Goal: Information Seeking & Learning: Learn about a topic

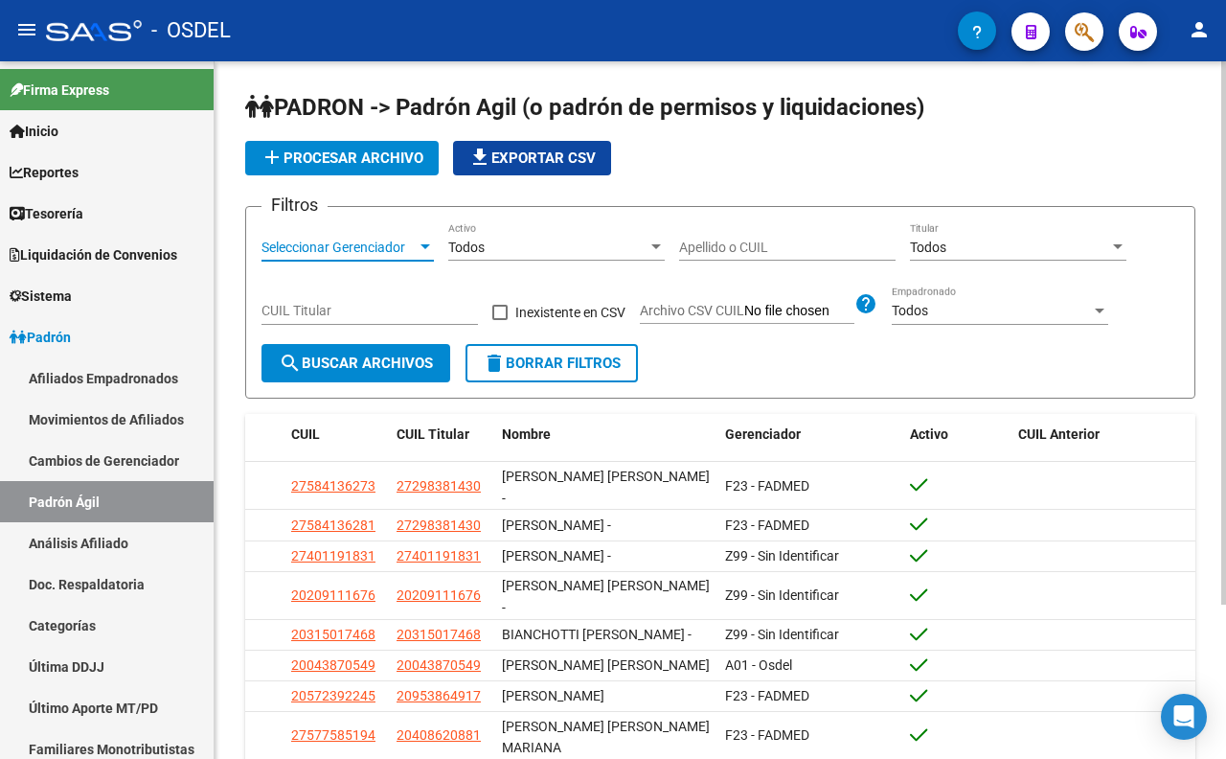
click at [371, 252] on span "Seleccionar Gerenciador" at bounding box center [339, 248] width 155 height 16
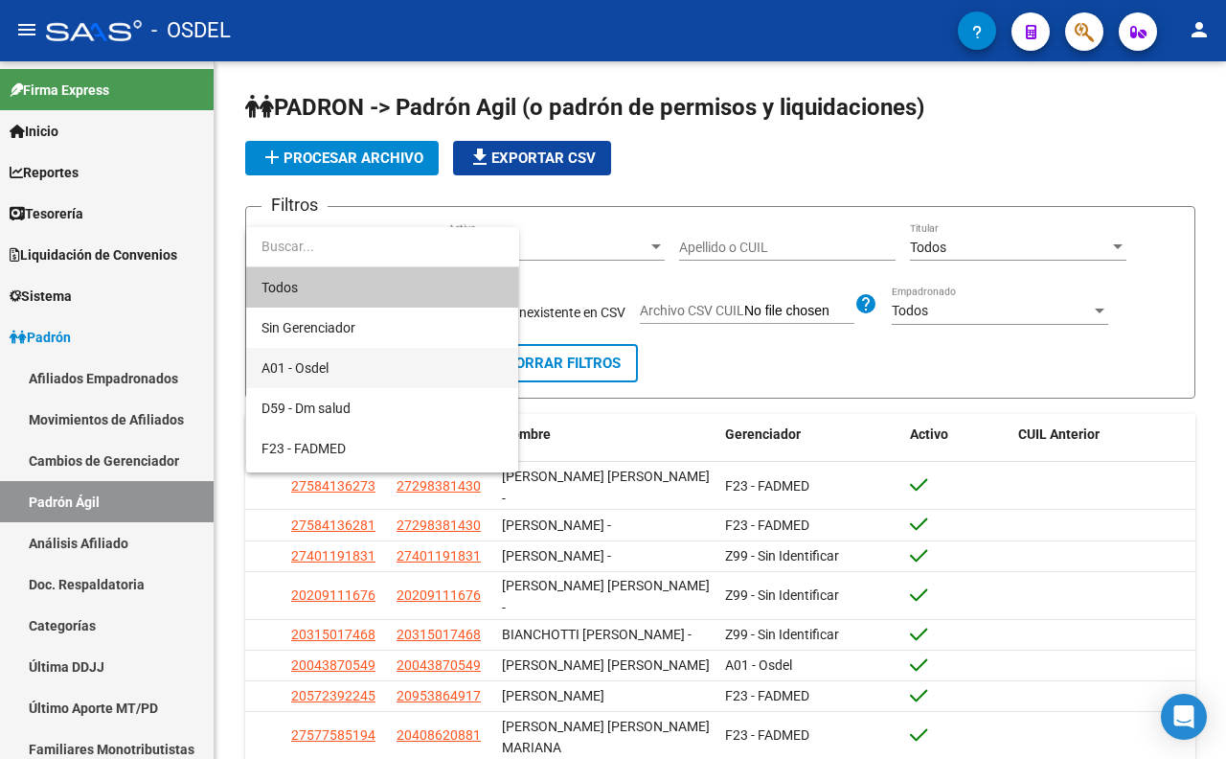
click at [356, 359] on span "A01 - Osdel" at bounding box center [382, 368] width 241 height 40
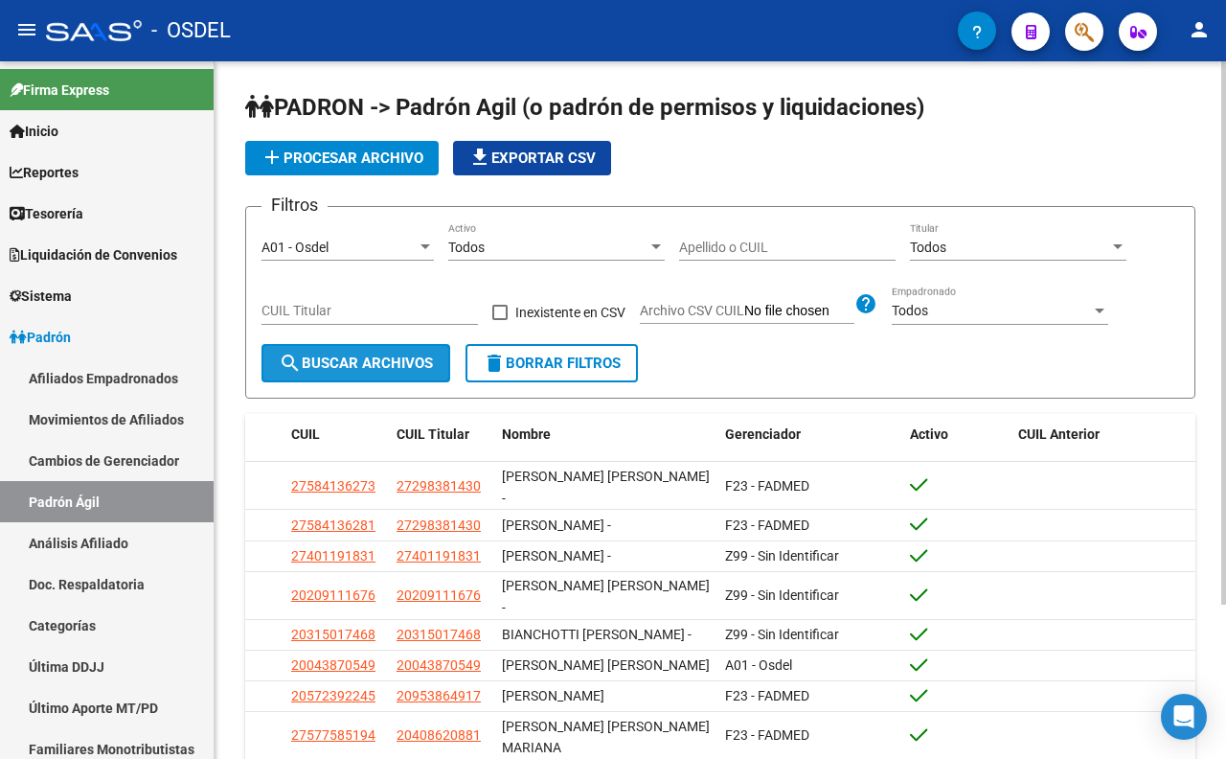
click at [395, 361] on span "search Buscar Archivos" at bounding box center [356, 362] width 154 height 17
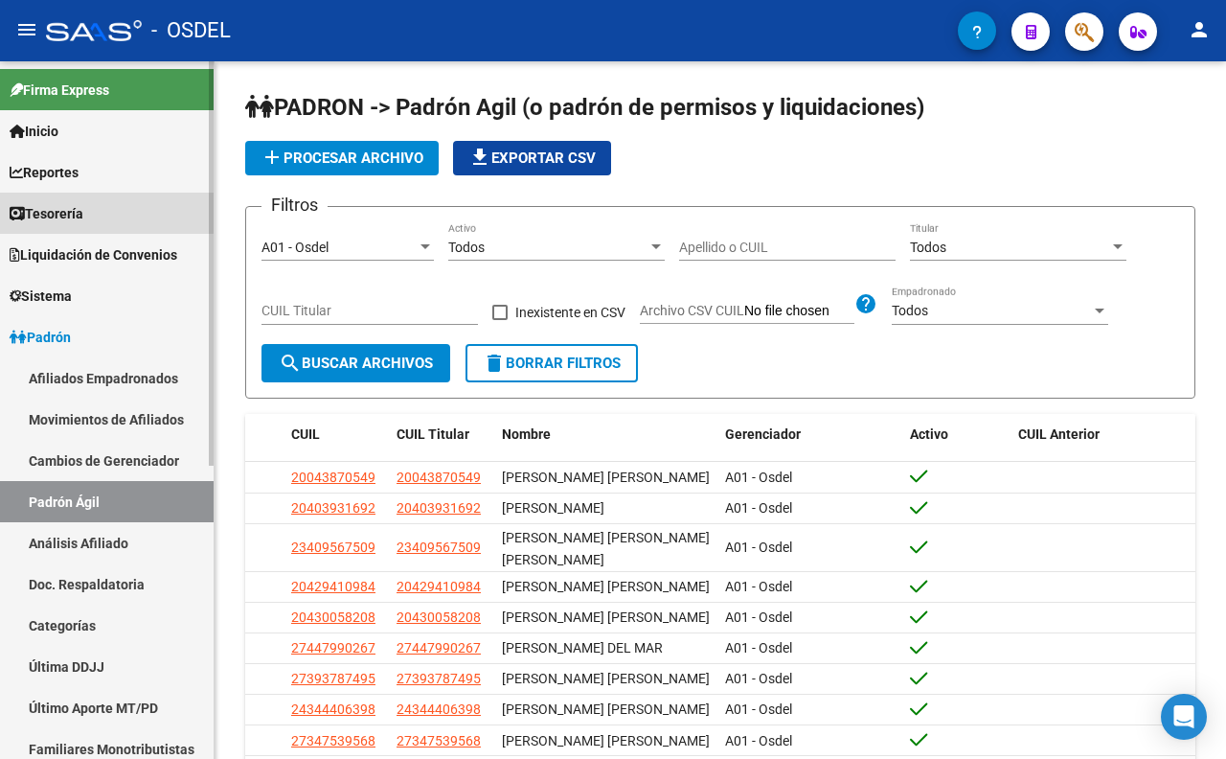
click at [73, 204] on span "Tesorería" at bounding box center [47, 213] width 74 height 21
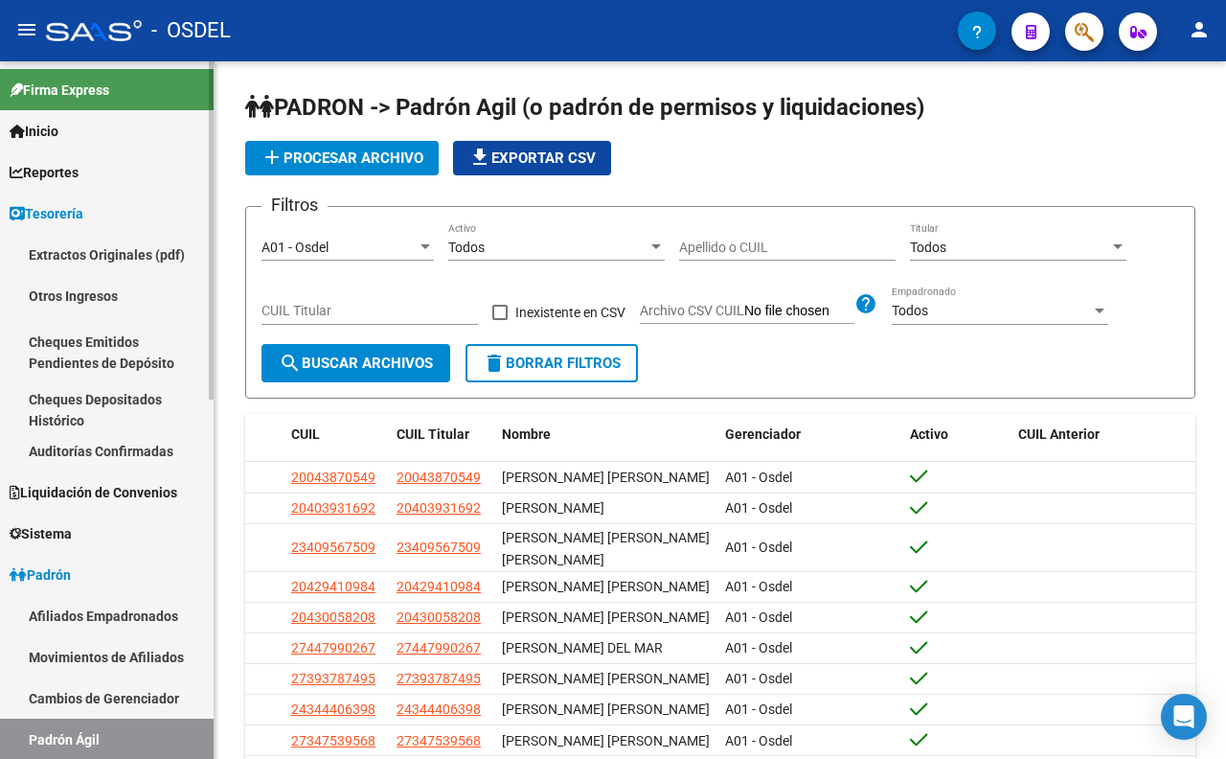
click at [75, 182] on span "Reportes" at bounding box center [44, 172] width 69 height 21
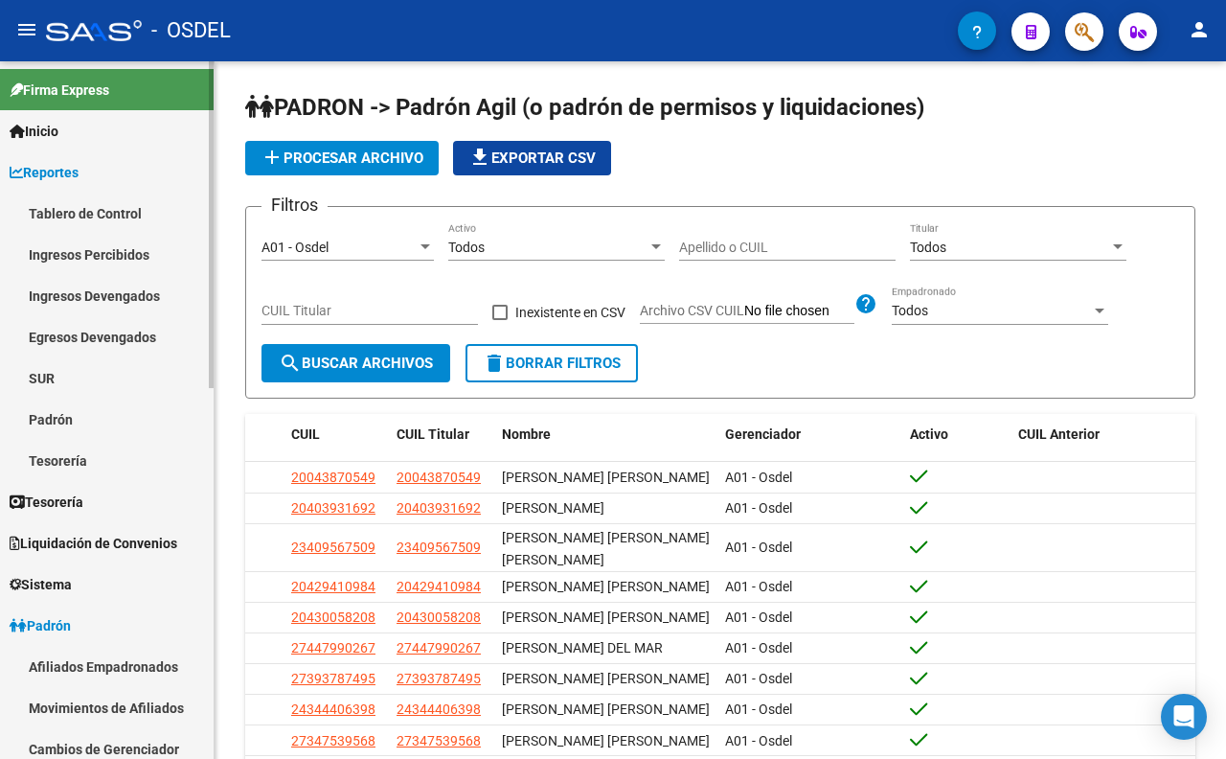
click at [73, 427] on link "Padrón" at bounding box center [107, 419] width 214 height 41
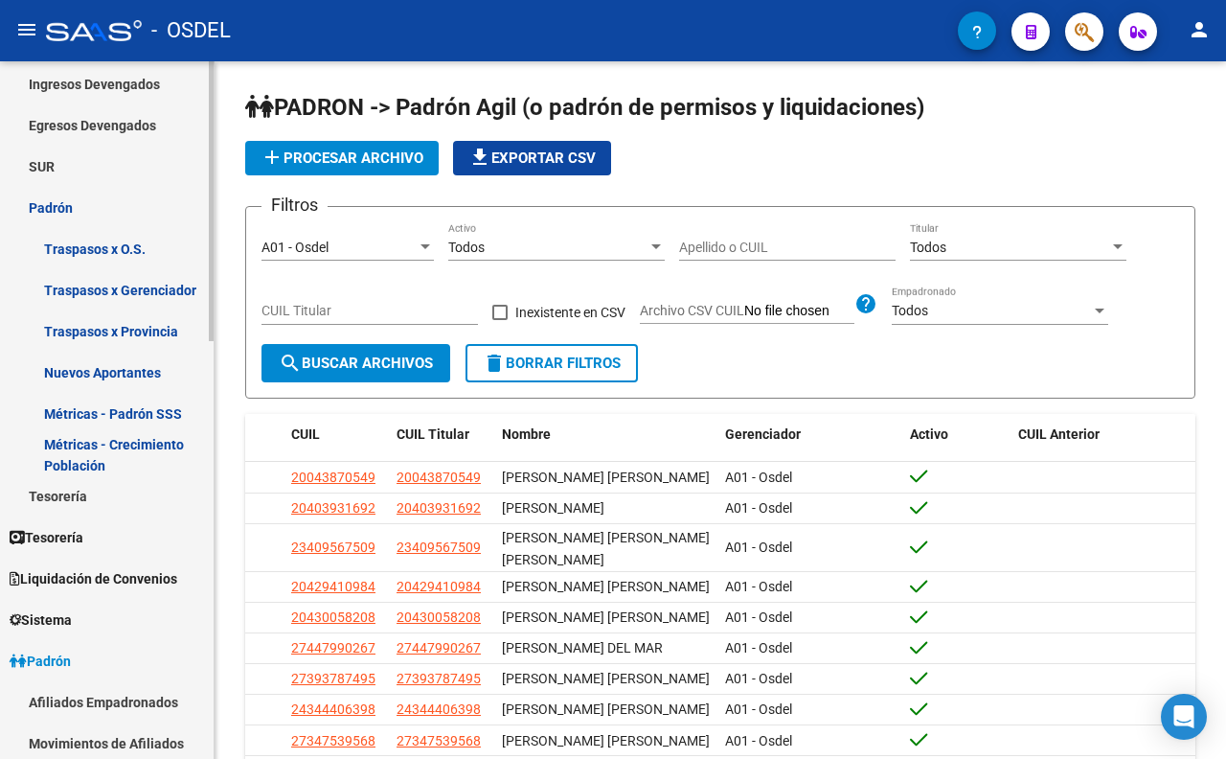
scroll to position [213, 0]
click at [168, 417] on link "Métricas - Padrón SSS" at bounding box center [107, 412] width 214 height 41
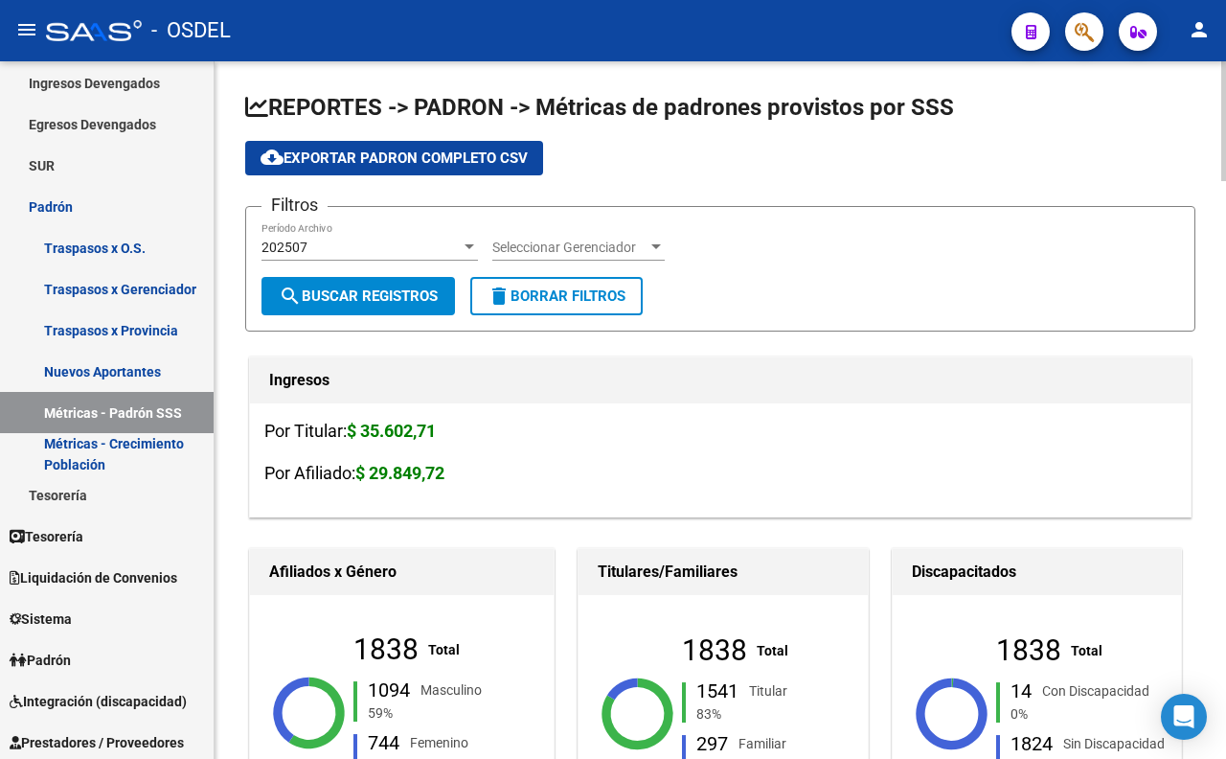
click at [460, 237] on div "202507 Período Archivo" at bounding box center [370, 241] width 217 height 38
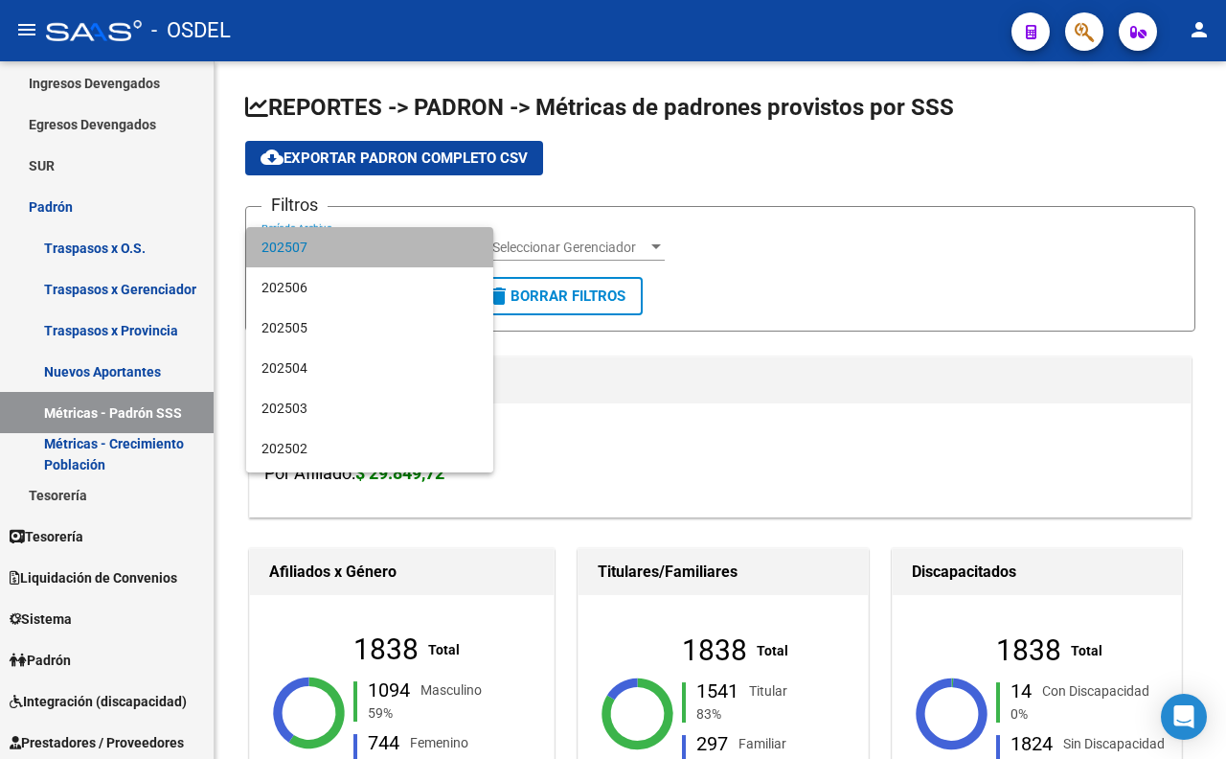
click at [460, 238] on span "202507" at bounding box center [370, 247] width 217 height 40
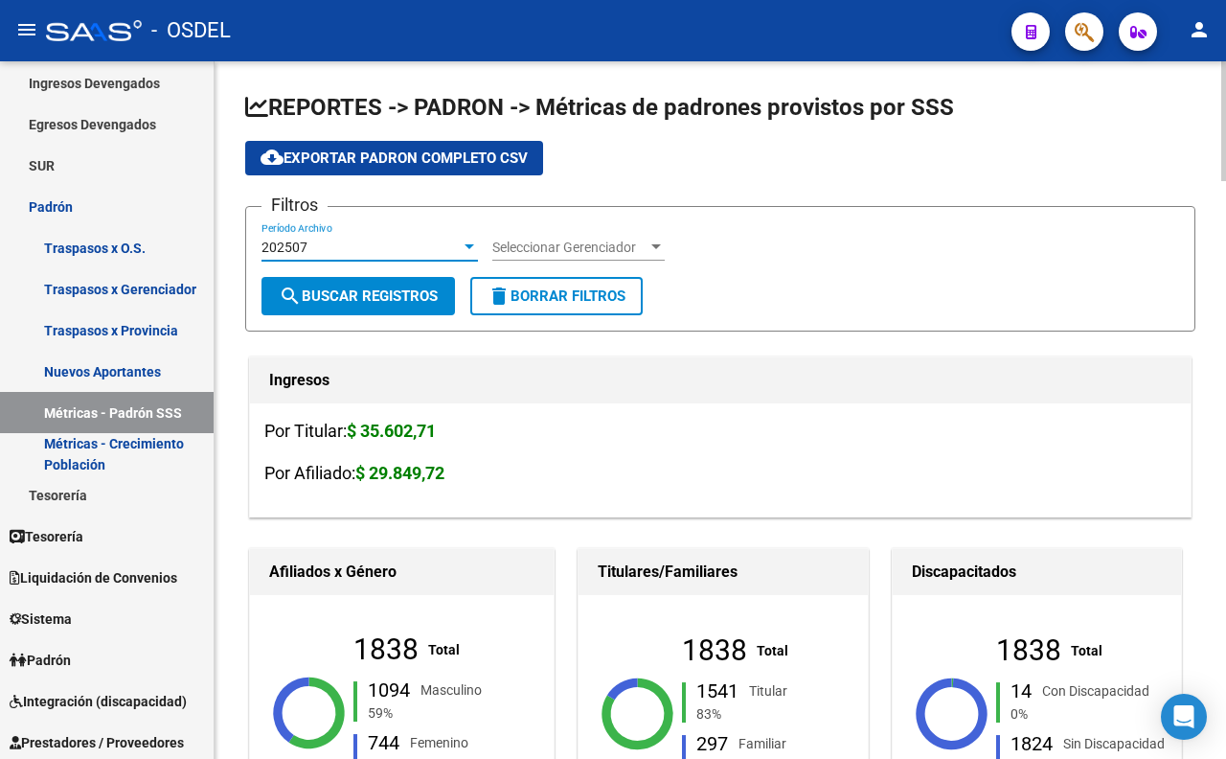
click at [579, 249] on span "Seleccionar Gerenciador" at bounding box center [569, 248] width 155 height 16
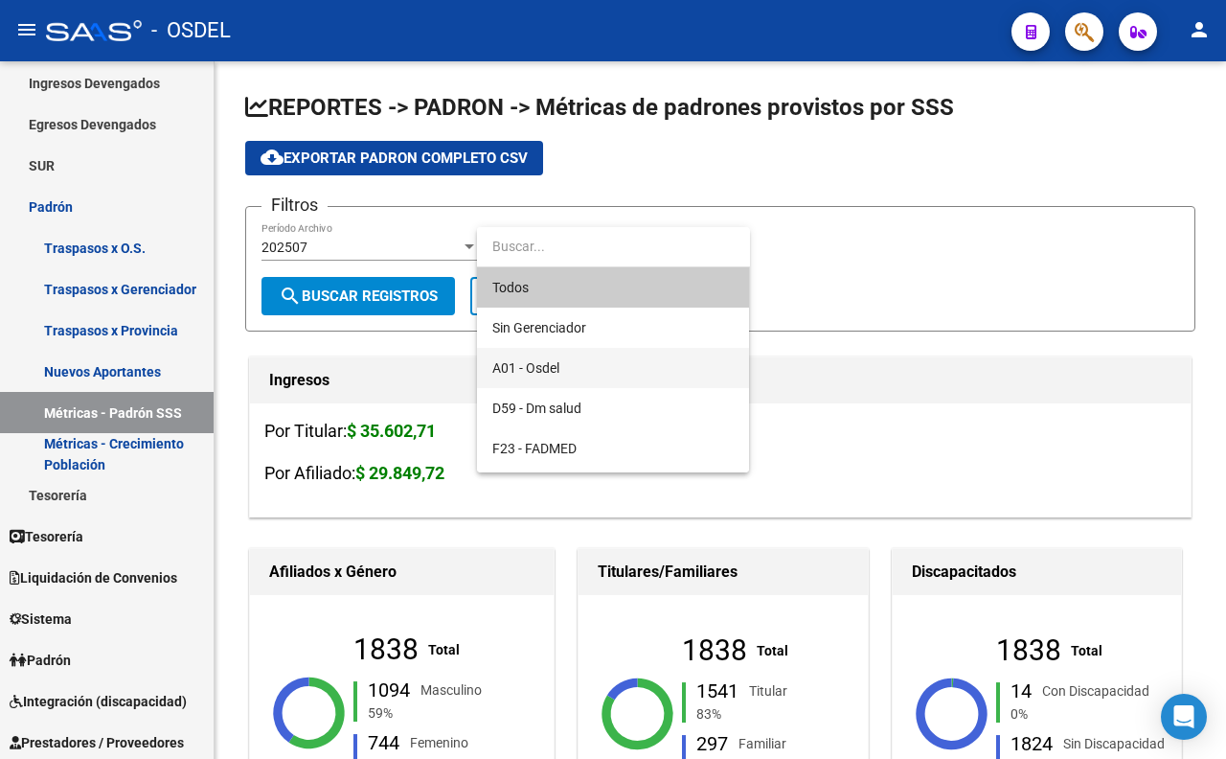
click at [579, 378] on span "A01 - Osdel" at bounding box center [612, 368] width 241 height 40
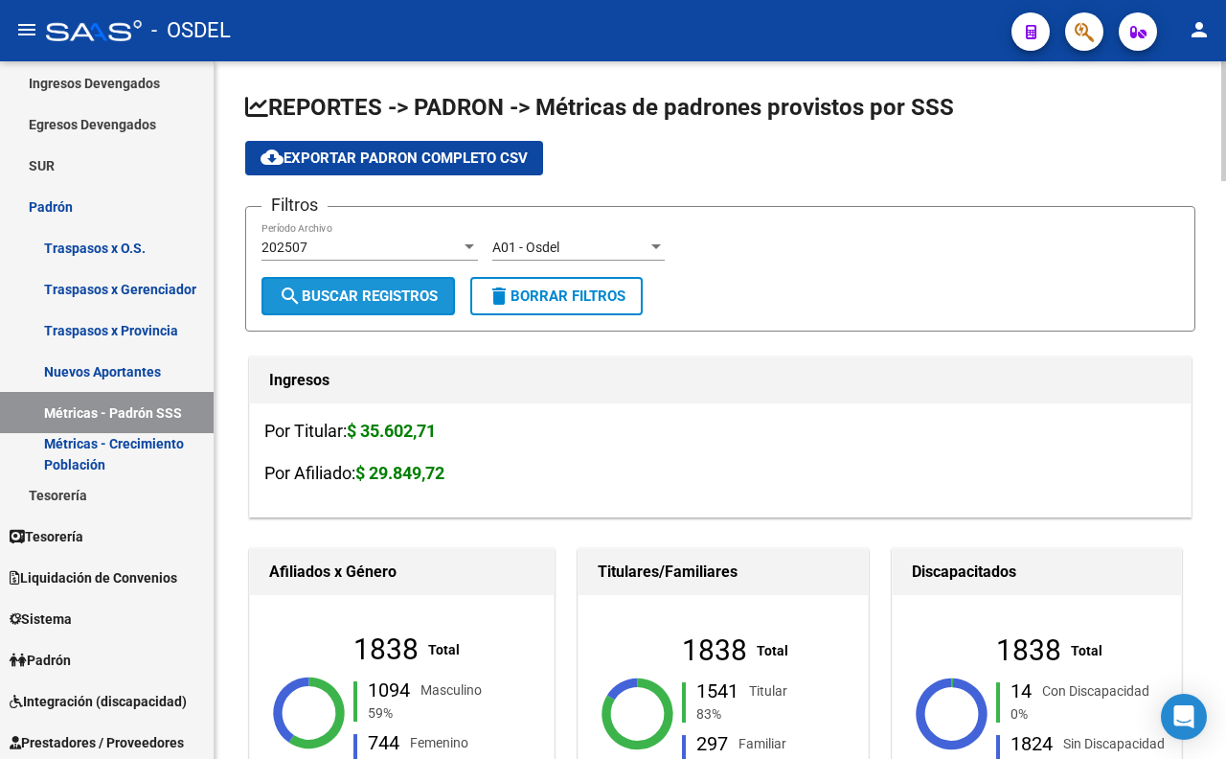
click at [414, 291] on span "search Buscar Registros" at bounding box center [358, 295] width 159 height 17
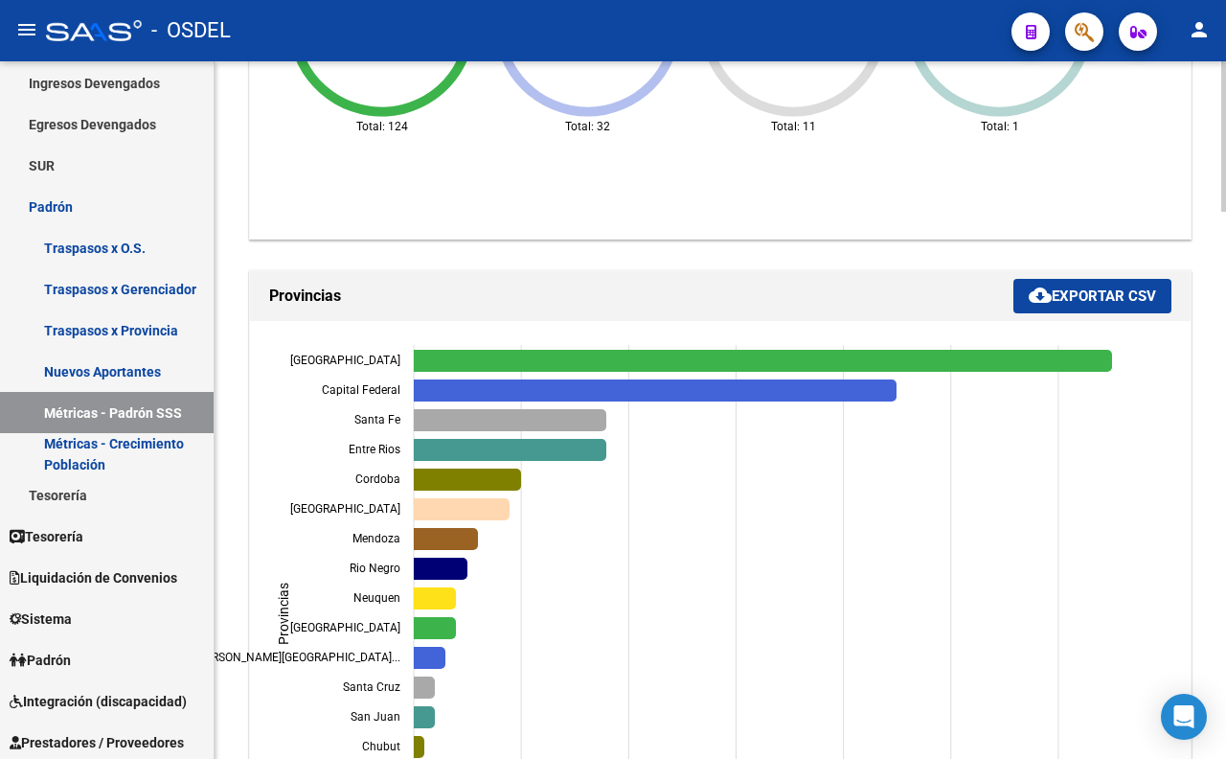
scroll to position [1596, 0]
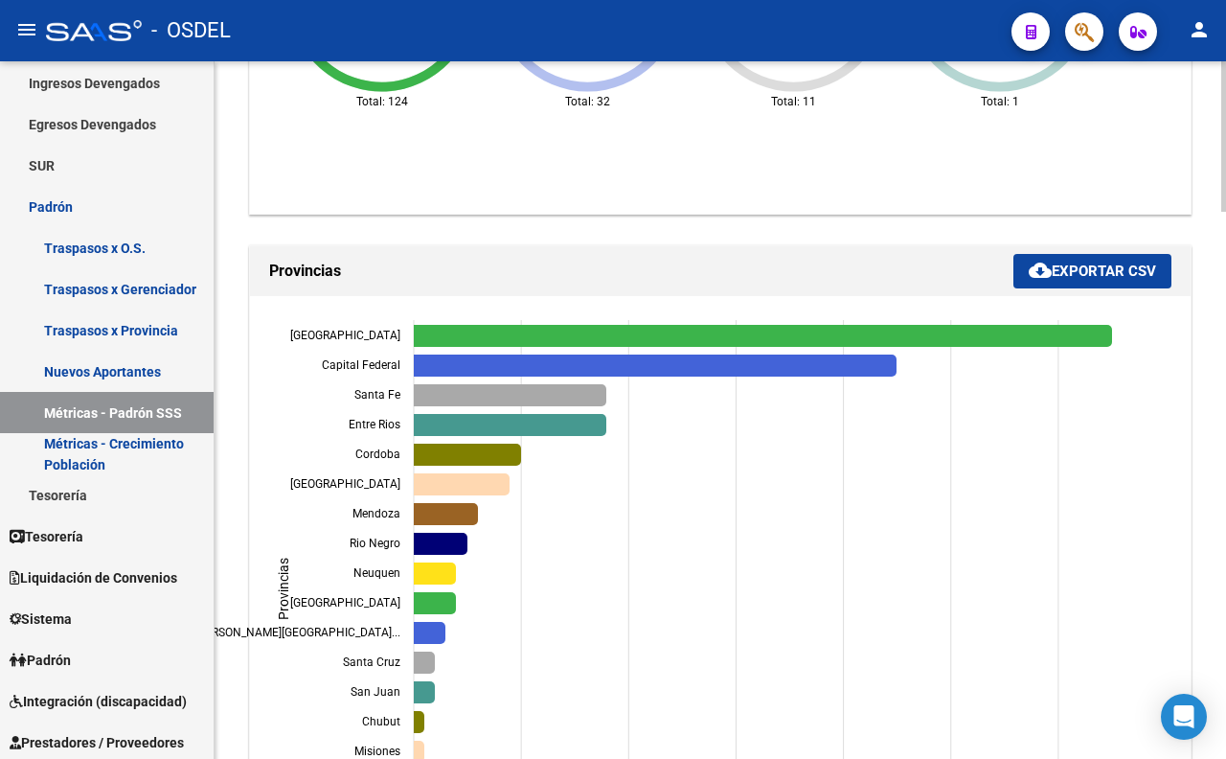
click at [1108, 266] on span "cloud_download Exportar CSV" at bounding box center [1092, 270] width 127 height 17
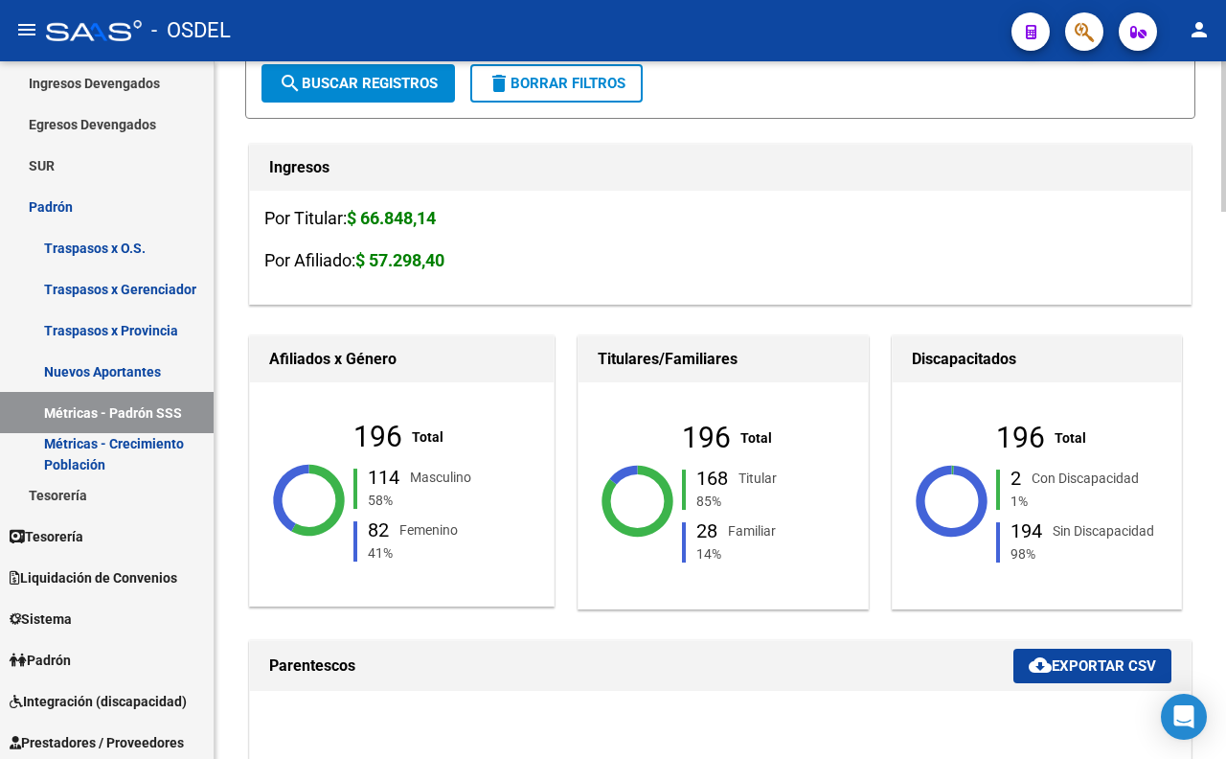
scroll to position [0, 0]
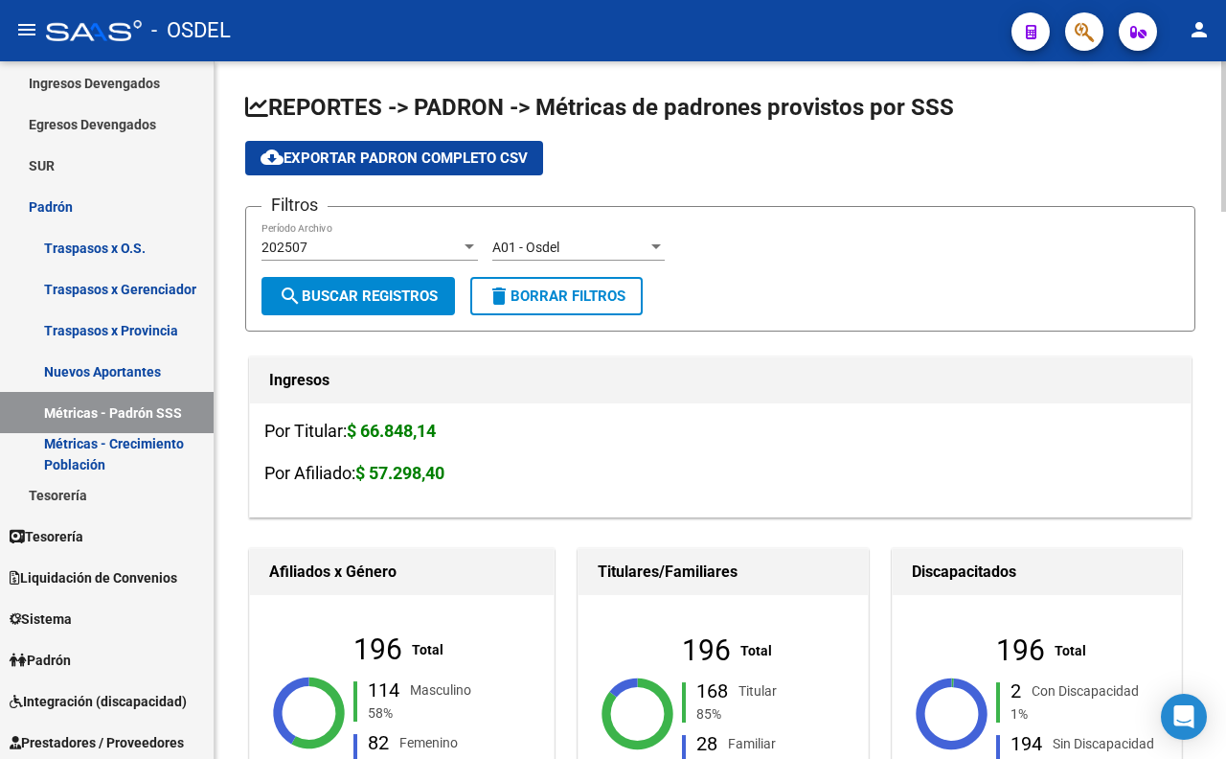
click at [457, 165] on span "cloud_download Exportar Padron Completo CSV" at bounding box center [394, 157] width 267 height 17
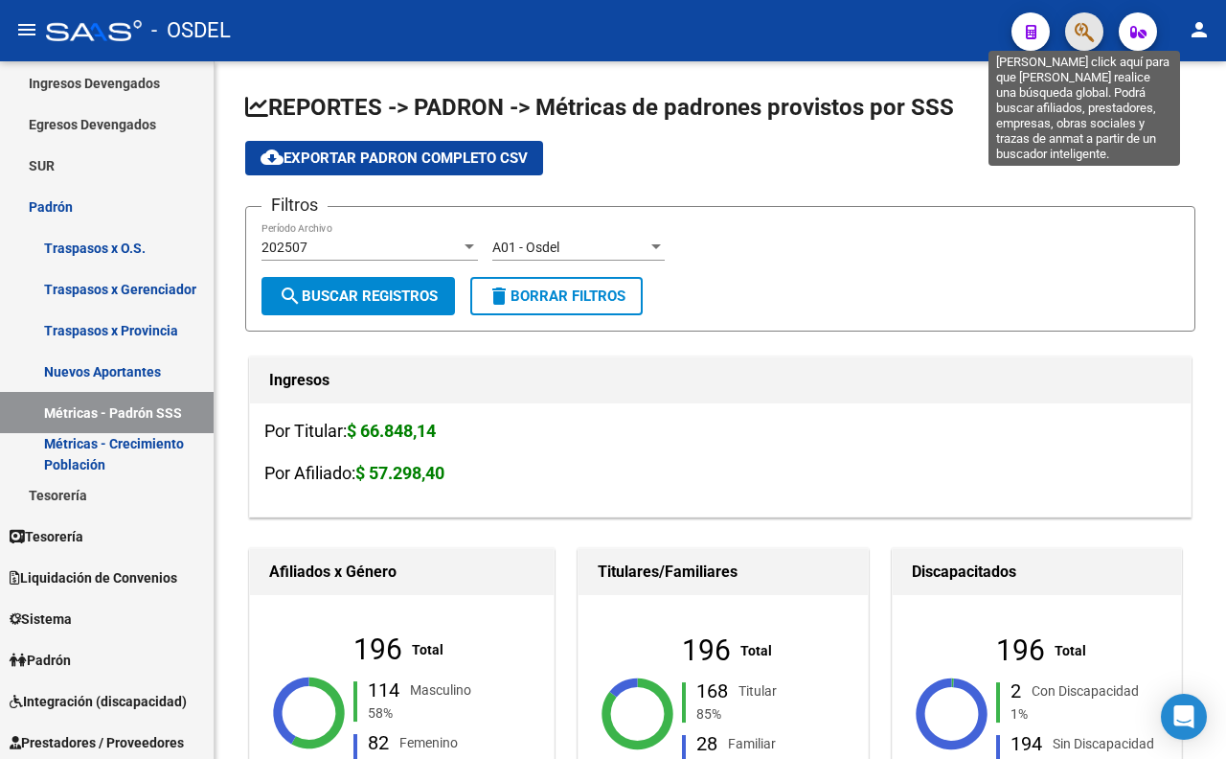
click at [1078, 26] on icon "button" at bounding box center [1084, 32] width 19 height 22
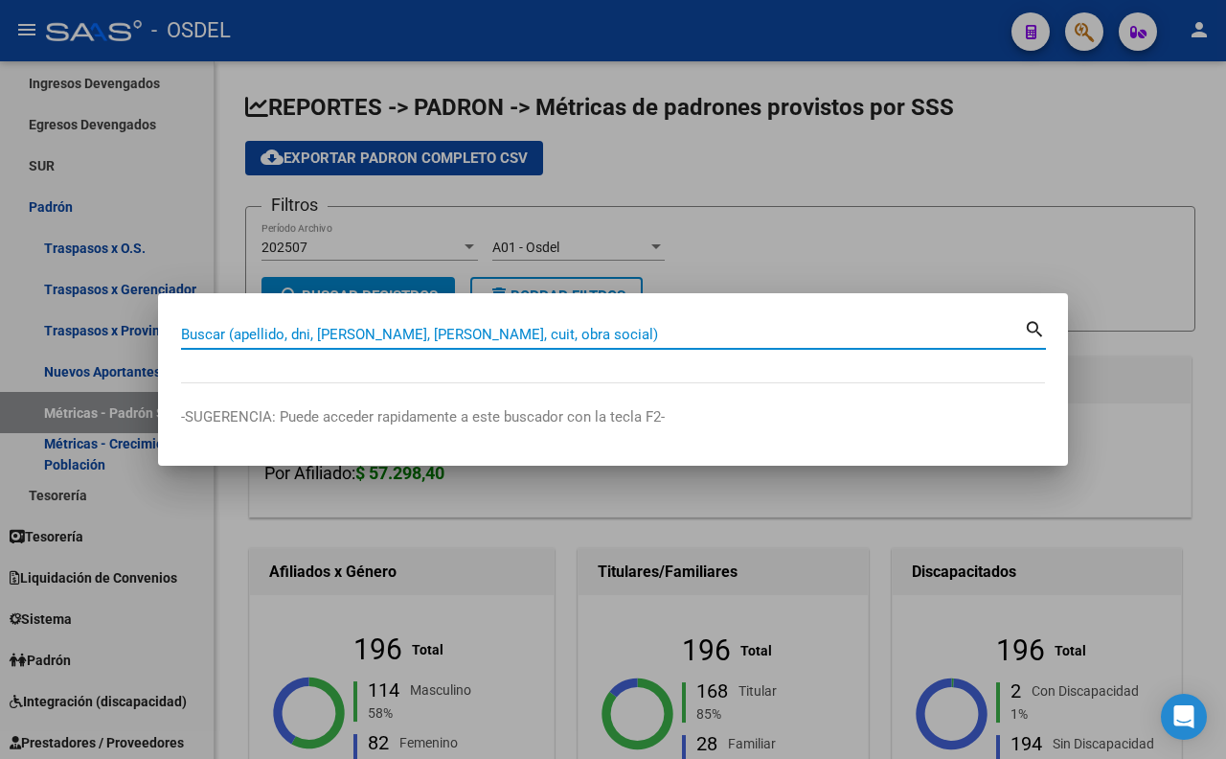
click at [638, 336] on input "Buscar (apellido, dni, [PERSON_NAME], [PERSON_NAME], cuit, obra social)" at bounding box center [602, 334] width 843 height 17
type input "20171211191"
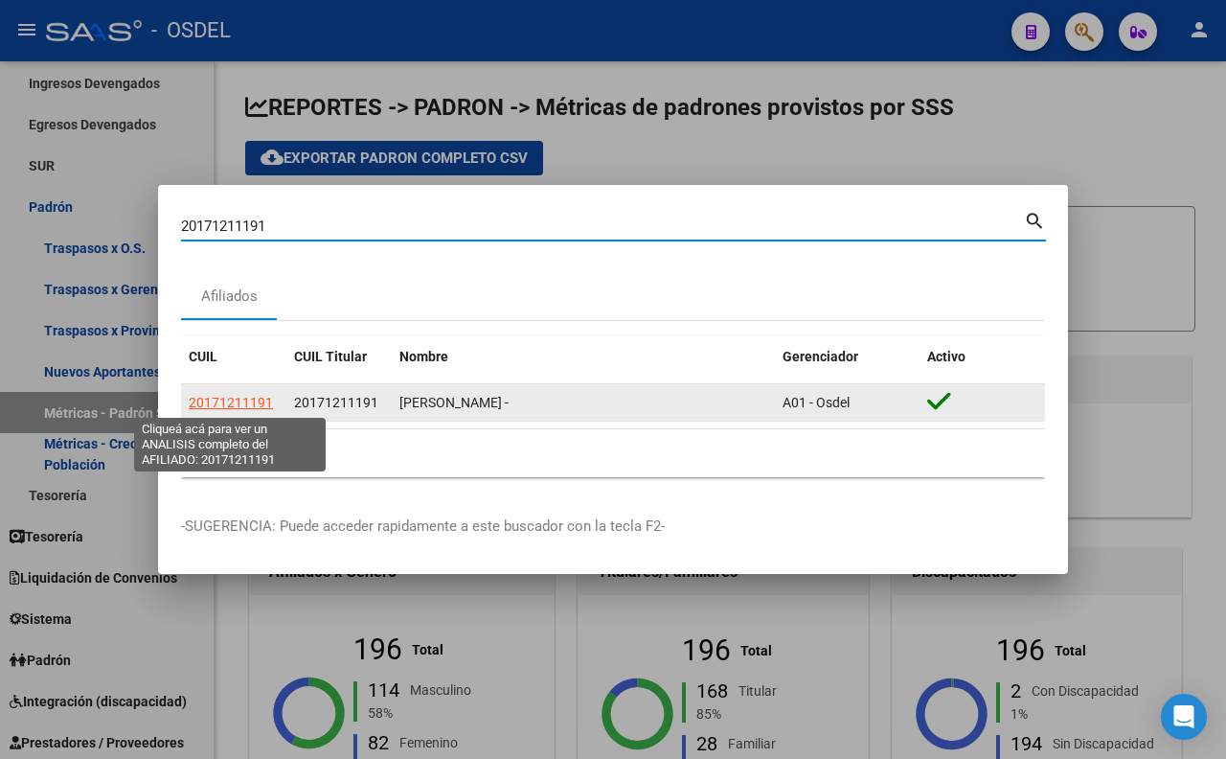
click at [237, 395] on span "20171211191" at bounding box center [231, 402] width 84 height 15
type textarea "20171211191"
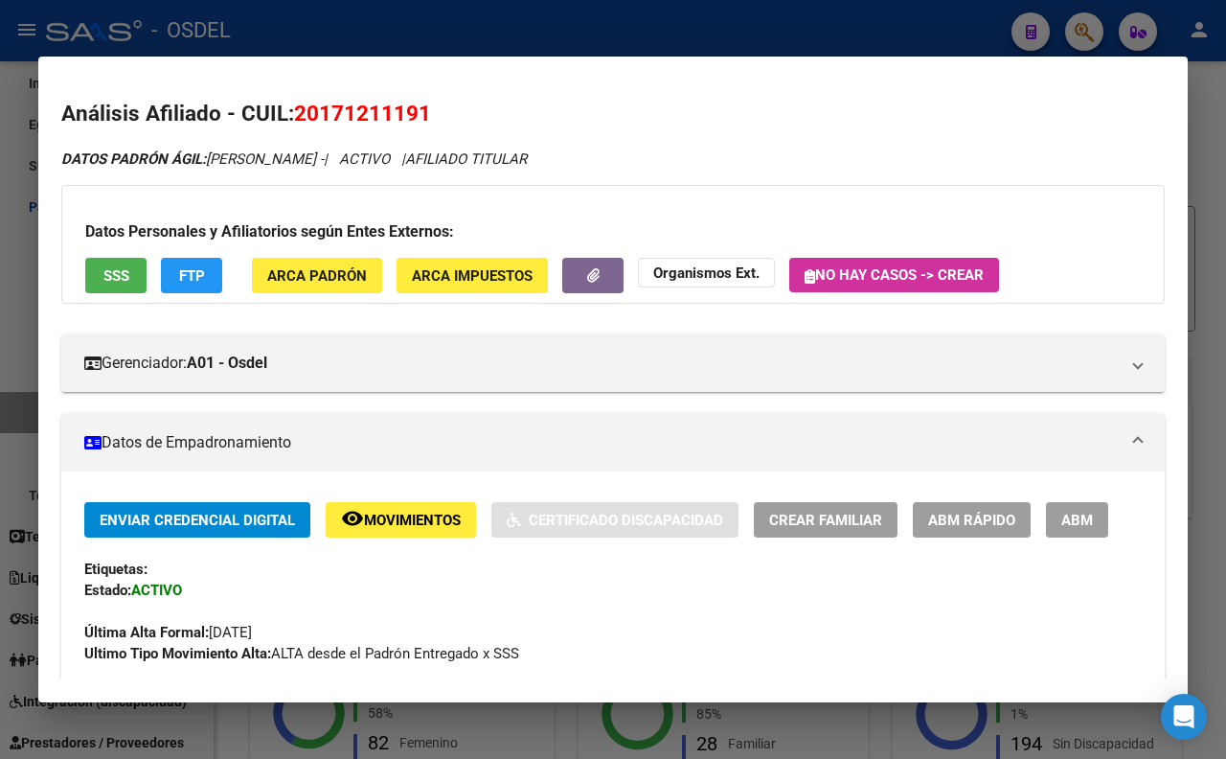
click at [109, 284] on span "SSS" at bounding box center [116, 275] width 26 height 17
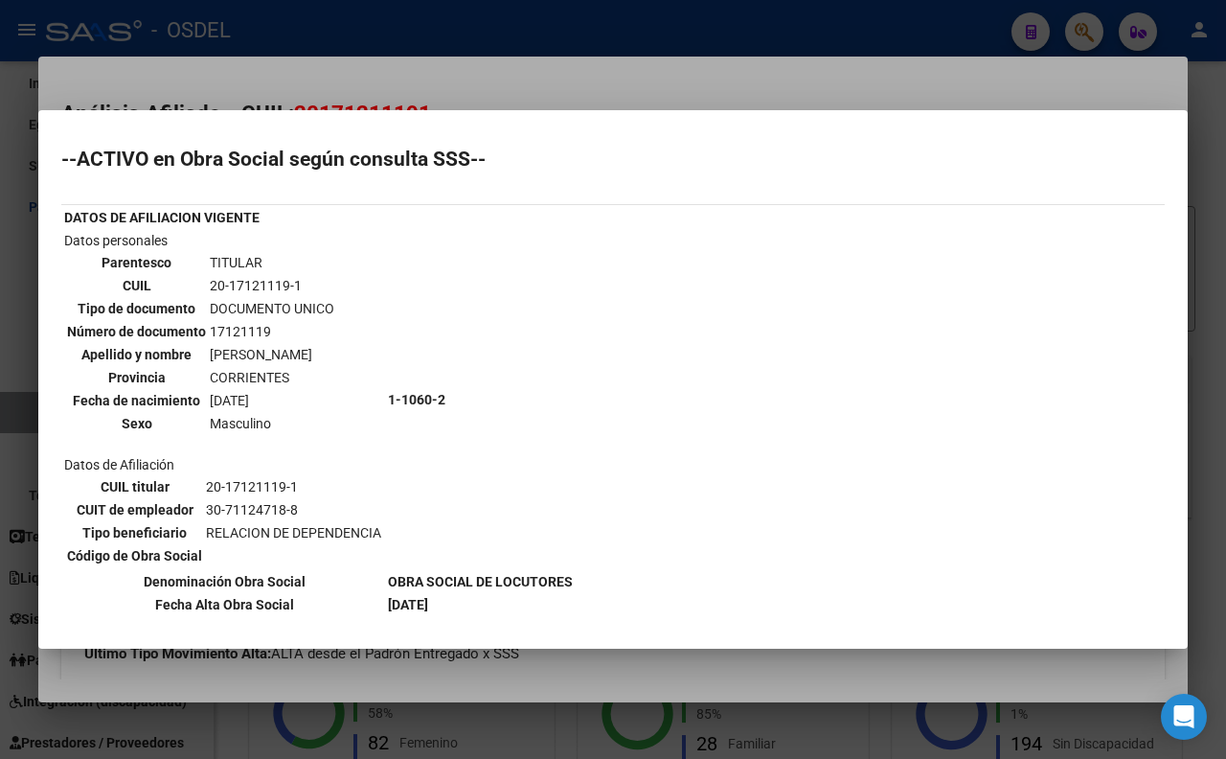
click at [565, 65] on div at bounding box center [613, 379] width 1226 height 759
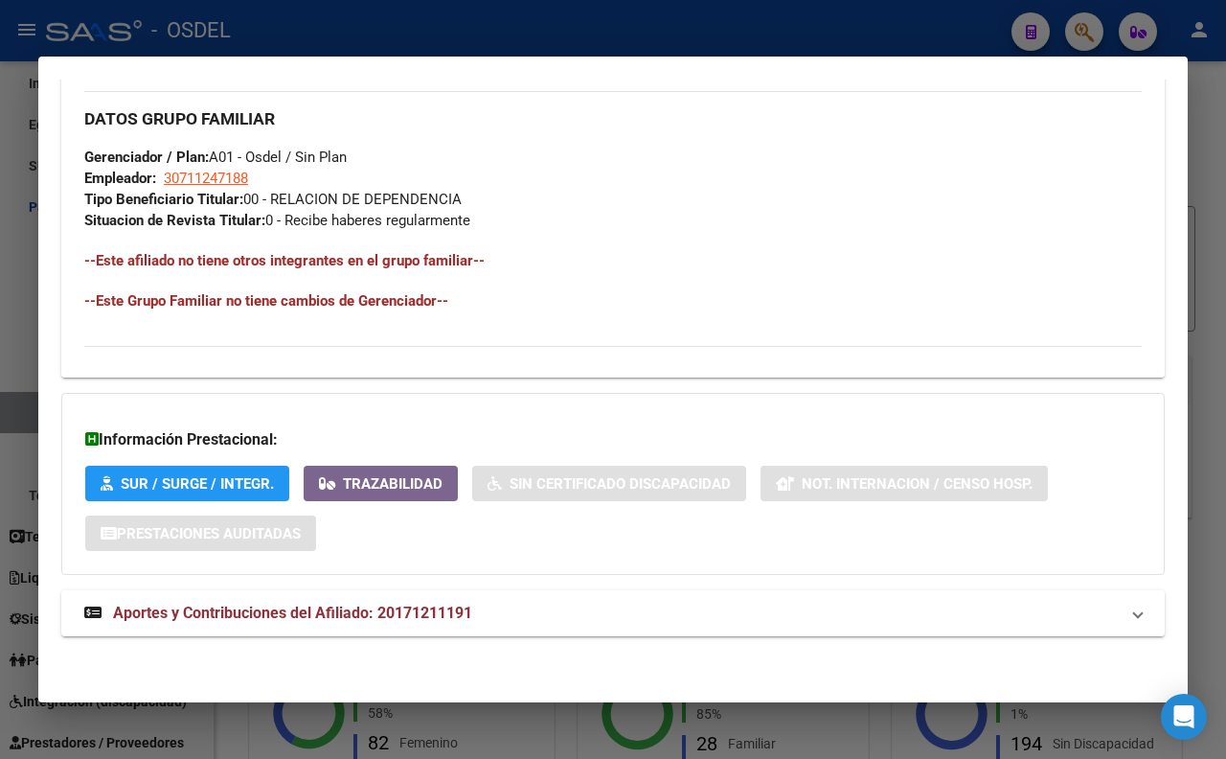
scroll to position [959, 0]
click at [394, 600] on mat-expansion-panel-header "Aportes y Contribuciones del Afiliado: 20171211191" at bounding box center [613, 613] width 1104 height 46
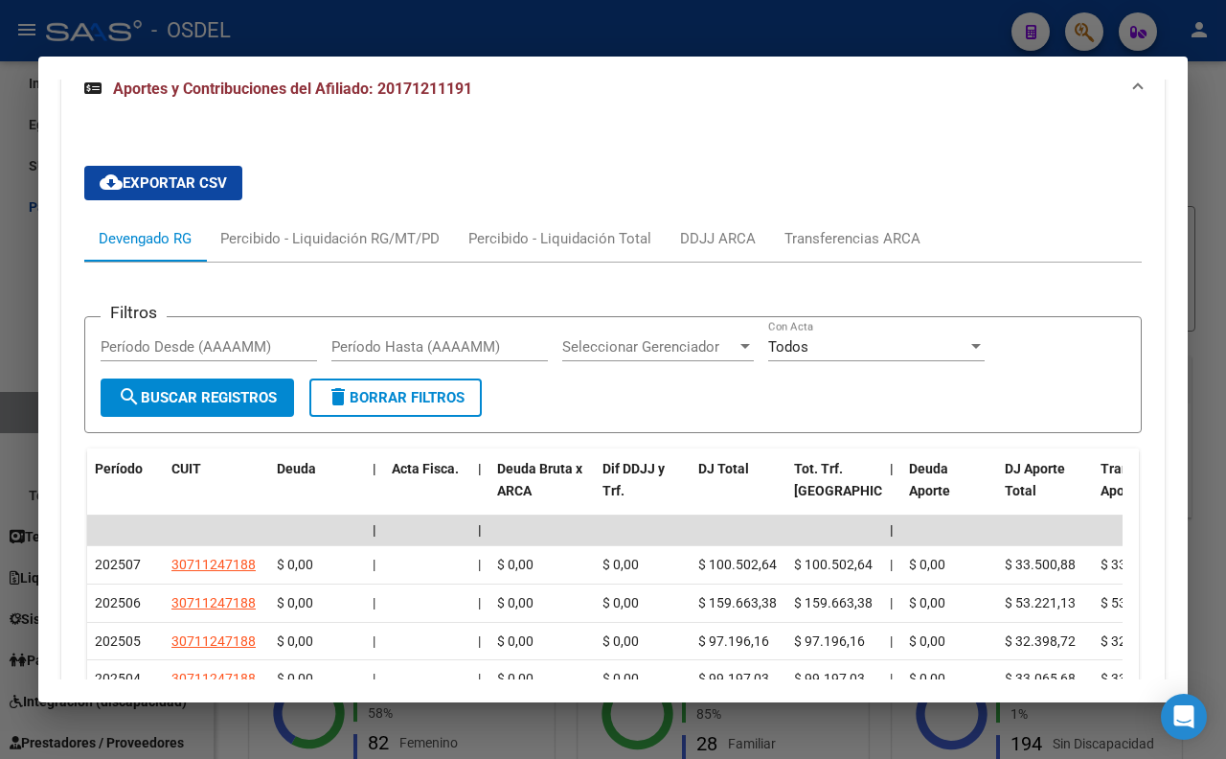
scroll to position [1651, 0]
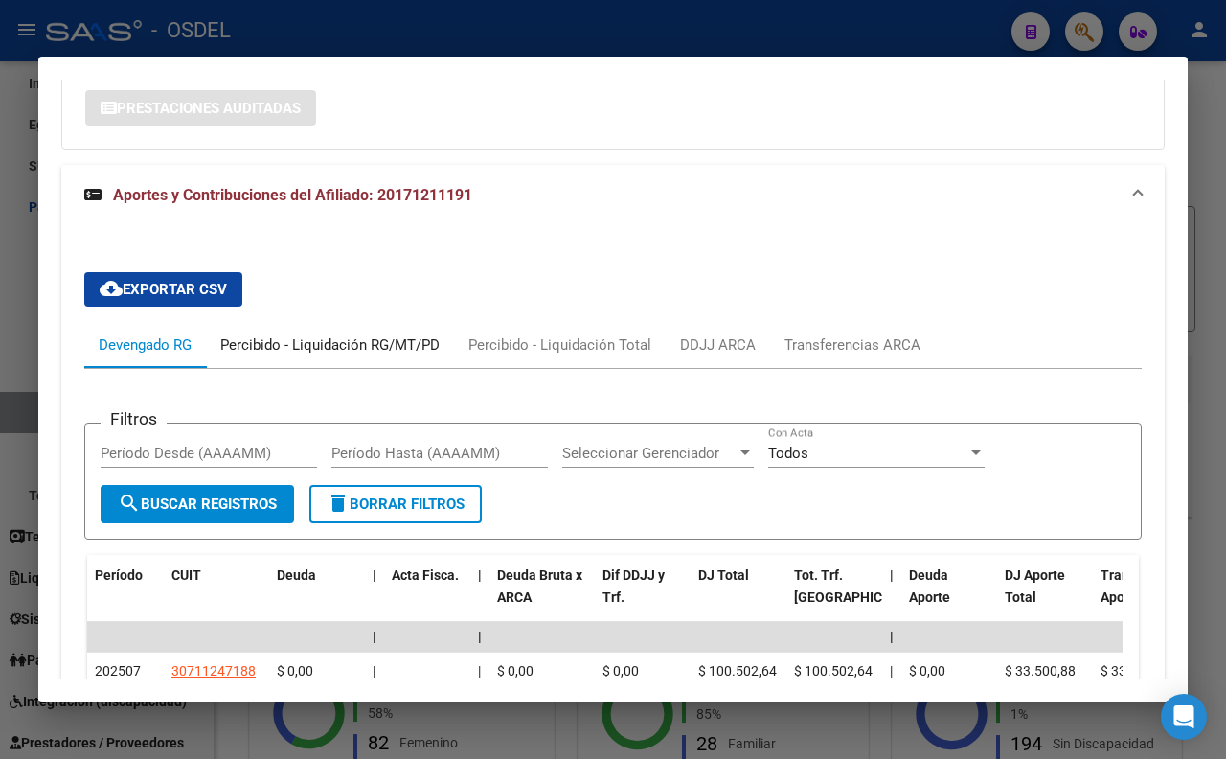
click at [410, 355] on div "Percibido - Liquidación RG/MT/PD" at bounding box center [329, 344] width 219 height 21
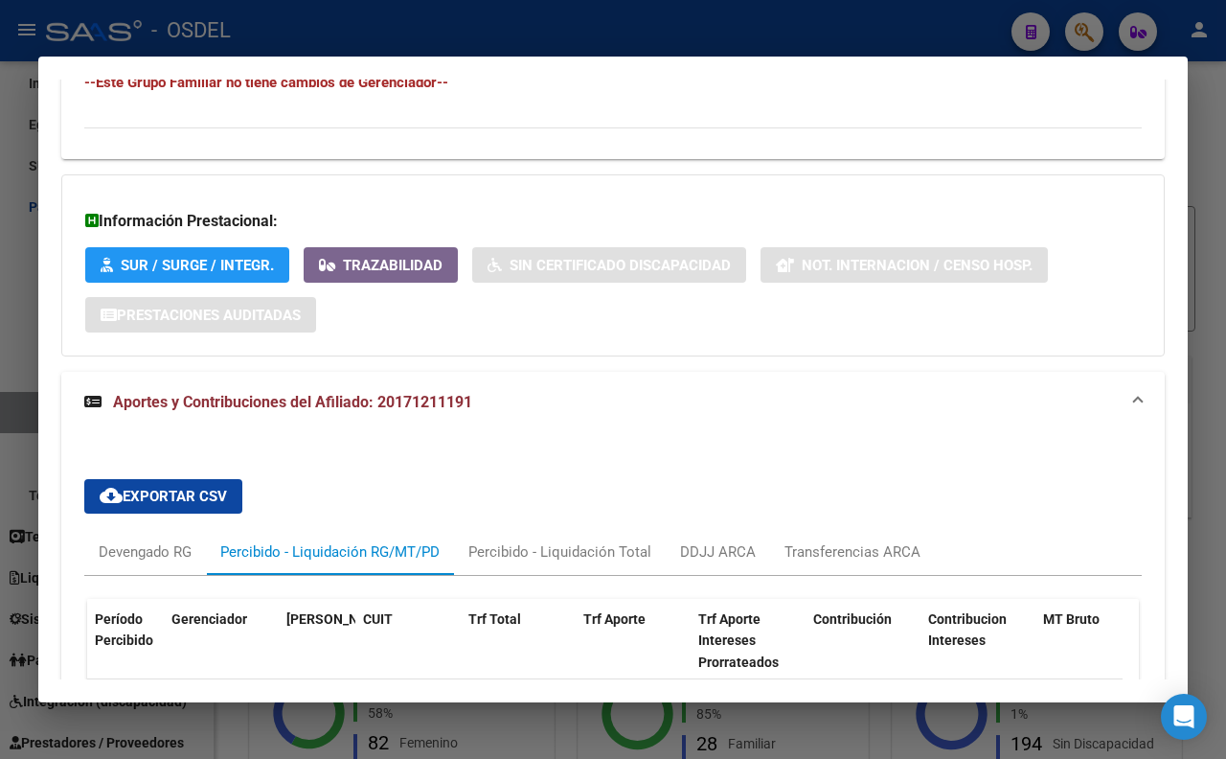
scroll to position [1118, 0]
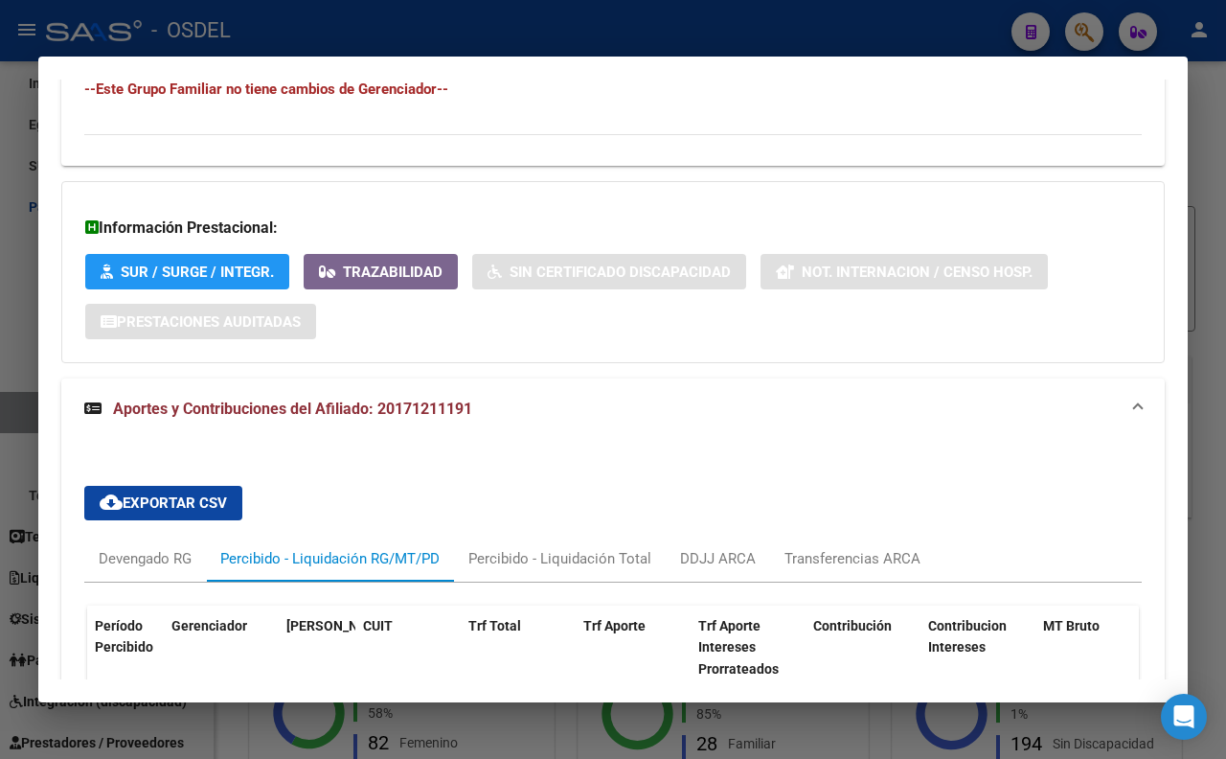
click at [740, 34] on div at bounding box center [613, 379] width 1226 height 759
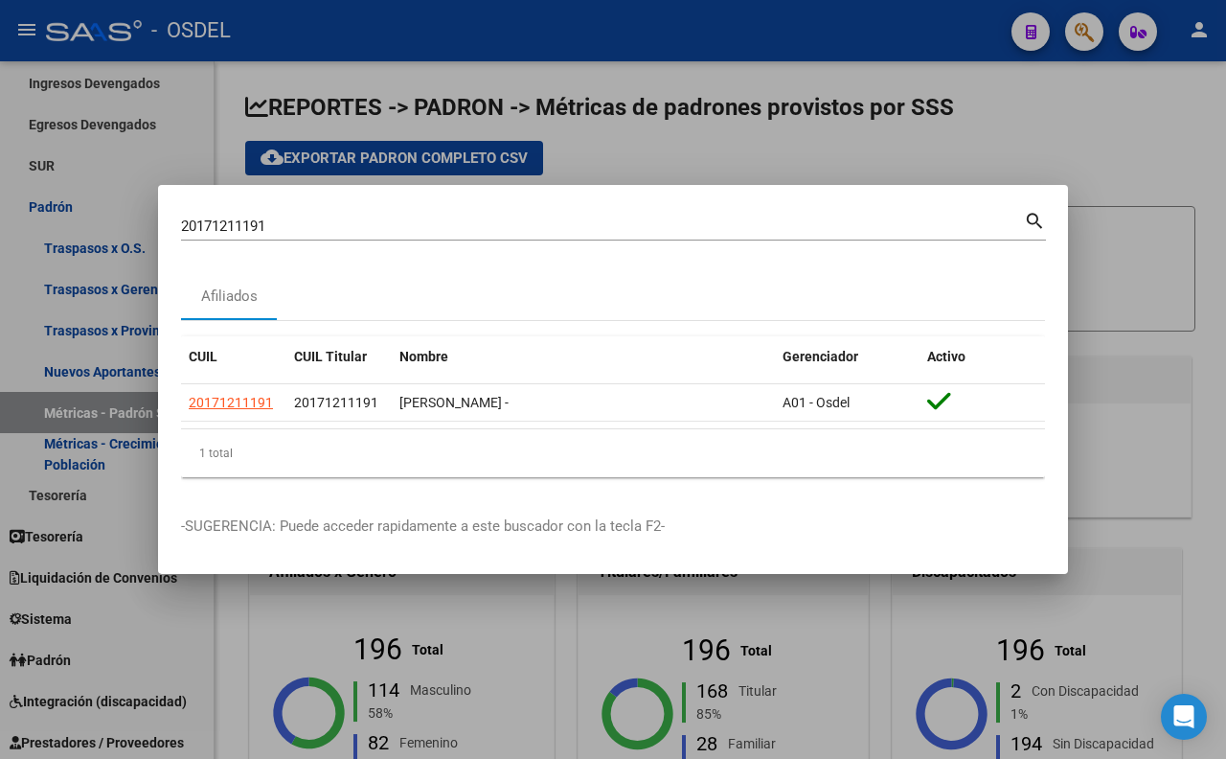
click at [711, 153] on div at bounding box center [613, 379] width 1226 height 759
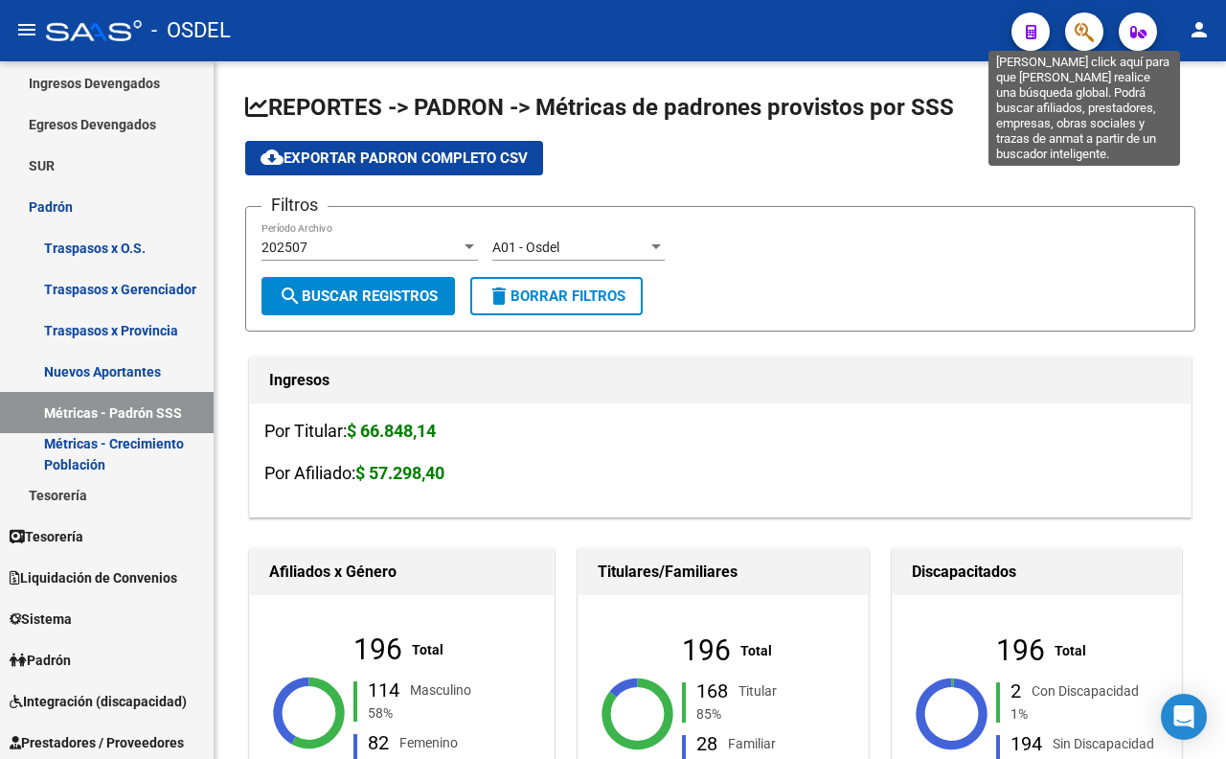
click at [1076, 31] on icon "button" at bounding box center [1084, 32] width 19 height 22
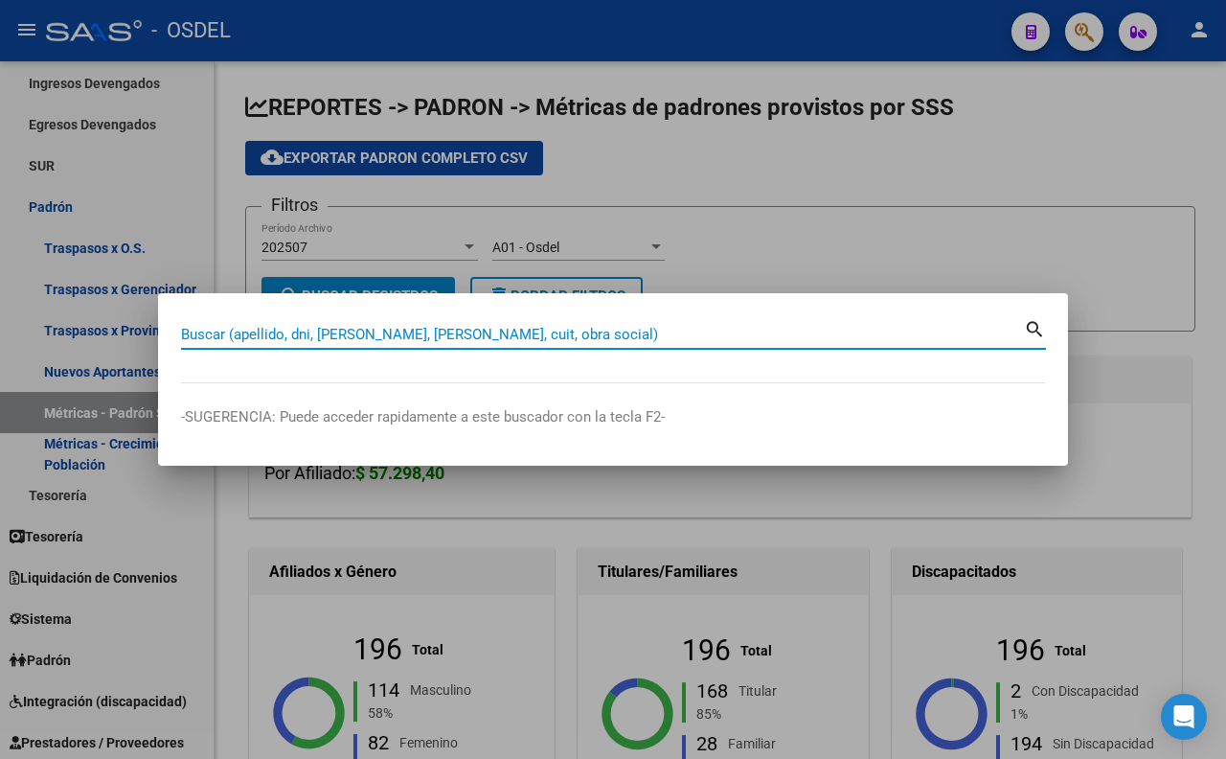
click at [552, 331] on input "Buscar (apellido, dni, [PERSON_NAME], [PERSON_NAME], cuit, obra social)" at bounding box center [602, 334] width 843 height 17
paste input "35527300"
type input "35527300"
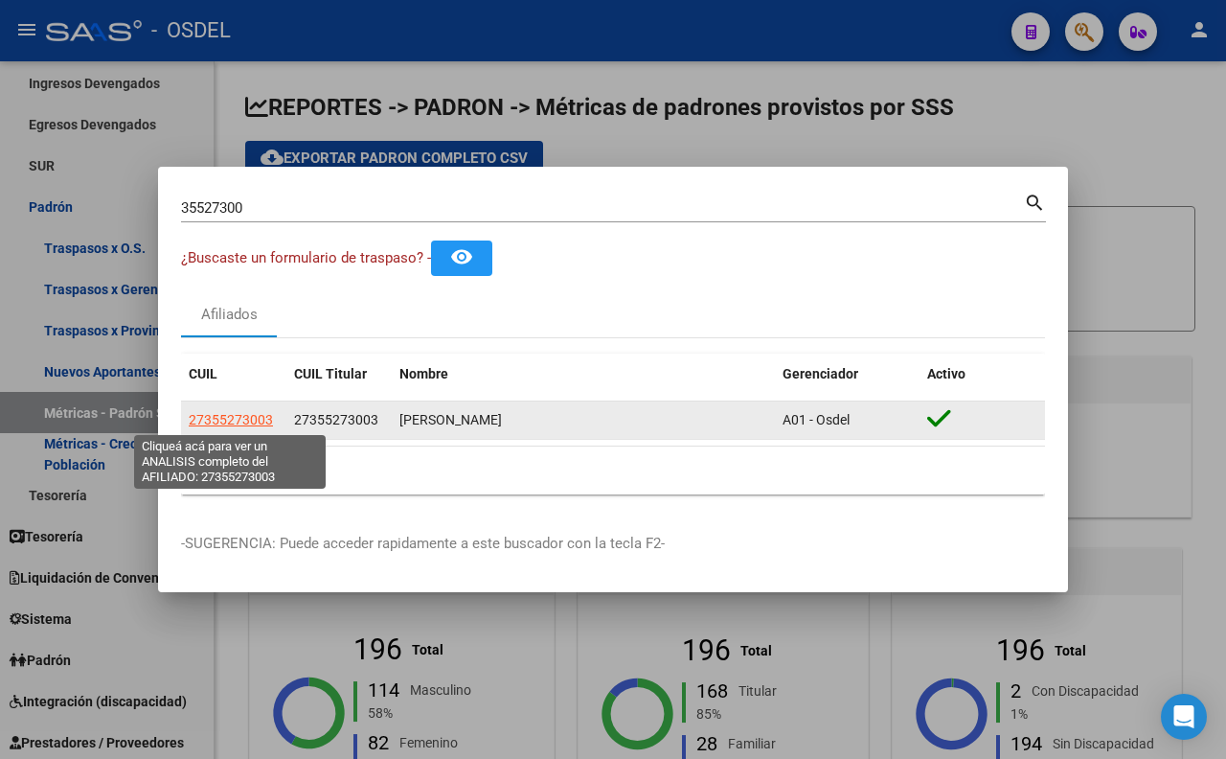
click at [247, 424] on span "27355273003" at bounding box center [231, 419] width 84 height 15
type textarea "27355273003"
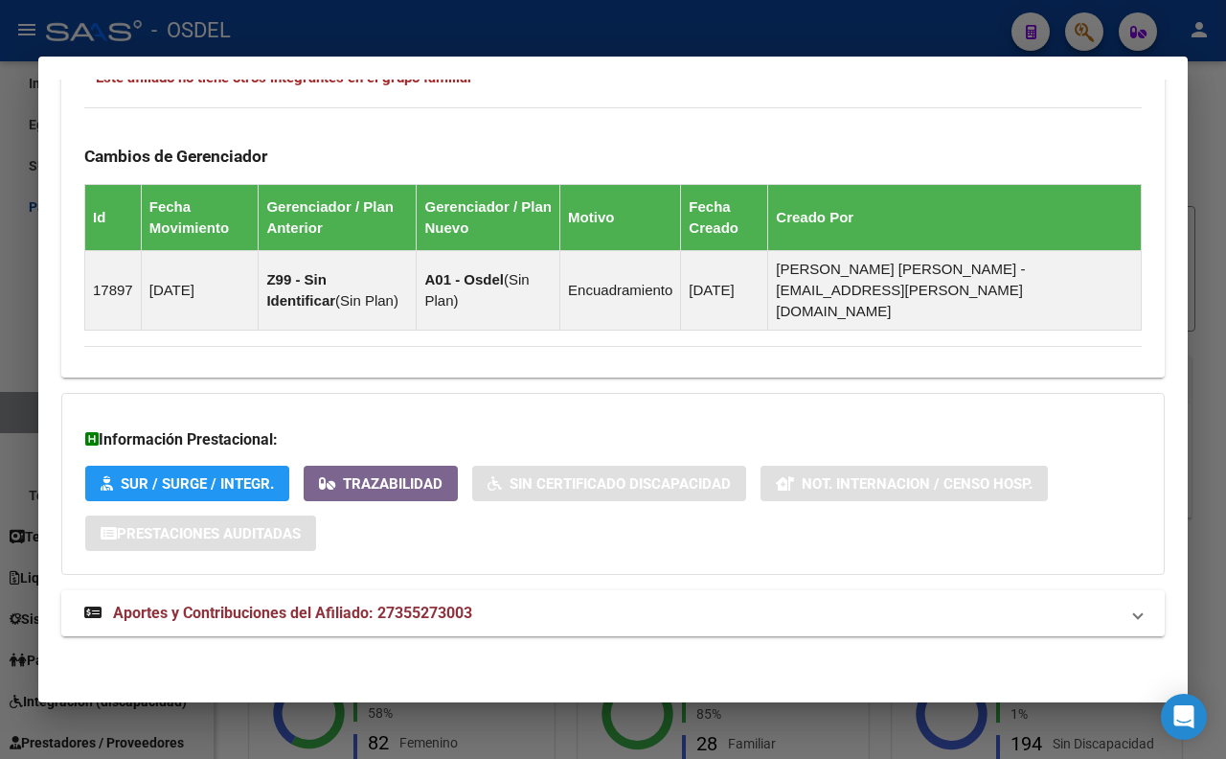
scroll to position [1100, 0]
click at [413, 616] on span "Aportes y Contribuciones del Afiliado: 27355273003" at bounding box center [292, 613] width 359 height 18
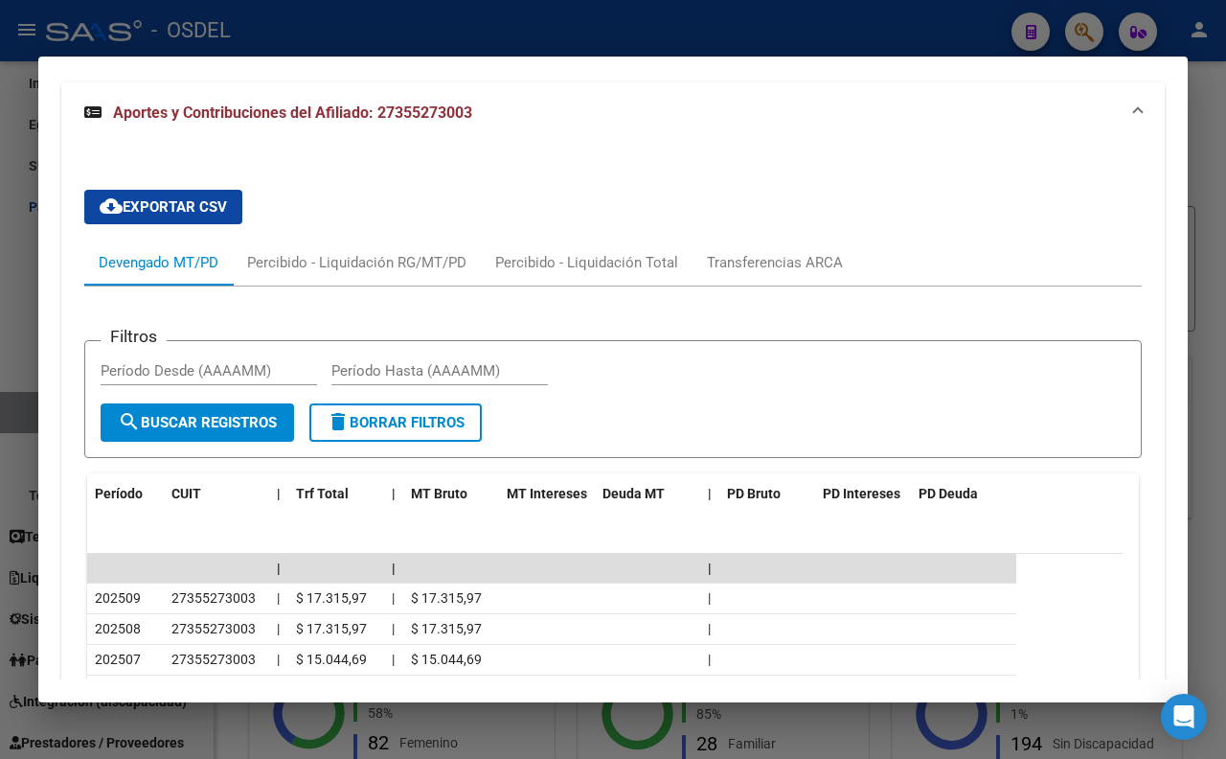
scroll to position [1381, 0]
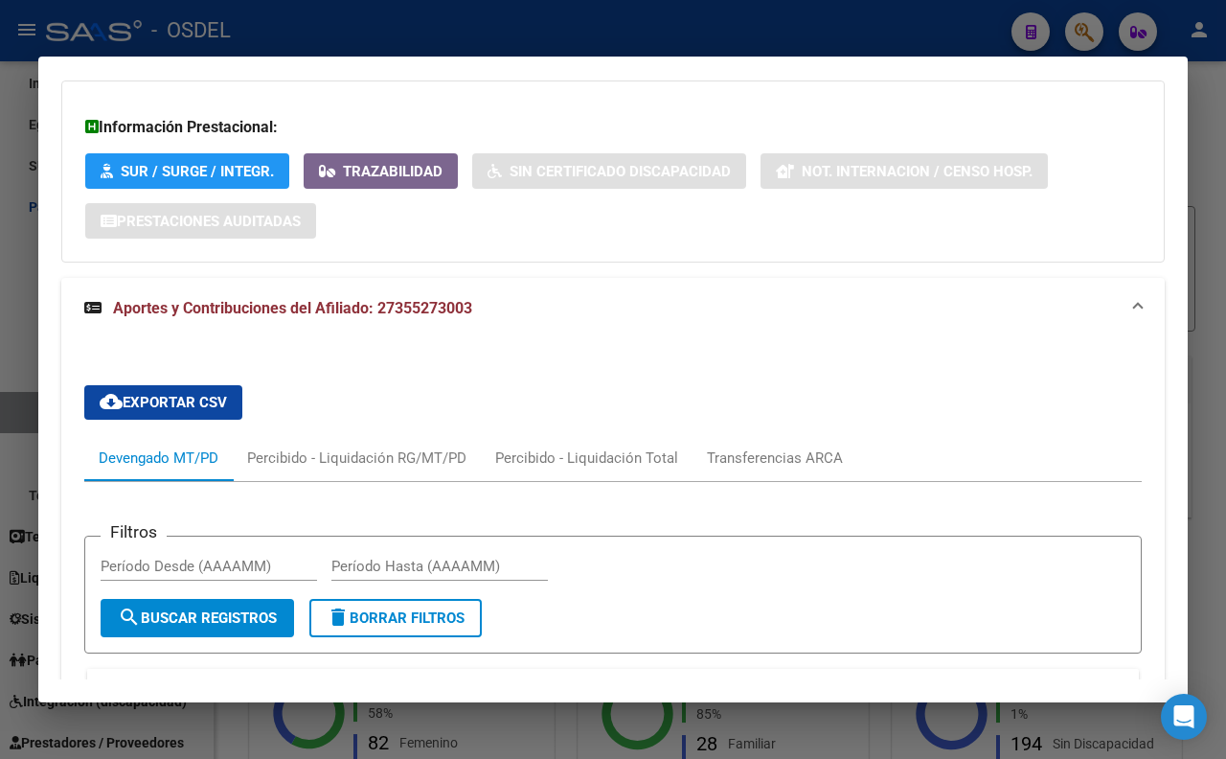
click at [673, 30] on div at bounding box center [613, 379] width 1226 height 759
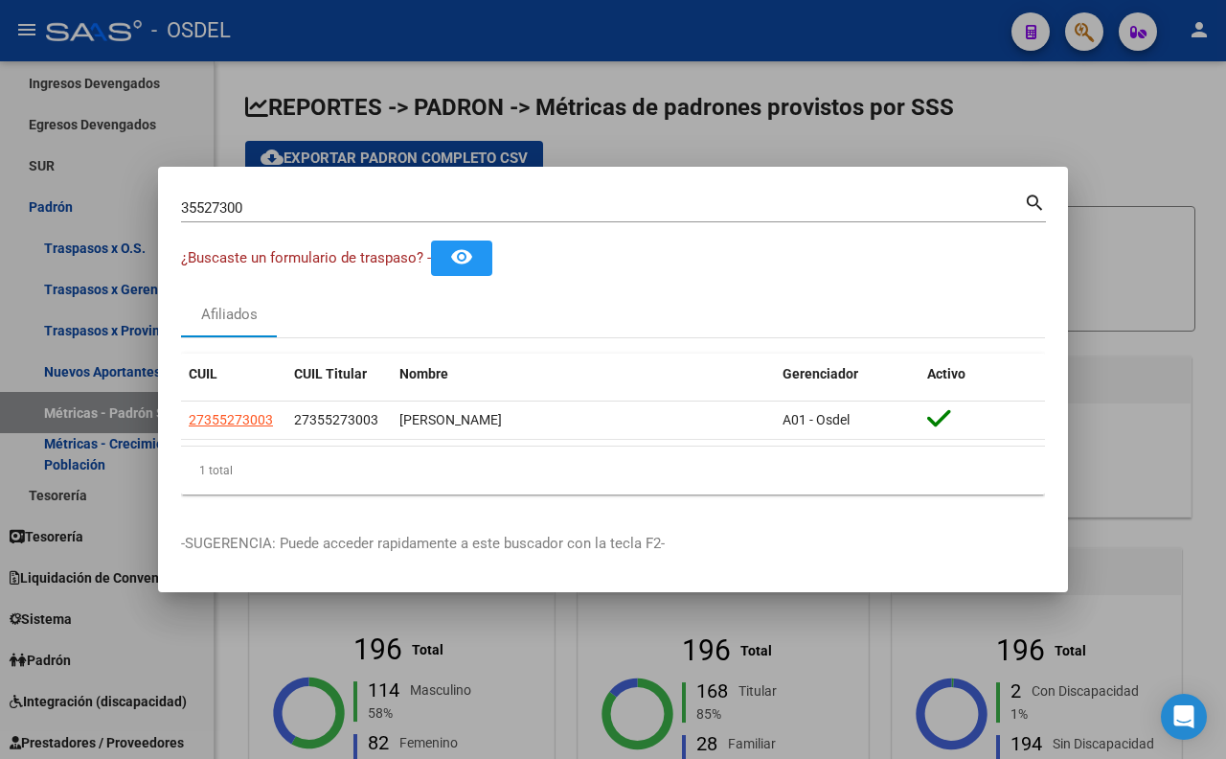
click at [1208, 194] on div at bounding box center [613, 379] width 1226 height 759
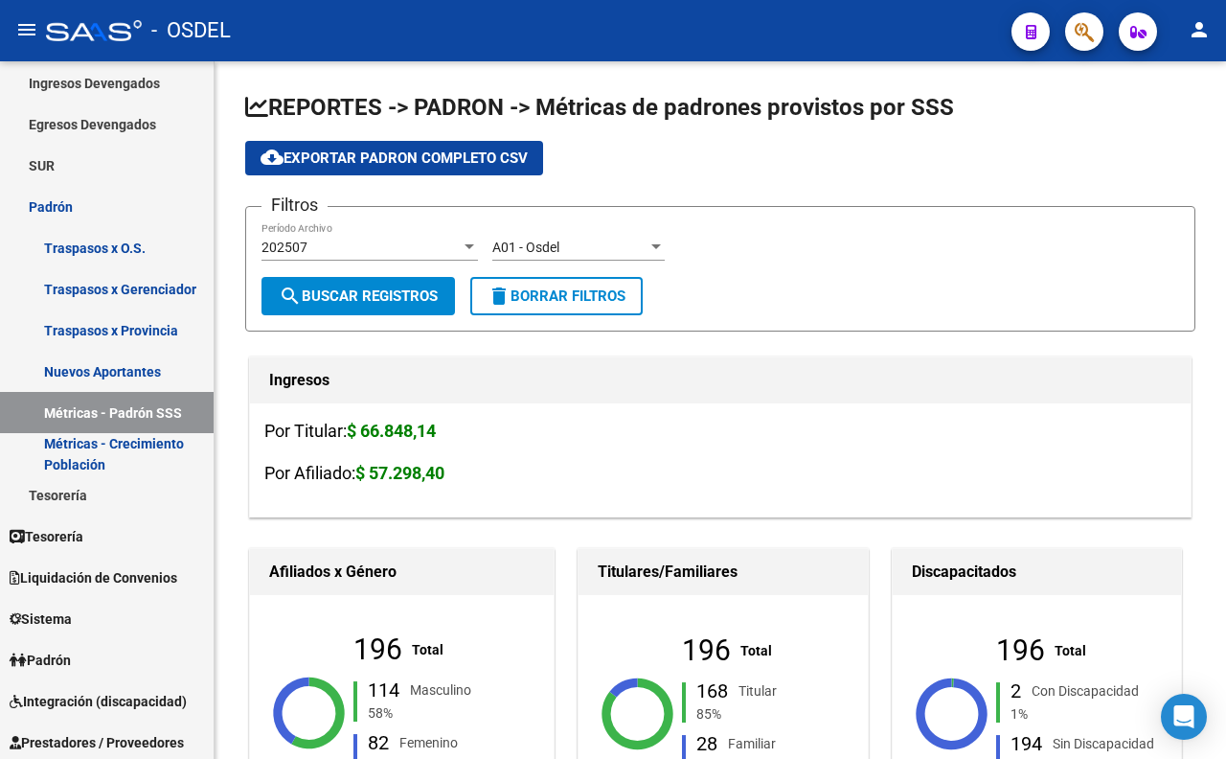
click at [1069, 44] on div at bounding box center [1077, 30] width 54 height 39
click at [1069, 44] on button "button" at bounding box center [1084, 31] width 38 height 38
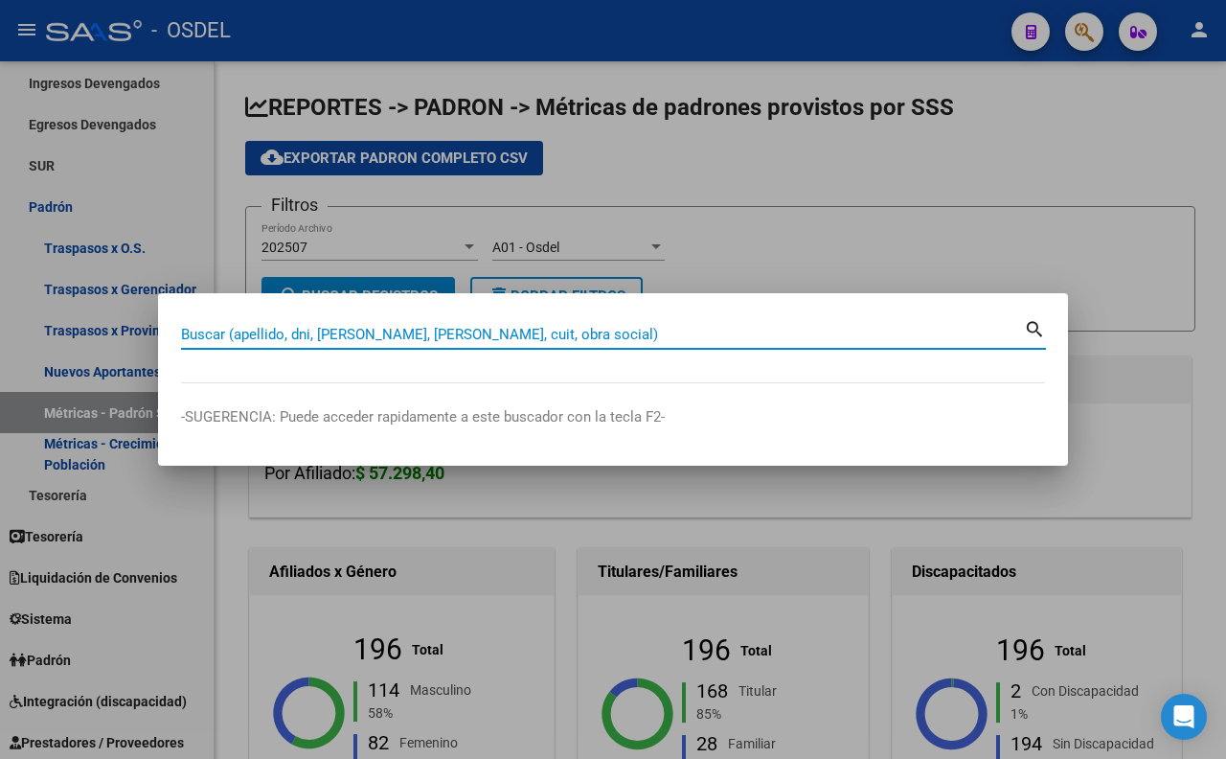
click at [585, 331] on input "Buscar (apellido, dni, [PERSON_NAME], [PERSON_NAME], cuit, obra social)" at bounding box center [602, 334] width 843 height 17
type input "41556831"
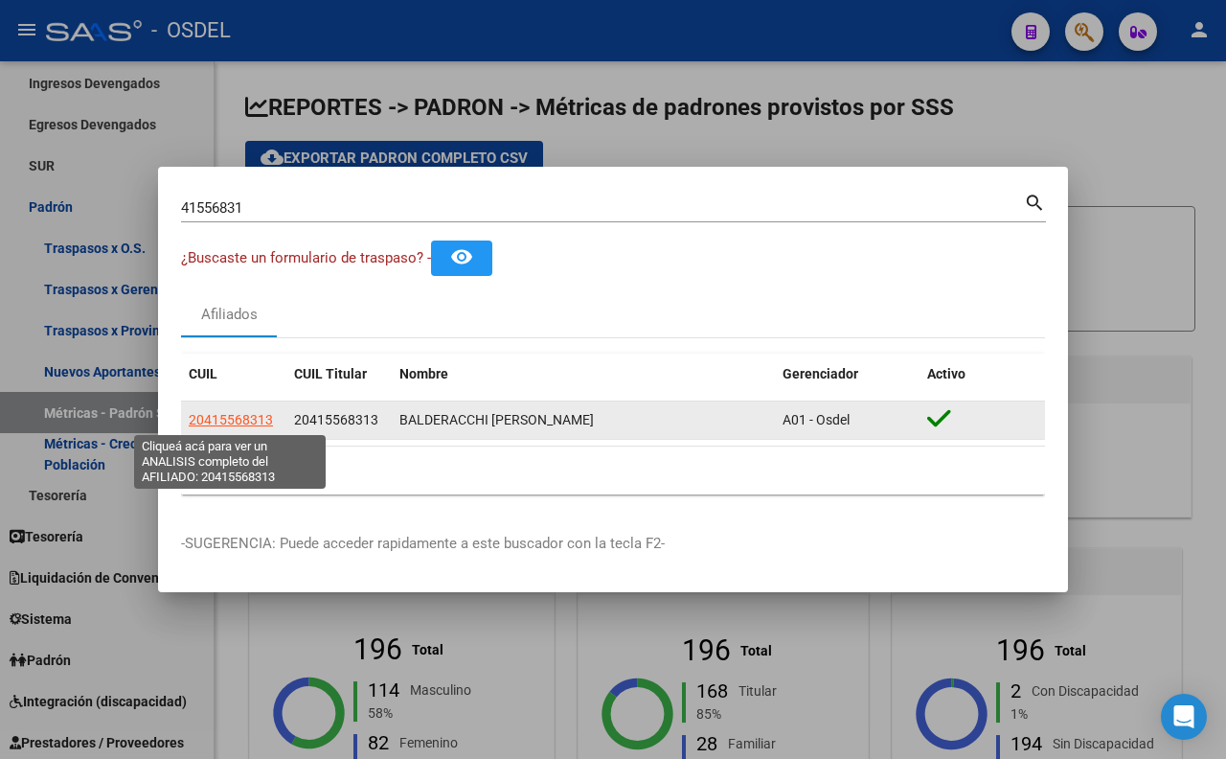
click at [260, 417] on span "20415568313" at bounding box center [231, 419] width 84 height 15
type textarea "20415568313"
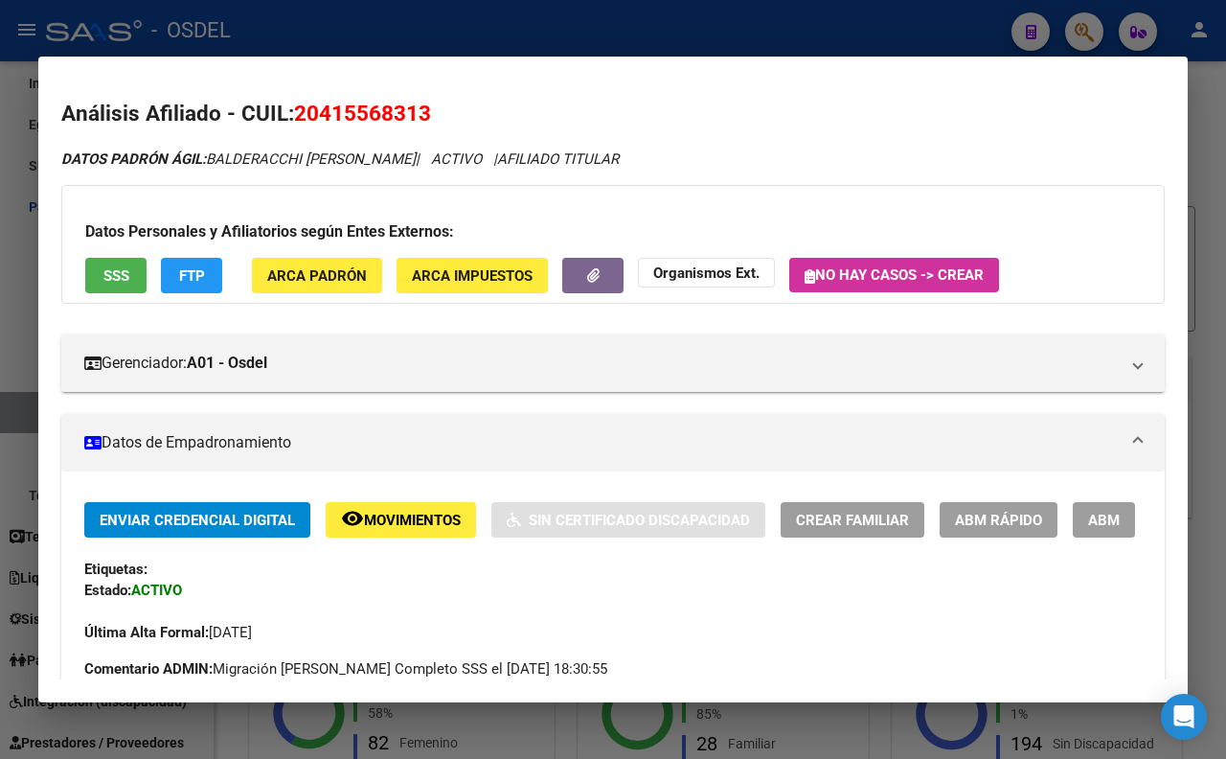
click at [122, 281] on span "SSS" at bounding box center [116, 275] width 26 height 17
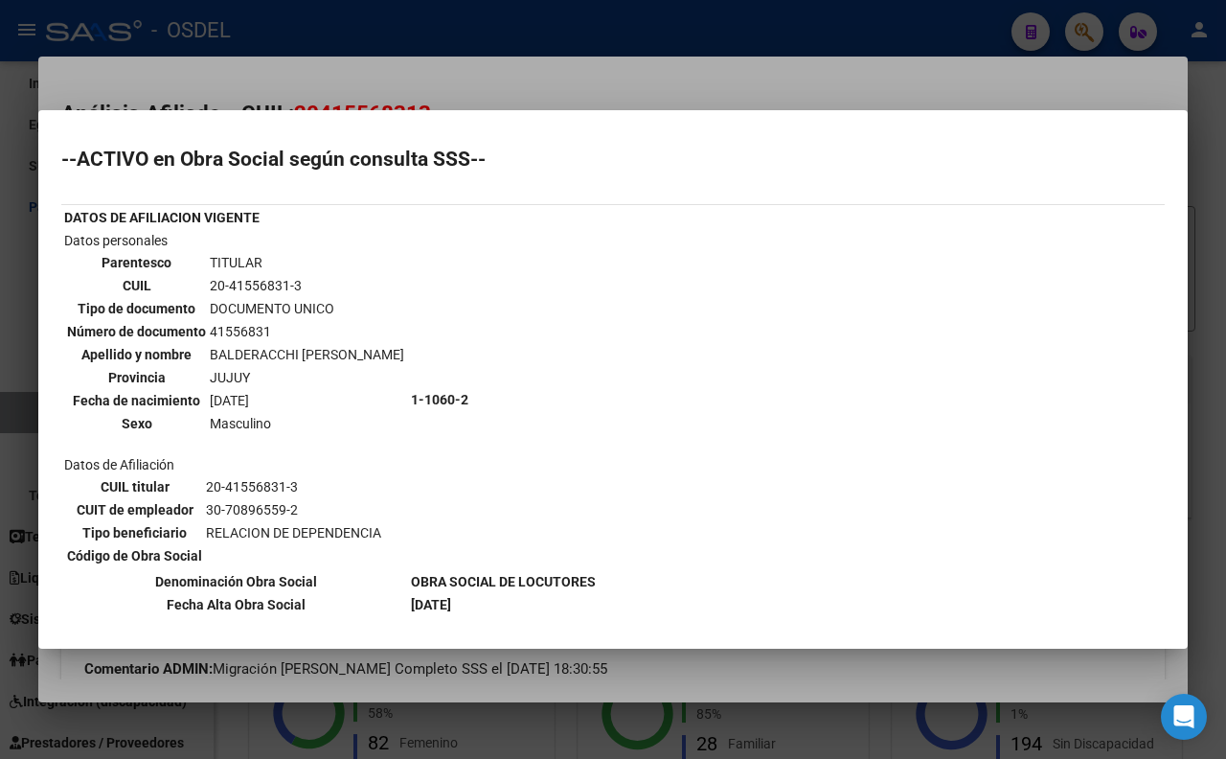
click at [542, 98] on div at bounding box center [613, 379] width 1226 height 759
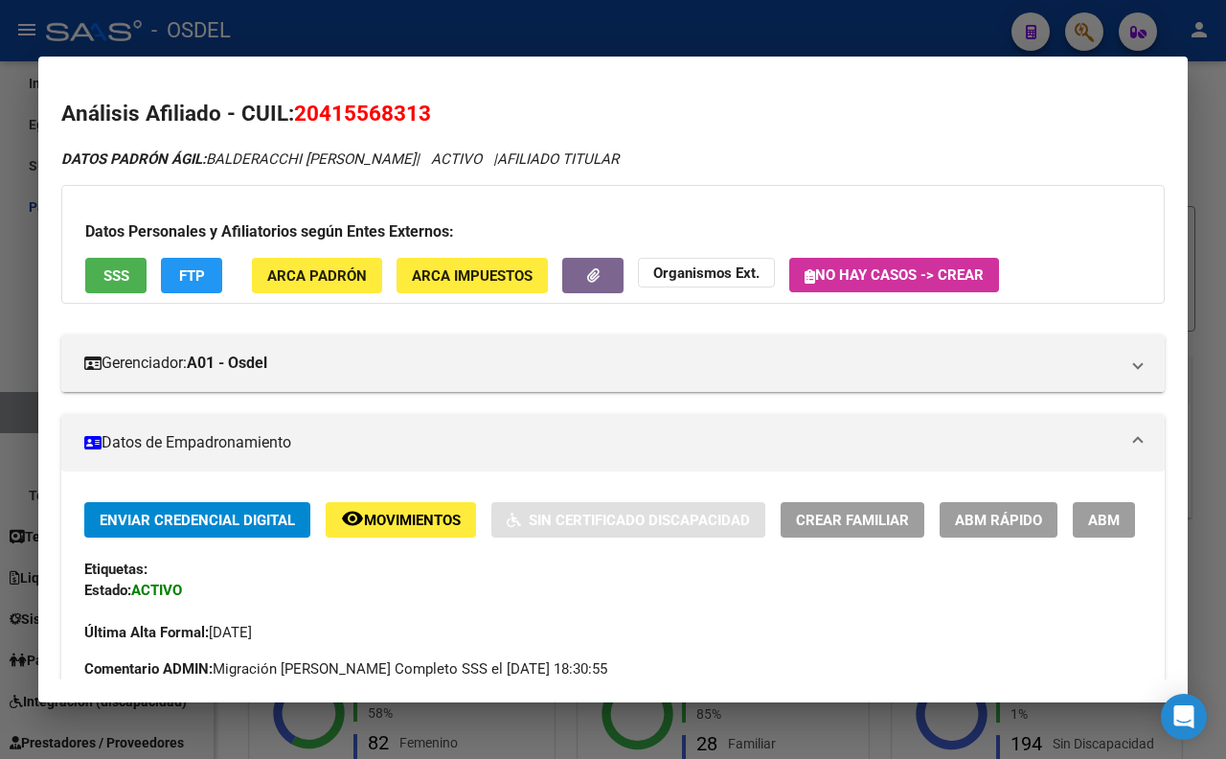
click at [586, 15] on div at bounding box center [613, 379] width 1226 height 759
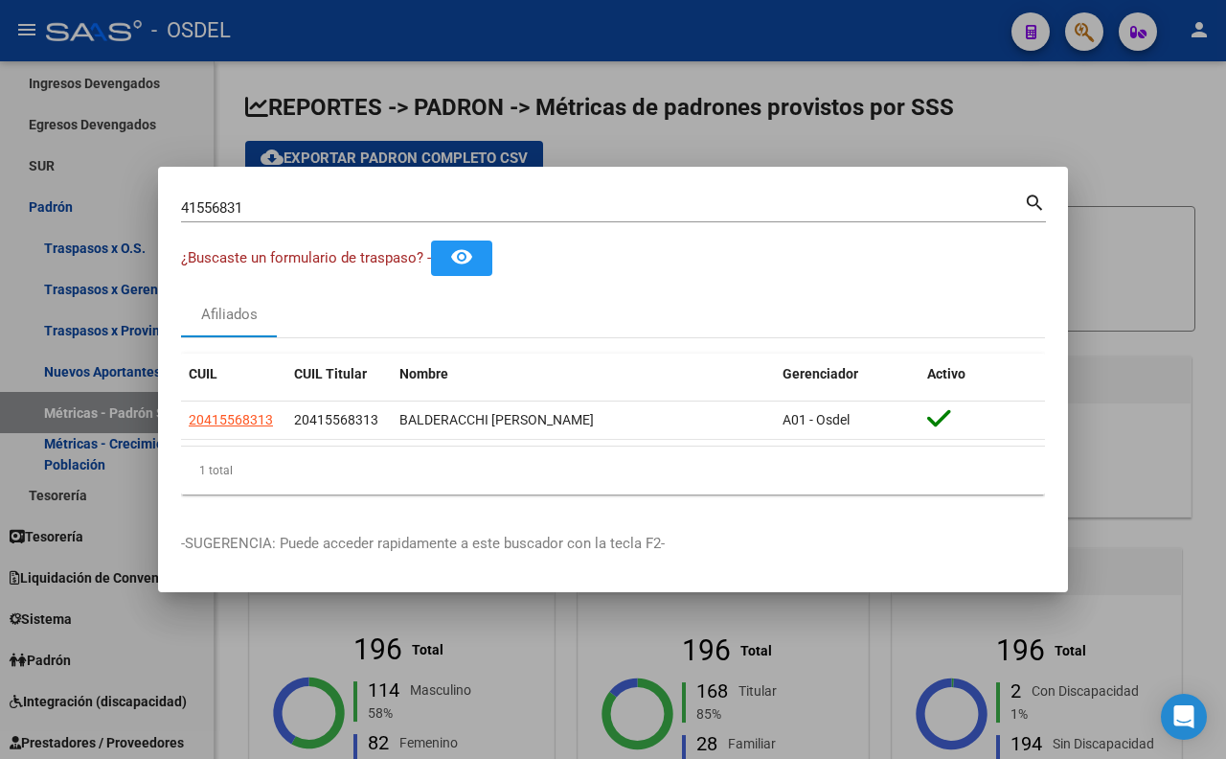
click at [993, 126] on div at bounding box center [613, 379] width 1226 height 759
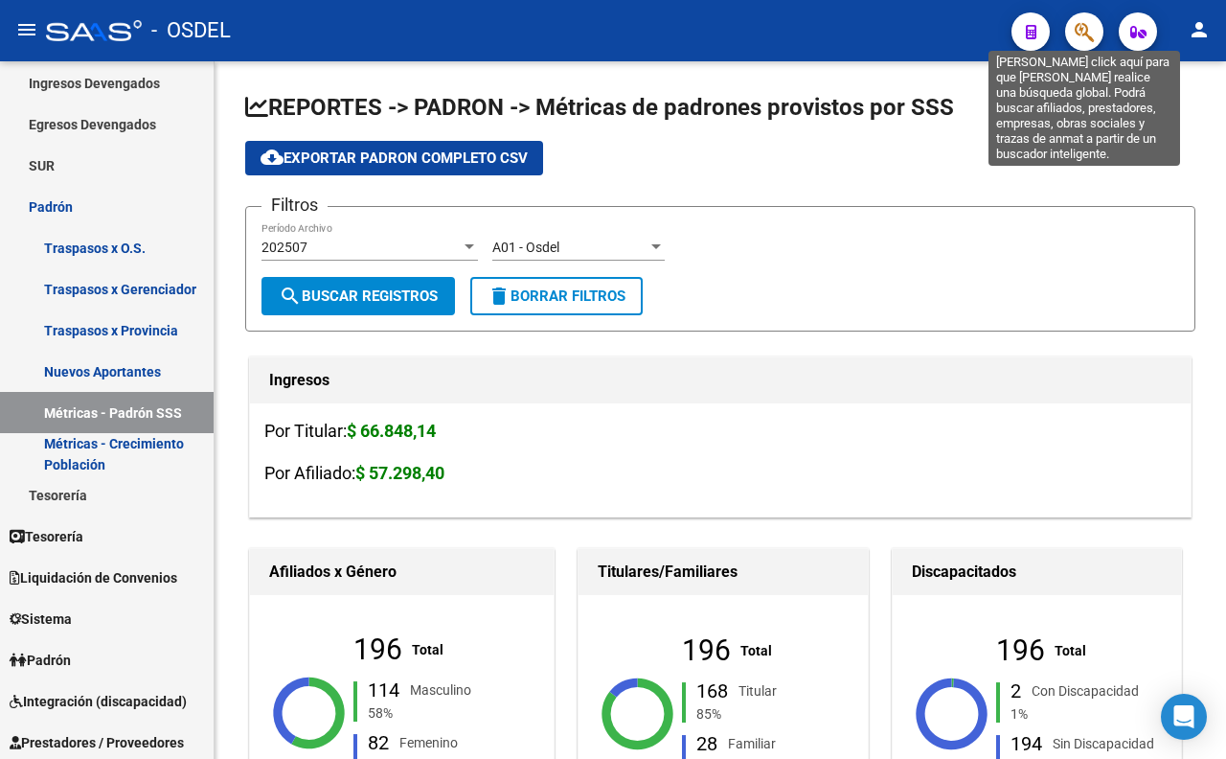
click at [1079, 31] on icon "button" at bounding box center [1084, 32] width 19 height 22
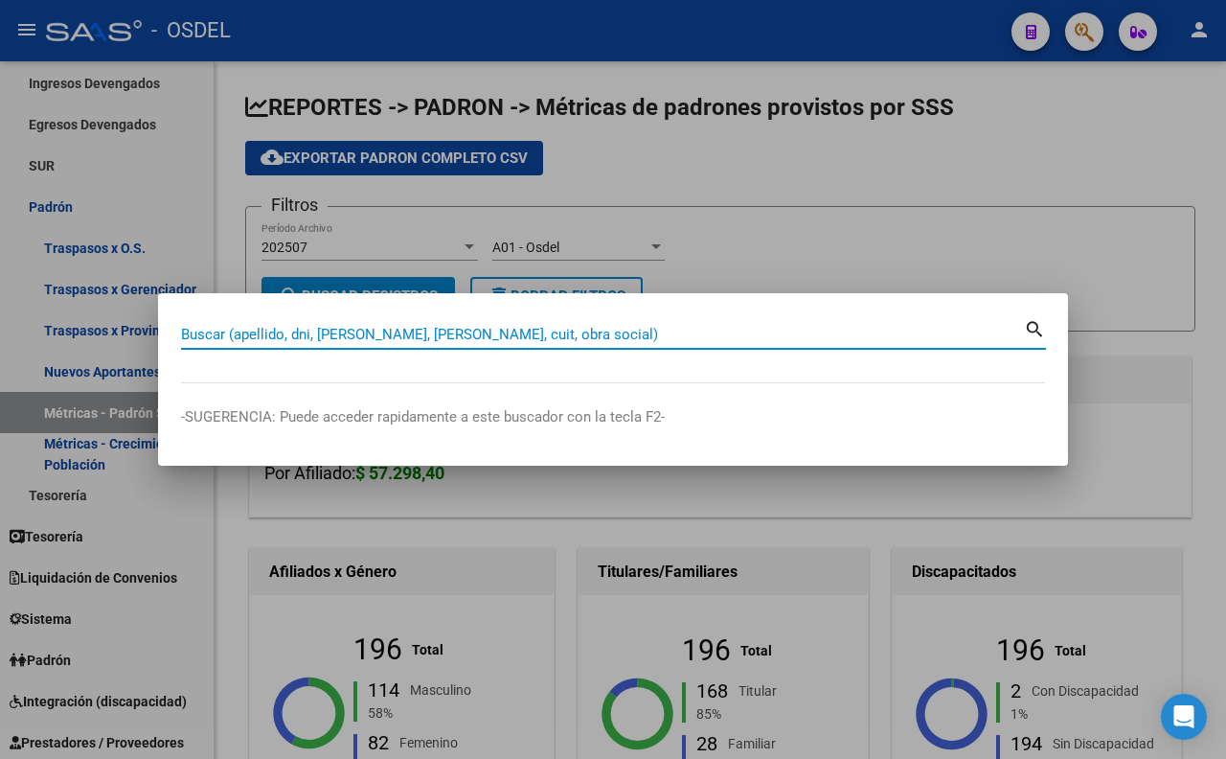
click at [836, 329] on input "Buscar (apellido, dni, [PERSON_NAME], [PERSON_NAME], cuit, obra social)" at bounding box center [602, 334] width 843 height 17
paste input "28796656"
type input "28796656"
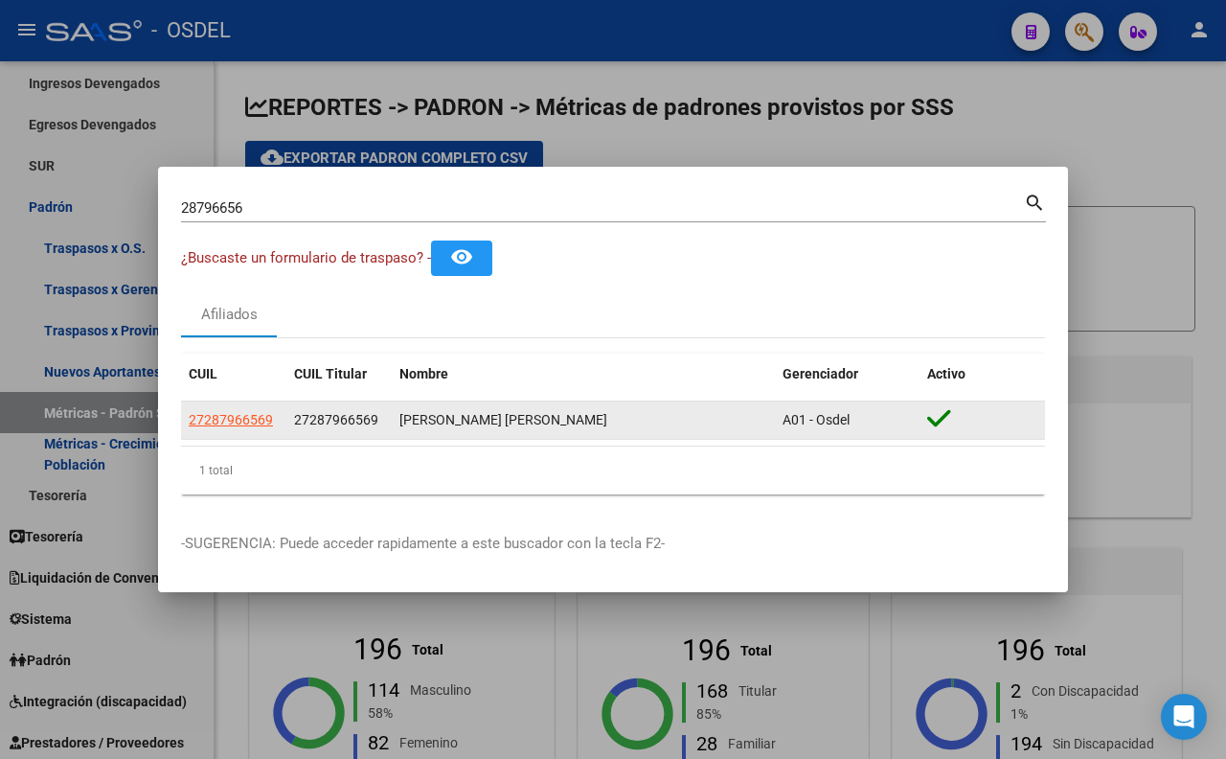
click at [251, 409] on app-link-go-to "27287966569" at bounding box center [231, 420] width 84 height 22
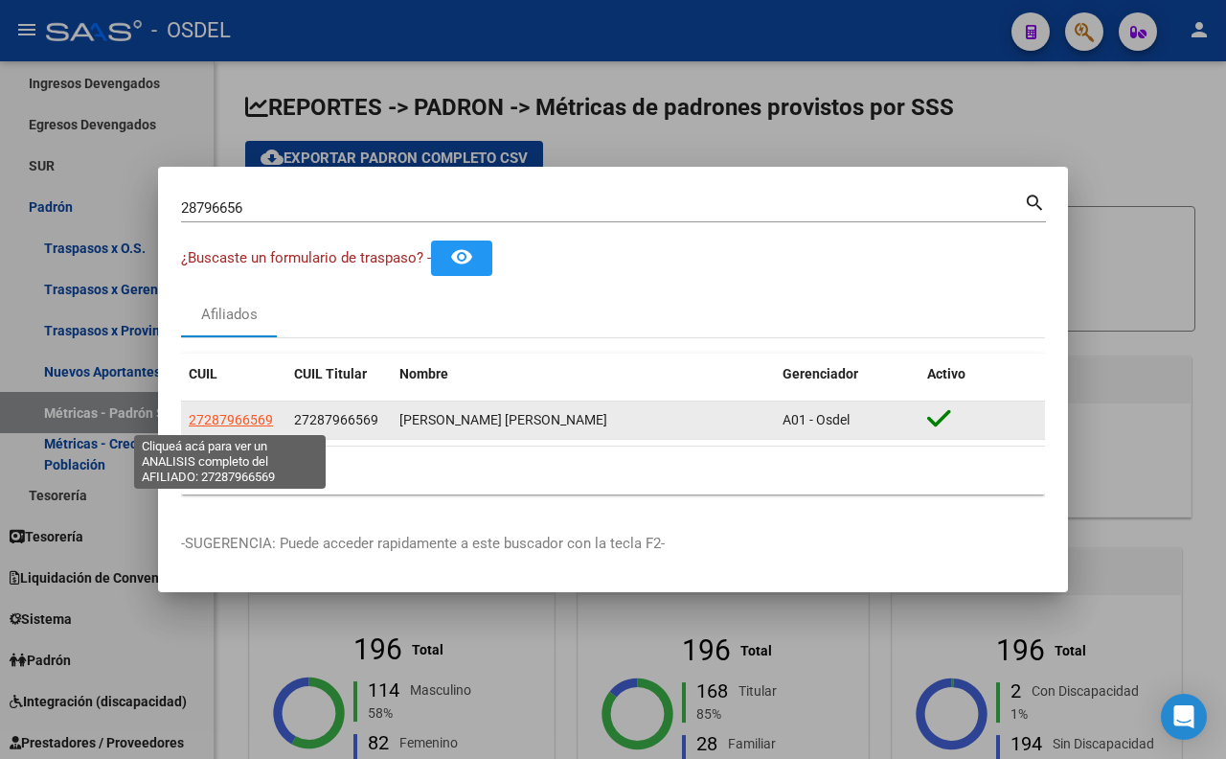
click at [251, 422] on span "27287966569" at bounding box center [231, 419] width 84 height 15
type textarea "27287966569"
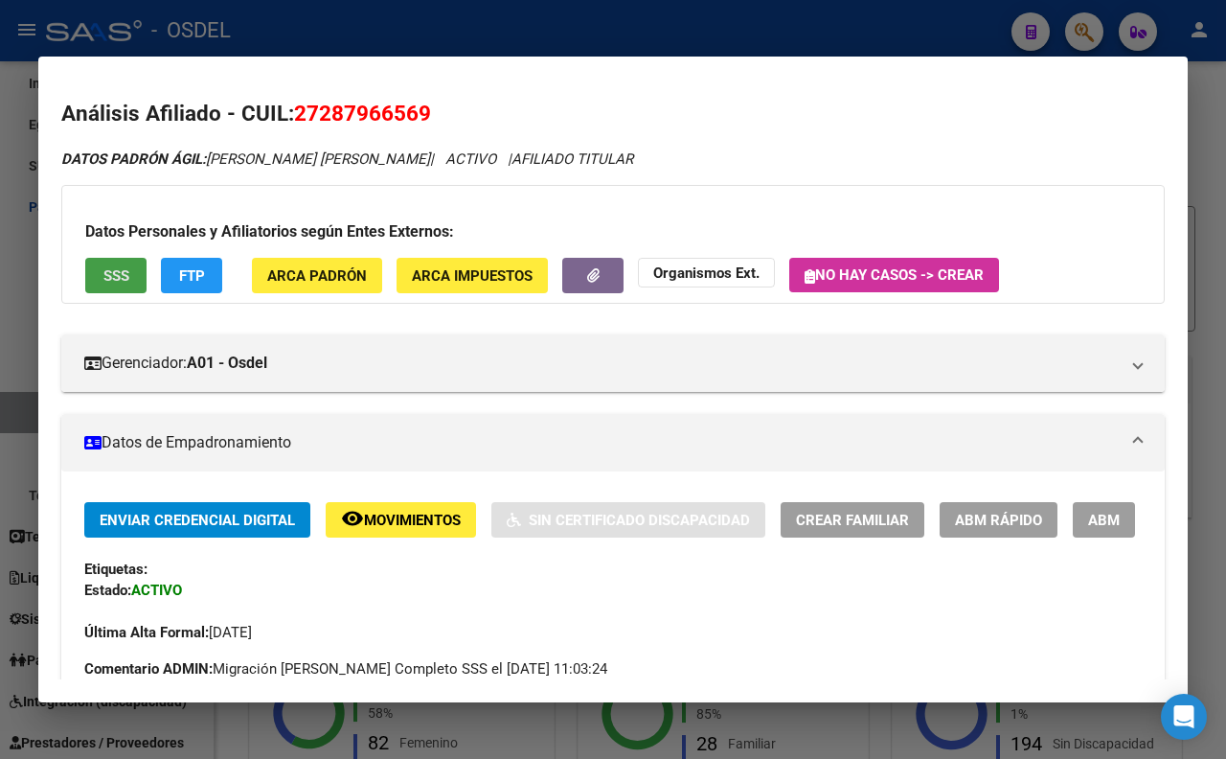
click at [103, 281] on span "SSS" at bounding box center [116, 275] width 26 height 17
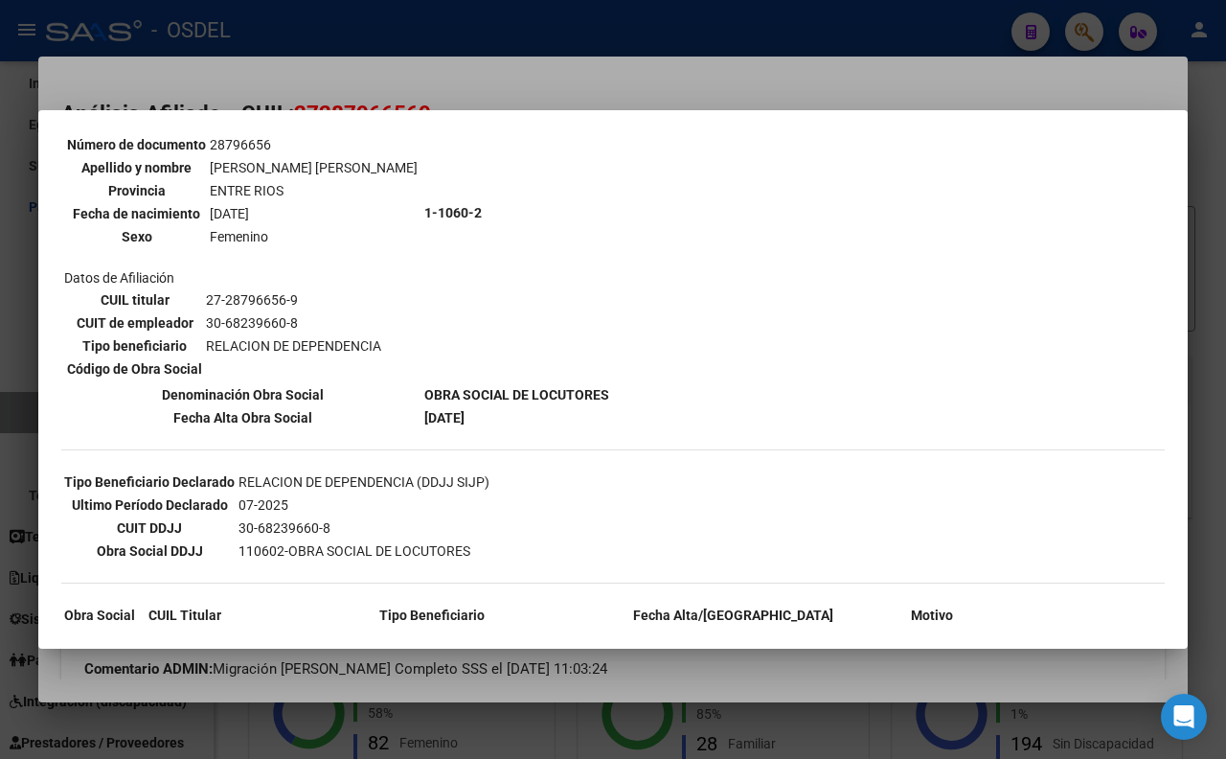
scroll to position [213, 0]
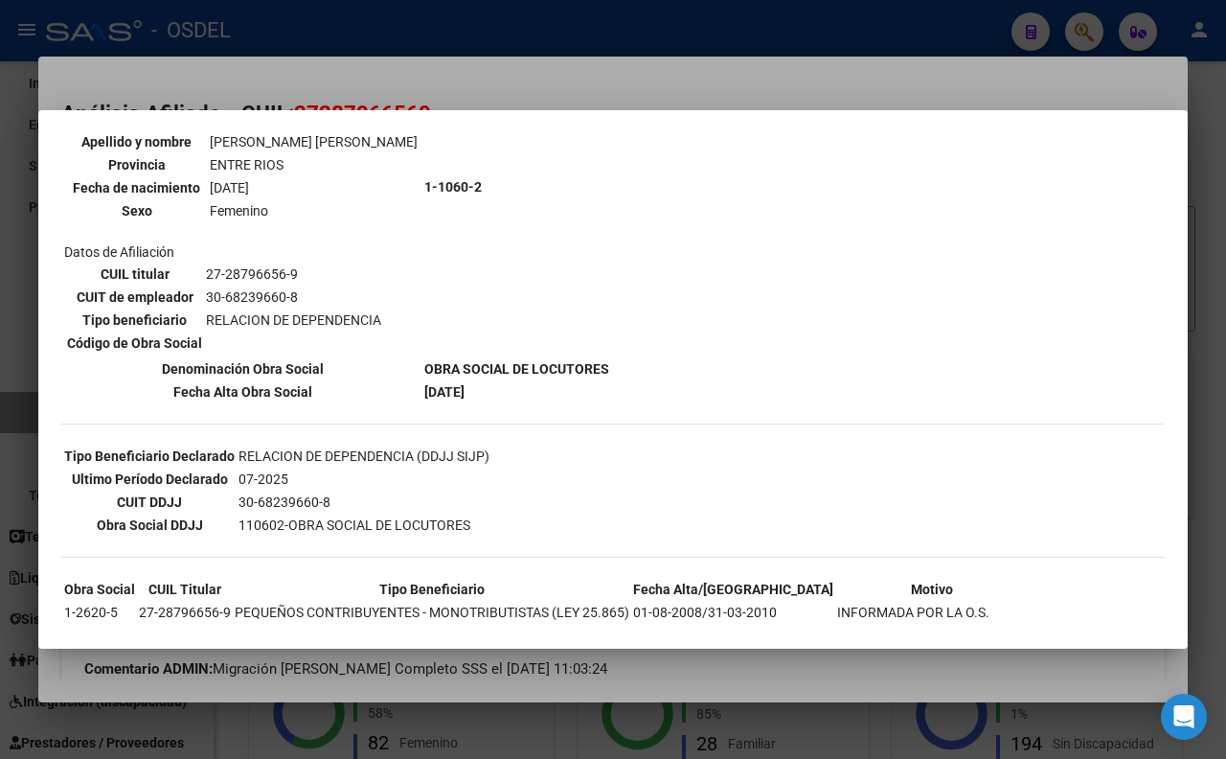
click at [614, 75] on div at bounding box center [613, 379] width 1226 height 759
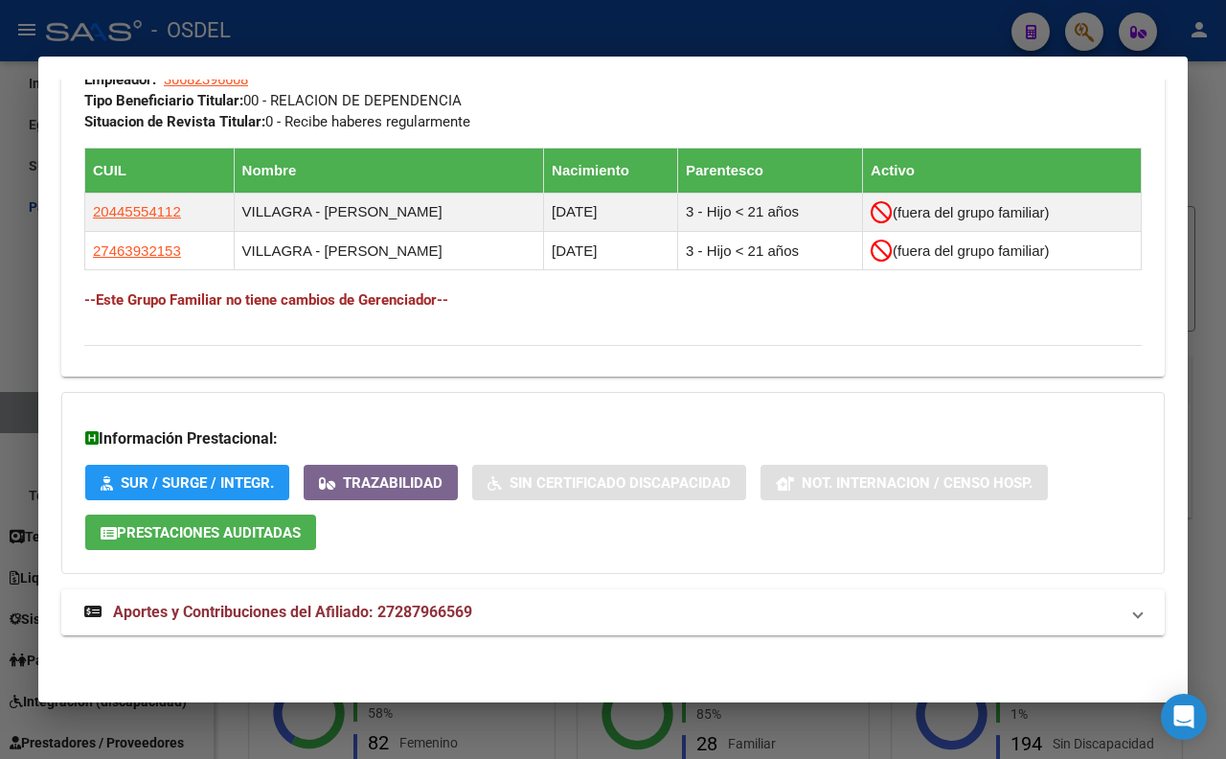
scroll to position [1037, 0]
click at [329, 603] on span "Aportes y Contribuciones del Afiliado: 27287966569" at bounding box center [292, 612] width 359 height 18
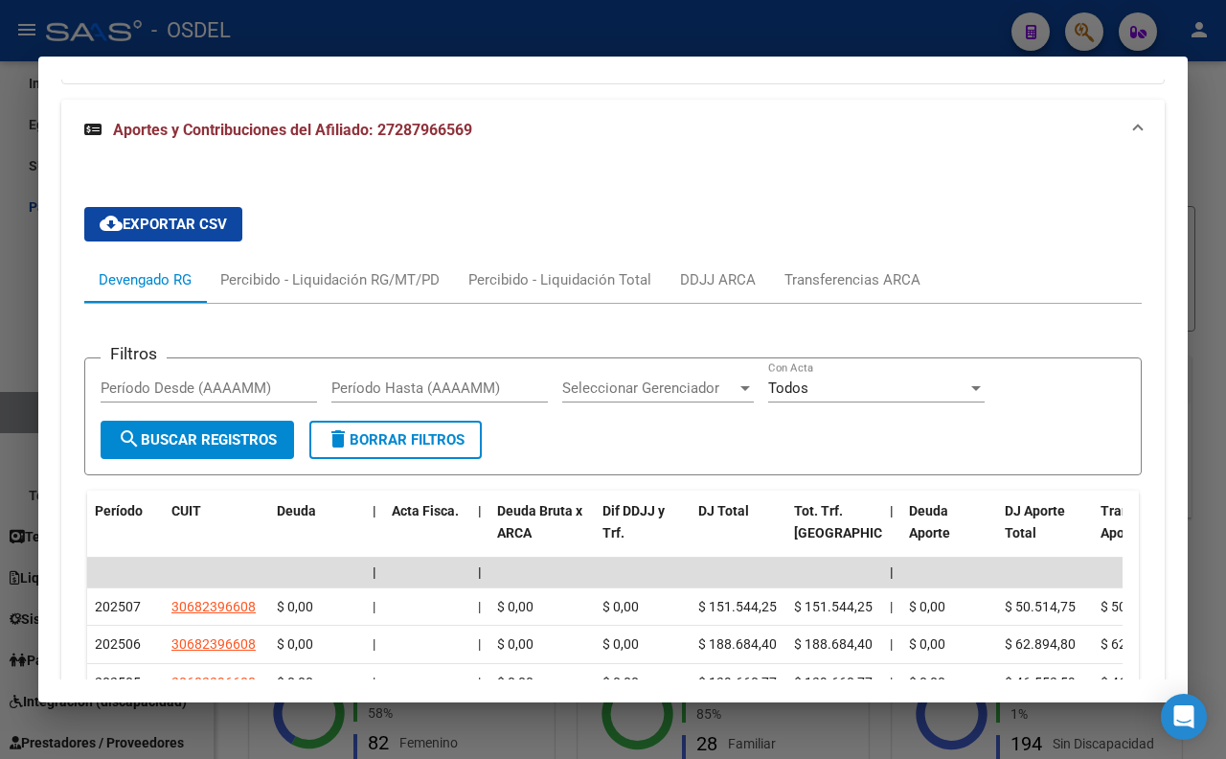
scroll to position [1356, 0]
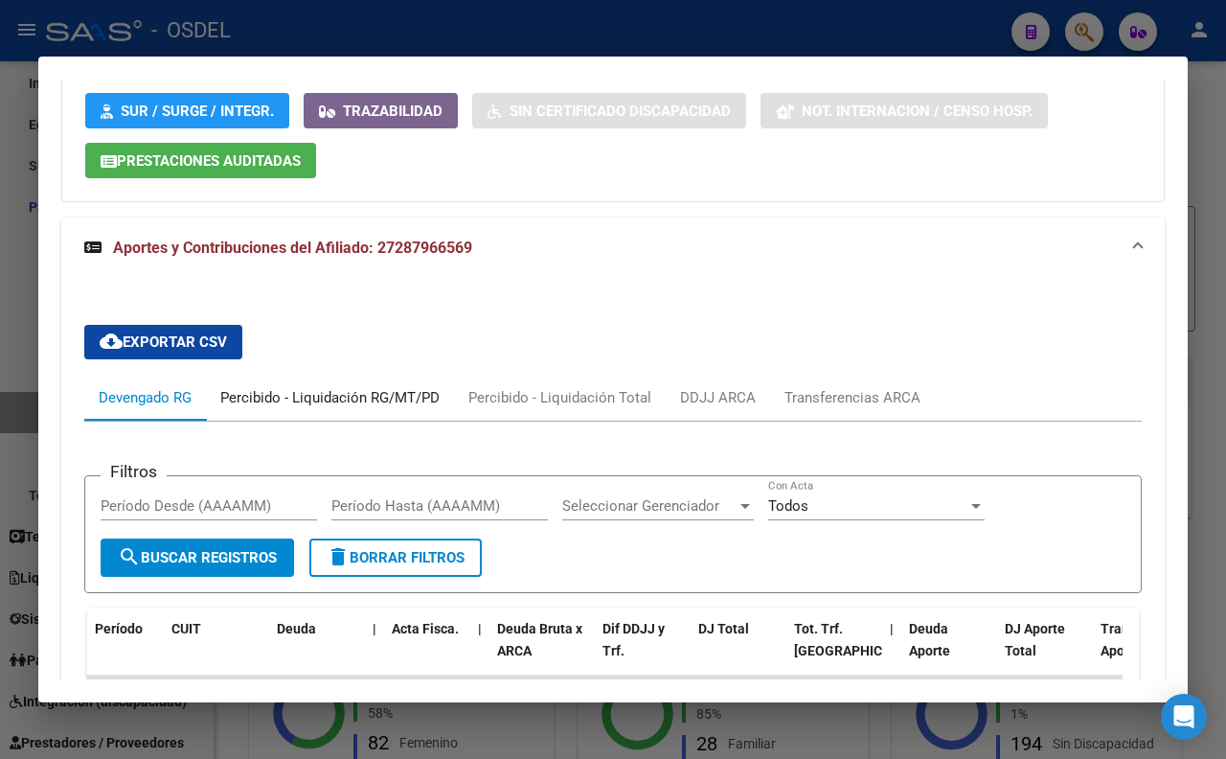
click at [406, 408] on div "Percibido - Liquidación RG/MT/PD" at bounding box center [329, 397] width 219 height 21
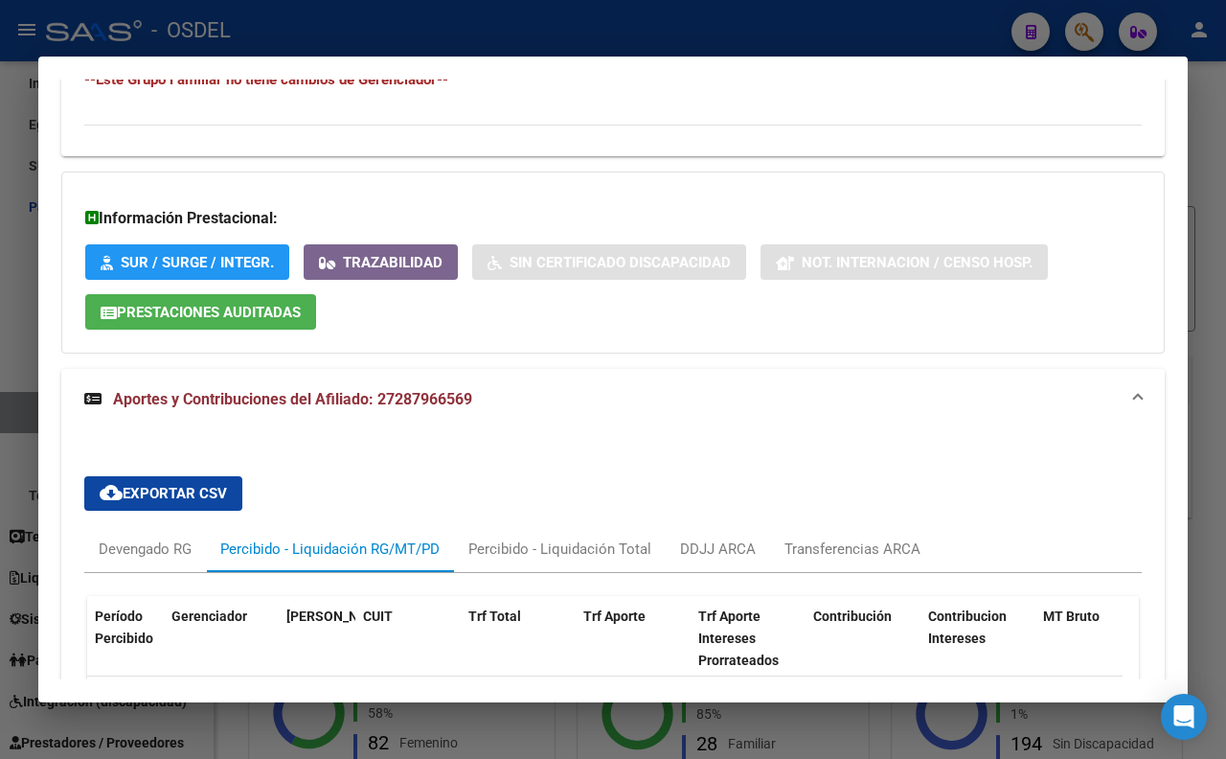
scroll to position [1048, 0]
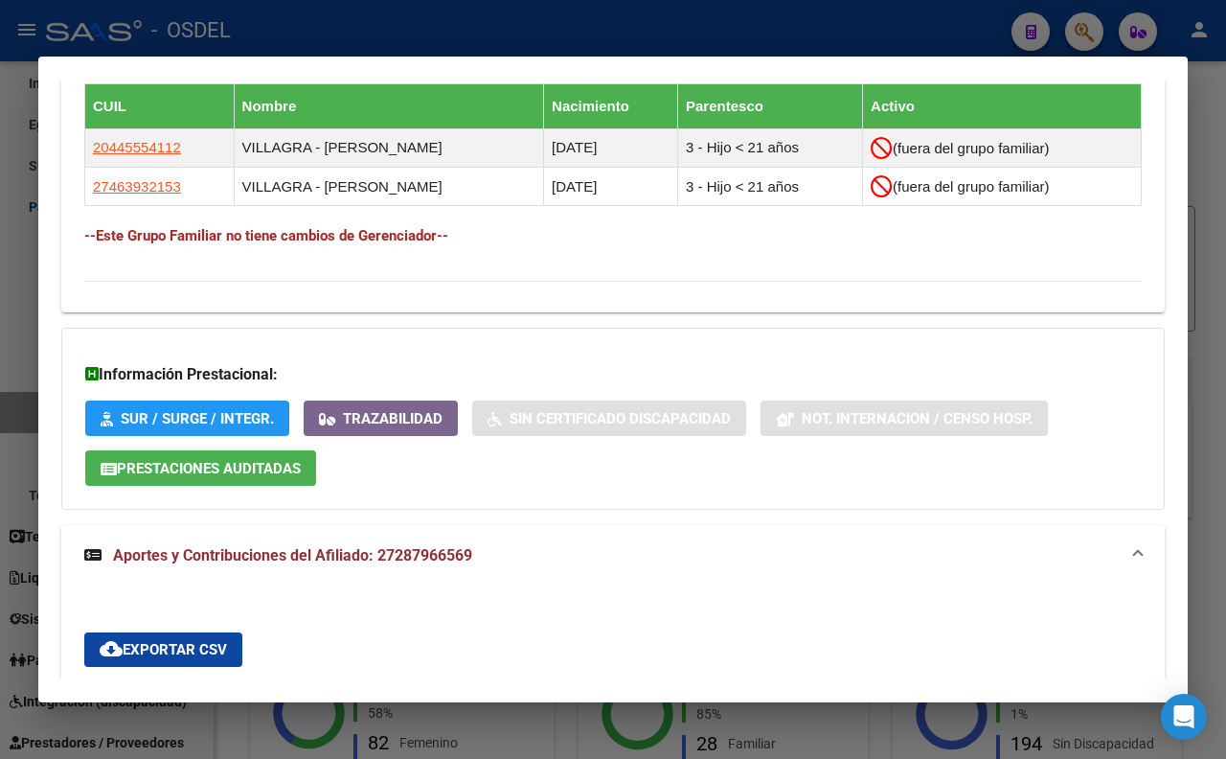
click at [721, 17] on div at bounding box center [613, 379] width 1226 height 759
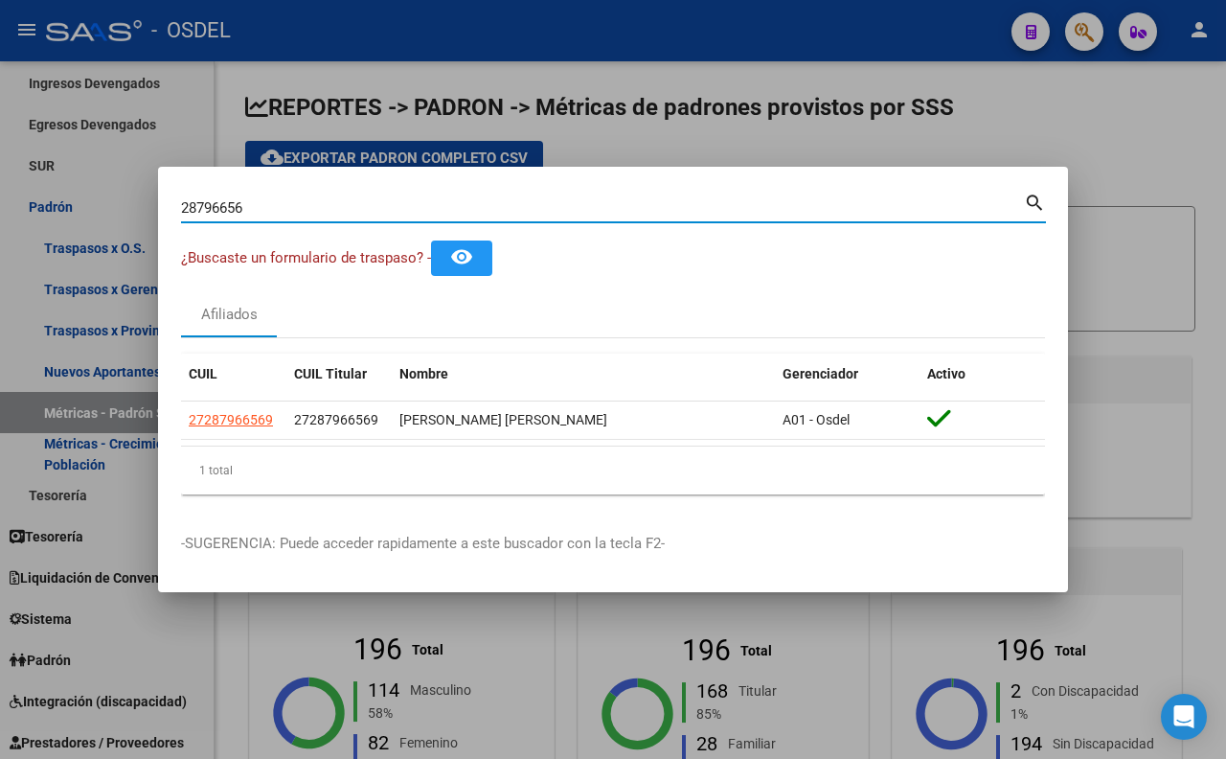
click at [878, 208] on input "28796656" at bounding box center [602, 207] width 843 height 17
type input "2"
paste input "23689804"
type input "23689804"
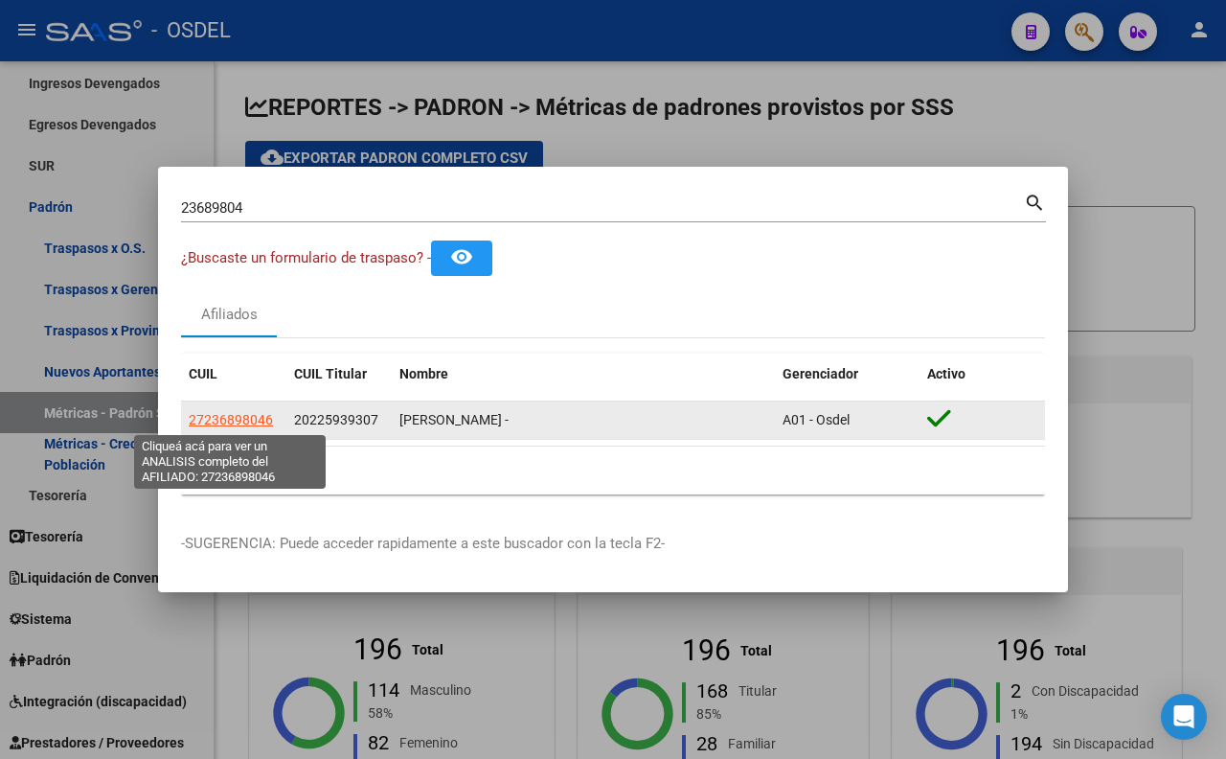
click at [236, 422] on span "27236898046" at bounding box center [231, 419] width 84 height 15
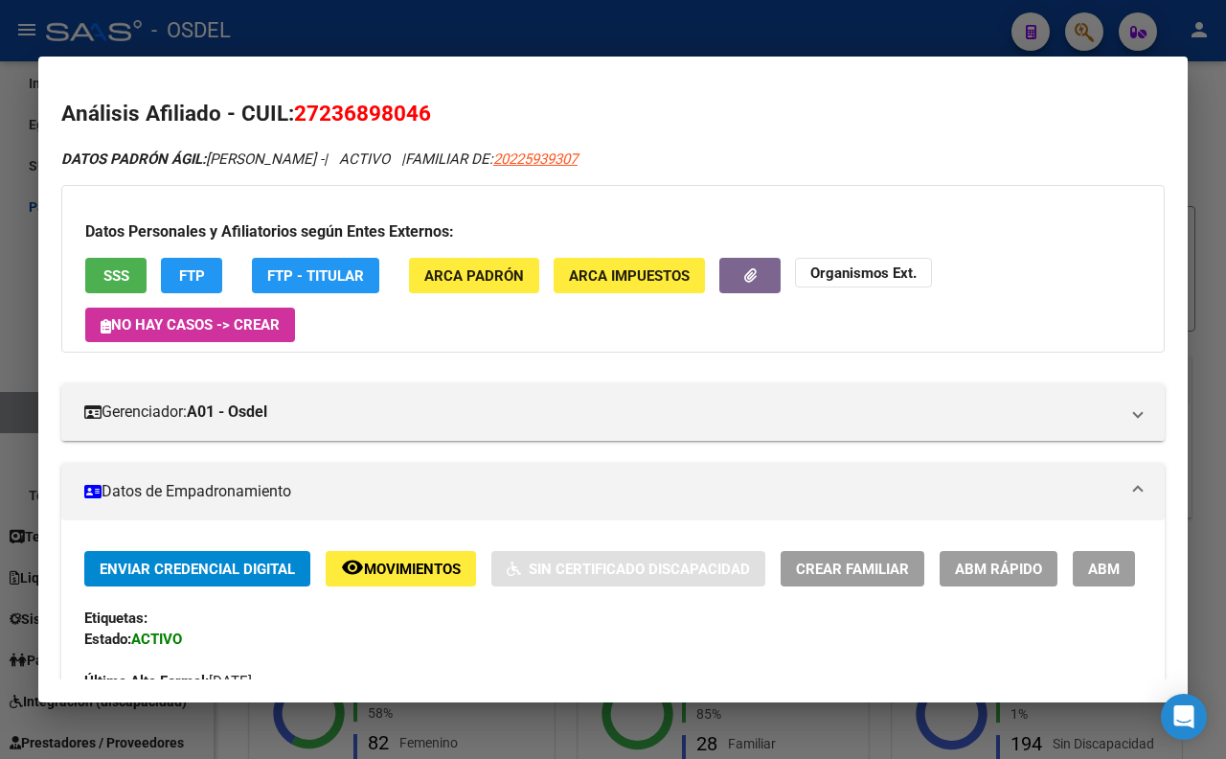
click at [103, 272] on span "SSS" at bounding box center [116, 275] width 26 height 17
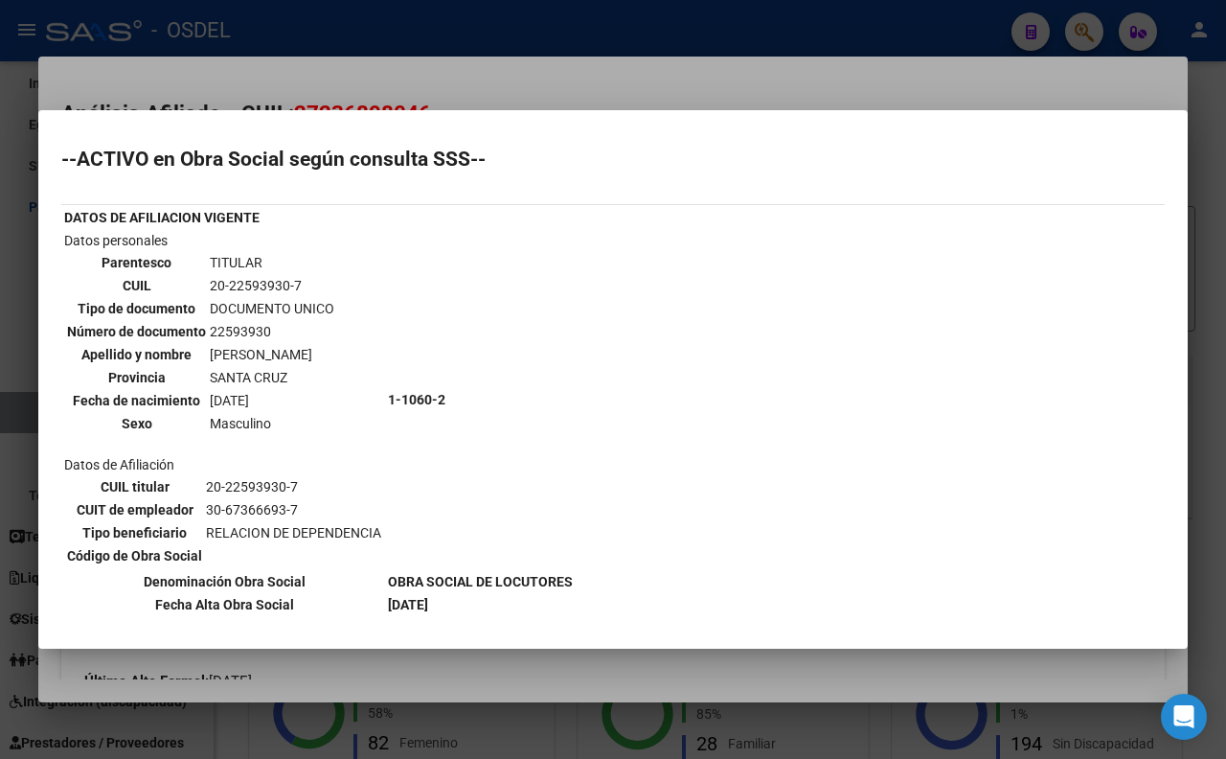
click at [495, 86] on div at bounding box center [613, 379] width 1226 height 759
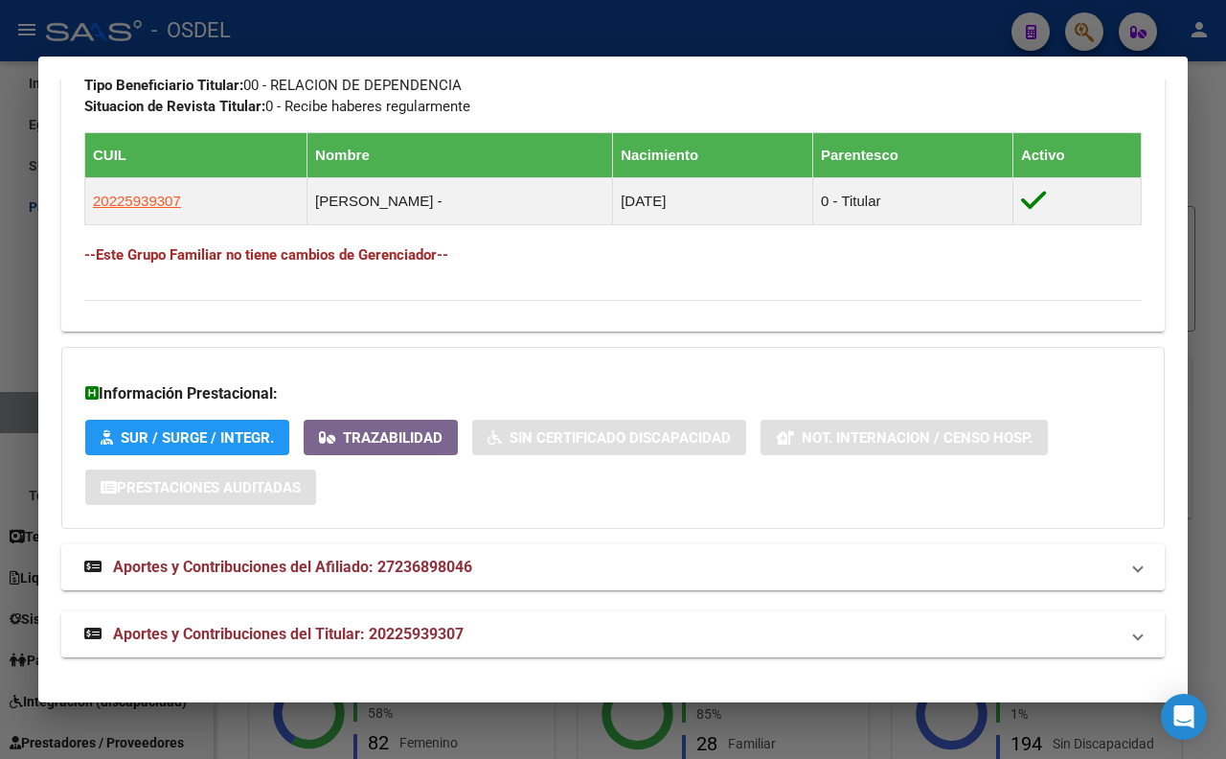
scroll to position [1122, 0]
click at [445, 632] on span "Aportes y Contribuciones del Titular: 20225939307" at bounding box center [288, 634] width 351 height 18
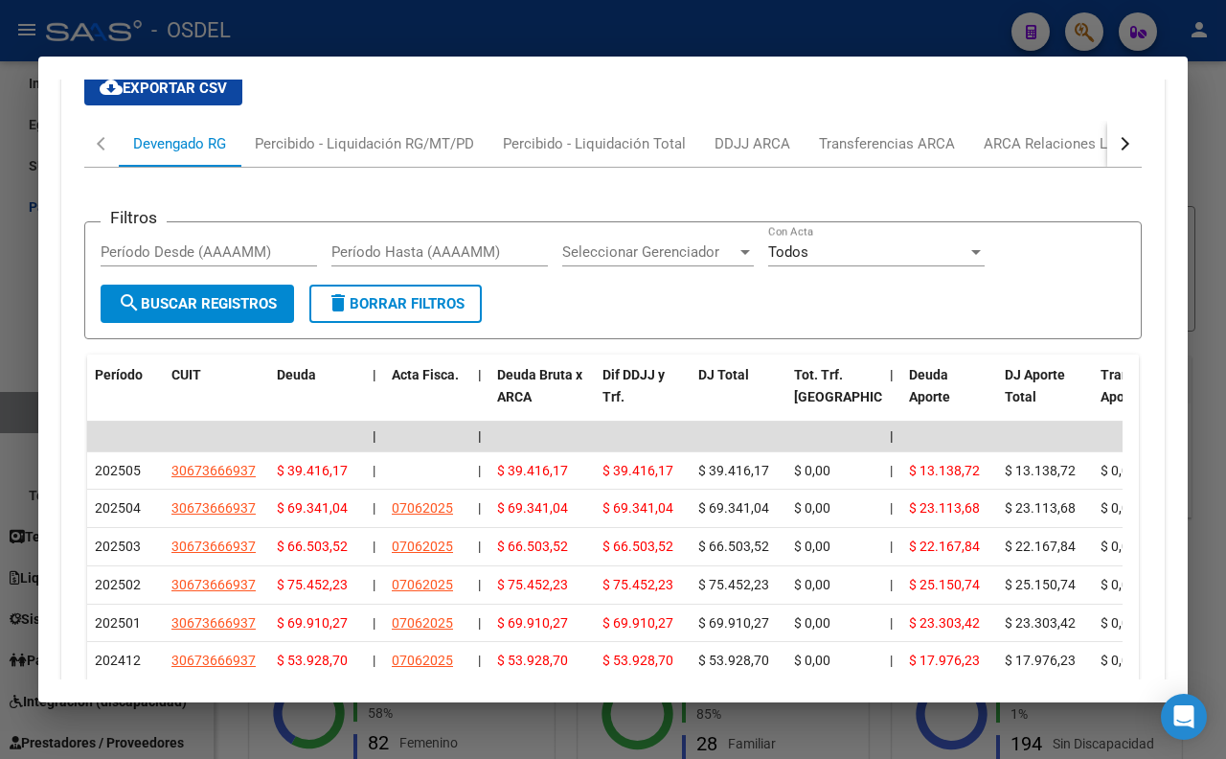
scroll to position [1760, 0]
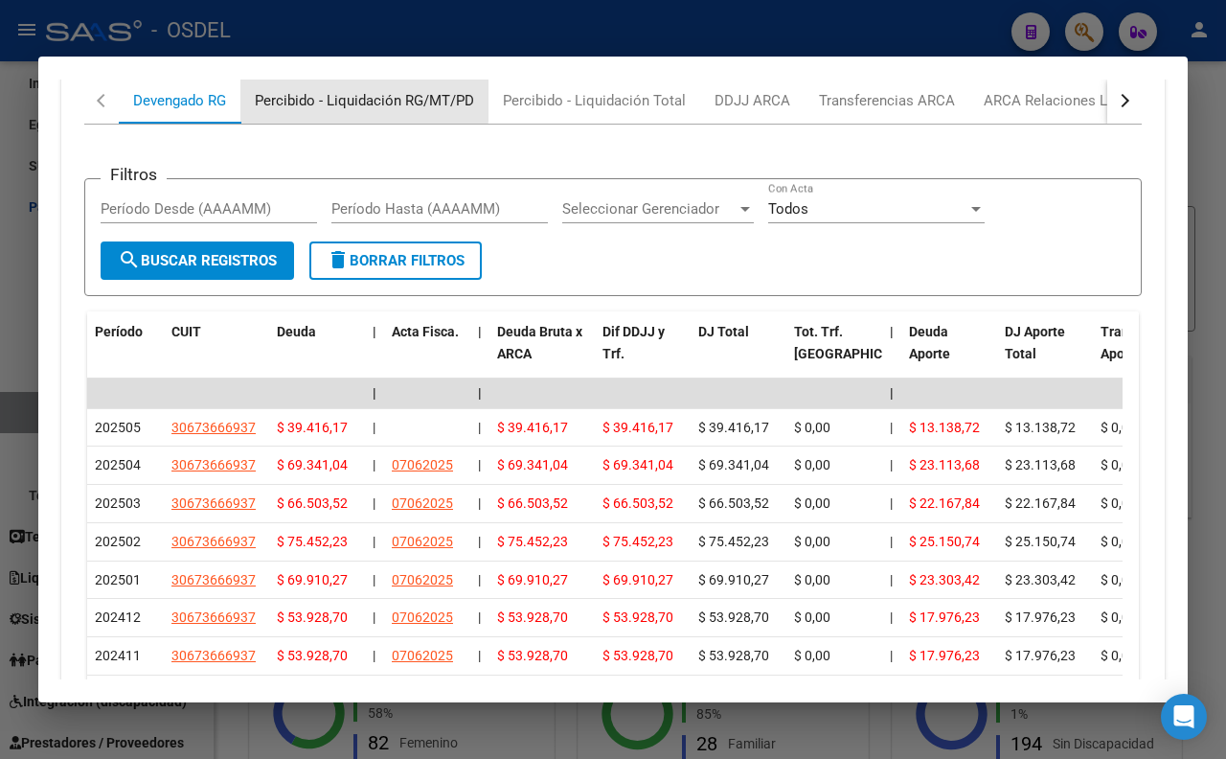
click at [310, 111] on div "Percibido - Liquidación RG/MT/PD" at bounding box center [364, 100] width 219 height 21
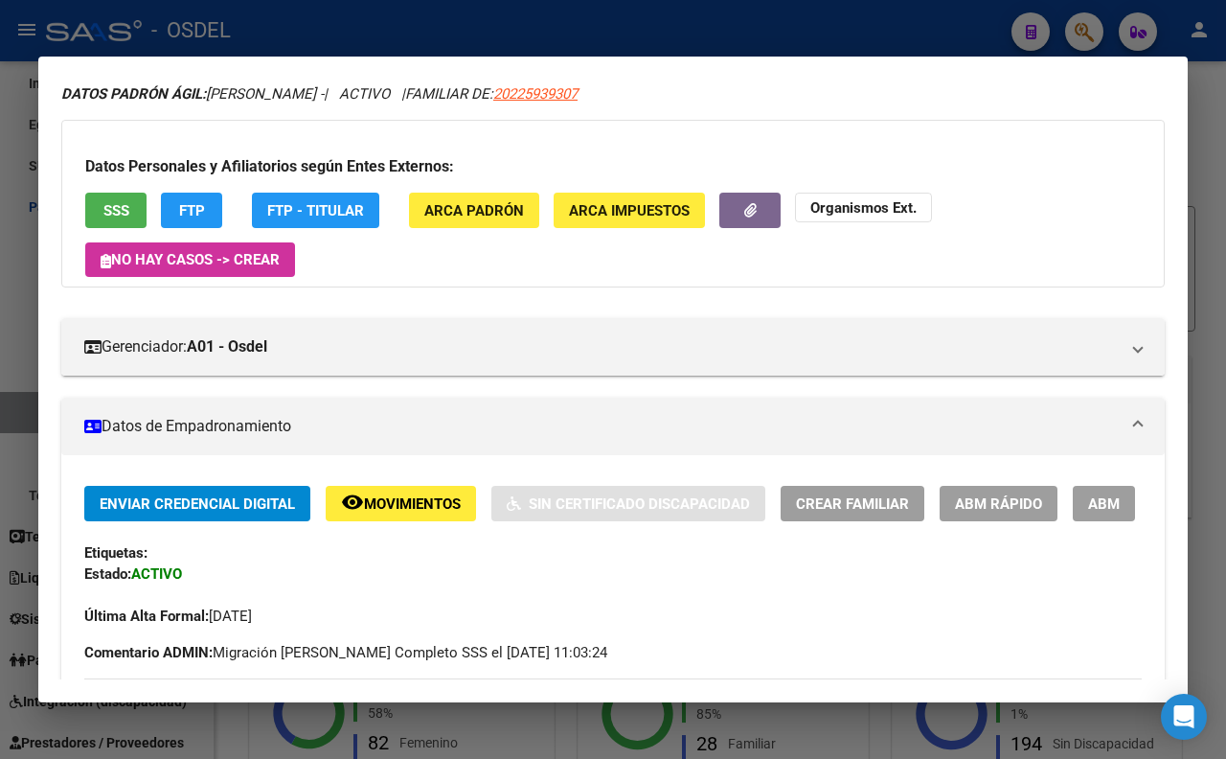
scroll to position [0, 0]
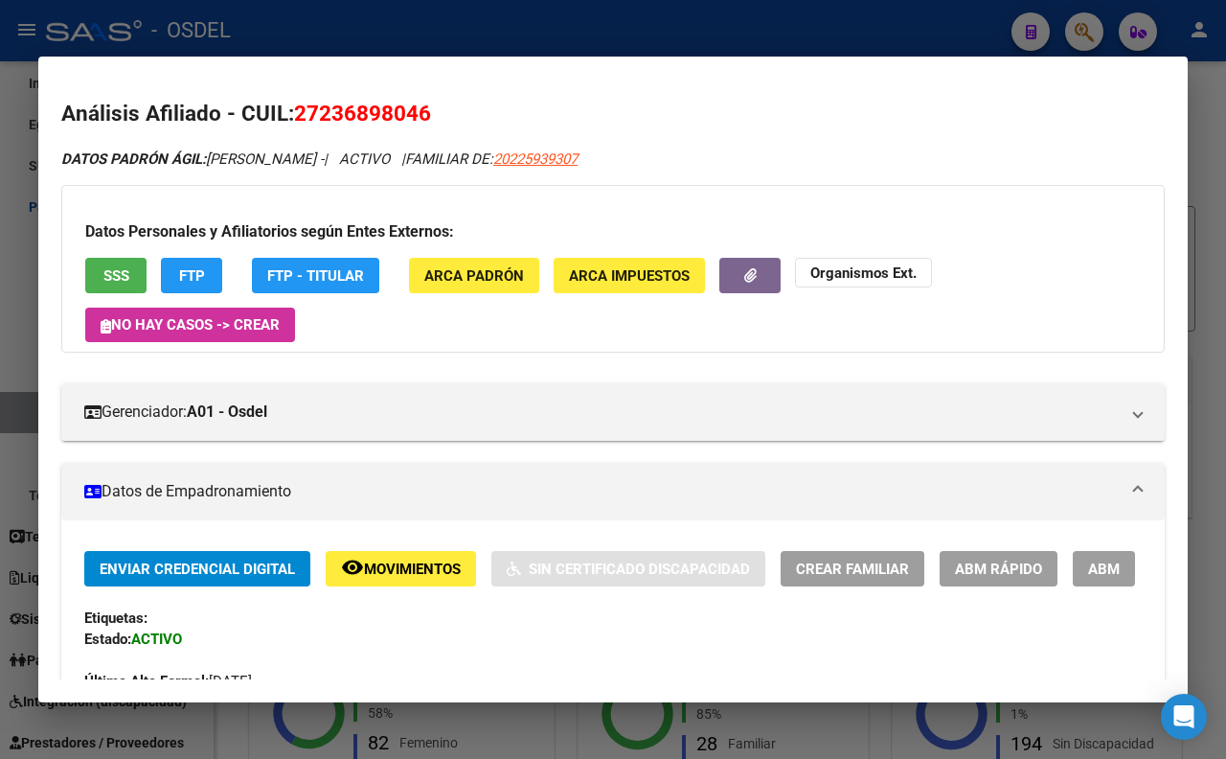
click at [134, 281] on button "SSS" at bounding box center [115, 275] width 61 height 35
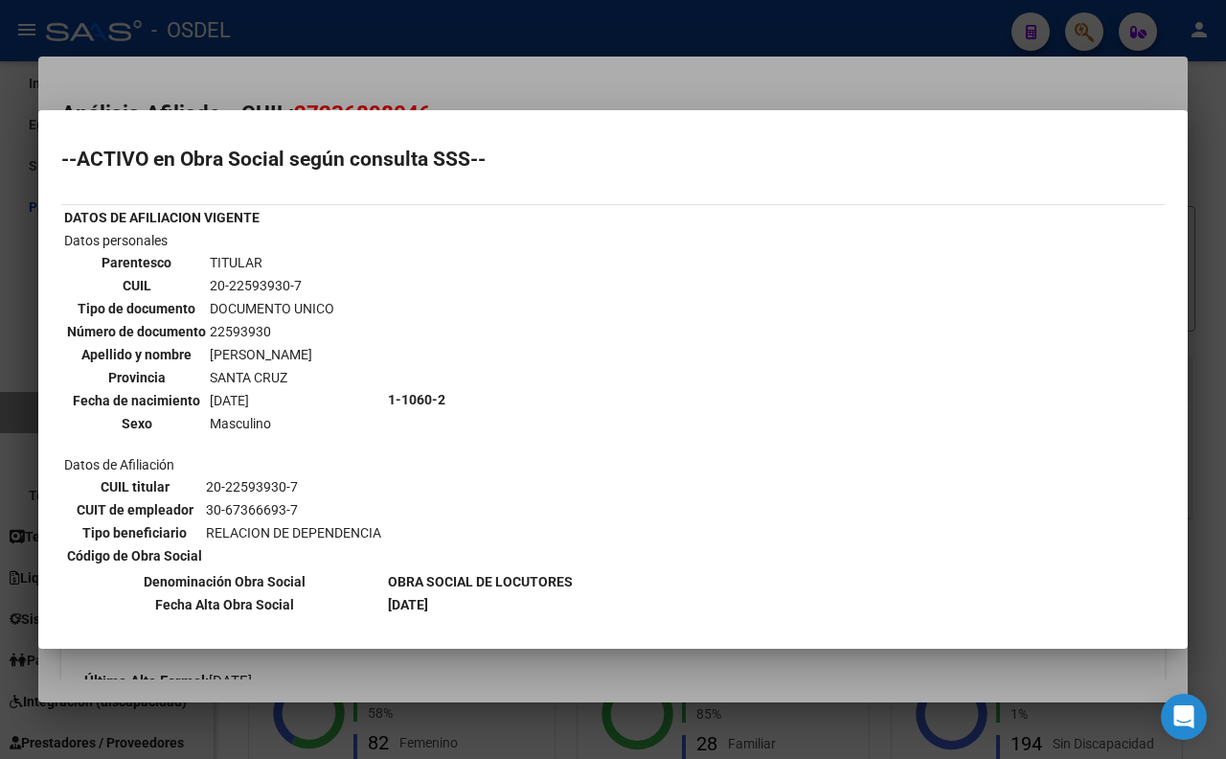
click at [557, 73] on div at bounding box center [613, 379] width 1226 height 759
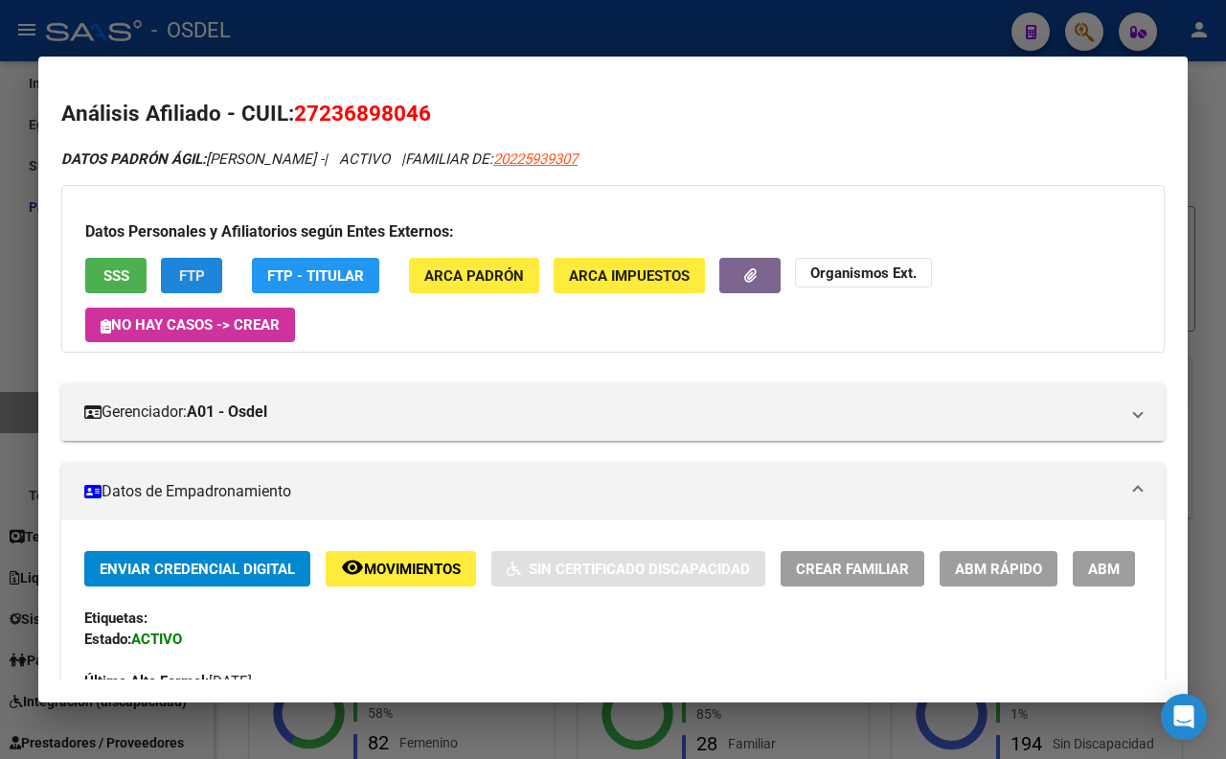
click at [205, 278] on button "FTP" at bounding box center [191, 275] width 61 height 35
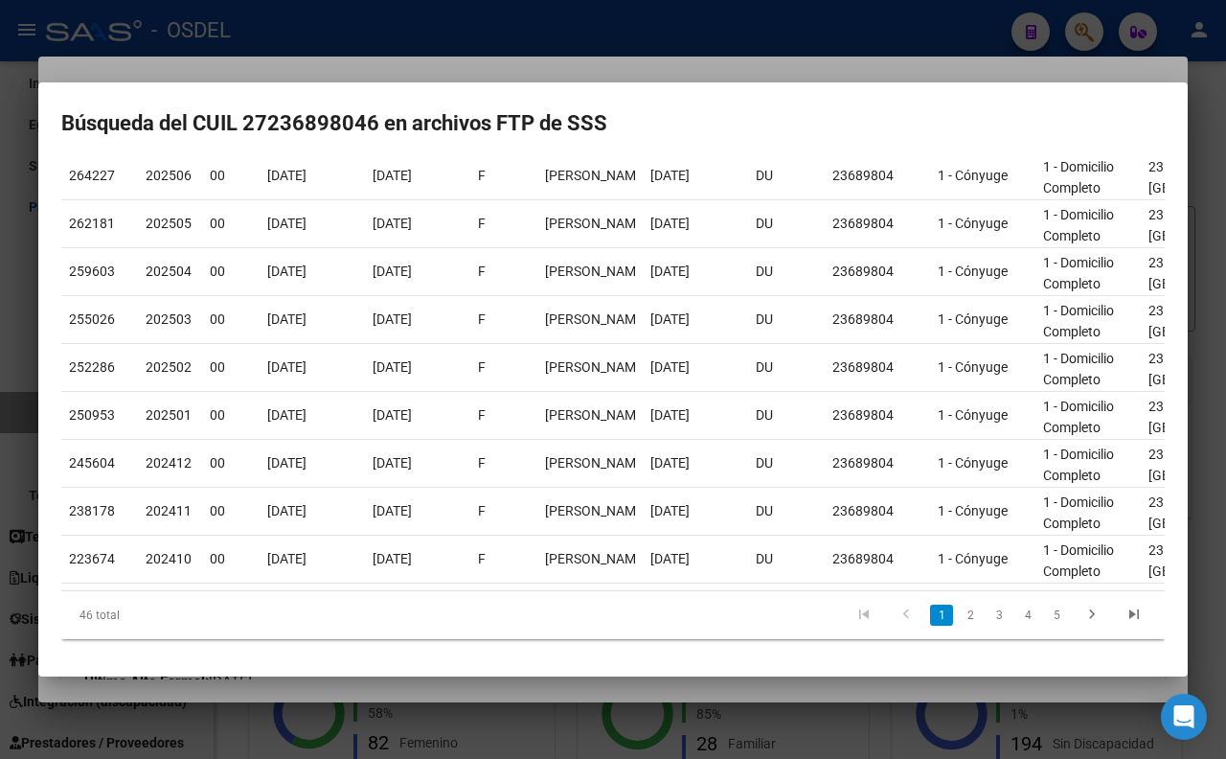
scroll to position [246, 0]
click at [893, 32] on div at bounding box center [613, 379] width 1226 height 759
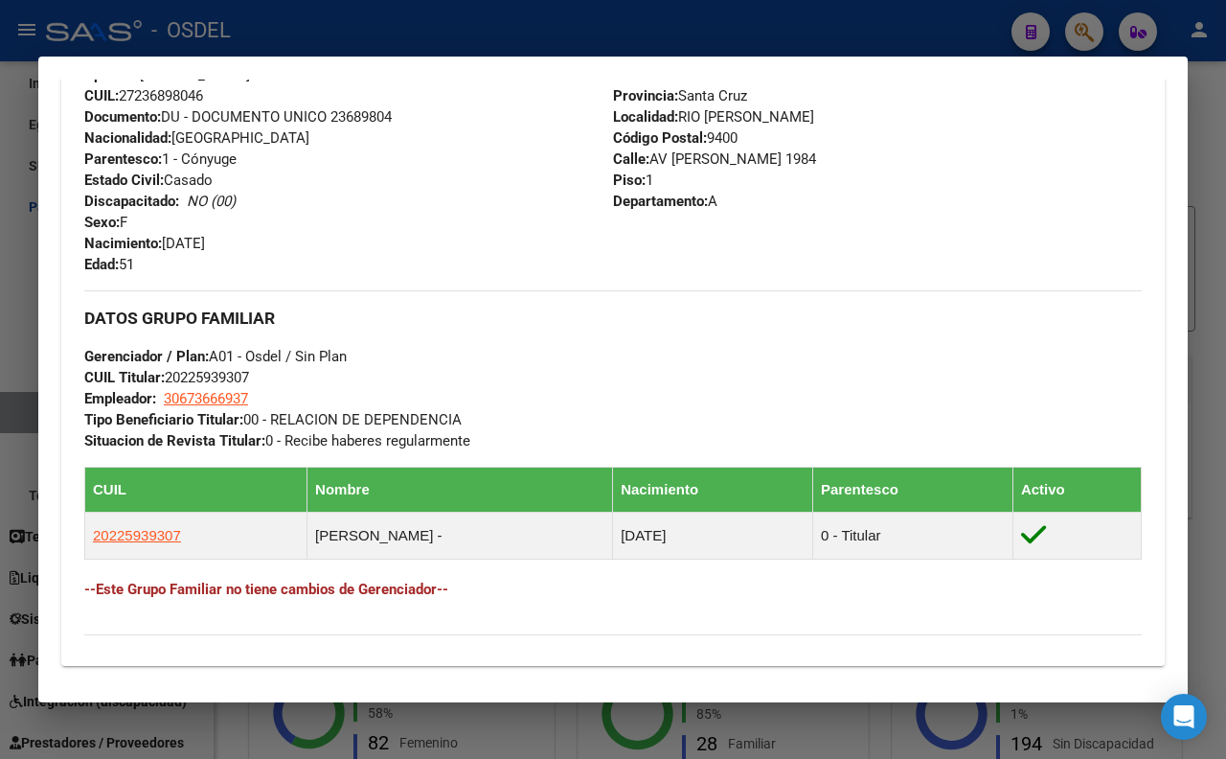
scroll to position [744, 0]
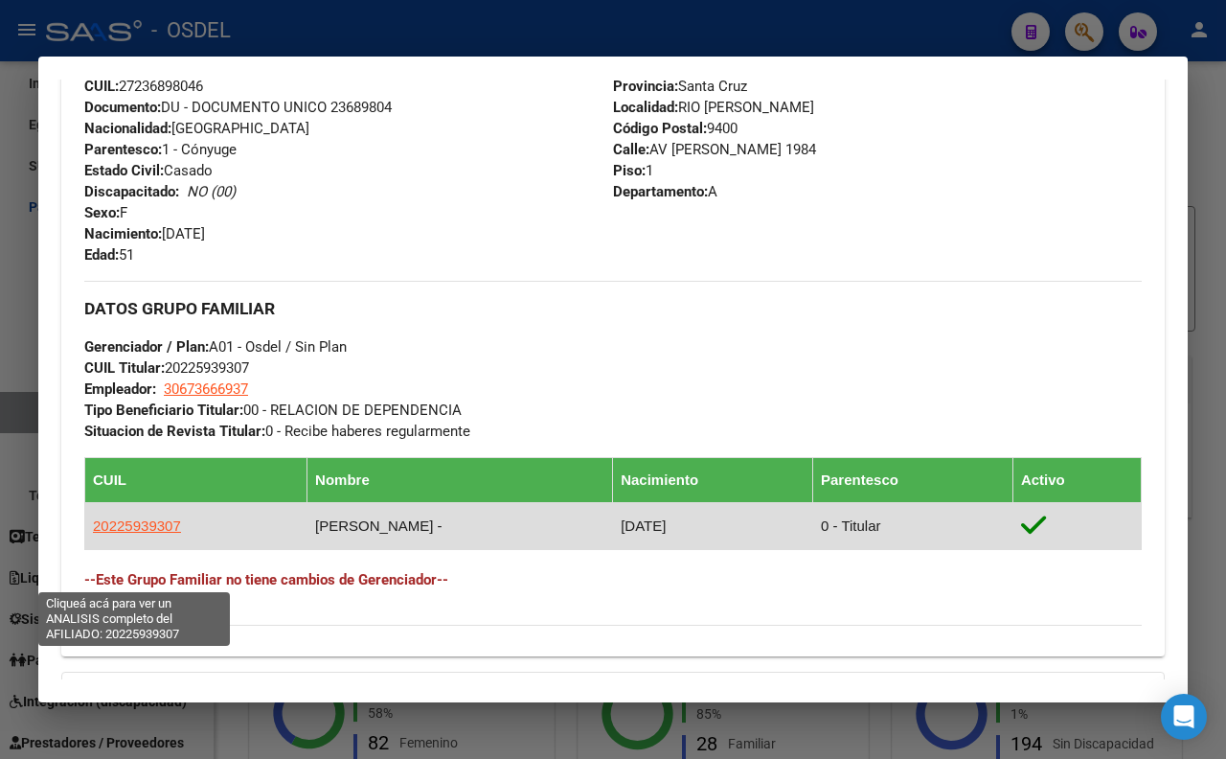
click at [153, 534] on span "20225939307" at bounding box center [137, 525] width 88 height 16
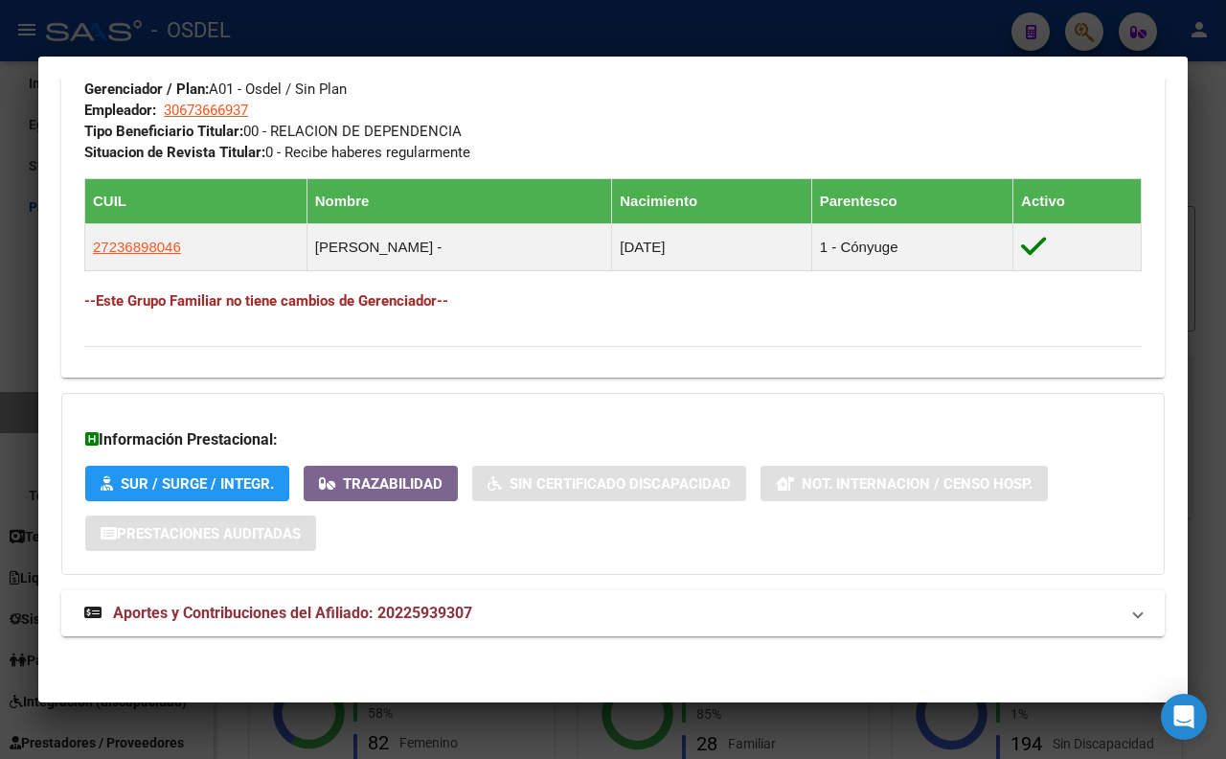
scroll to position [1027, 0]
click at [469, 607] on span "Aportes y Contribuciones del Afiliado: 20225939307" at bounding box center [292, 613] width 359 height 18
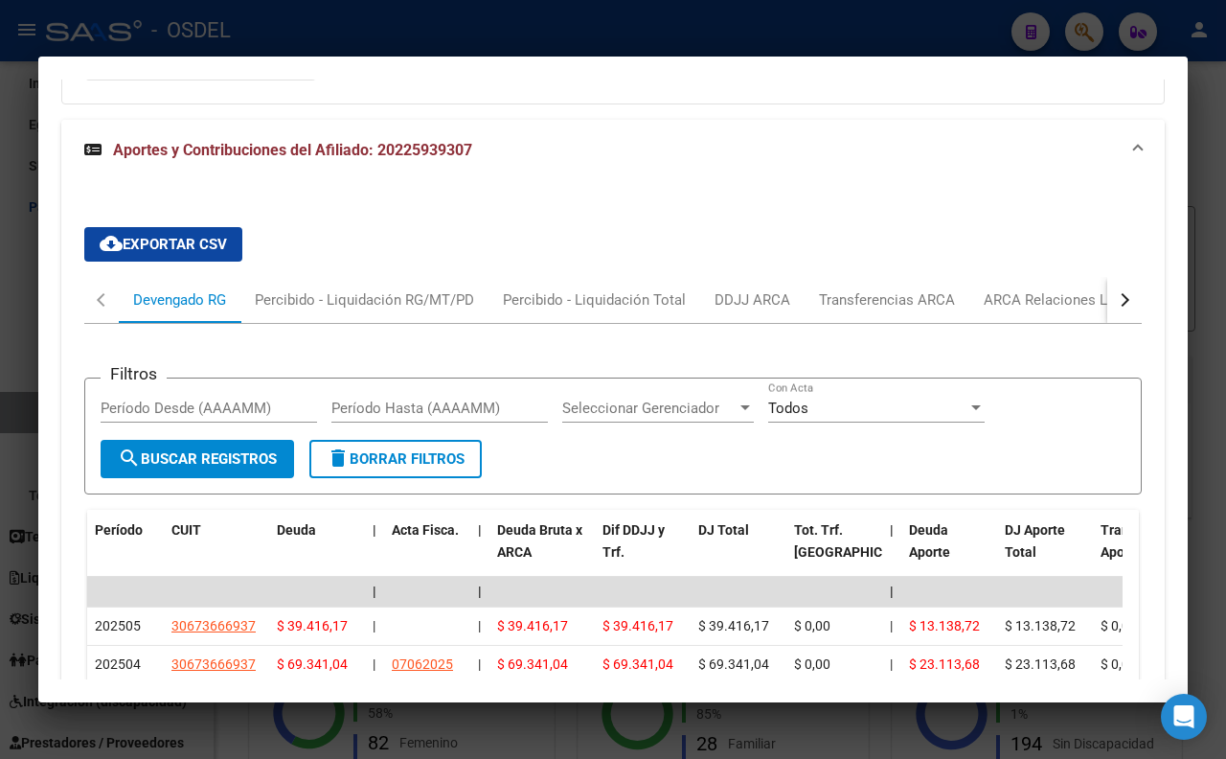
scroll to position [1400, 0]
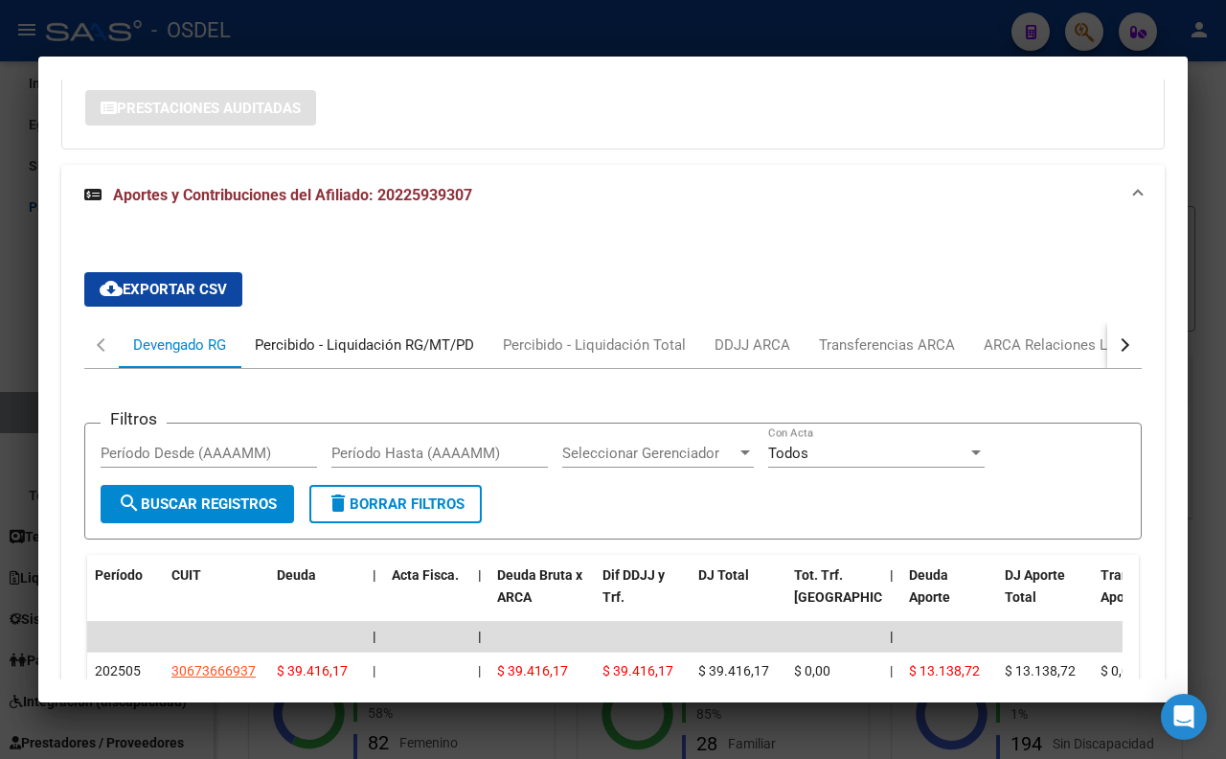
click at [364, 355] on div "Percibido - Liquidación RG/MT/PD" at bounding box center [364, 344] width 219 height 21
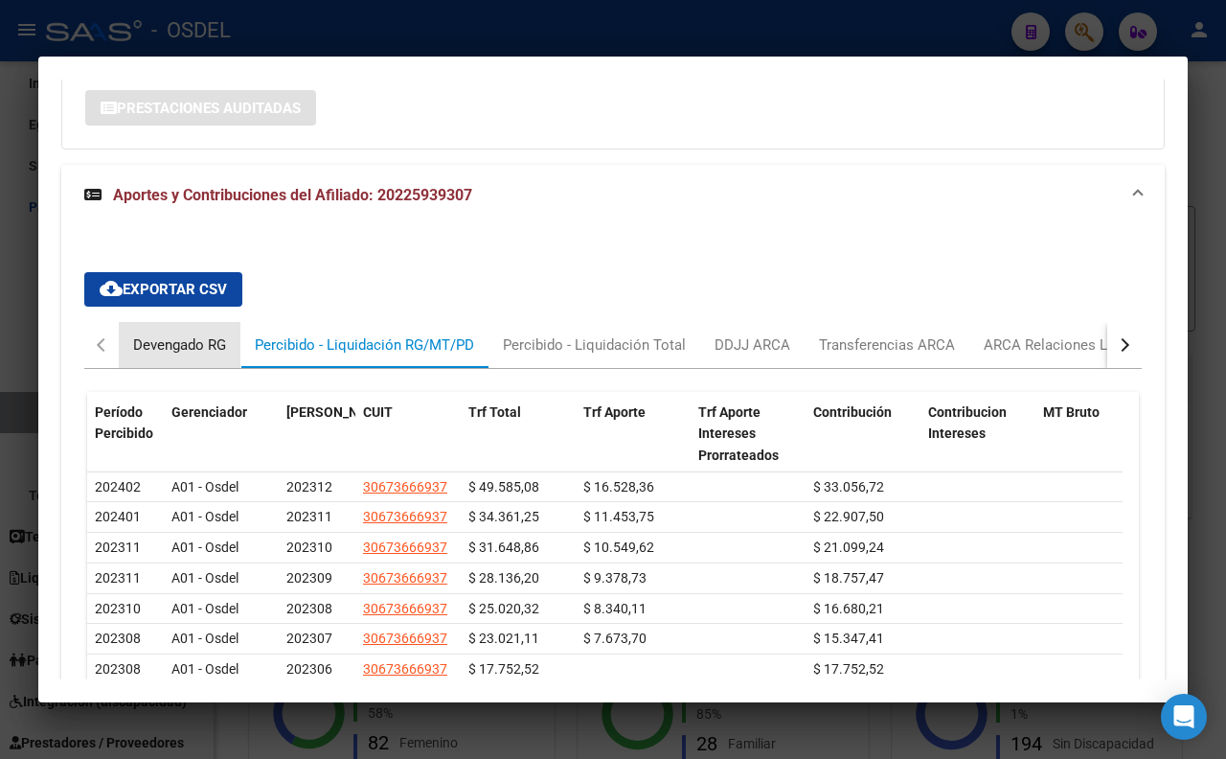
click at [214, 355] on div "Devengado RG" at bounding box center [179, 344] width 93 height 21
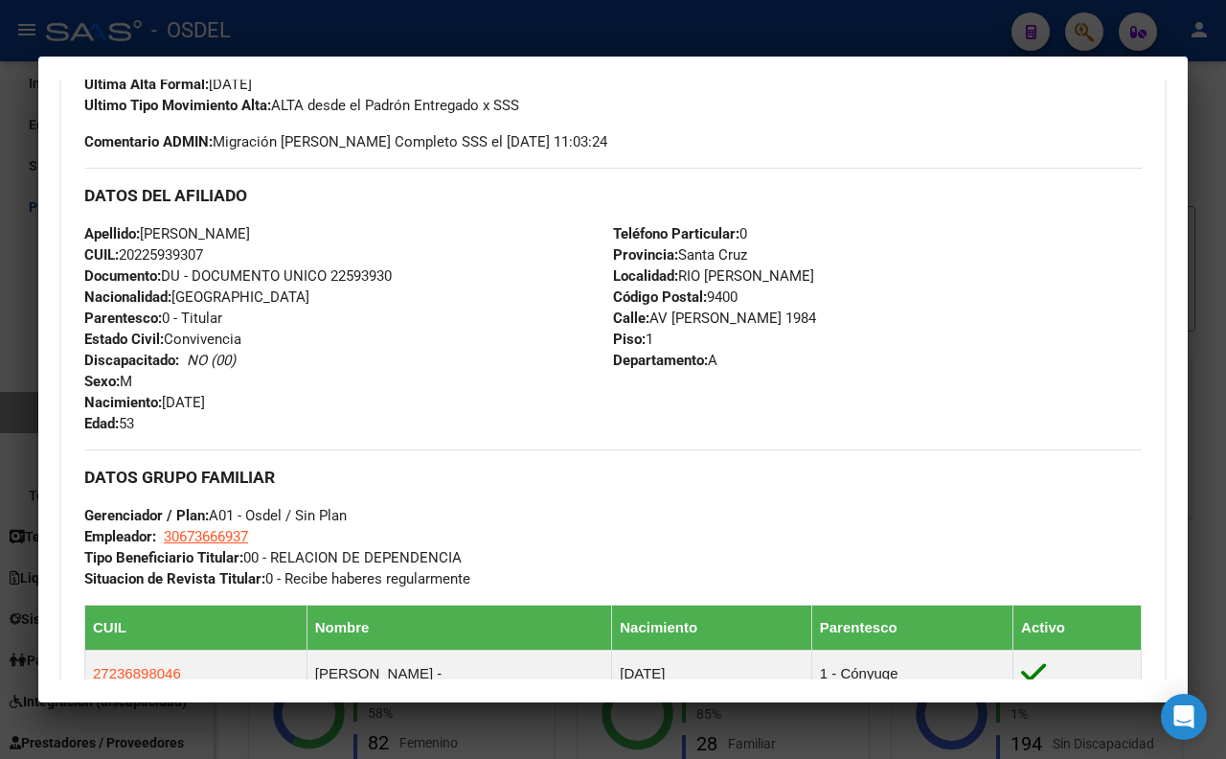
scroll to position [761, 0]
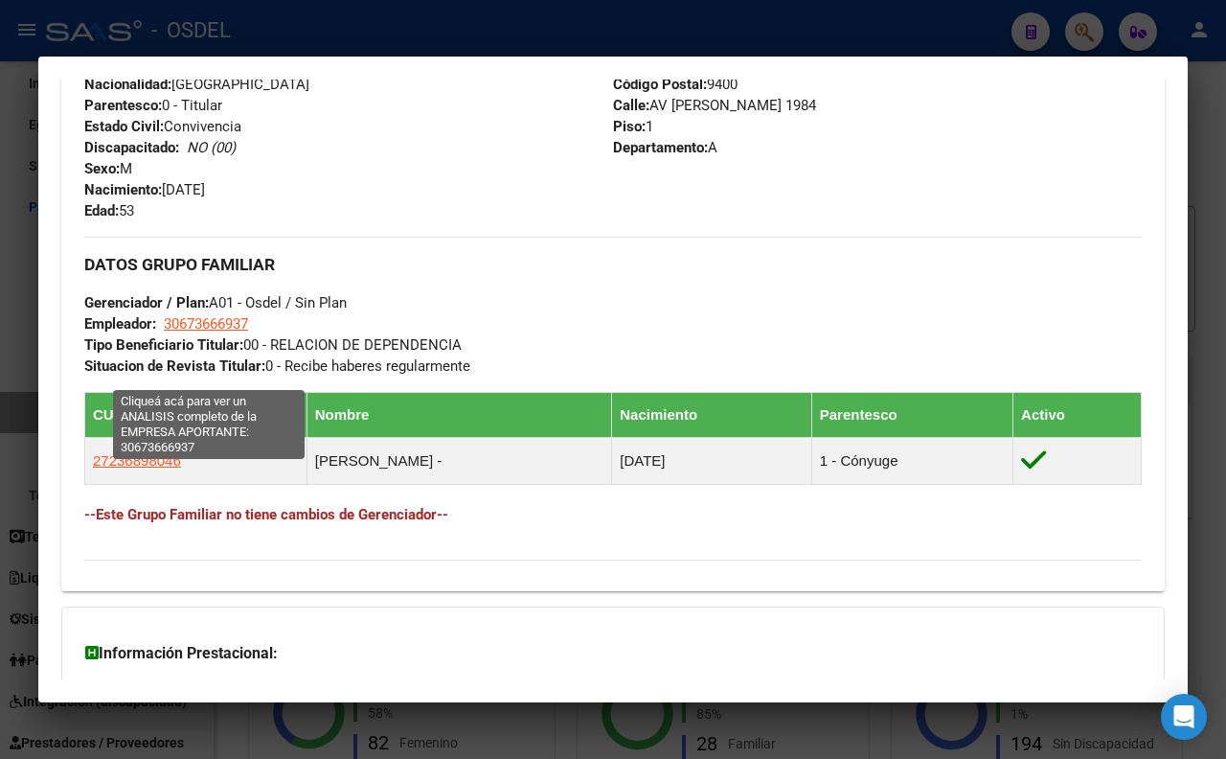
click at [222, 332] on span "30673666937" at bounding box center [206, 323] width 84 height 17
type textarea "30673666937"
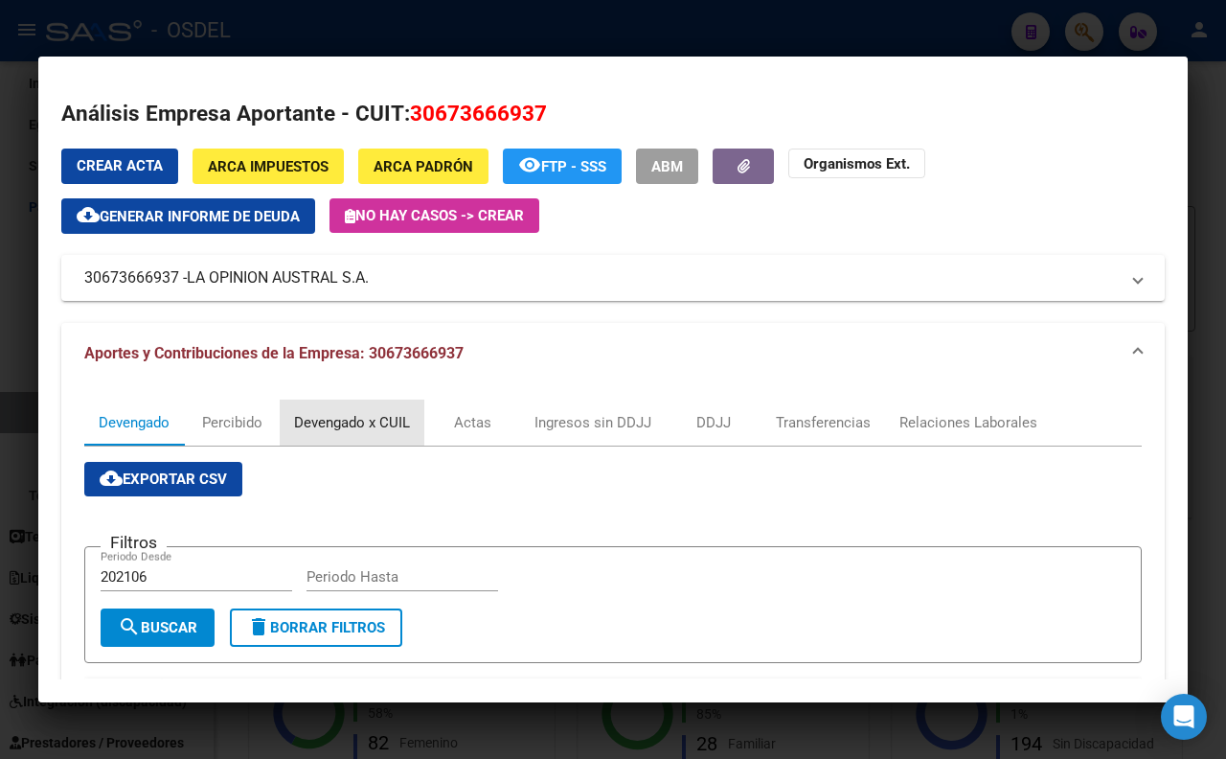
click at [387, 414] on div "Devengado x CUIL" at bounding box center [352, 422] width 116 height 21
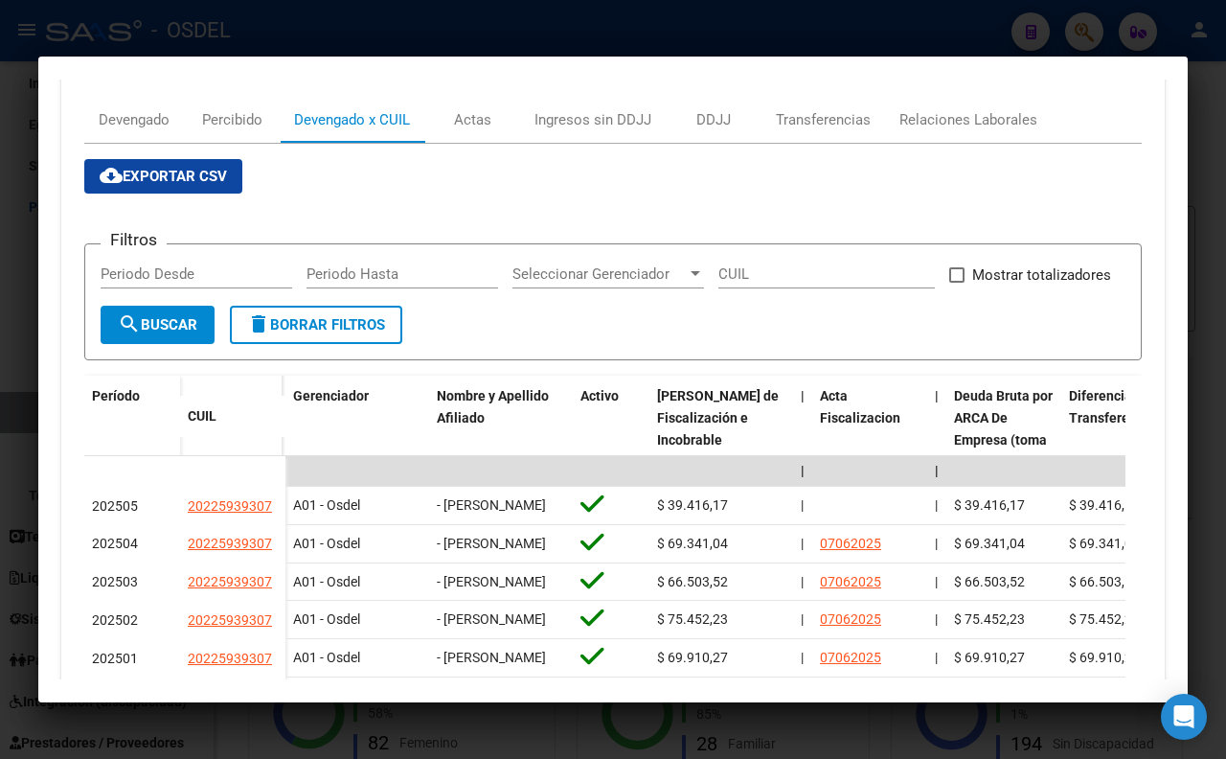
scroll to position [196, 0]
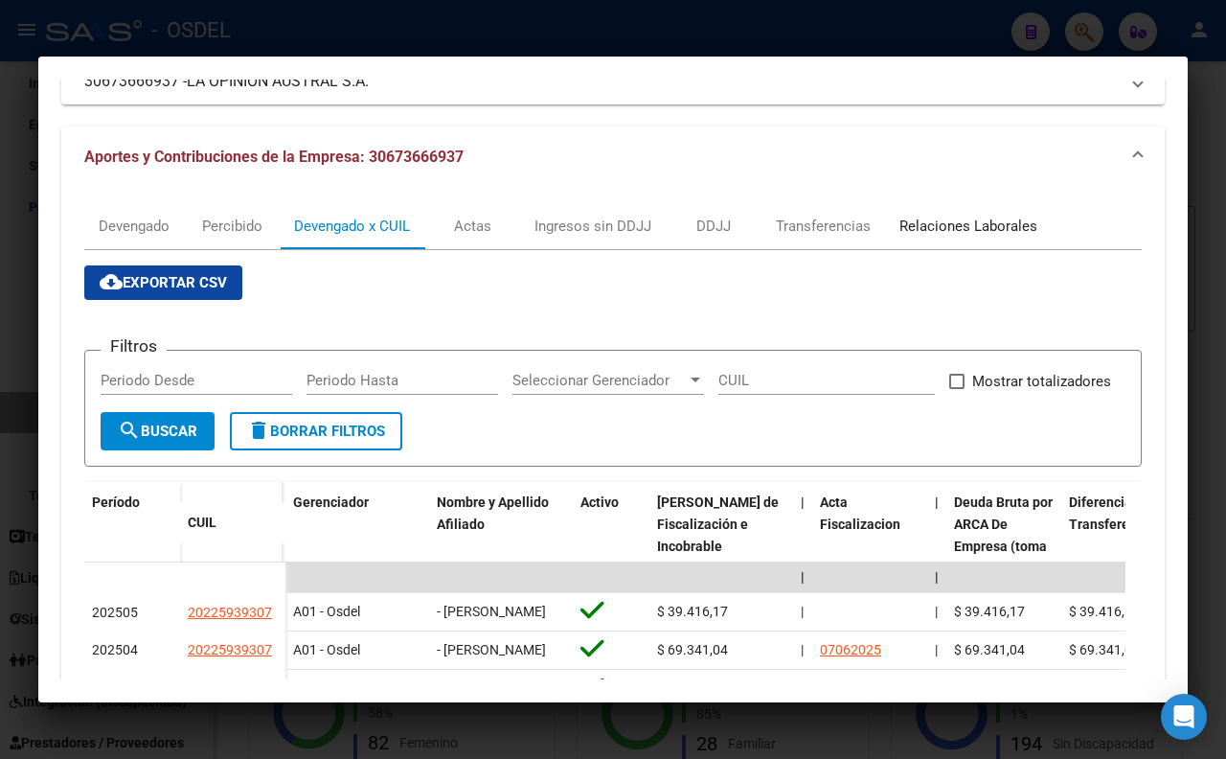
click at [980, 230] on div "Relaciones Laborales" at bounding box center [969, 226] width 138 height 21
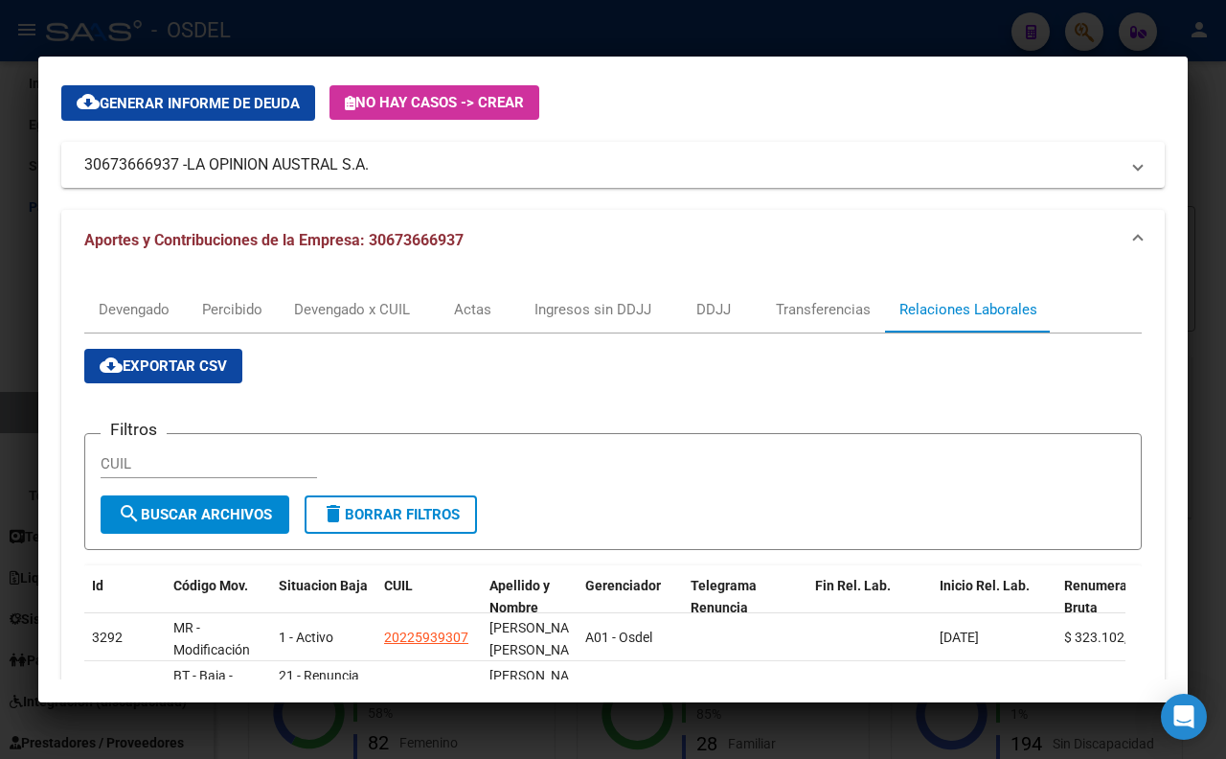
scroll to position [0, 0]
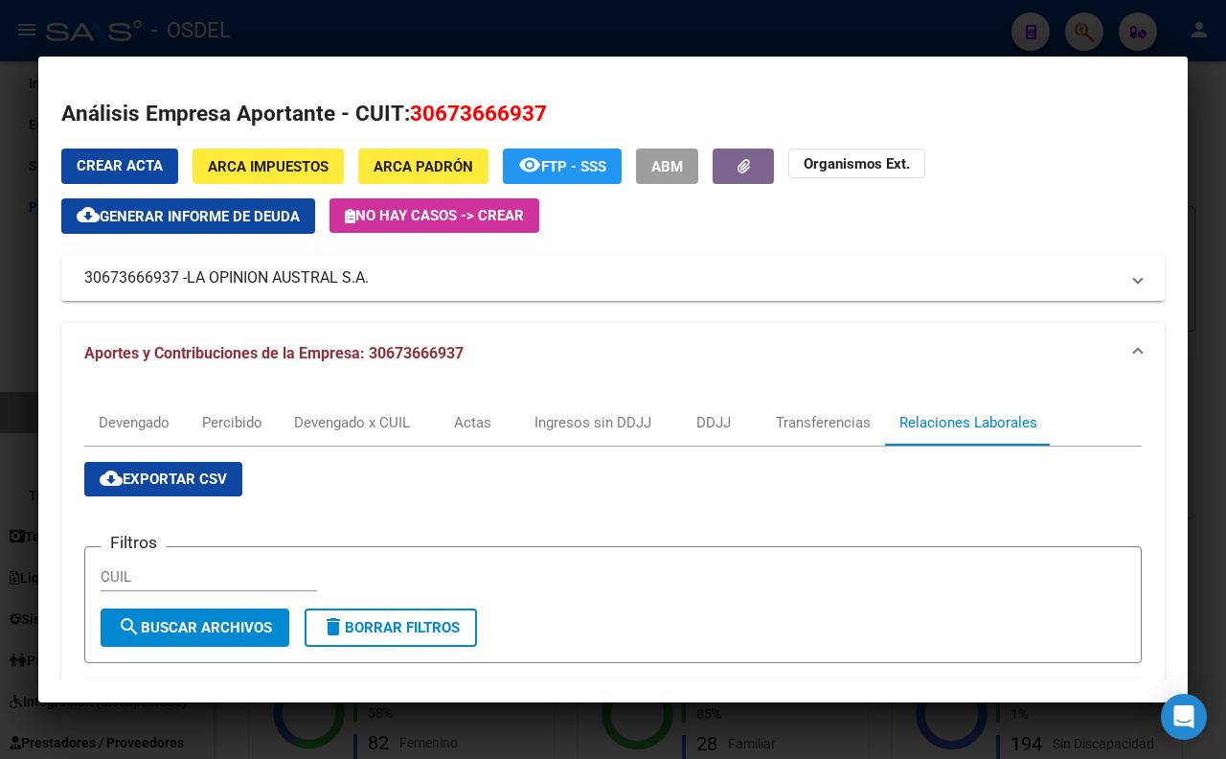
click at [138, 30] on div at bounding box center [613, 379] width 1226 height 759
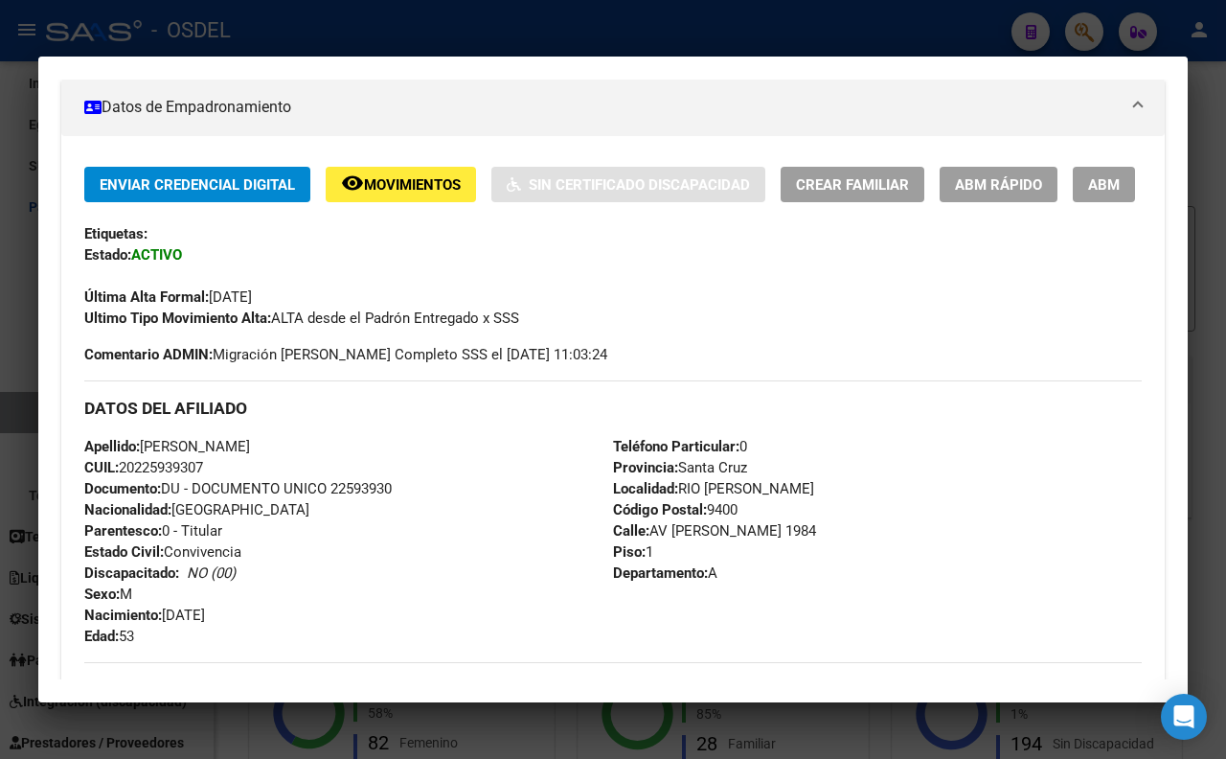
scroll to position [122, 0]
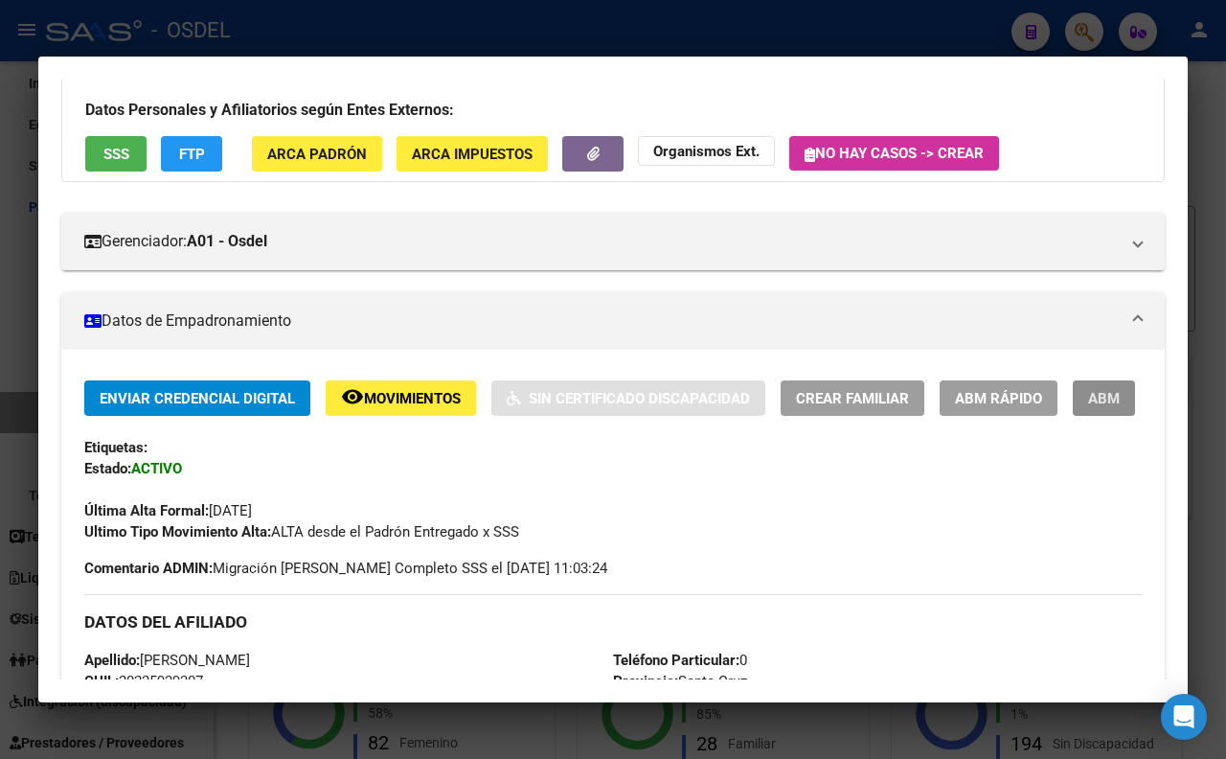
click at [1088, 407] on span "ABM" at bounding box center [1104, 398] width 32 height 17
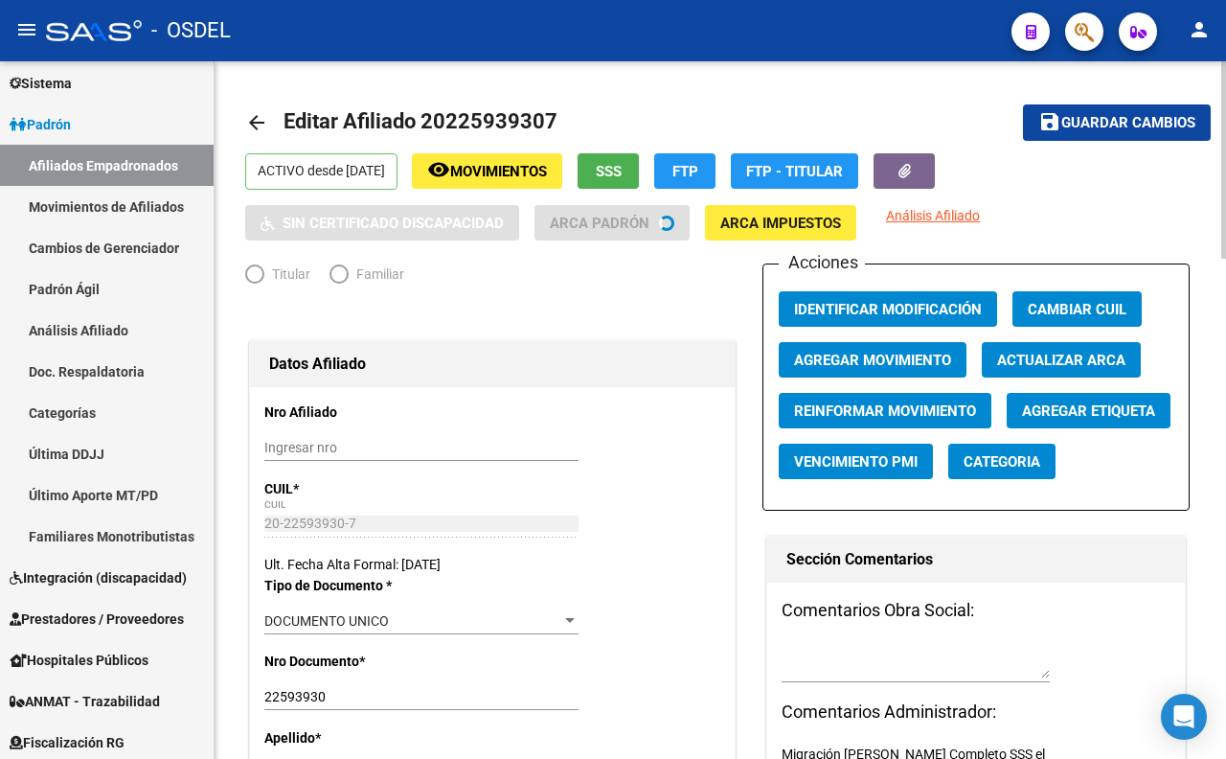
radio input "true"
type input "30-67366693-7"
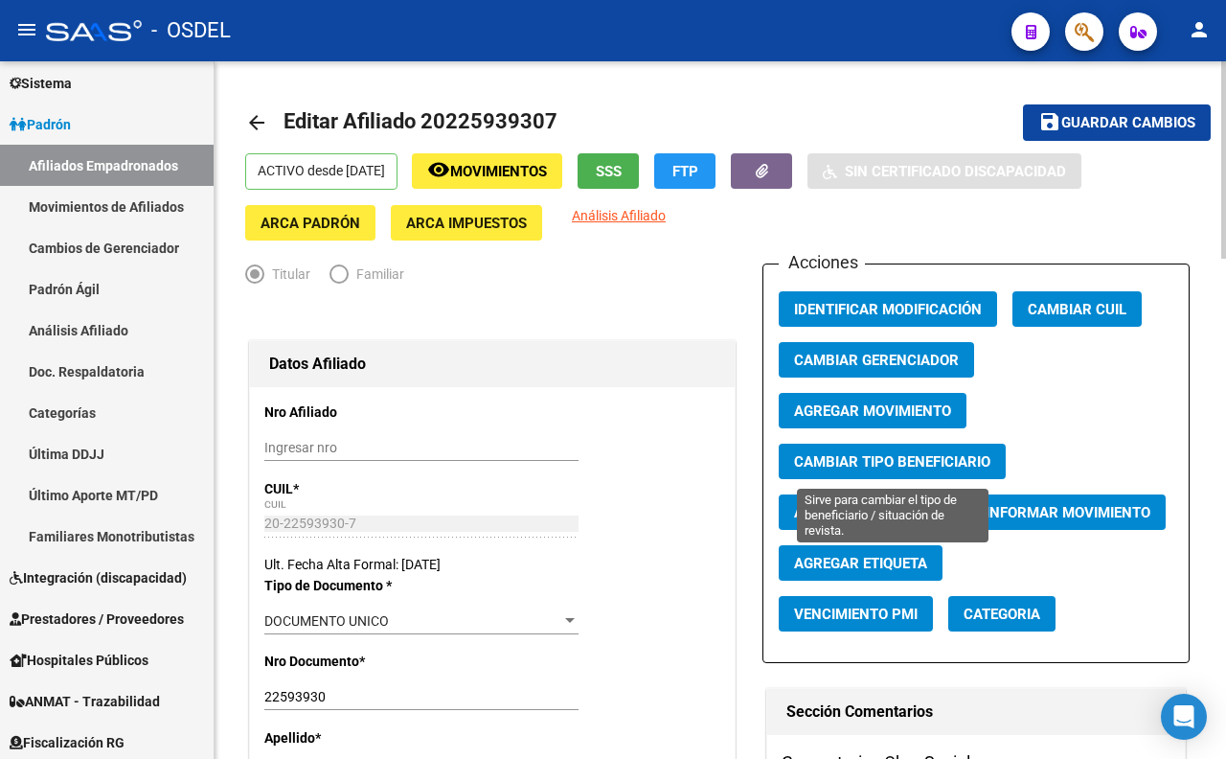
click at [1000, 468] on button "Cambiar Tipo Beneficiario" at bounding box center [892, 461] width 227 height 35
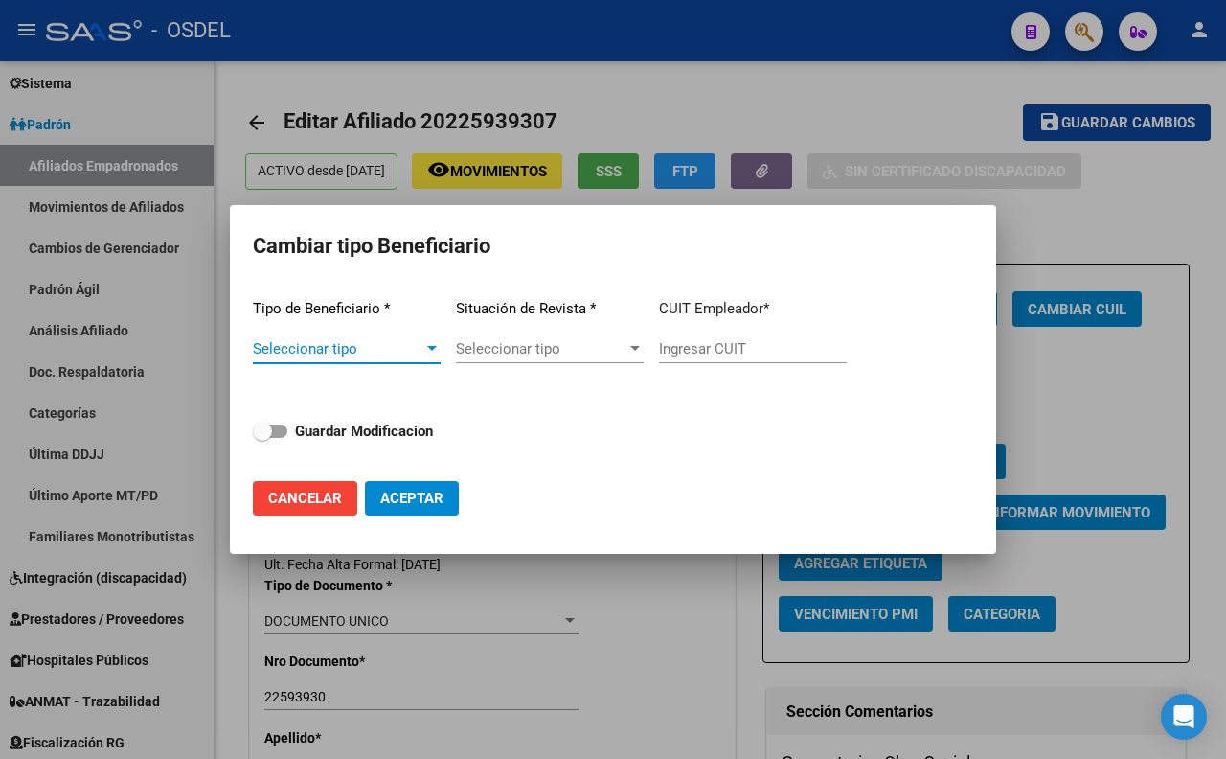
click at [432, 342] on div at bounding box center [431, 348] width 17 height 15
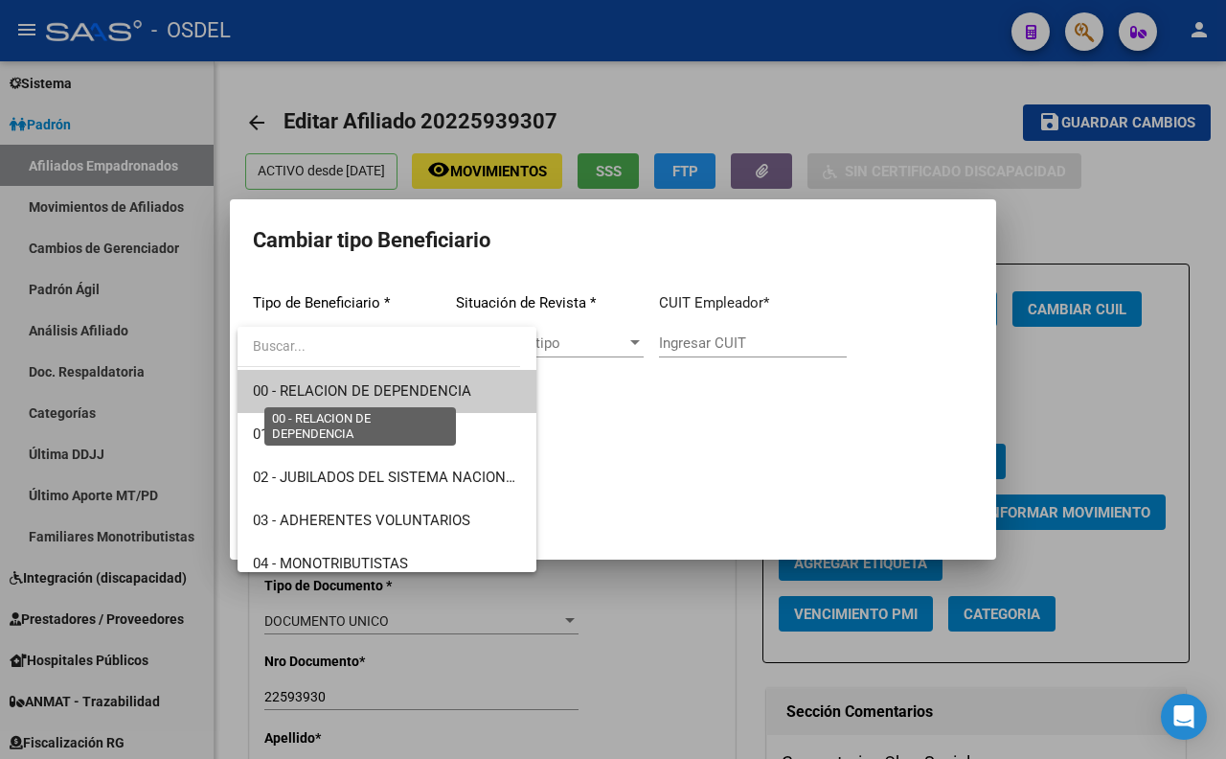
click at [427, 394] on span "00 - RELACION DE DEPENDENCIA" at bounding box center [362, 390] width 218 height 17
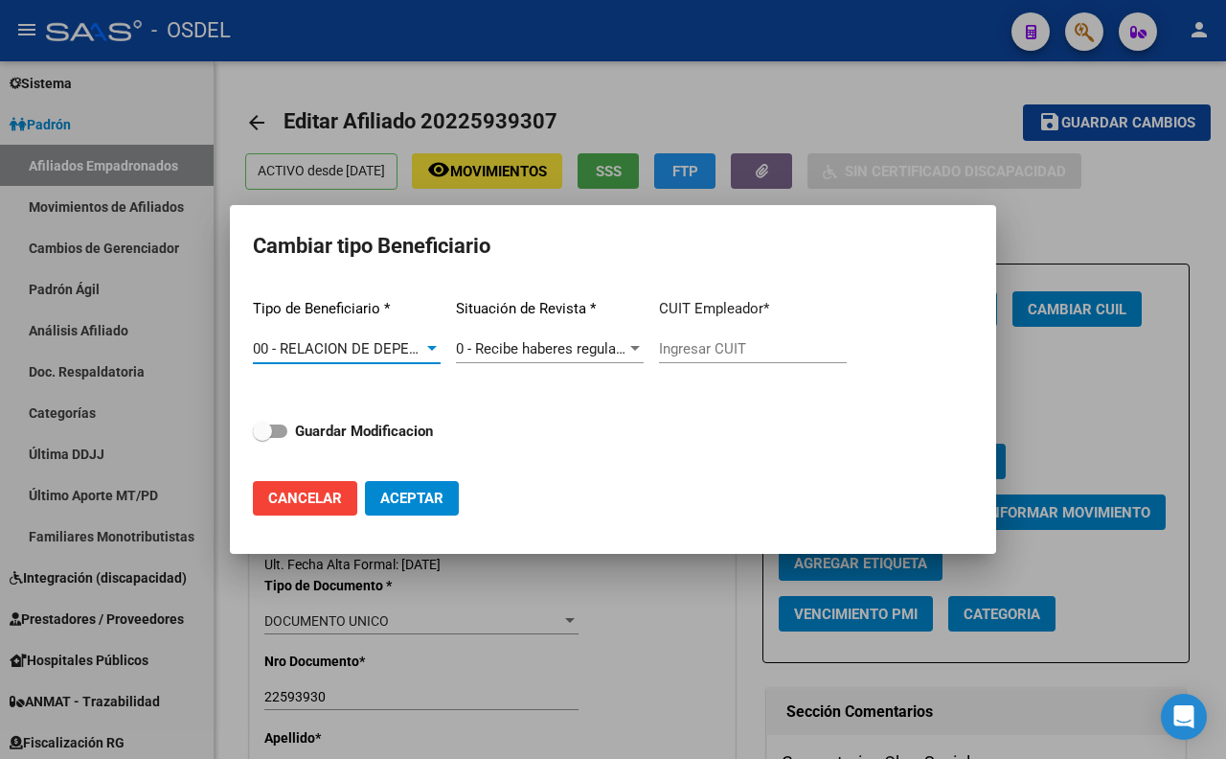
type input "30-67366693-7"
click at [552, 341] on span "0 - Recibe haberes regularmente" at bounding box center [558, 348] width 205 height 17
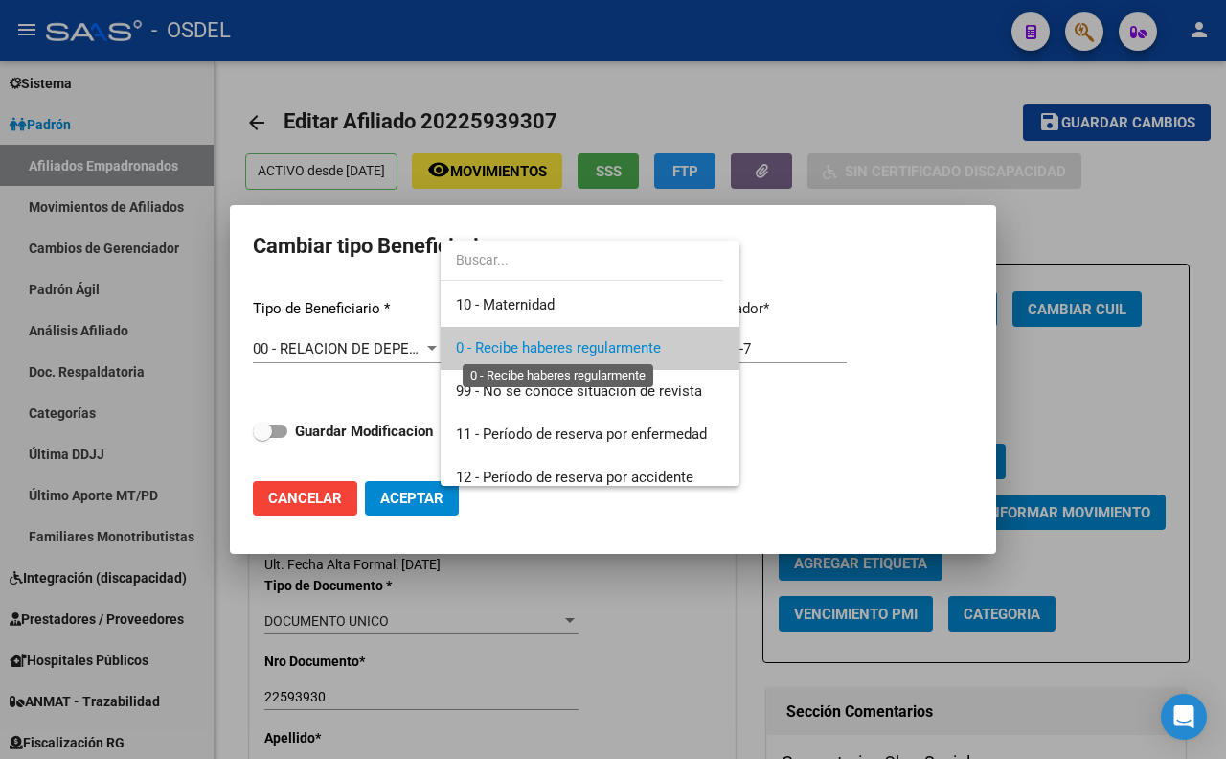
click at [628, 349] on span "0 - Recibe haberes regularmente" at bounding box center [558, 347] width 205 height 17
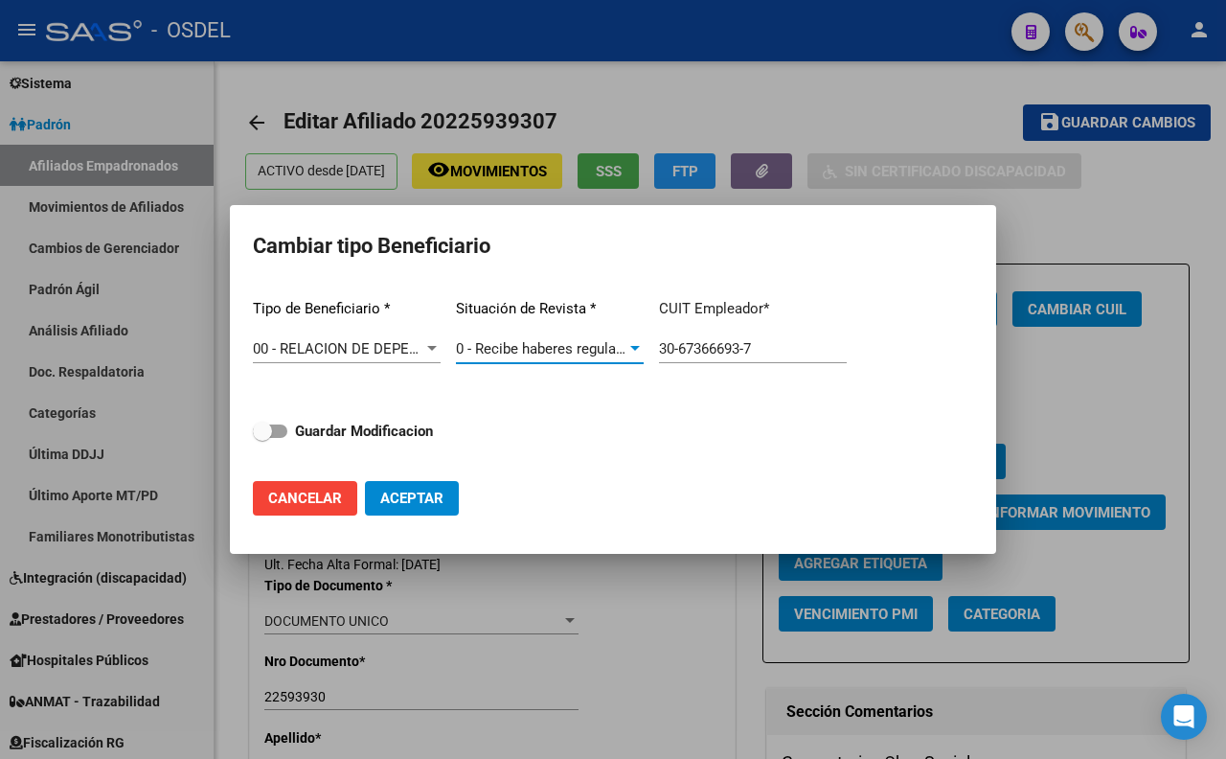
click at [869, 96] on div at bounding box center [613, 379] width 1226 height 759
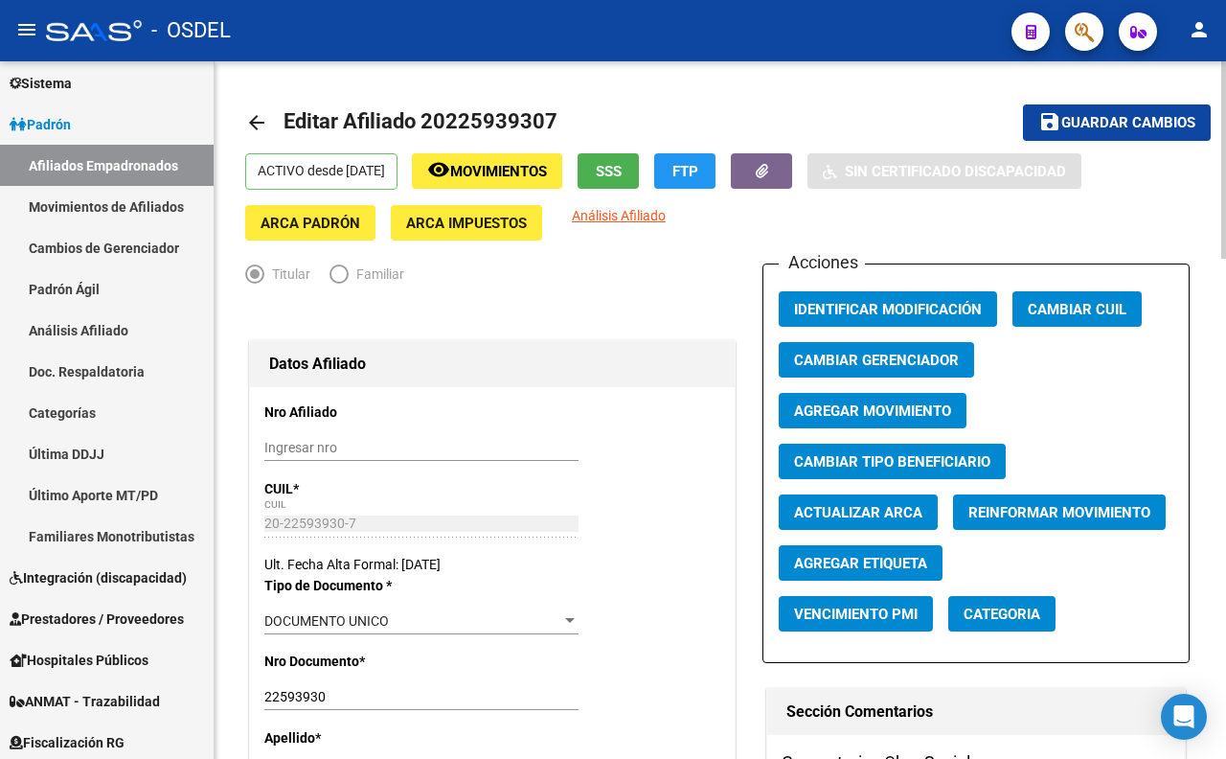
click at [886, 415] on span "Agregar Movimiento" at bounding box center [872, 410] width 157 height 17
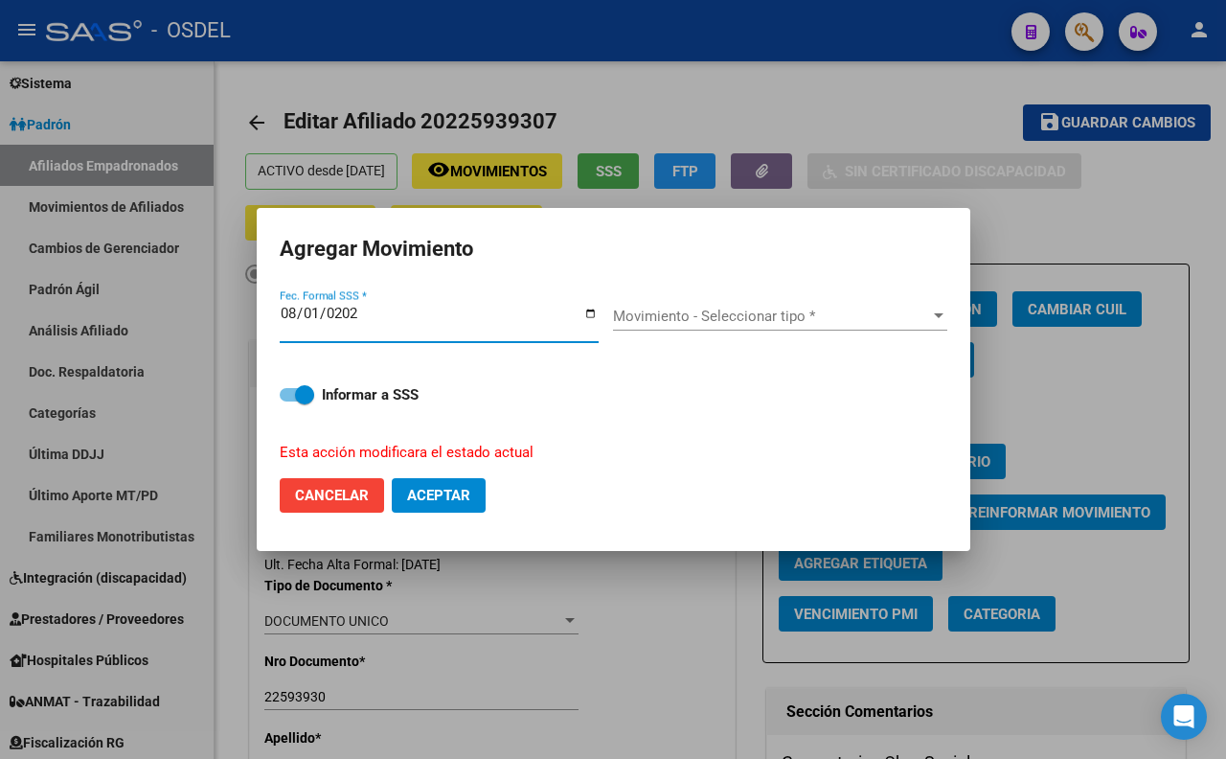
type input "[DATE]"
click at [716, 309] on span "Movimiento - Seleccionar tipo *" at bounding box center [771, 316] width 317 height 17
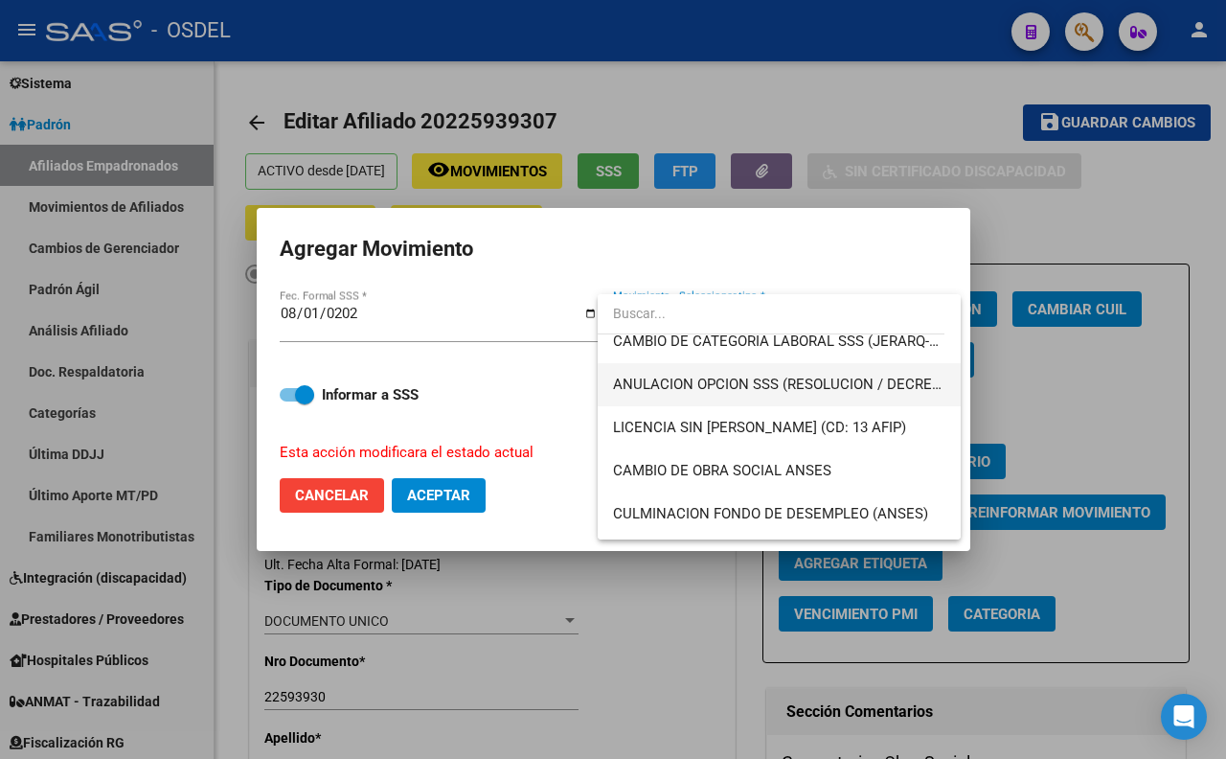
scroll to position [425, 0]
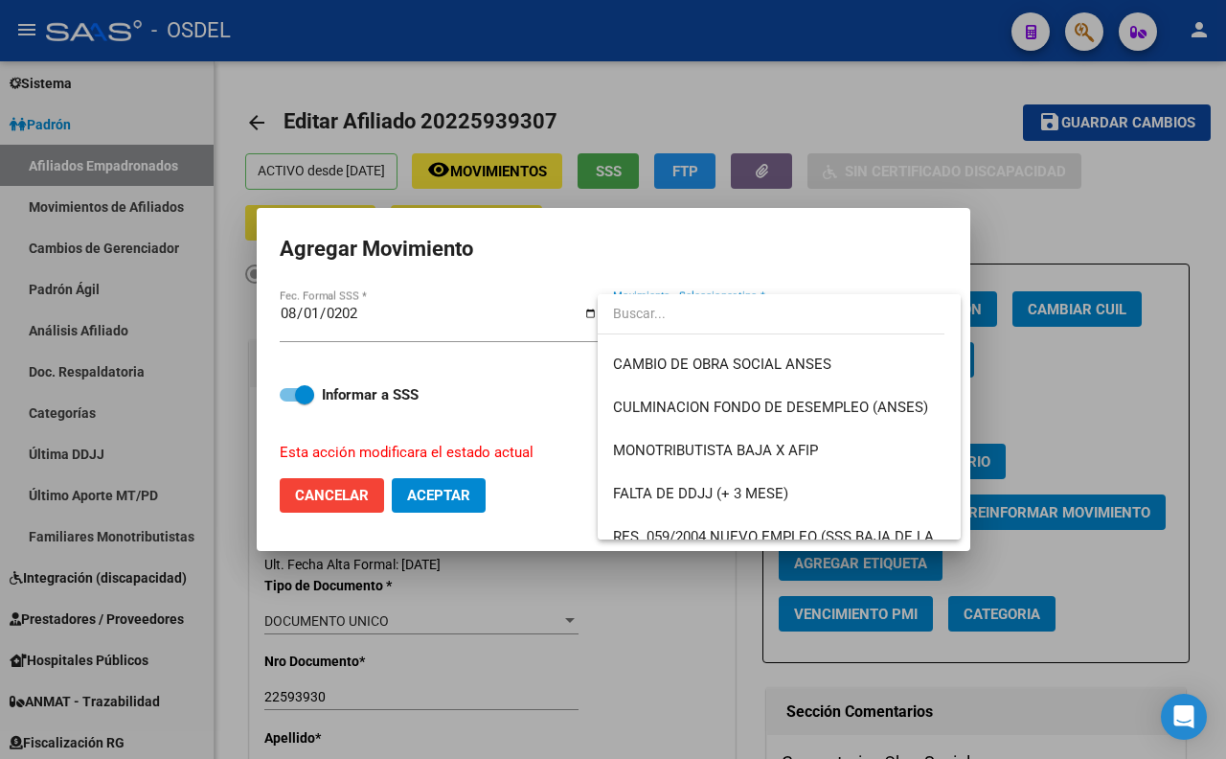
click at [881, 80] on div at bounding box center [613, 379] width 1226 height 759
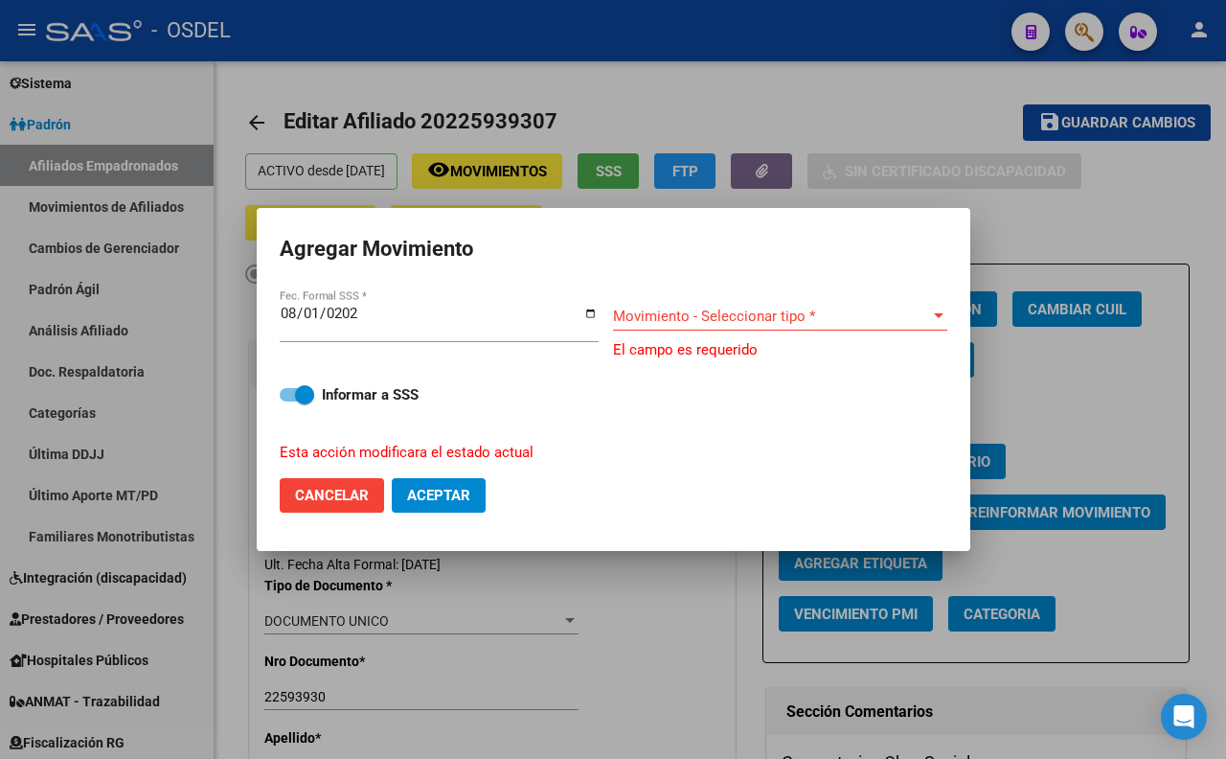
click at [895, 89] on div at bounding box center [613, 379] width 1226 height 759
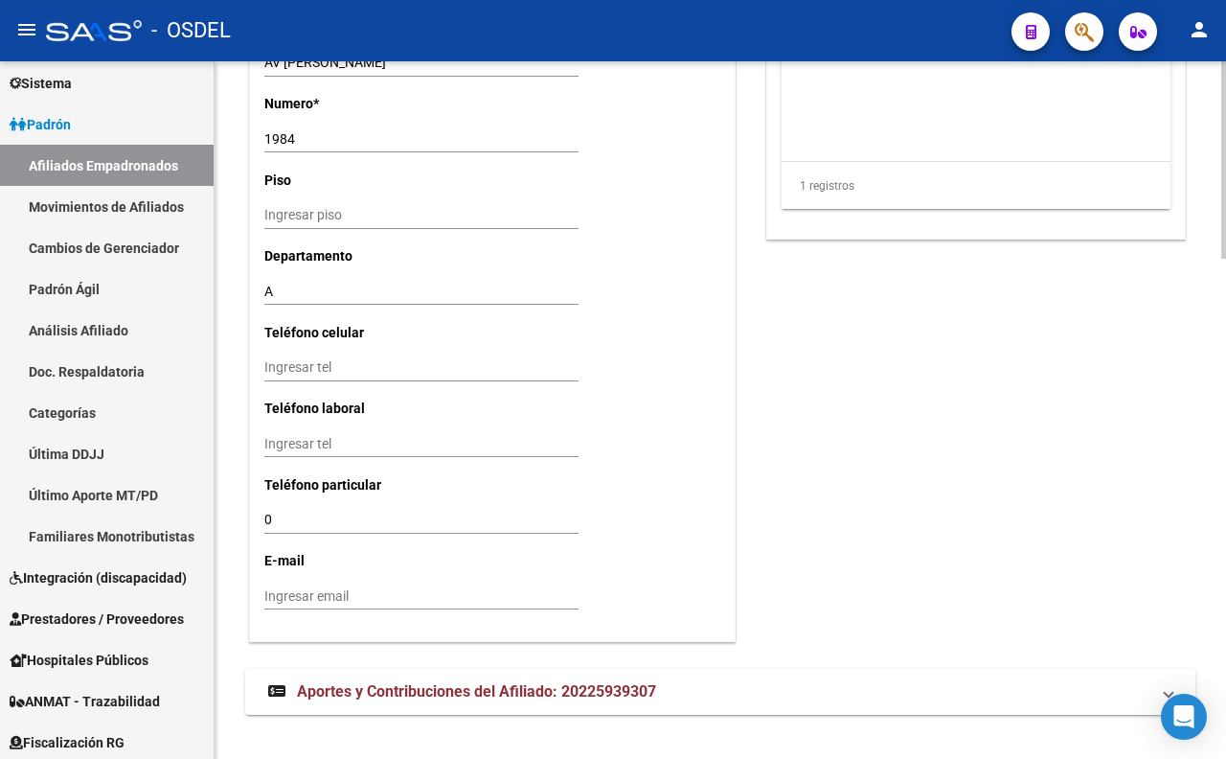
scroll to position [1768, 0]
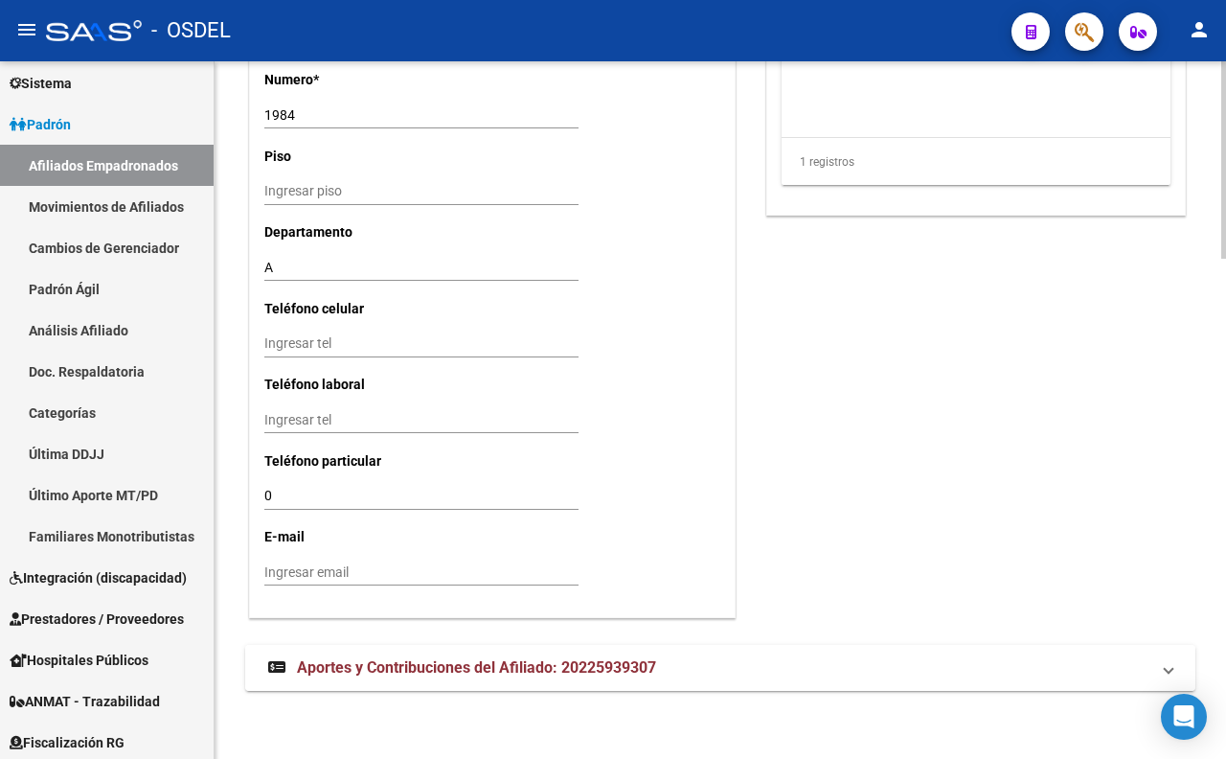
click at [633, 664] on span "Aportes y Contribuciones del Afiliado: 20225939307" at bounding box center [476, 667] width 359 height 18
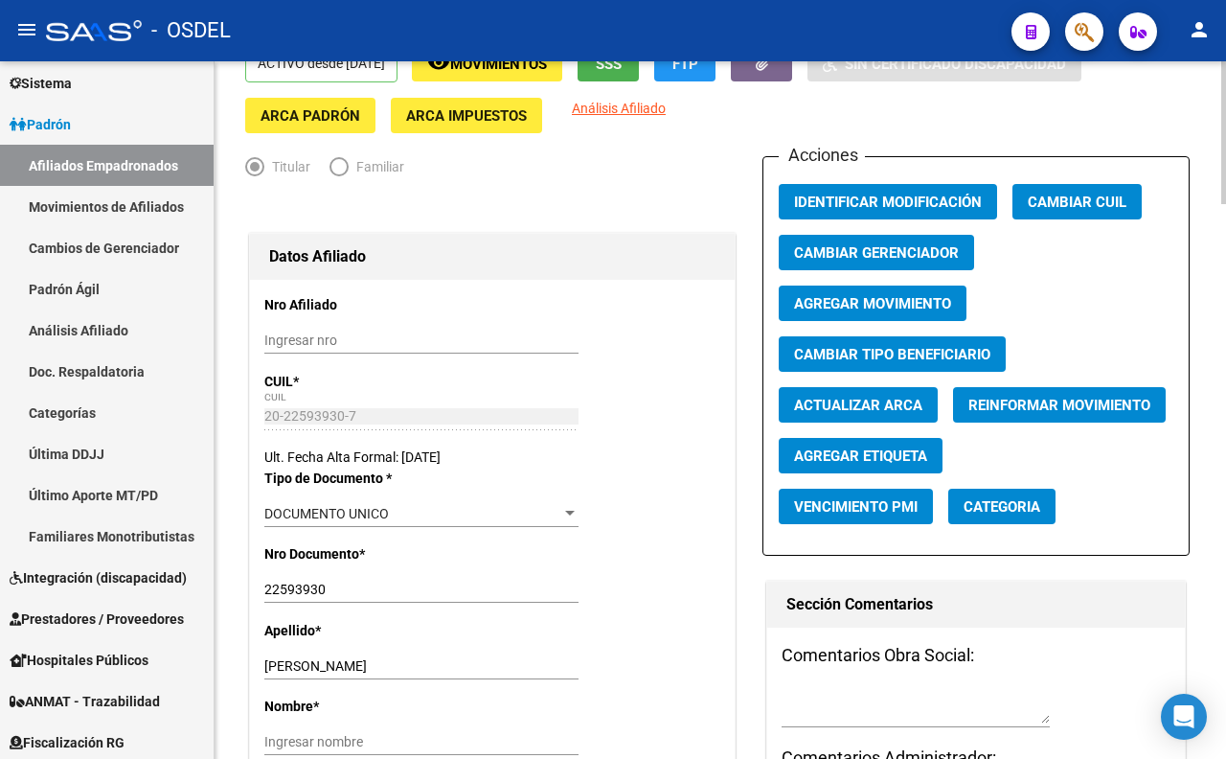
scroll to position [64, 0]
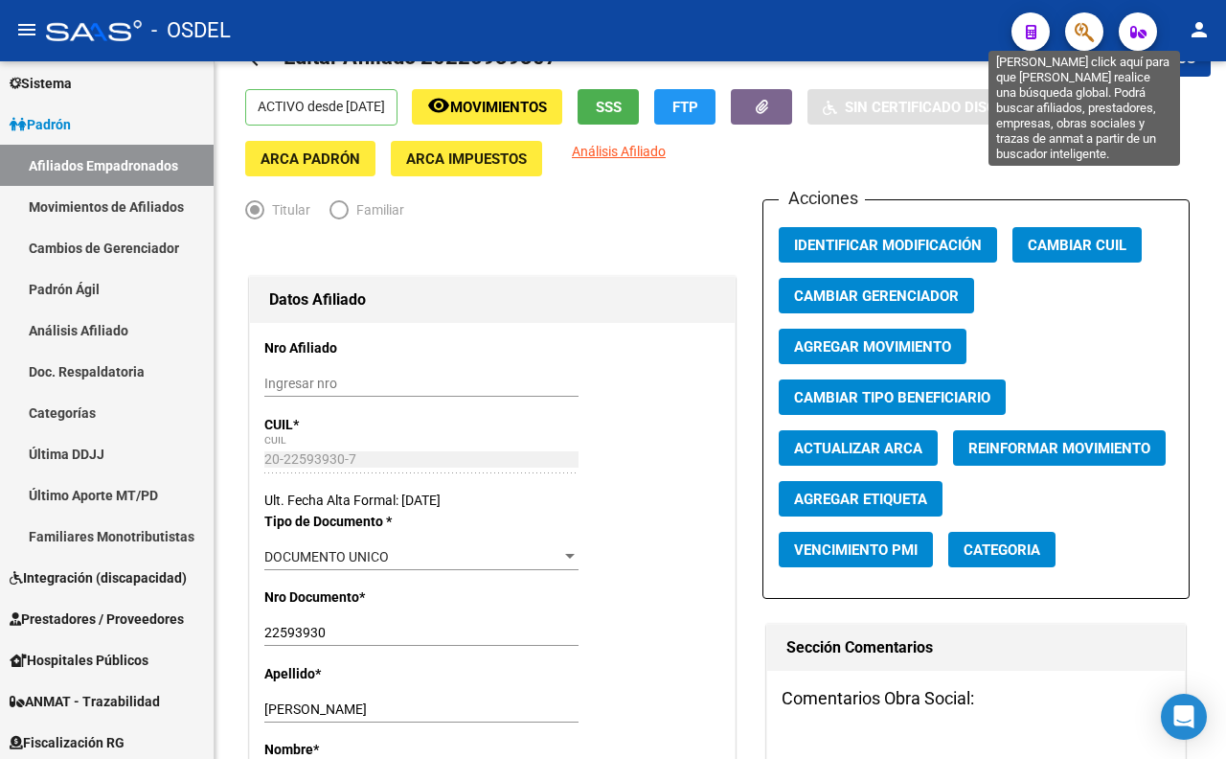
click at [1083, 26] on icon "button" at bounding box center [1084, 32] width 19 height 22
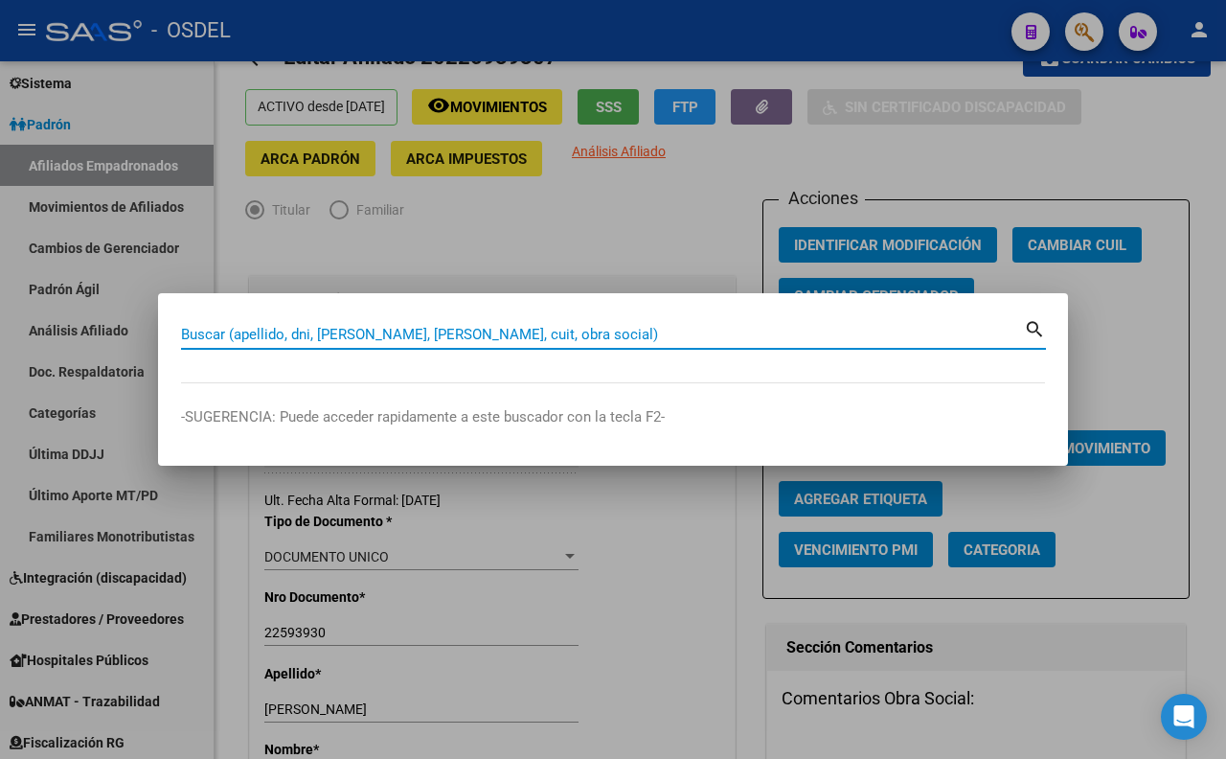
click at [380, 335] on input "Buscar (apellido, dni, [PERSON_NAME], [PERSON_NAME], cuit, obra social)" at bounding box center [602, 334] width 843 height 17
paste input "27672397"
type input "27672397"
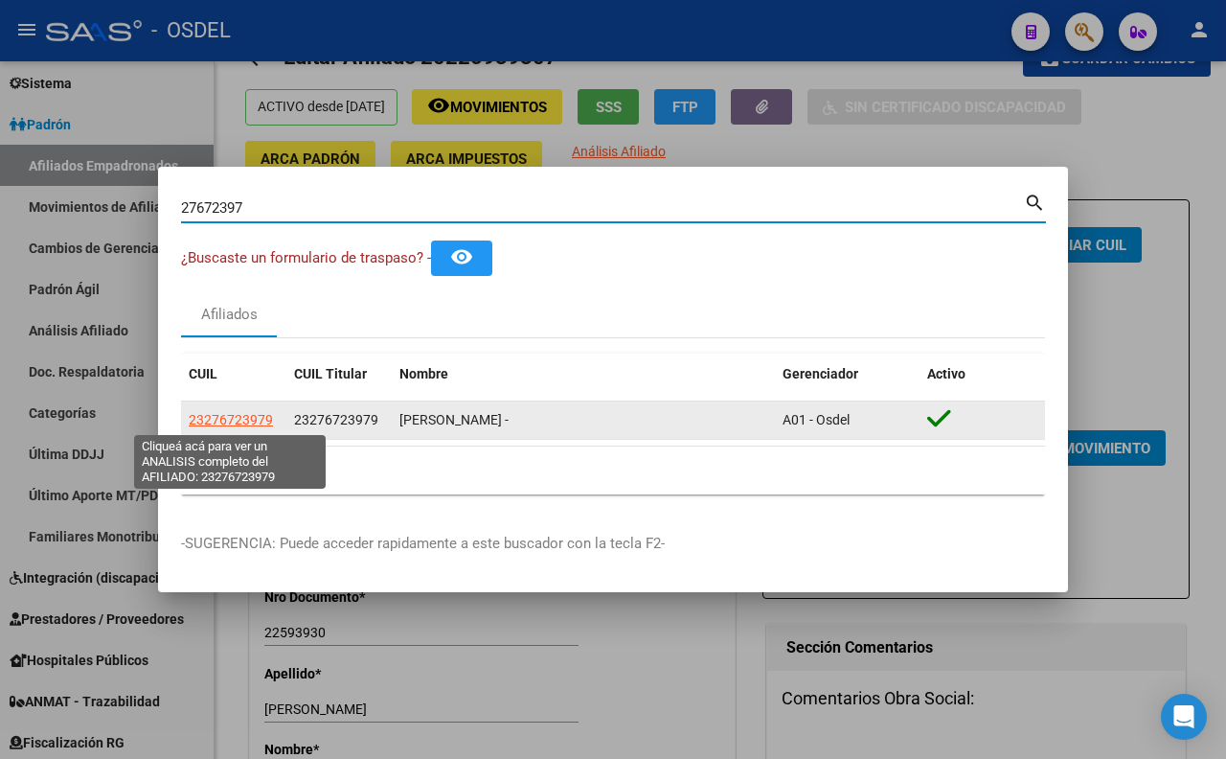
click at [246, 422] on span "23276723979" at bounding box center [231, 419] width 84 height 15
type textarea "23276723979"
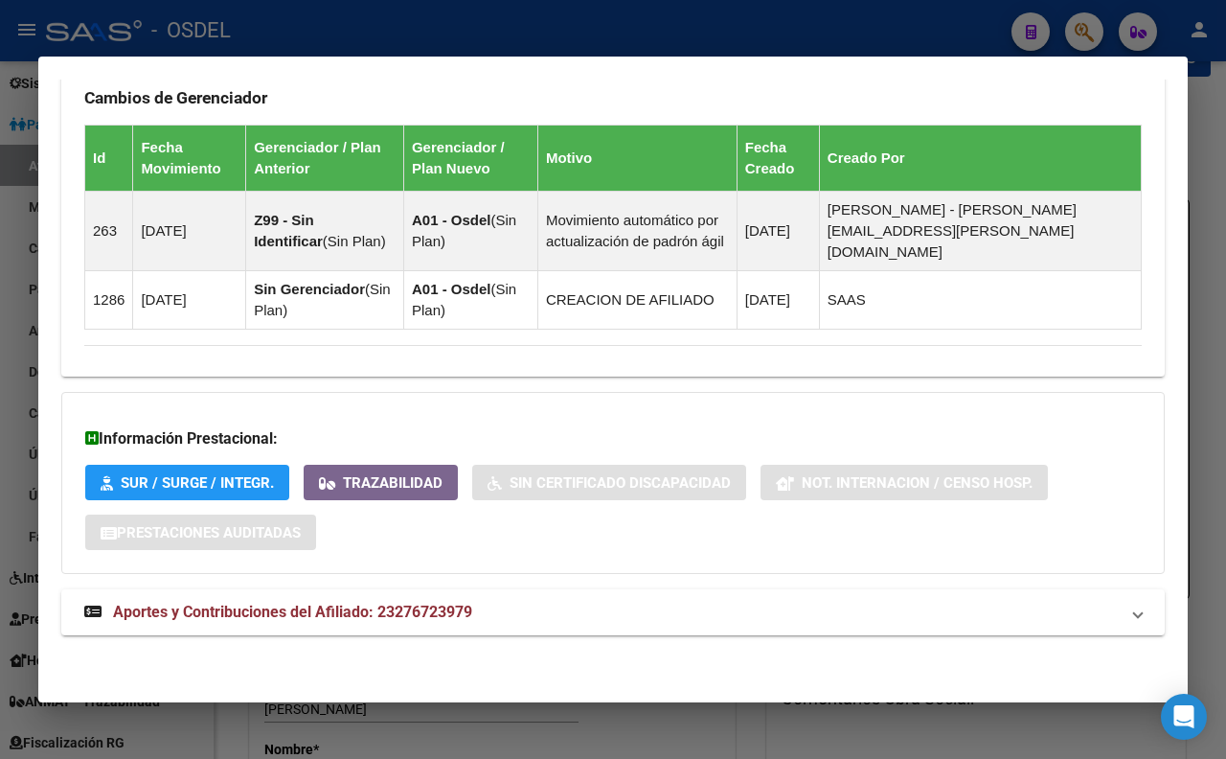
scroll to position [1322, 0]
click at [427, 611] on span "Aportes y Contribuciones del Afiliado: 23276723979" at bounding box center [292, 612] width 359 height 18
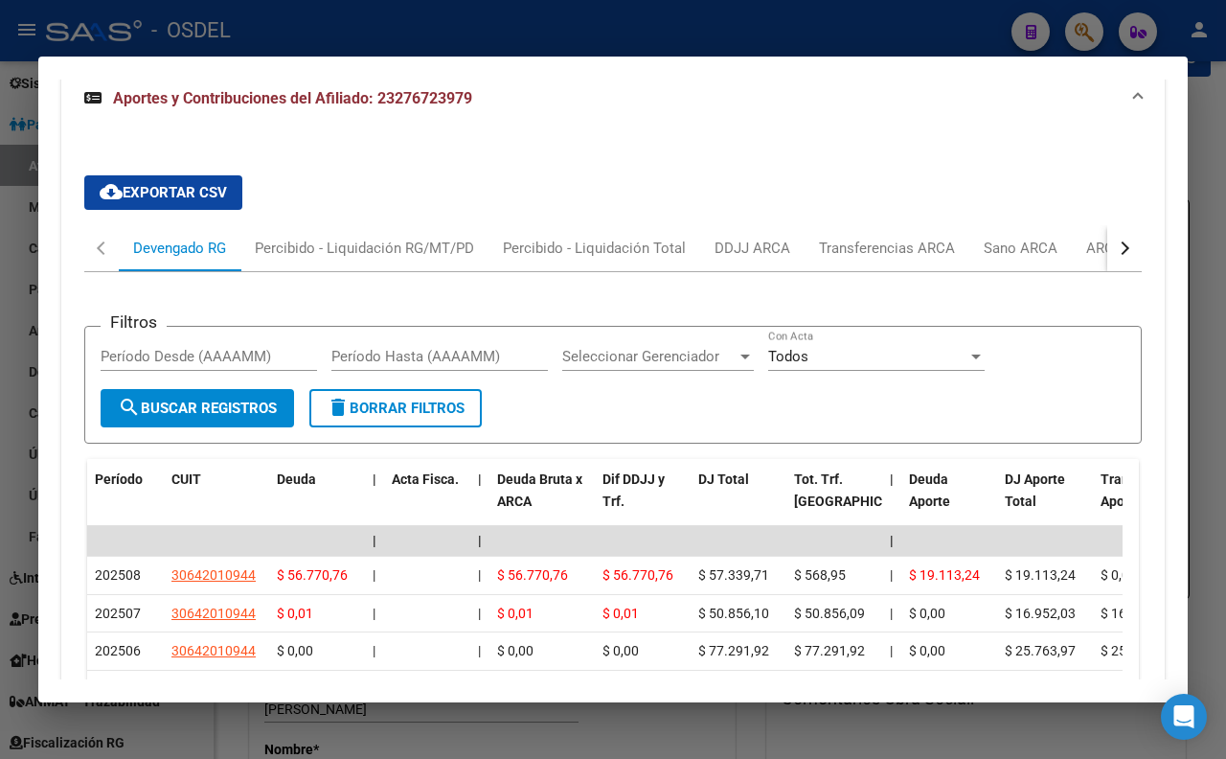
scroll to position [1641, 0]
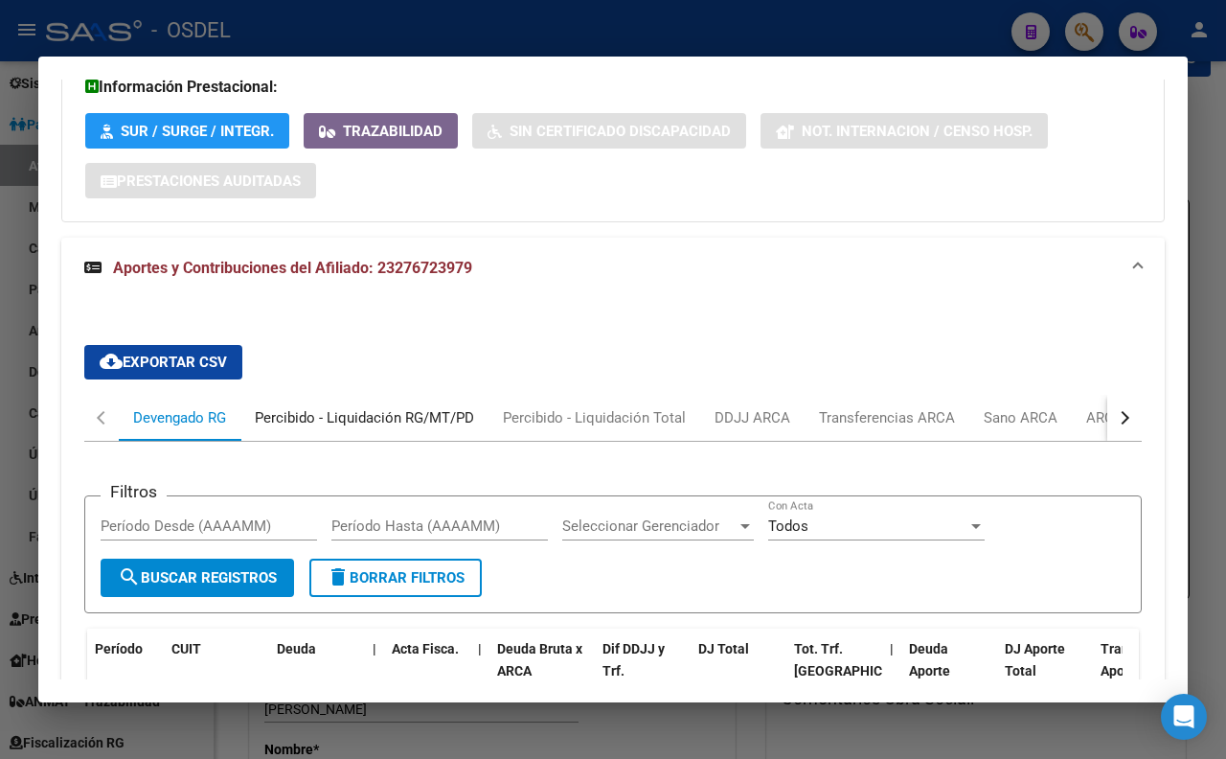
click at [408, 438] on div "Percibido - Liquidación RG/MT/PD" at bounding box center [364, 418] width 248 height 46
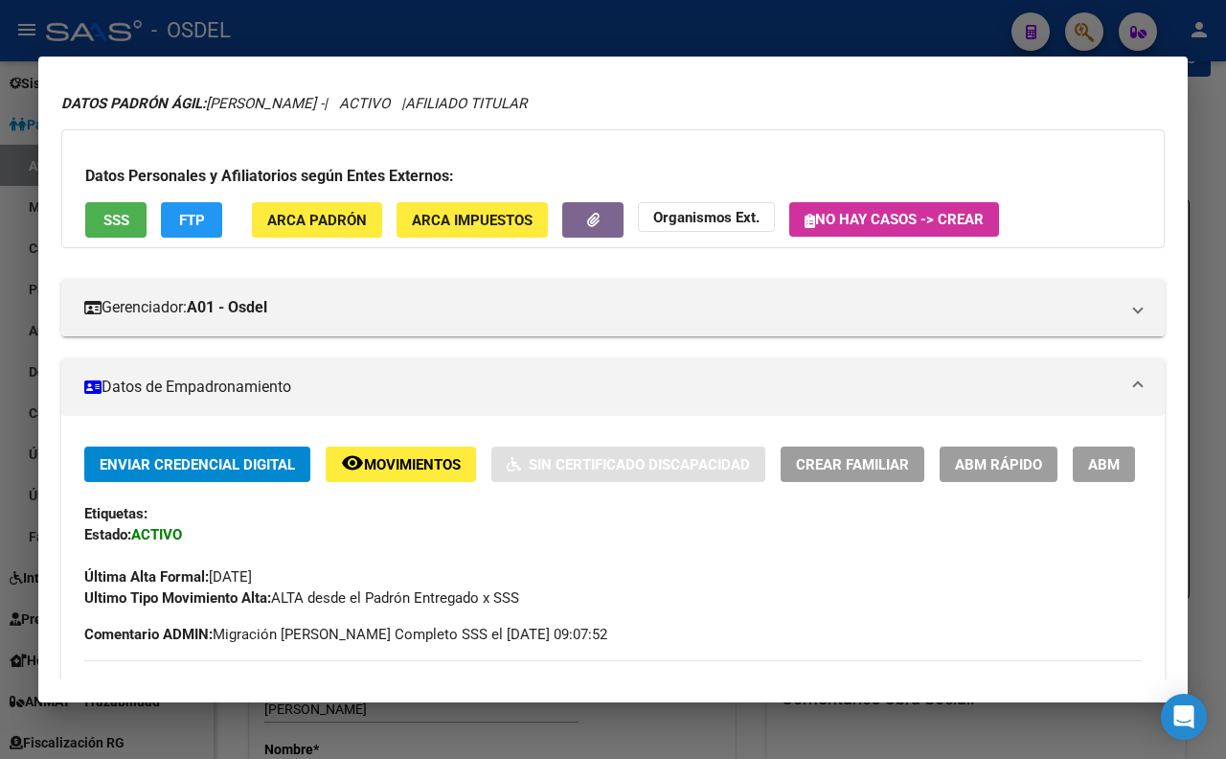
scroll to position [0, 0]
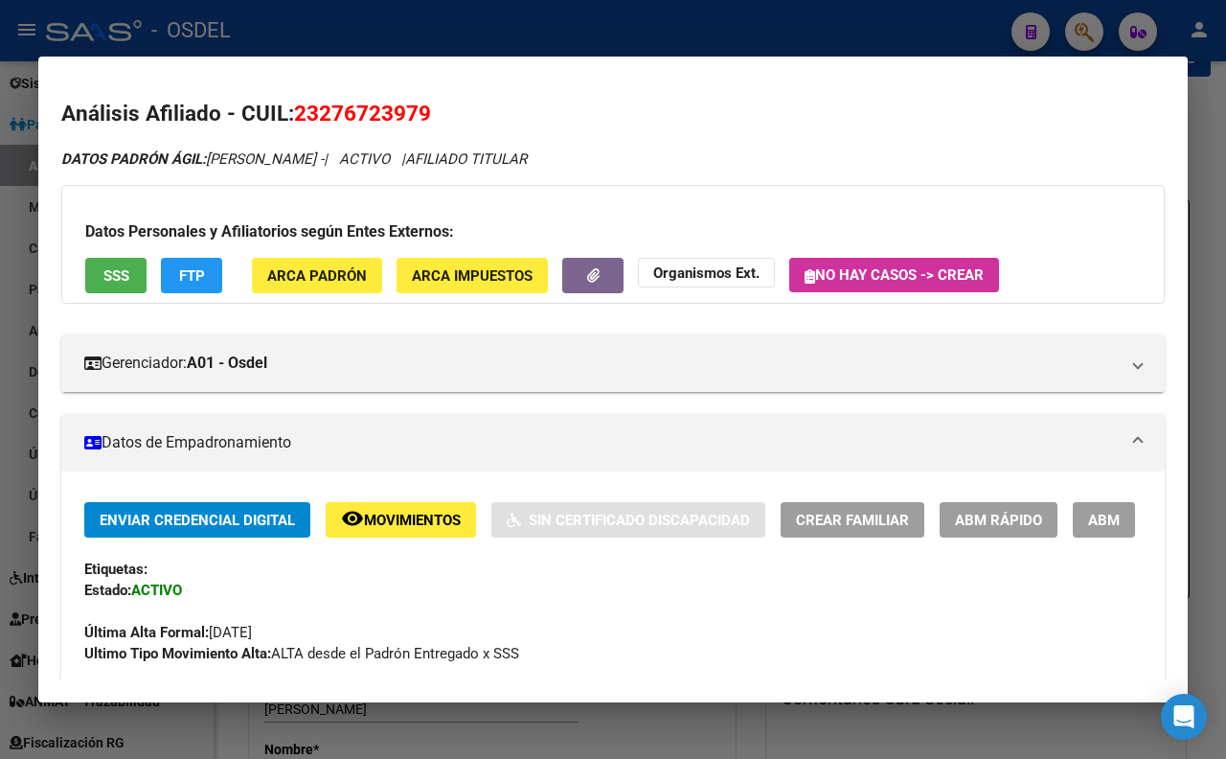
click at [615, 39] on div at bounding box center [613, 379] width 1226 height 759
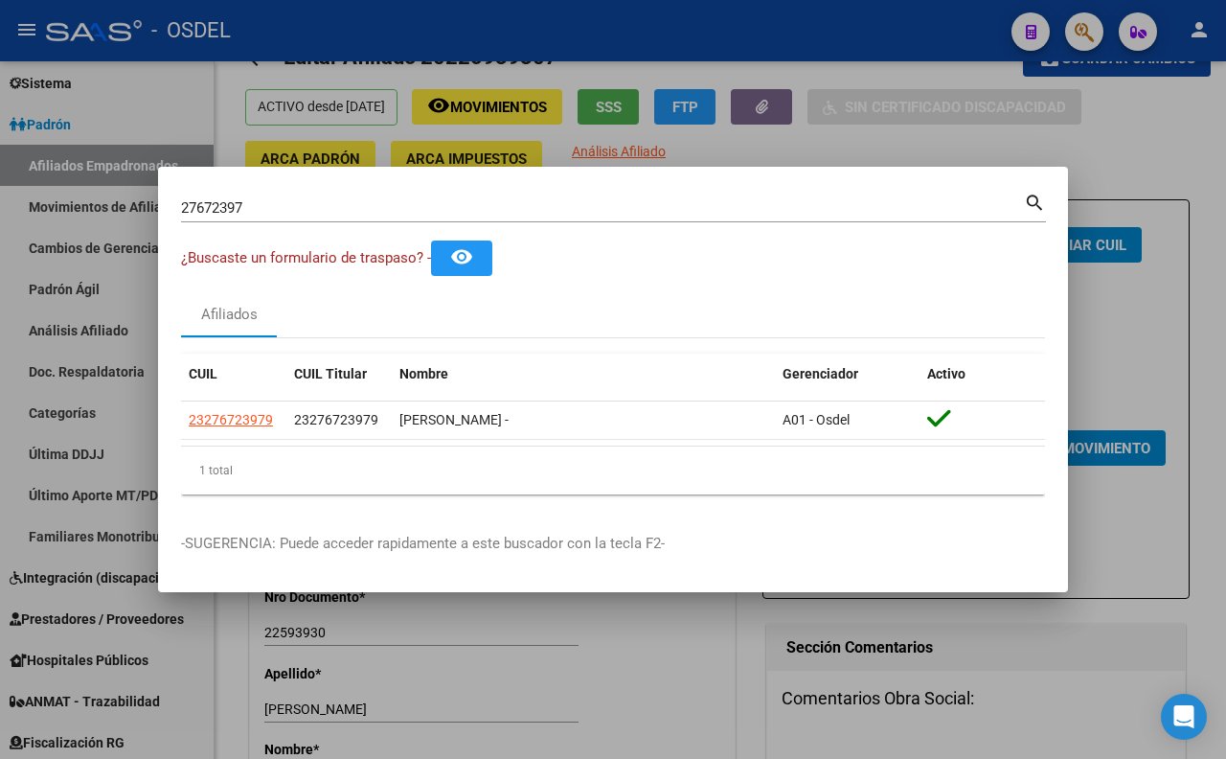
click at [572, 211] on input "27672397" at bounding box center [602, 207] width 843 height 17
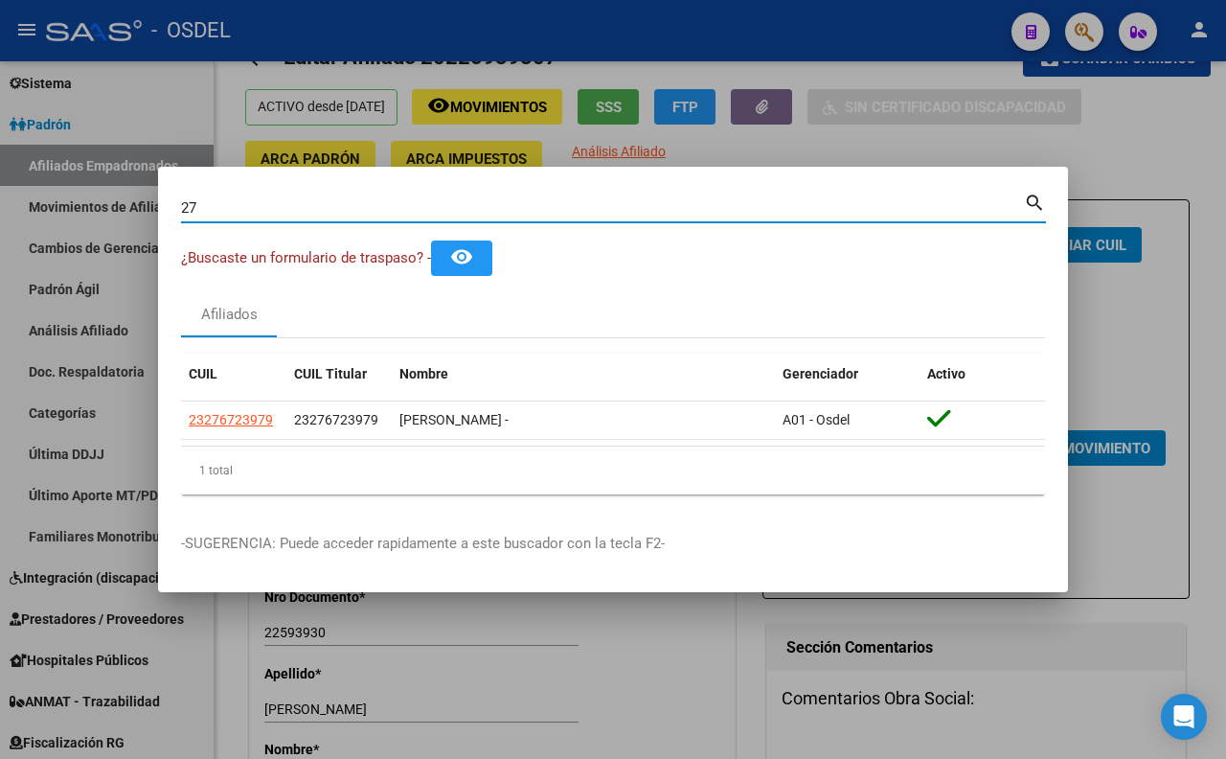
type input "2"
paste input "20973758"
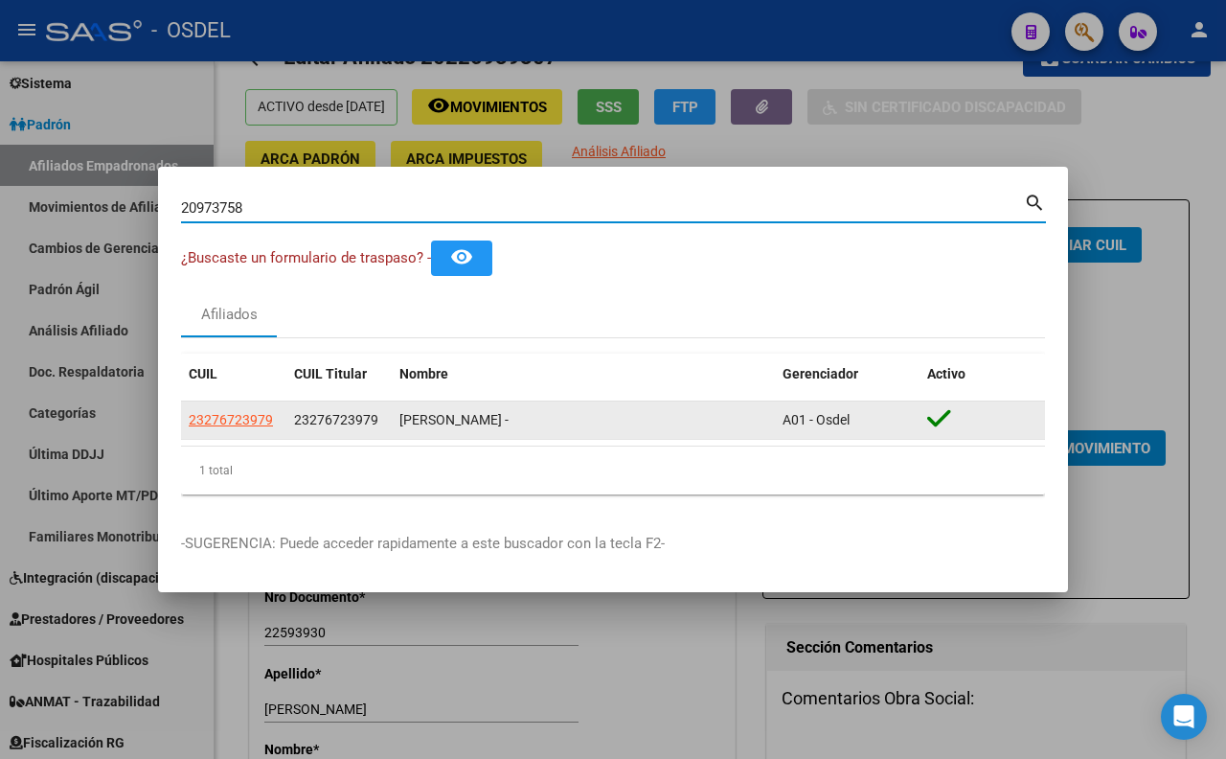
type input "20973758"
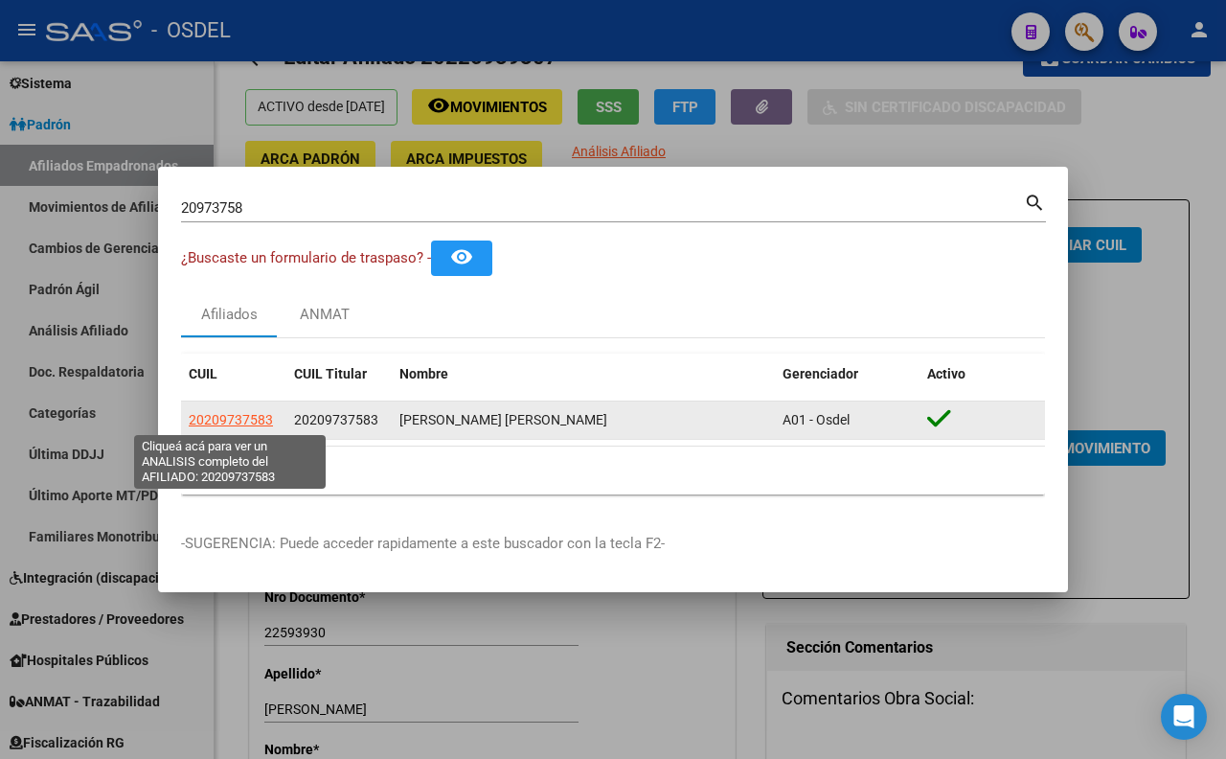
click at [264, 420] on span "20209737583" at bounding box center [231, 419] width 84 height 15
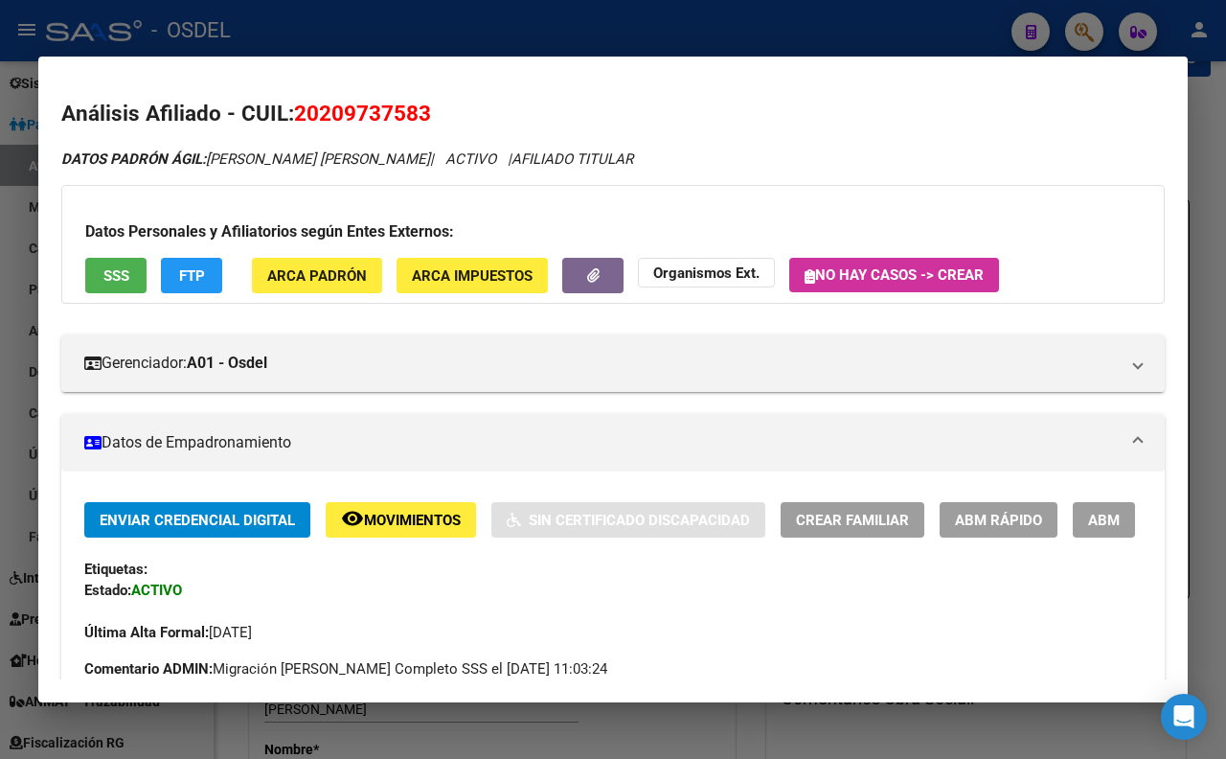
click at [125, 283] on span "SSS" at bounding box center [116, 275] width 26 height 17
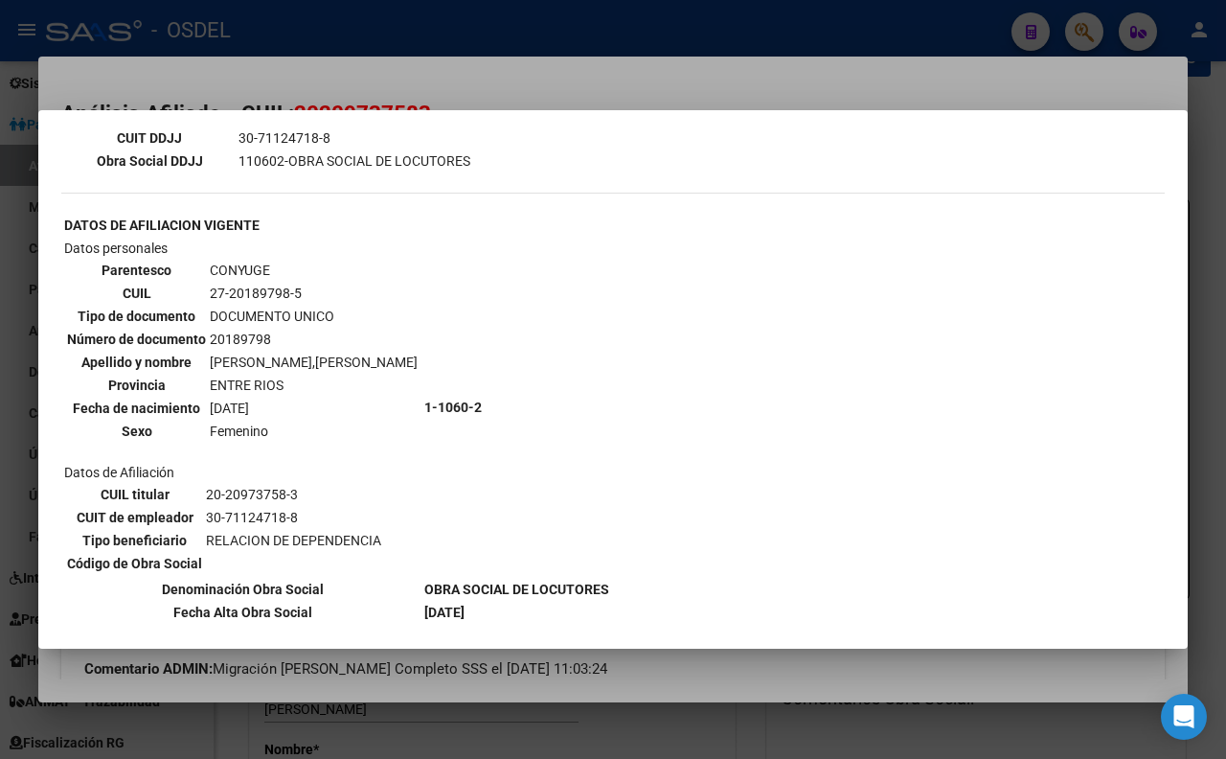
scroll to position [578, 0]
click at [577, 83] on div at bounding box center [613, 379] width 1226 height 759
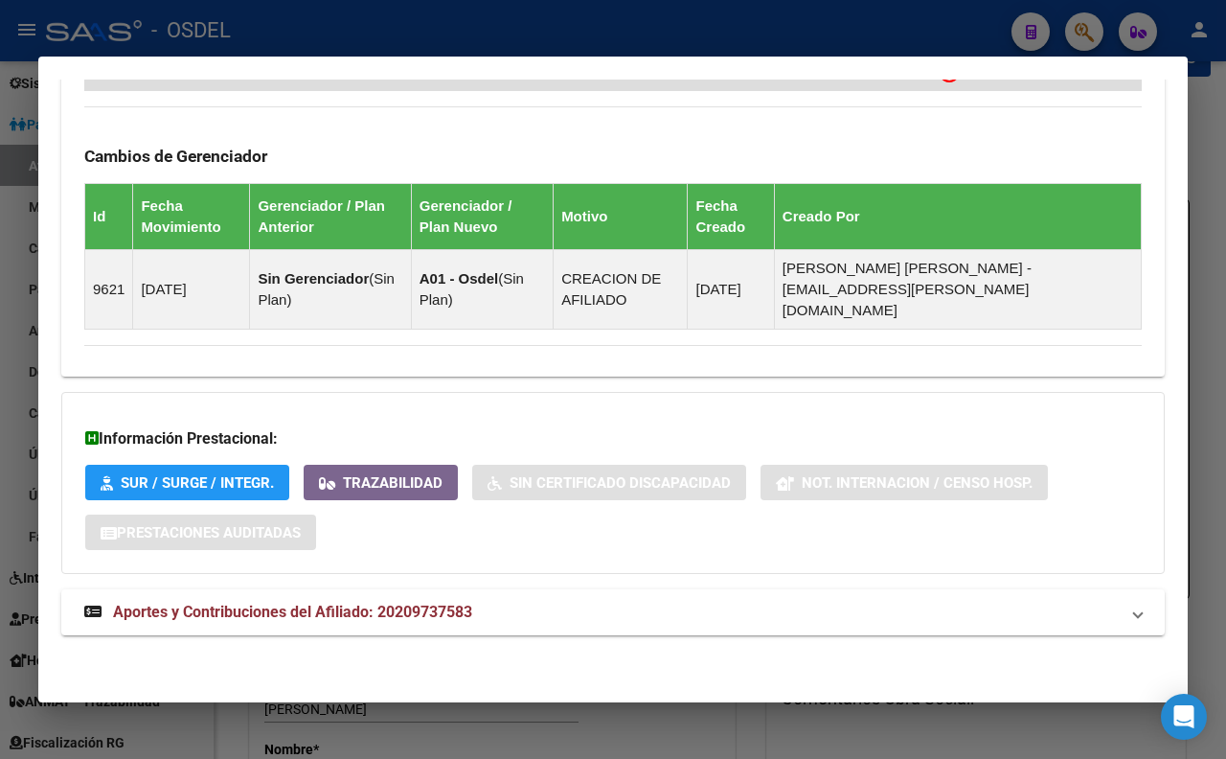
scroll to position [1243, 0]
click at [432, 606] on span "Aportes y Contribuciones del Afiliado: 20209737583" at bounding box center [292, 612] width 359 height 18
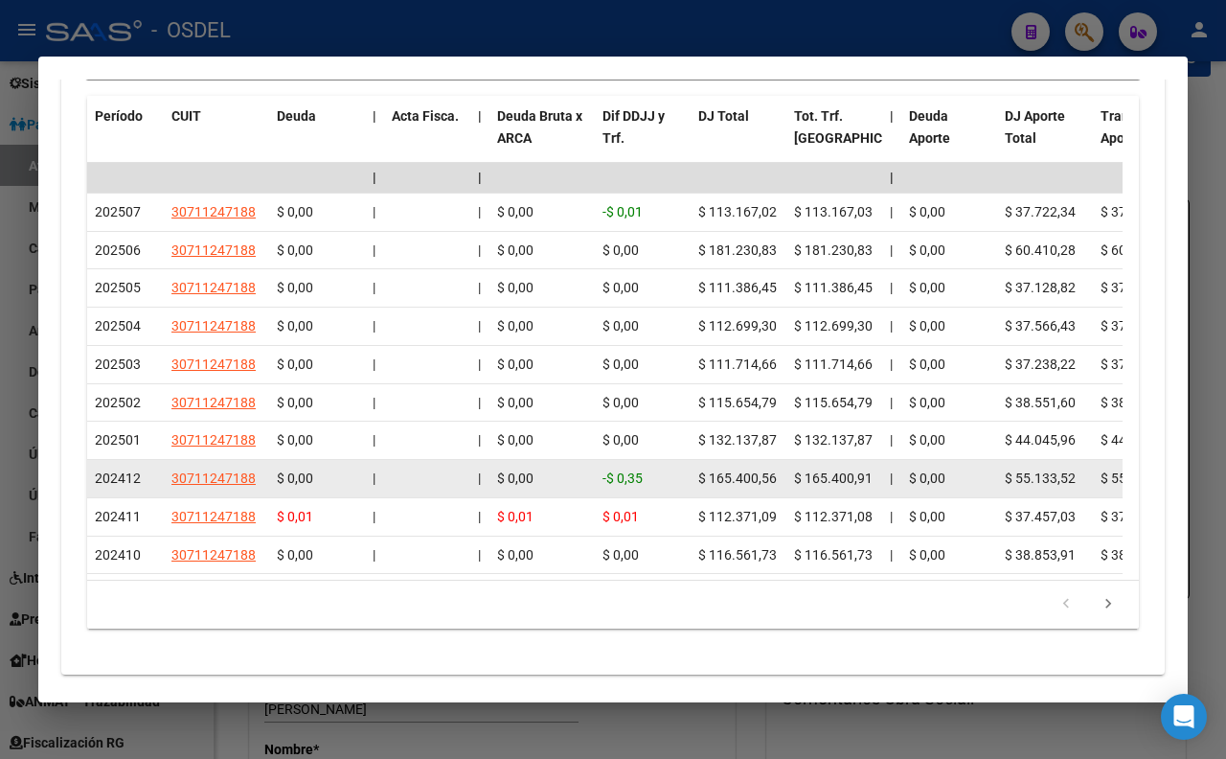
scroll to position [1882, 0]
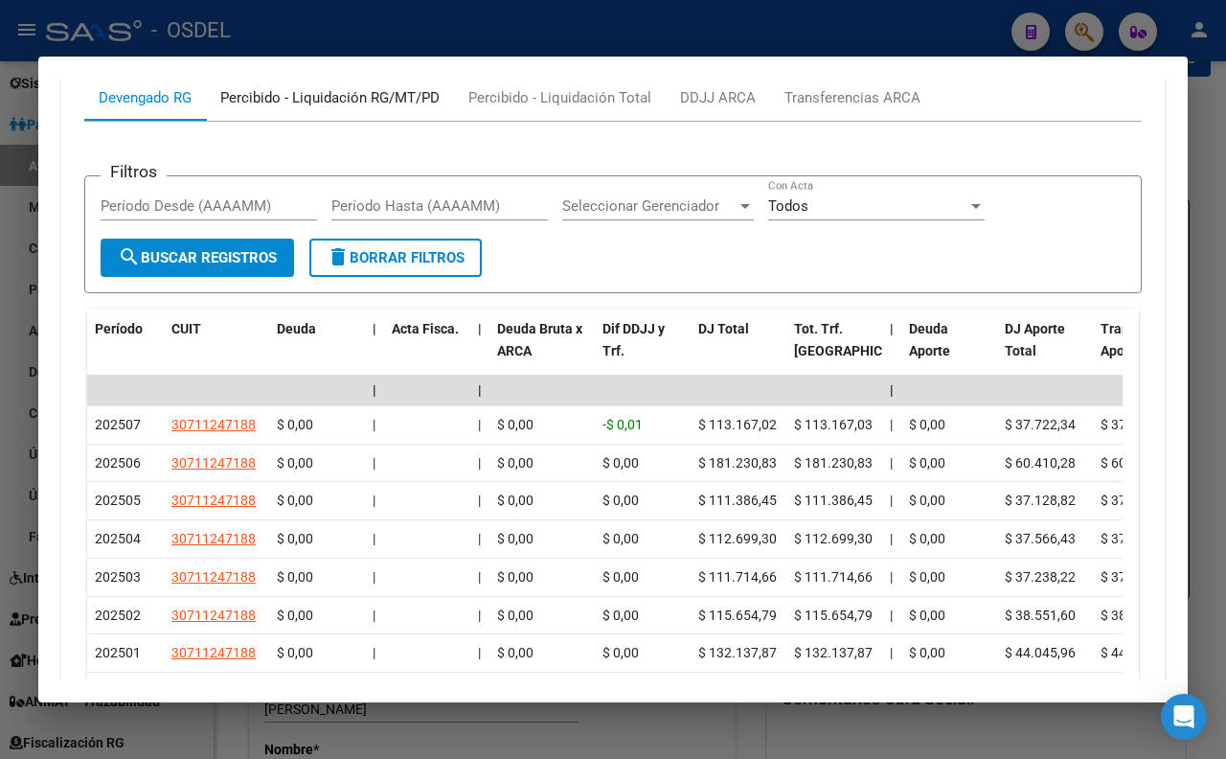
click at [352, 108] on div "Percibido - Liquidación RG/MT/PD" at bounding box center [329, 97] width 219 height 21
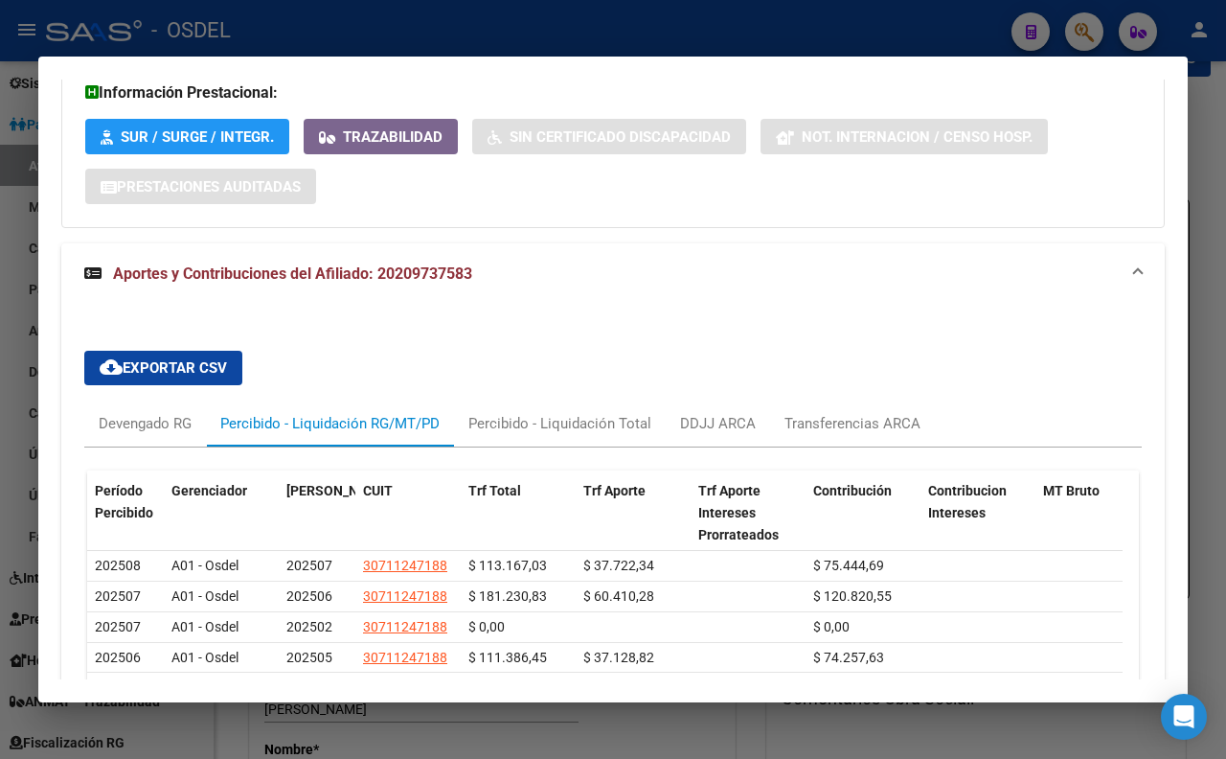
scroll to position [1768, 0]
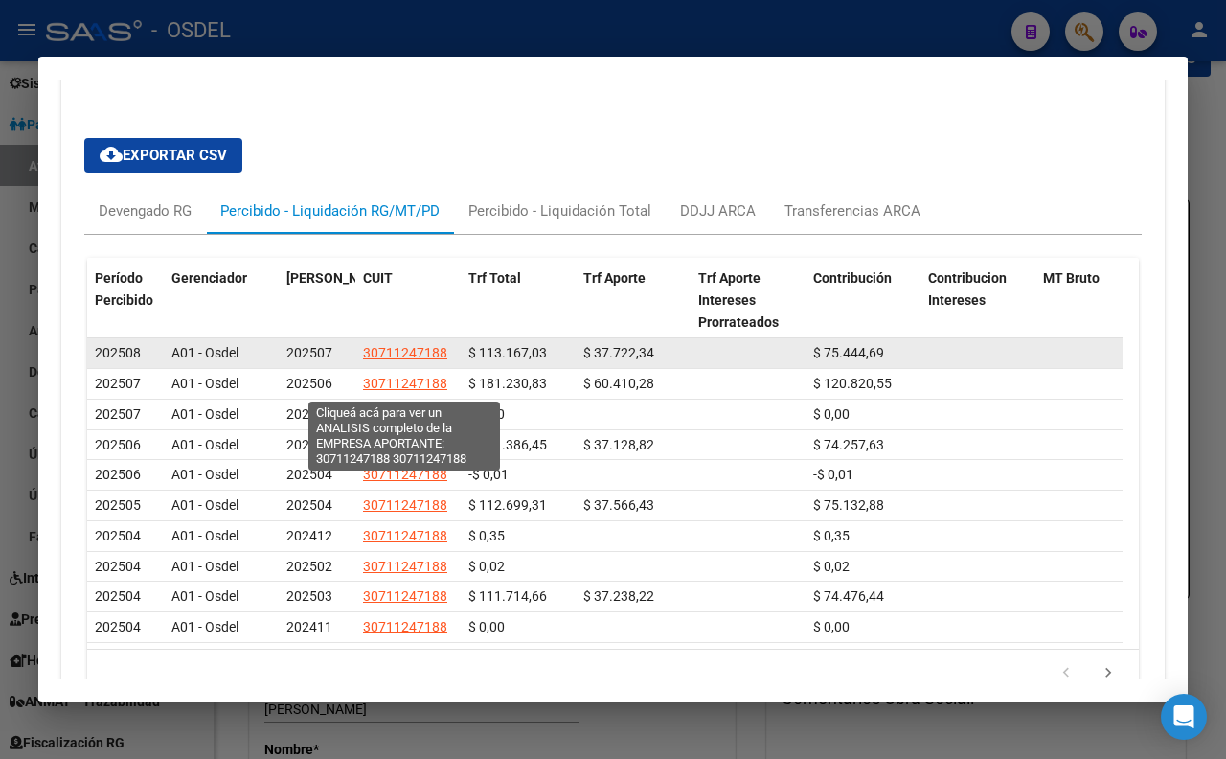
click at [406, 360] on span "30711247188" at bounding box center [405, 352] width 84 height 15
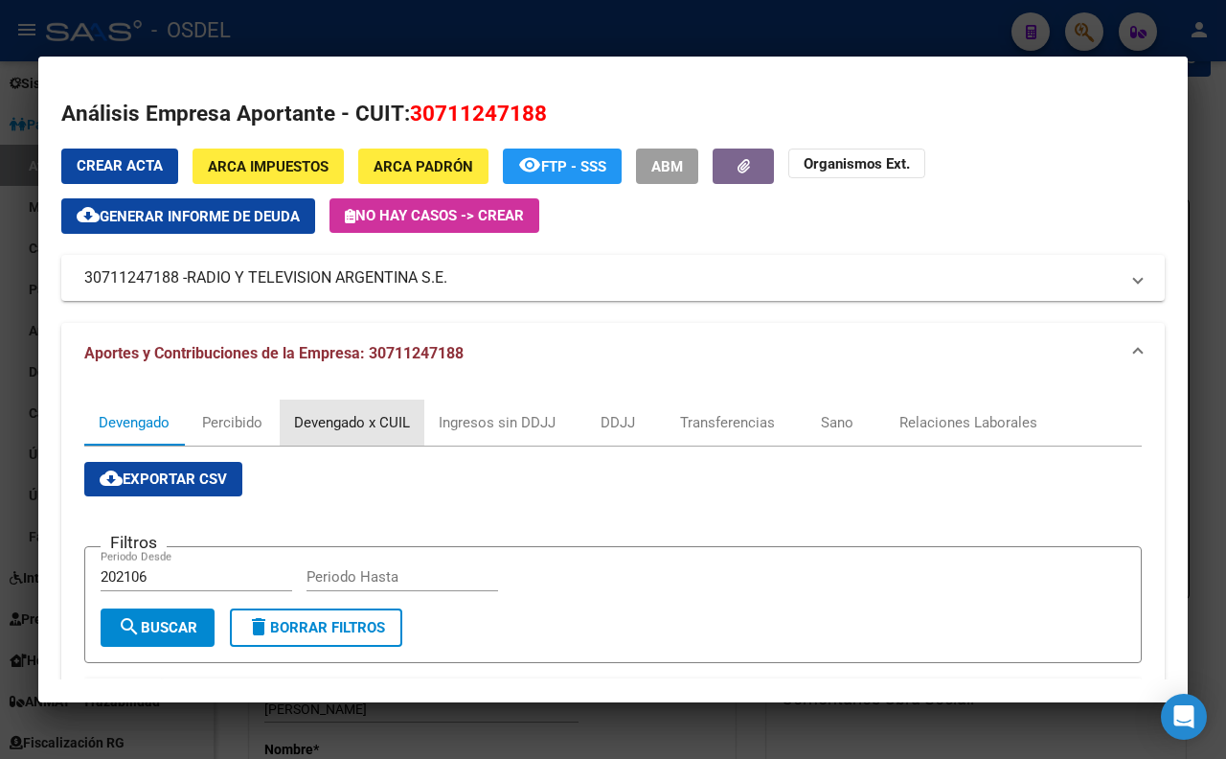
click at [386, 427] on div "Devengado x CUIL" at bounding box center [352, 422] width 116 height 21
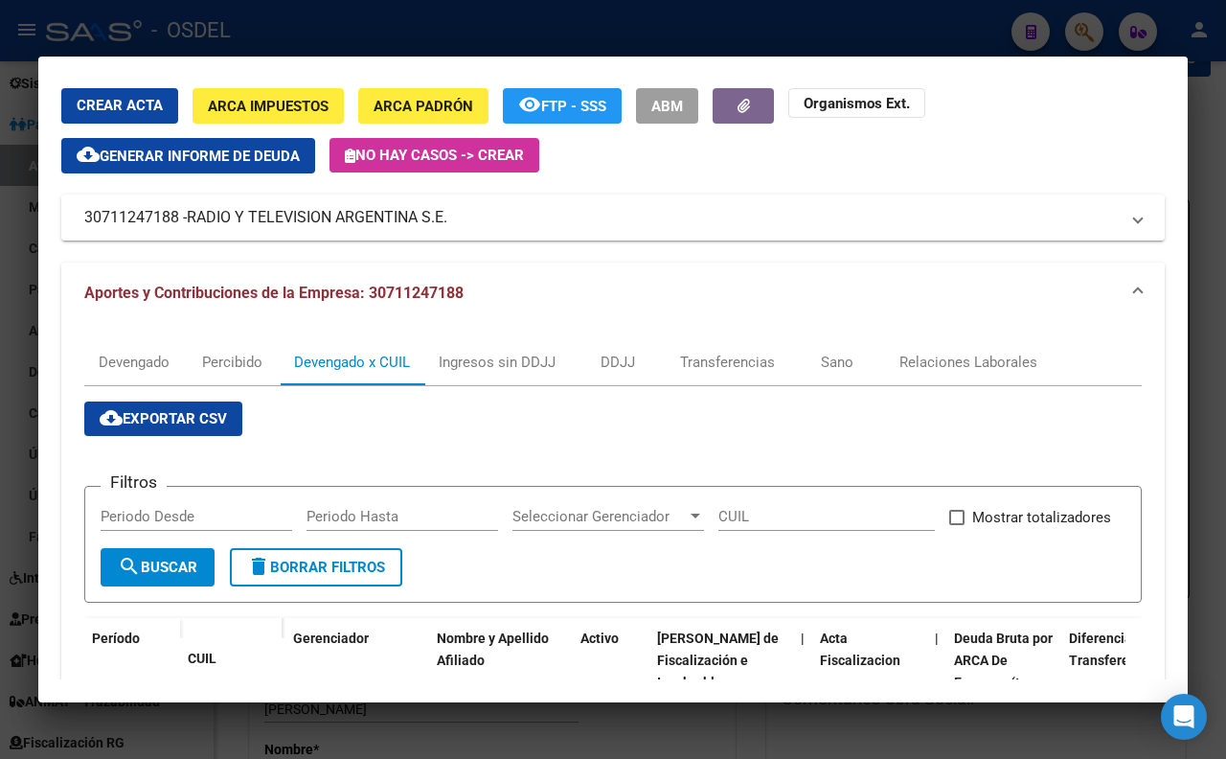
scroll to position [0, 0]
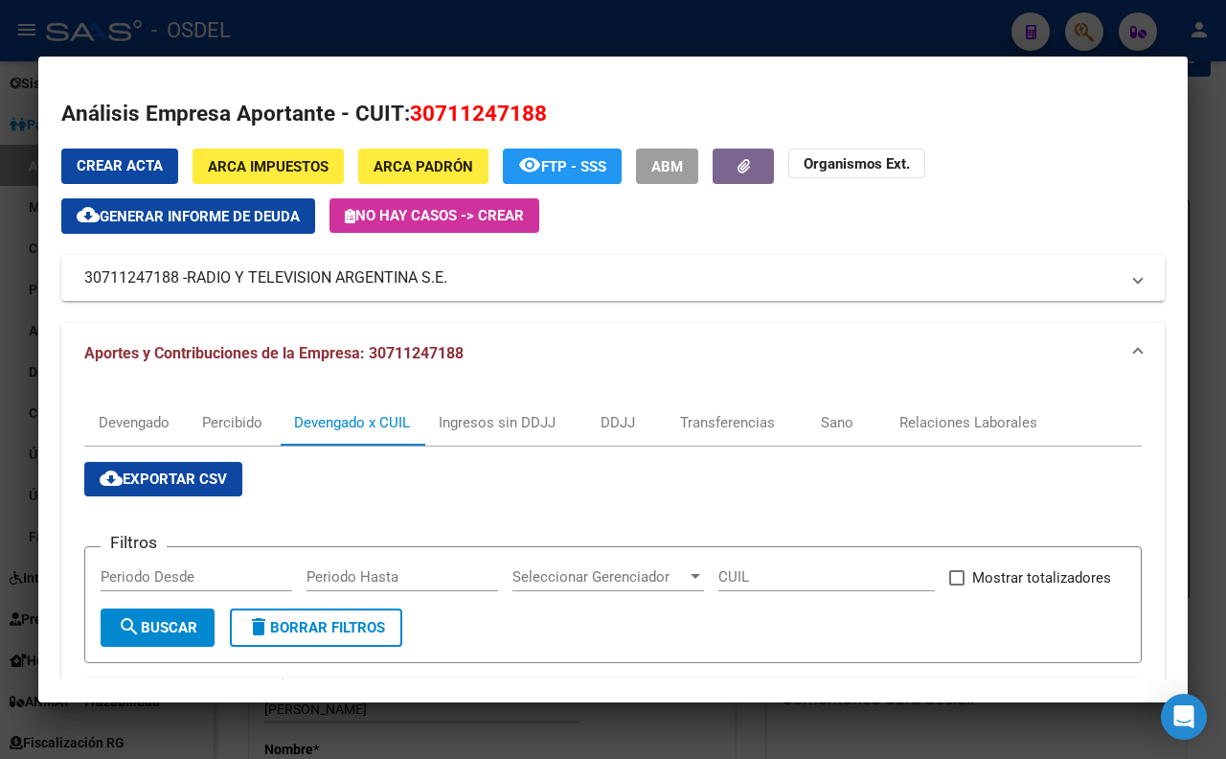
click at [185, 475] on span "cloud_download Exportar CSV" at bounding box center [163, 478] width 127 height 17
click at [530, 415] on div "Ingresos sin DDJJ" at bounding box center [497, 422] width 117 height 21
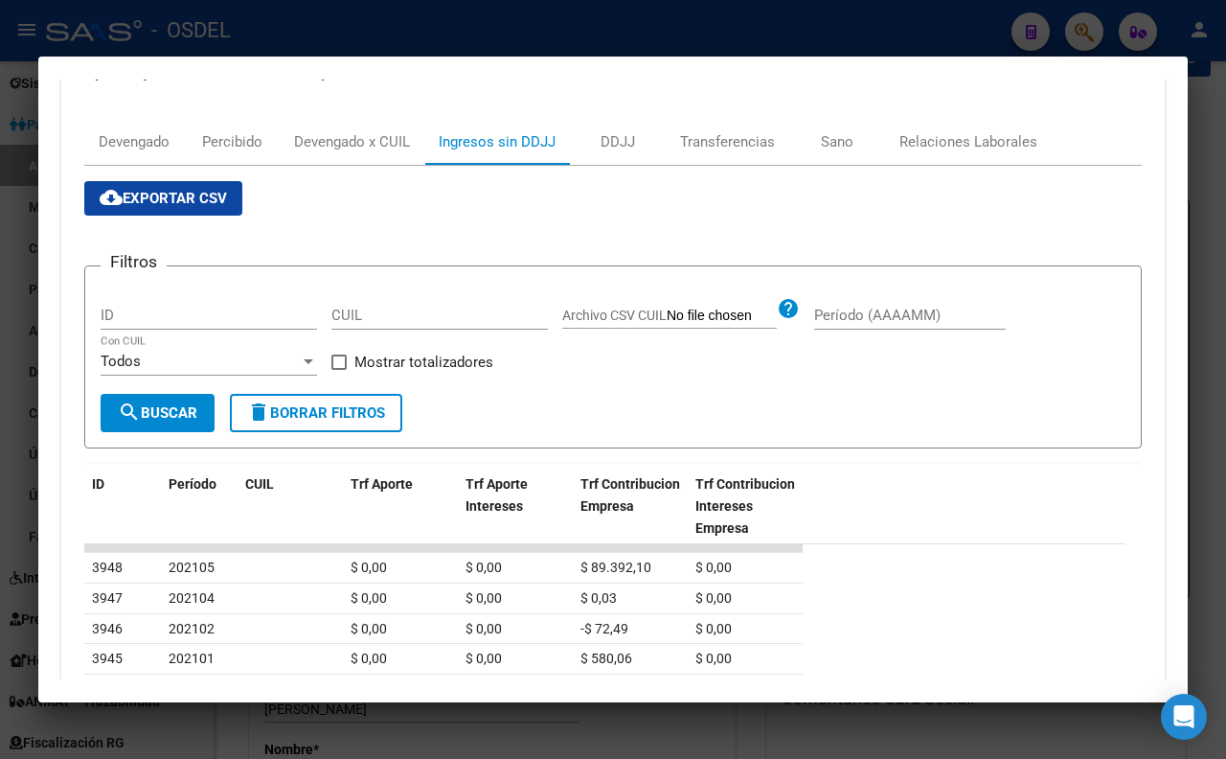
scroll to position [213, 0]
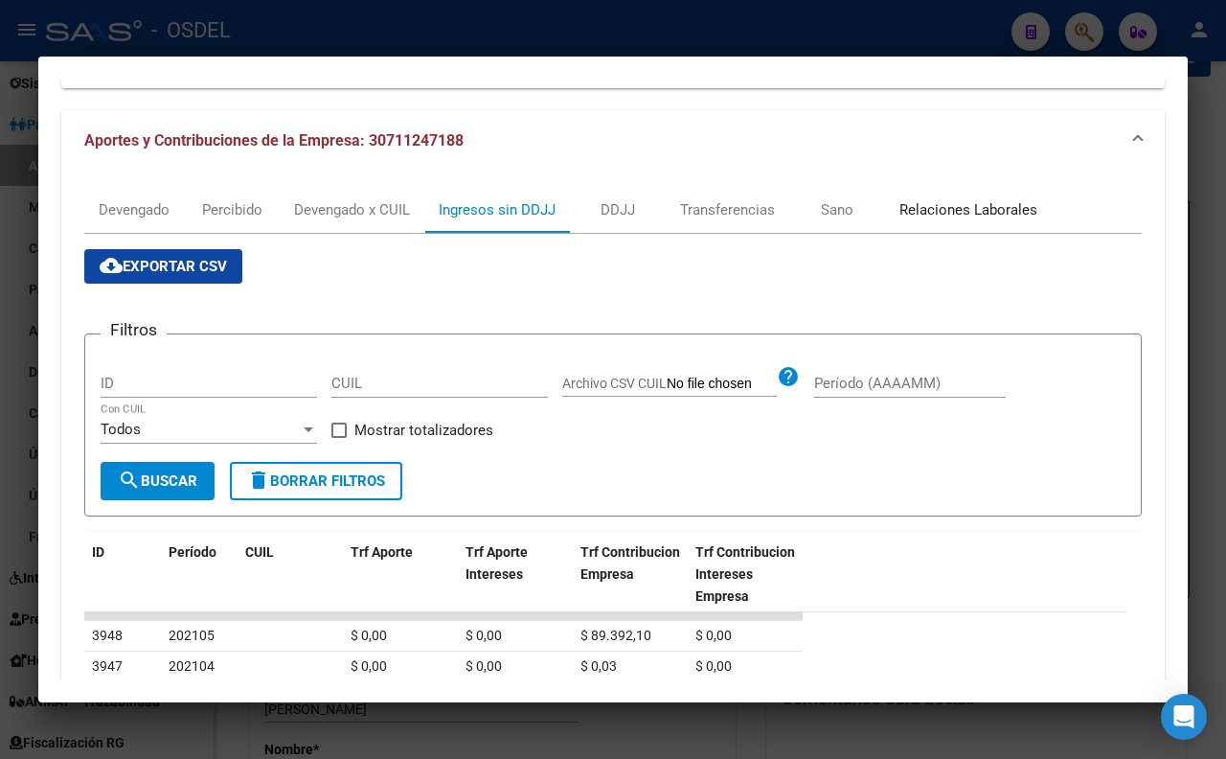
click at [917, 211] on div "Relaciones Laborales" at bounding box center [969, 209] width 138 height 21
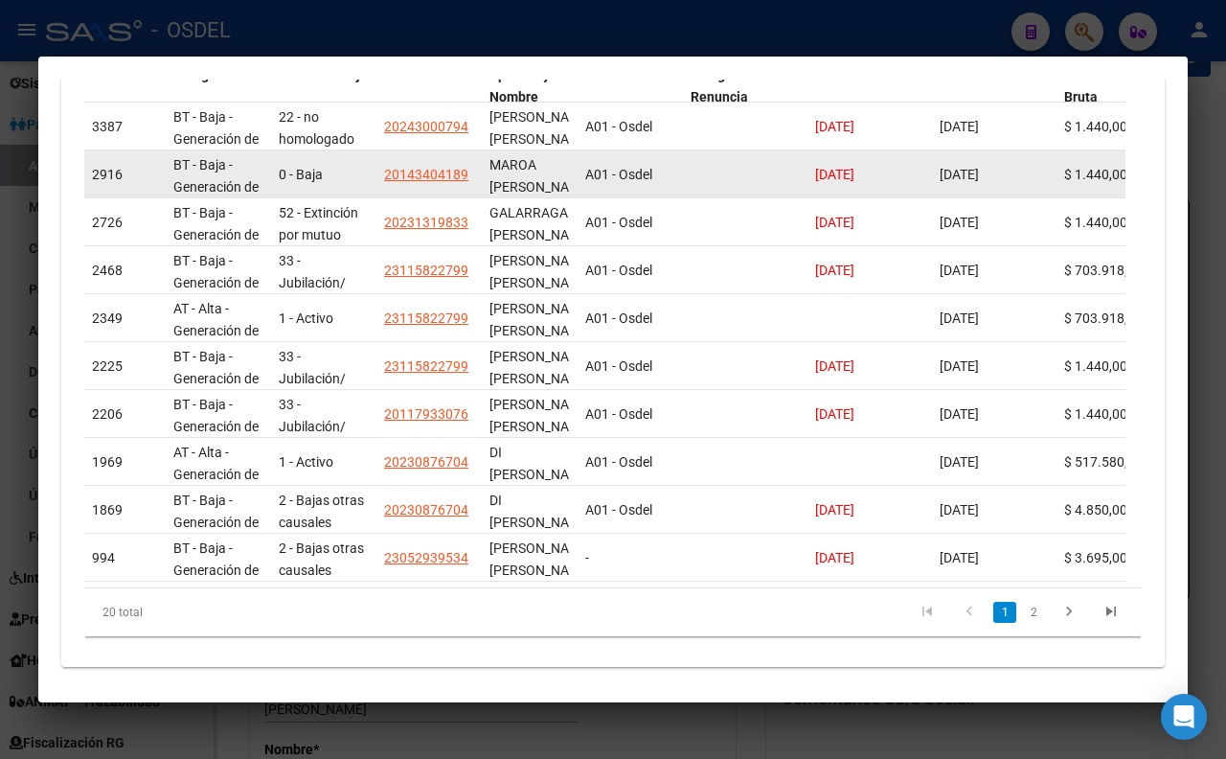
scroll to position [638, 0]
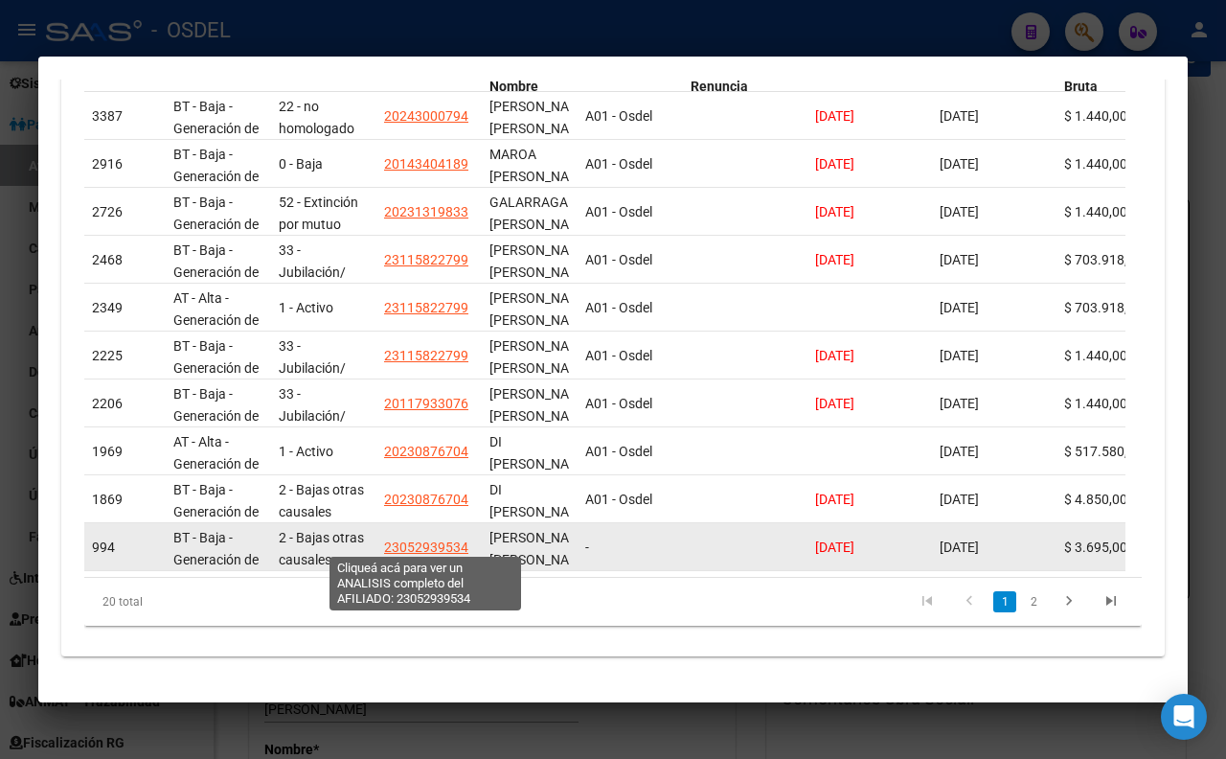
click at [452, 539] on span "23052939534" at bounding box center [426, 546] width 84 height 15
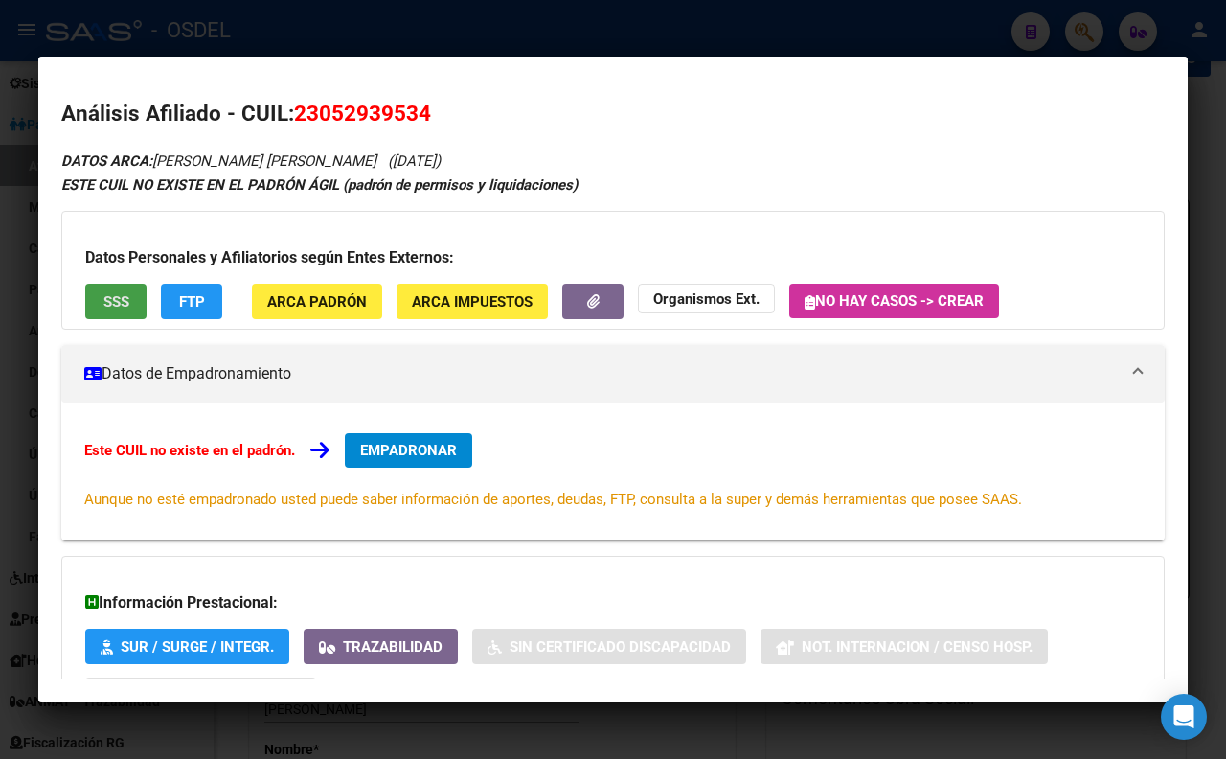
click at [126, 298] on span "SSS" at bounding box center [116, 301] width 26 height 17
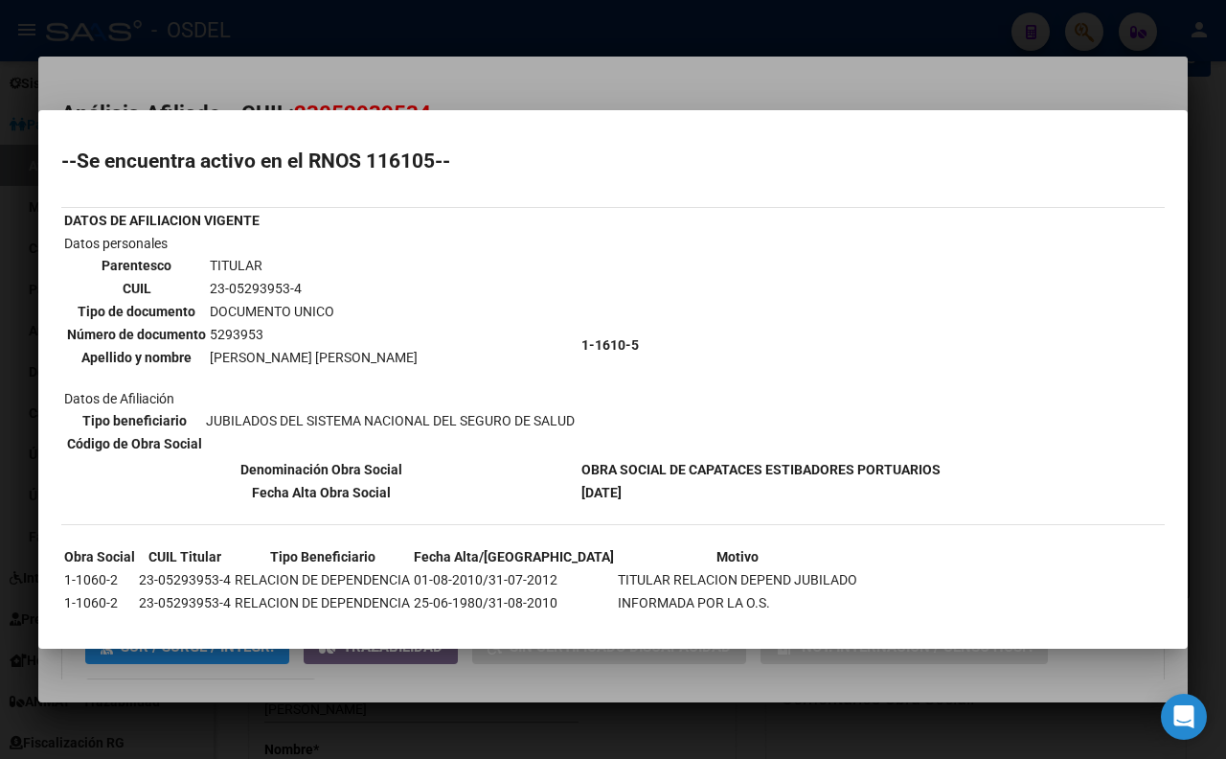
scroll to position [46, 0]
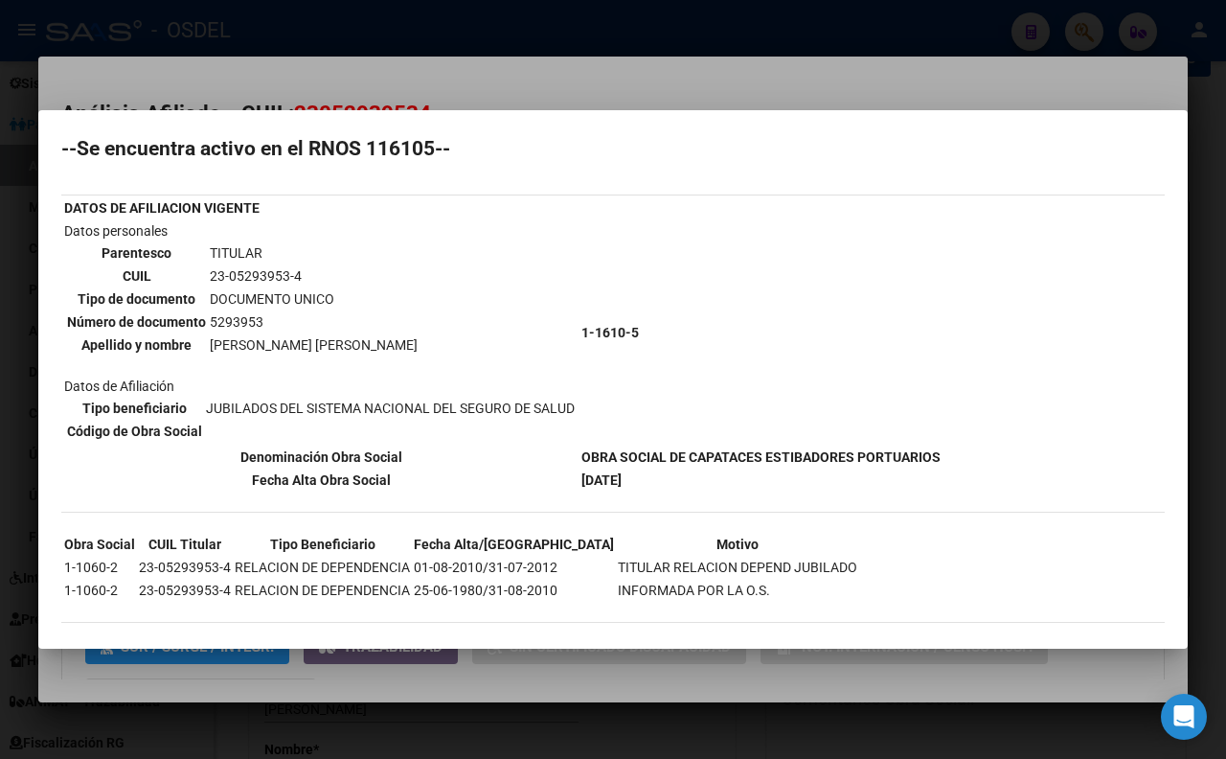
click at [773, 79] on div at bounding box center [613, 379] width 1226 height 759
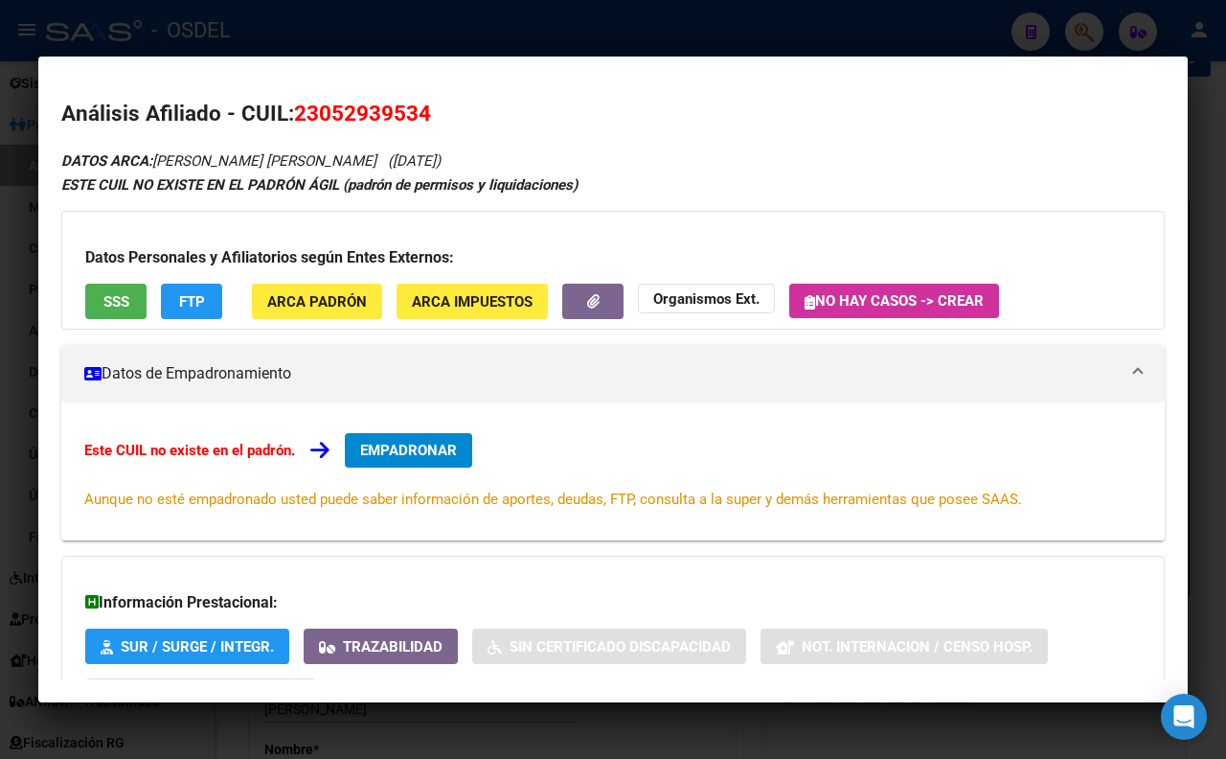
click at [733, 25] on div at bounding box center [613, 379] width 1226 height 759
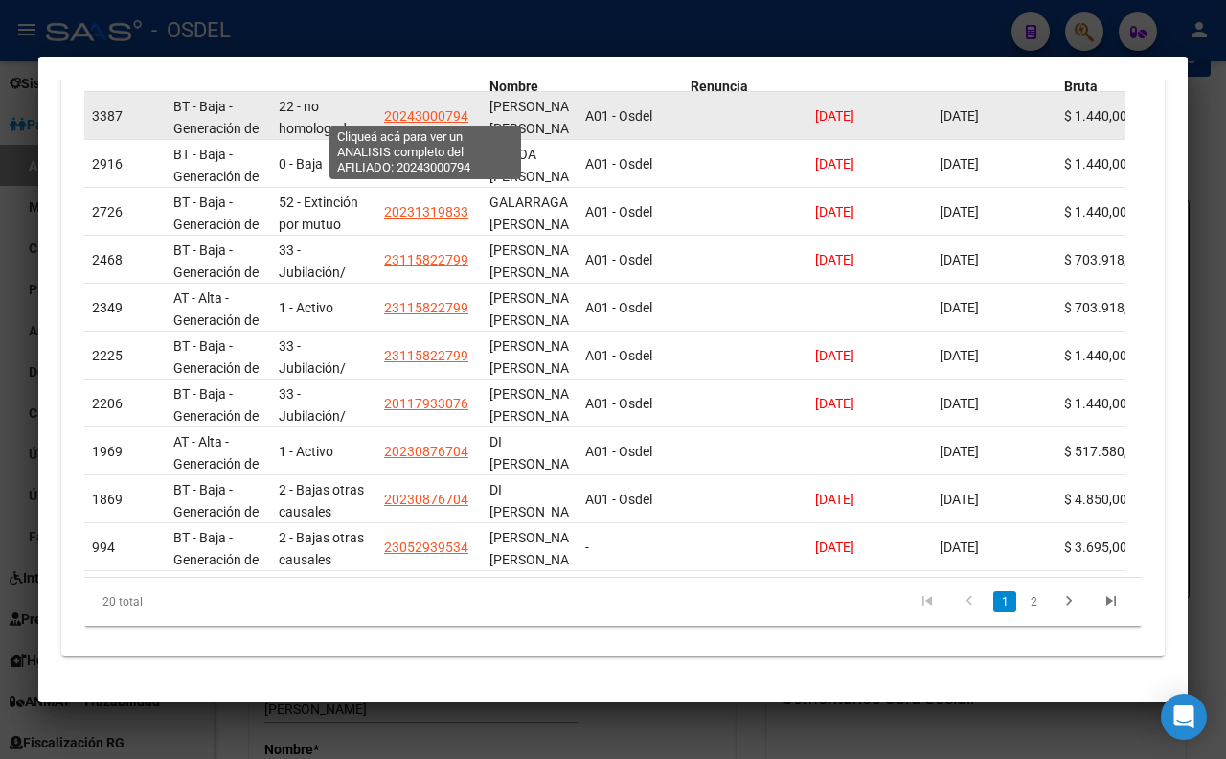
click at [406, 108] on span "20243000794" at bounding box center [426, 115] width 84 height 15
type textarea "20243000794"
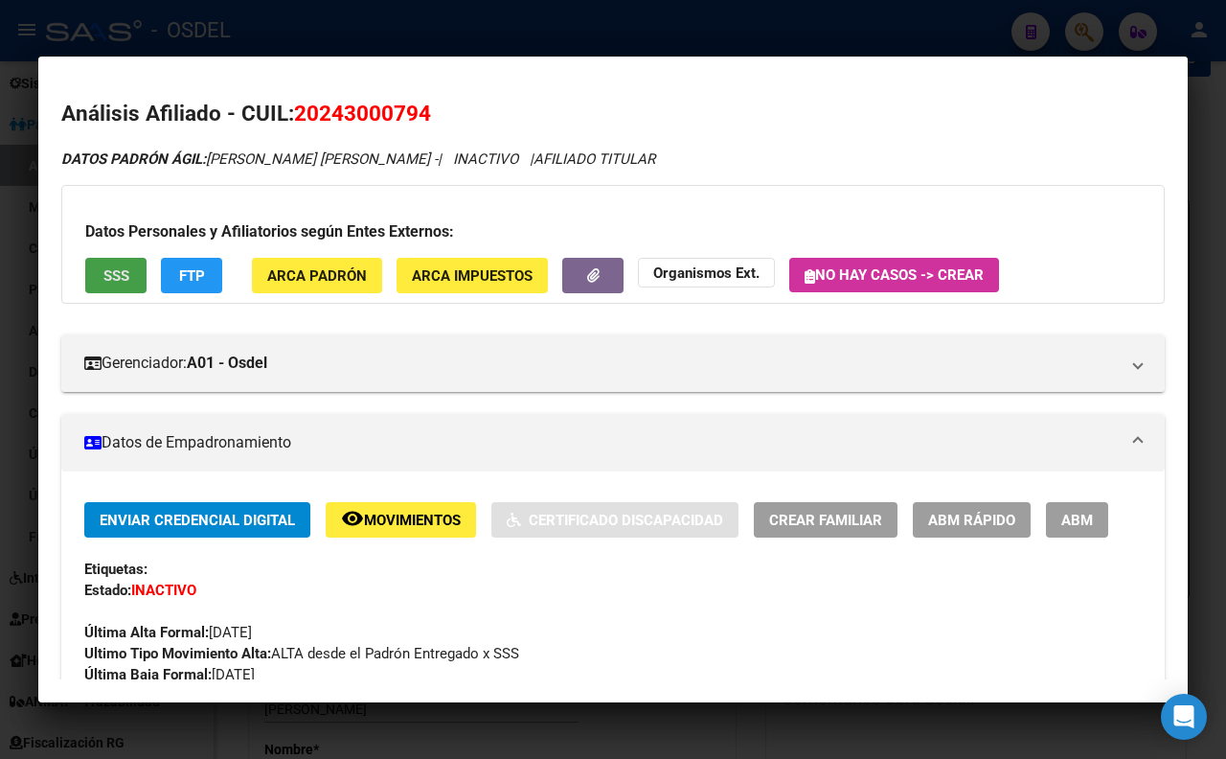
click at [117, 274] on span "SSS" at bounding box center [116, 275] width 26 height 17
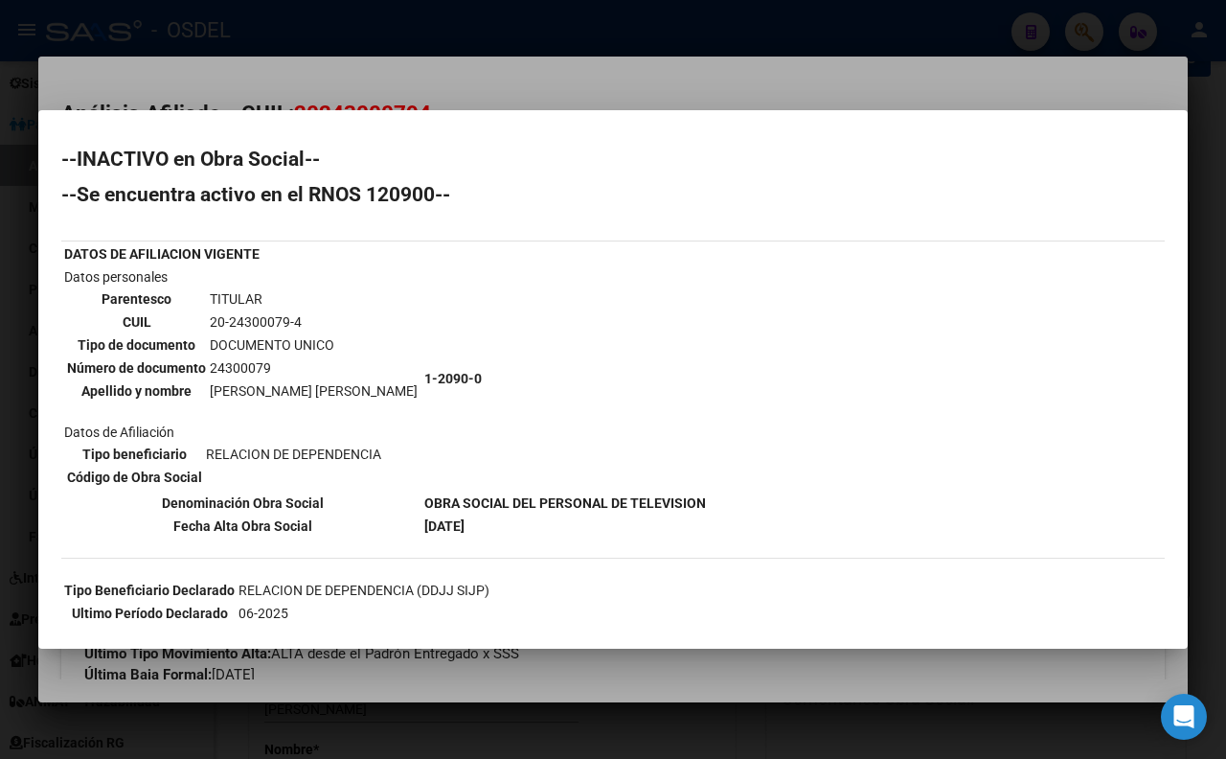
click at [642, 86] on div at bounding box center [613, 379] width 1226 height 759
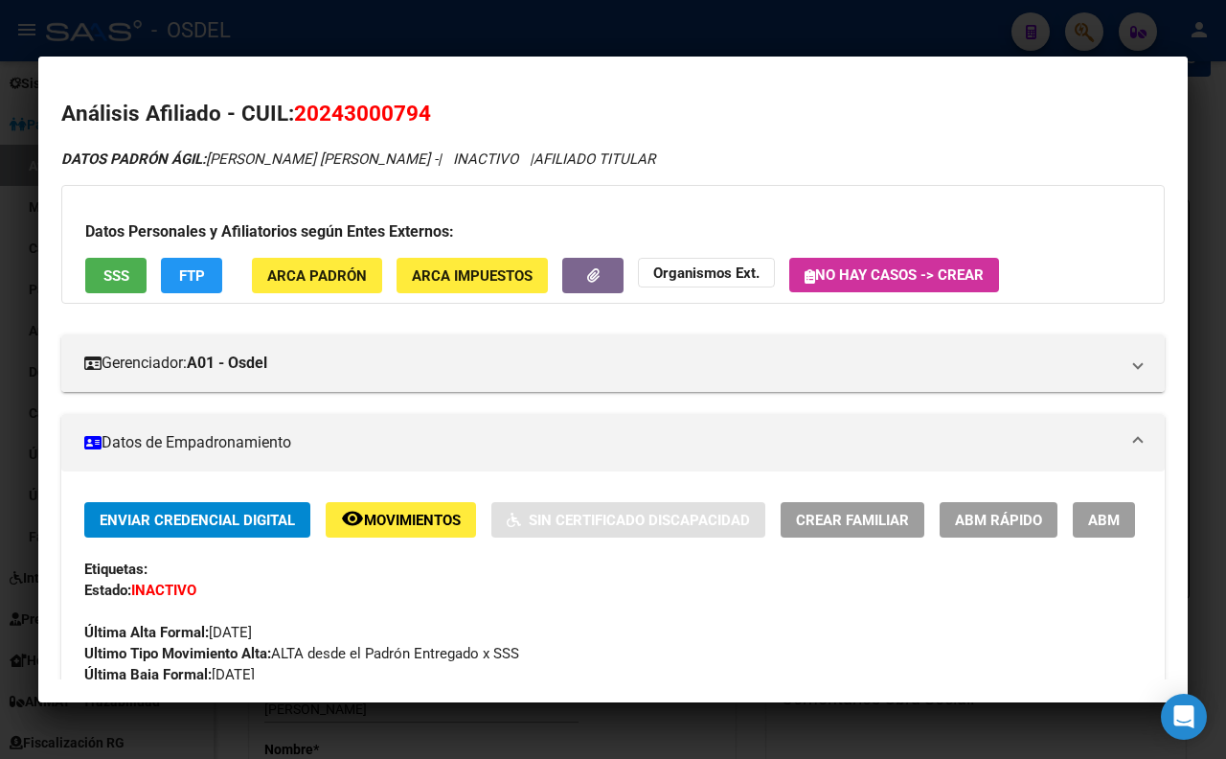
click at [848, 24] on div at bounding box center [613, 379] width 1226 height 759
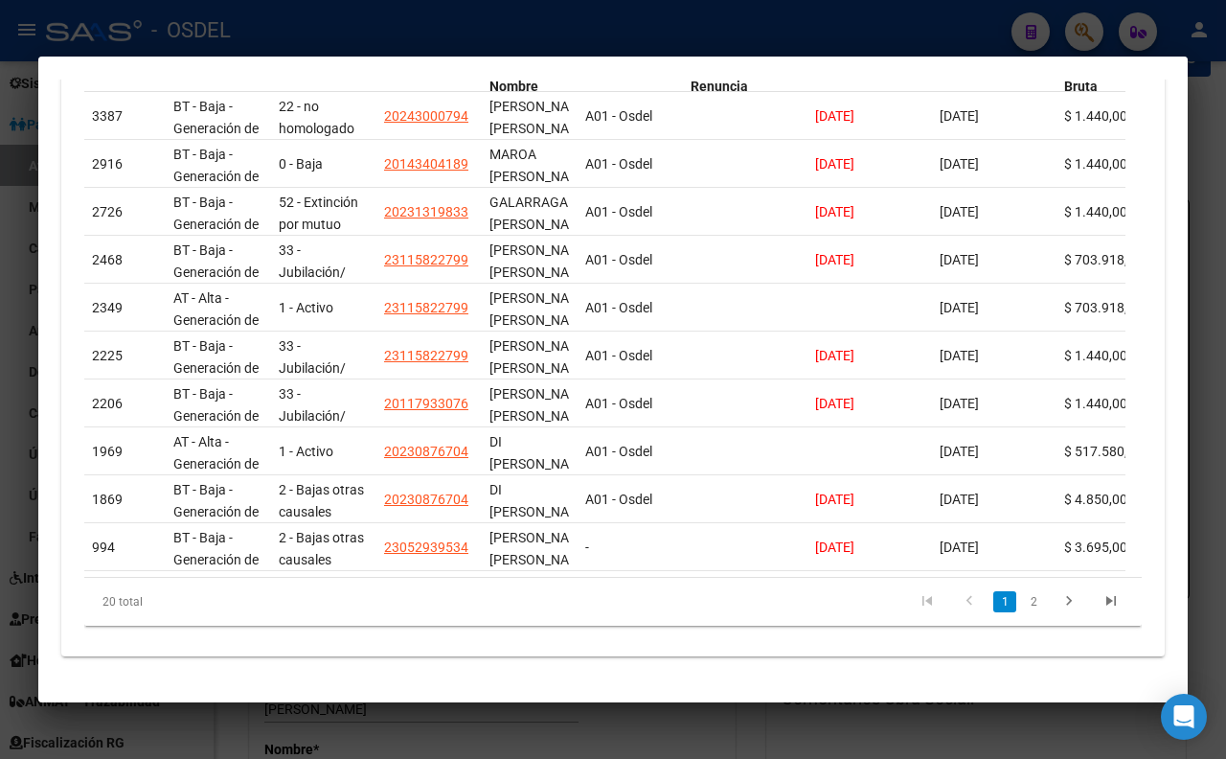
click at [983, 46] on div at bounding box center [613, 379] width 1226 height 759
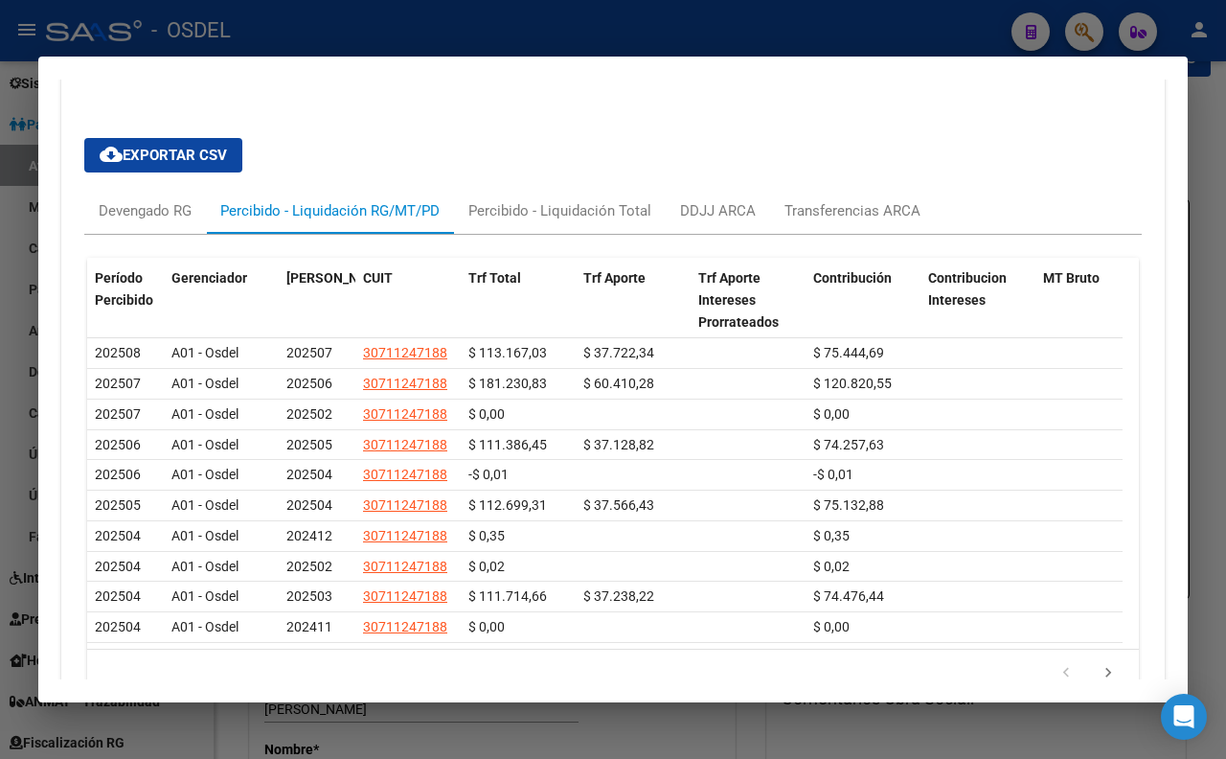
click at [1084, 39] on div at bounding box center [613, 379] width 1226 height 759
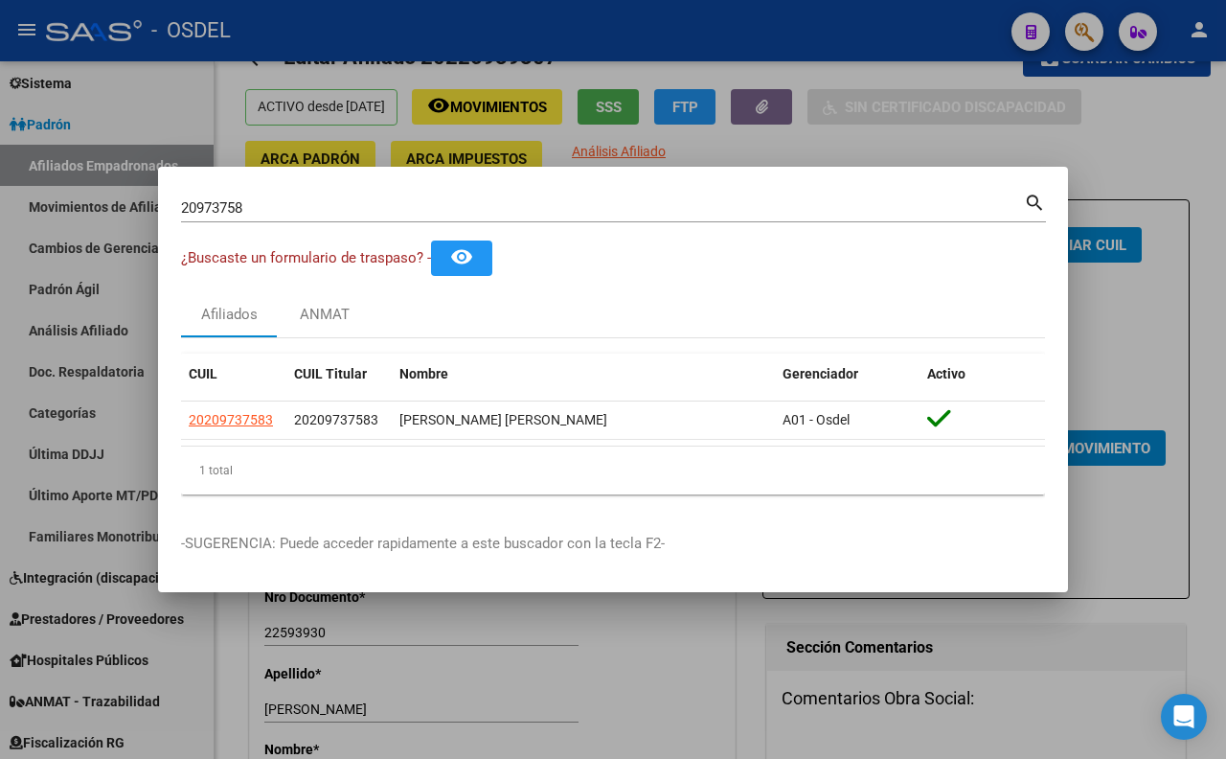
click at [845, 203] on input "20973758" at bounding box center [602, 207] width 843 height 17
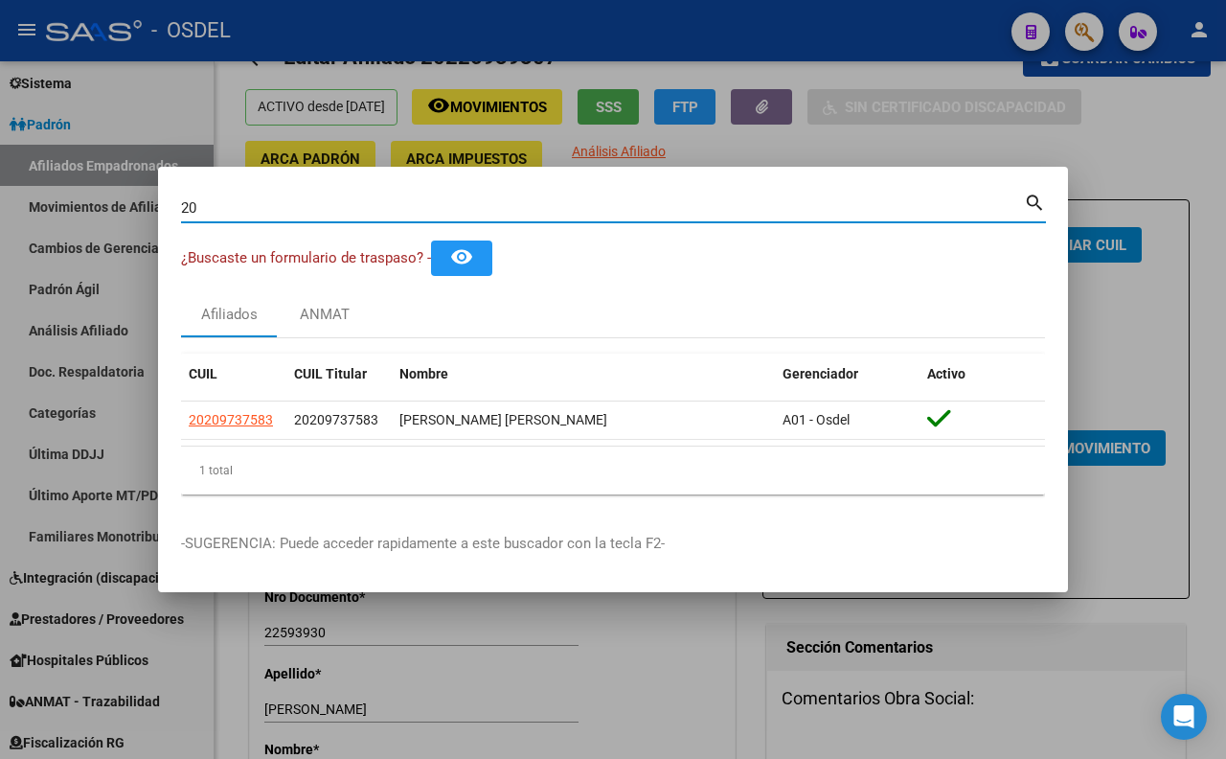
type input "2"
paste input "23300946"
type input "23300946"
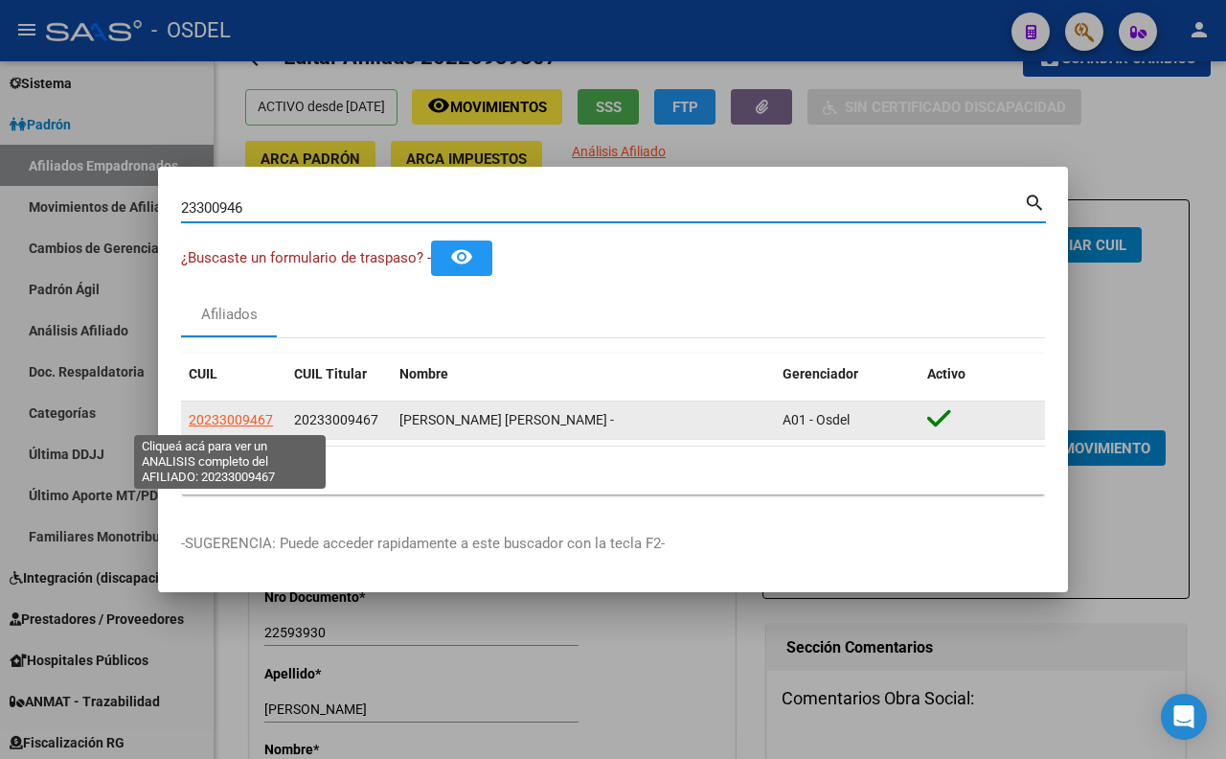
click at [250, 426] on span "20233009467" at bounding box center [231, 419] width 84 height 15
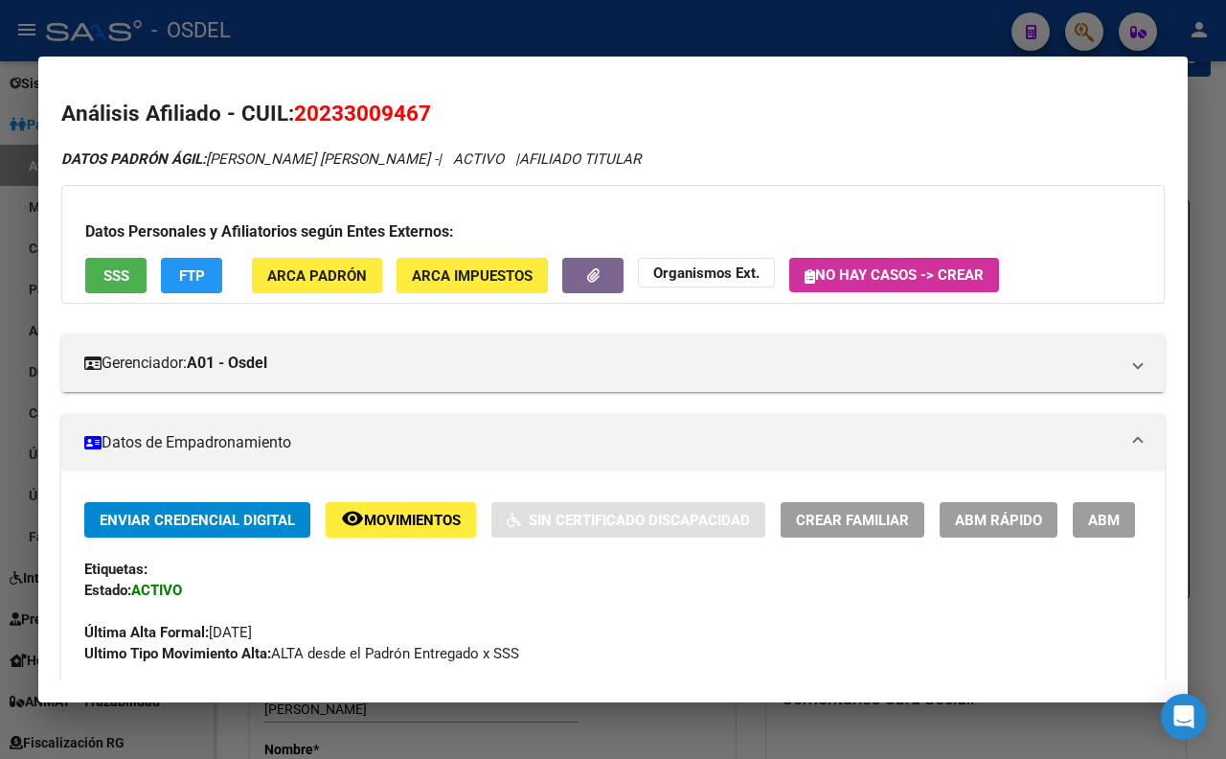
click at [120, 282] on span "SSS" at bounding box center [116, 275] width 26 height 17
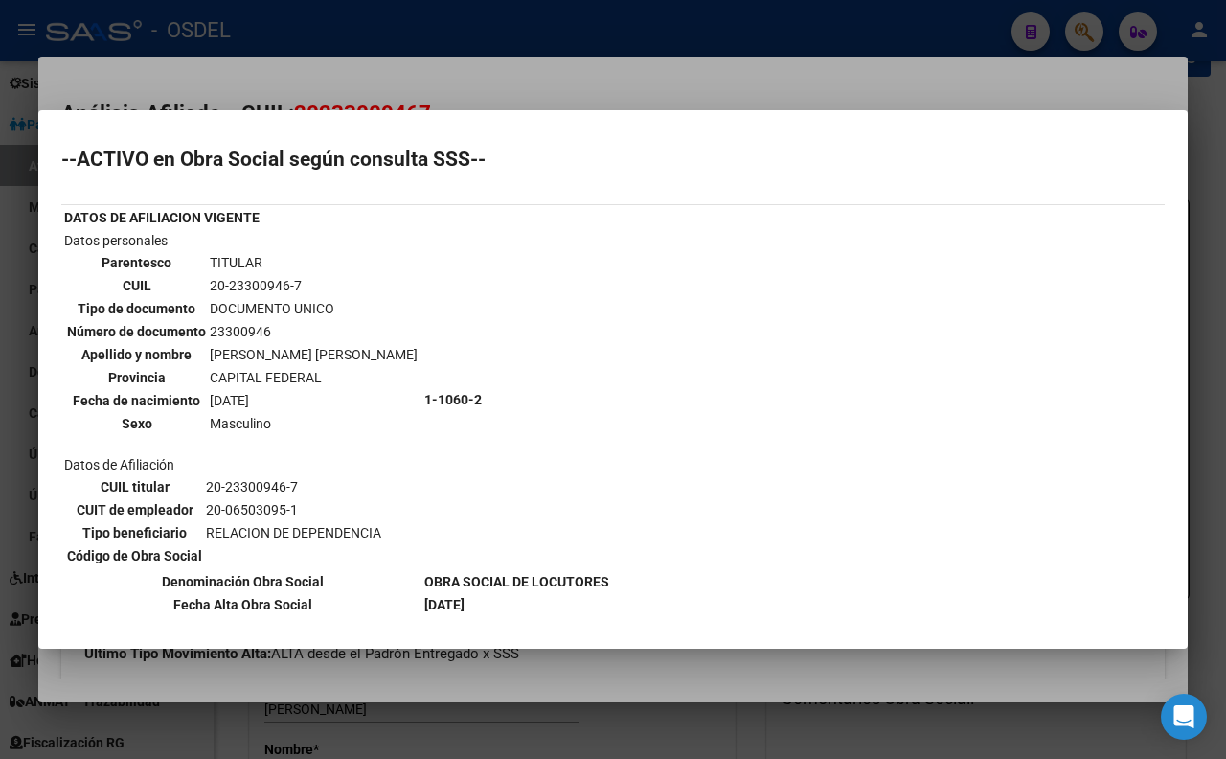
click at [615, 81] on div at bounding box center [613, 379] width 1226 height 759
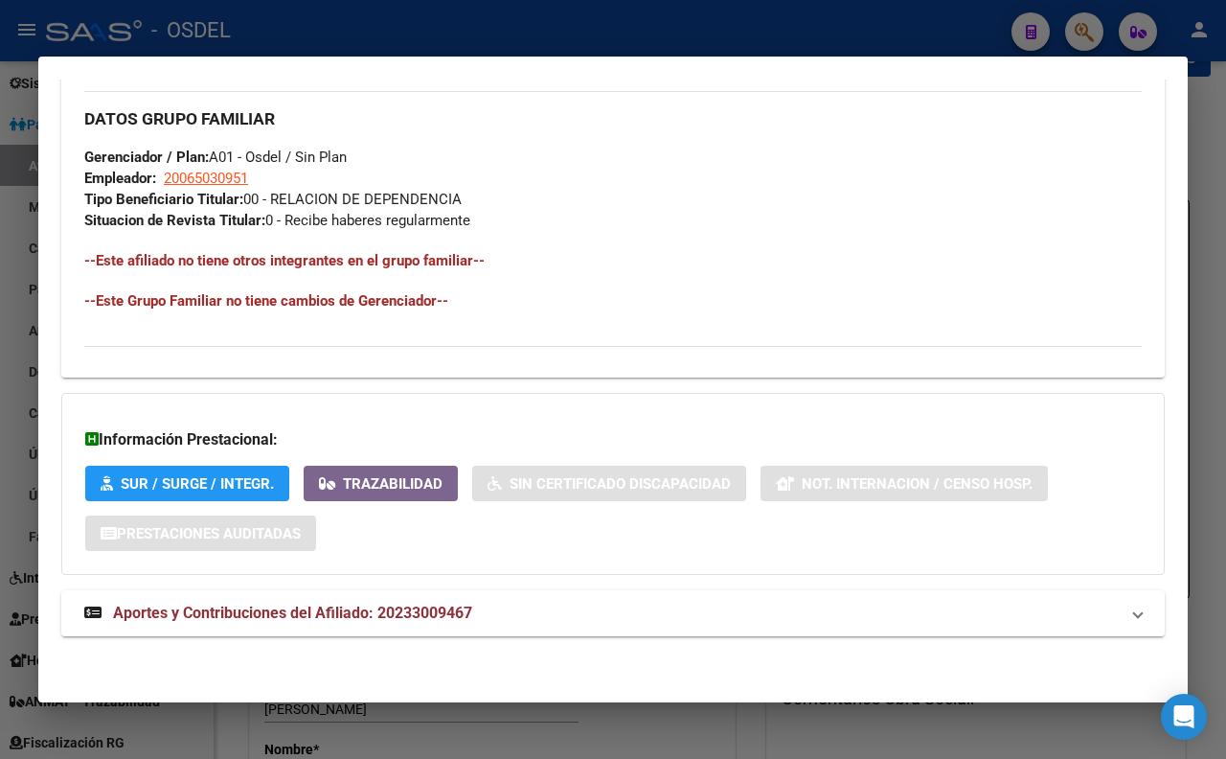
scroll to position [959, 0]
click at [569, 623] on mat-panel-title "Aportes y Contribuciones del Afiliado: 20233009467" at bounding box center [601, 613] width 1035 height 23
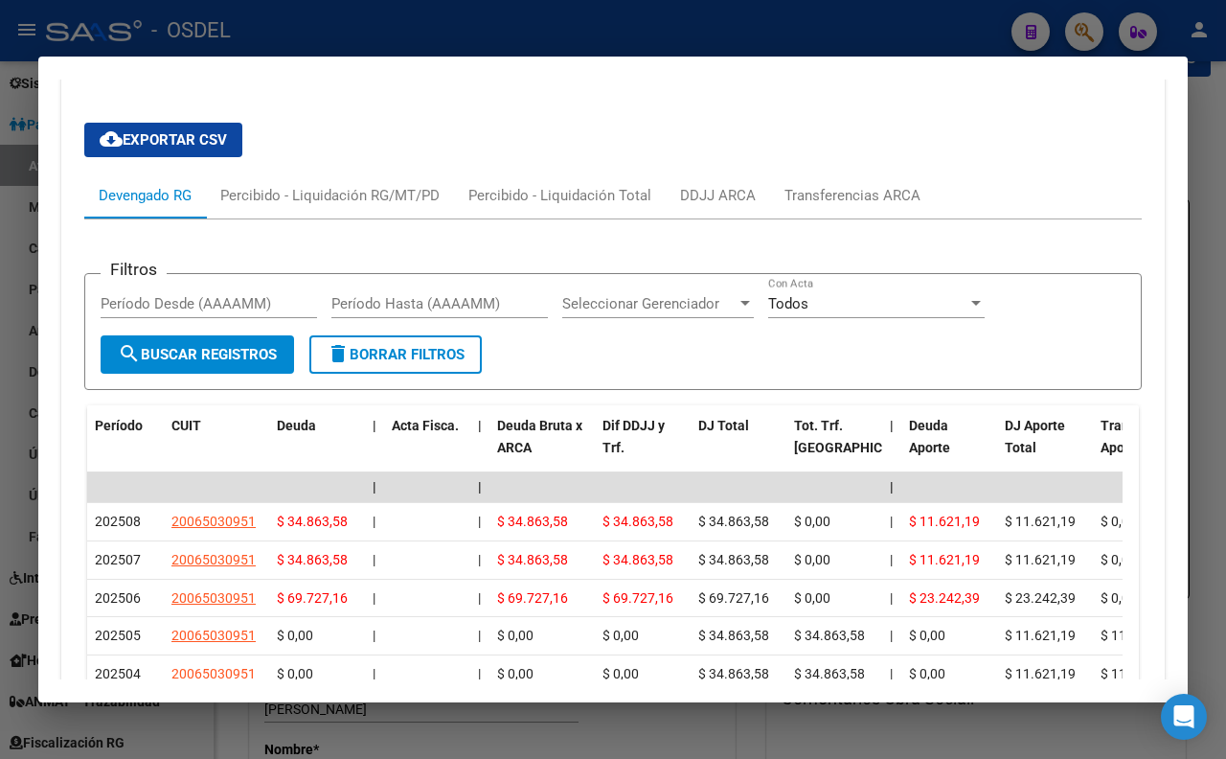
scroll to position [1603, 0]
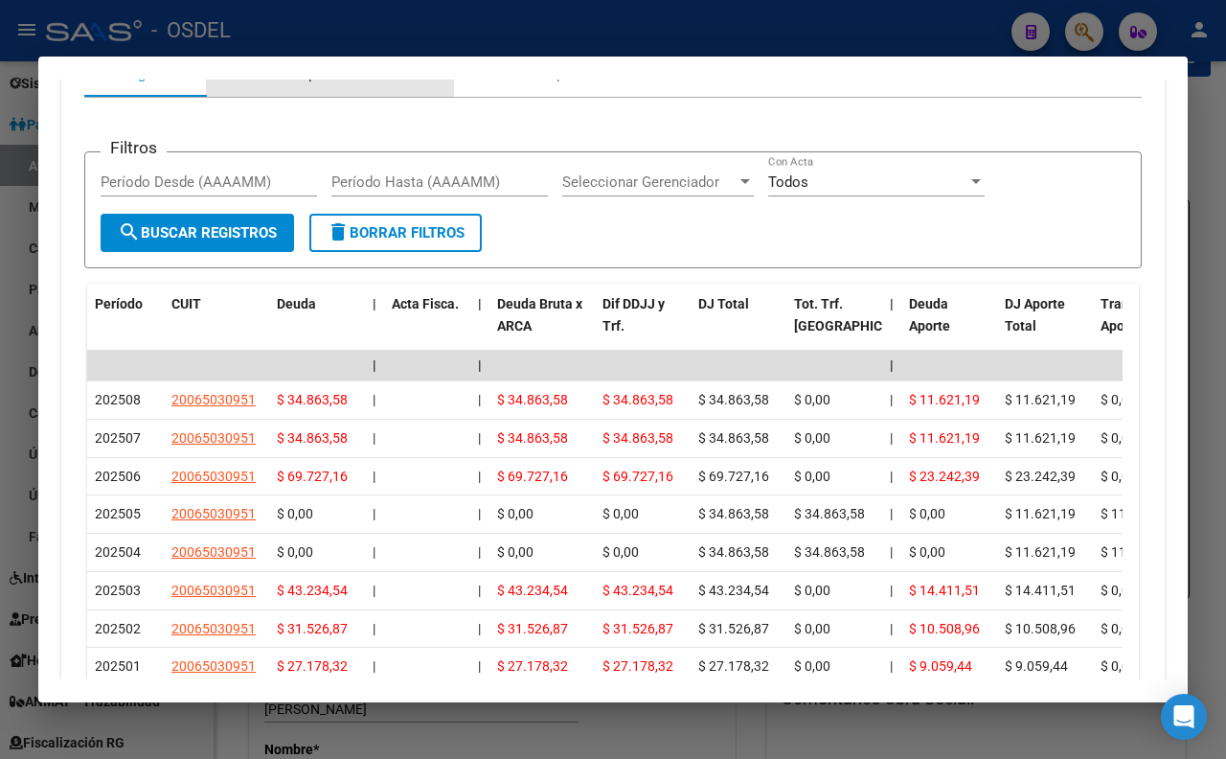
click at [377, 84] on div "Percibido - Liquidación RG/MT/PD" at bounding box center [329, 73] width 219 height 21
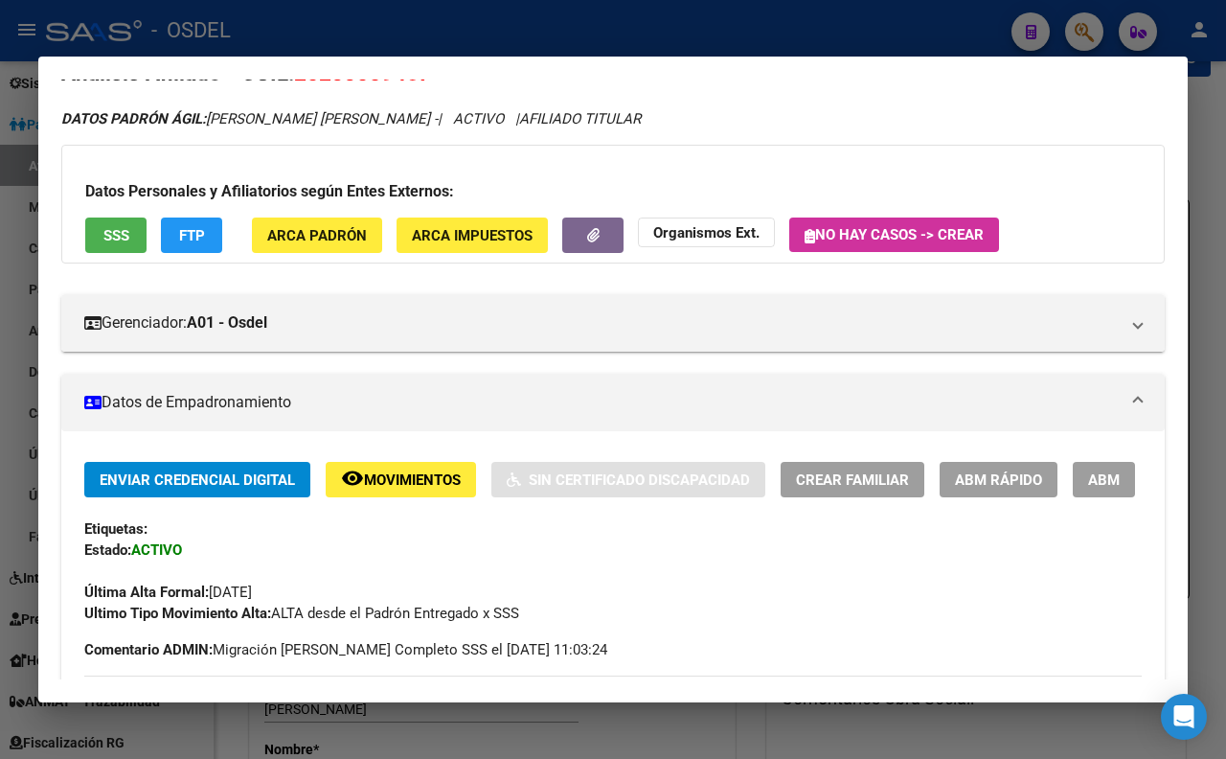
scroll to position [0, 0]
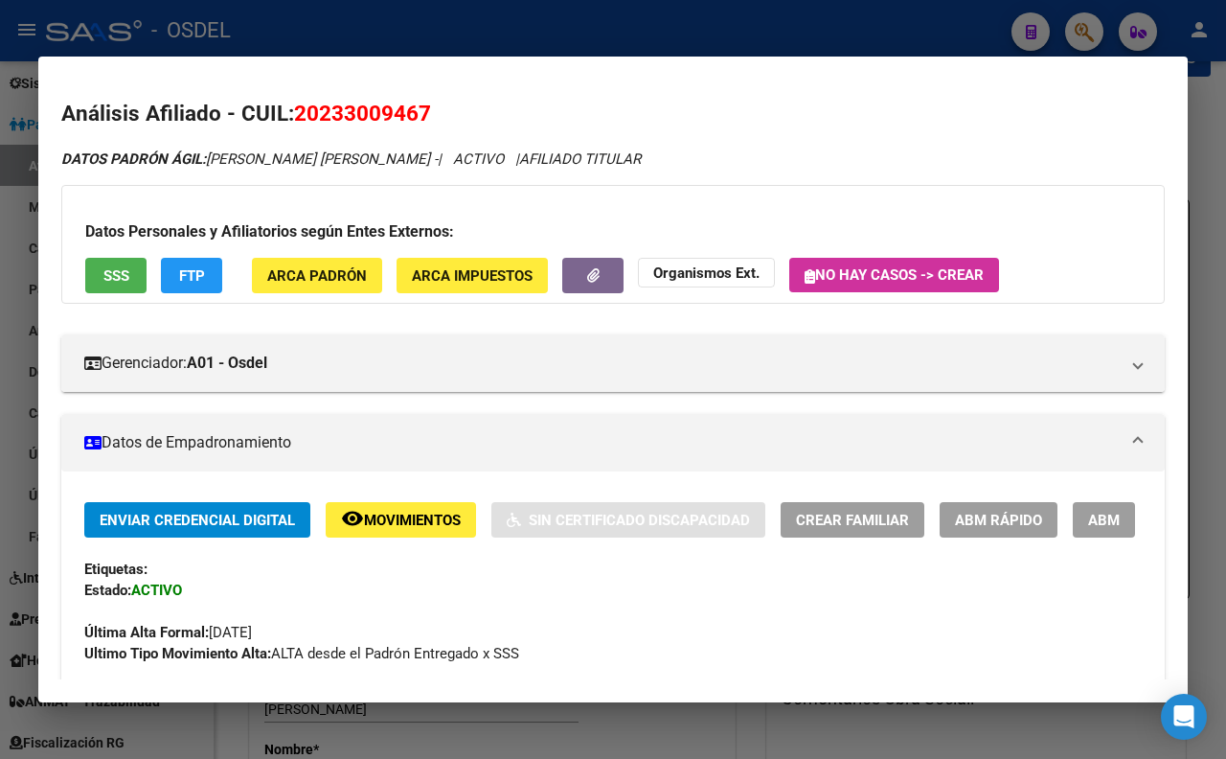
click at [308, 281] on span "ARCA Padrón" at bounding box center [317, 275] width 100 height 17
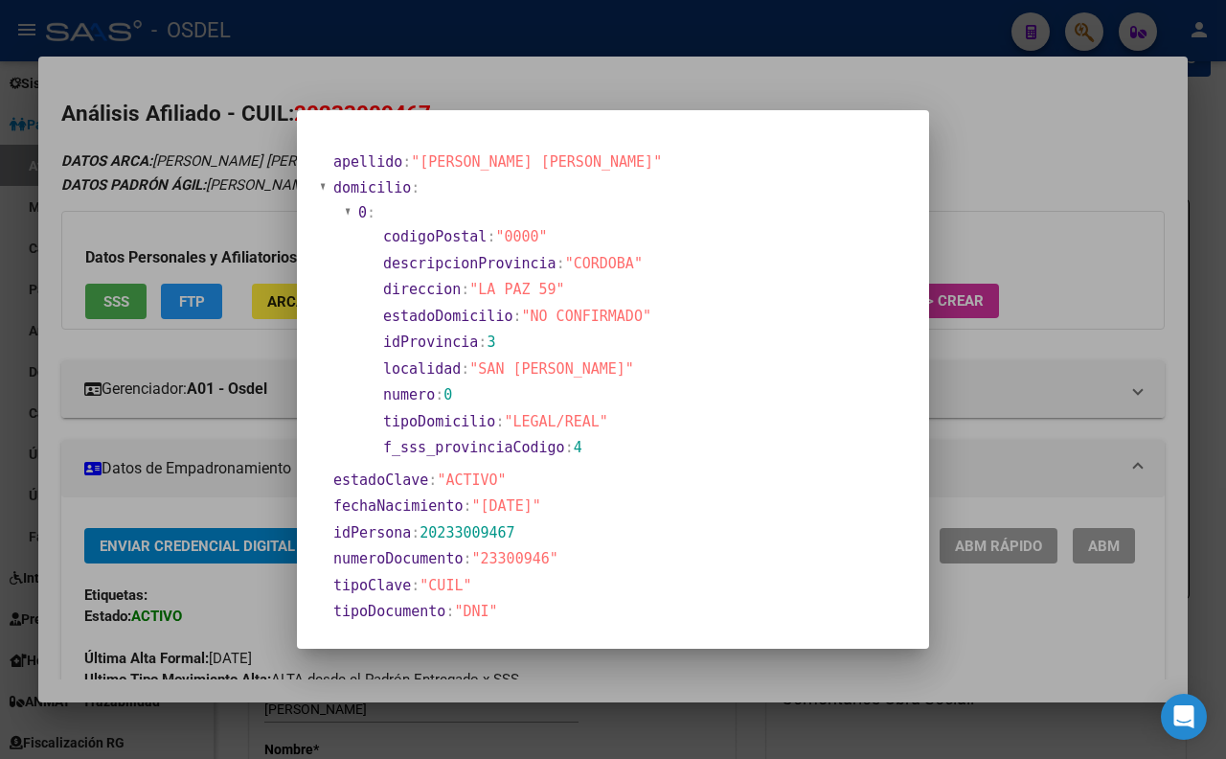
click at [607, 78] on div at bounding box center [613, 379] width 1226 height 759
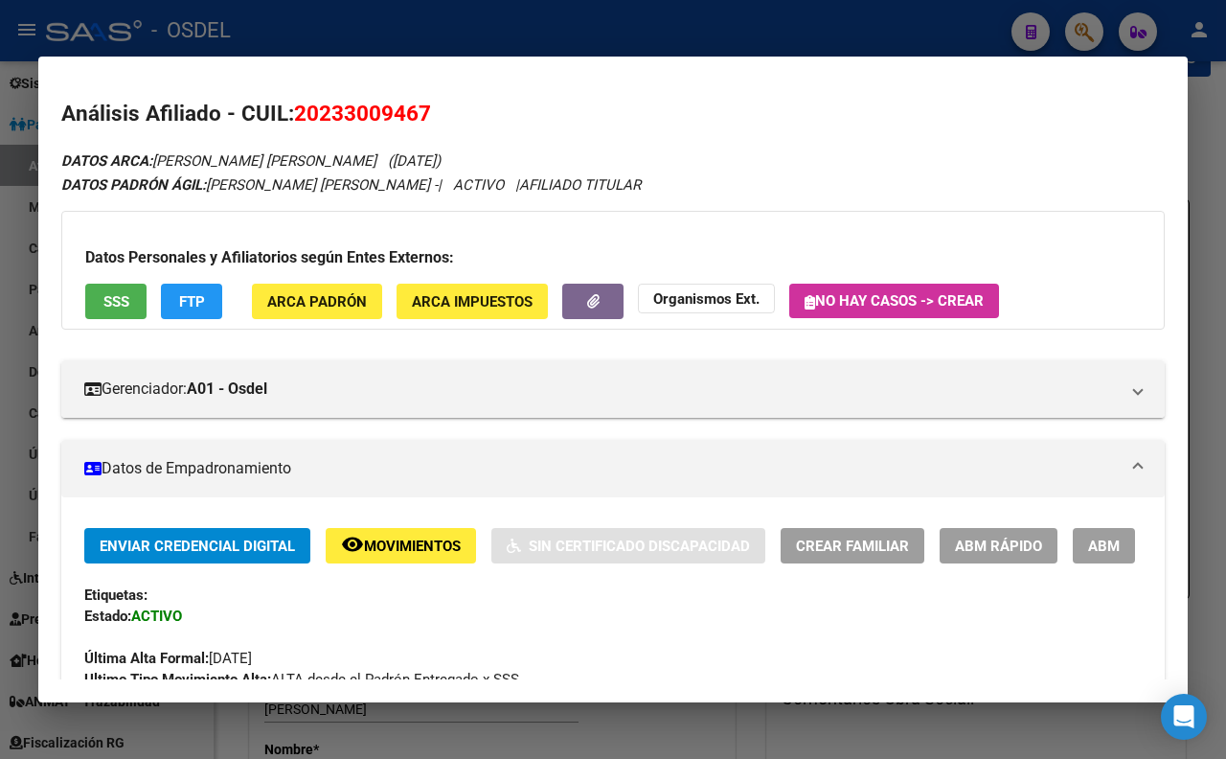
click at [180, 312] on button "FTP" at bounding box center [191, 301] width 61 height 35
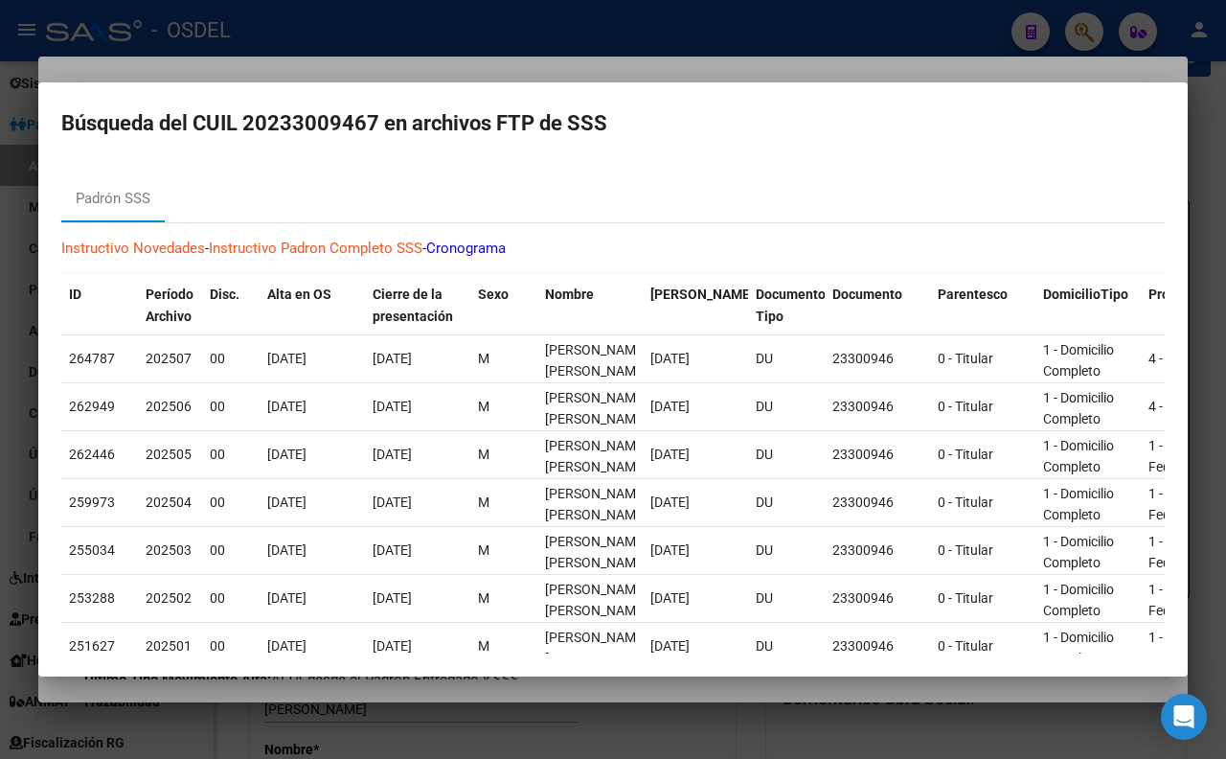
click at [638, 46] on div at bounding box center [613, 379] width 1226 height 759
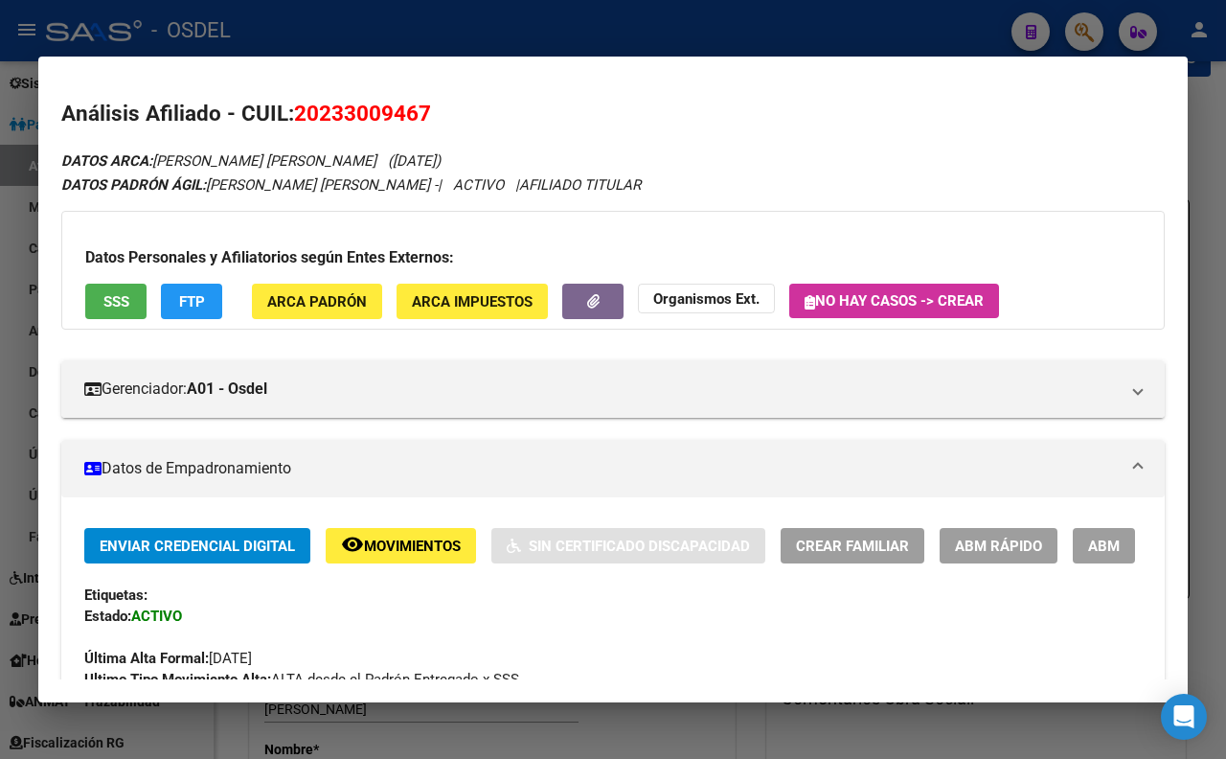
click at [87, 294] on button "SSS" at bounding box center [115, 301] width 61 height 35
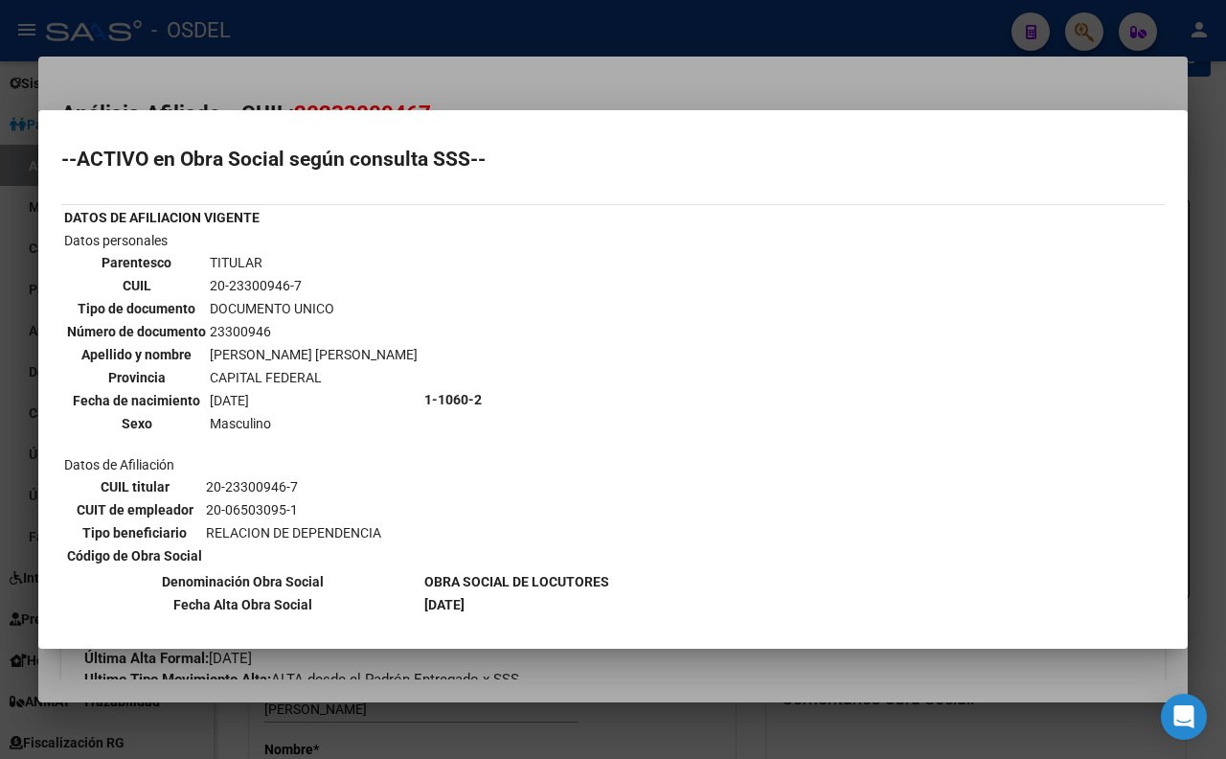
click at [585, 65] on div at bounding box center [613, 379] width 1226 height 759
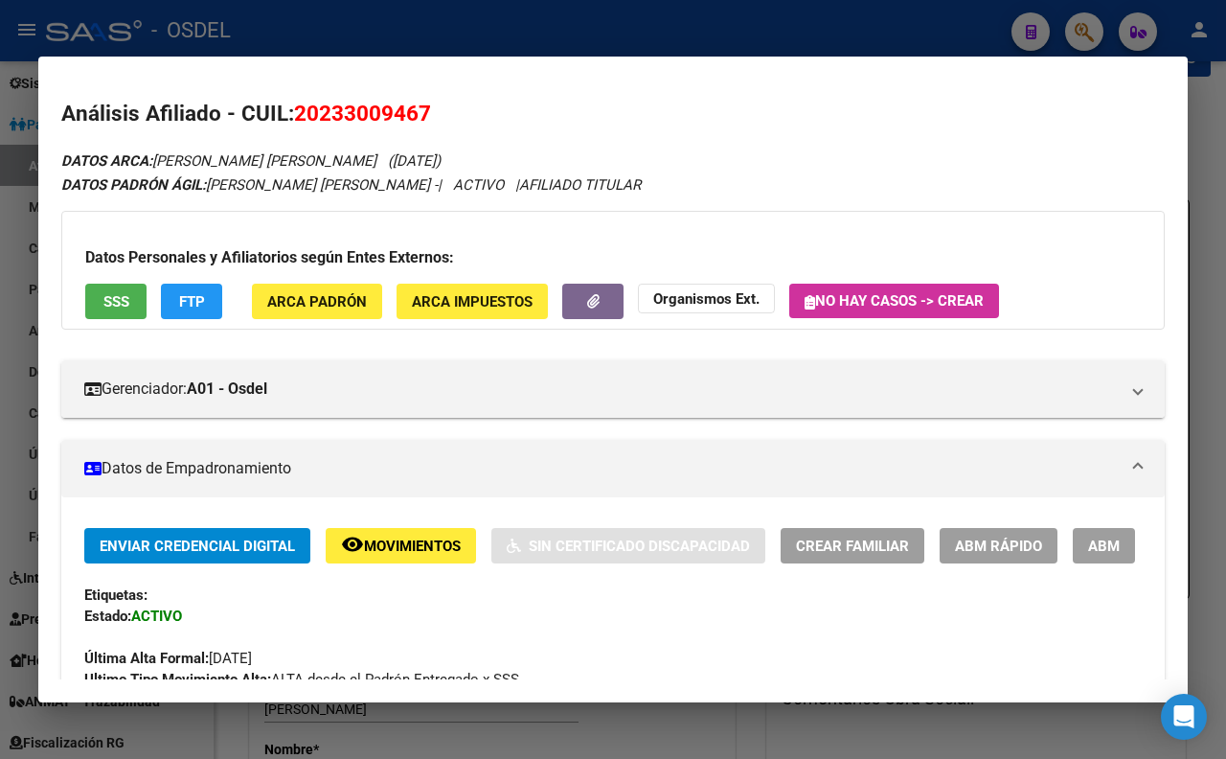
click at [193, 307] on span "FTP" at bounding box center [192, 301] width 26 height 17
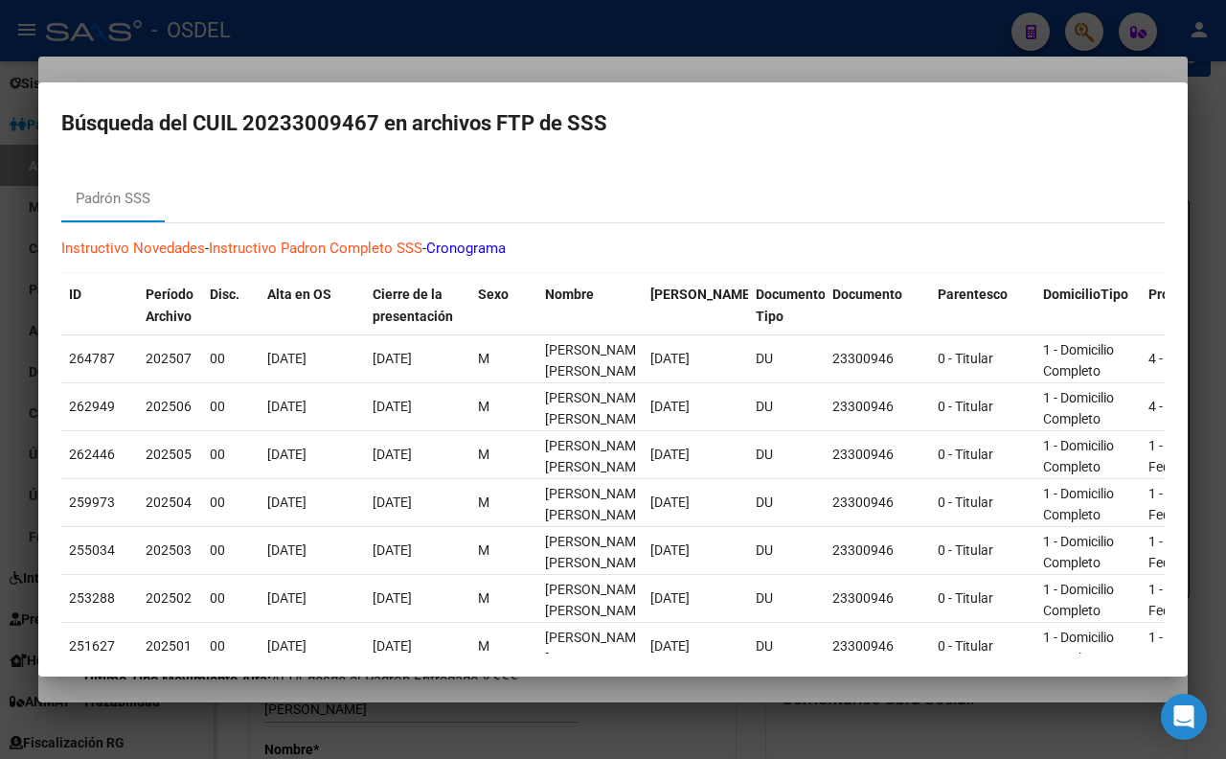
click at [558, 58] on div at bounding box center [613, 379] width 1226 height 759
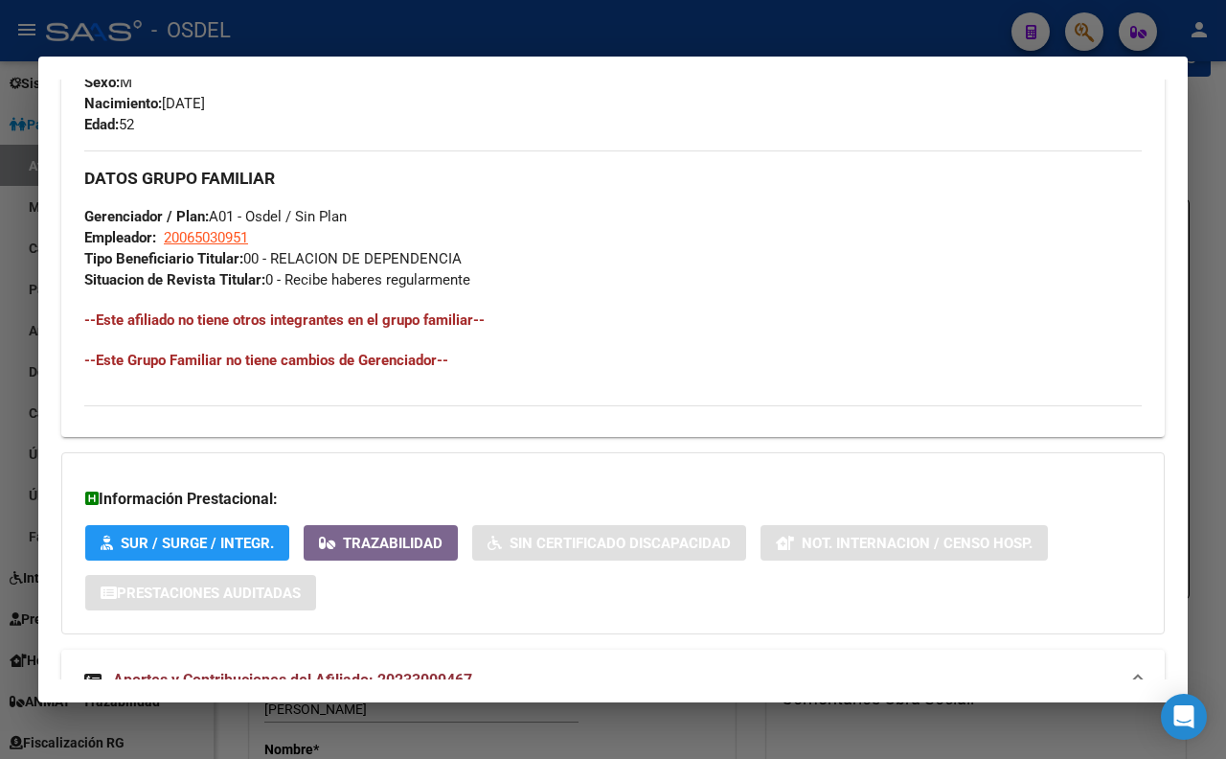
scroll to position [851, 0]
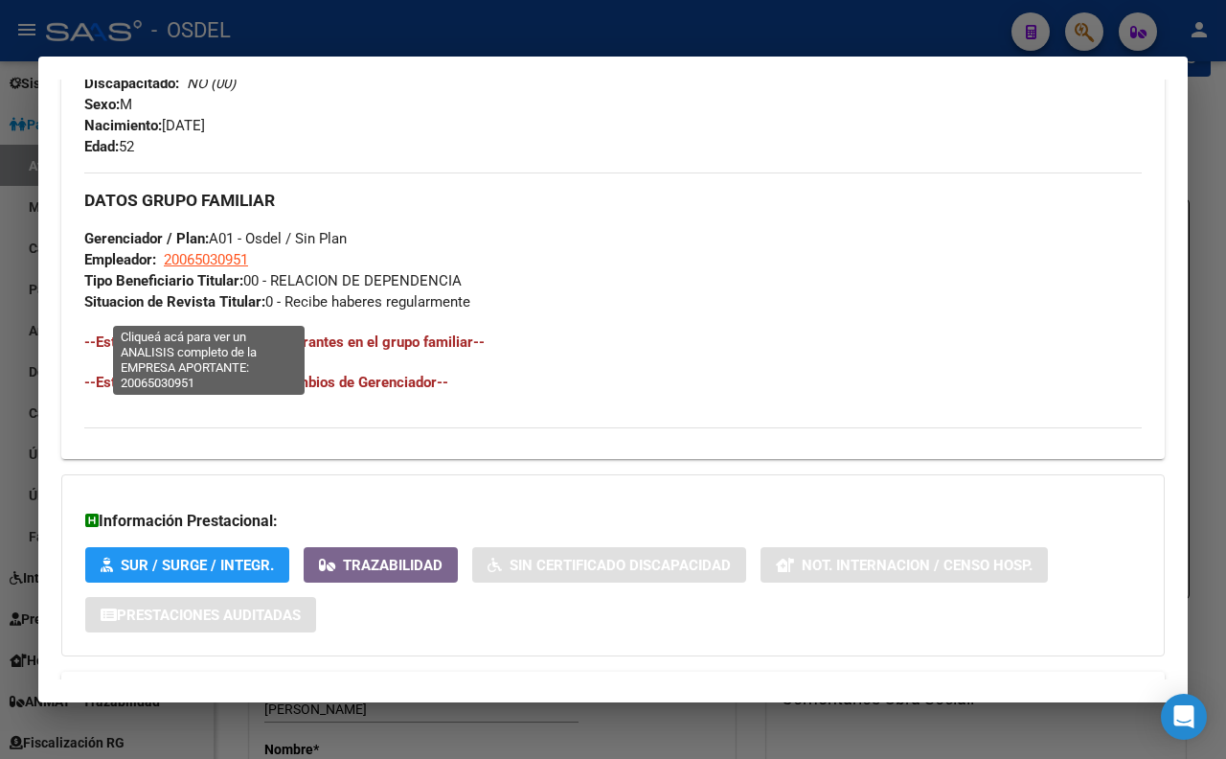
click at [244, 268] on span "20065030951" at bounding box center [206, 259] width 84 height 17
type textarea "20065030951"
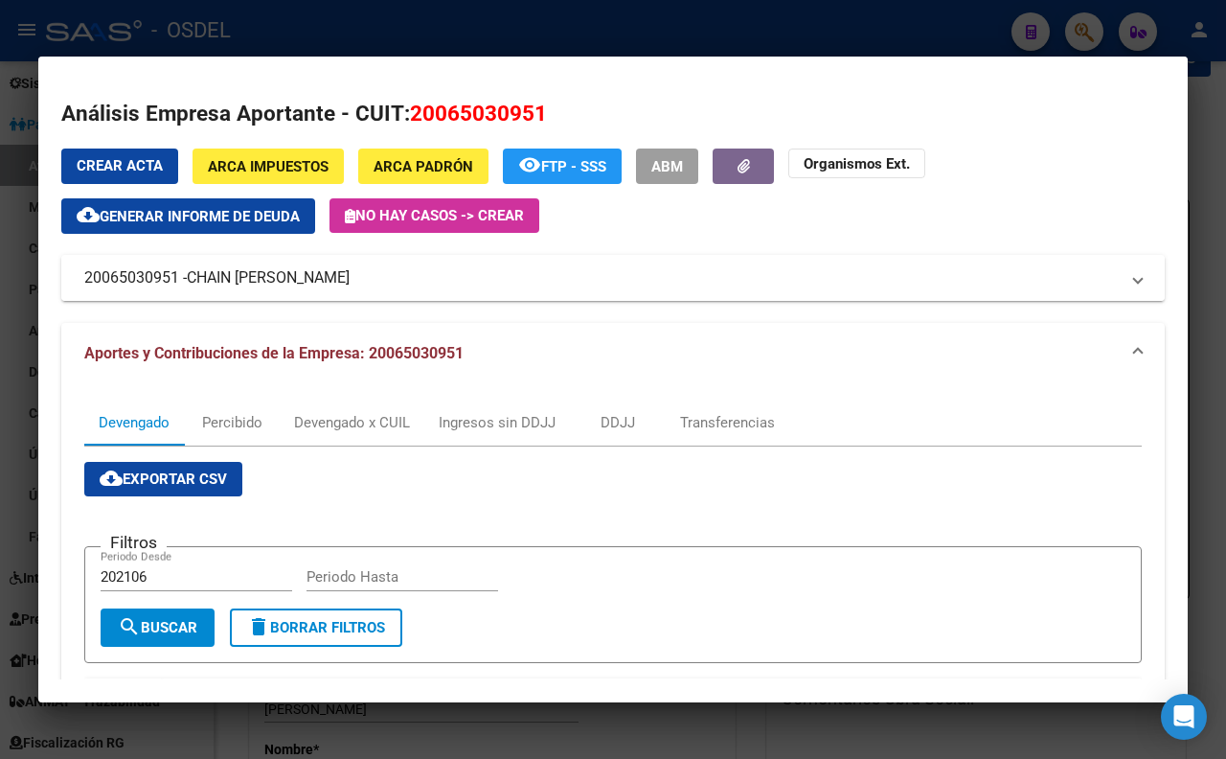
click at [246, 274] on span "CHAIN [PERSON_NAME]" at bounding box center [268, 277] width 163 height 23
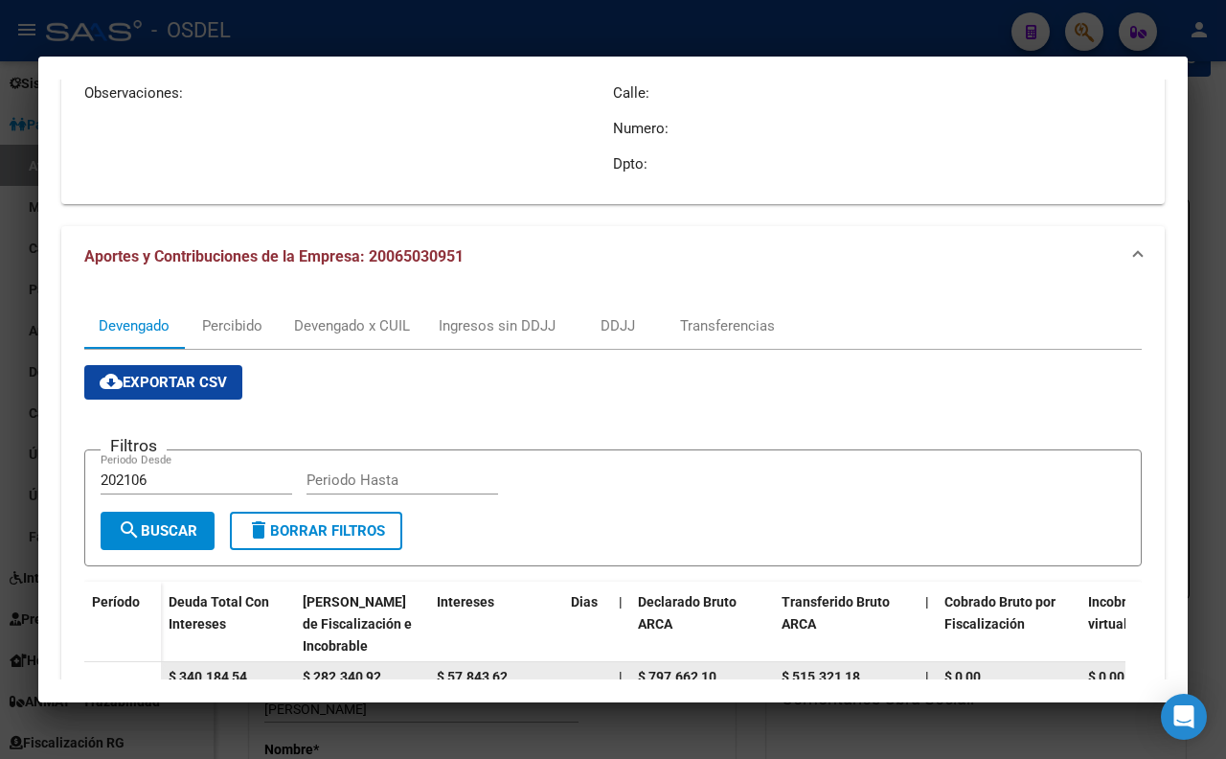
scroll to position [213, 0]
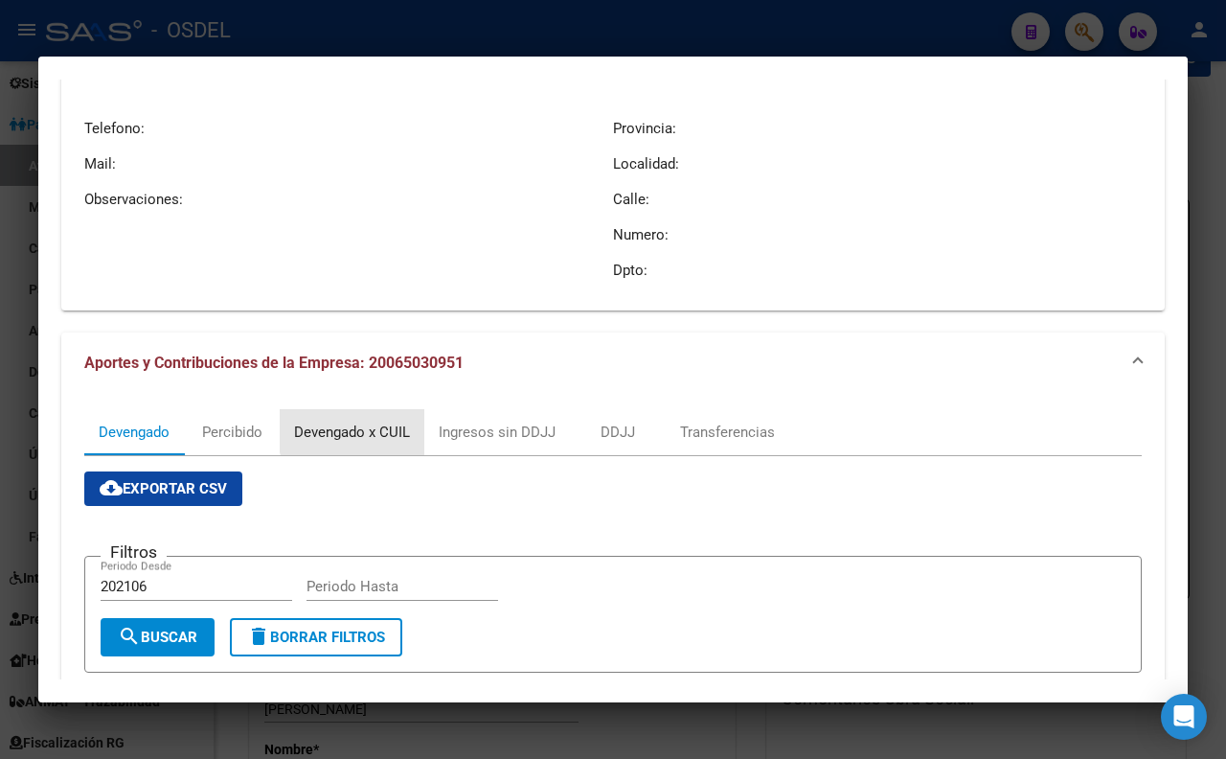
click at [379, 429] on div "Devengado x CUIL" at bounding box center [352, 432] width 116 height 21
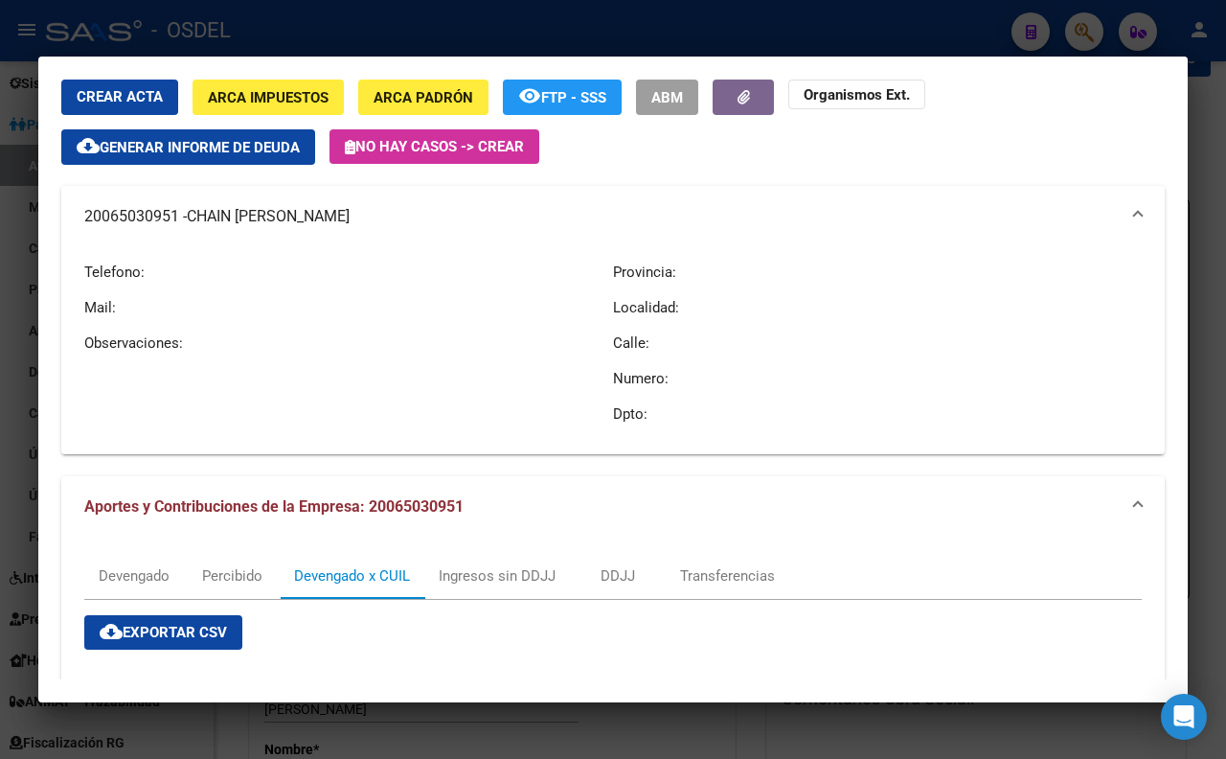
scroll to position [0, 0]
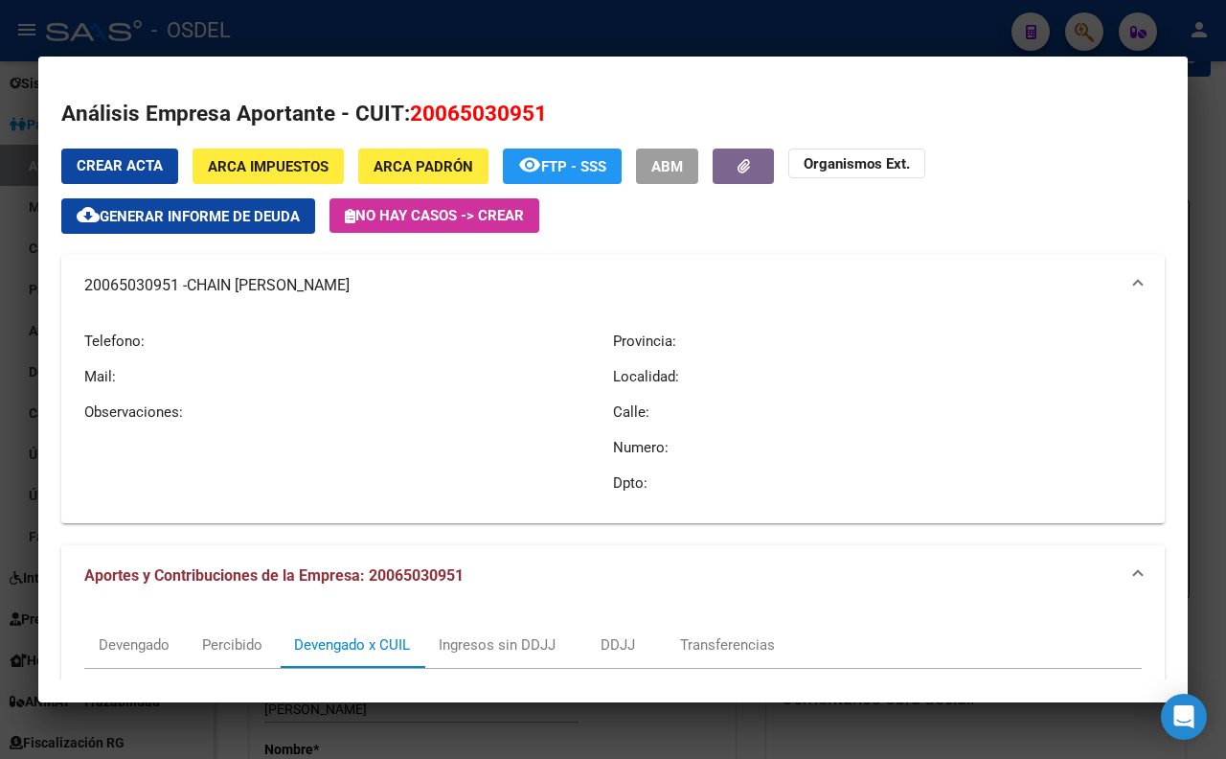
click at [362, 20] on div at bounding box center [613, 379] width 1226 height 759
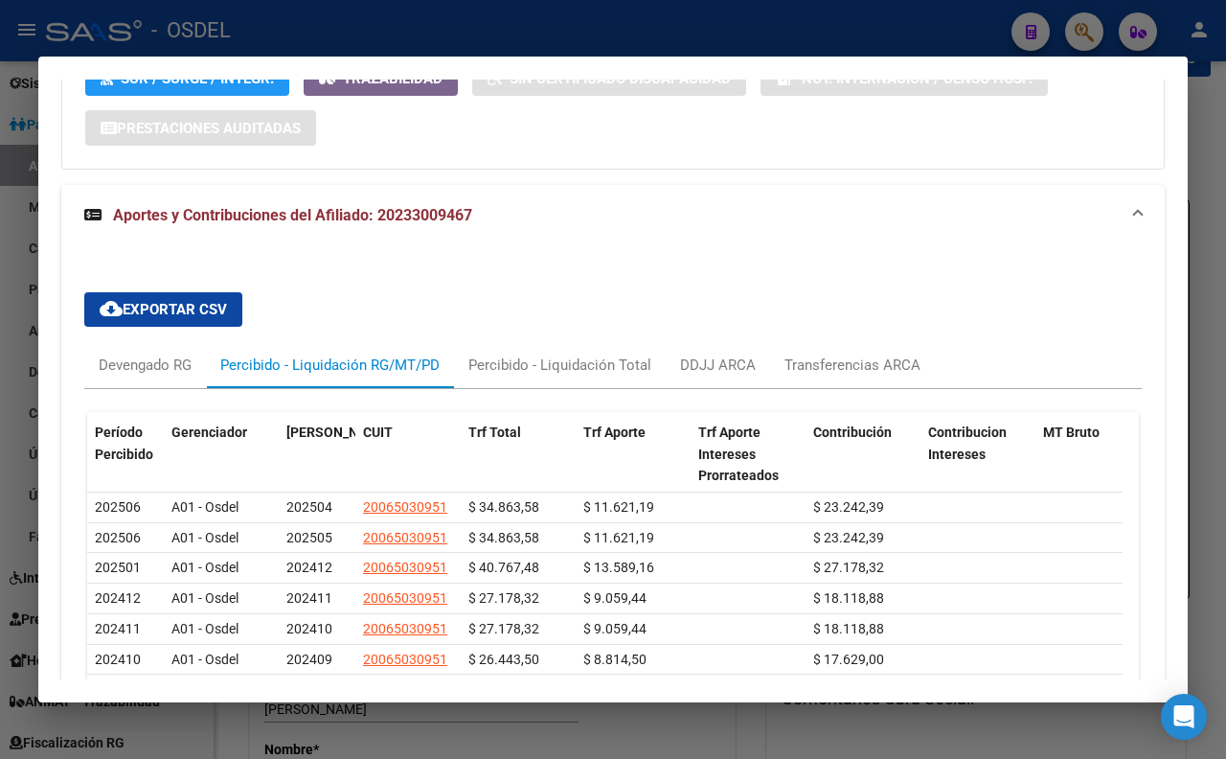
scroll to position [1383, 0]
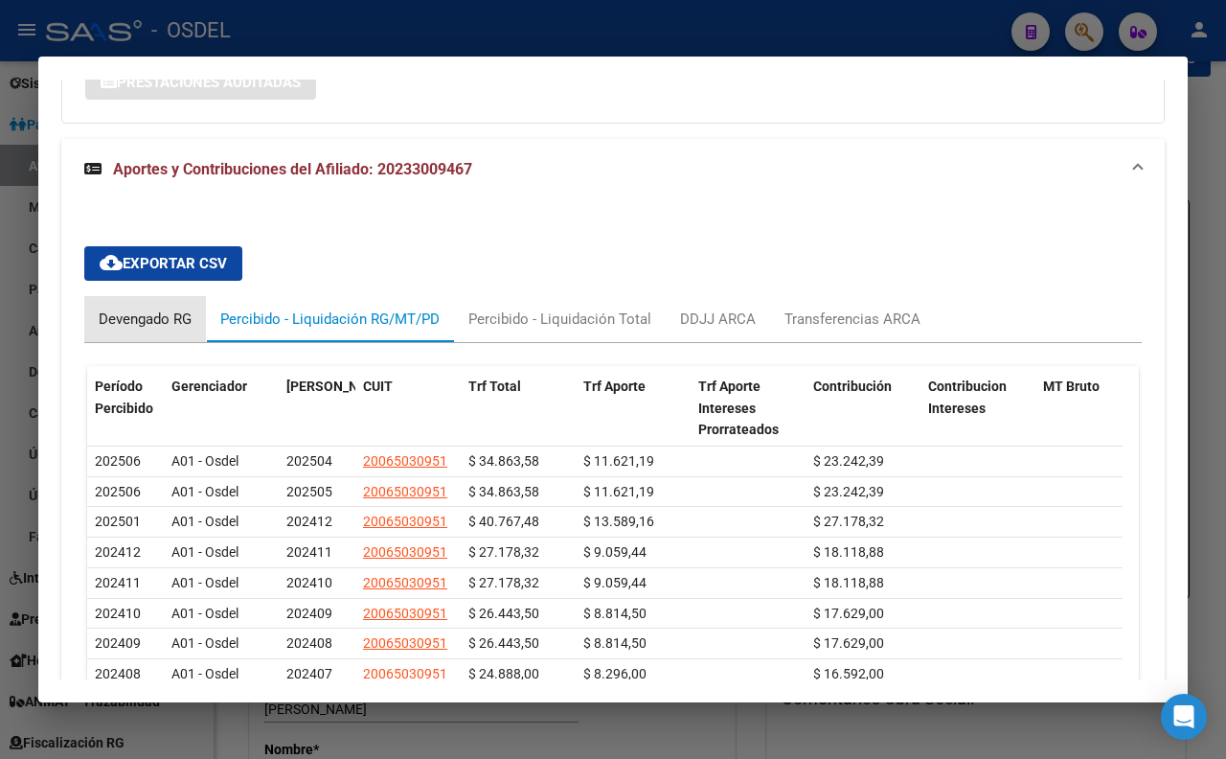
click at [148, 330] on div "Devengado RG" at bounding box center [145, 318] width 93 height 21
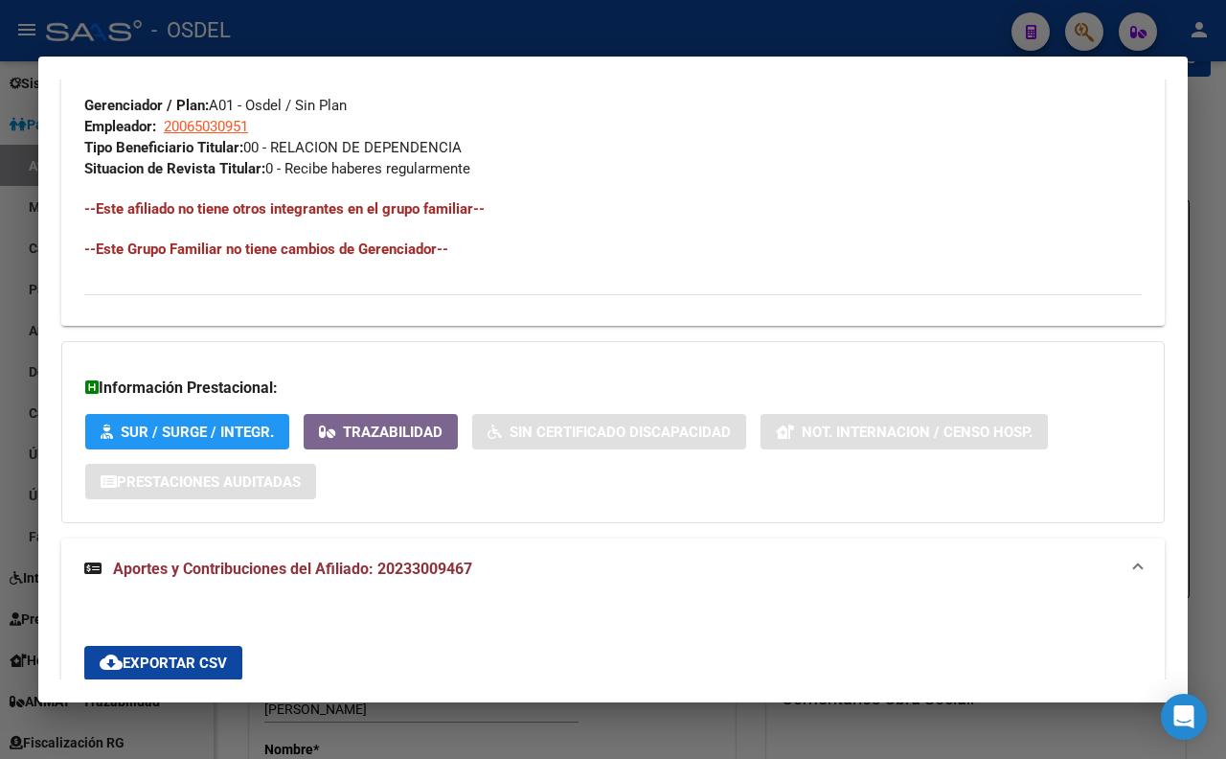
scroll to position [958, 0]
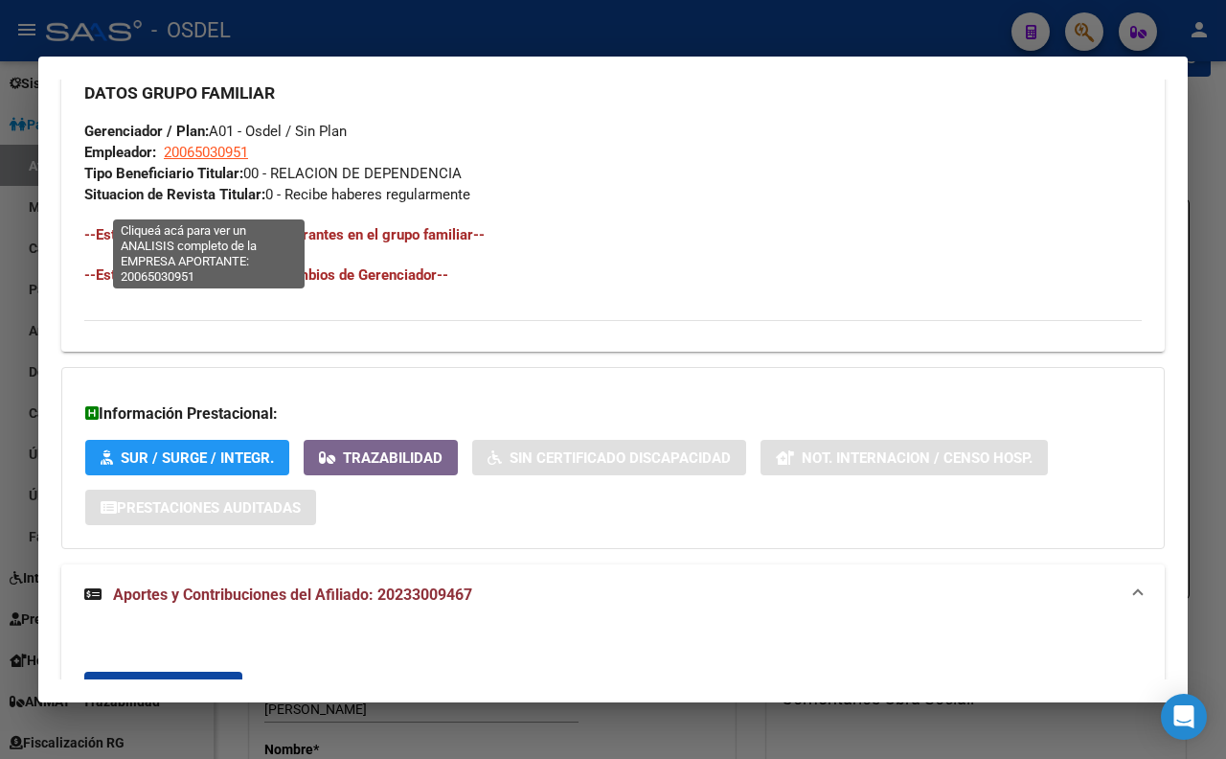
click at [226, 161] on span "20065030951" at bounding box center [206, 152] width 84 height 17
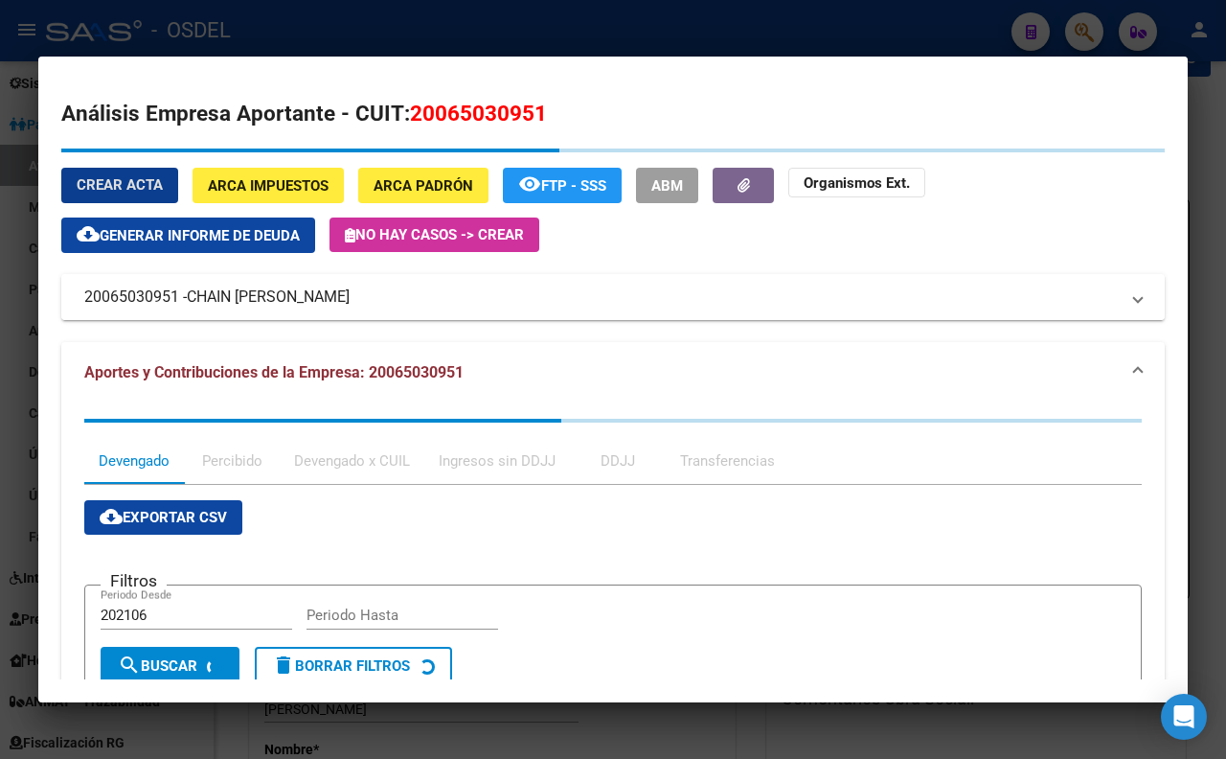
click at [317, 285] on mat-panel-title "20065030951 - CHAIN [PERSON_NAME]" at bounding box center [601, 296] width 1035 height 23
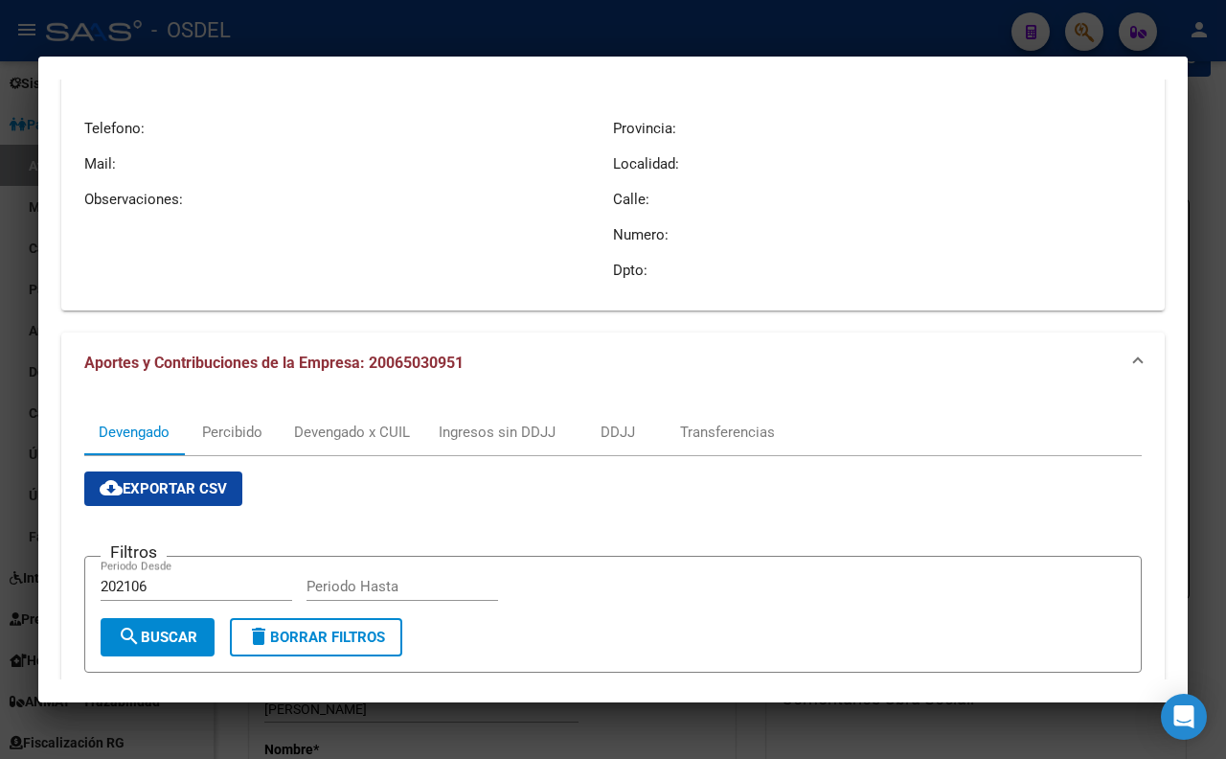
scroll to position [319, 0]
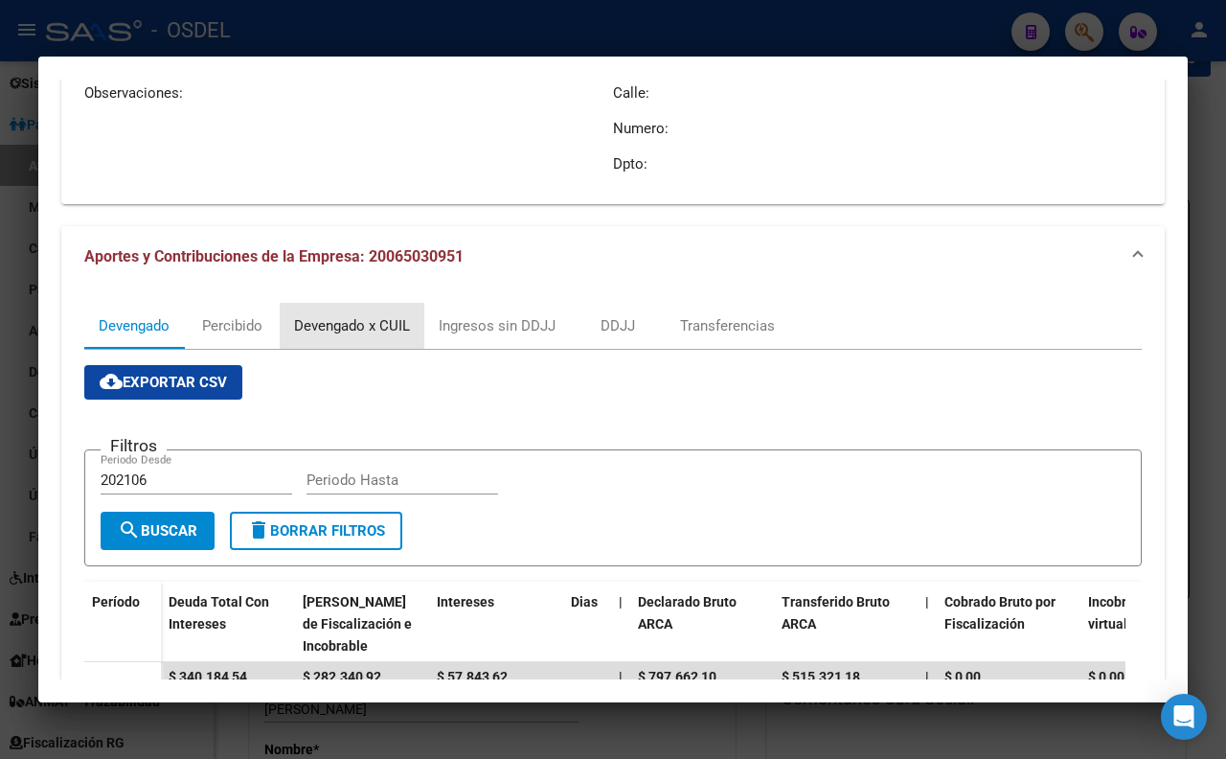
click at [387, 326] on div "Devengado x CUIL" at bounding box center [352, 325] width 116 height 21
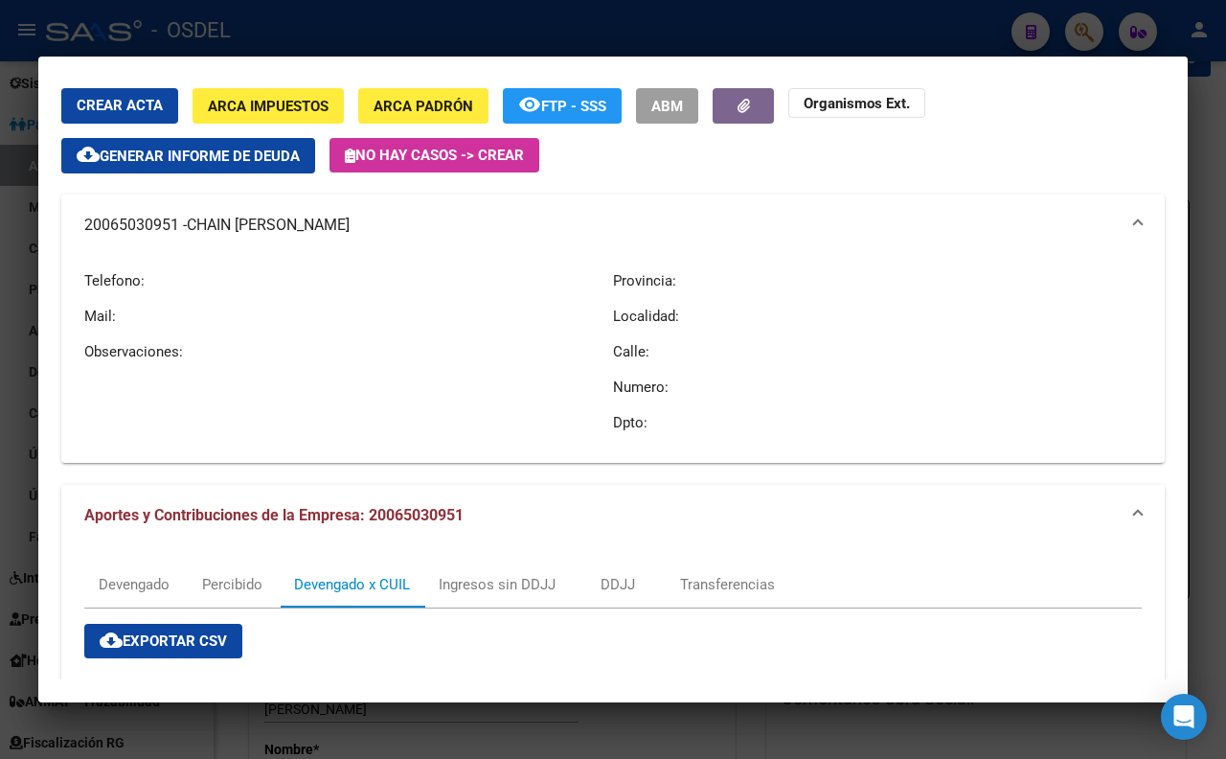
scroll to position [0, 0]
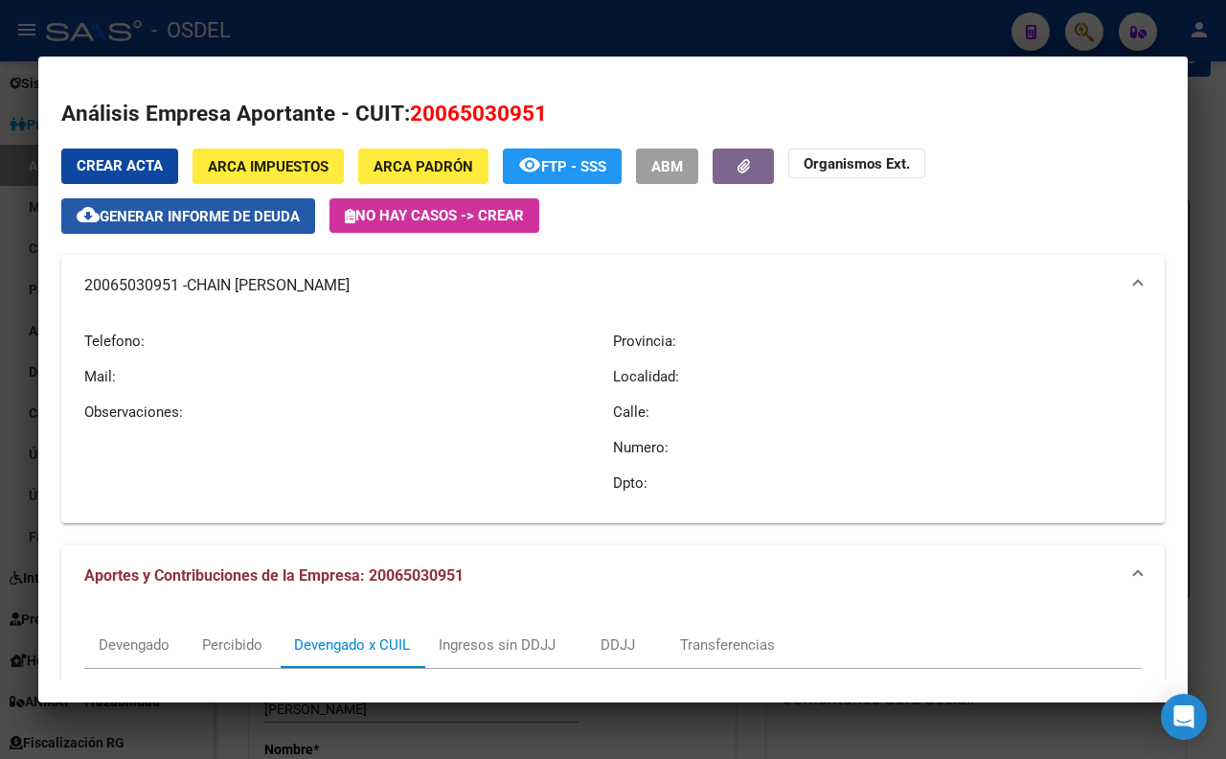
click at [281, 223] on span "Generar informe de deuda" at bounding box center [200, 216] width 200 height 17
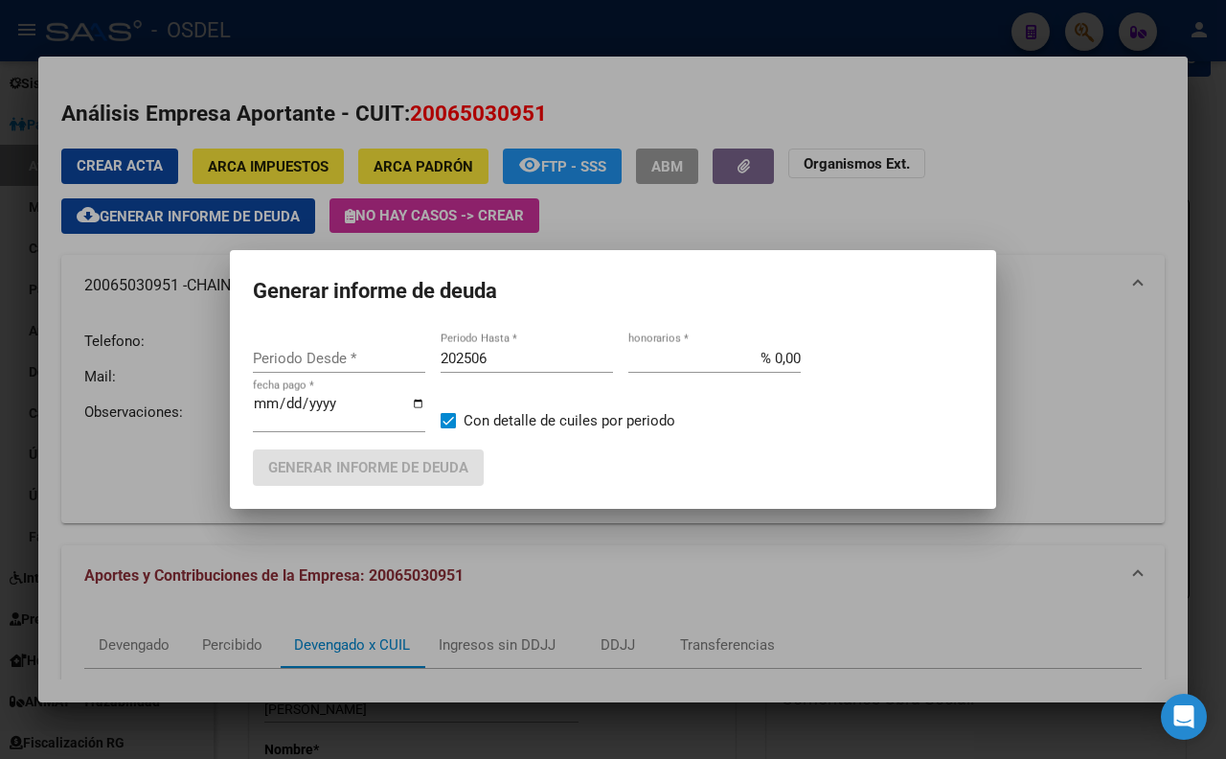
type input "202106"
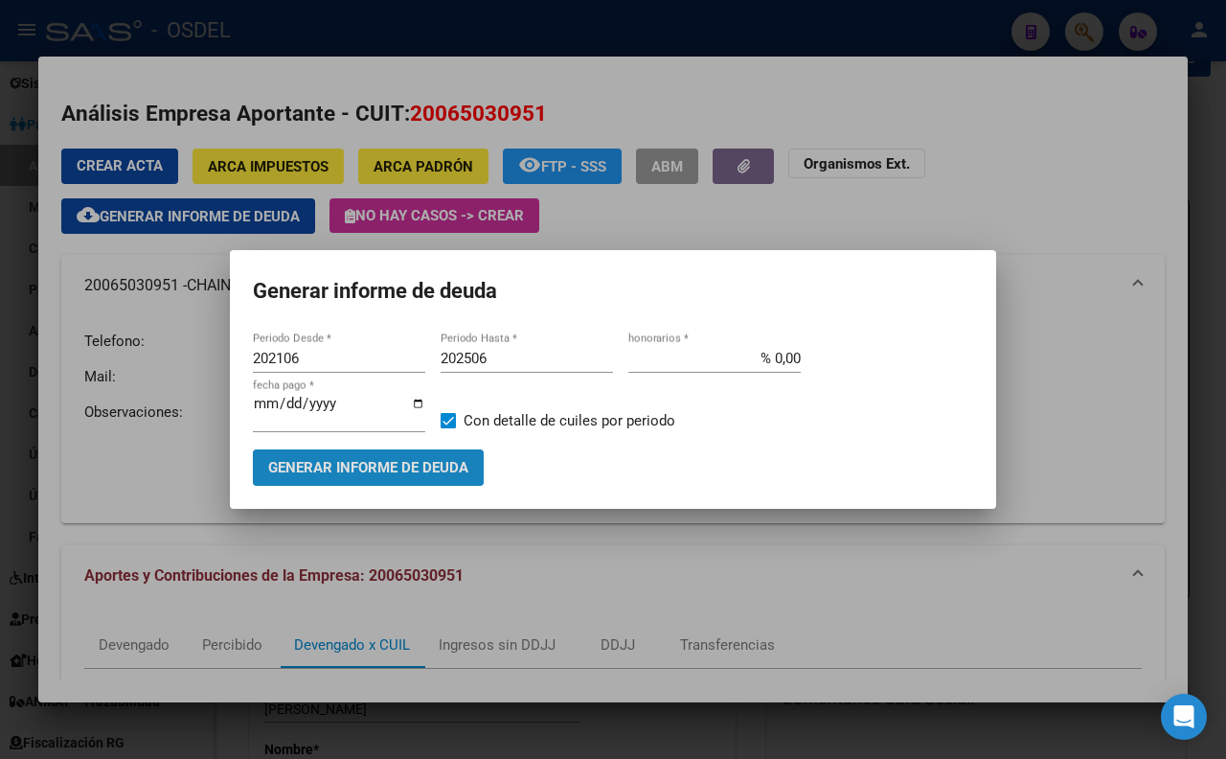
click at [457, 464] on span "Generar informe de deuda" at bounding box center [368, 468] width 200 height 17
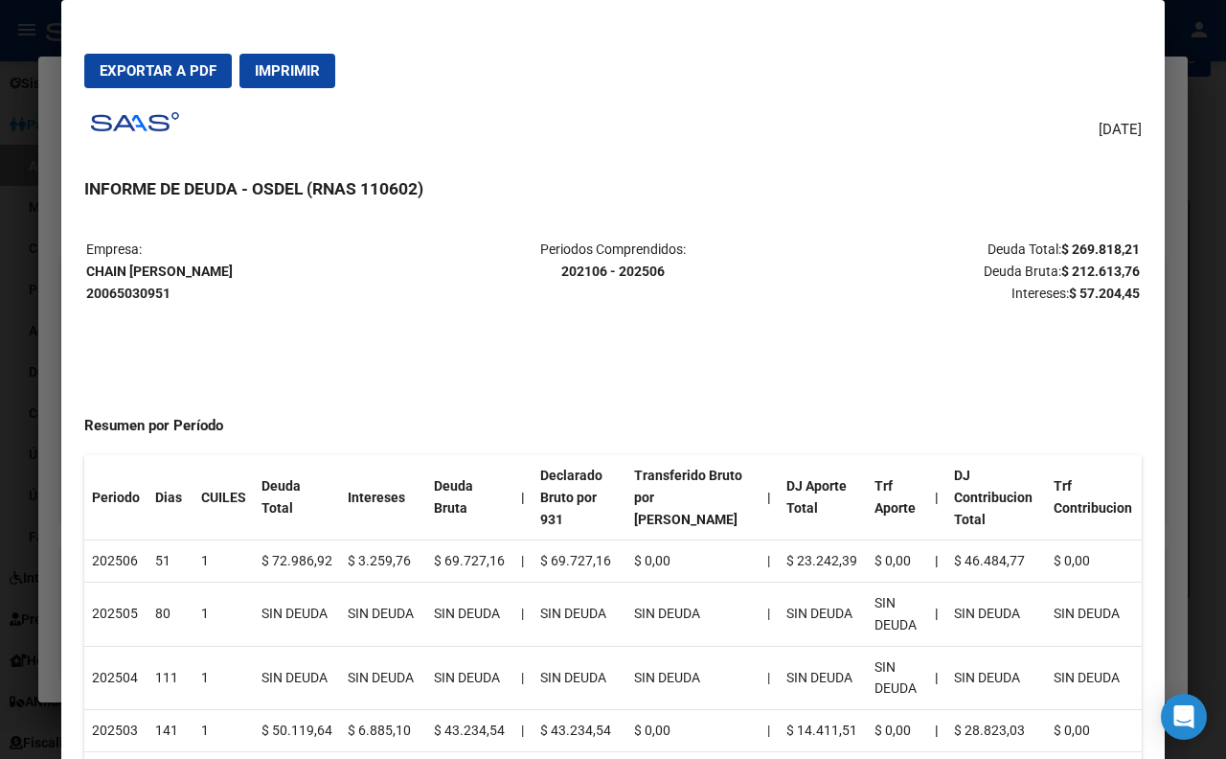
click at [1204, 90] on div at bounding box center [613, 379] width 1226 height 759
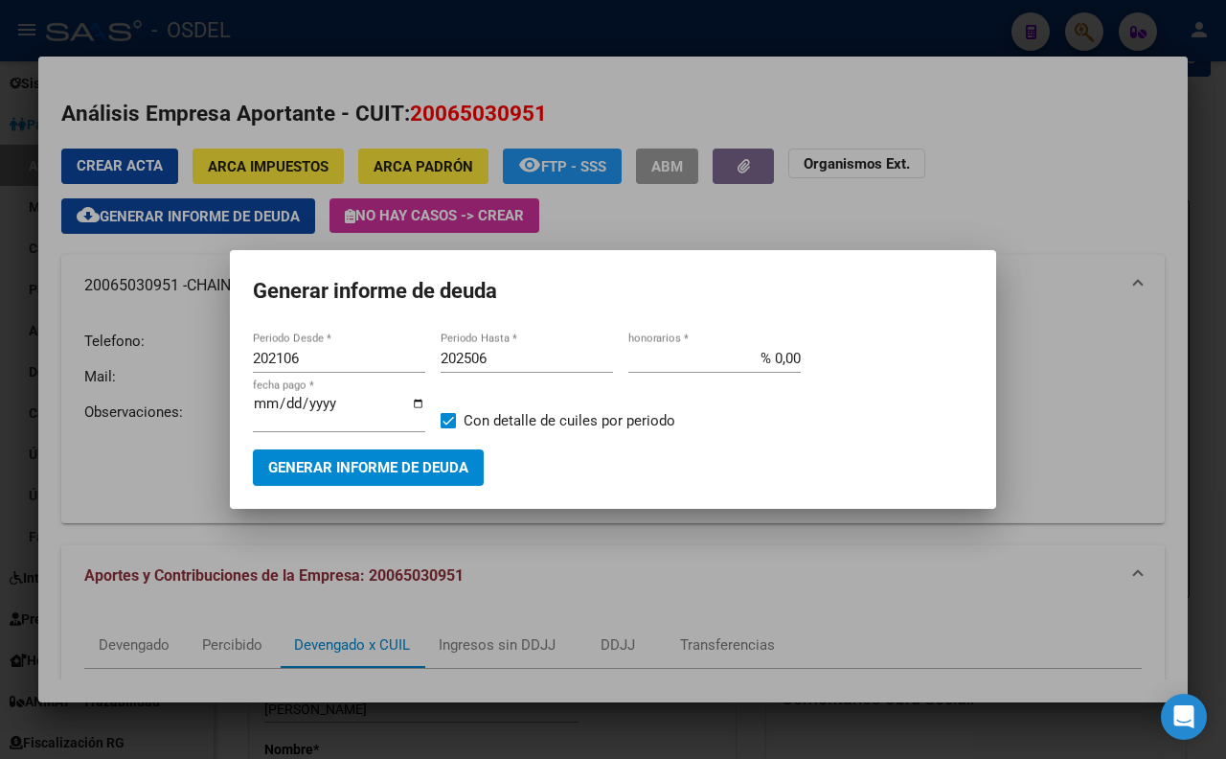
click at [1022, 150] on div at bounding box center [613, 379] width 1226 height 759
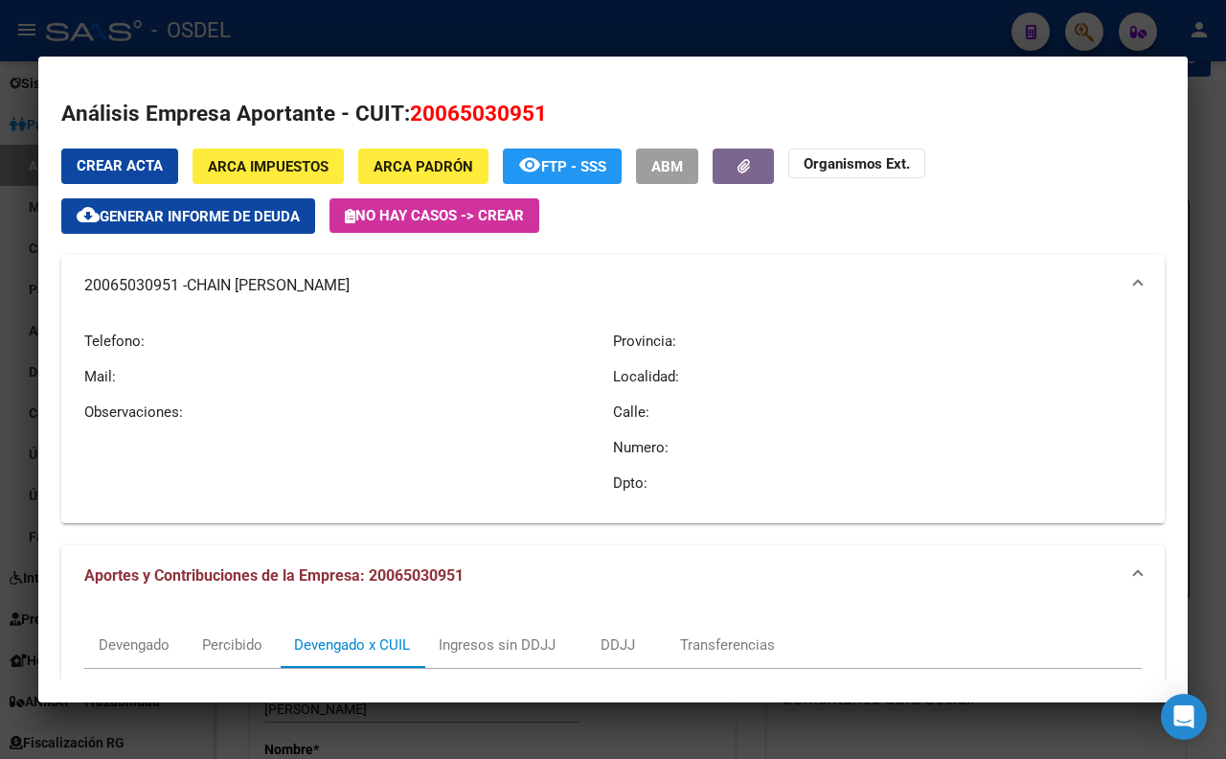
click at [942, 35] on div at bounding box center [613, 379] width 1226 height 759
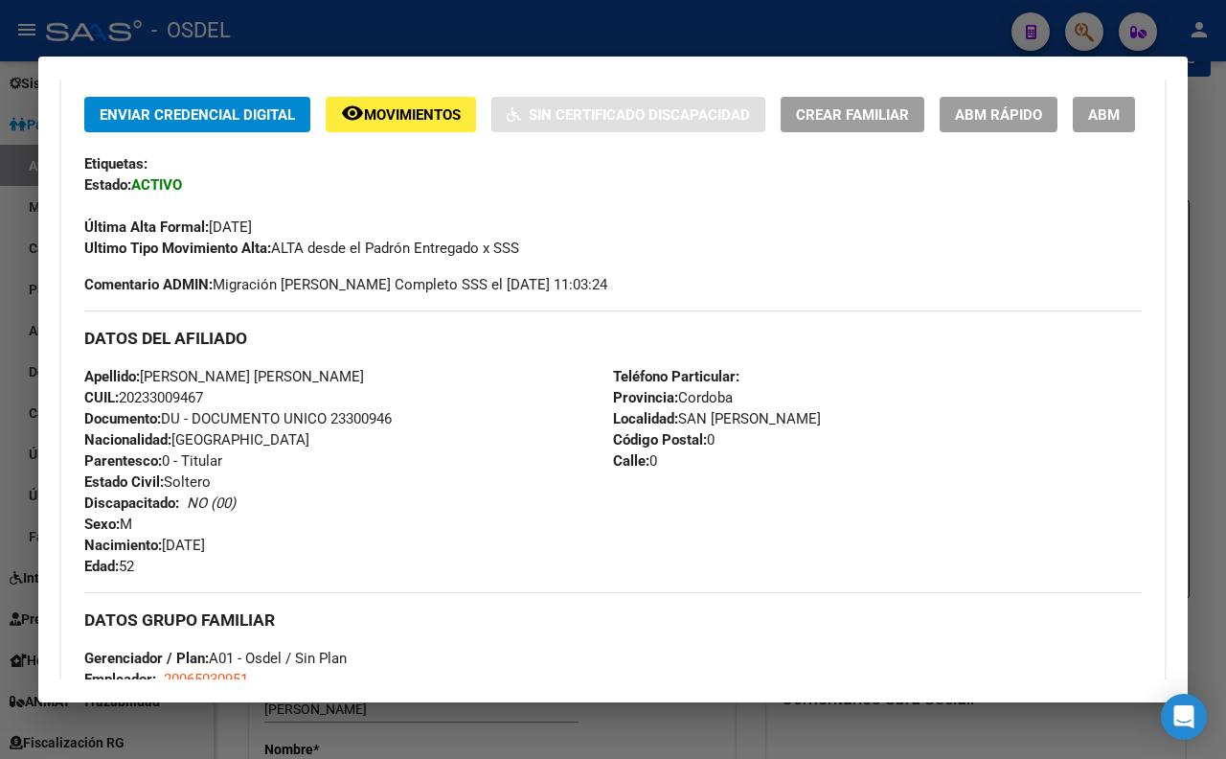
scroll to position [425, 0]
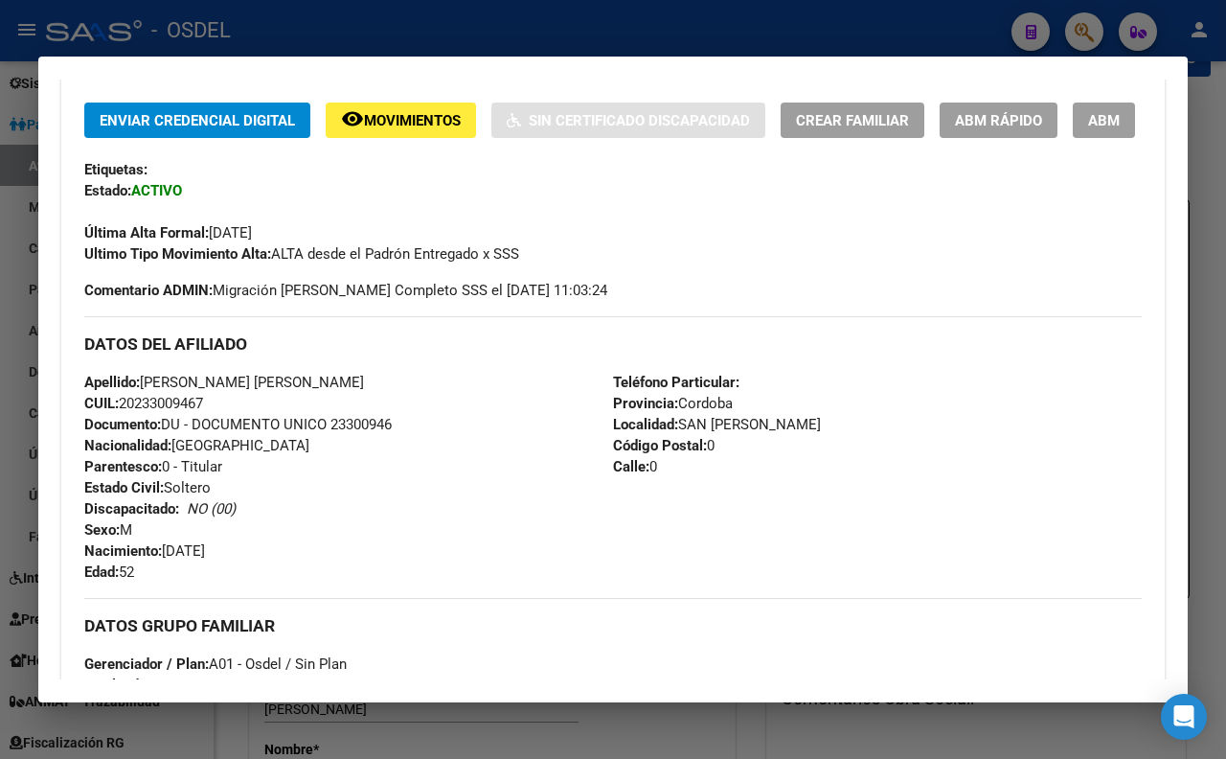
click at [611, 36] on div at bounding box center [613, 379] width 1226 height 759
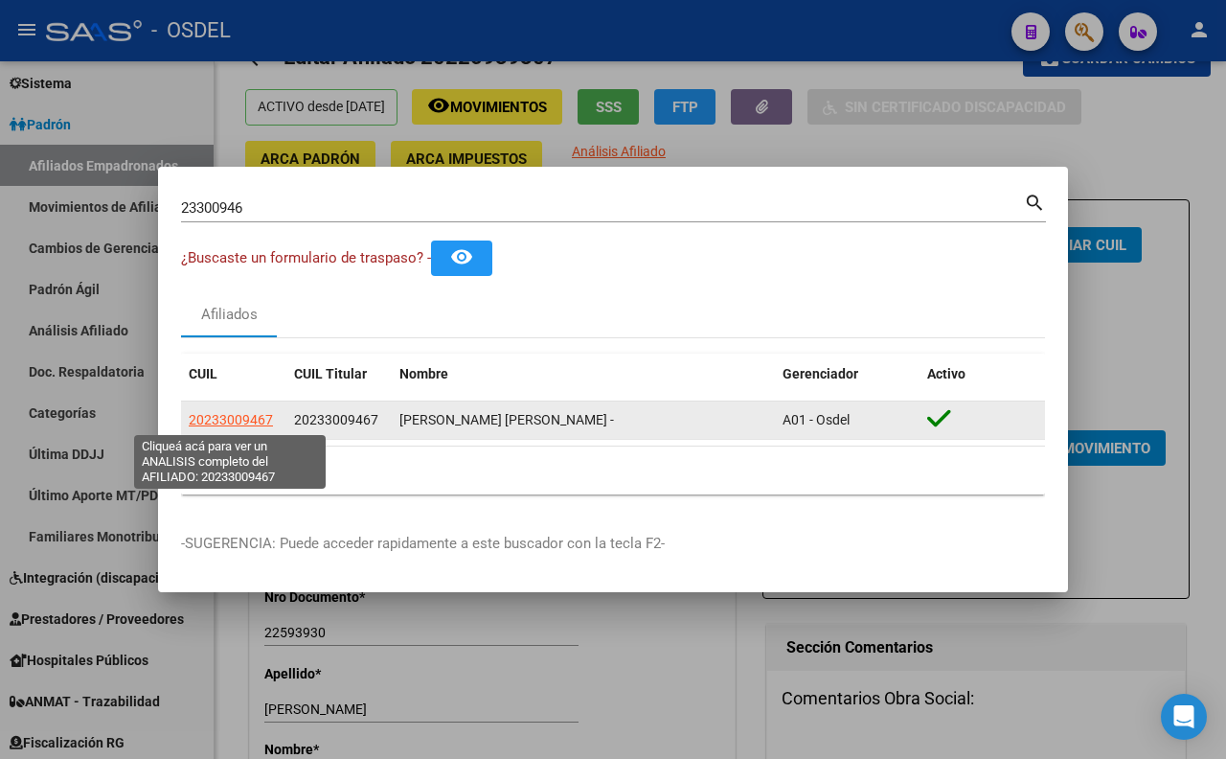
click at [238, 422] on span "20233009467" at bounding box center [231, 419] width 84 height 15
type textarea "20233009467"
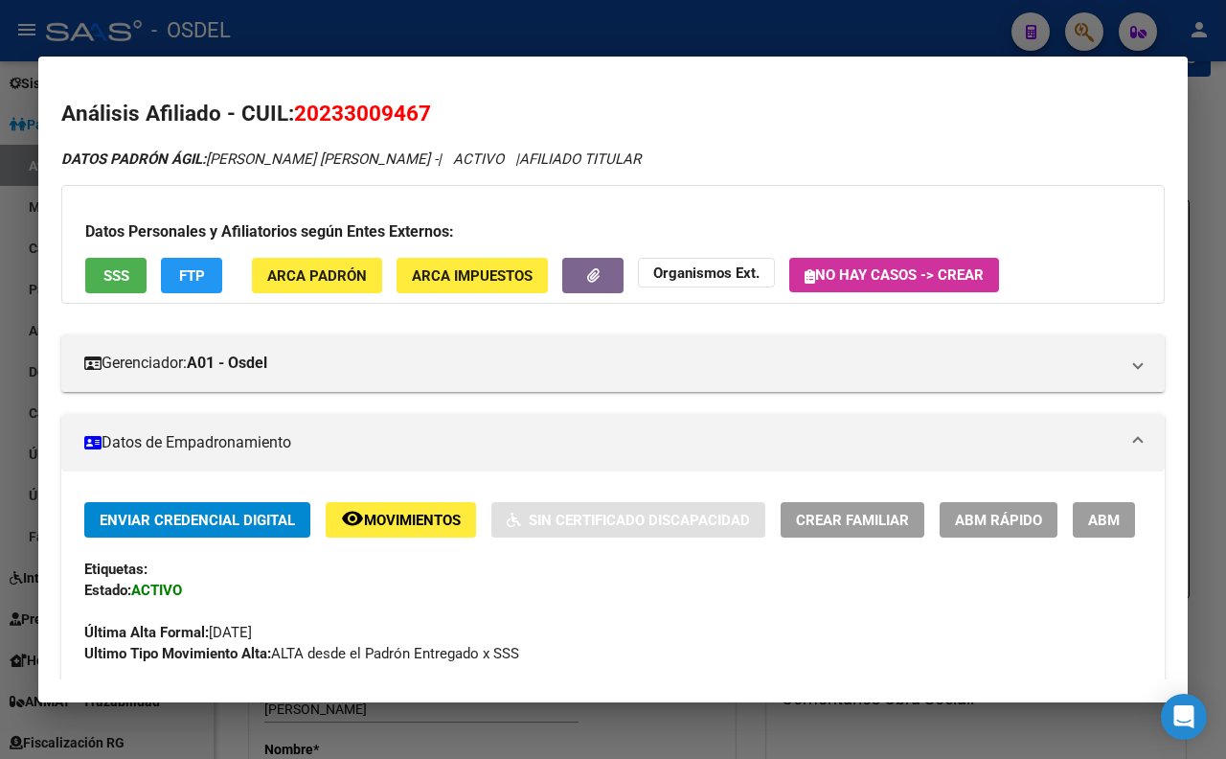
click at [681, 41] on div at bounding box center [613, 379] width 1226 height 759
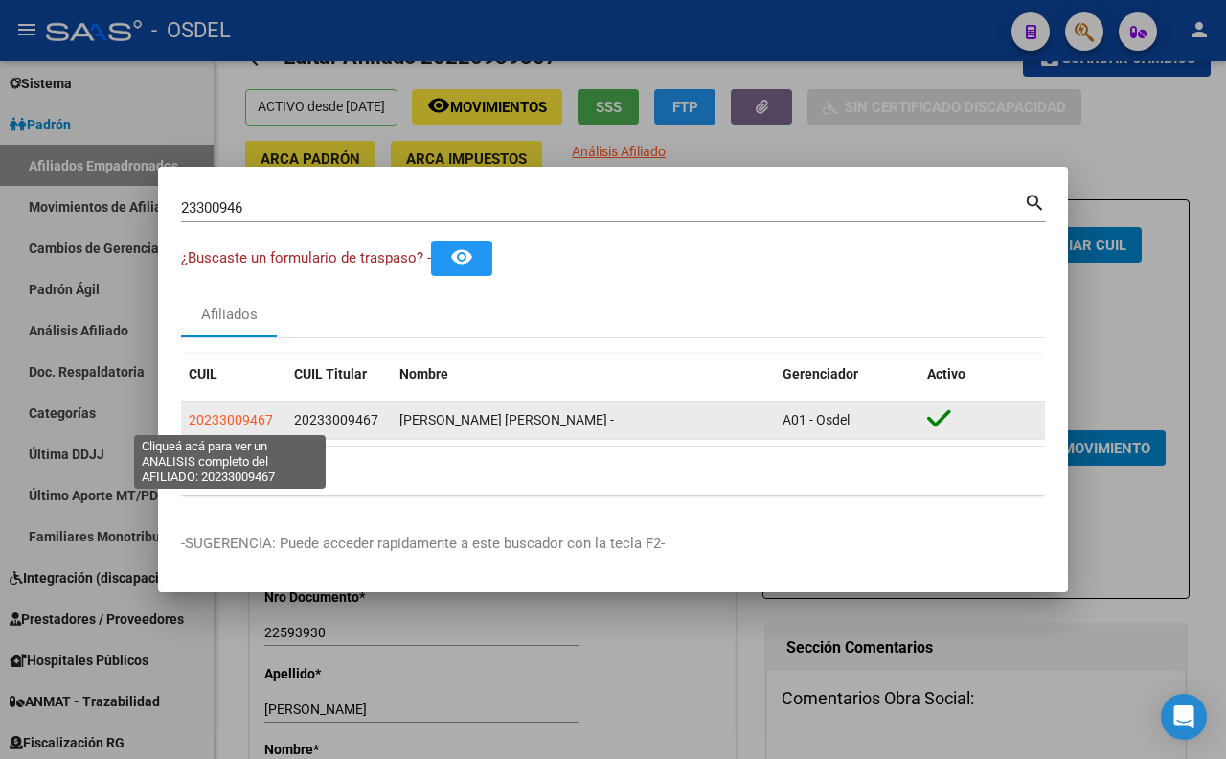
click at [251, 420] on span "20233009467" at bounding box center [231, 419] width 84 height 15
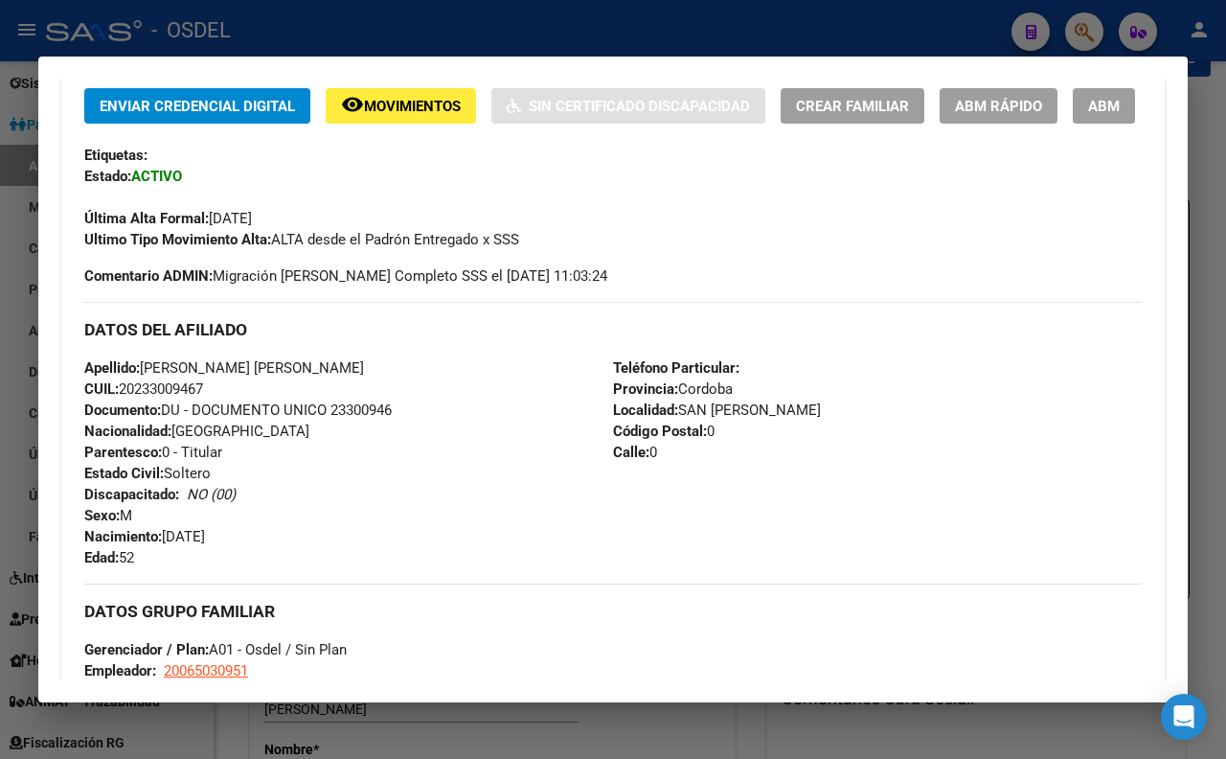
scroll to position [320, 0]
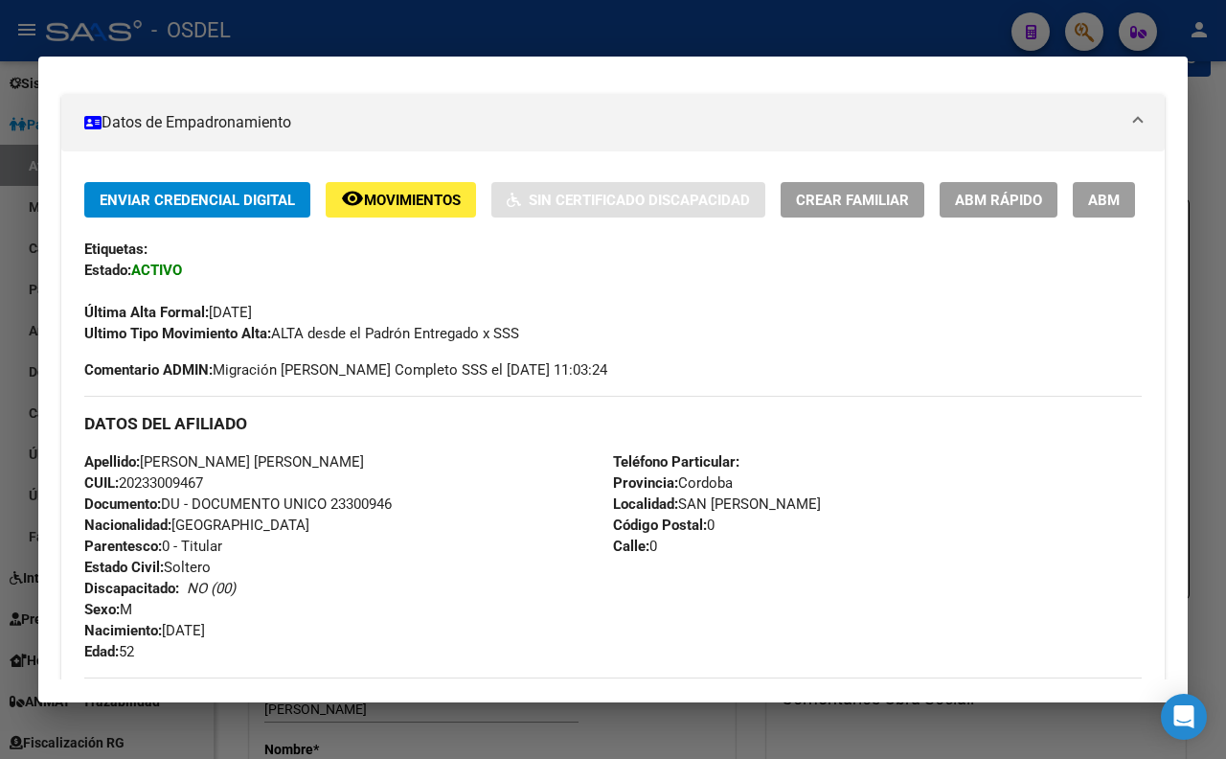
click at [618, 24] on div at bounding box center [613, 379] width 1226 height 759
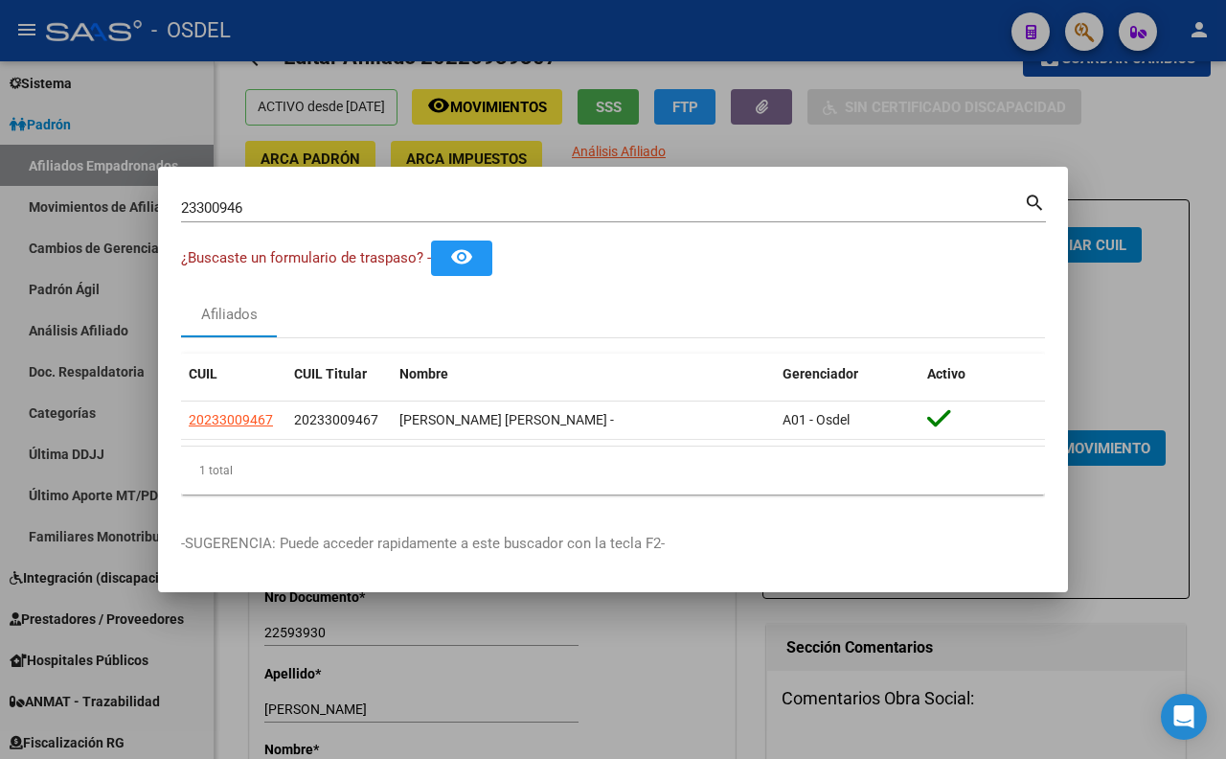
click at [739, 161] on div at bounding box center [613, 379] width 1226 height 759
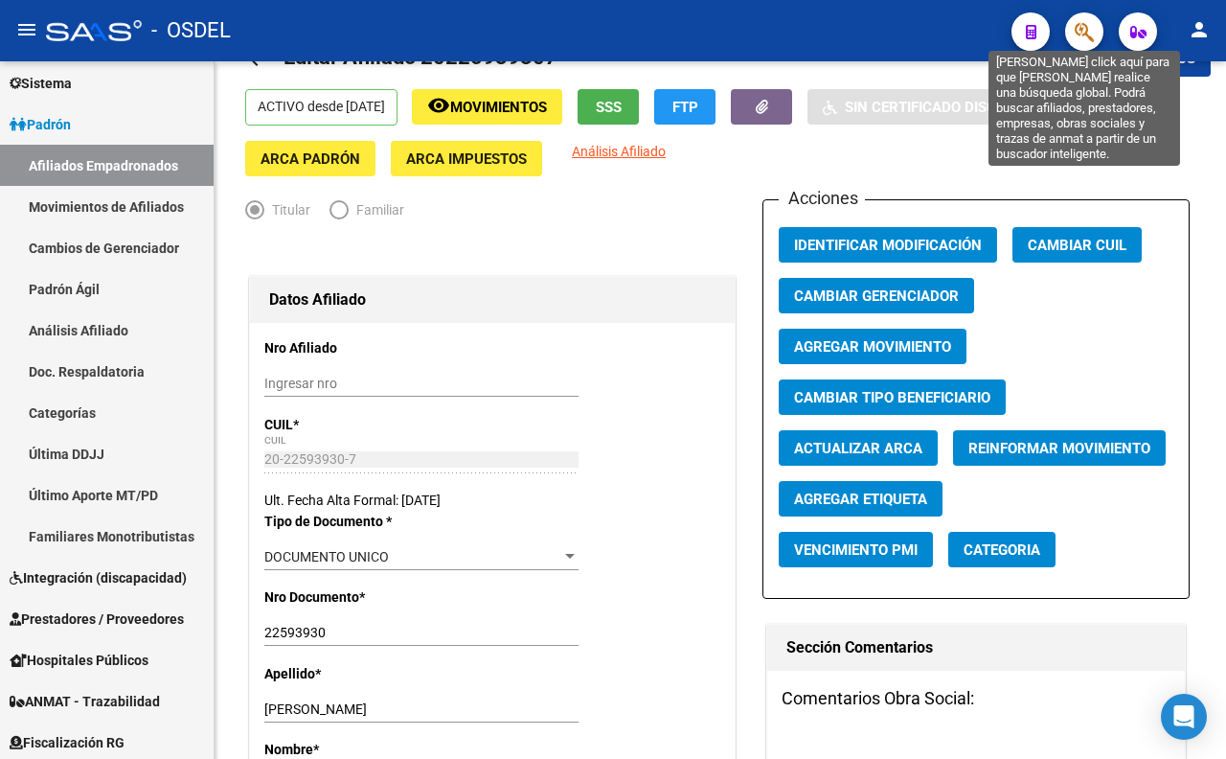
click at [1087, 27] on icon "button" at bounding box center [1084, 32] width 19 height 22
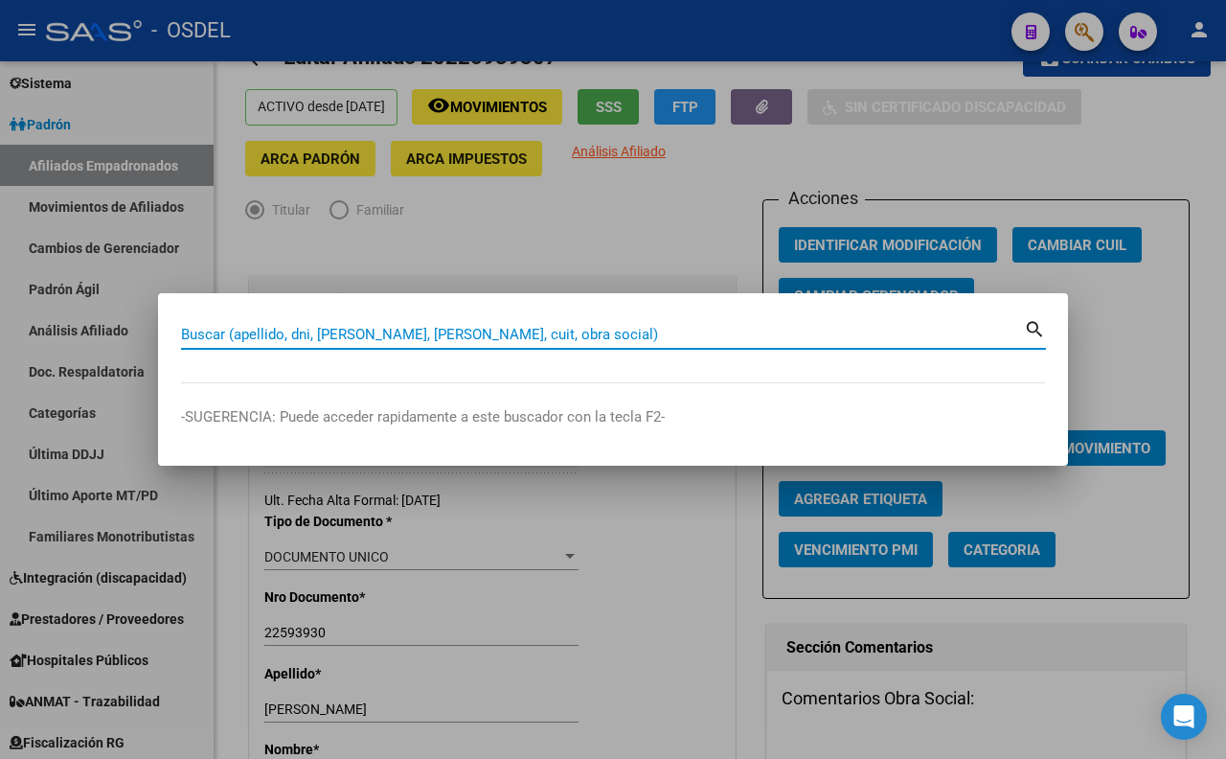
click at [527, 333] on input "Buscar (apellido, dni, [PERSON_NAME], [PERSON_NAME], cuit, obra social)" at bounding box center [602, 334] width 843 height 17
paste input "25088723"
type input "25088723"
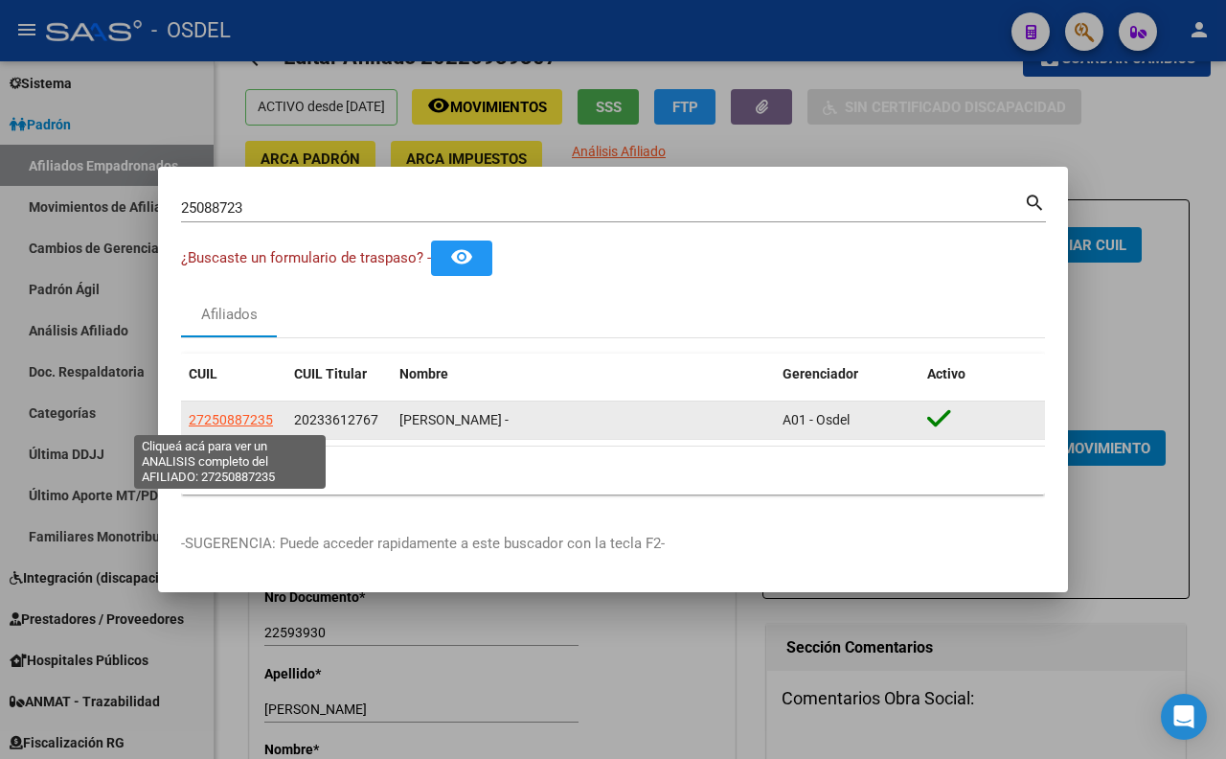
click at [243, 425] on span "27250887235" at bounding box center [231, 419] width 84 height 15
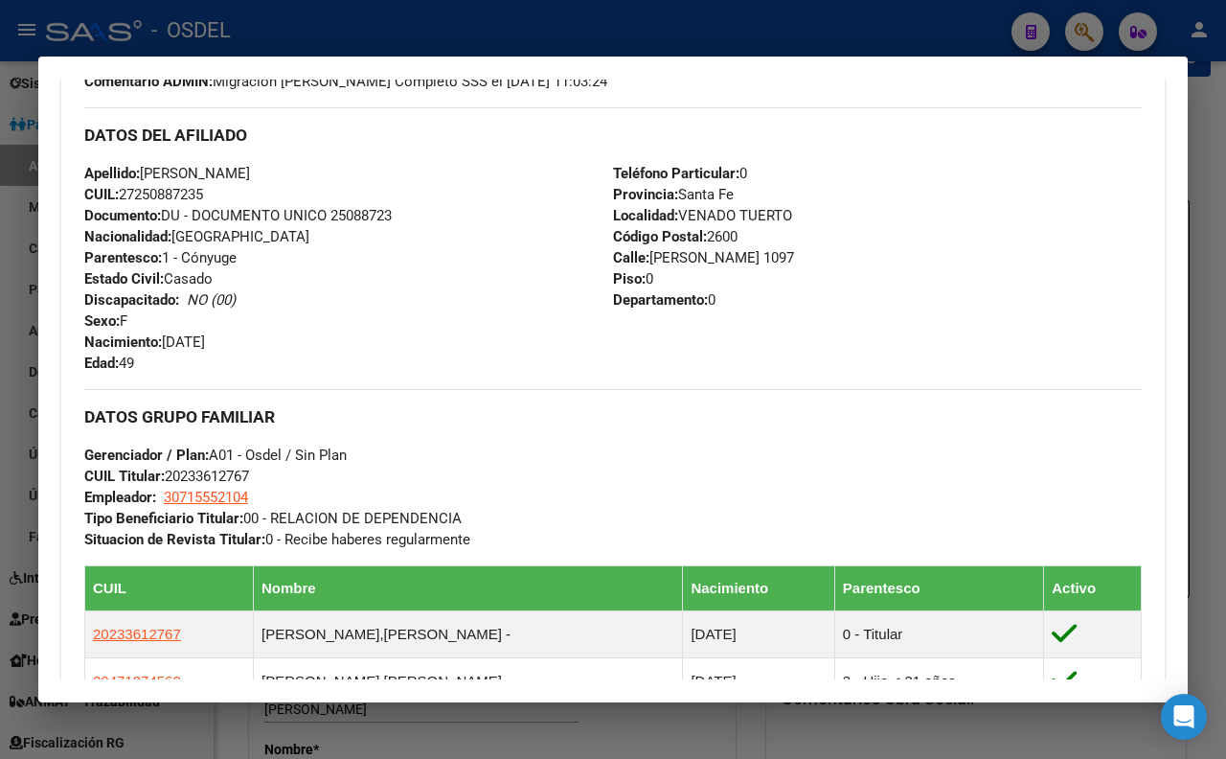
scroll to position [638, 0]
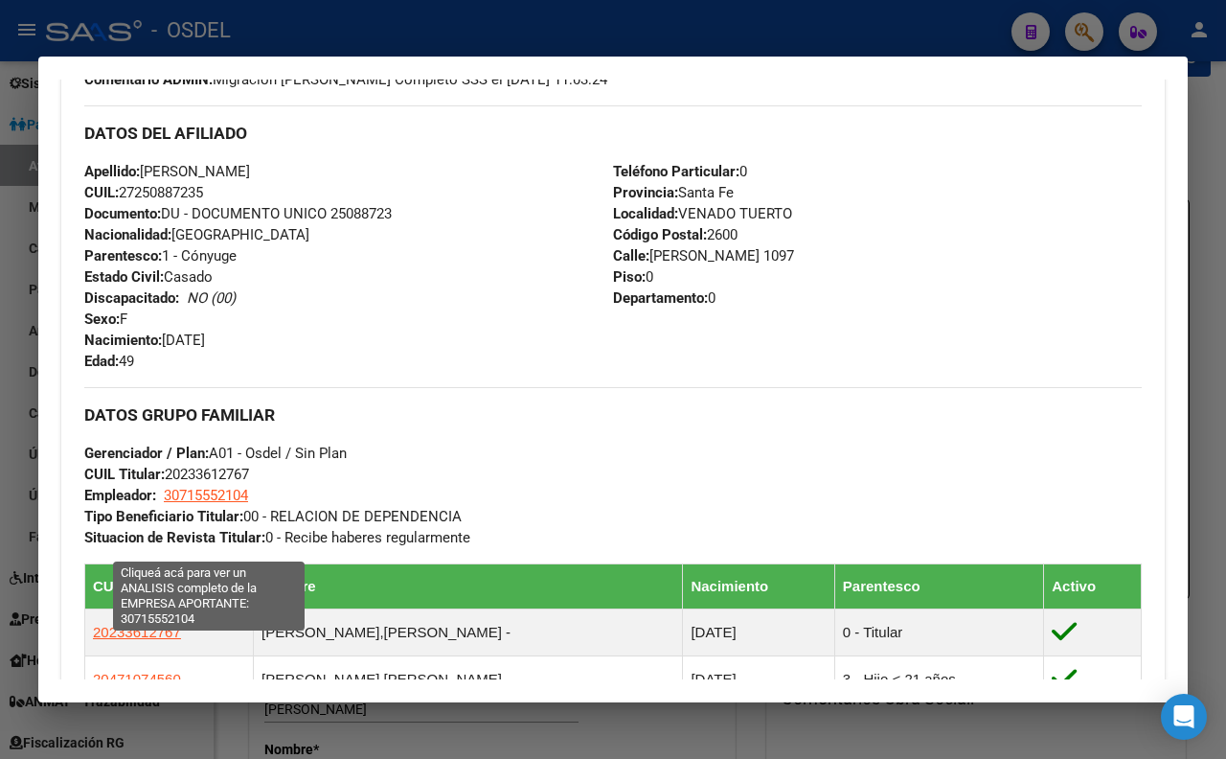
click at [242, 504] on span "30715552104" at bounding box center [206, 495] width 84 height 17
type textarea "30715552104"
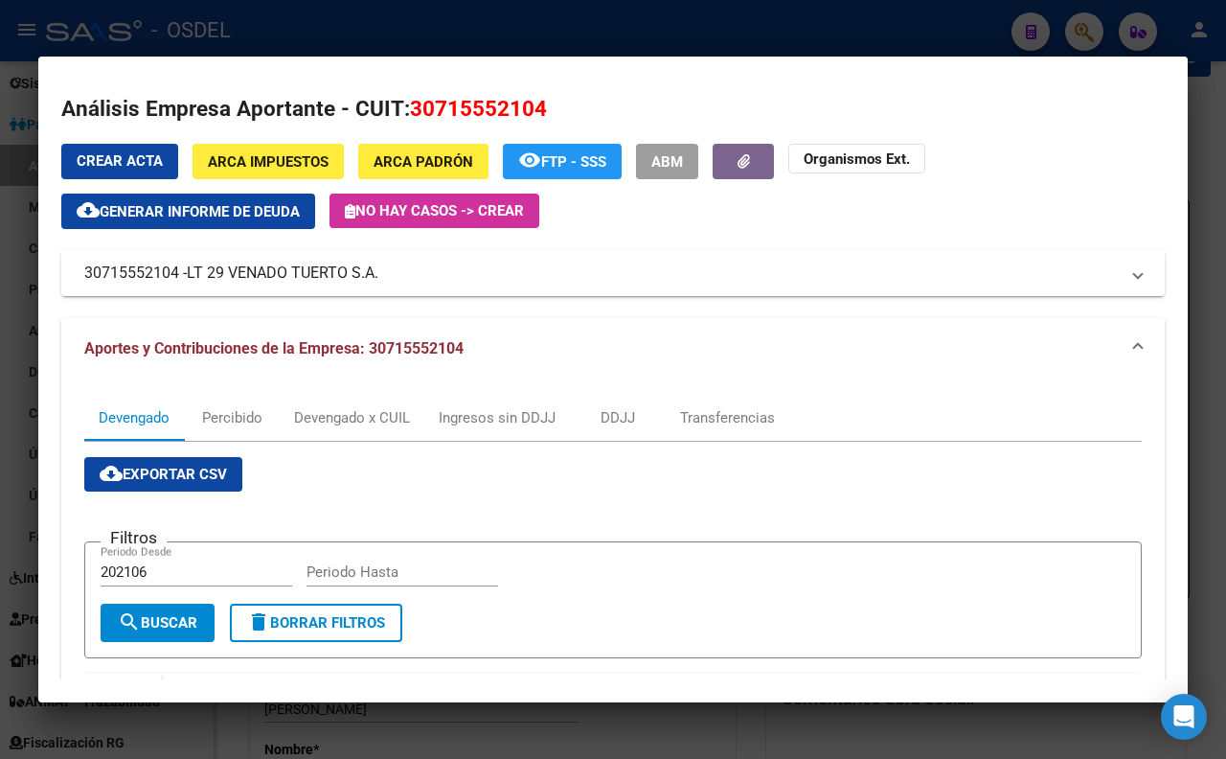
scroll to position [0, 0]
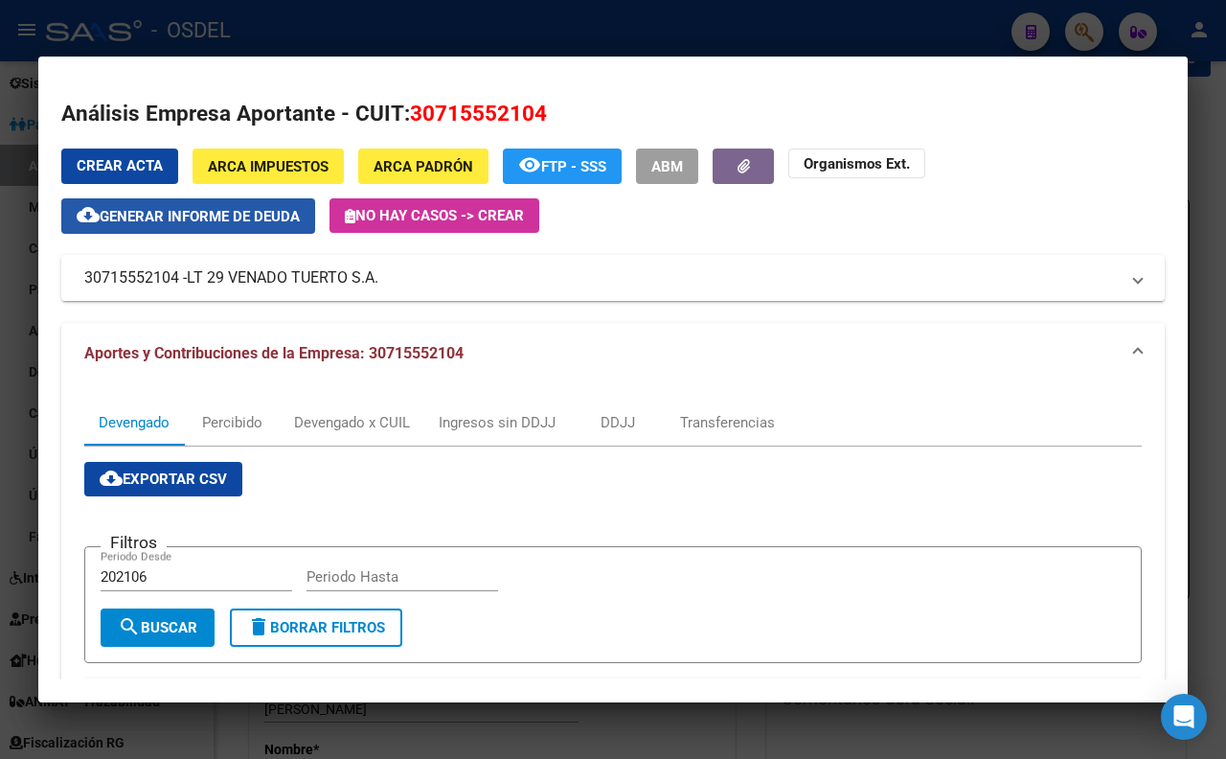
click at [264, 222] on span "Generar informe de deuda" at bounding box center [200, 216] width 200 height 17
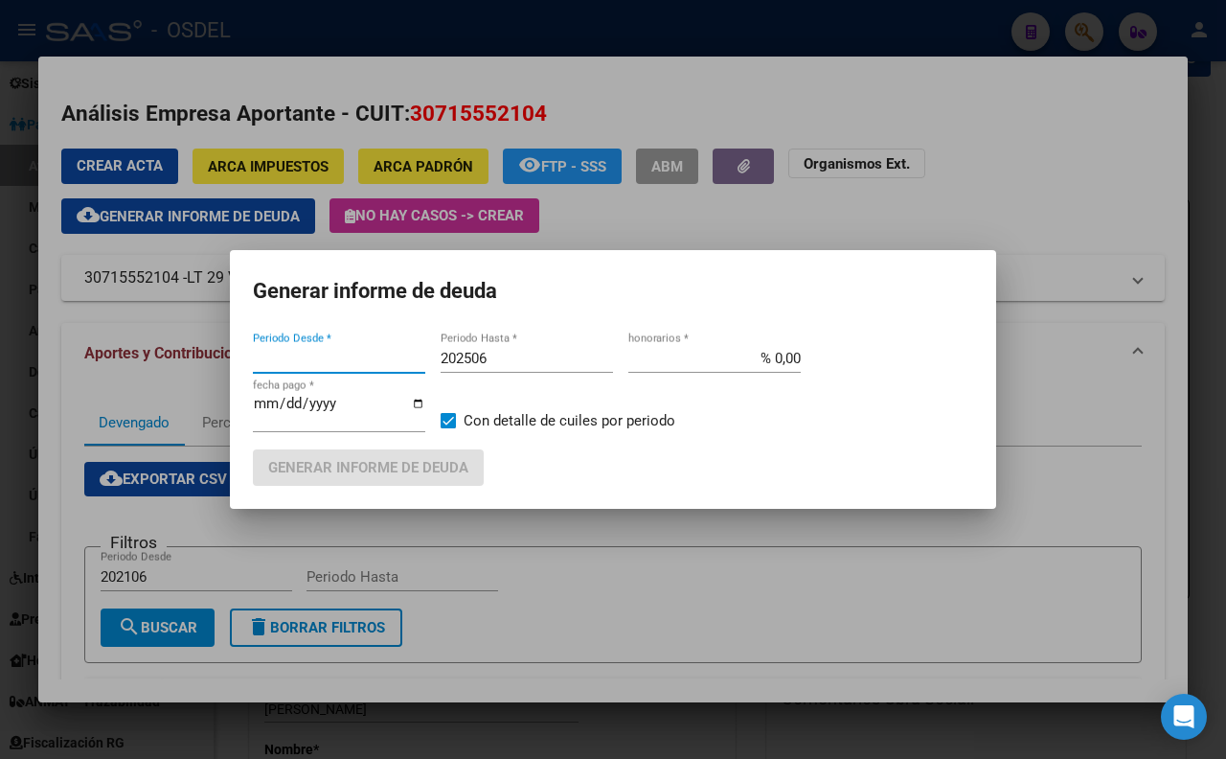
type input "202106"
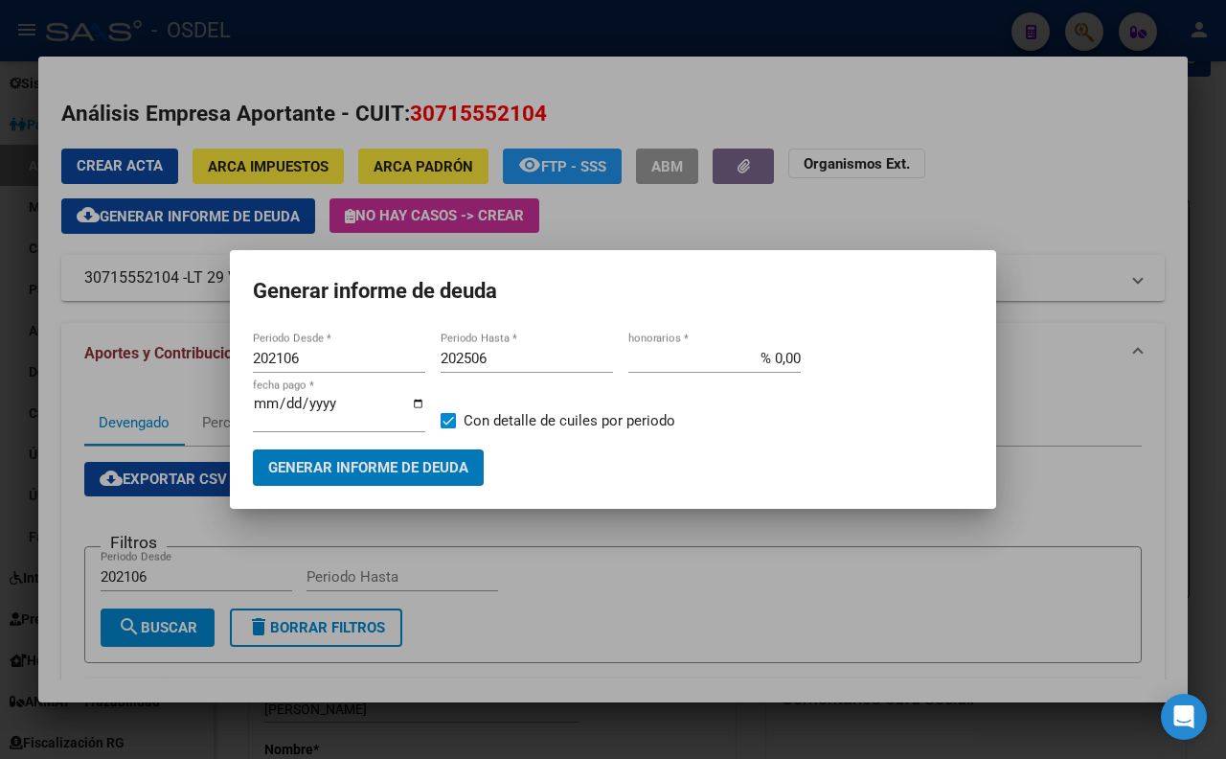
click at [450, 471] on span "Generar informe de deuda" at bounding box center [368, 468] width 200 height 17
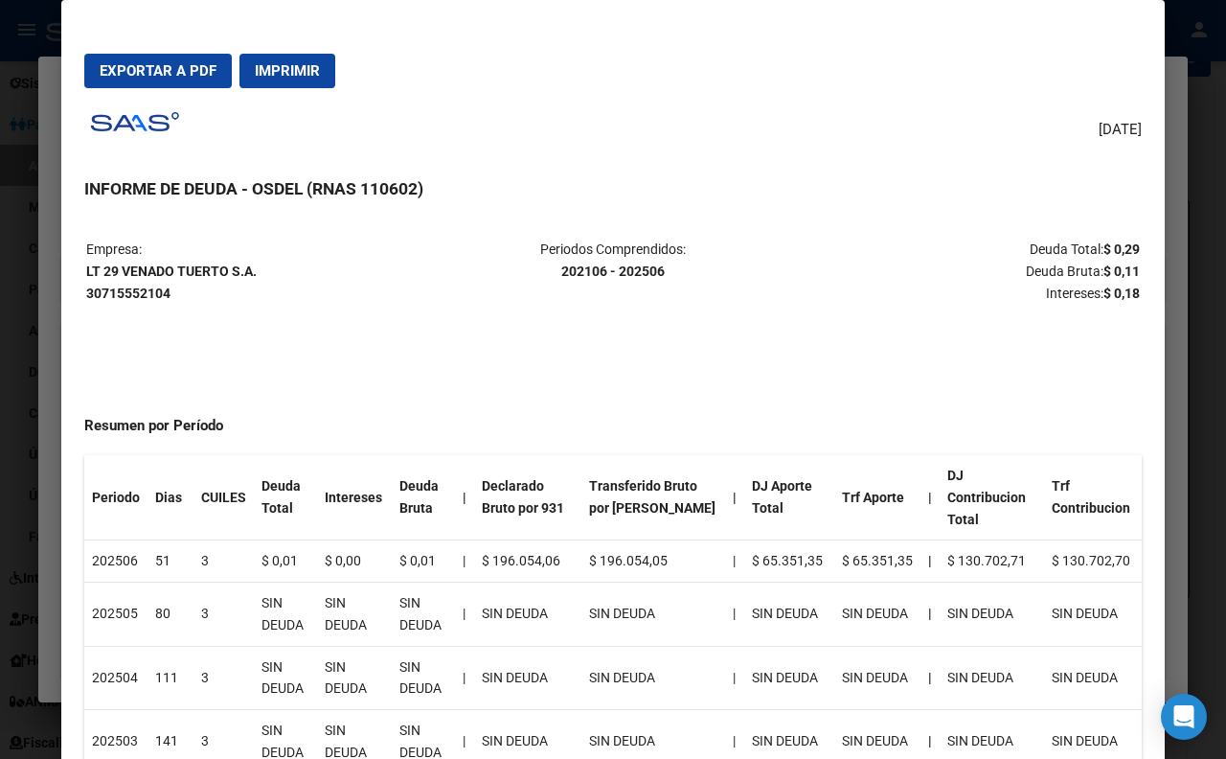
click at [1208, 134] on div at bounding box center [613, 379] width 1226 height 759
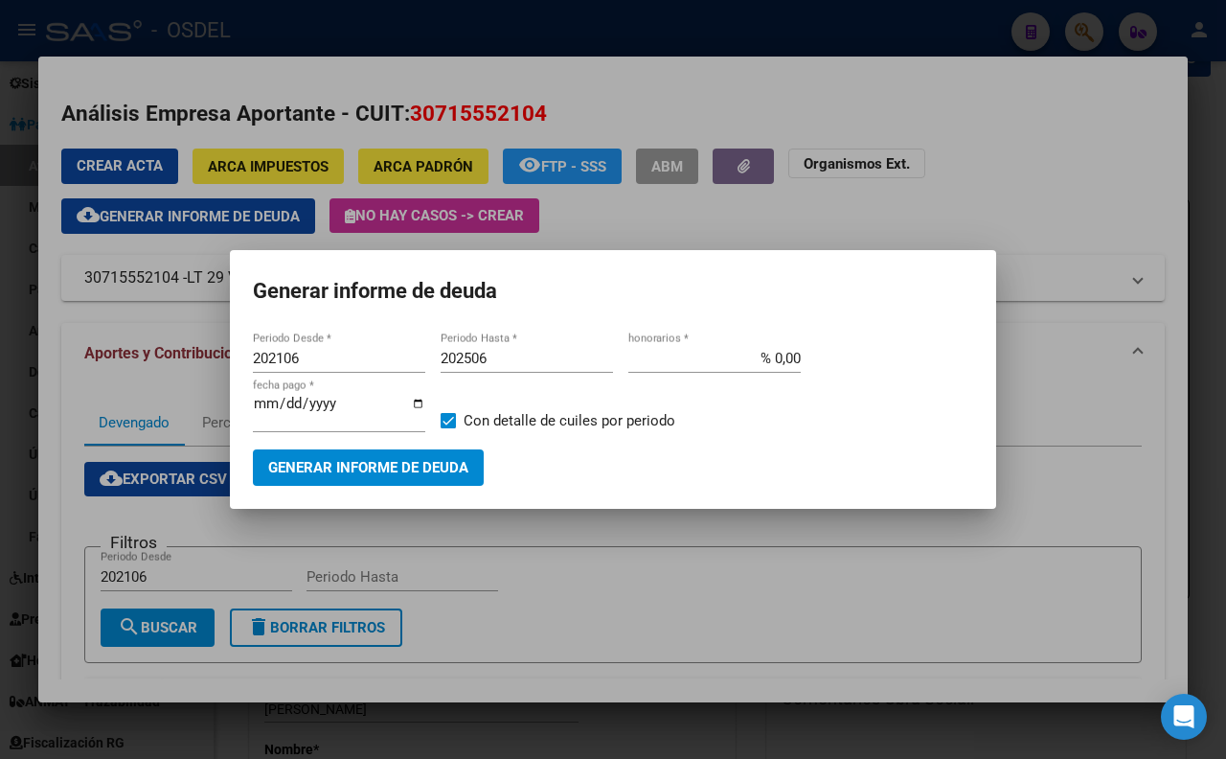
click at [1084, 207] on div at bounding box center [613, 379] width 1226 height 759
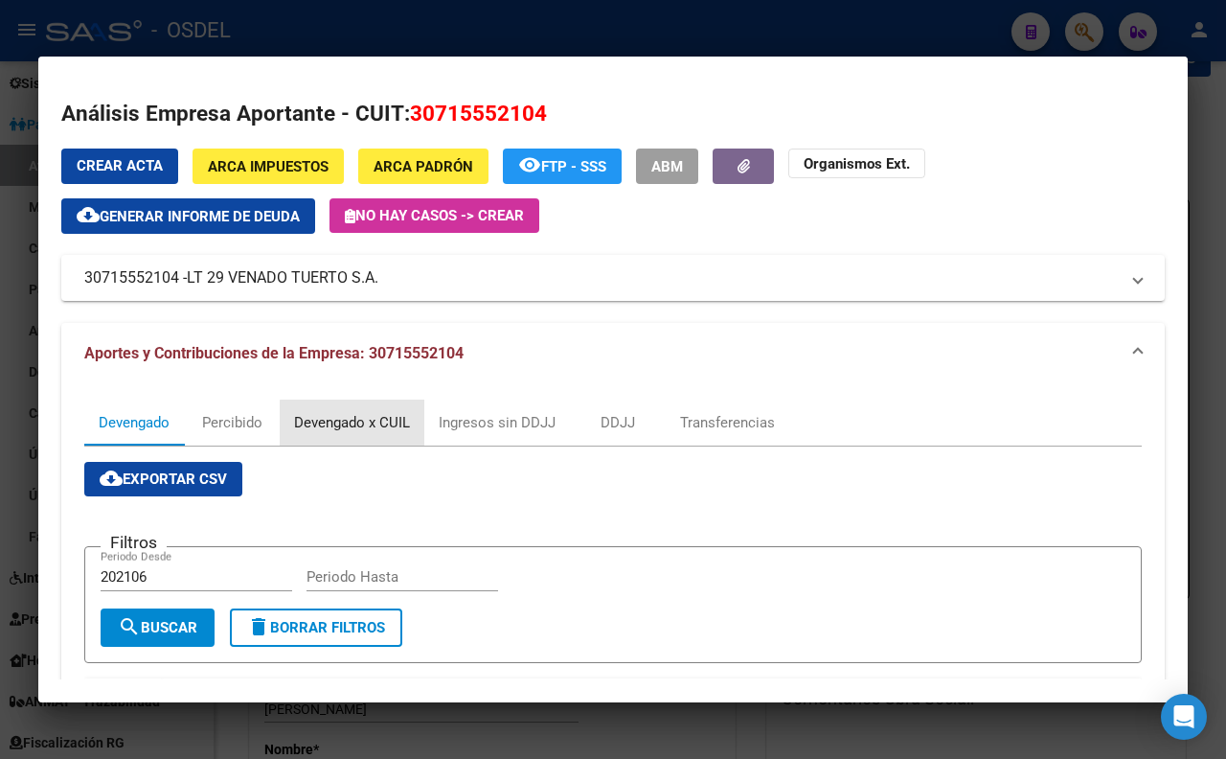
click at [375, 434] on div "Devengado x CUIL" at bounding box center [352, 422] width 145 height 46
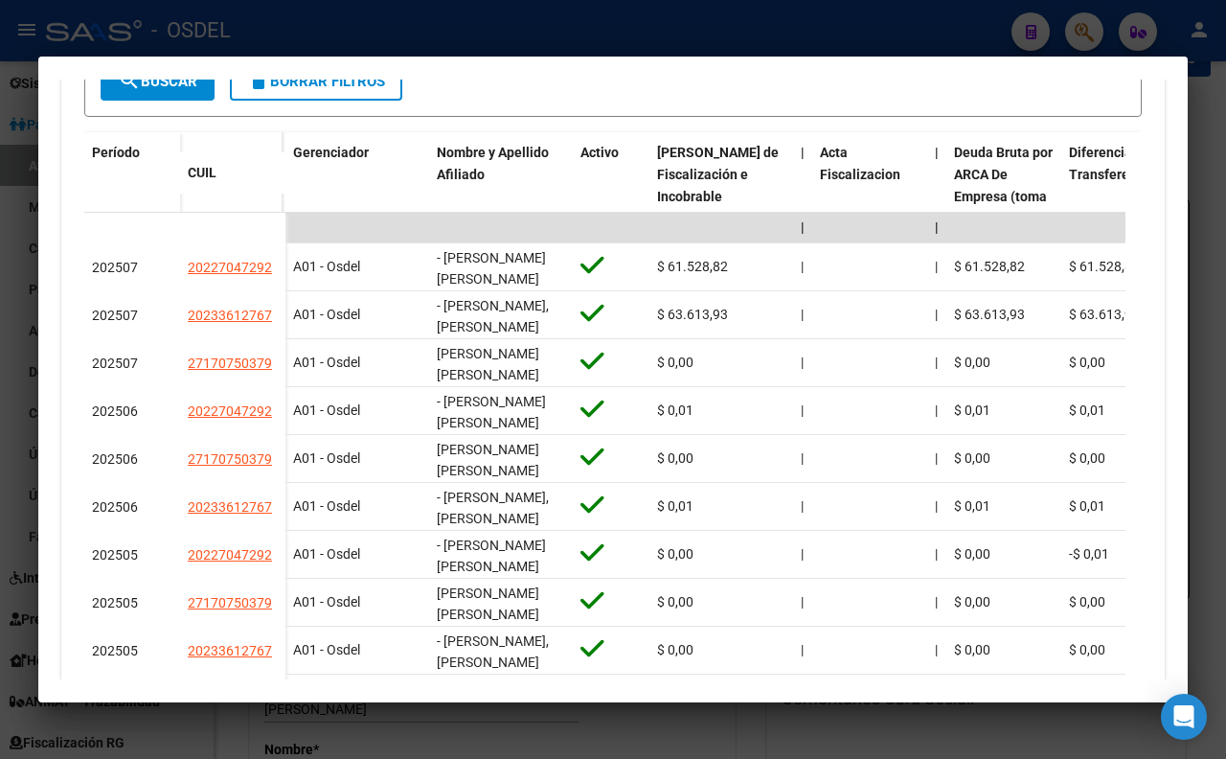
scroll to position [652, 0]
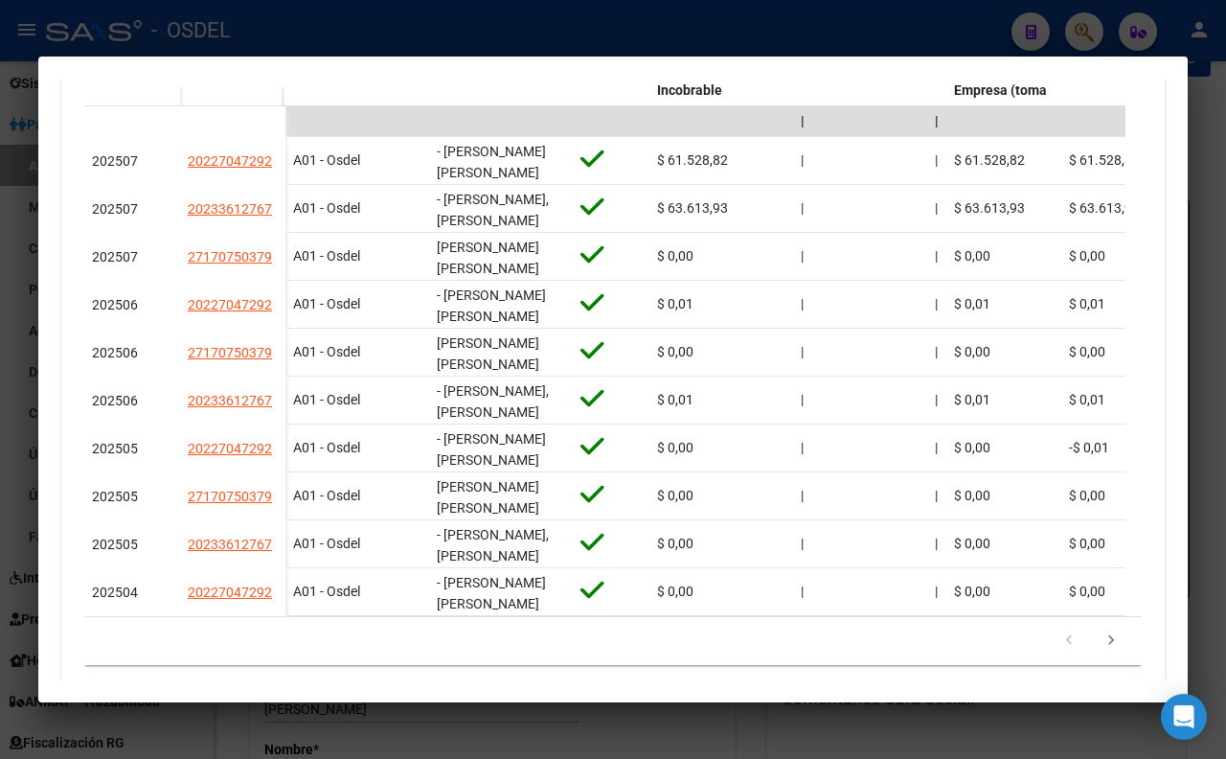
click at [673, 27] on div at bounding box center [613, 379] width 1226 height 759
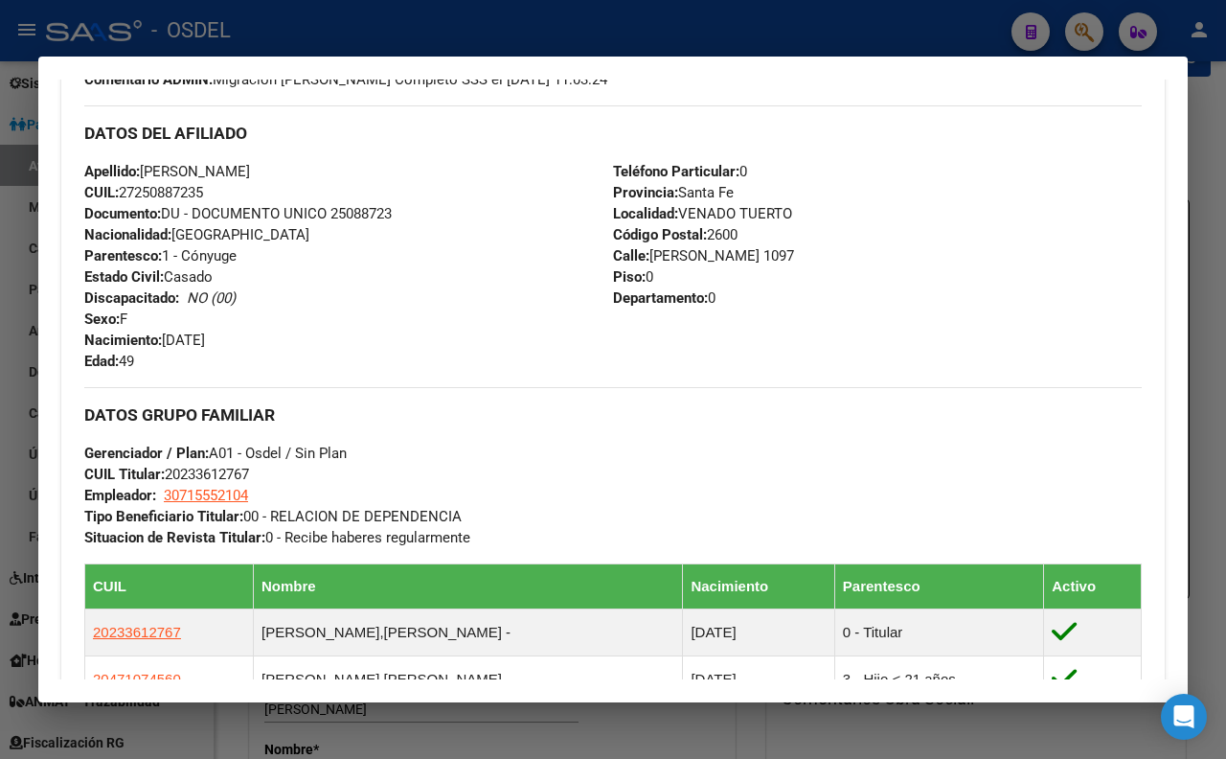
click at [559, 35] on div at bounding box center [613, 379] width 1226 height 759
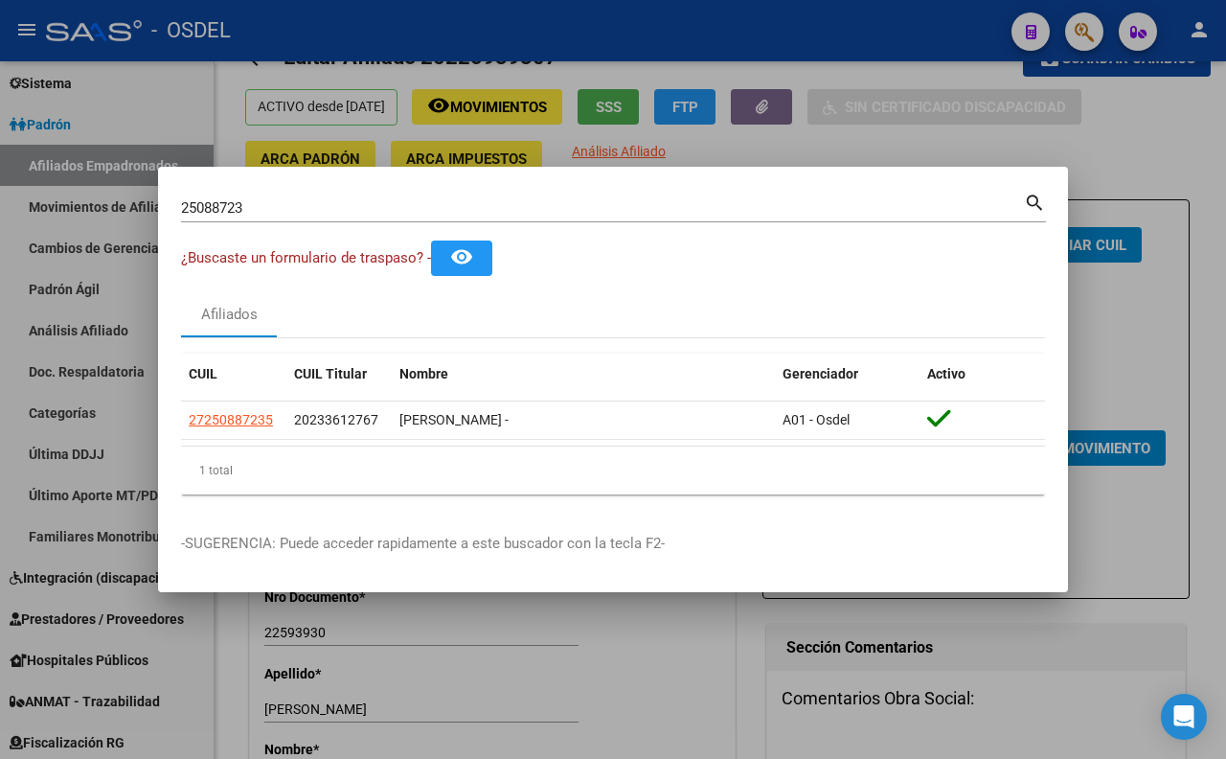
click at [561, 208] on input "25088723" at bounding box center [602, 207] width 843 height 17
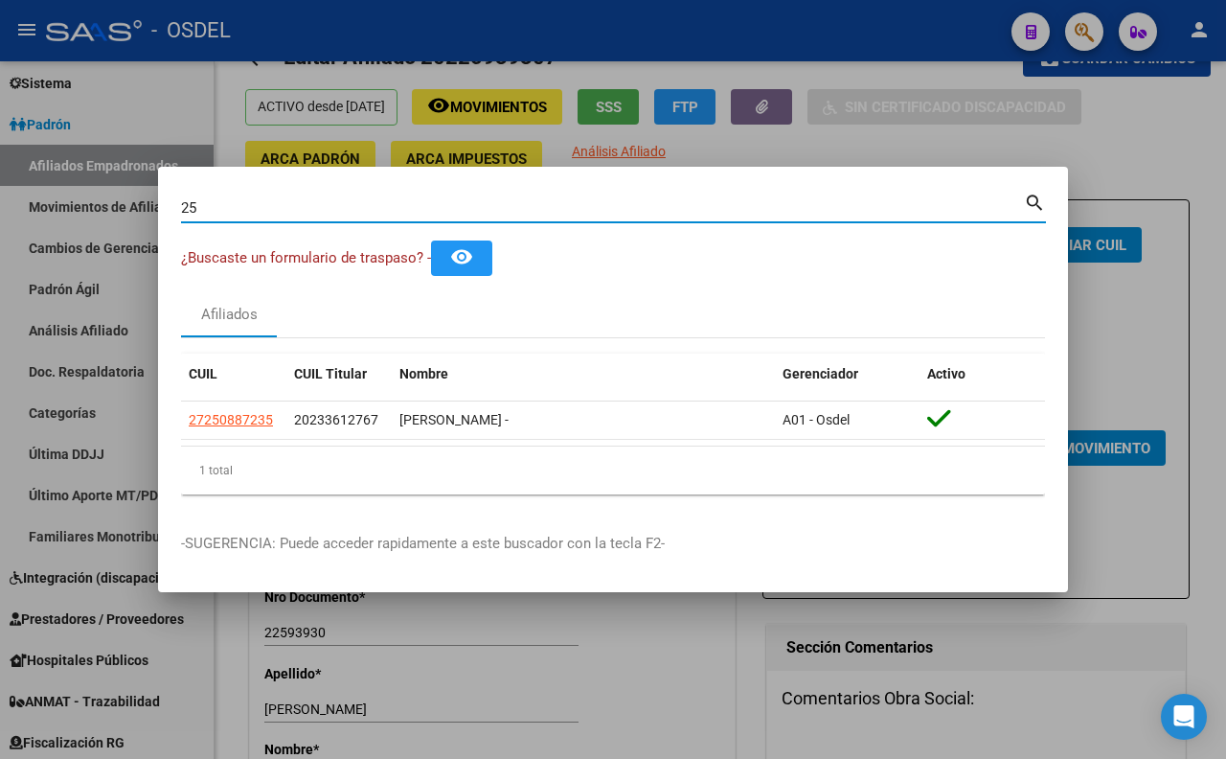
type input "2"
paste input "18193832"
type input "18193832"
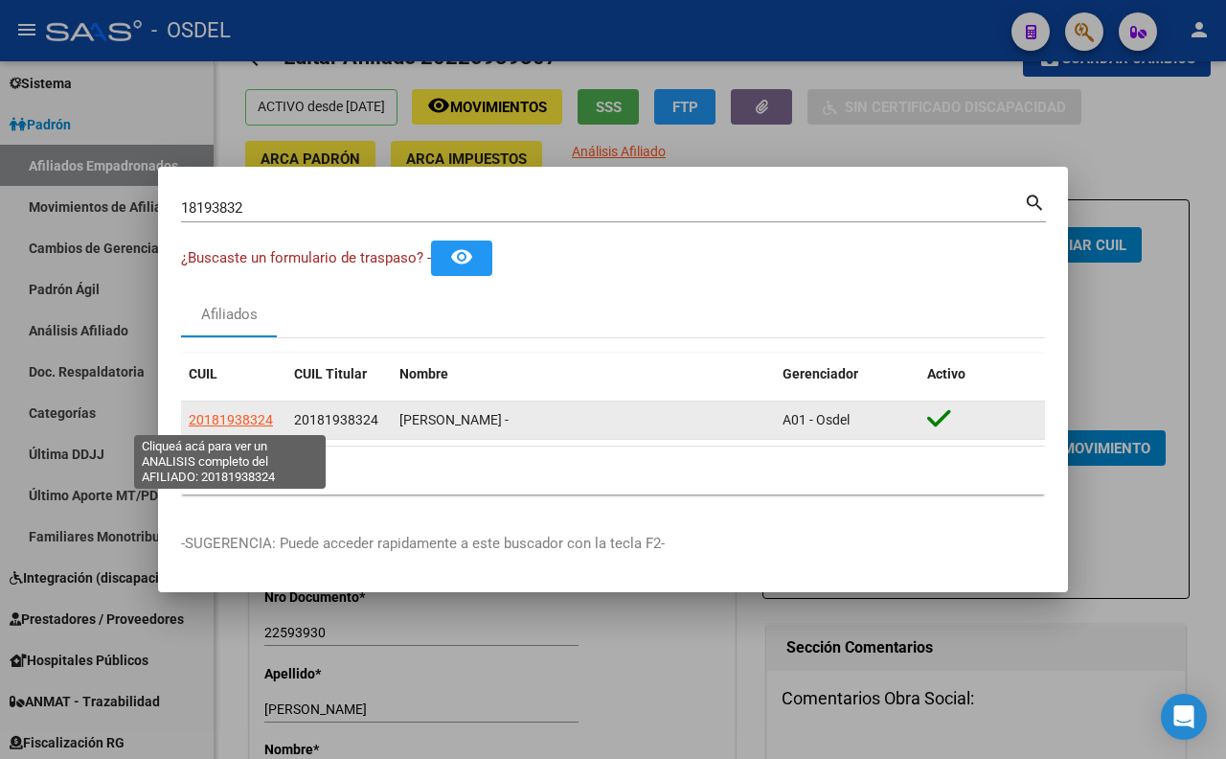
click at [222, 416] on span "20181938324" at bounding box center [231, 419] width 84 height 15
type textarea "20181938324"
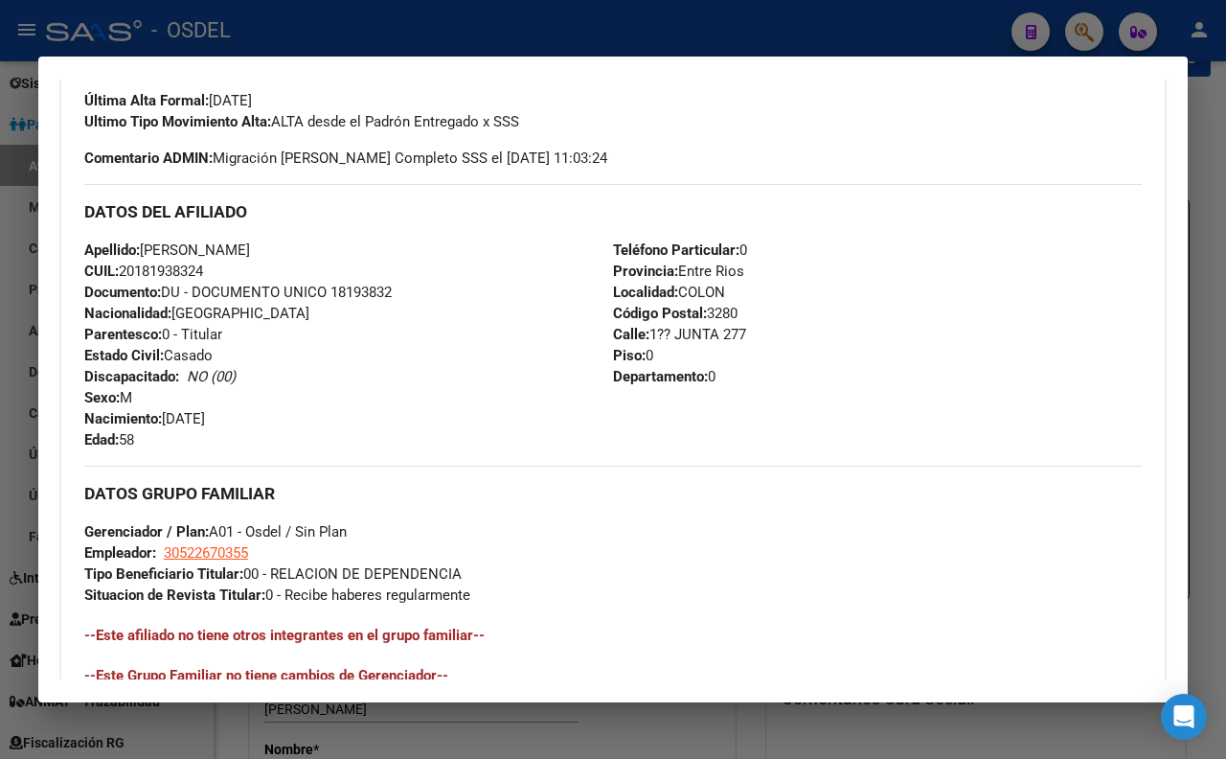
scroll to position [638, 0]
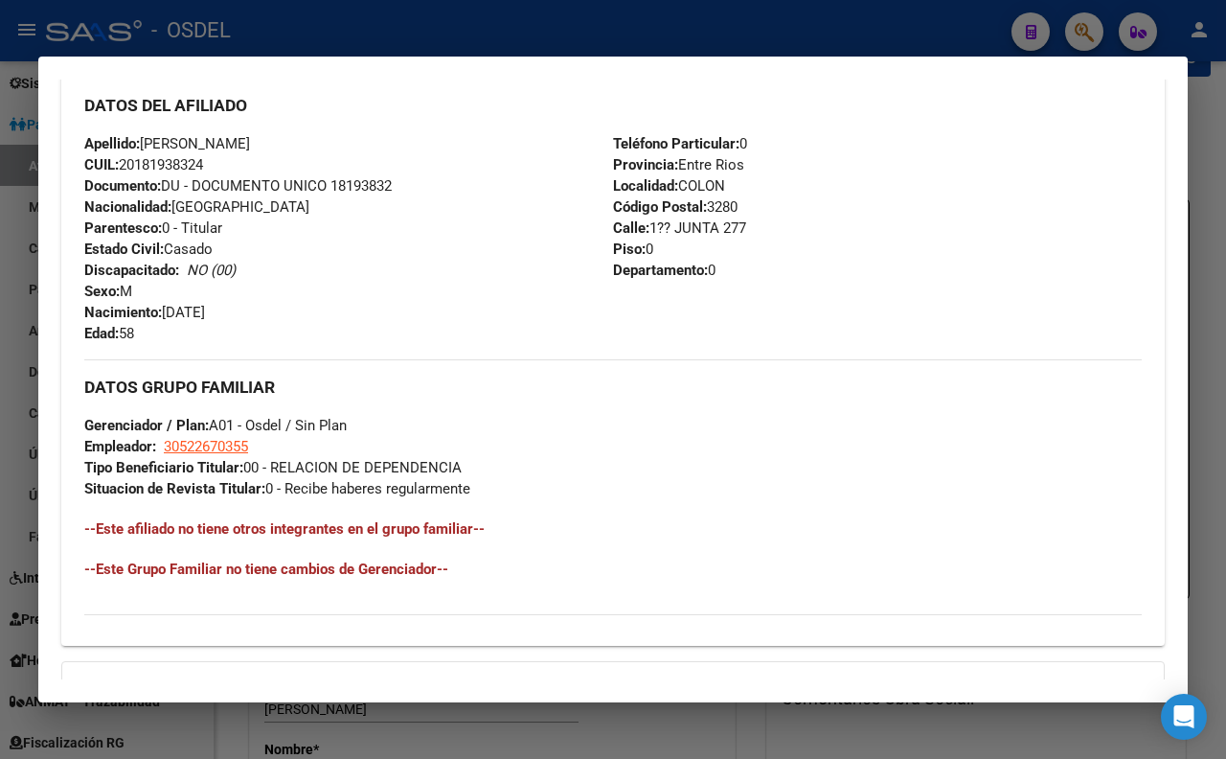
click at [594, 32] on div at bounding box center [613, 379] width 1226 height 759
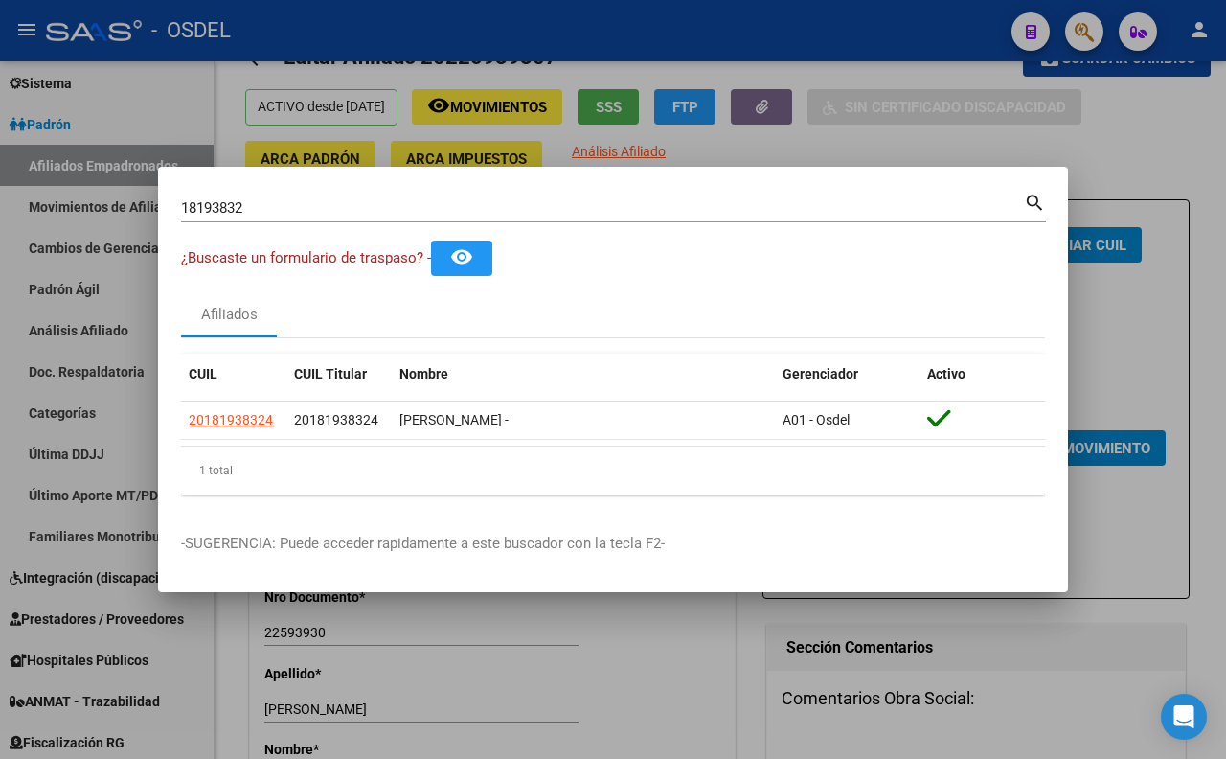
click at [817, 203] on input "18193832" at bounding box center [602, 207] width 843 height 17
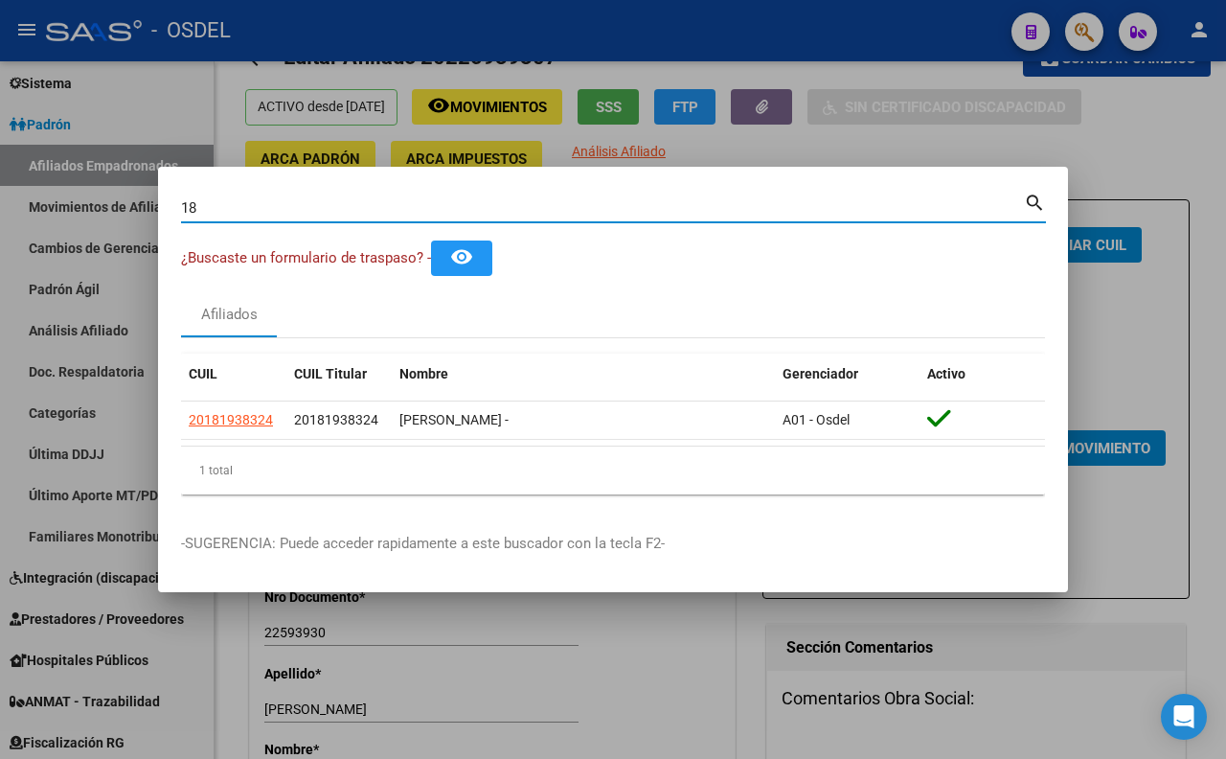
type input "1"
paste input "23087670"
type input "23087670"
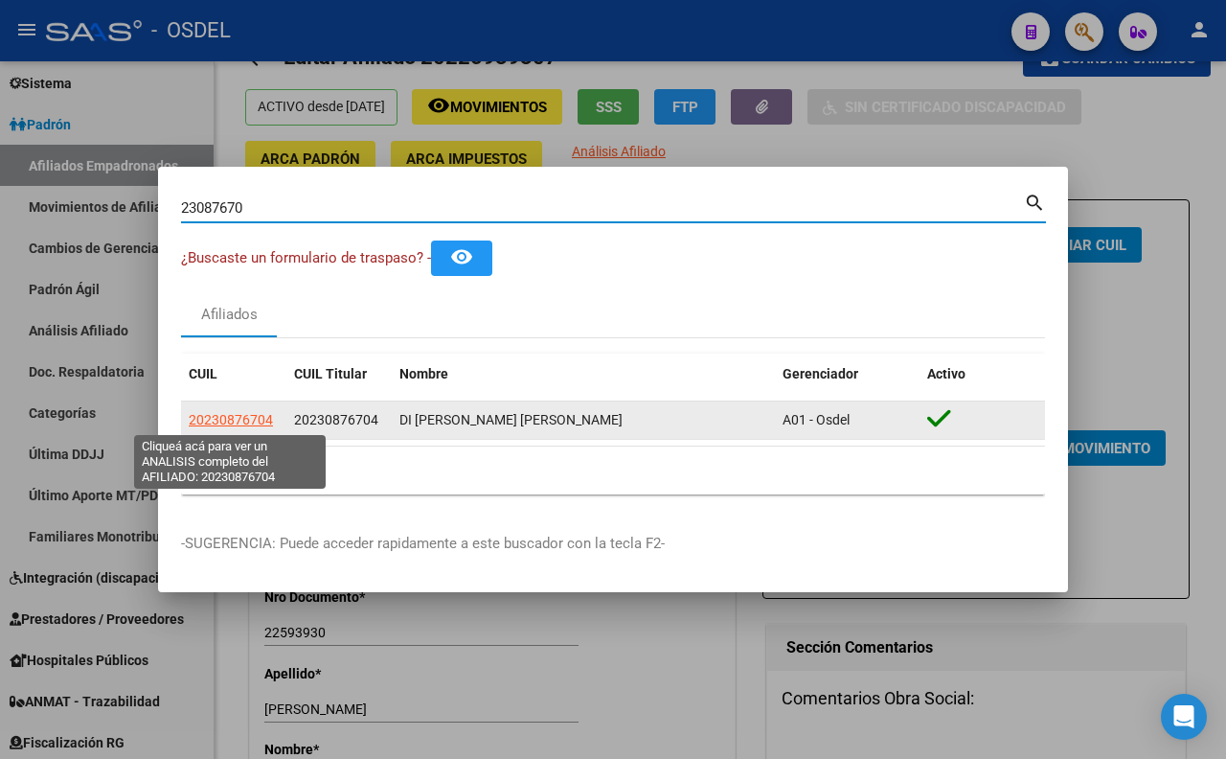
click at [232, 412] on span "20230876704" at bounding box center [231, 419] width 84 height 15
type textarea "20230876704"
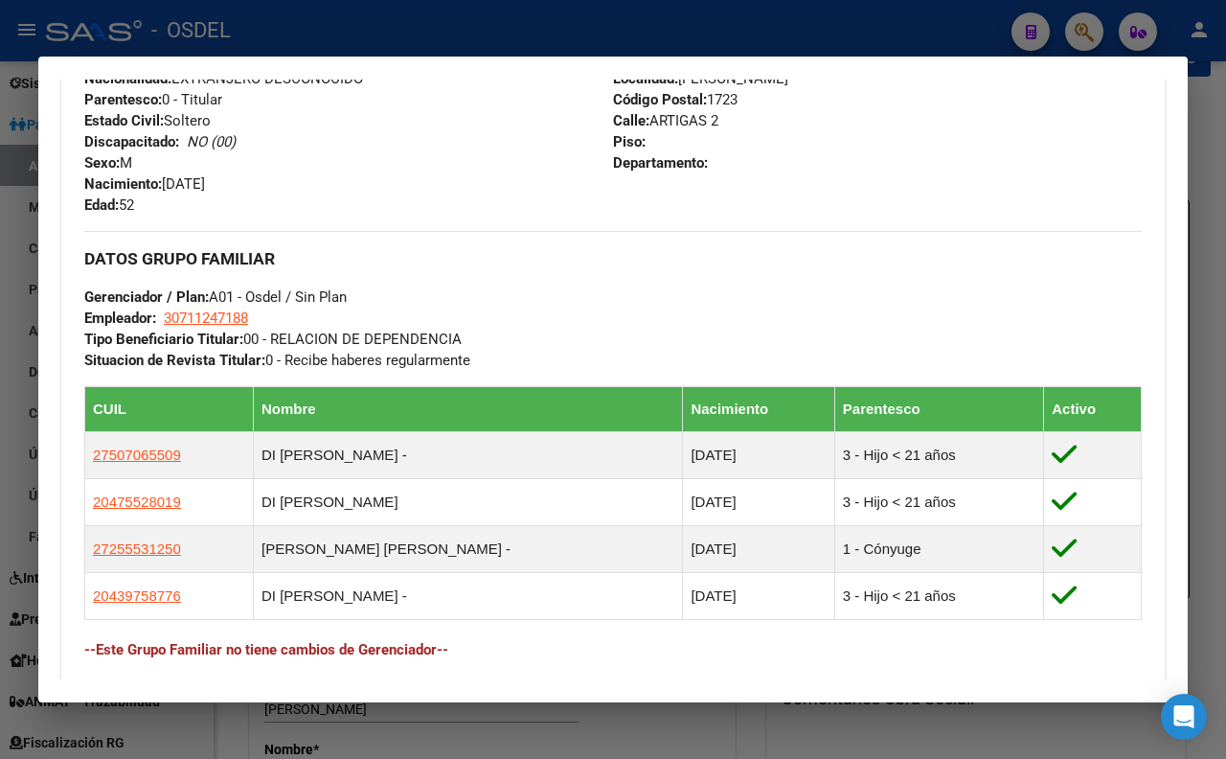
scroll to position [851, 0]
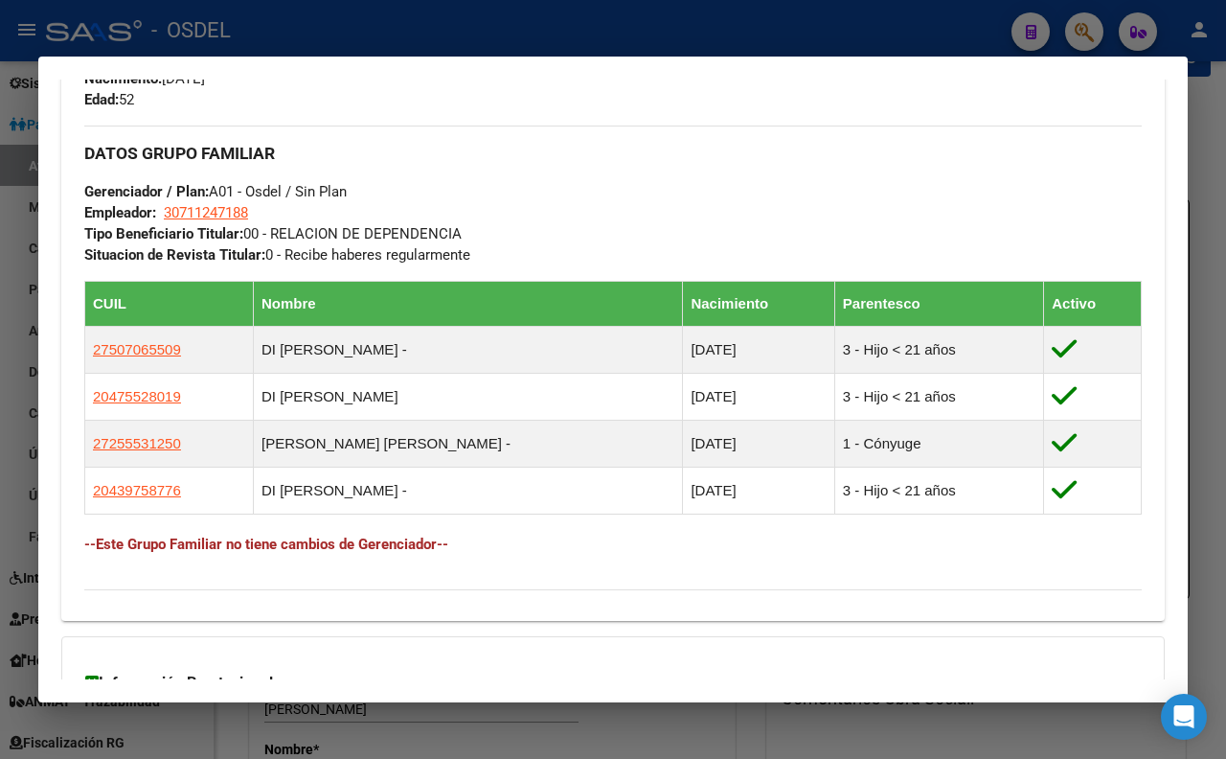
click at [751, 164] on h3 "DATOS GRUPO FAMILIAR" at bounding box center [613, 153] width 1058 height 21
click at [790, 10] on div at bounding box center [613, 379] width 1226 height 759
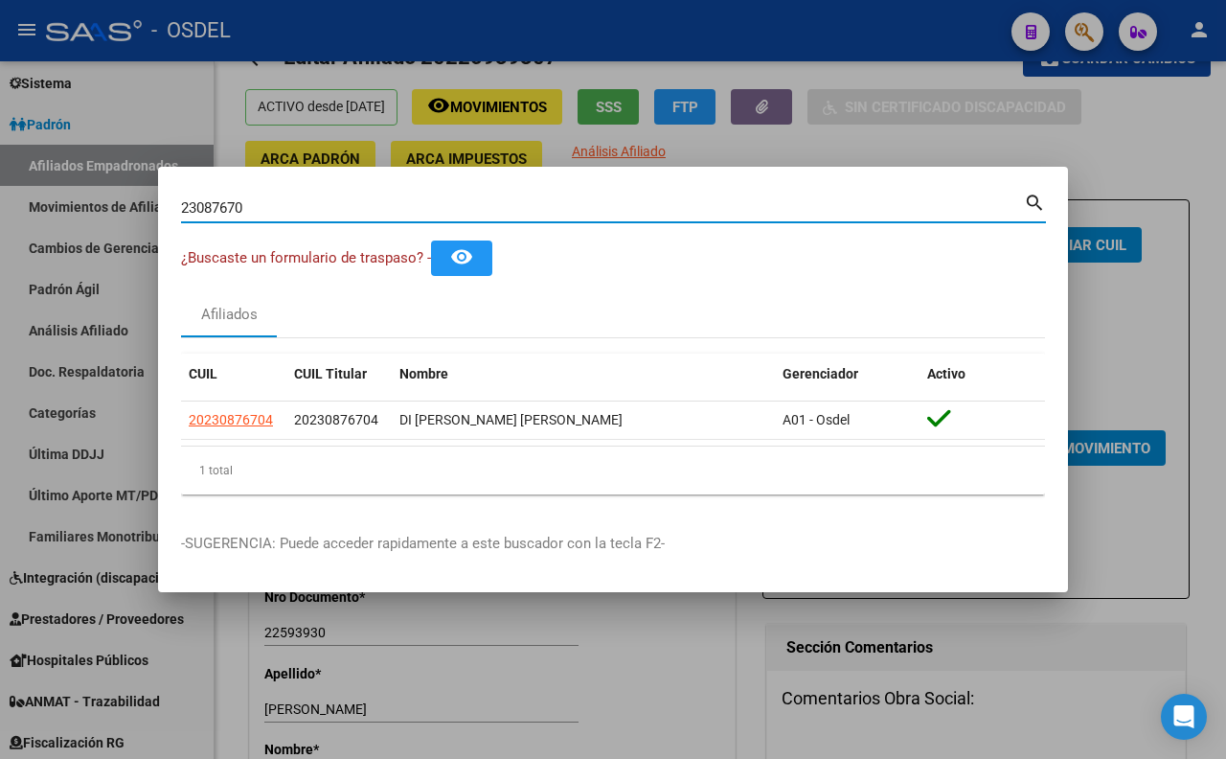
click at [815, 214] on input "23087670" at bounding box center [602, 207] width 843 height 17
type input "2"
paste input "22183130"
type input "22183130"
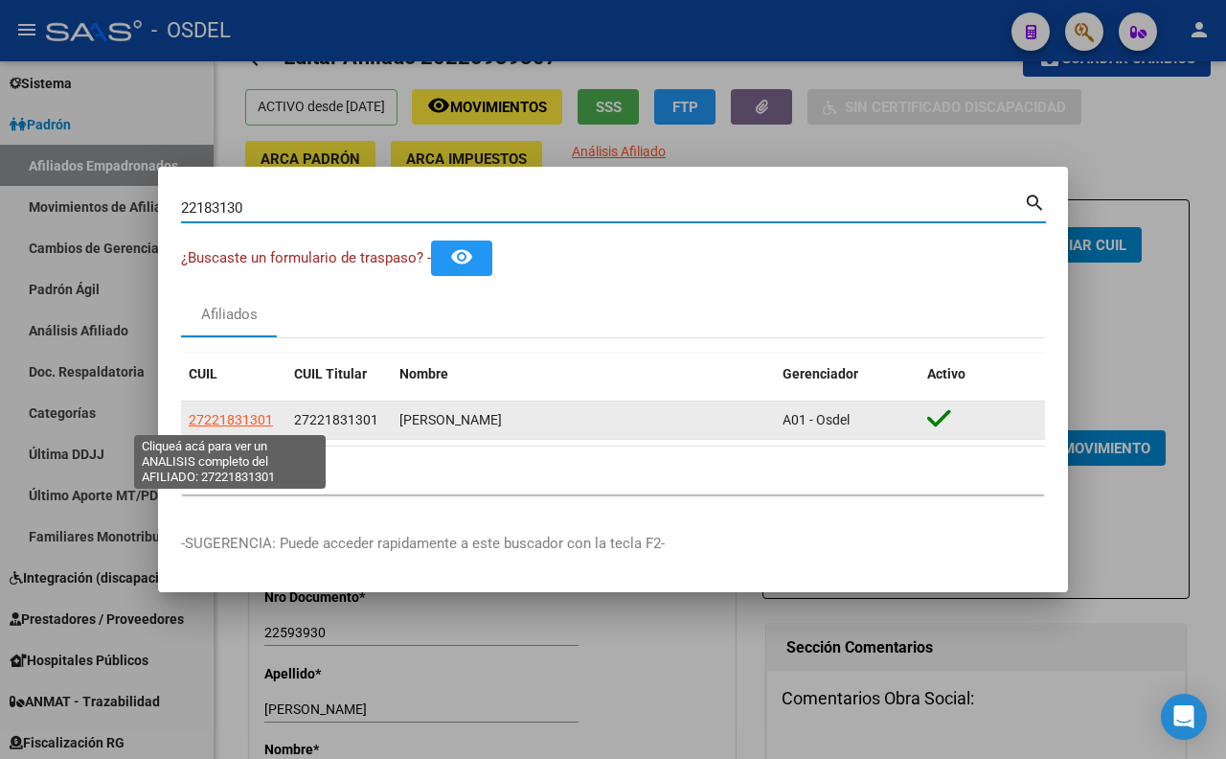
click at [194, 422] on span "27221831301" at bounding box center [231, 419] width 84 height 15
type textarea "27221831301"
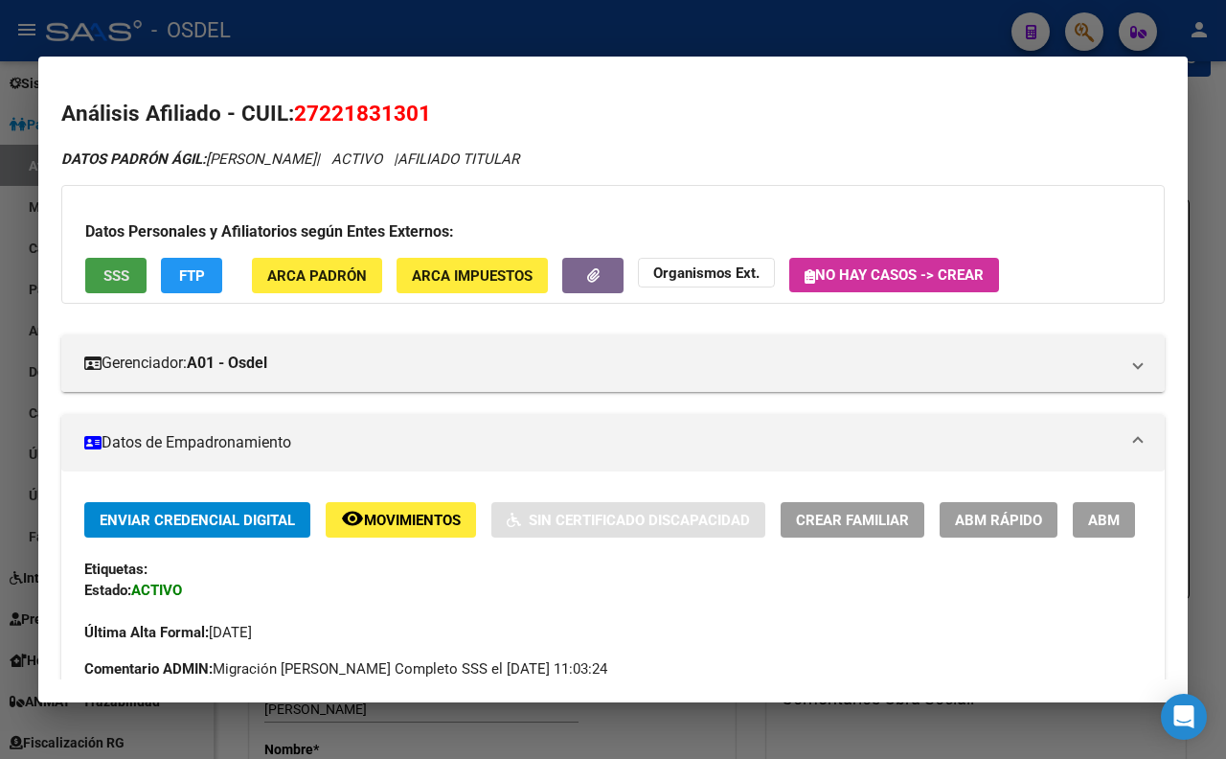
click at [120, 281] on span "SSS" at bounding box center [116, 275] width 26 height 17
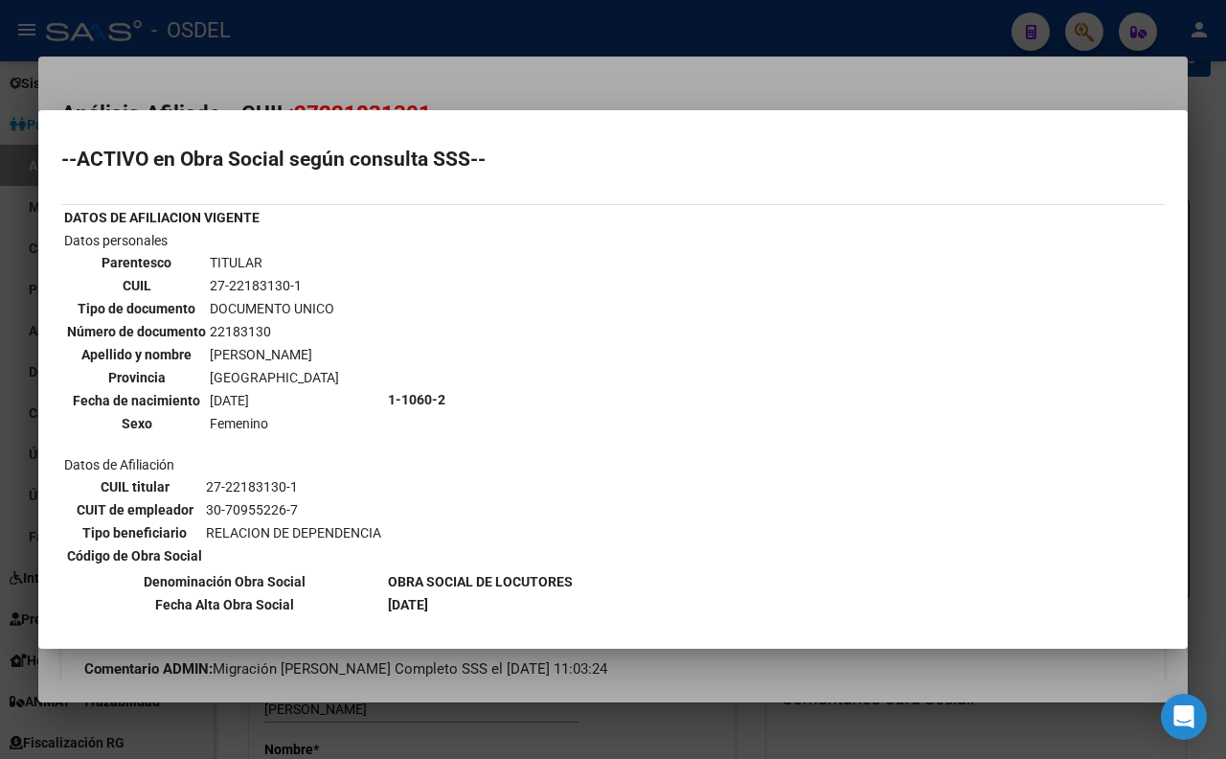
click at [683, 87] on div at bounding box center [613, 379] width 1226 height 759
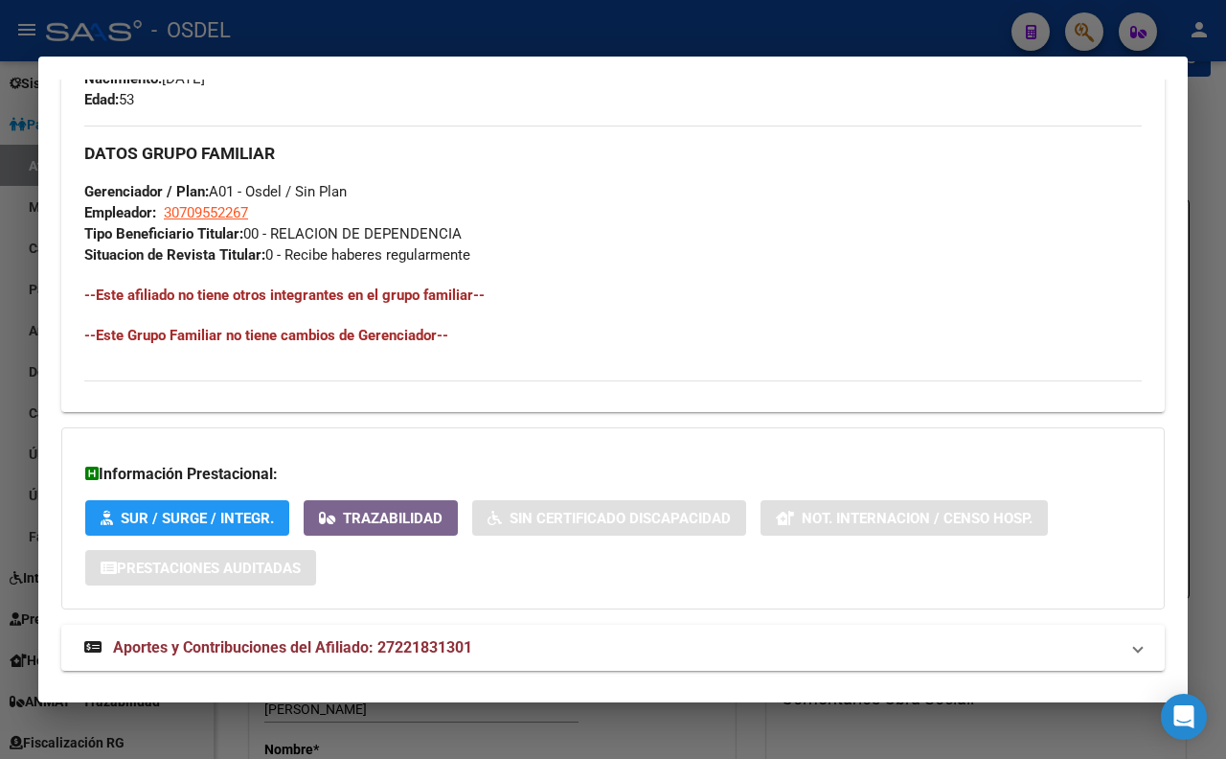
scroll to position [937, 0]
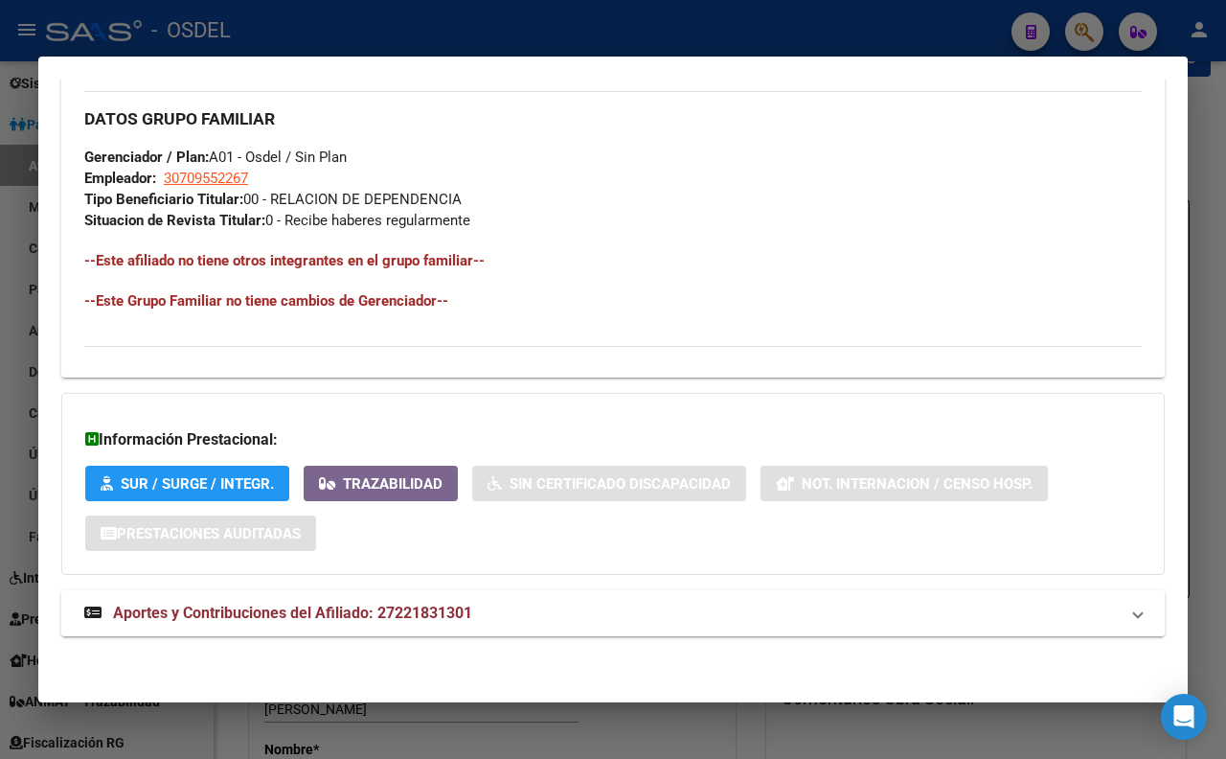
click at [429, 605] on span "Aportes y Contribuciones del Afiliado: 27221831301" at bounding box center [292, 613] width 359 height 18
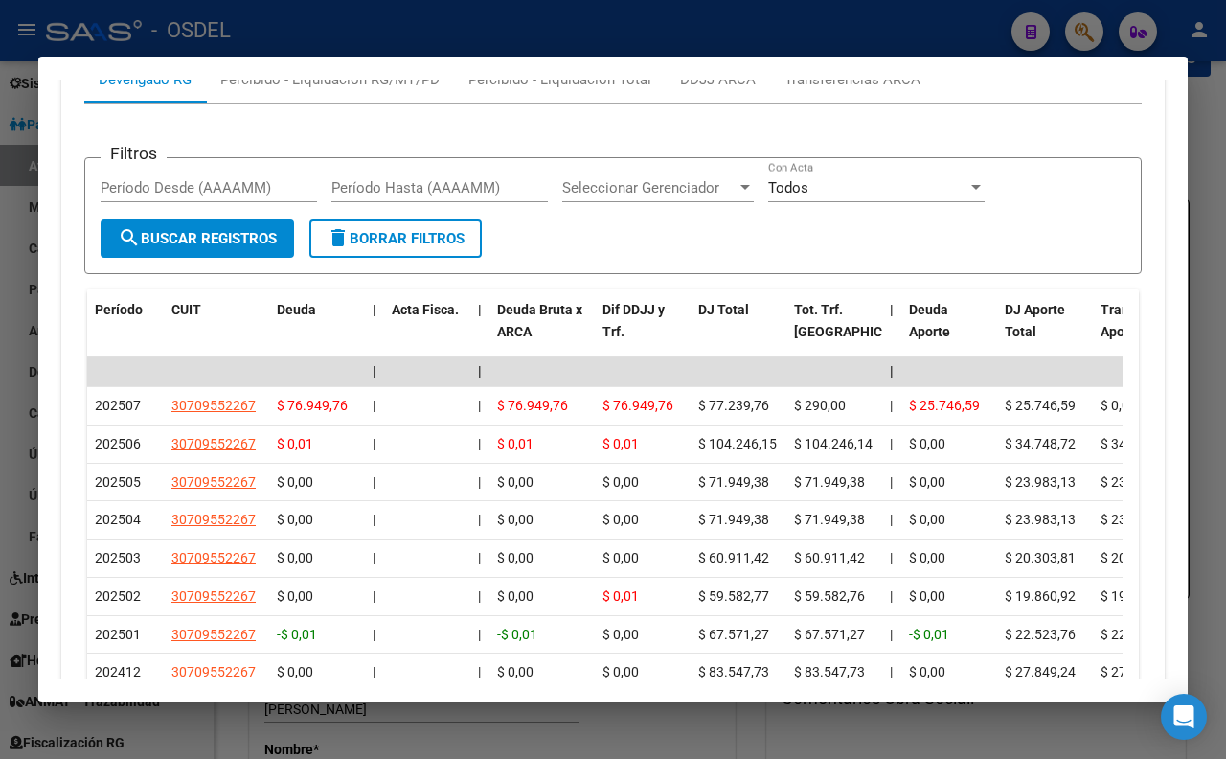
scroll to position [1416, 0]
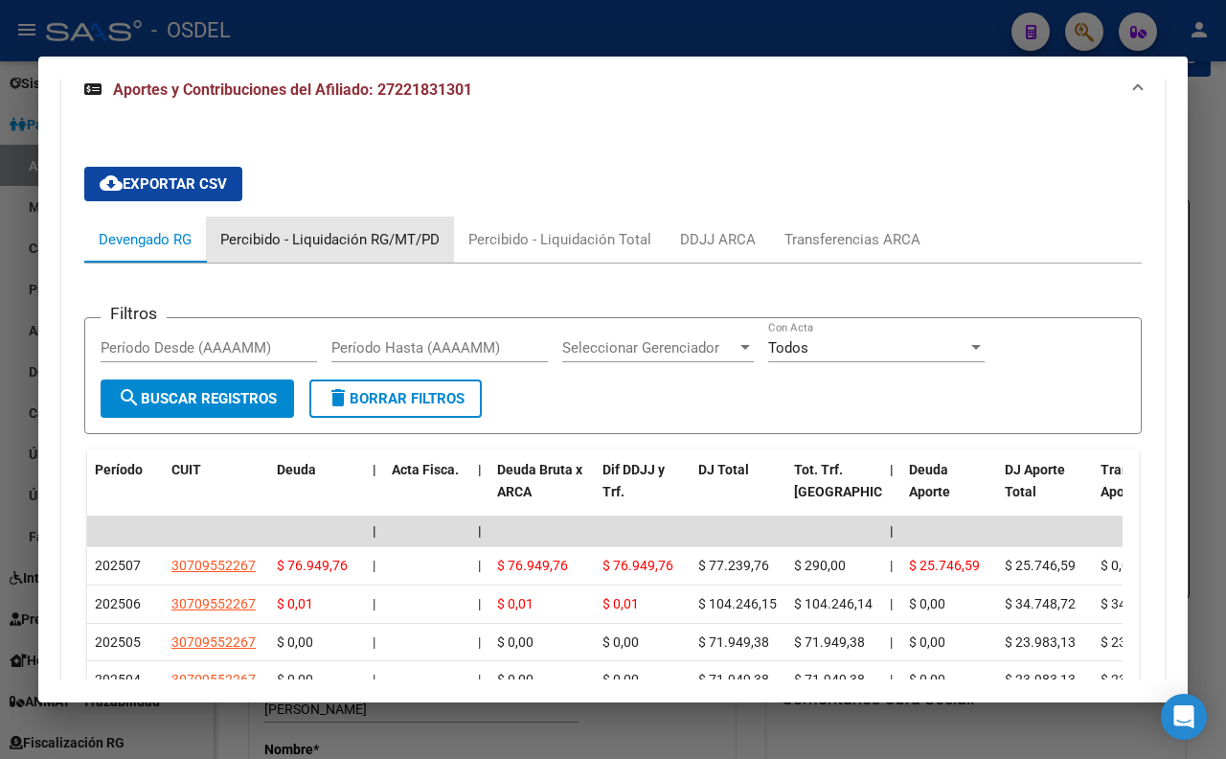
click at [380, 250] on div "Percibido - Liquidación RG/MT/PD" at bounding box center [329, 239] width 219 height 21
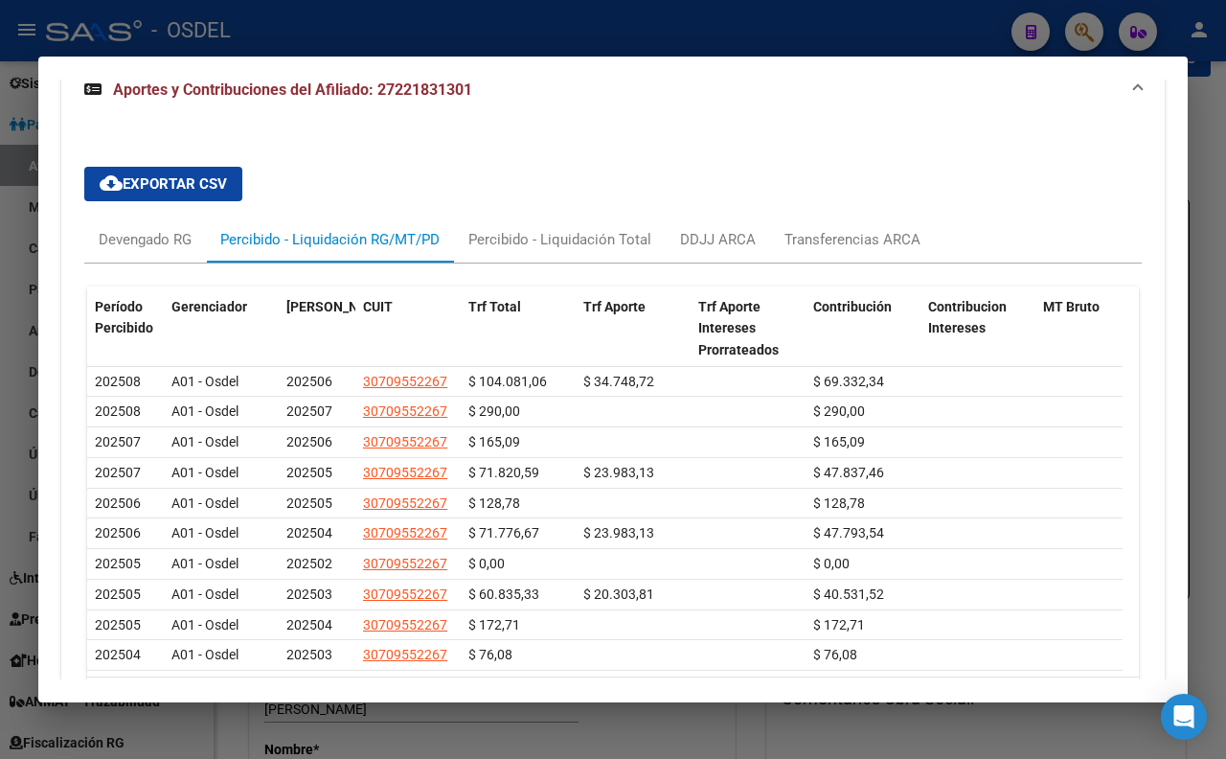
click at [629, 42] on div at bounding box center [613, 379] width 1226 height 759
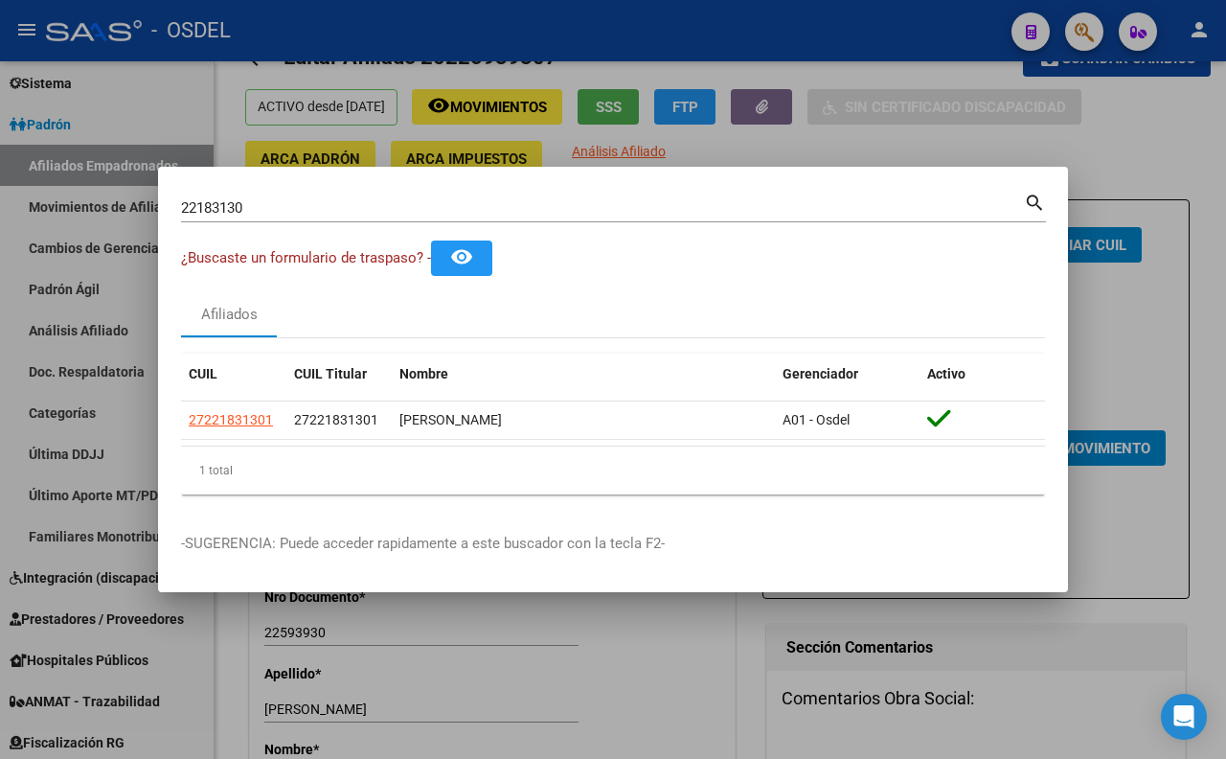
click at [696, 14] on div at bounding box center [613, 379] width 1226 height 759
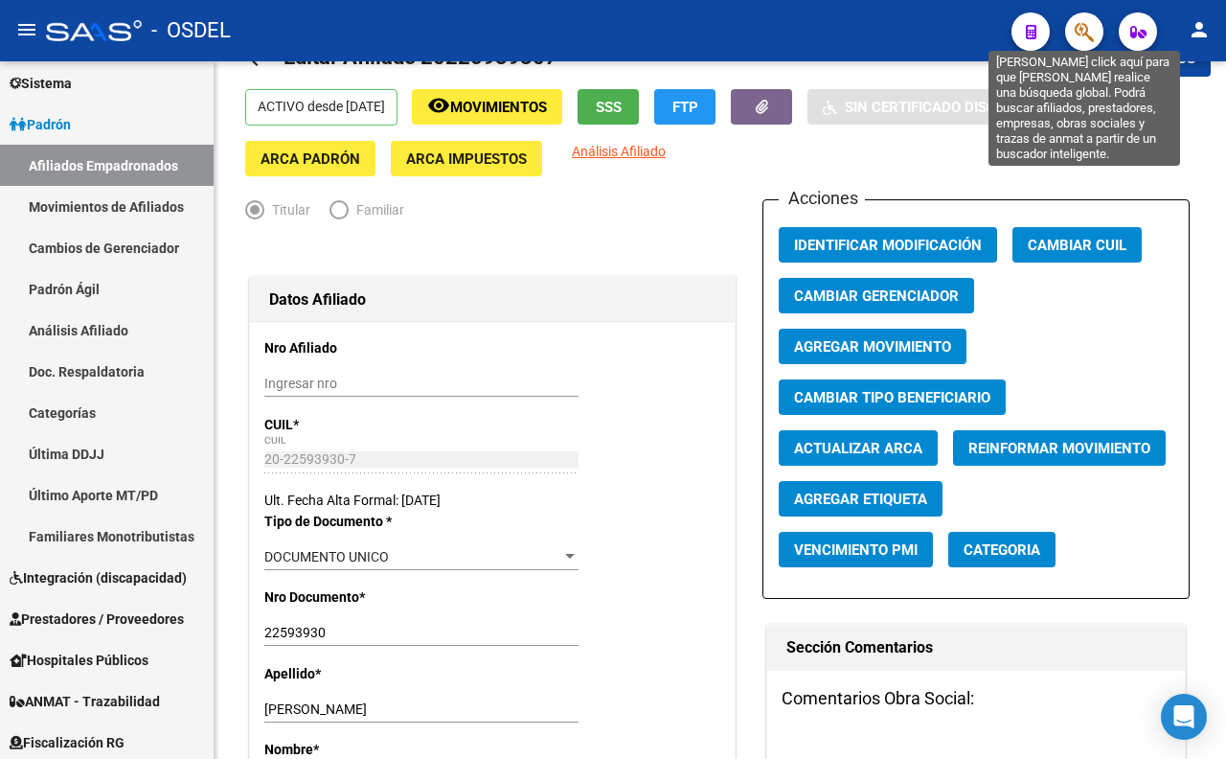
click at [1094, 32] on icon "button" at bounding box center [1084, 32] width 19 height 22
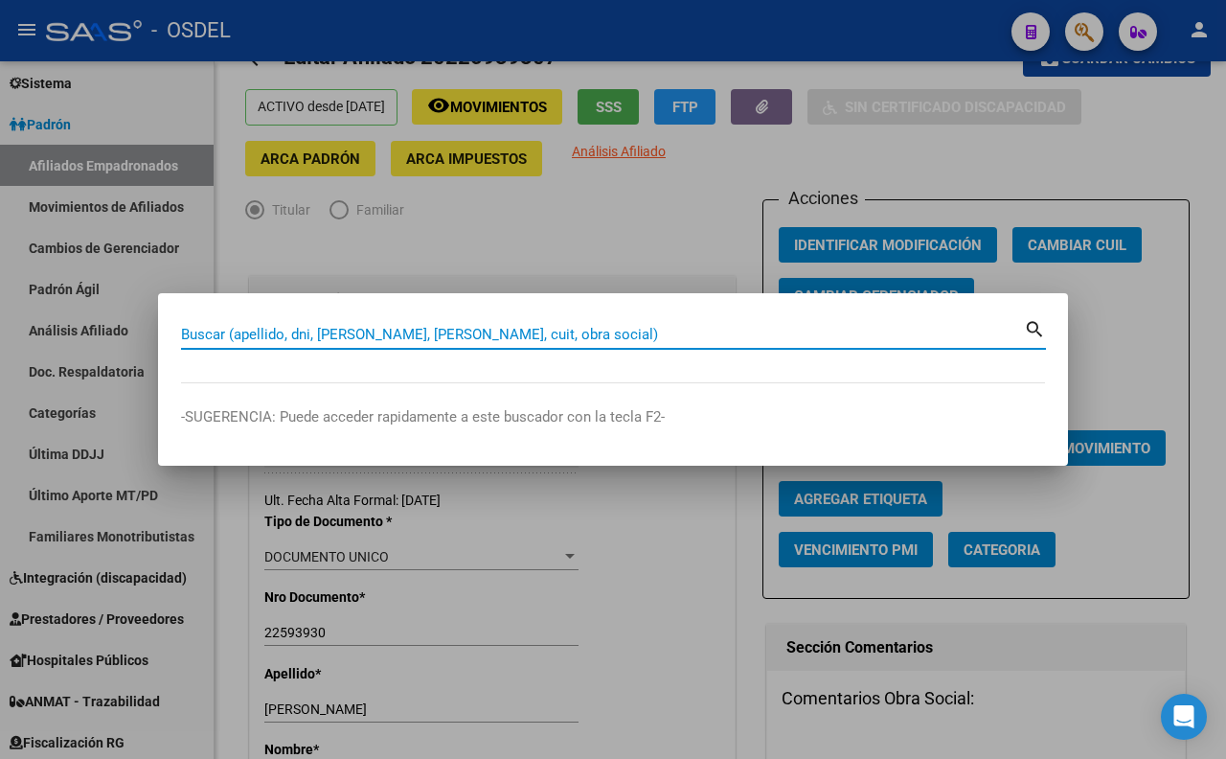
click at [431, 329] on input "Buscar (apellido, dni, [PERSON_NAME], [PERSON_NAME], cuit, obra social)" at bounding box center [602, 334] width 843 height 17
paste input "27885860"
type input "27885860"
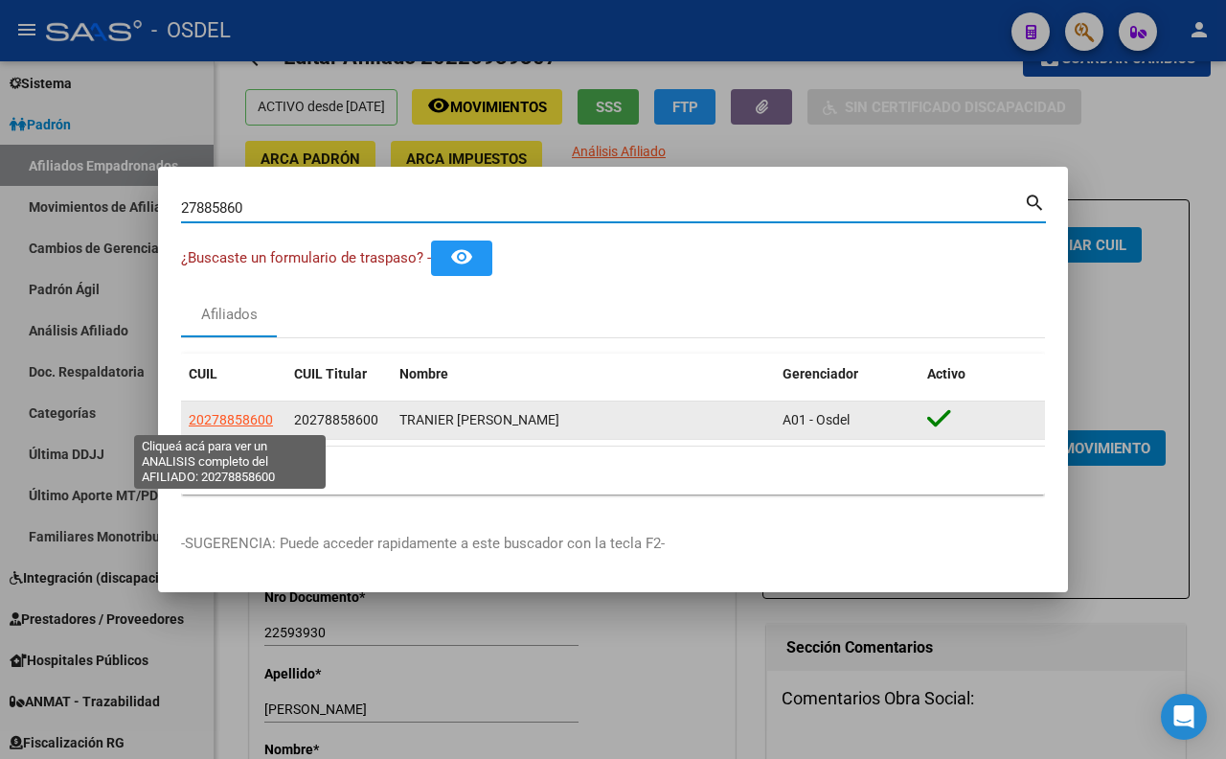
click at [264, 412] on span "20278858600" at bounding box center [231, 419] width 84 height 15
type textarea "20278858600"
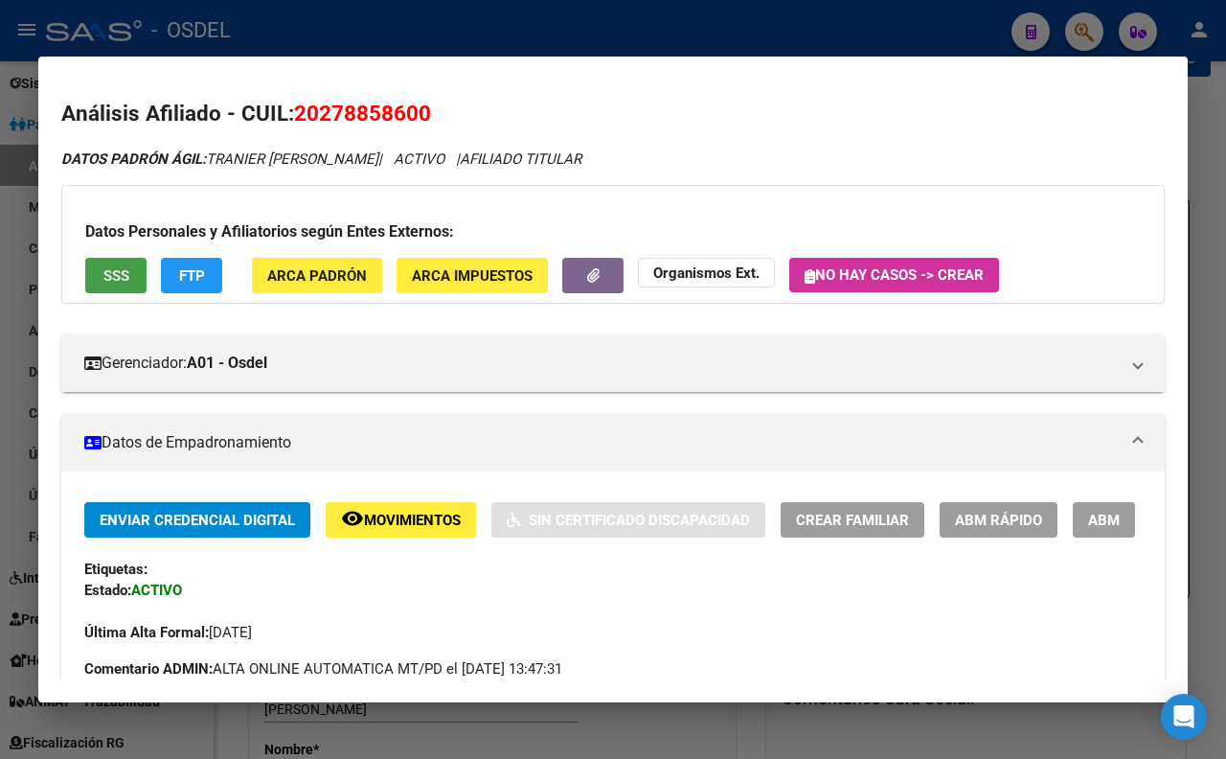
click at [137, 283] on button "SSS" at bounding box center [115, 275] width 61 height 35
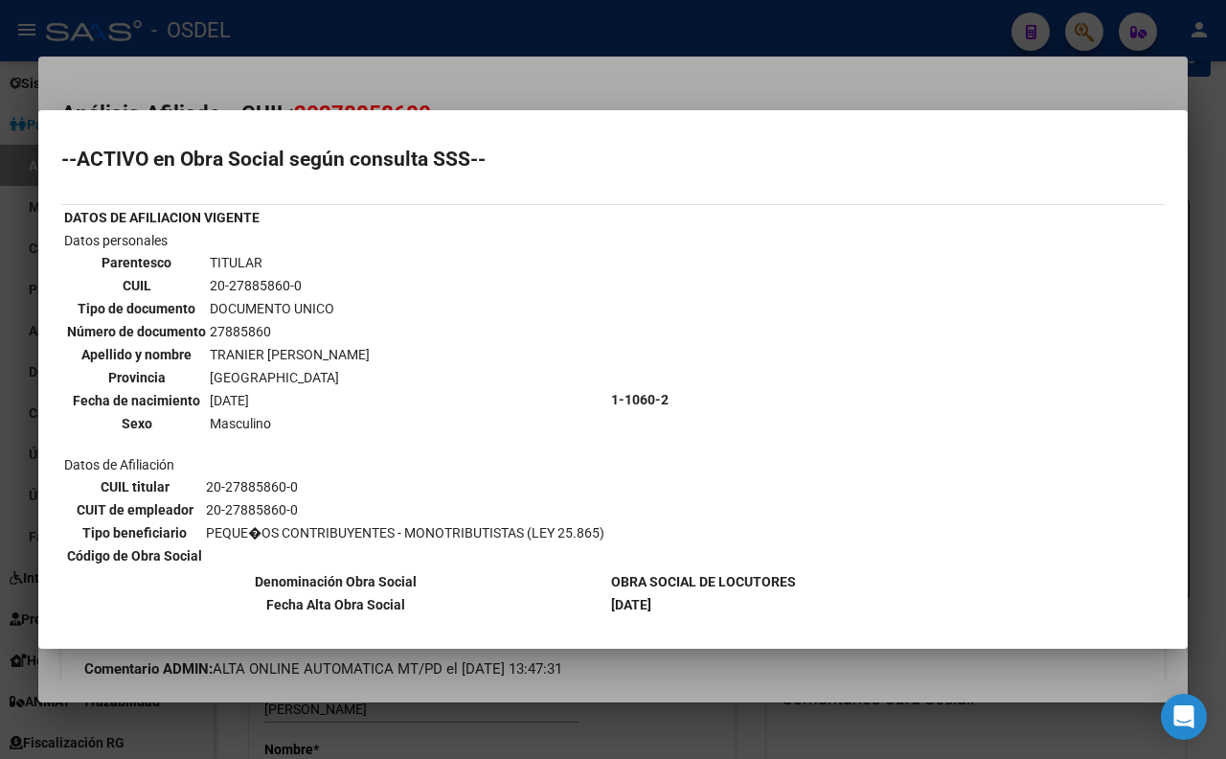
click at [666, 89] on div at bounding box center [613, 379] width 1226 height 759
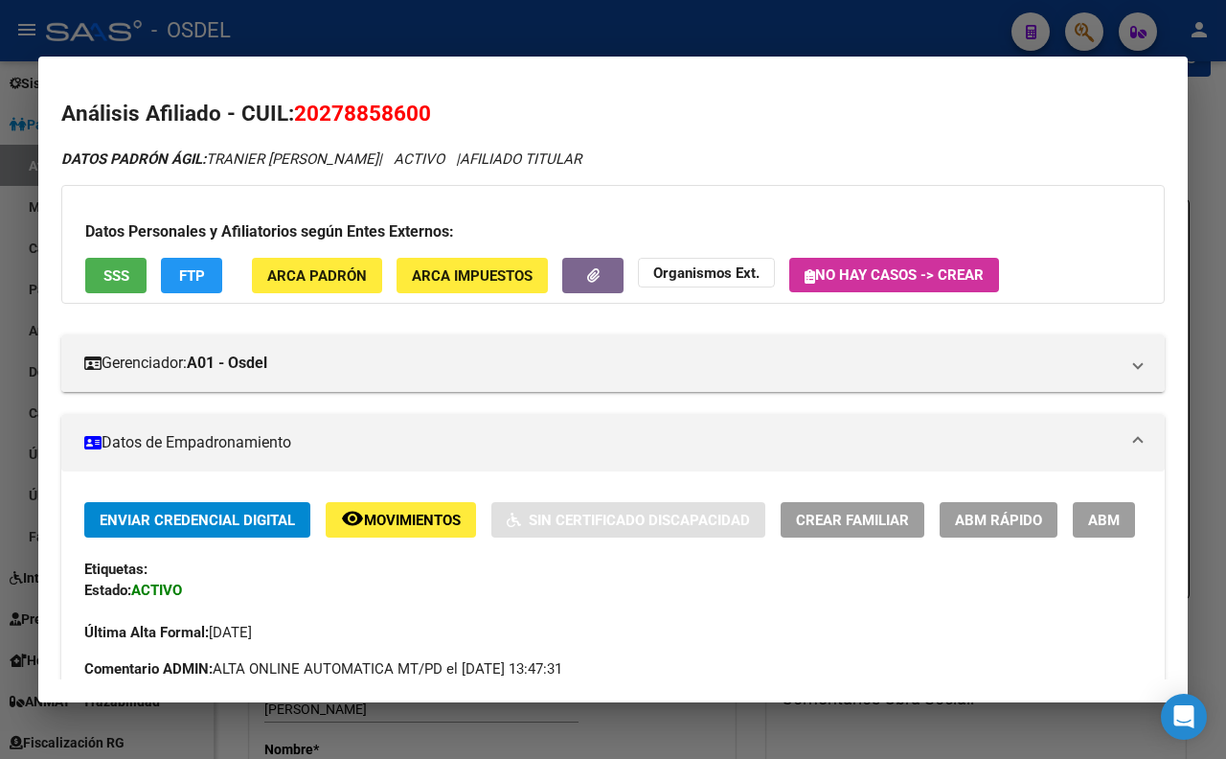
click at [657, 48] on div at bounding box center [613, 379] width 1226 height 759
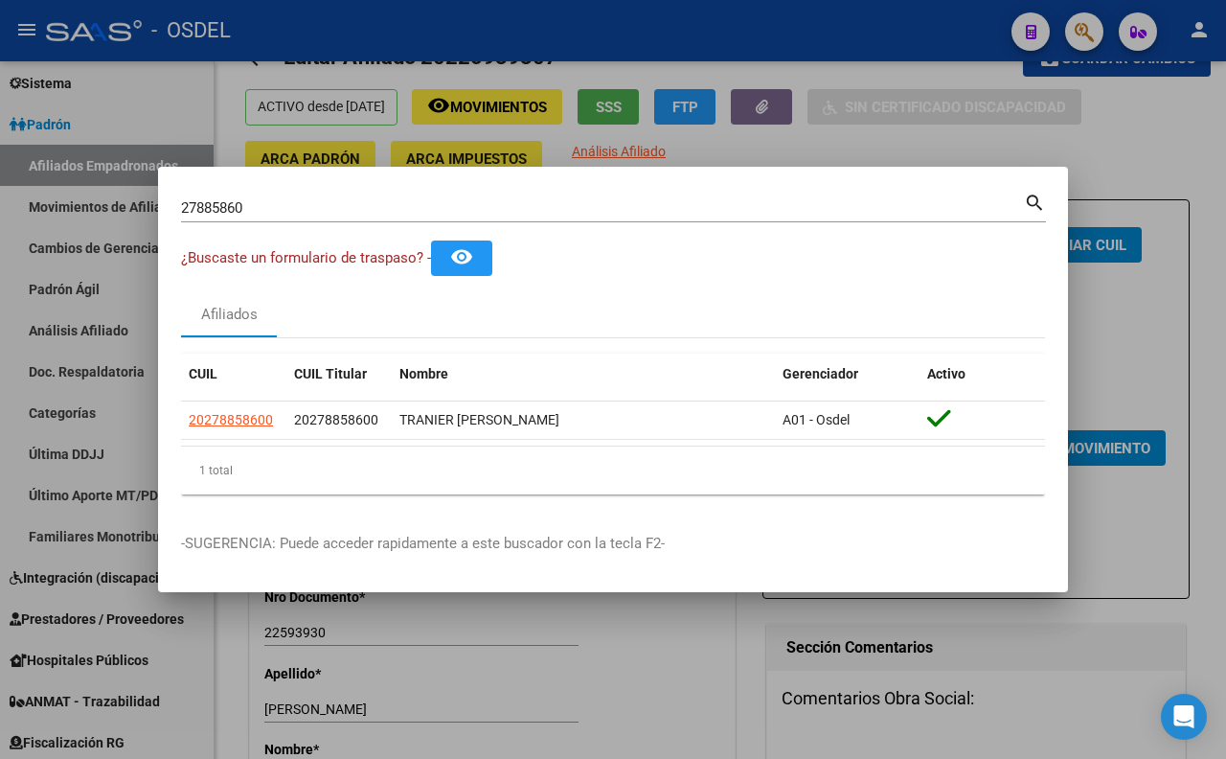
click at [738, 146] on div at bounding box center [613, 379] width 1226 height 759
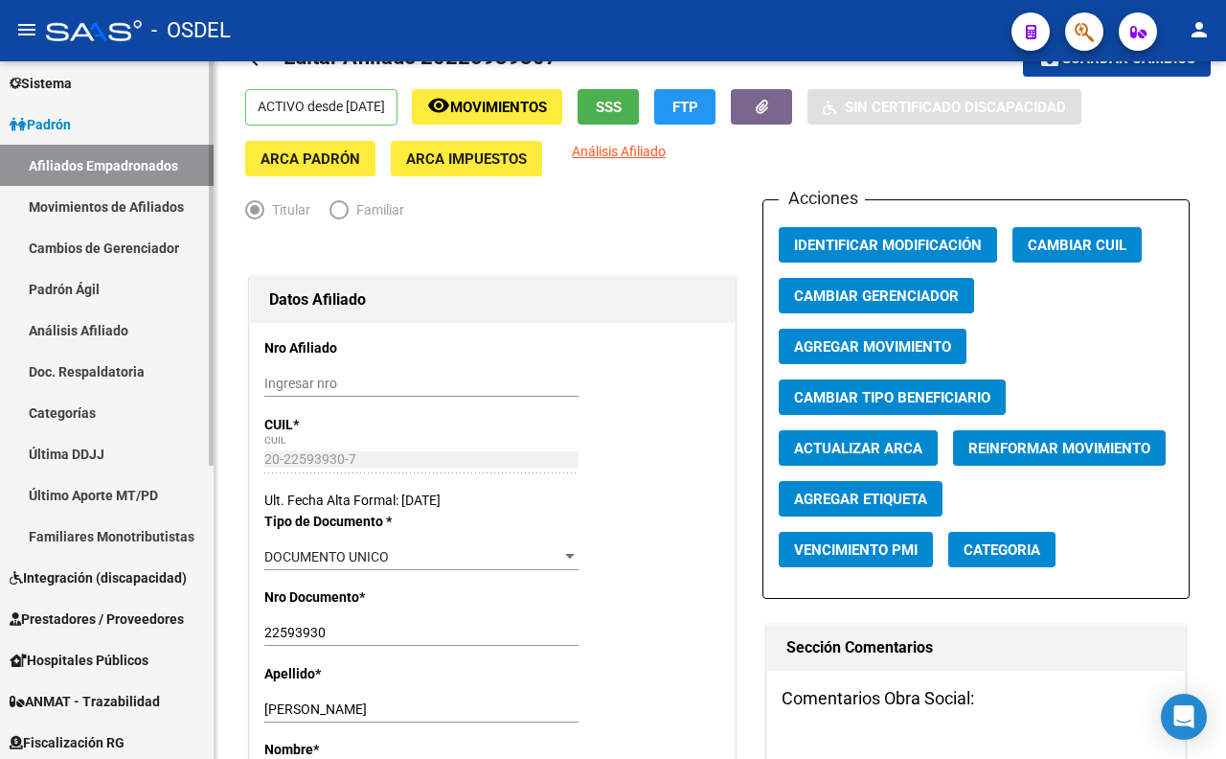
click at [106, 333] on link "Análisis Afiliado" at bounding box center [107, 329] width 214 height 41
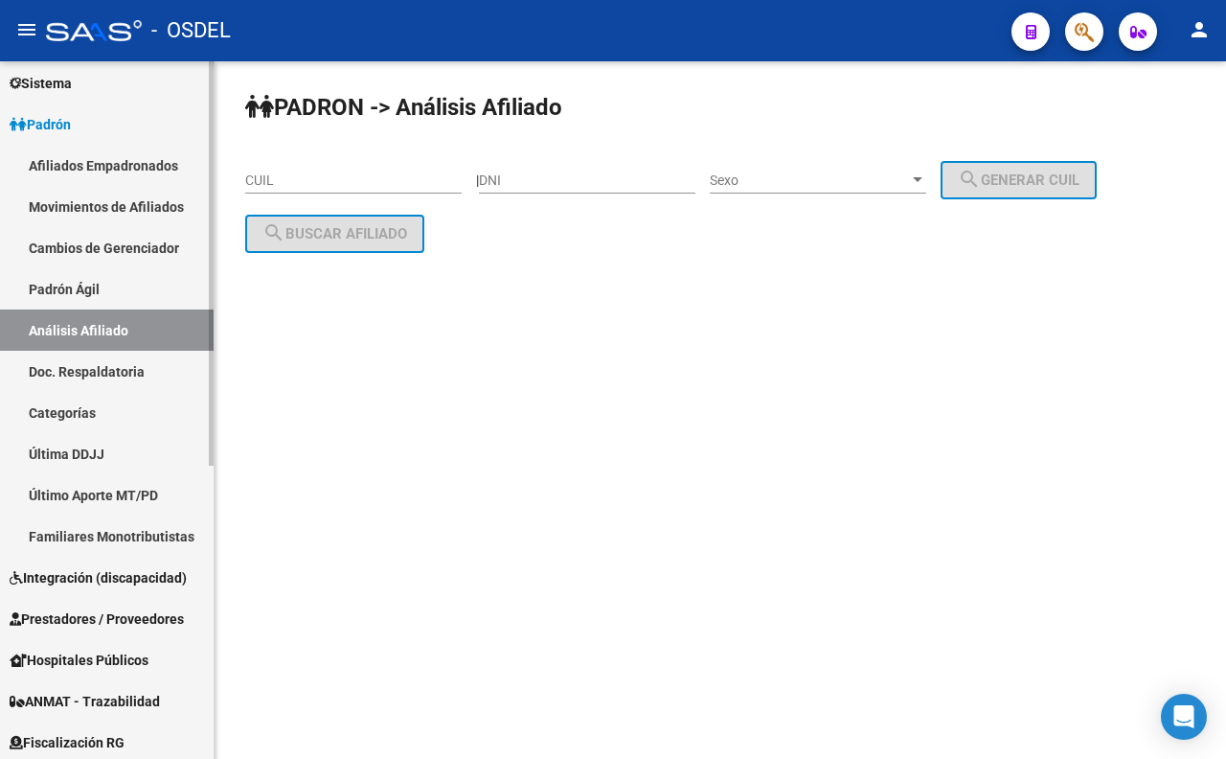
click at [145, 215] on link "Movimientos de Afiliados" at bounding box center [107, 206] width 214 height 41
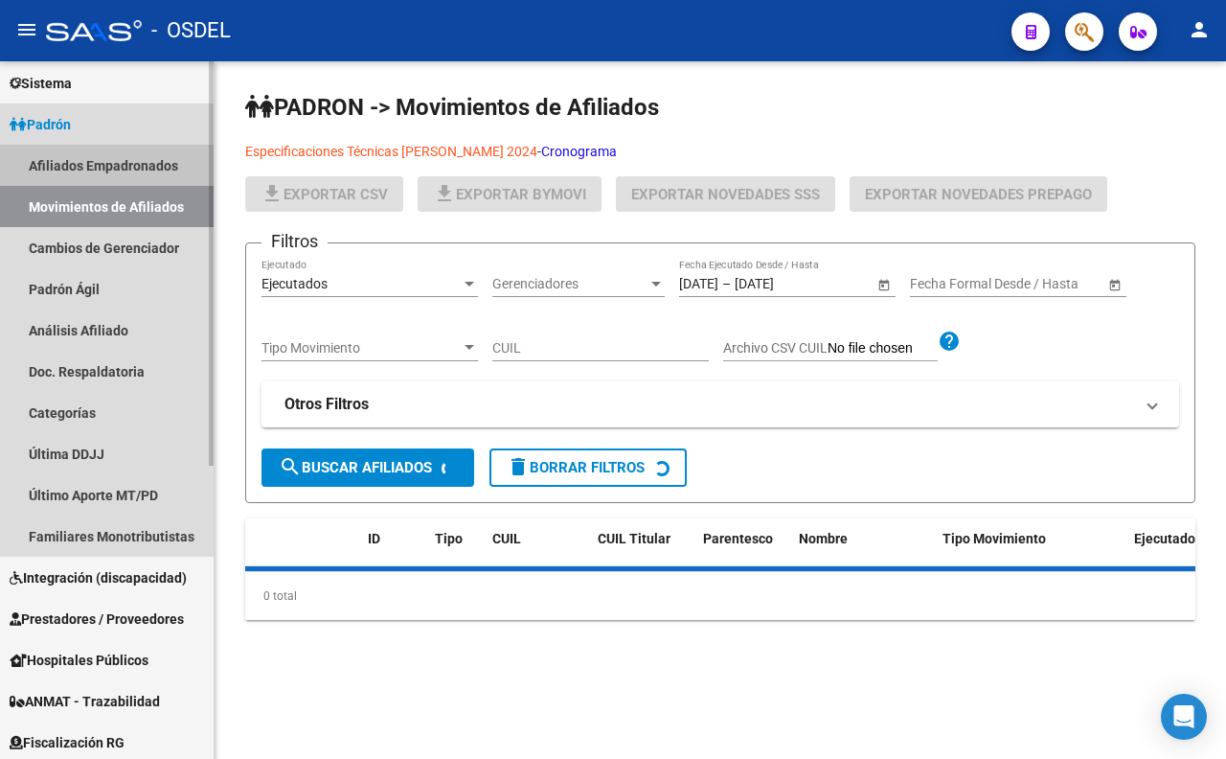
click at [156, 166] on link "Afiliados Empadronados" at bounding box center [107, 165] width 214 height 41
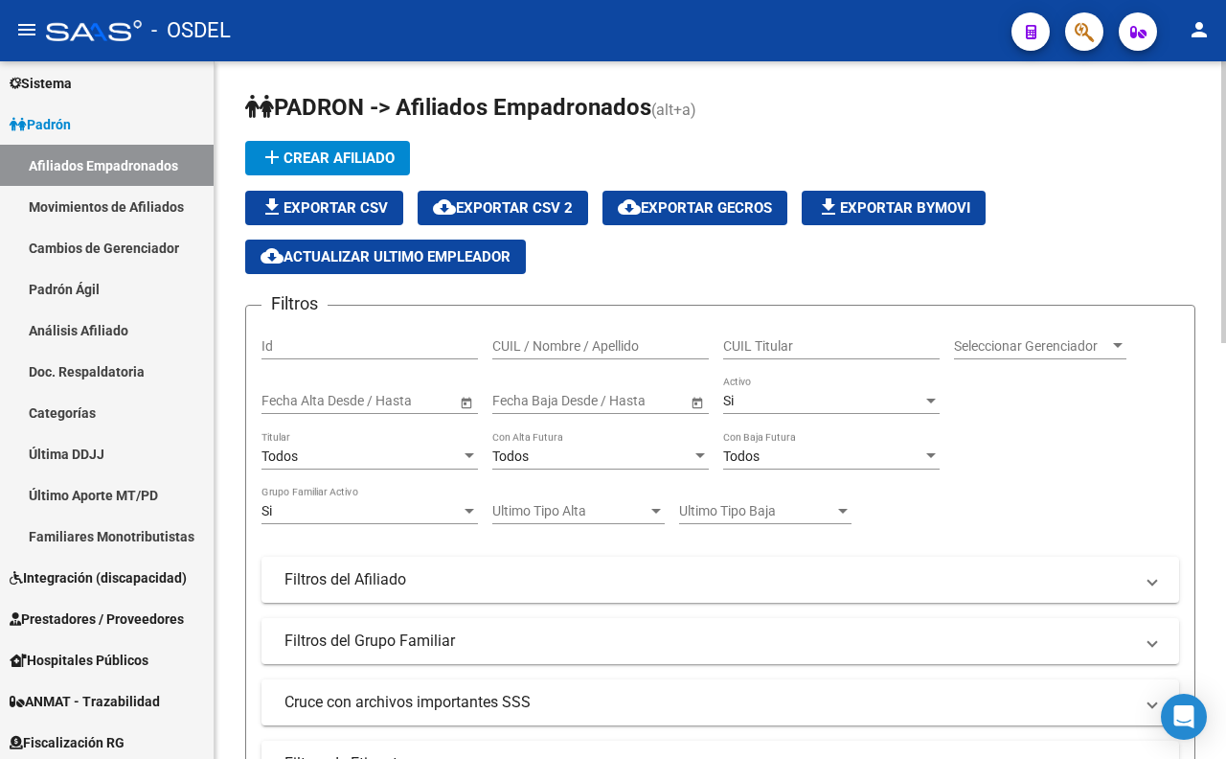
click at [974, 348] on span "Seleccionar Gerenciador" at bounding box center [1031, 346] width 155 height 16
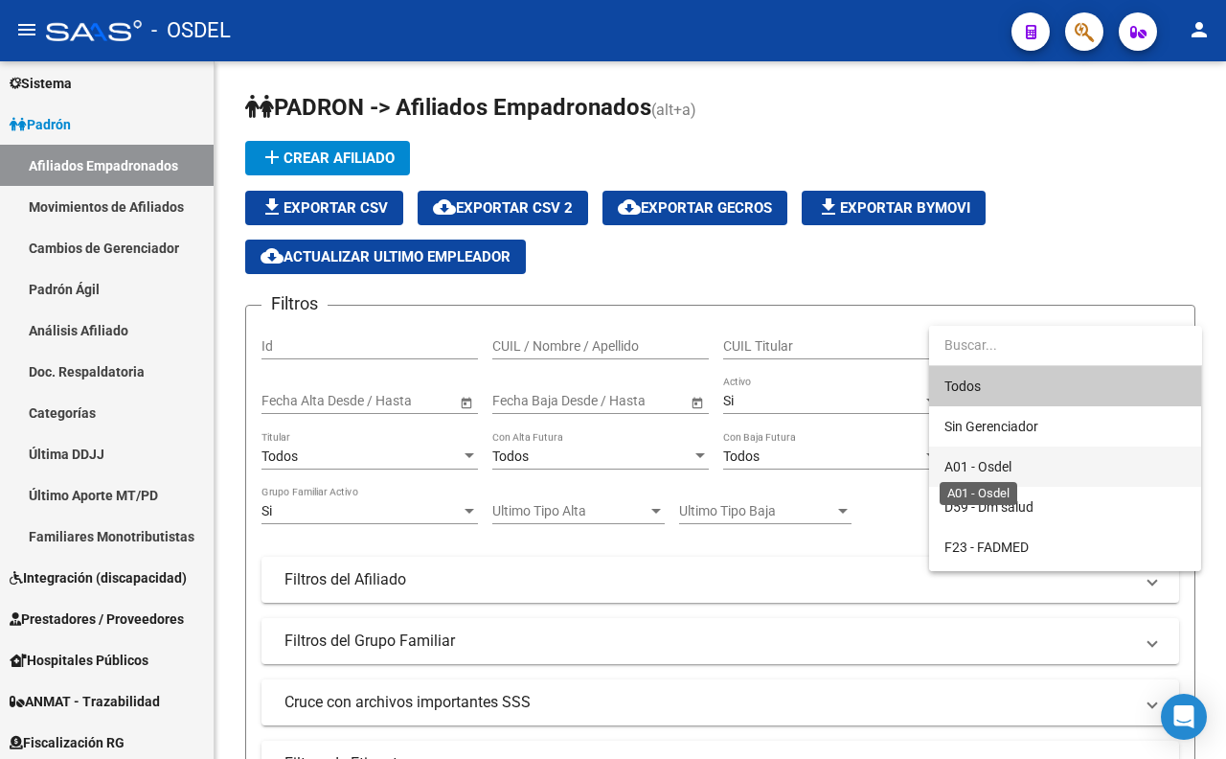
click at [992, 462] on span "A01 - Osdel" at bounding box center [978, 466] width 67 height 15
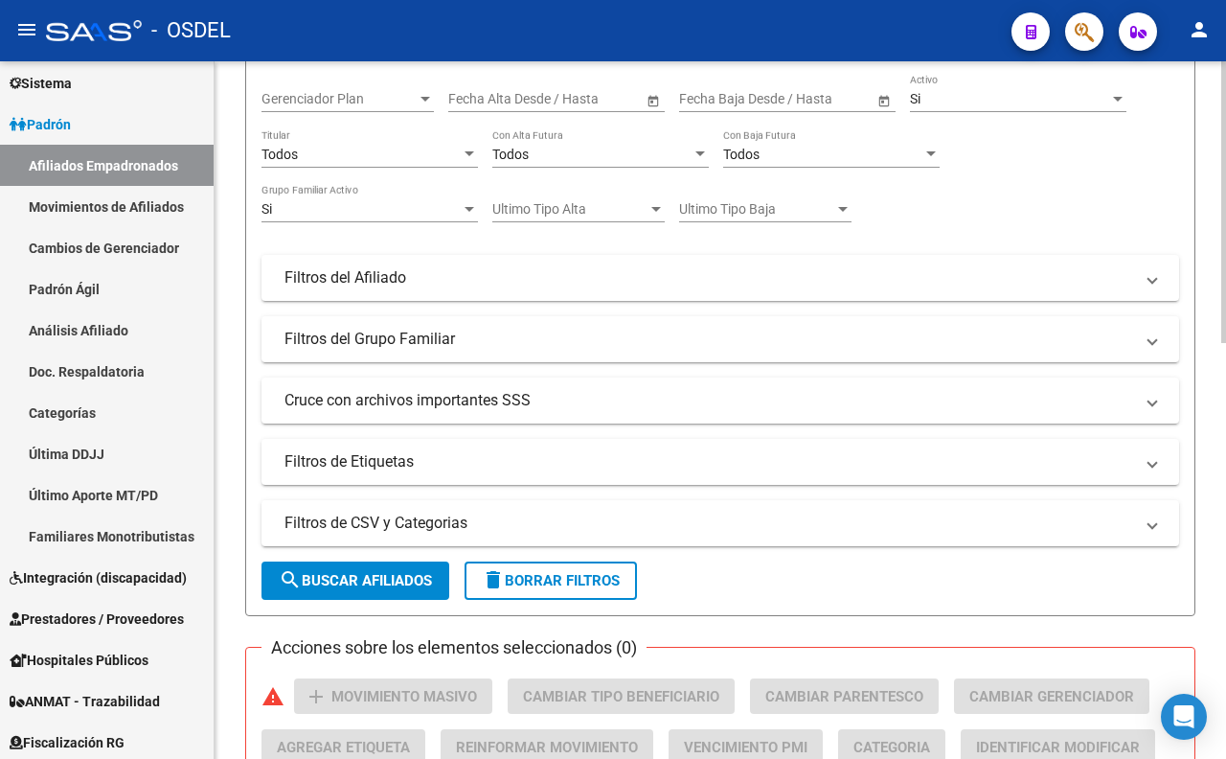
scroll to position [425, 0]
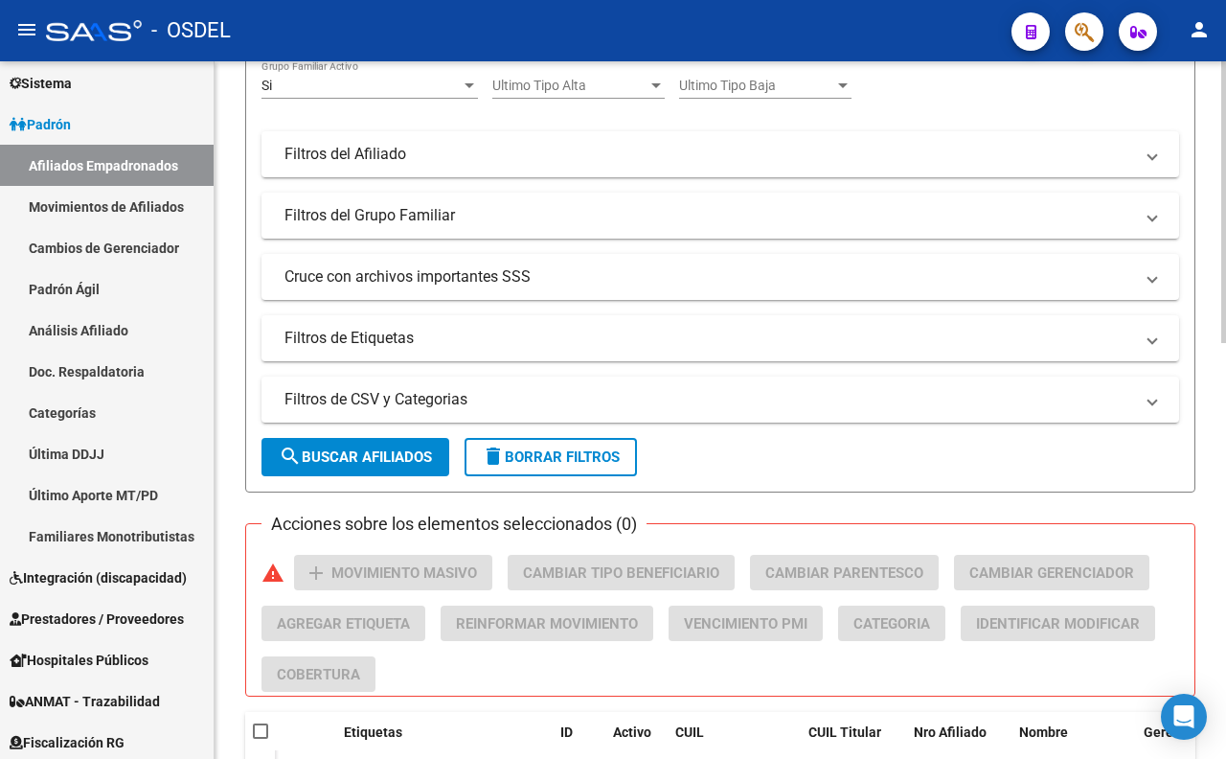
click at [406, 467] on button "search Buscar Afiliados" at bounding box center [356, 457] width 188 height 38
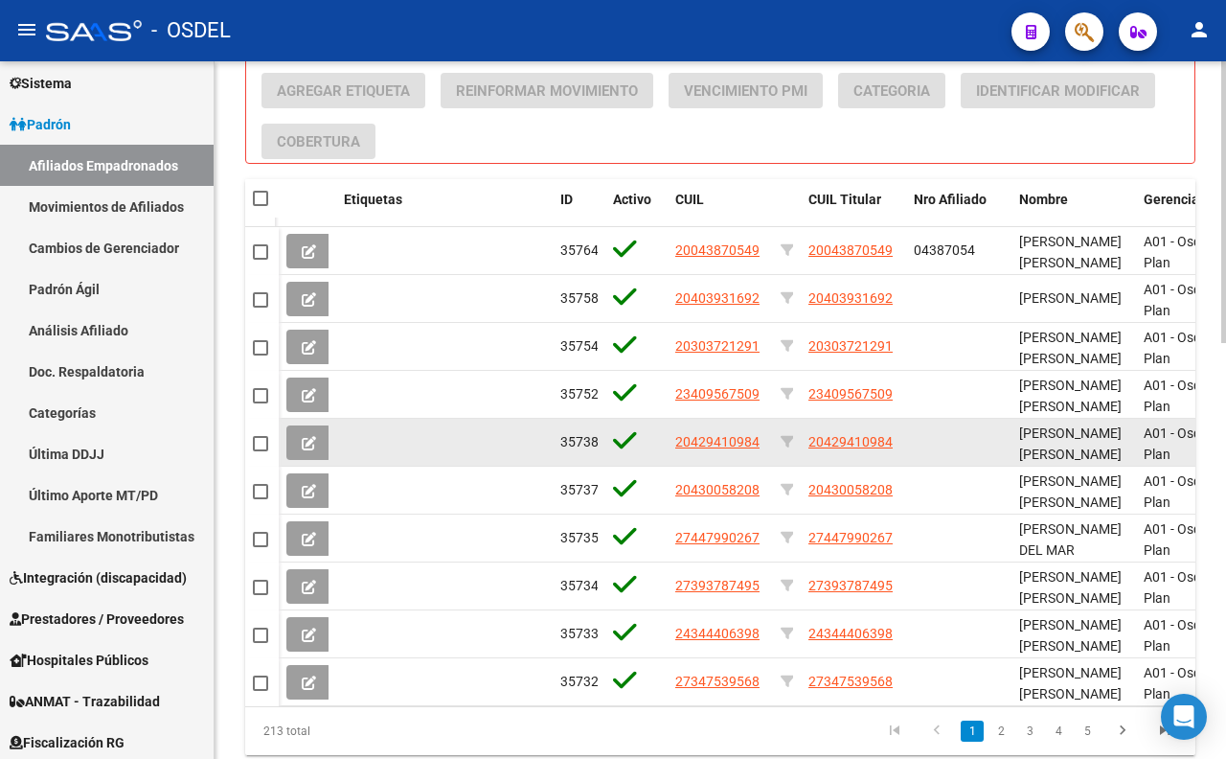
scroll to position [1, 0]
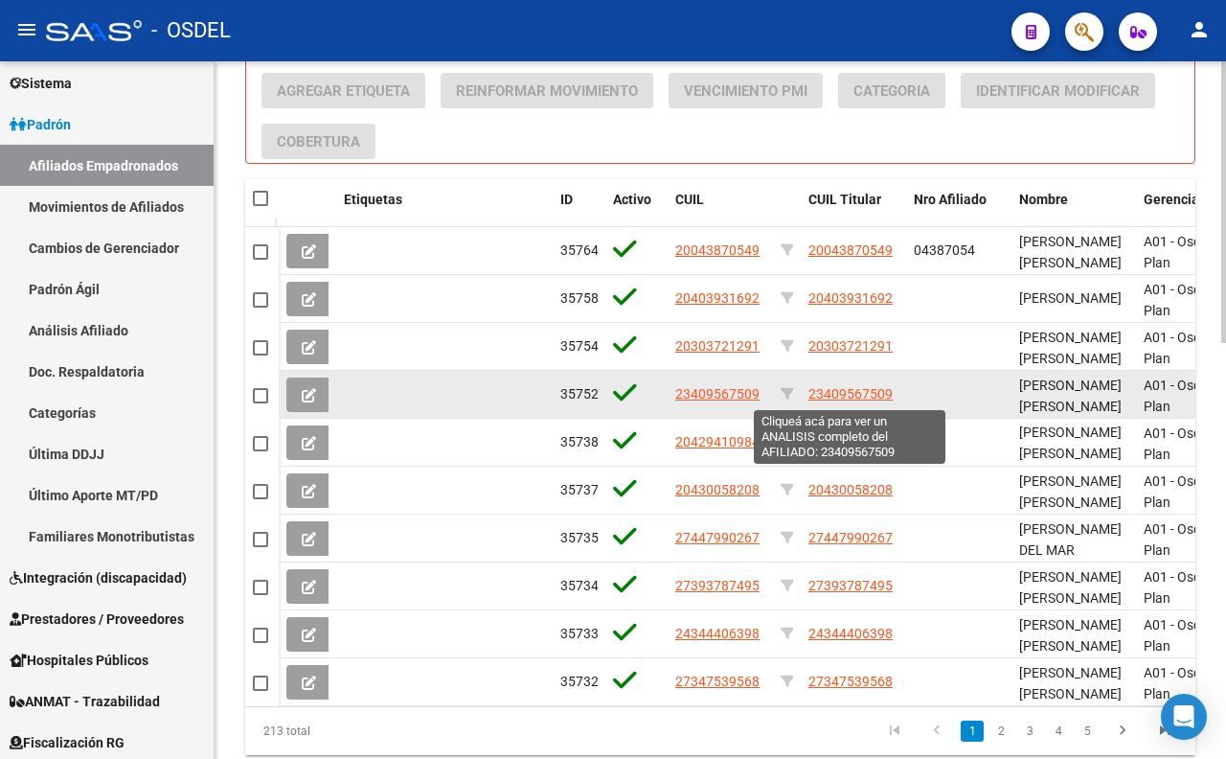
click at [858, 390] on span "23409567509" at bounding box center [851, 393] width 84 height 15
type textarea "23409567509"
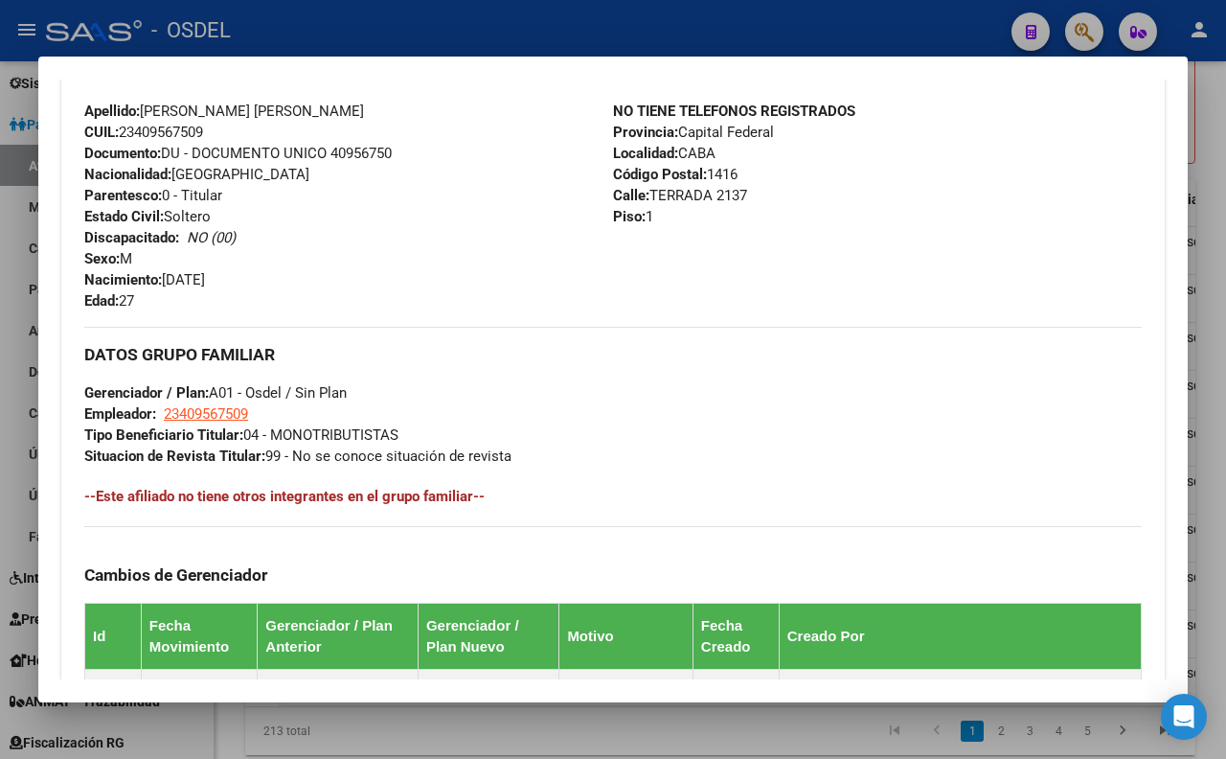
scroll to position [638, 0]
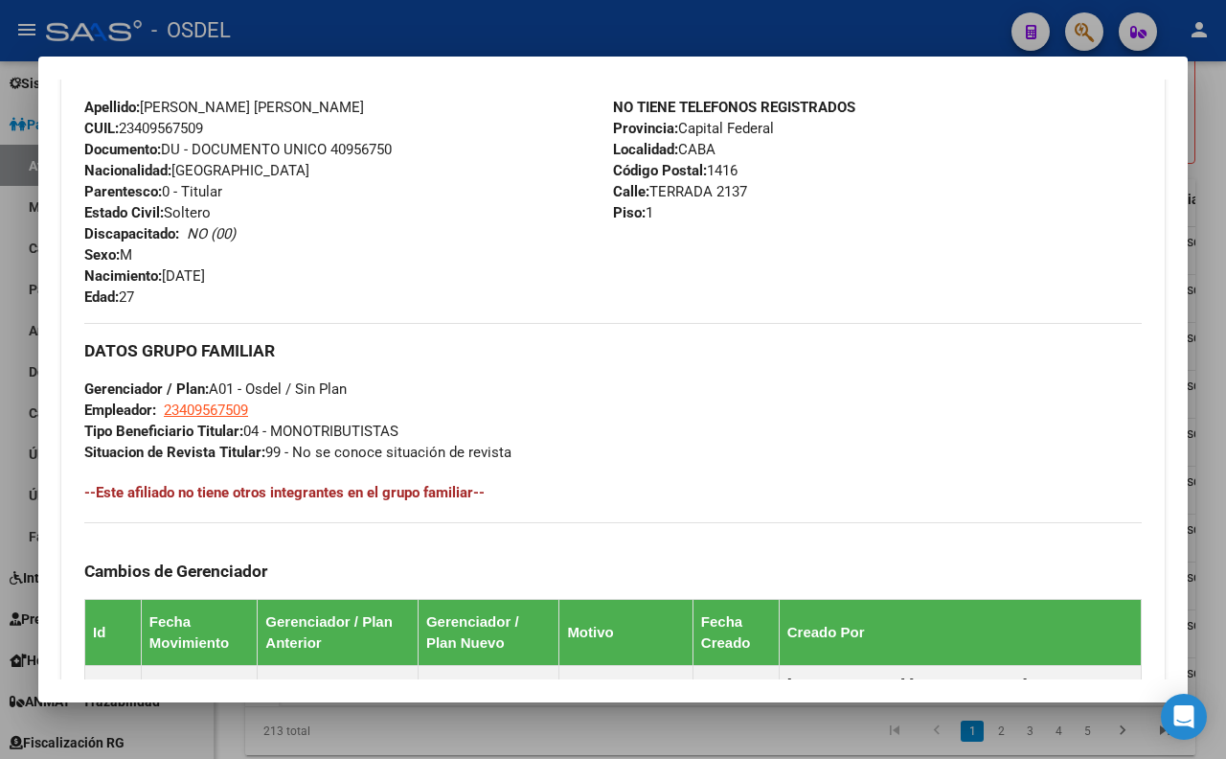
click at [506, 39] on div at bounding box center [613, 379] width 1226 height 759
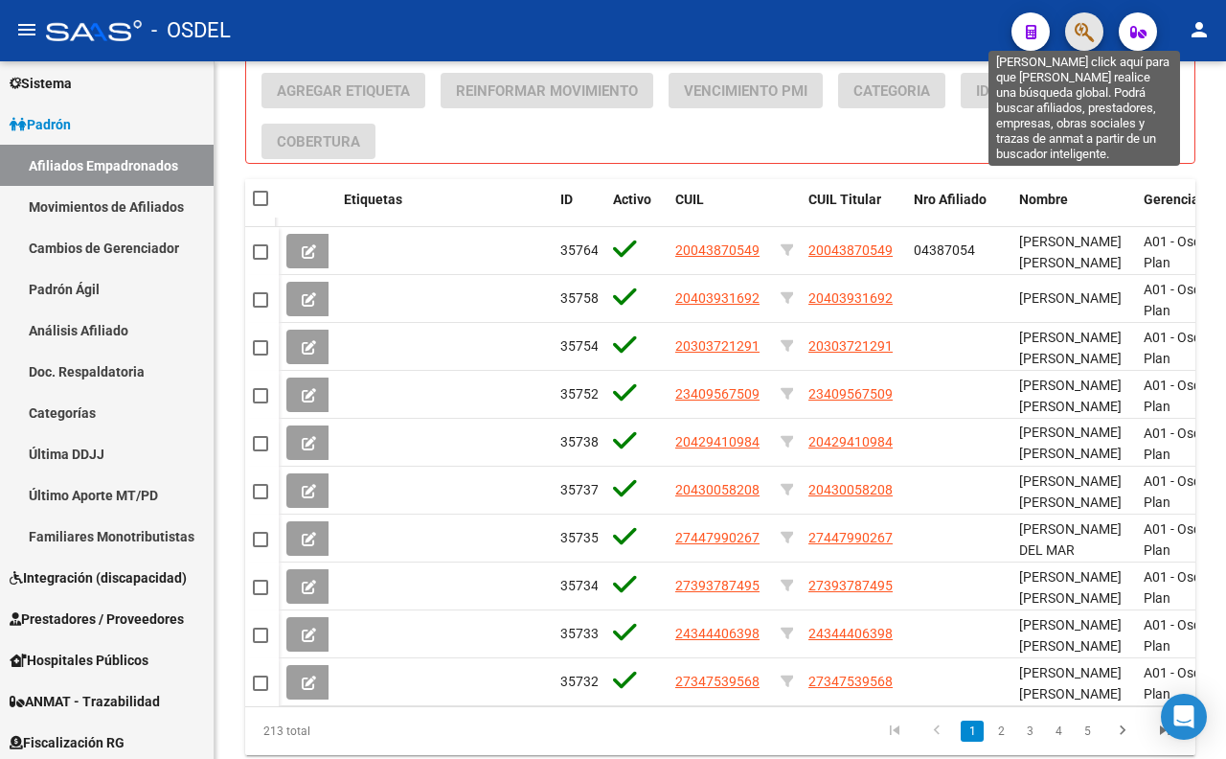
click at [1085, 36] on icon "button" at bounding box center [1084, 32] width 19 height 22
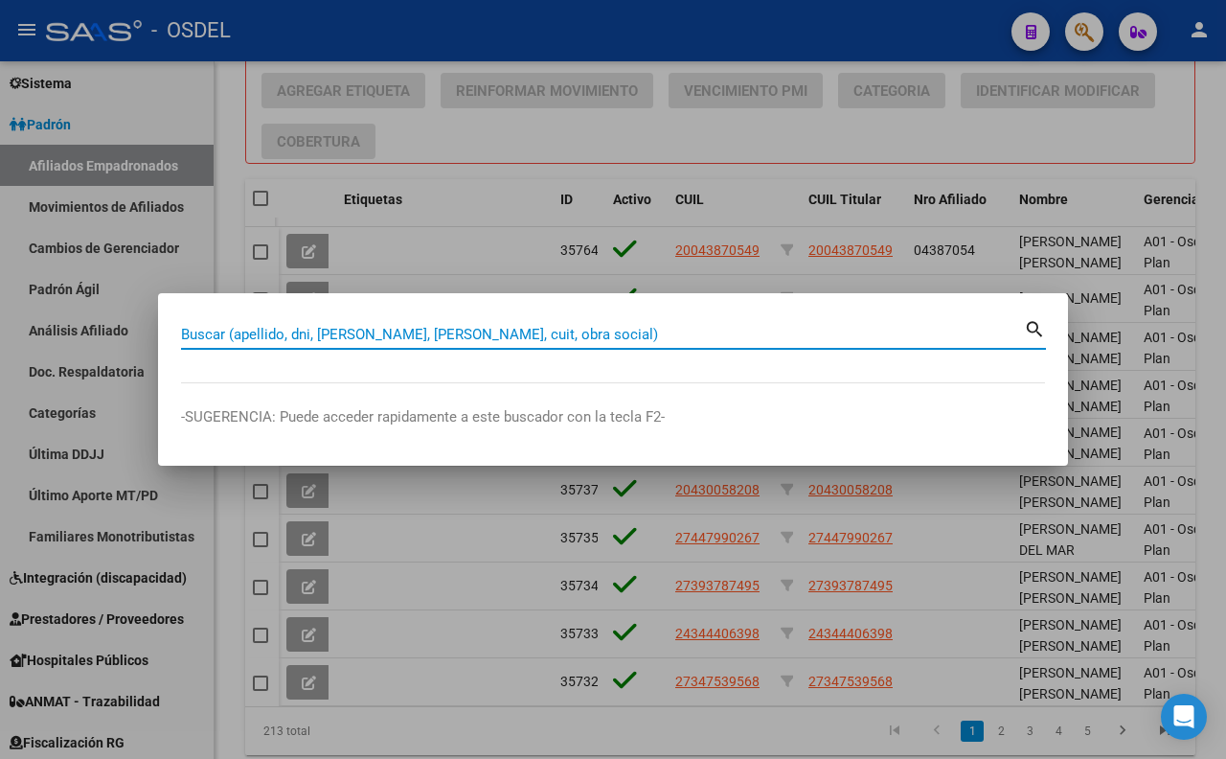
click at [571, 341] on input "Buscar (apellido, dni, [PERSON_NAME], [PERSON_NAME], cuit, obra social)" at bounding box center [602, 334] width 843 height 17
paste input "28005777"
type input "28005777"
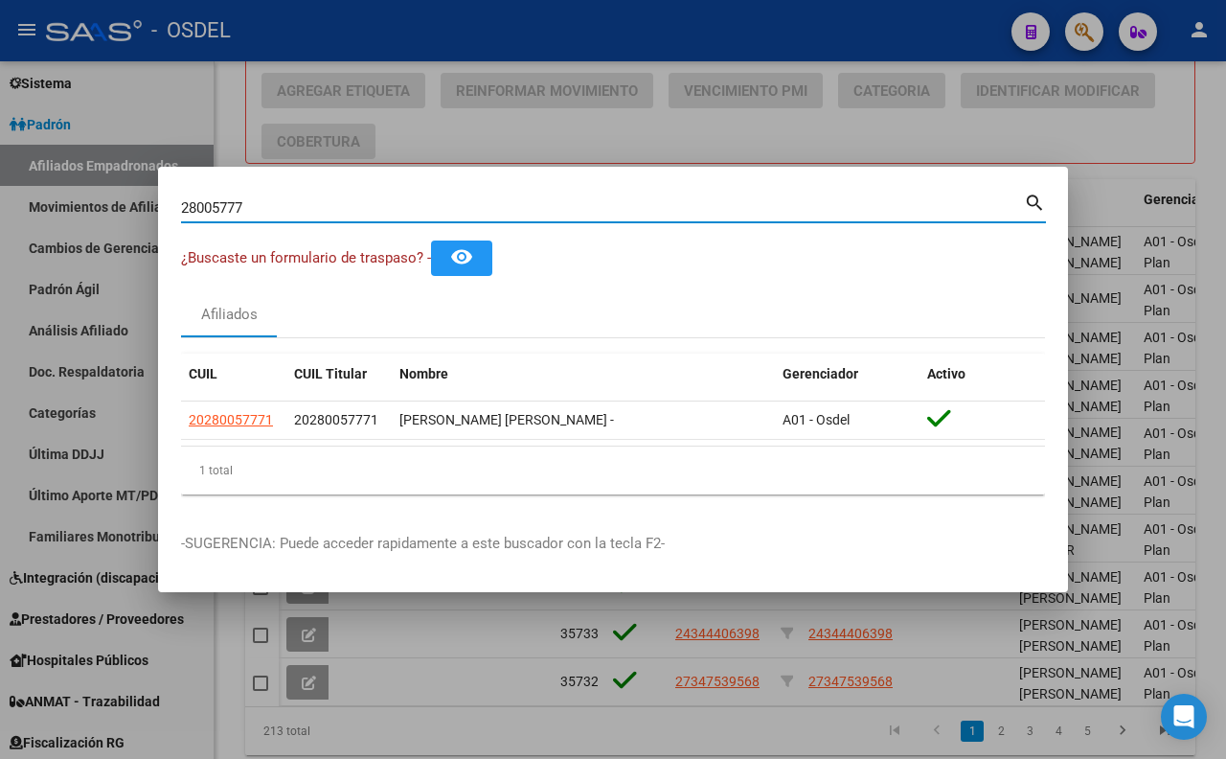
click at [570, 123] on div at bounding box center [613, 379] width 1226 height 759
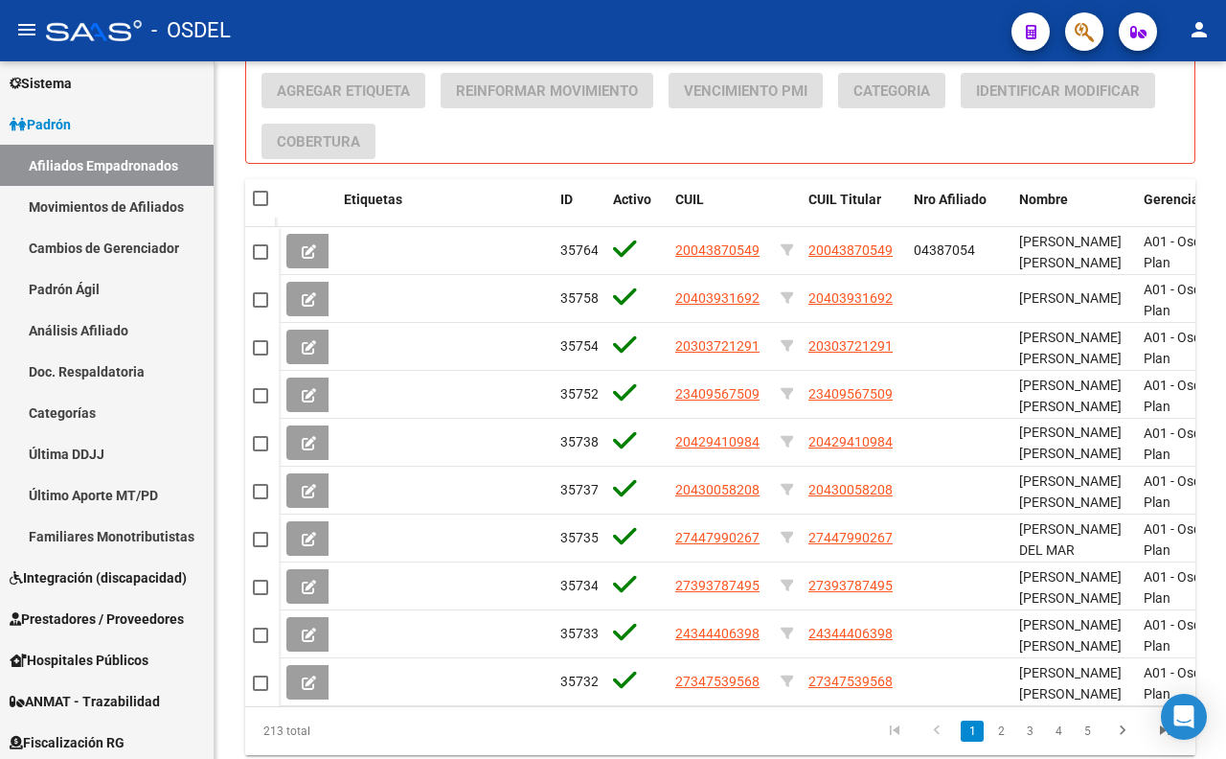
click at [1077, 29] on icon "button" at bounding box center [1084, 32] width 19 height 22
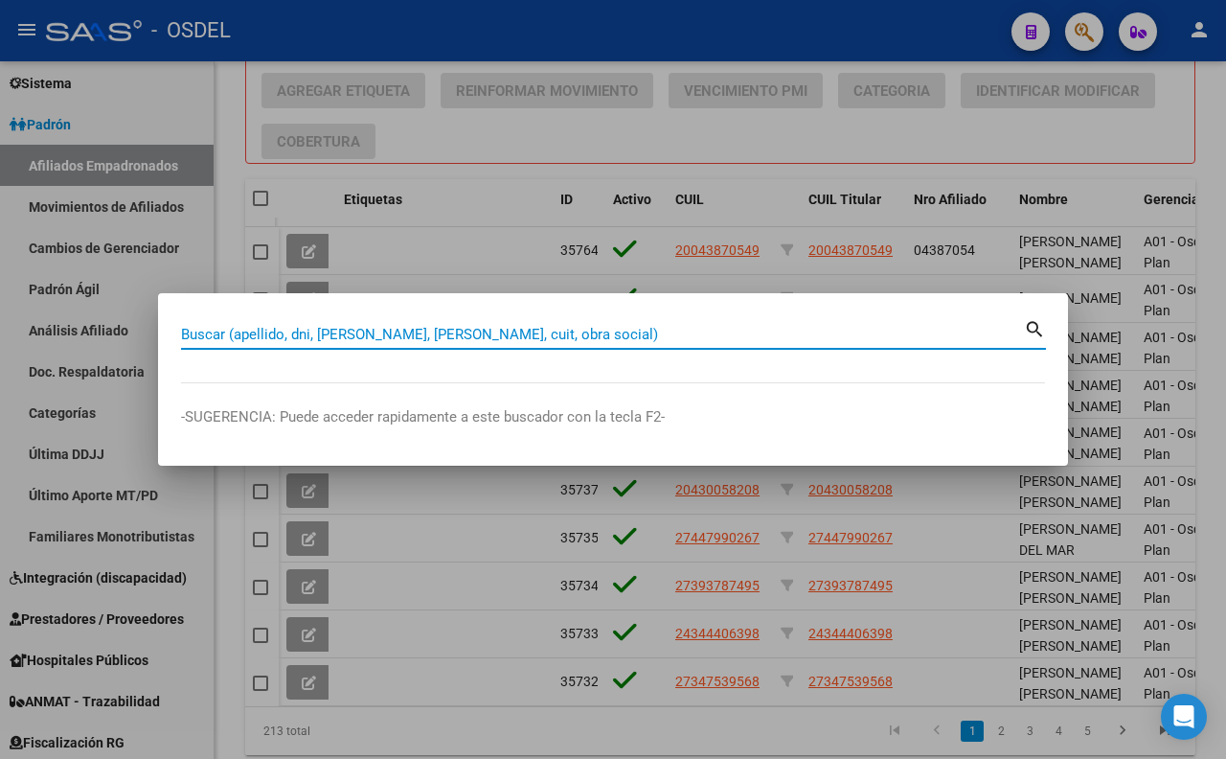
click at [542, 329] on input "Buscar (apellido, dni, [PERSON_NAME], [PERSON_NAME], cuit, obra social)" at bounding box center [602, 334] width 843 height 17
paste input "23154804"
type input "23154804"
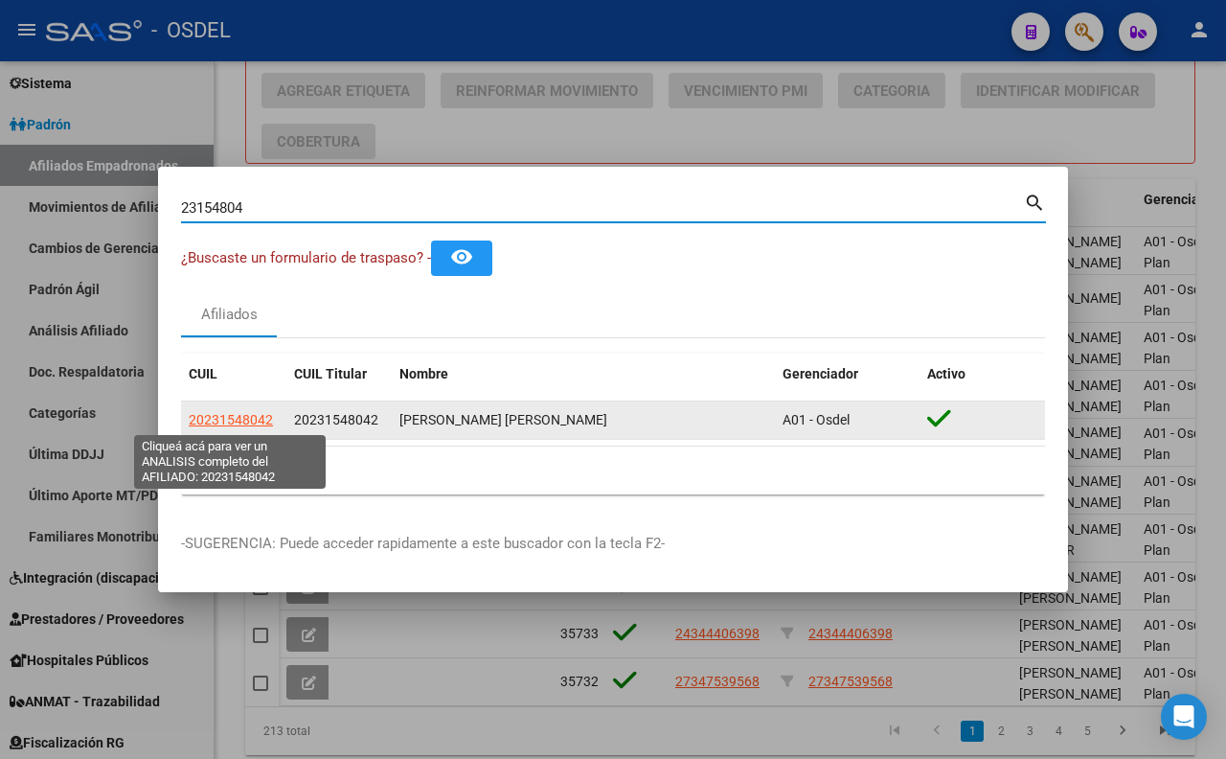
click at [226, 423] on span "20231548042" at bounding box center [231, 419] width 84 height 15
type textarea "20231548042"
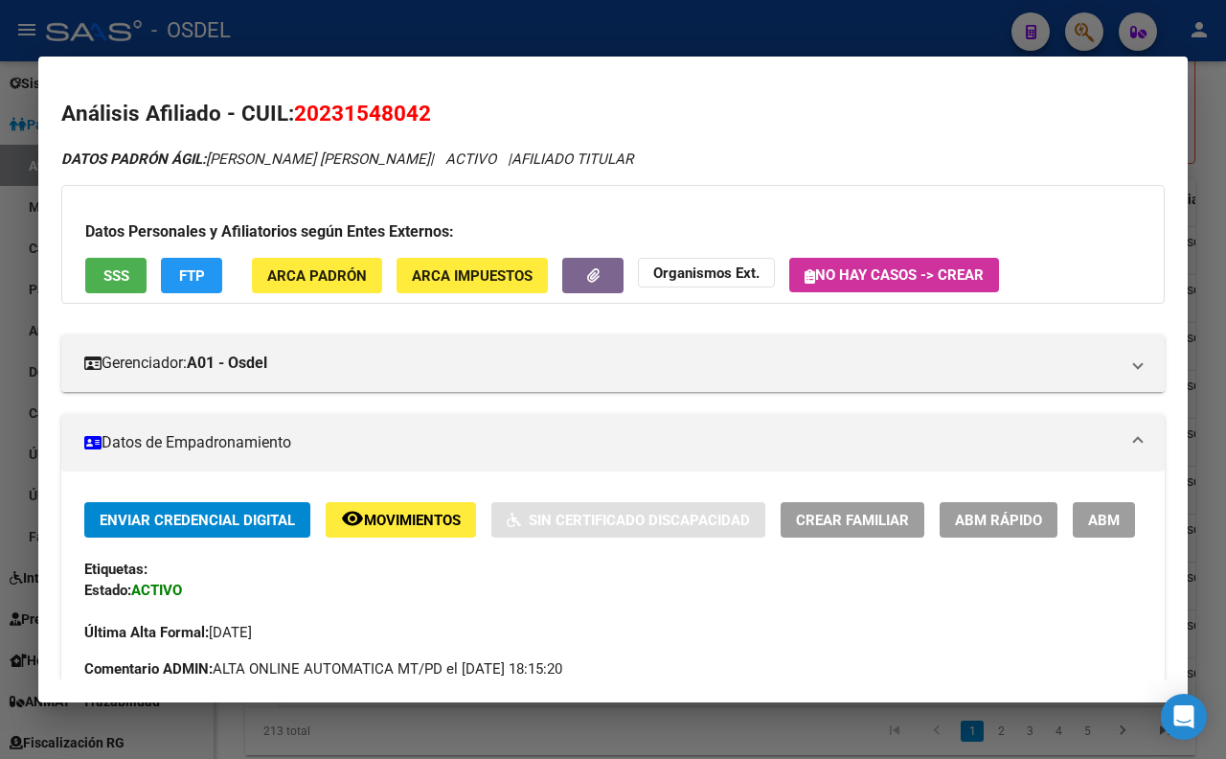
click at [118, 271] on span "SSS" at bounding box center [116, 275] width 26 height 17
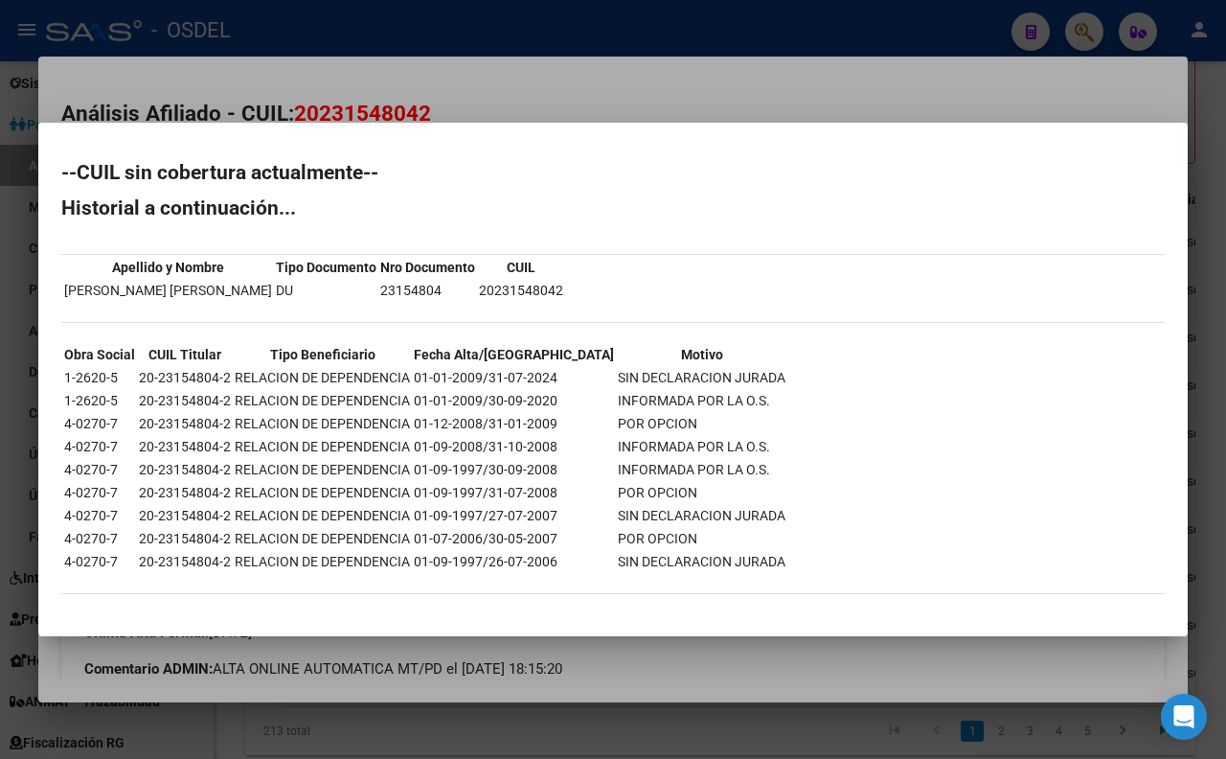
click at [523, 88] on div at bounding box center [613, 379] width 1226 height 759
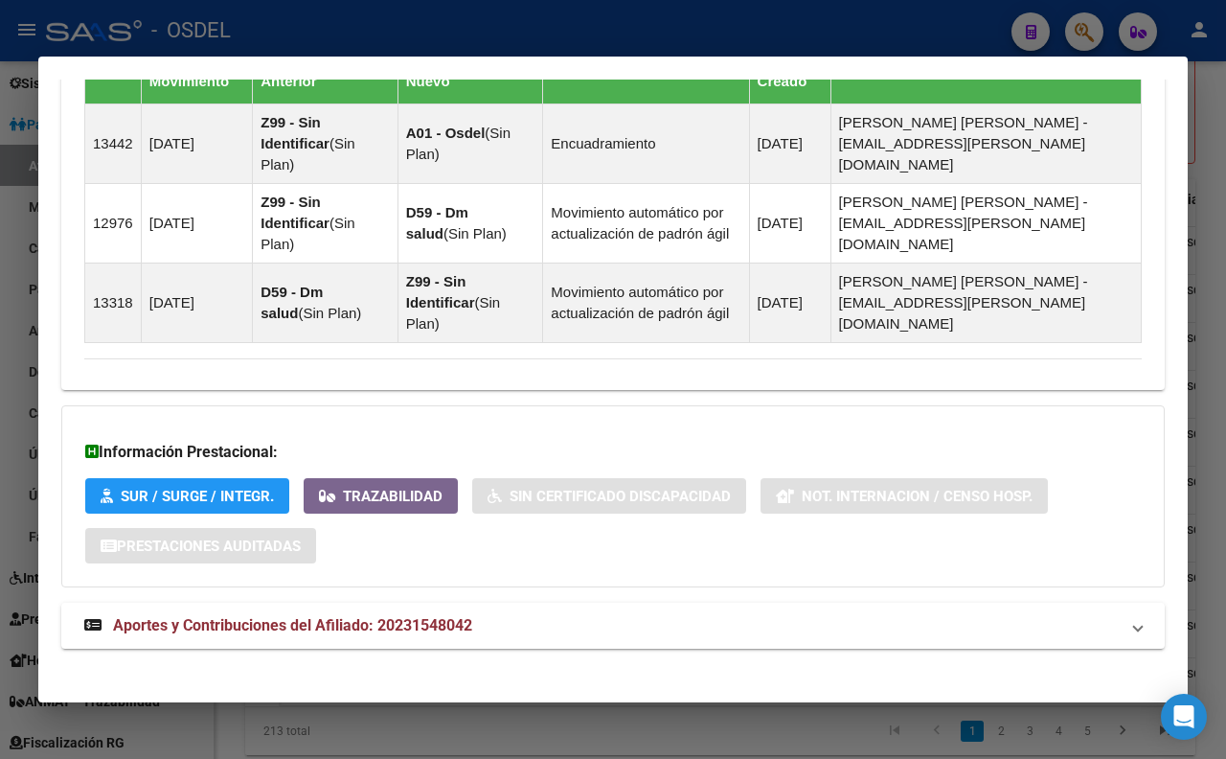
scroll to position [1218, 0]
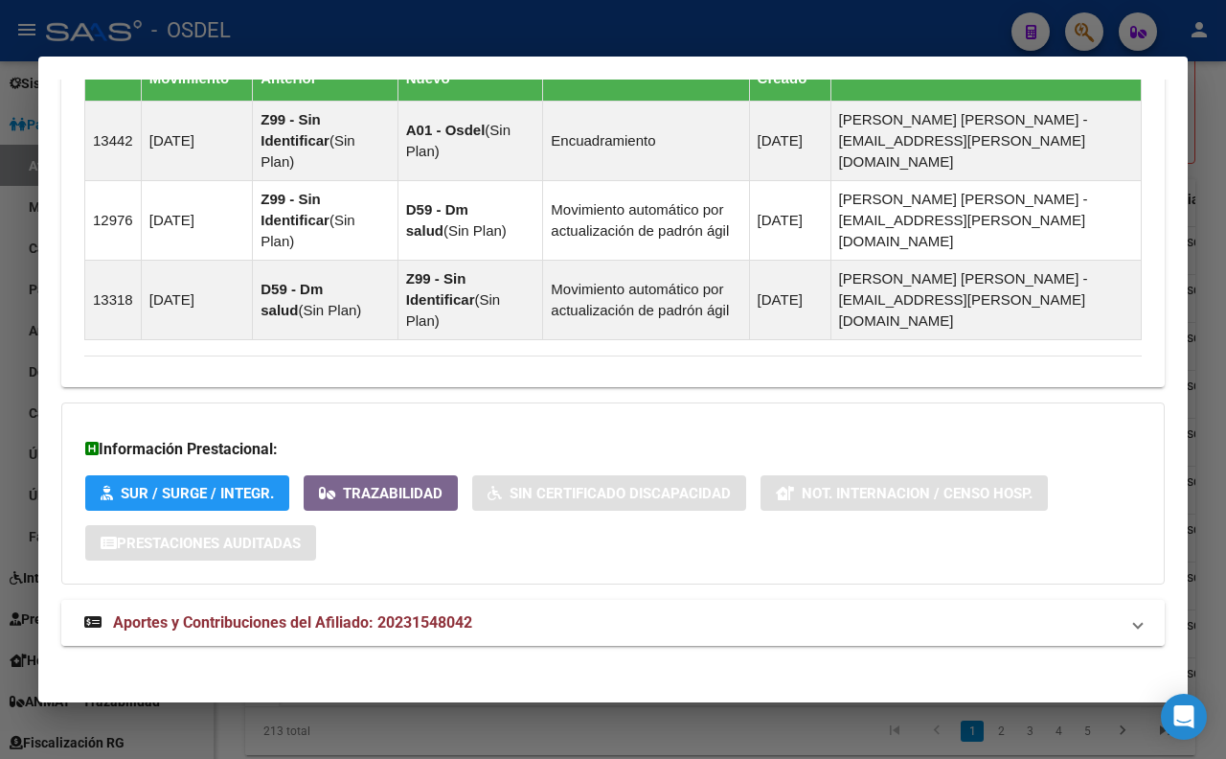
click at [431, 600] on mat-expansion-panel-header "Aportes y Contribuciones del Afiliado: 20231548042" at bounding box center [613, 623] width 1104 height 46
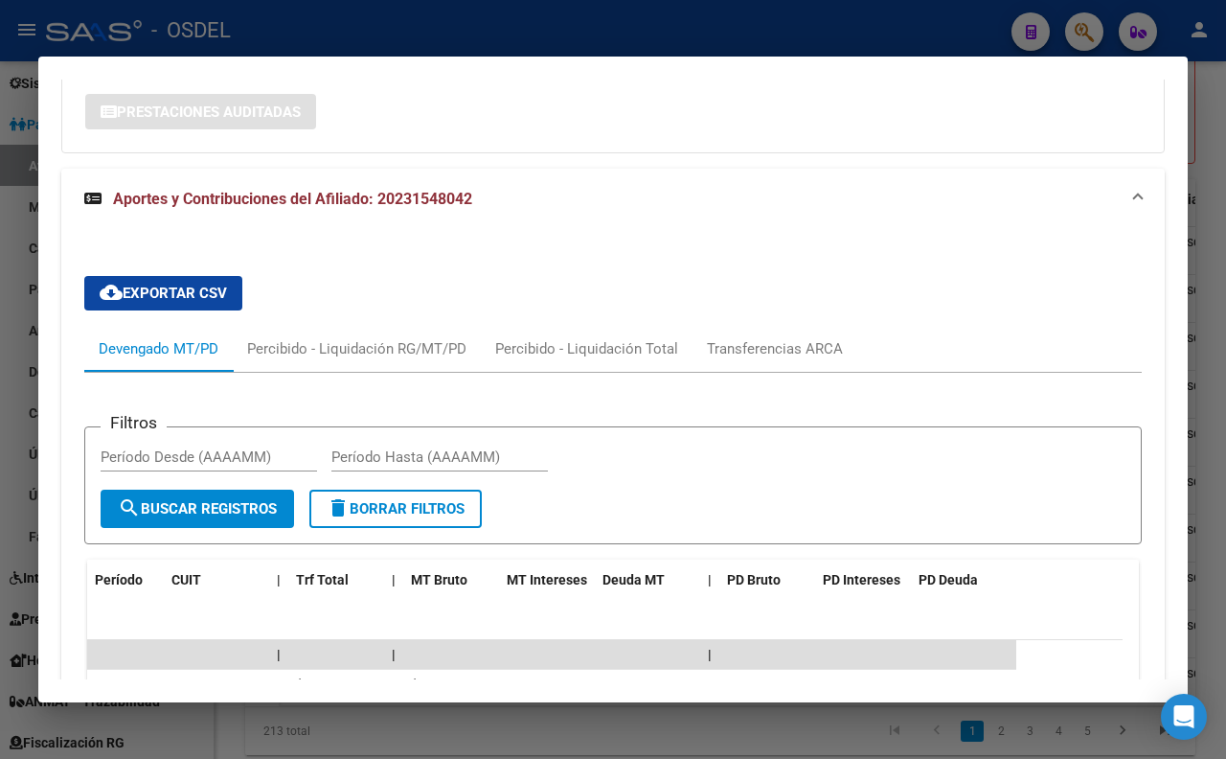
scroll to position [1861, 0]
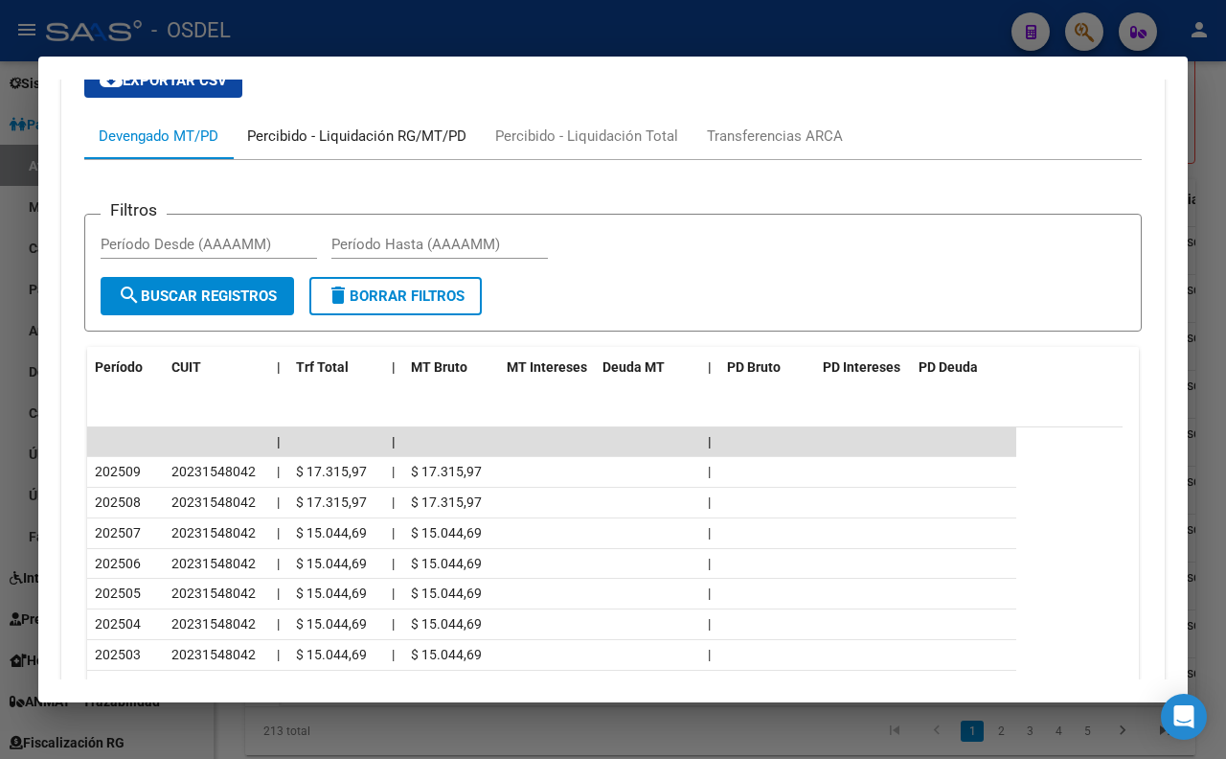
click at [353, 113] on div "Percibido - Liquidación RG/MT/PD" at bounding box center [357, 136] width 248 height 46
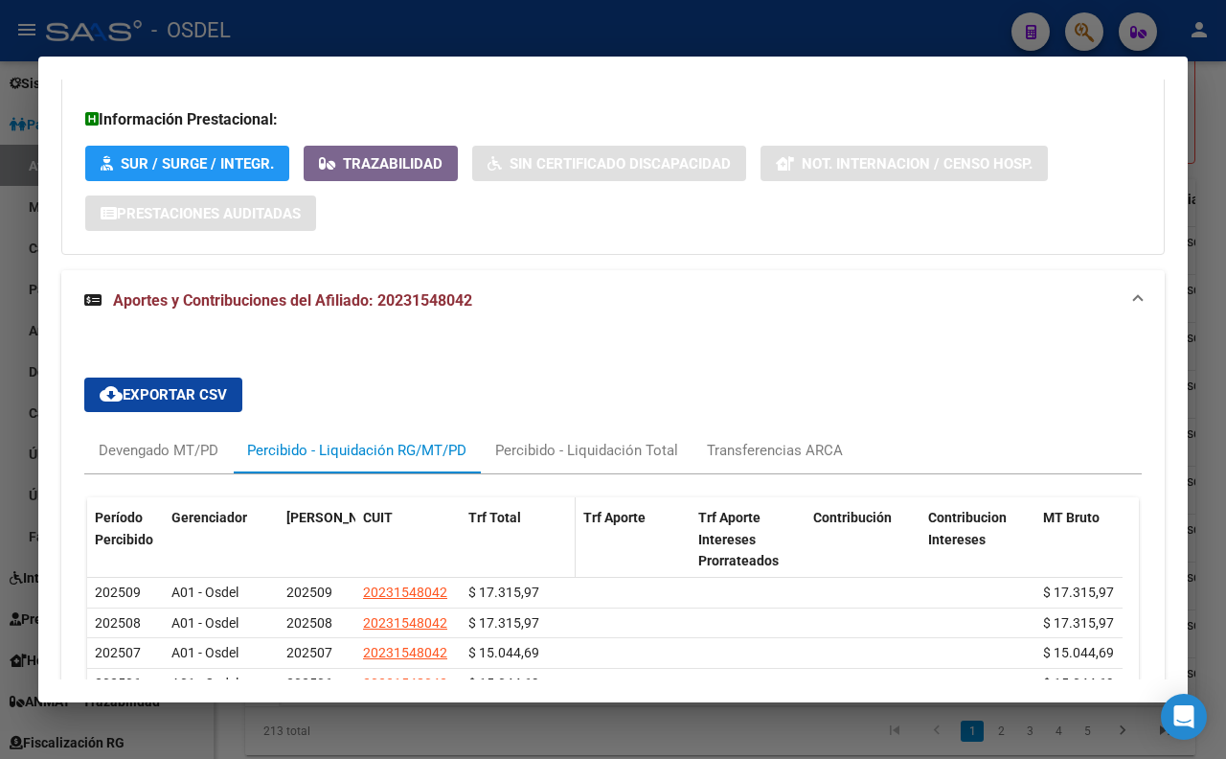
scroll to position [1636, 0]
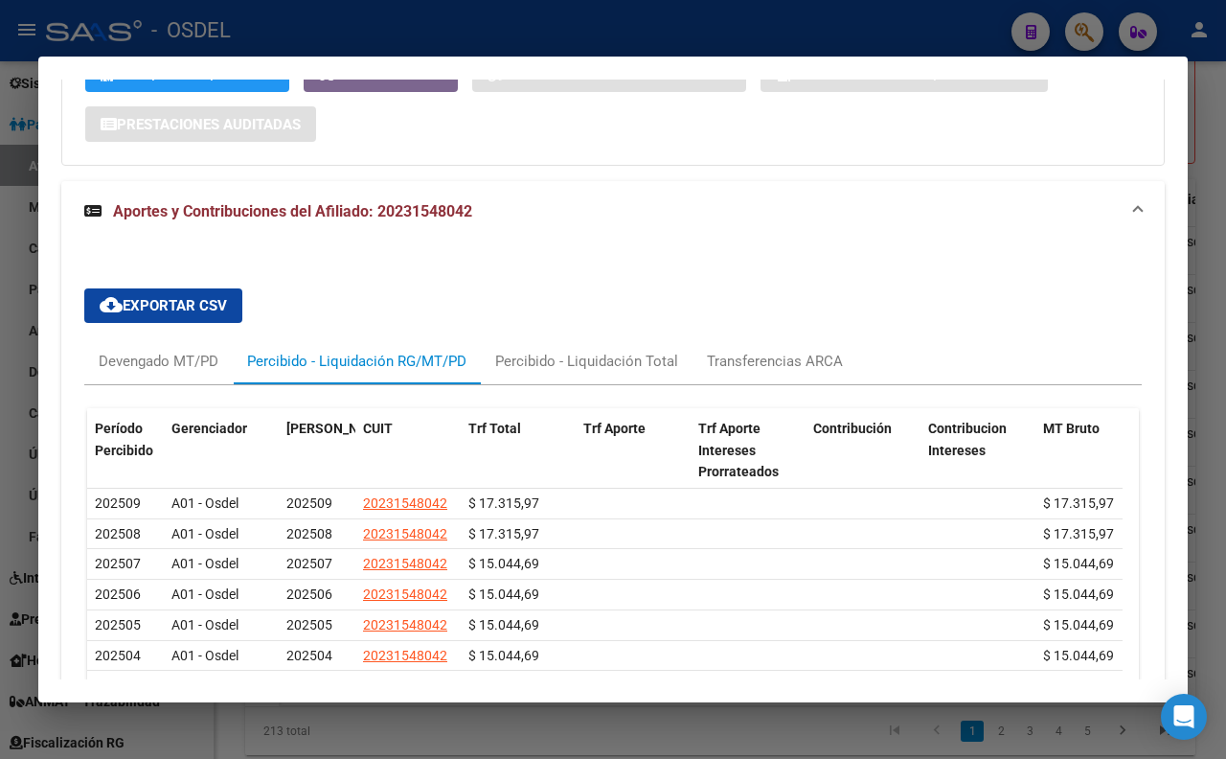
click at [728, 31] on div at bounding box center [613, 379] width 1226 height 759
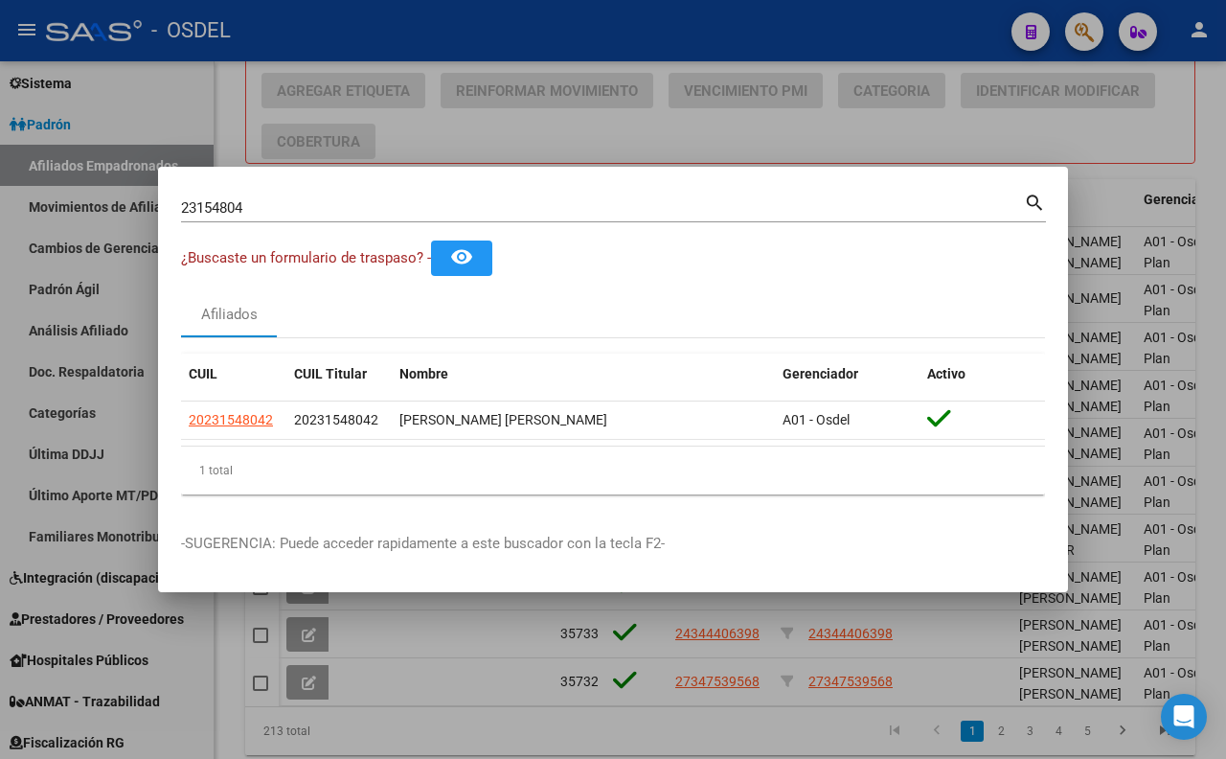
click at [730, 122] on div at bounding box center [613, 379] width 1226 height 759
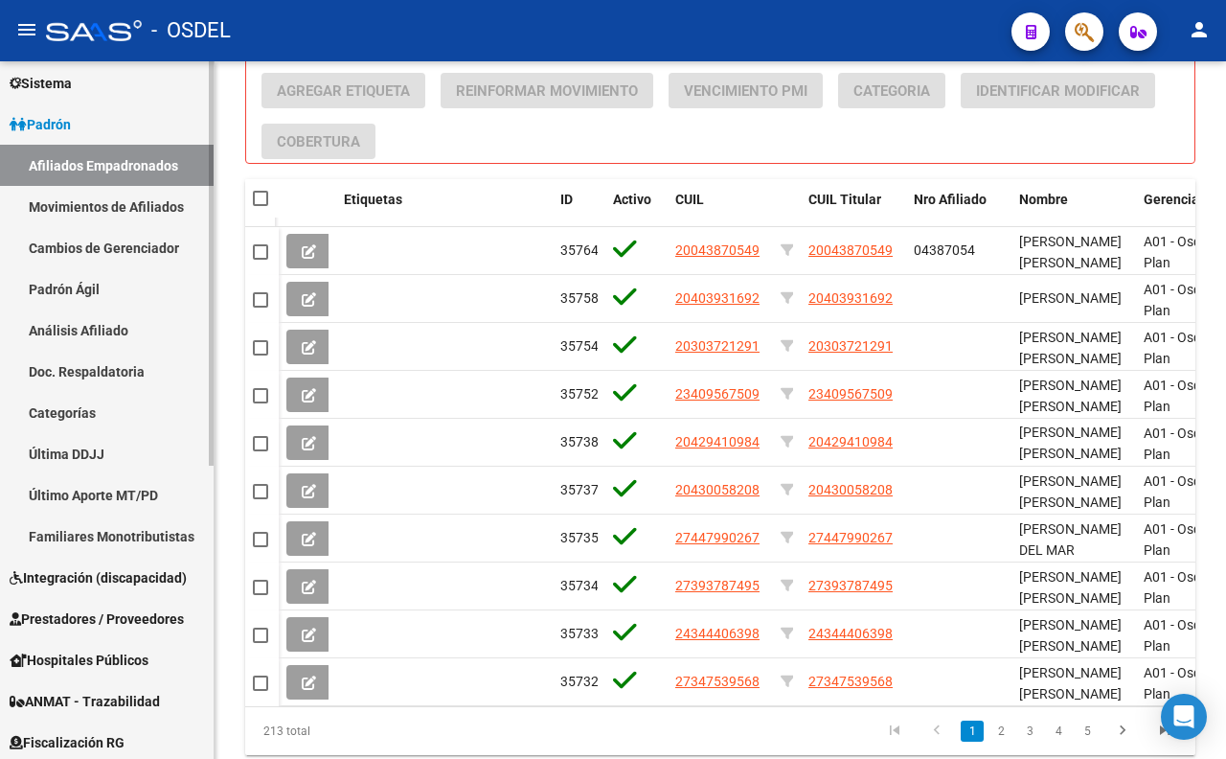
click at [168, 166] on link "Afiliados Empadronados" at bounding box center [107, 165] width 214 height 41
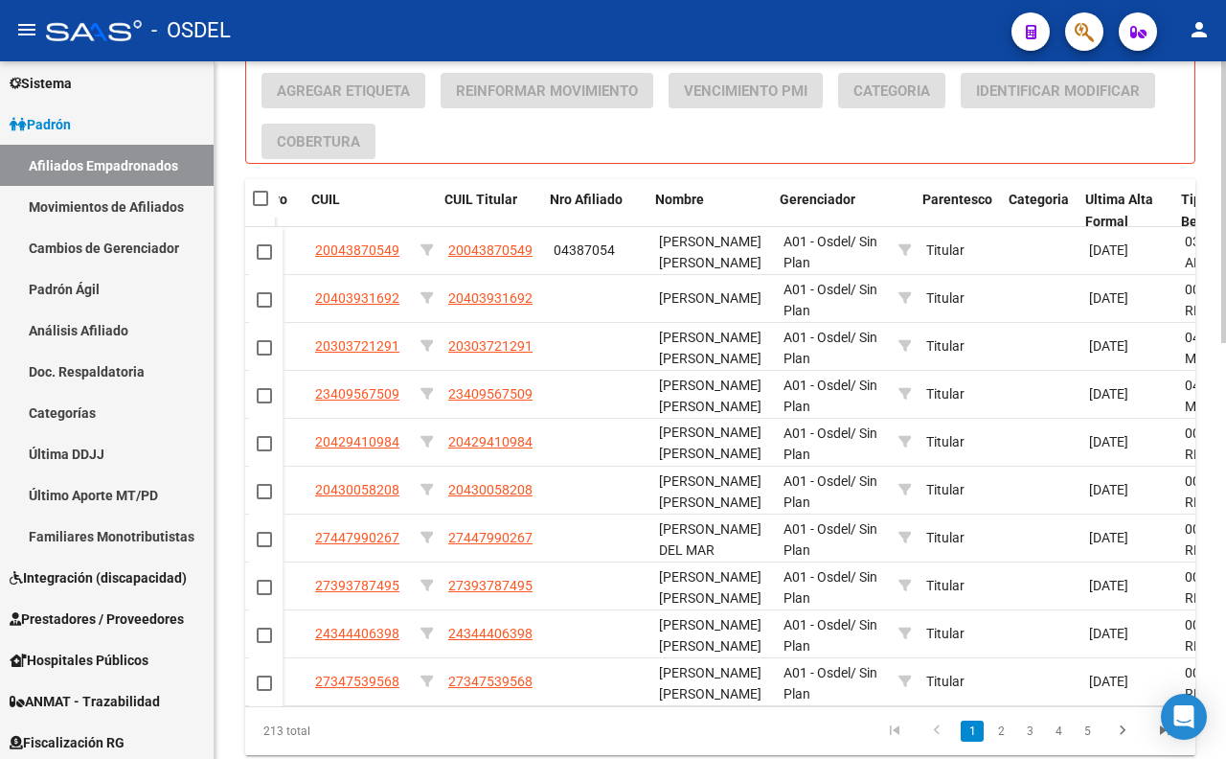
scroll to position [0, 364]
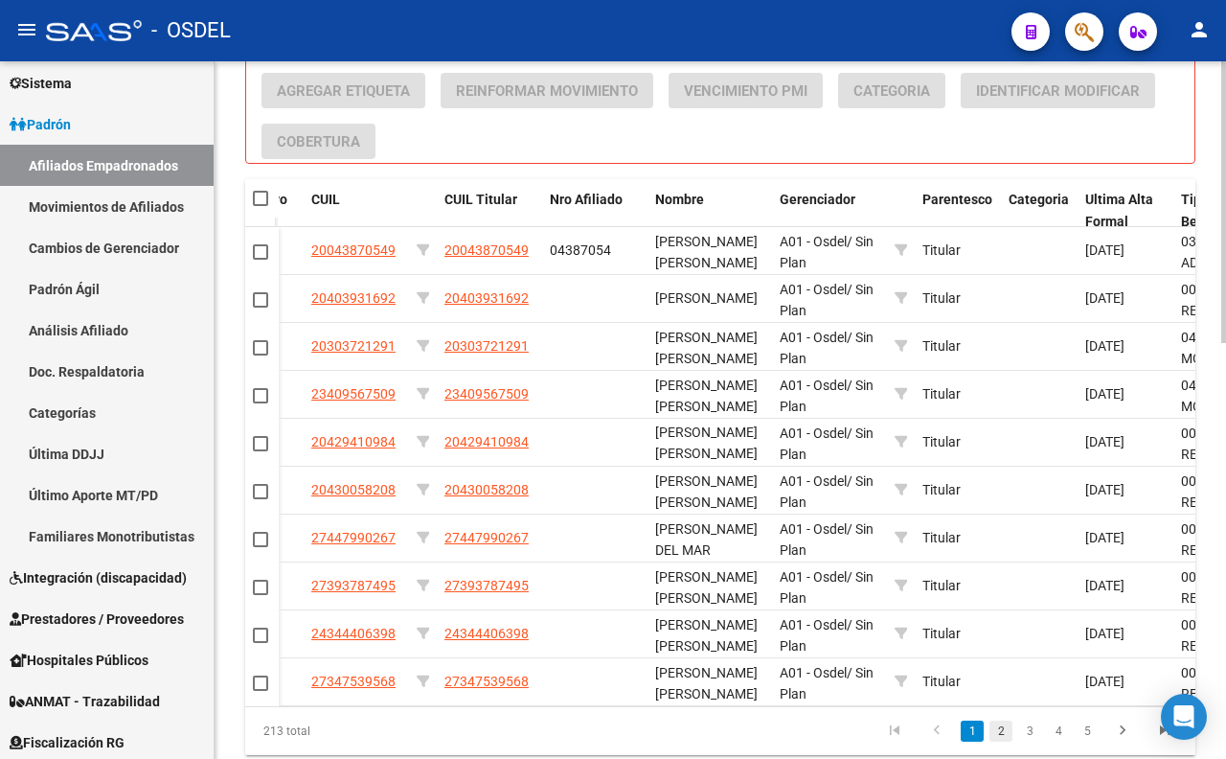
click at [997, 742] on link "2" at bounding box center [1001, 730] width 23 height 21
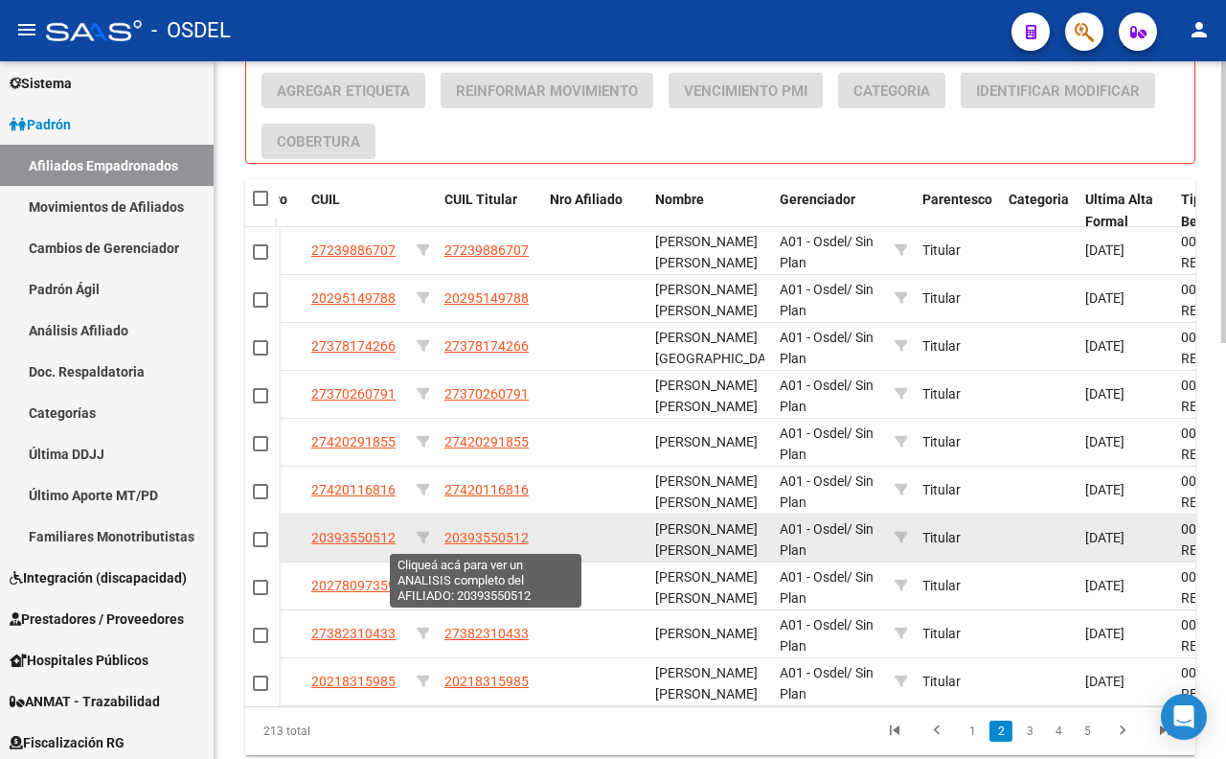
click at [505, 536] on span "20393550512" at bounding box center [487, 537] width 84 height 15
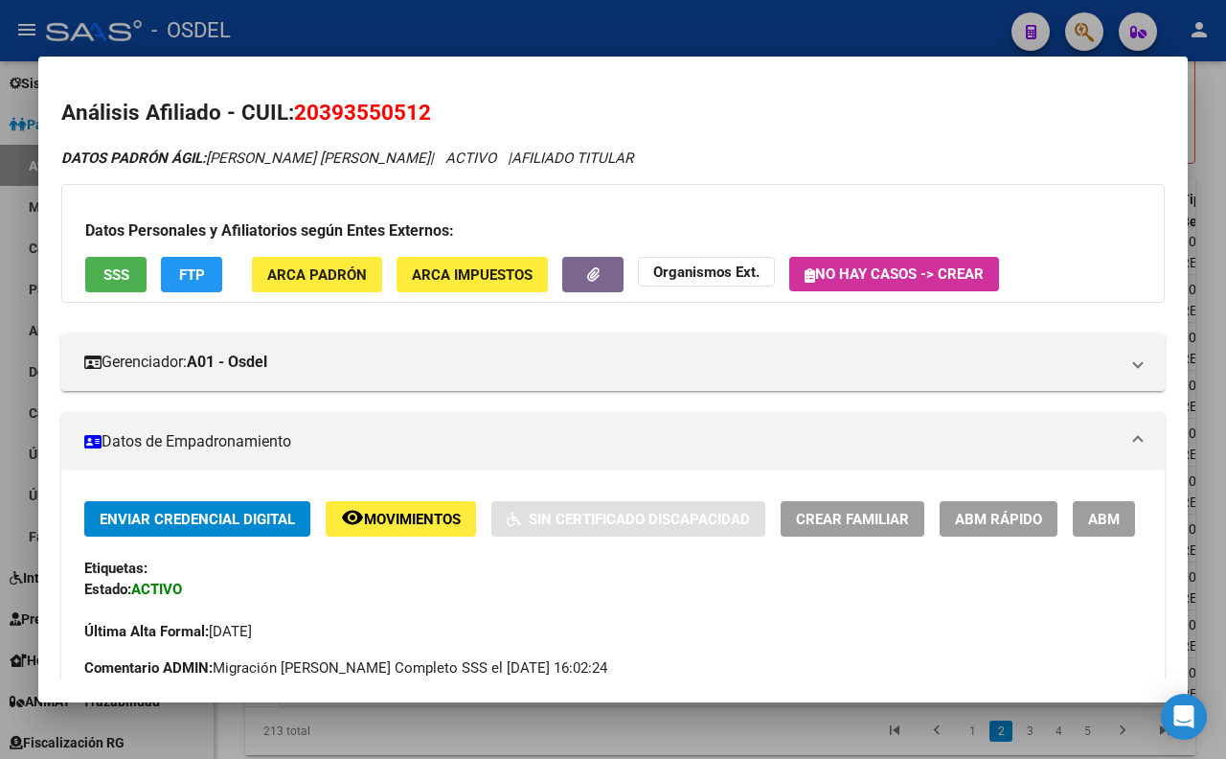
scroll to position [0, 0]
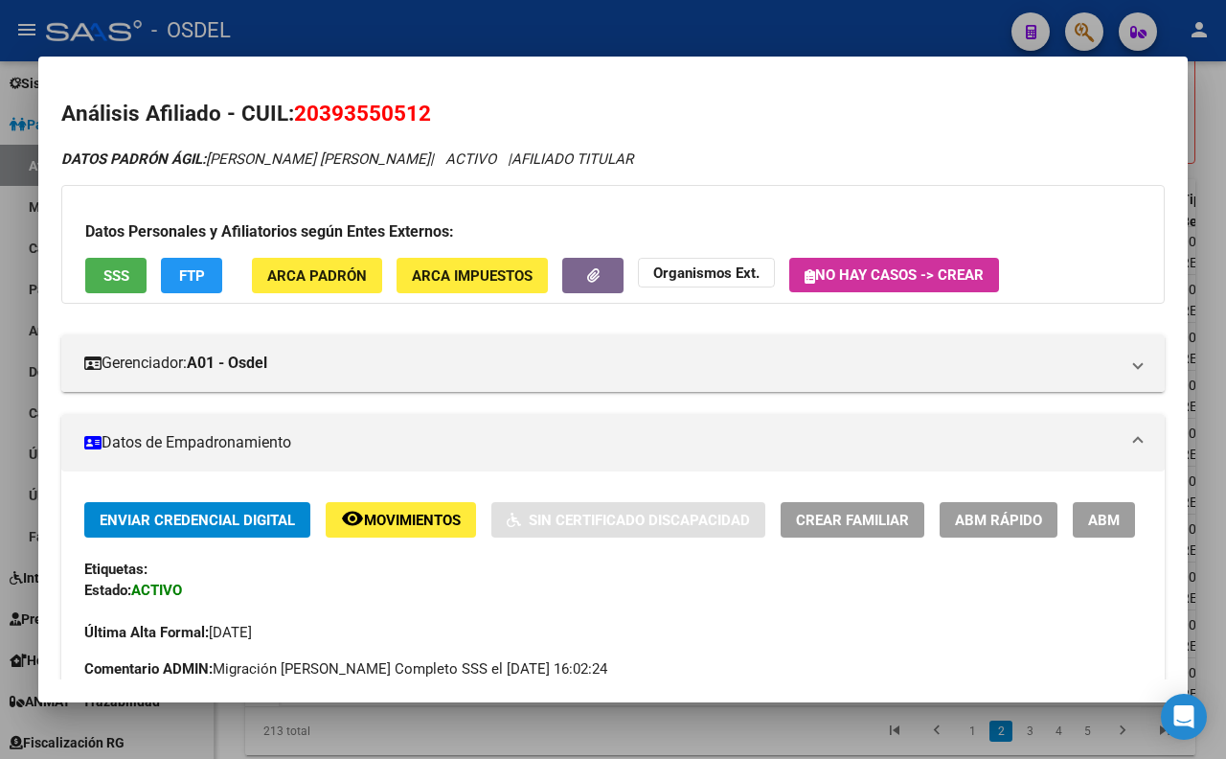
click at [609, 35] on div at bounding box center [613, 379] width 1226 height 759
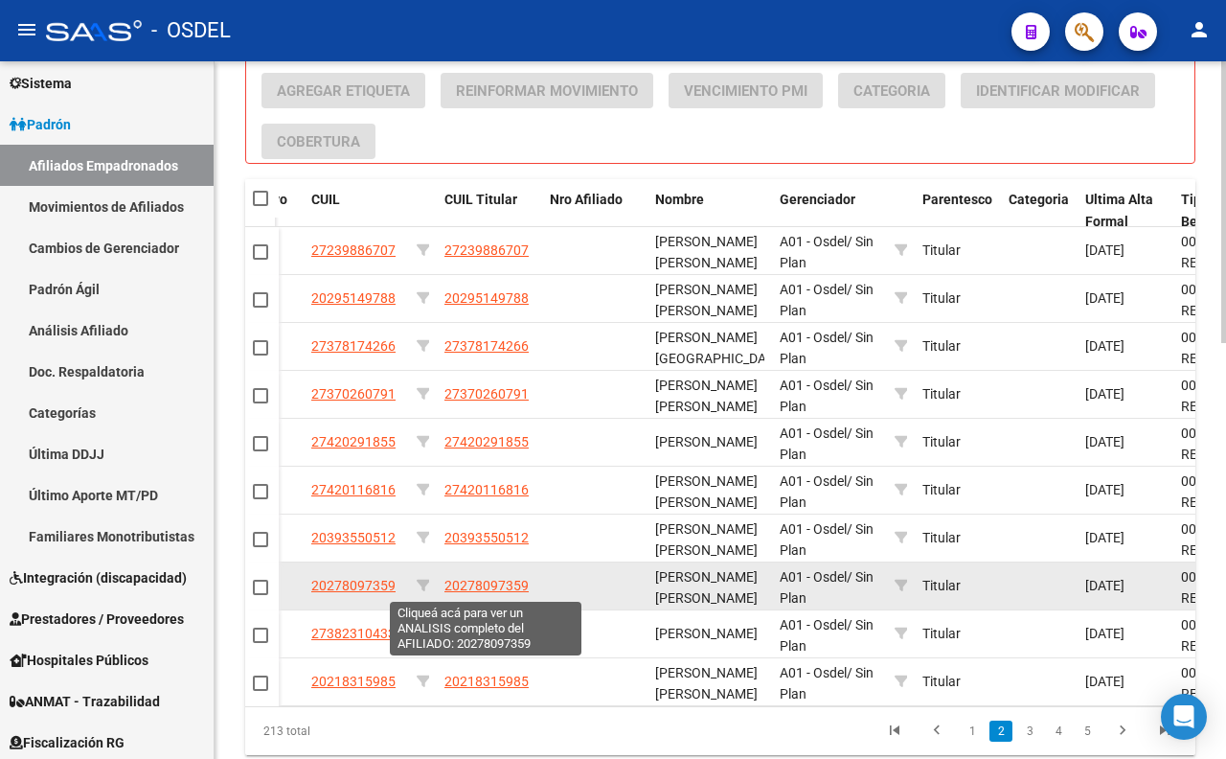
click at [508, 592] on span "20278097359" at bounding box center [487, 585] width 84 height 15
type textarea "20278097359"
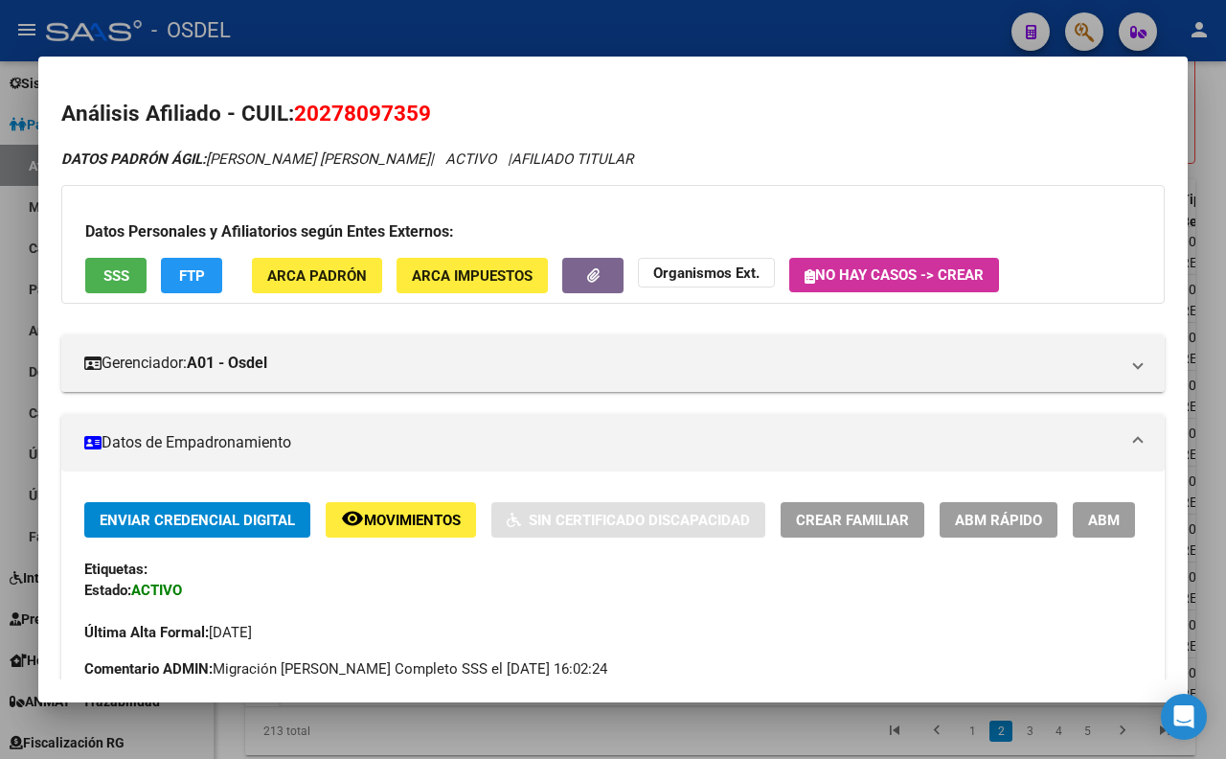
click at [113, 270] on span "SSS" at bounding box center [116, 275] width 26 height 17
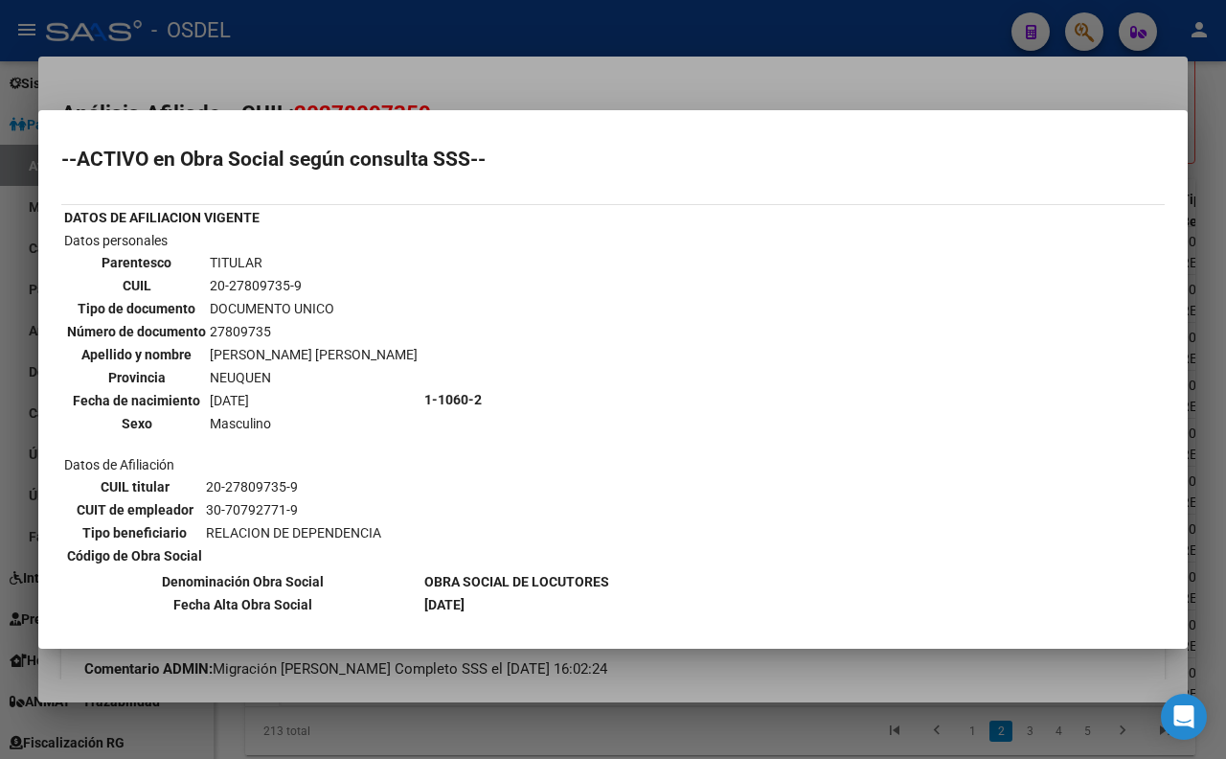
click at [528, 89] on div at bounding box center [613, 379] width 1226 height 759
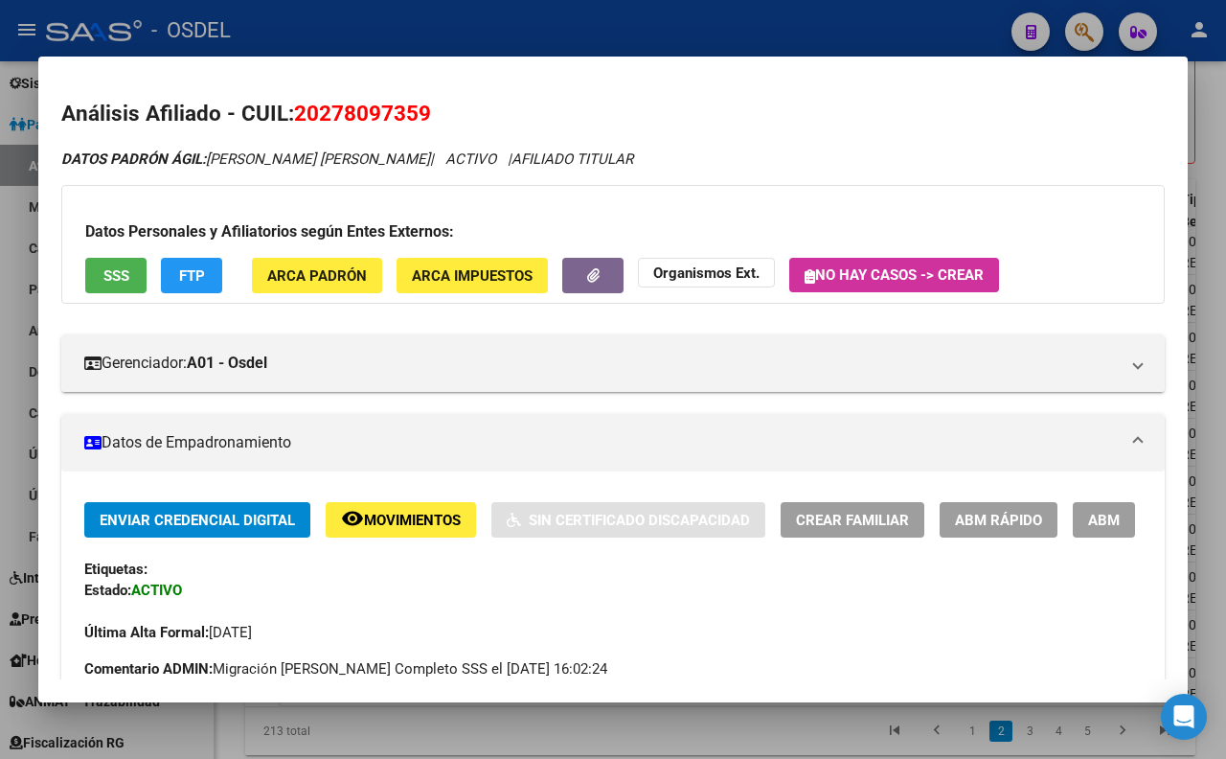
click at [884, 26] on div at bounding box center [613, 379] width 1226 height 759
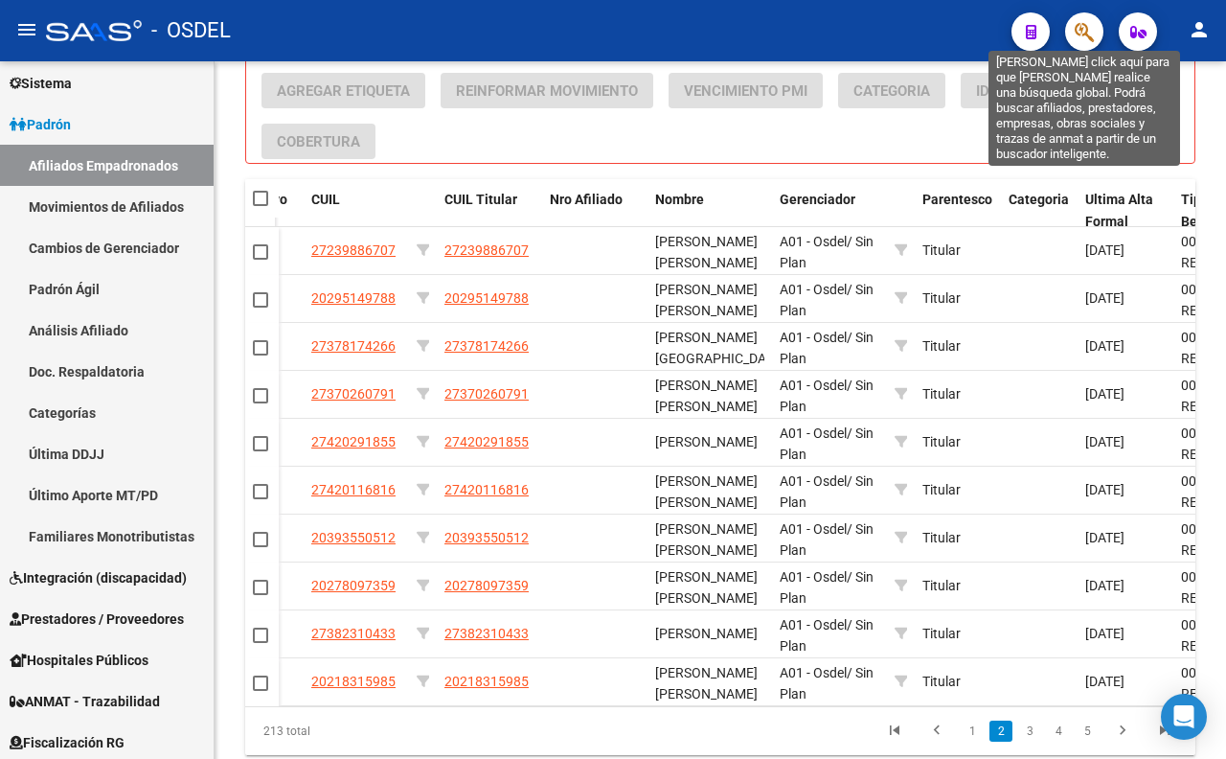
click at [1088, 34] on icon "button" at bounding box center [1084, 32] width 19 height 22
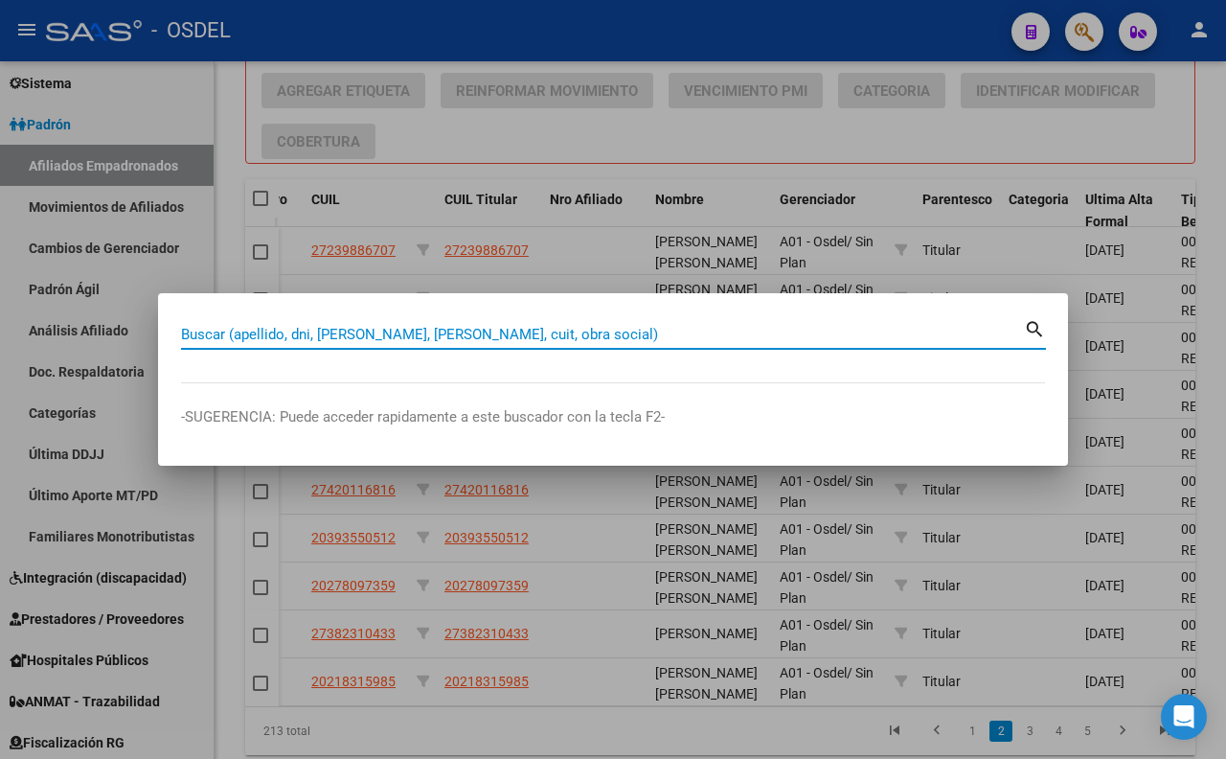
click at [719, 337] on input "Buscar (apellido, dni, [PERSON_NAME], [PERSON_NAME], cuit, obra social)" at bounding box center [602, 334] width 843 height 17
type input "23300946"
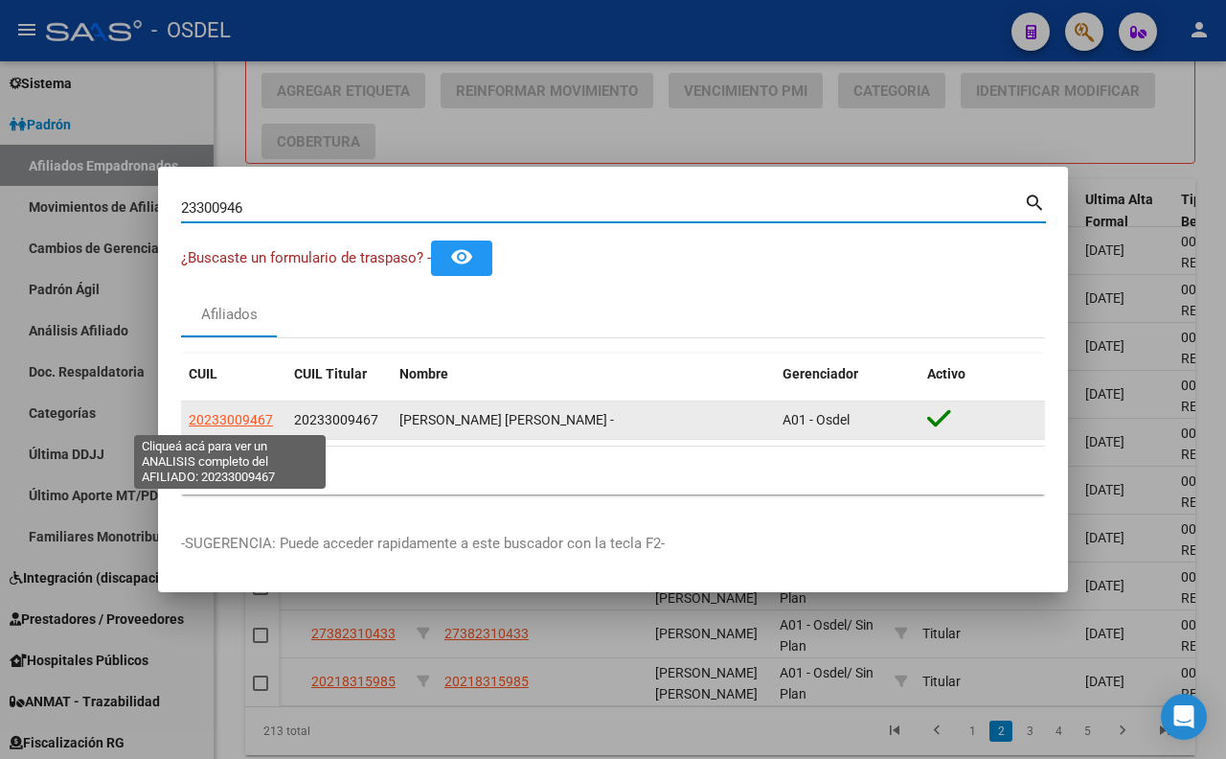
click at [235, 424] on span "20233009467" at bounding box center [231, 419] width 84 height 15
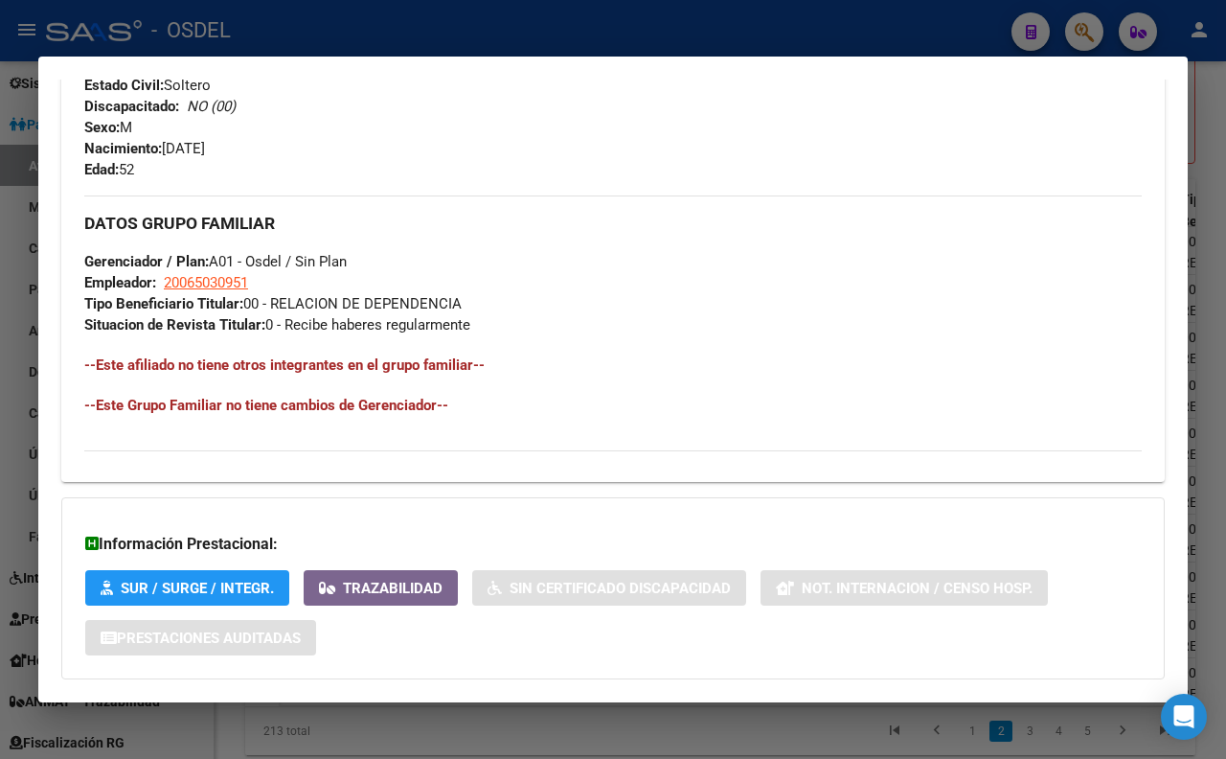
scroll to position [851, 0]
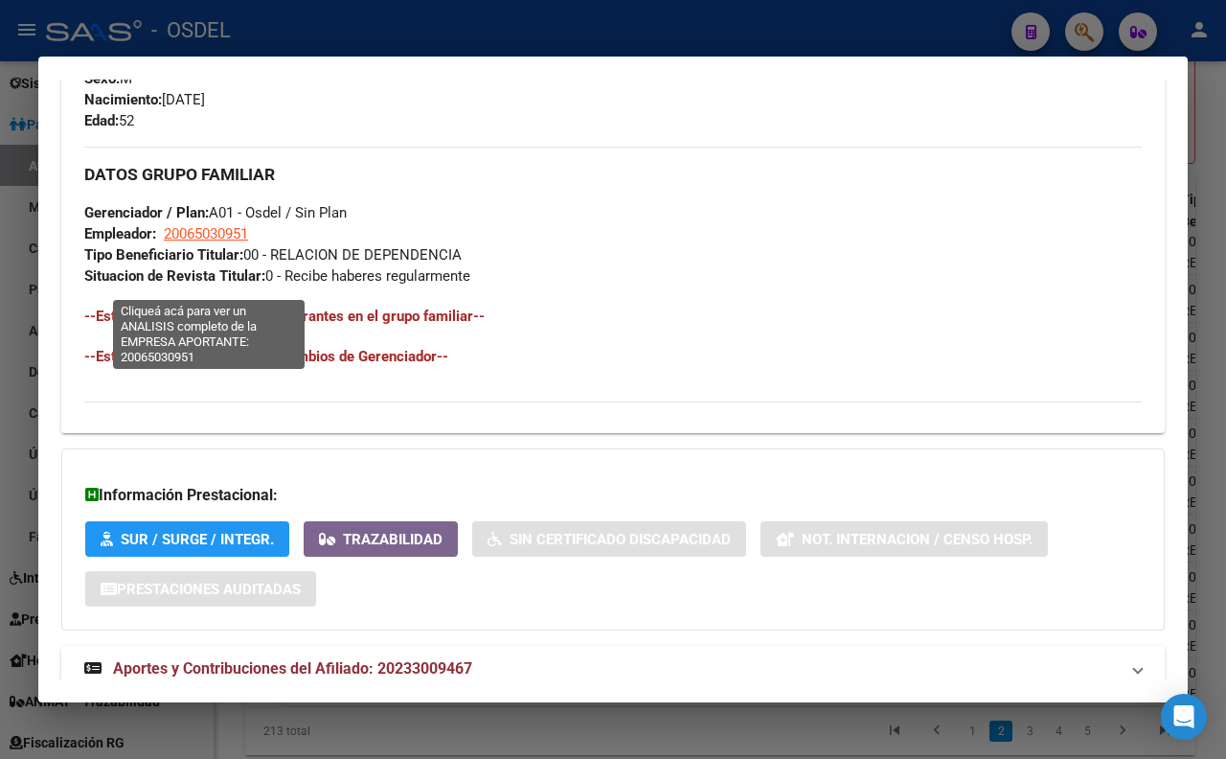
click at [240, 242] on span "20065030951" at bounding box center [206, 233] width 84 height 17
type textarea "20065030951"
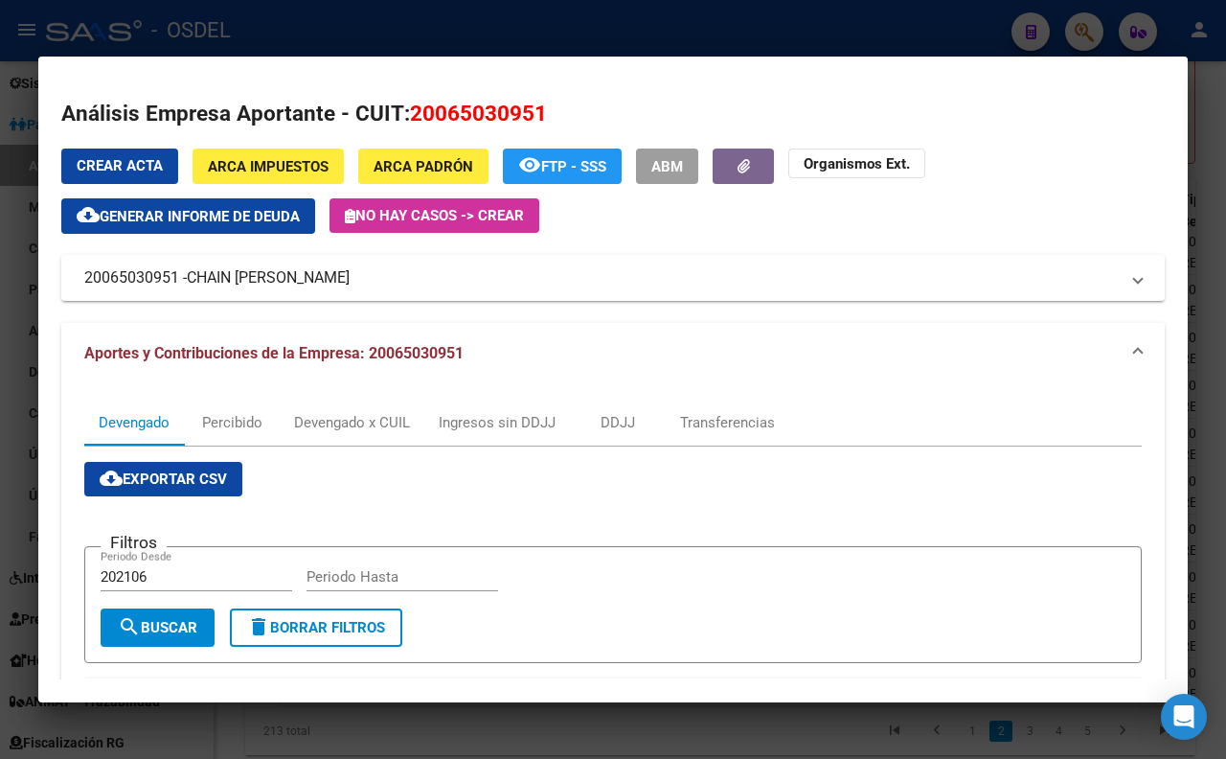
click at [292, 283] on span "CHAIN [PERSON_NAME]" at bounding box center [268, 277] width 163 height 23
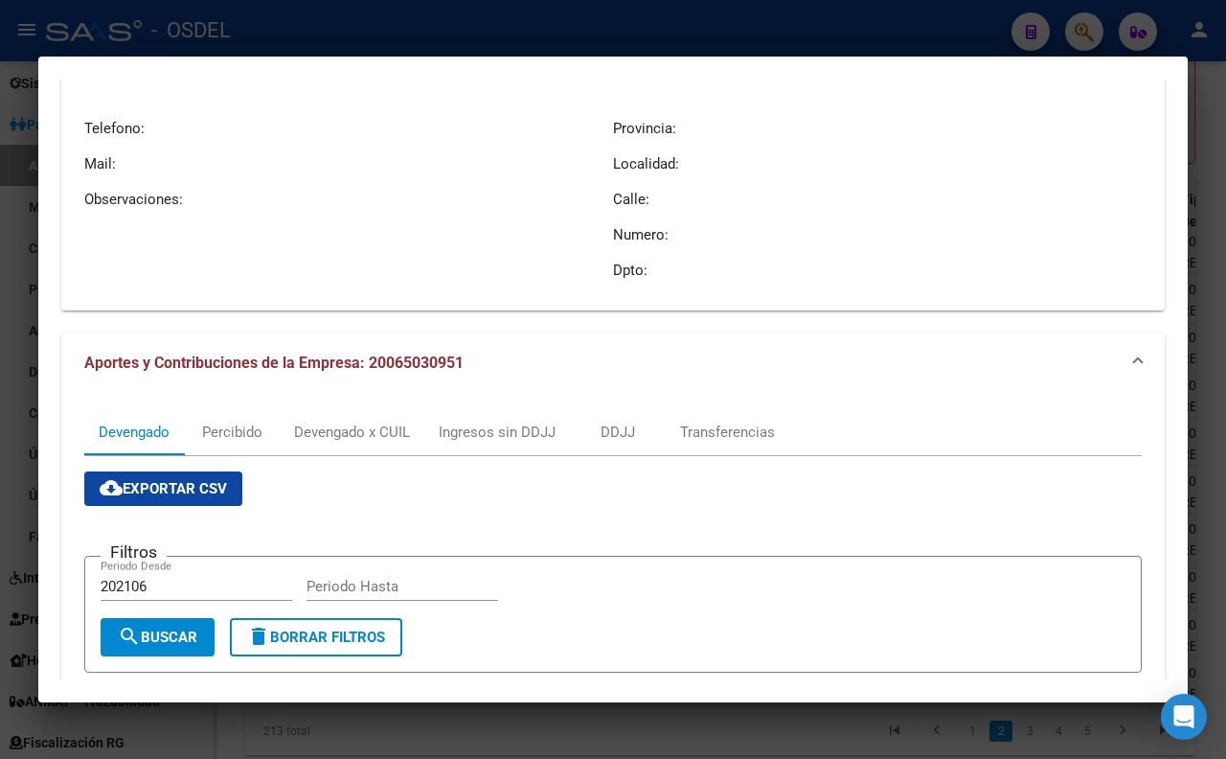
scroll to position [0, 0]
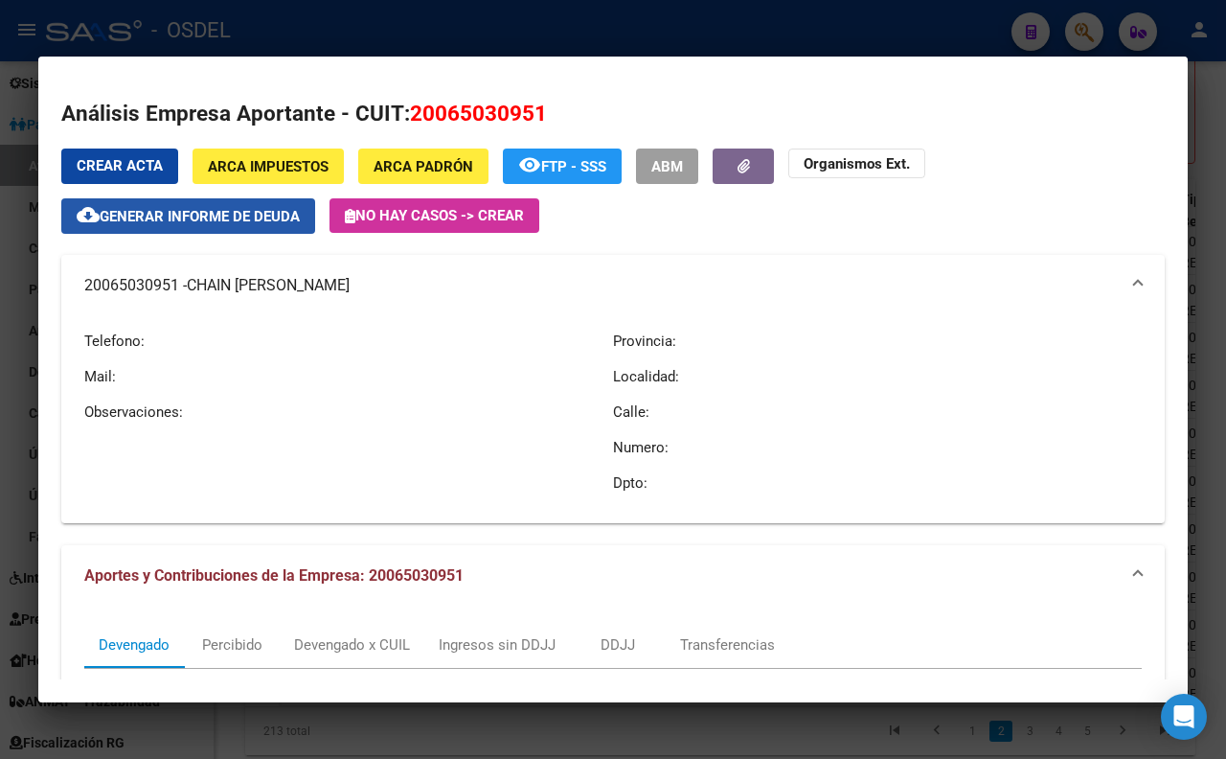
click at [281, 227] on button "cloud_download Generar informe de deuda" at bounding box center [188, 215] width 254 height 35
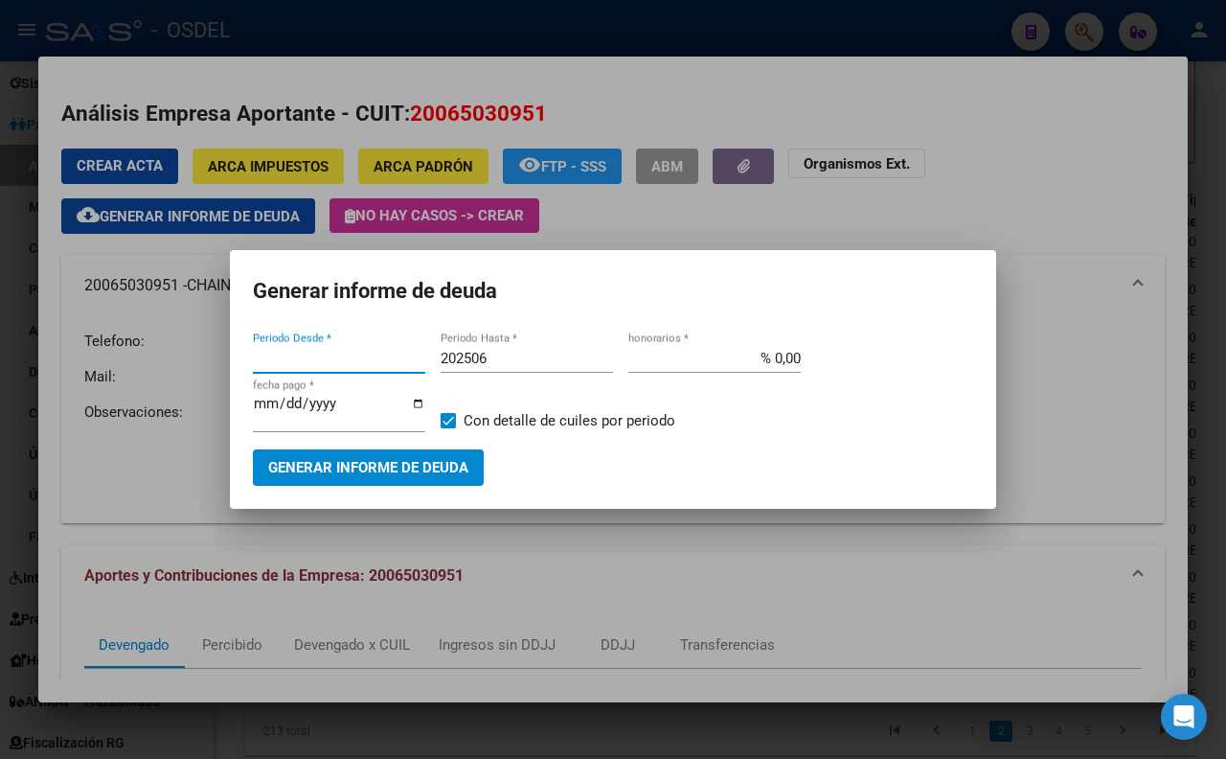
type input "202106"
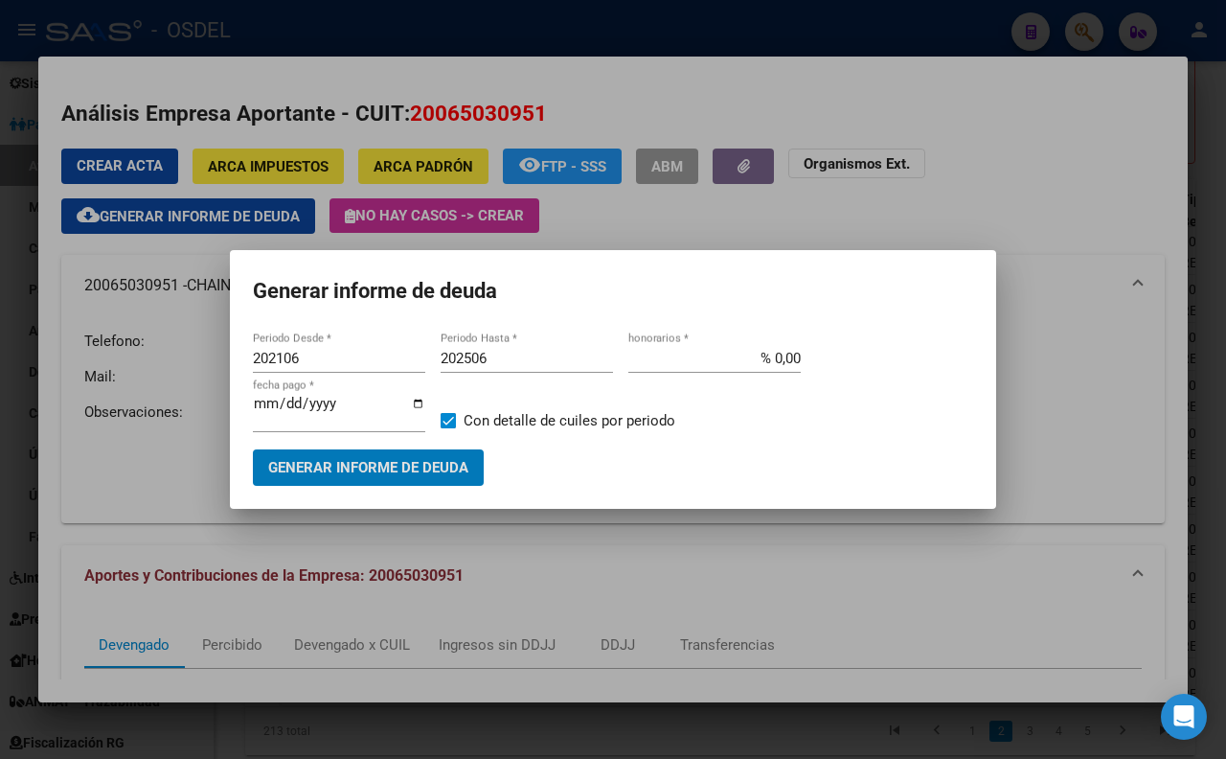
click at [423, 460] on span "Generar informe de deuda" at bounding box center [368, 468] width 200 height 17
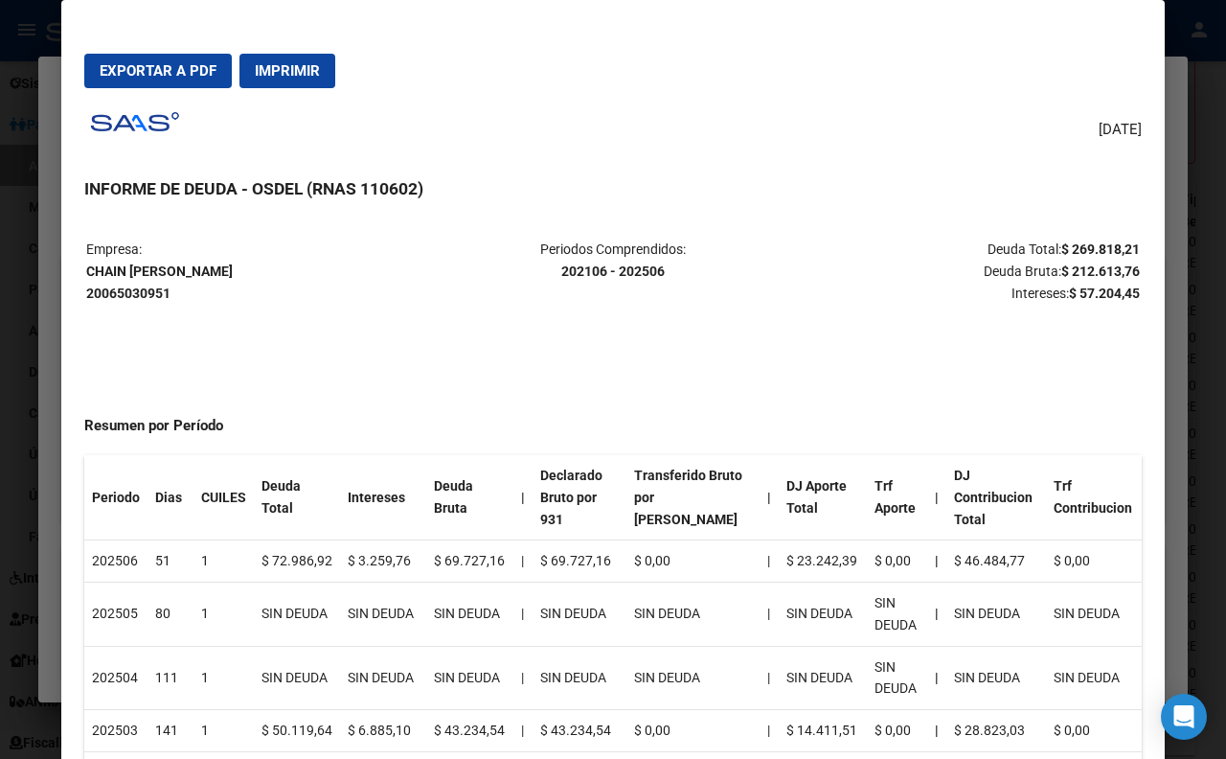
click at [1203, 149] on div at bounding box center [613, 379] width 1226 height 759
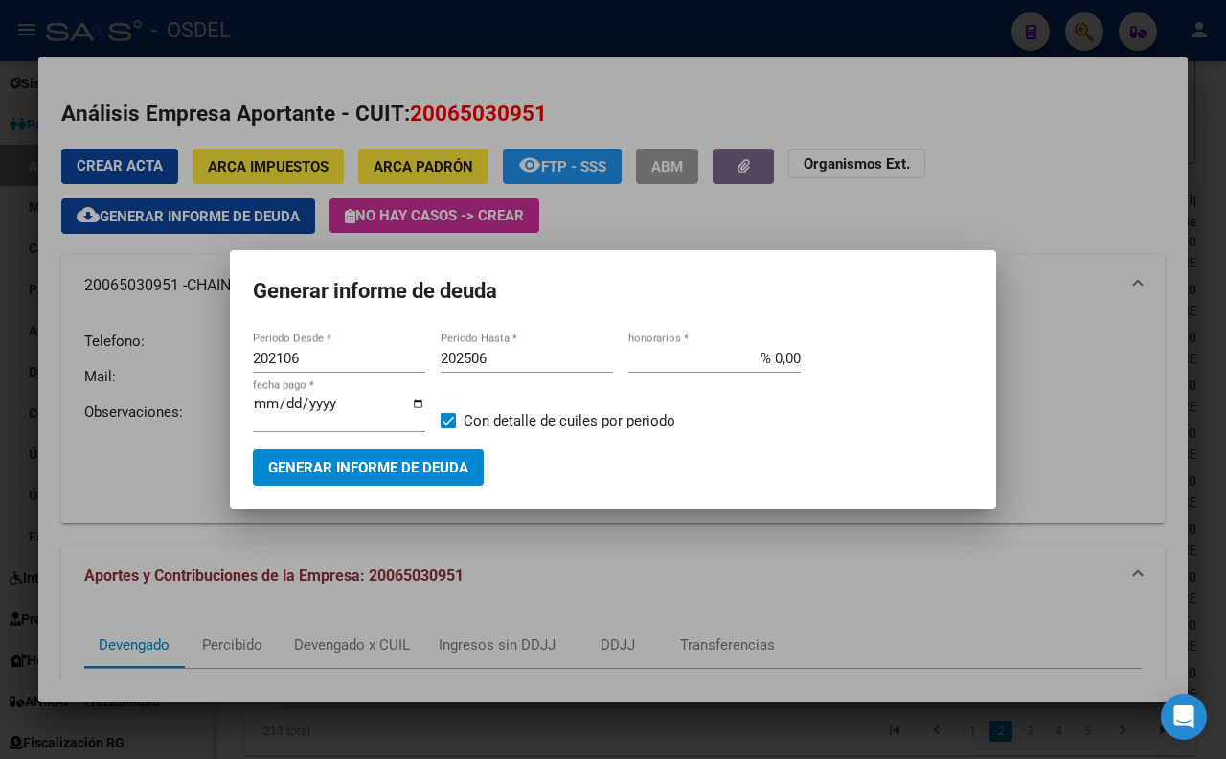
click at [692, 244] on div at bounding box center [613, 379] width 1226 height 759
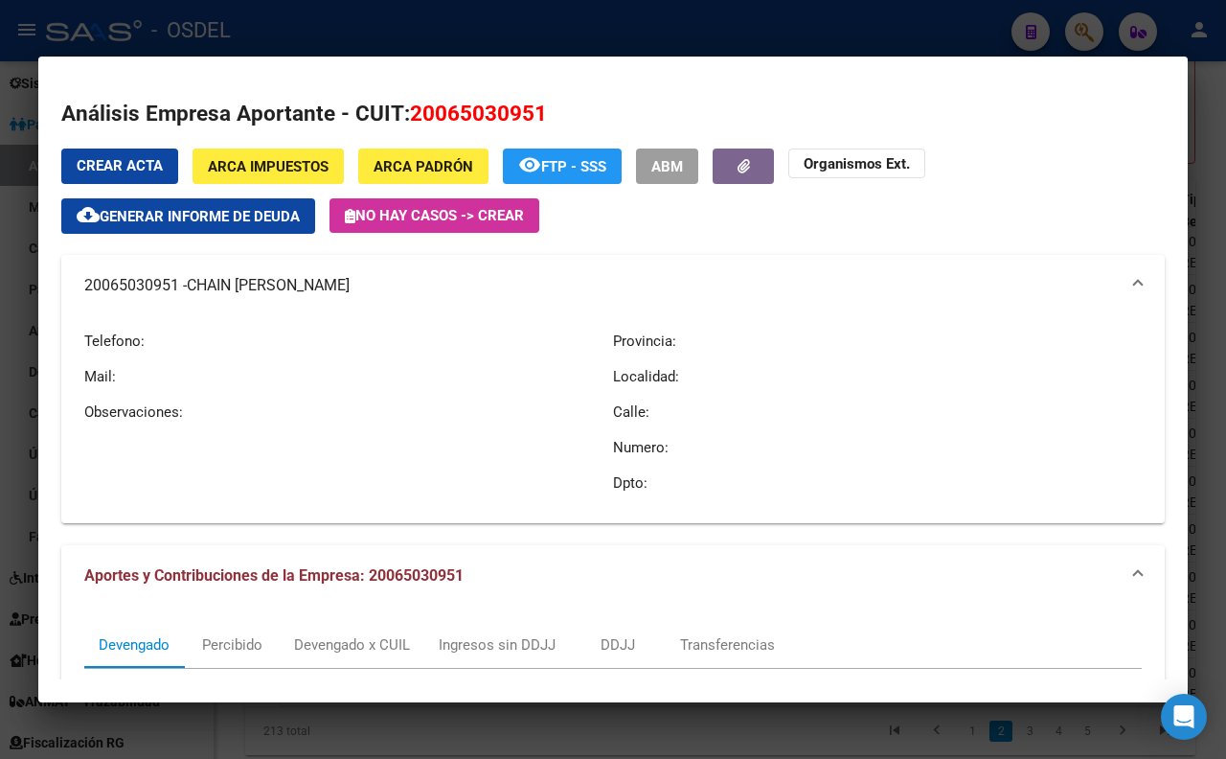
click at [273, 163] on span "ARCA Impuestos" at bounding box center [268, 166] width 121 height 17
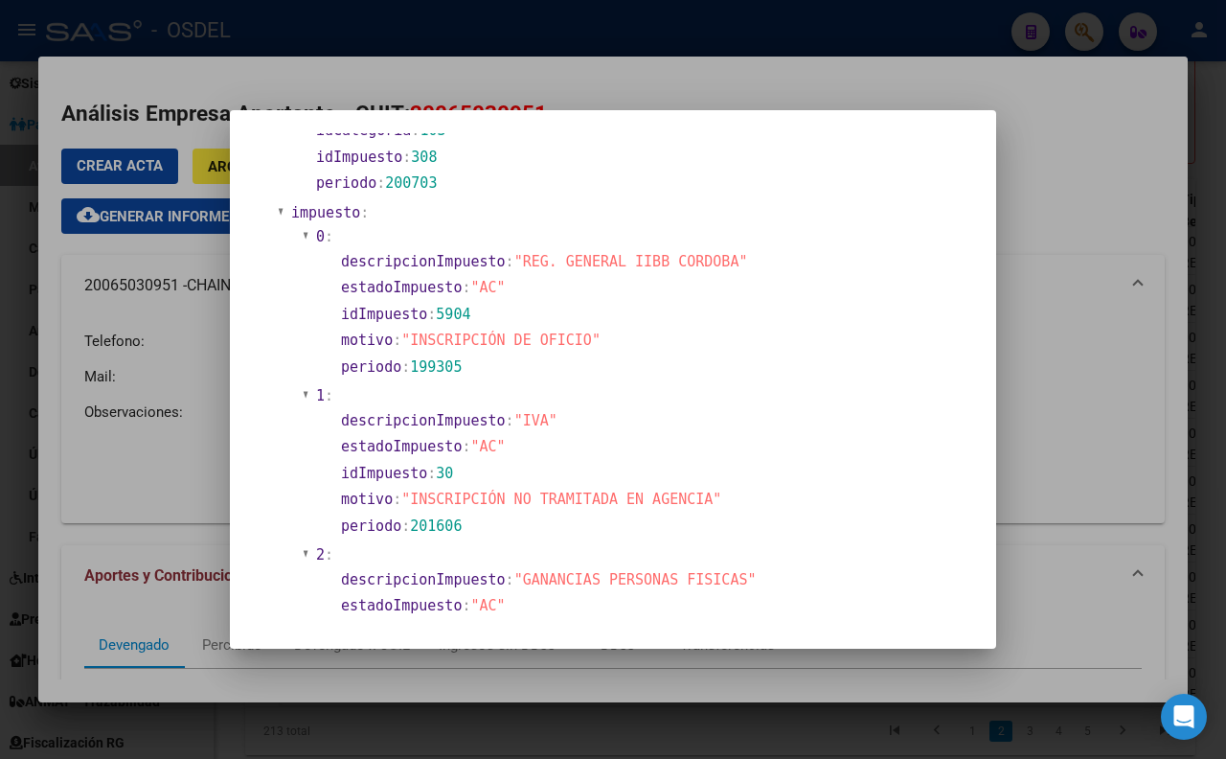
scroll to position [895, 0]
click at [1042, 179] on div at bounding box center [613, 379] width 1226 height 759
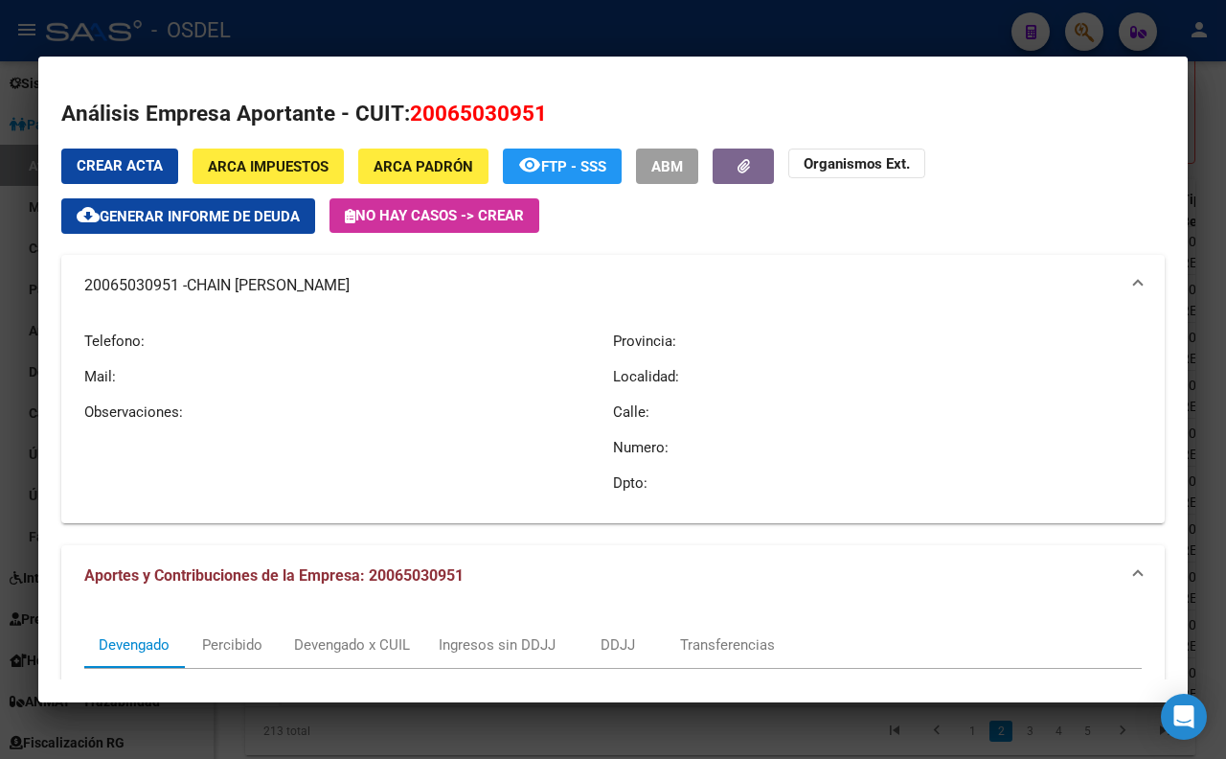
click at [1221, 142] on div at bounding box center [613, 379] width 1226 height 759
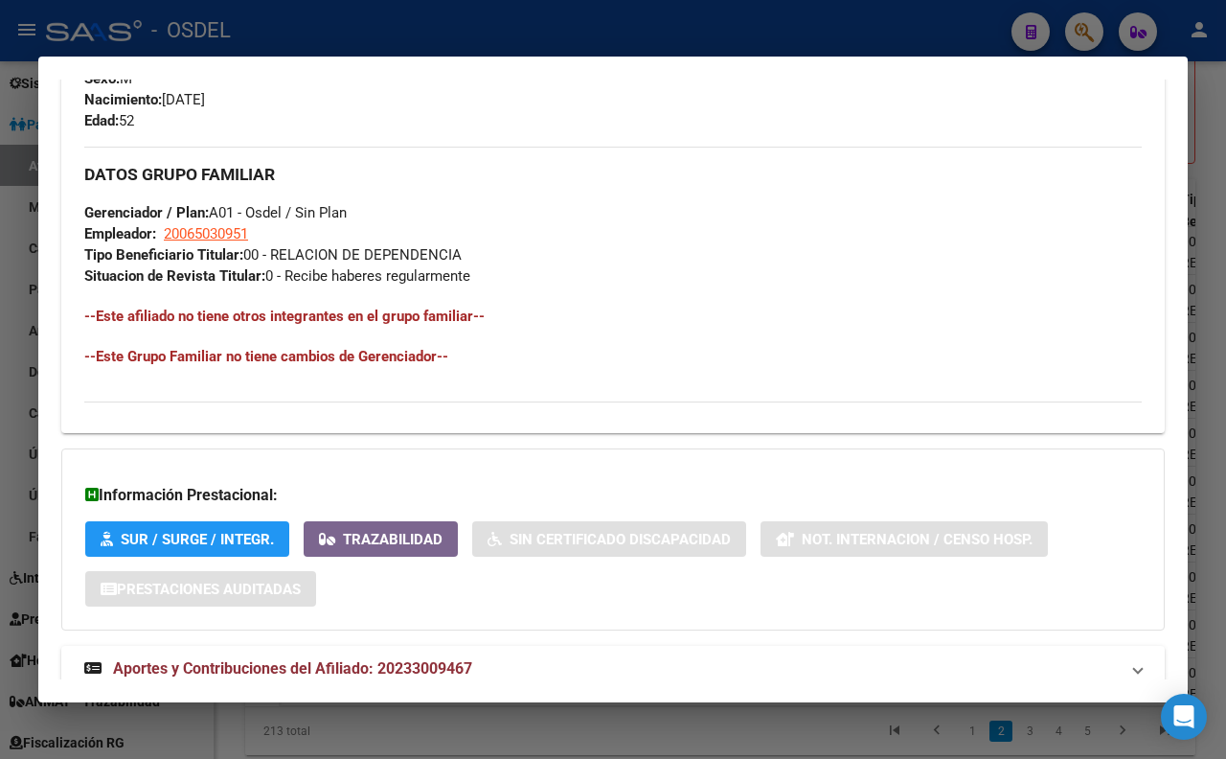
click at [1213, 165] on div at bounding box center [613, 379] width 1226 height 759
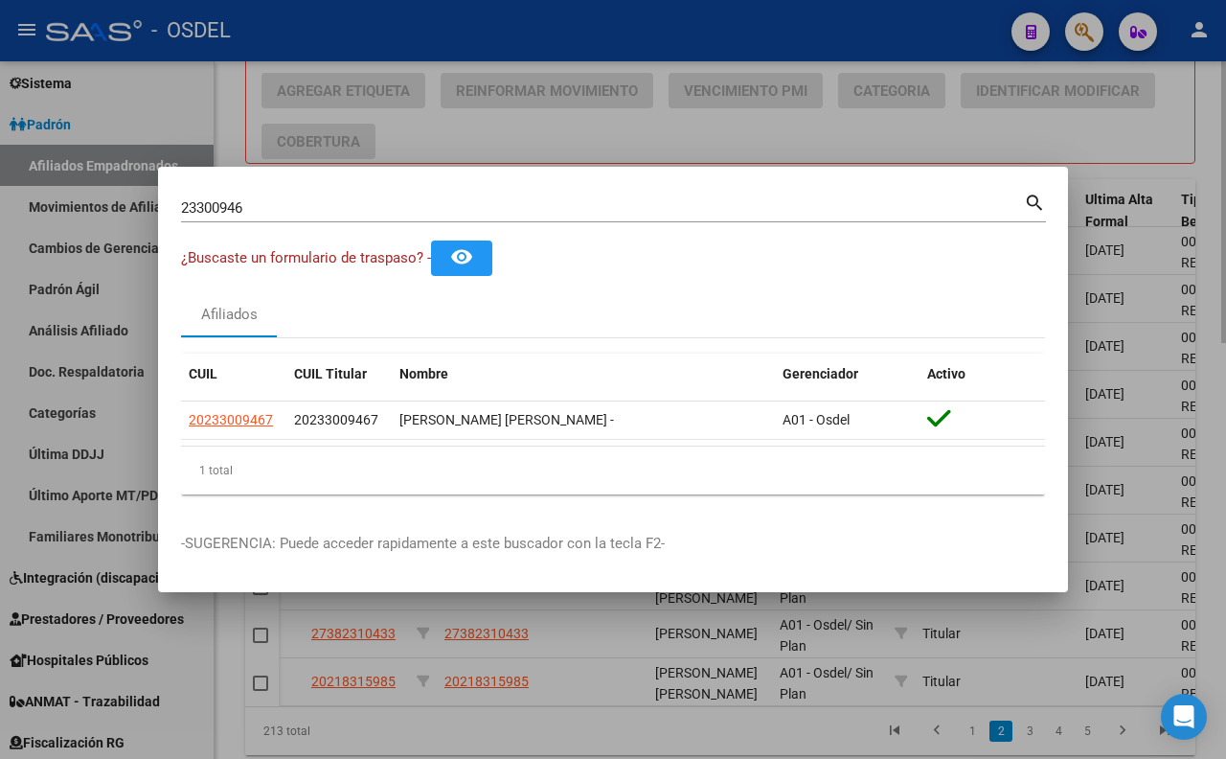
click at [1079, 145] on div at bounding box center [613, 379] width 1226 height 759
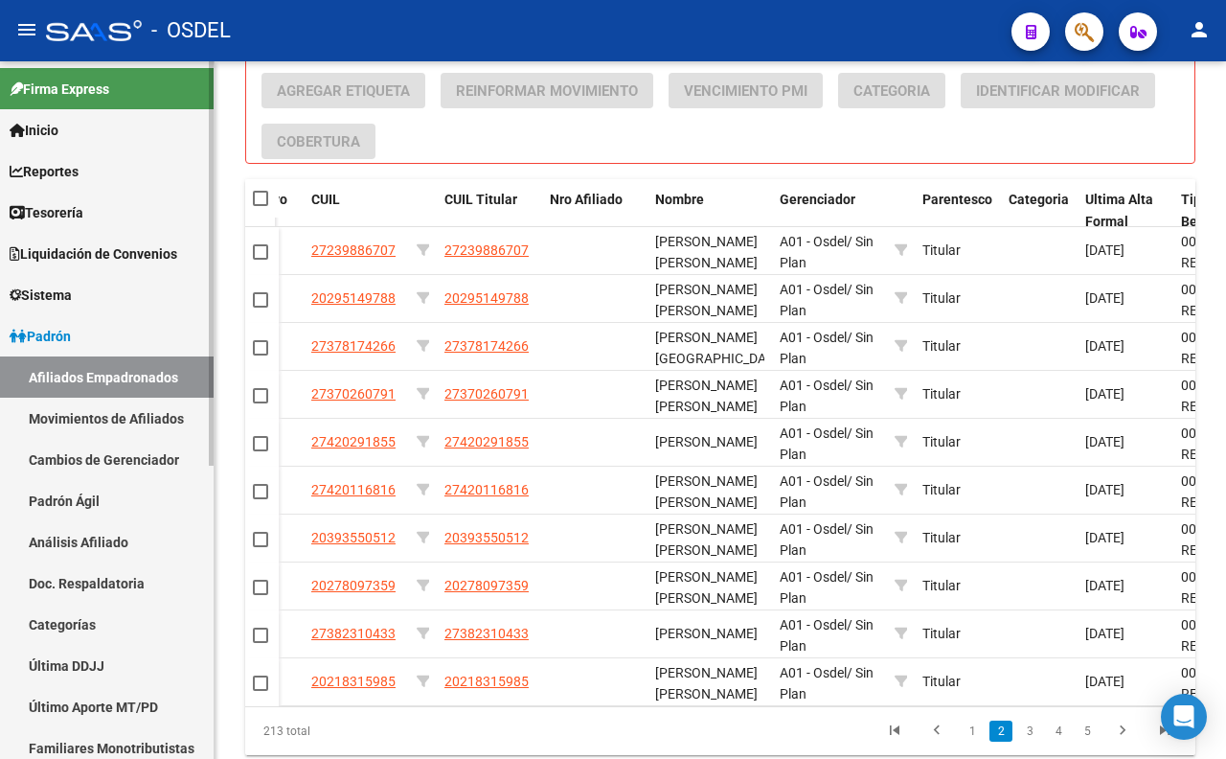
scroll to position [0, 0]
click at [99, 193] on link "Tesorería" at bounding box center [107, 213] width 214 height 41
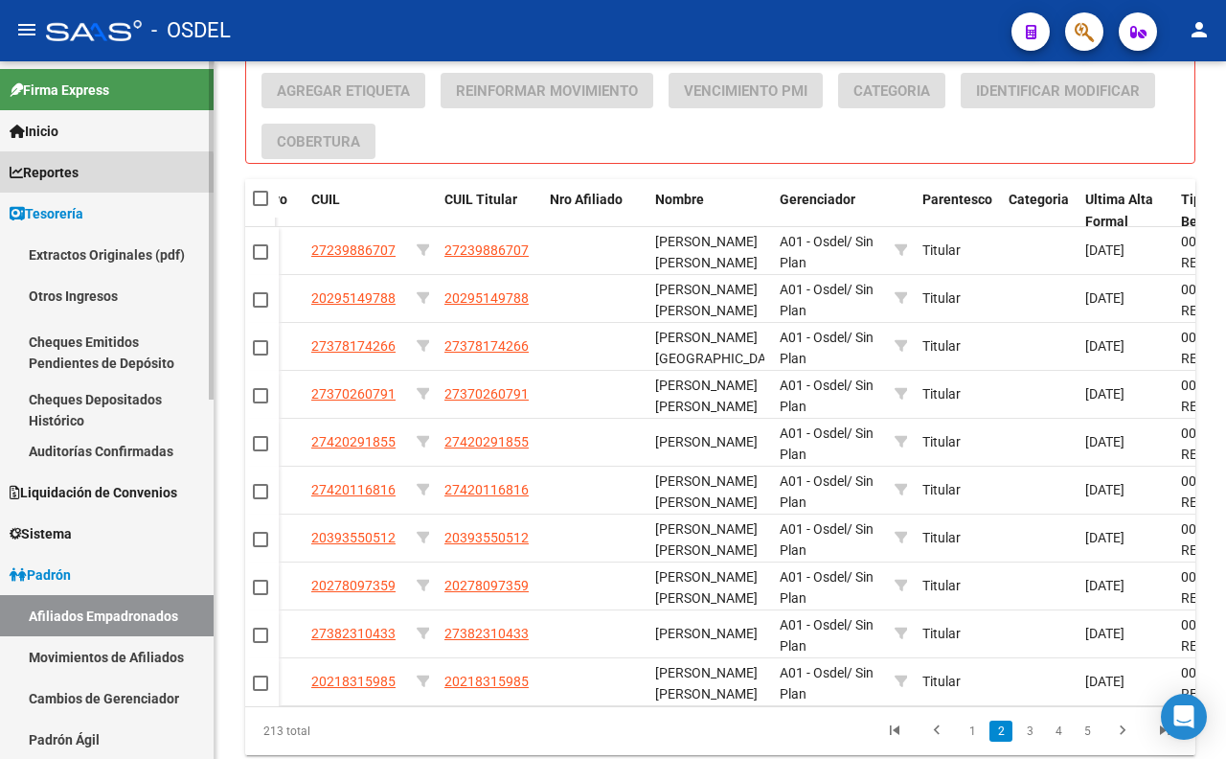
click at [99, 175] on link "Reportes" at bounding box center [107, 171] width 214 height 41
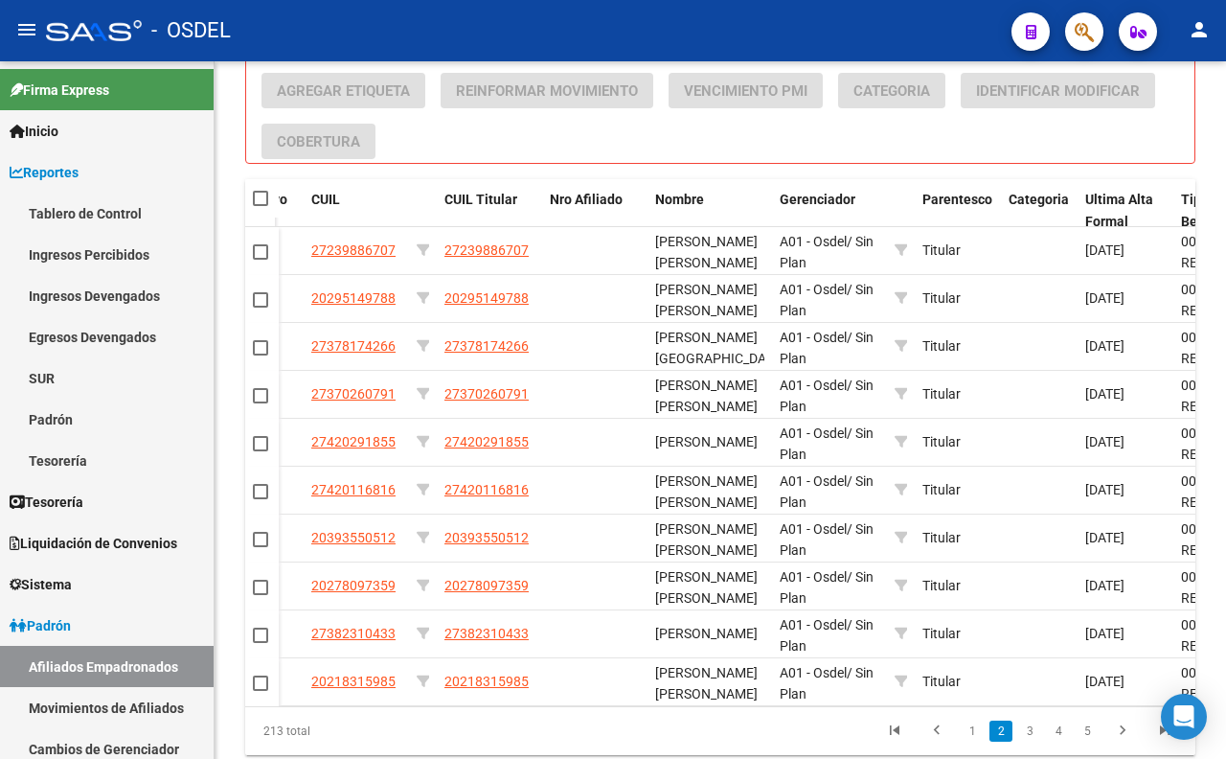
click at [1089, 43] on span "button" at bounding box center [1084, 31] width 19 height 39
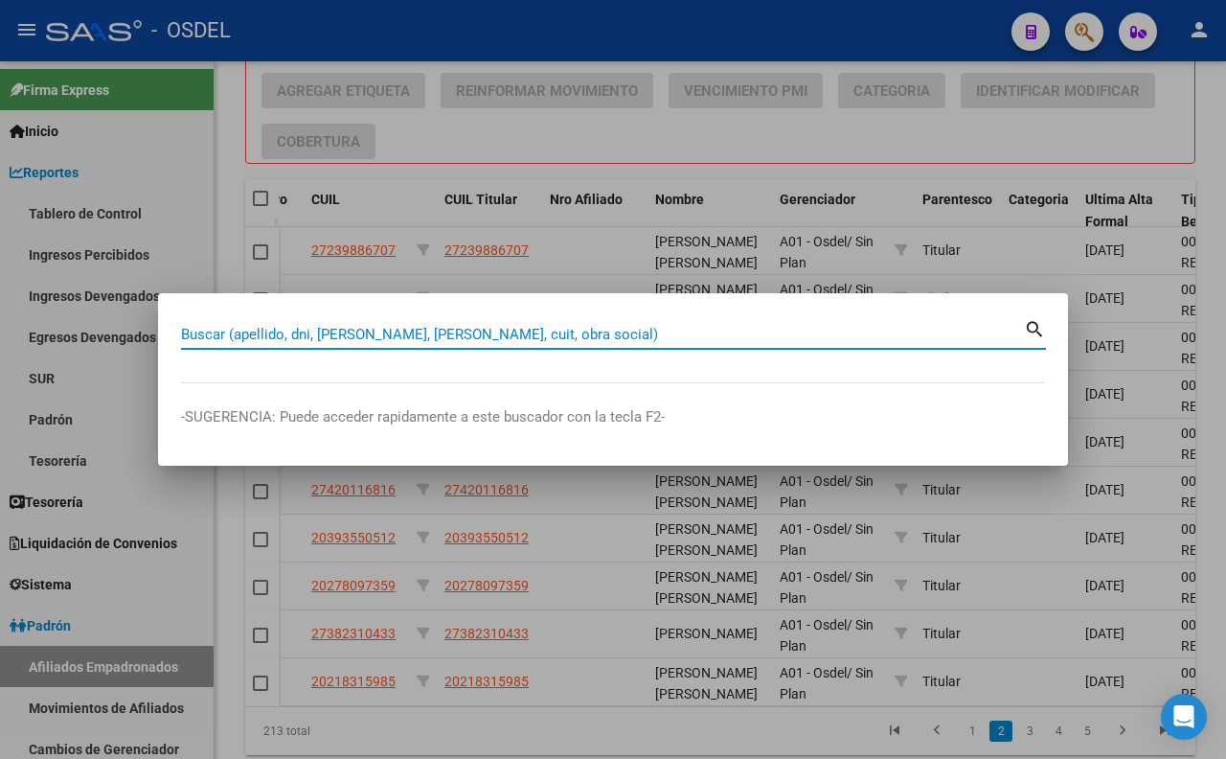
click at [803, 330] on input "Buscar (apellido, dni, [PERSON_NAME], [PERSON_NAME], cuit, obra social)" at bounding box center [602, 334] width 843 height 17
paste input "4579629"
type input "4579629"
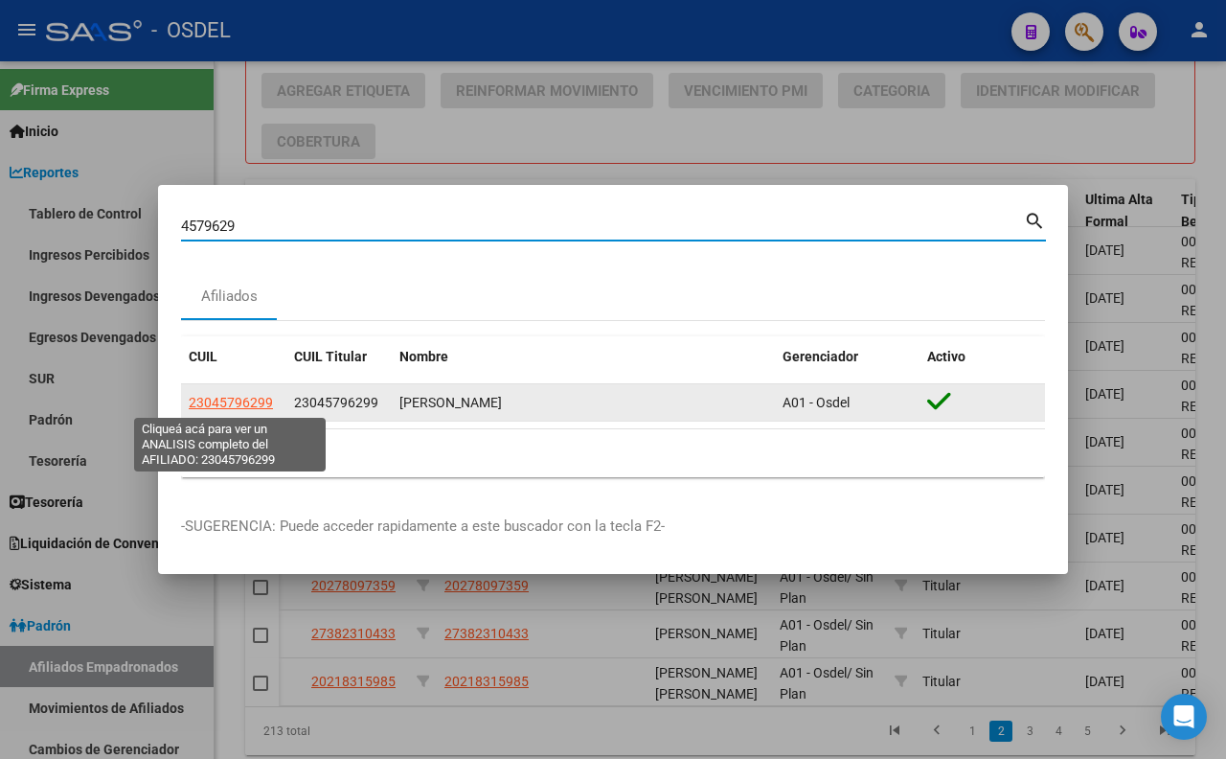
click at [234, 400] on span "23045796299" at bounding box center [231, 402] width 84 height 15
type textarea "23045796299"
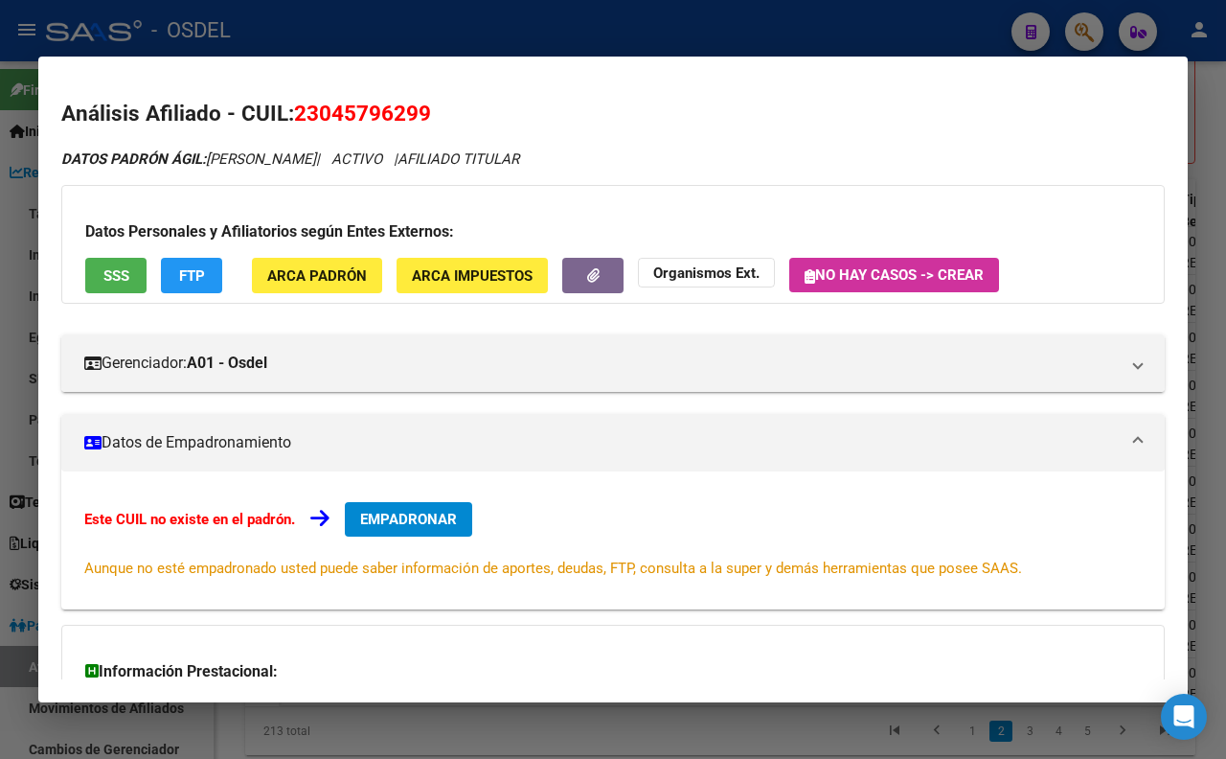
click at [128, 280] on span "SSS" at bounding box center [116, 275] width 26 height 17
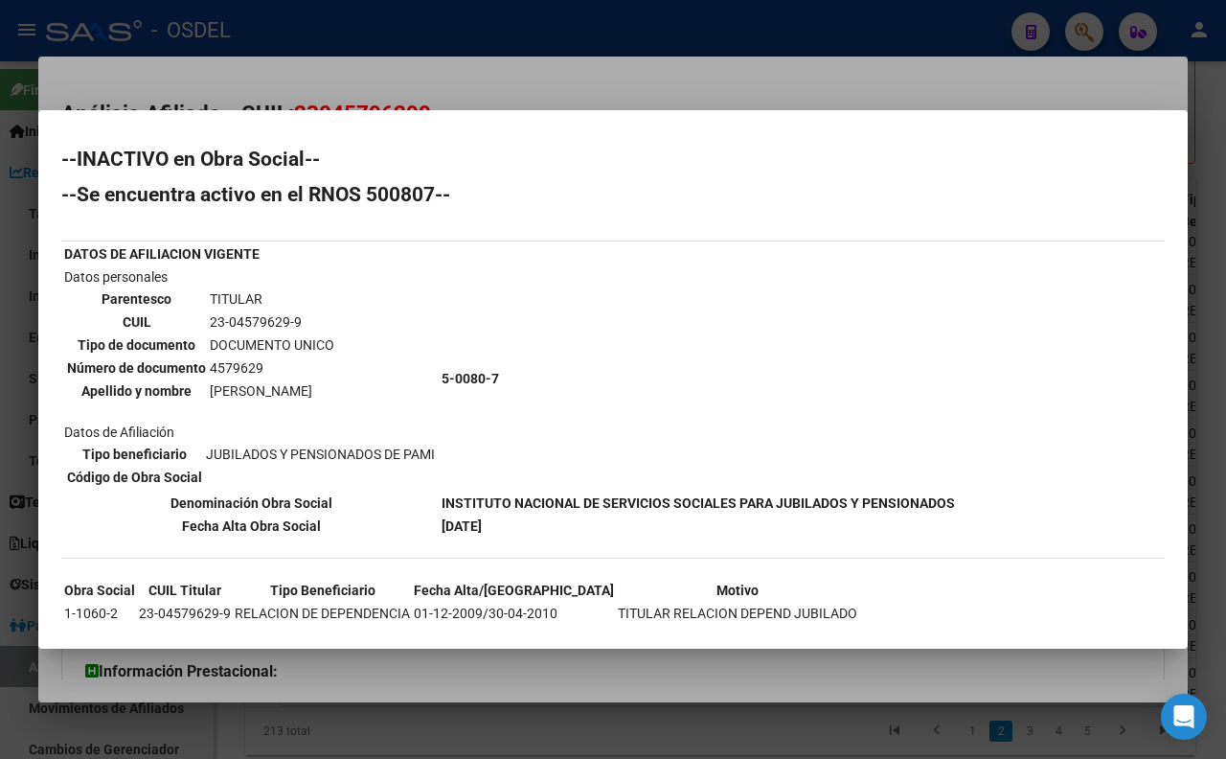
scroll to position [24, 0]
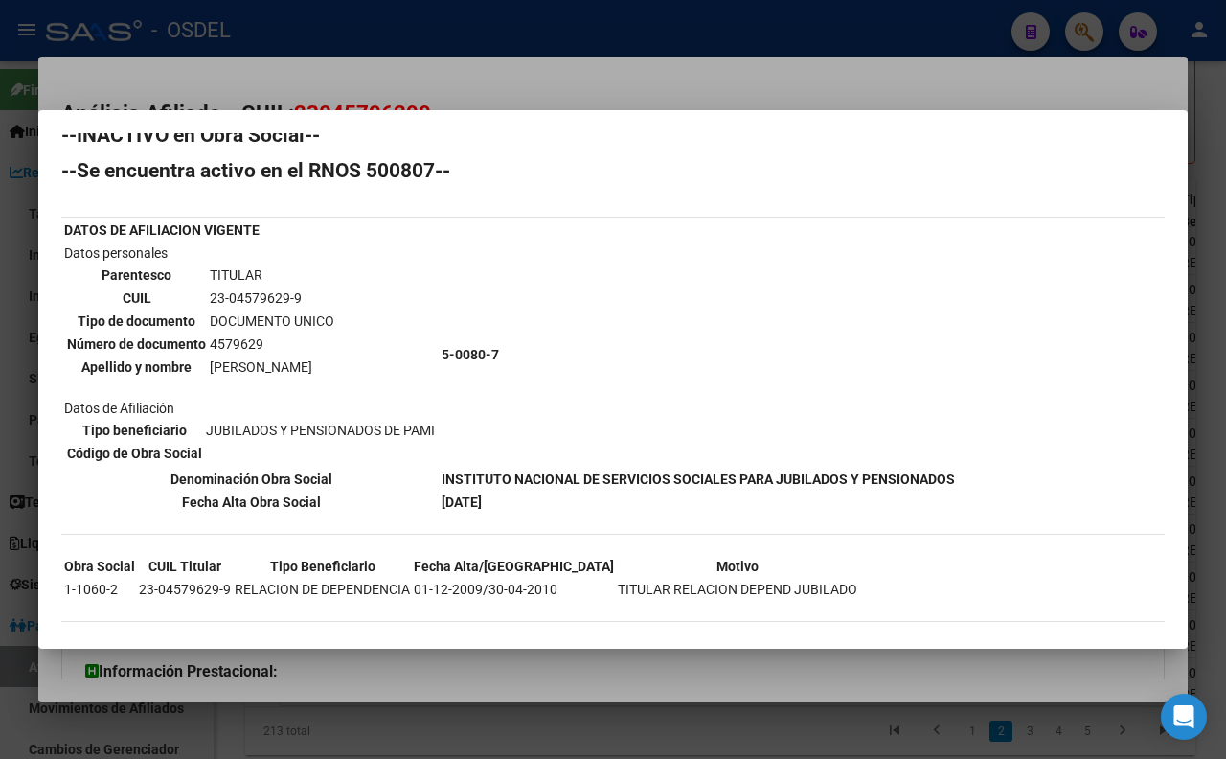
click at [573, 89] on div at bounding box center [613, 379] width 1226 height 759
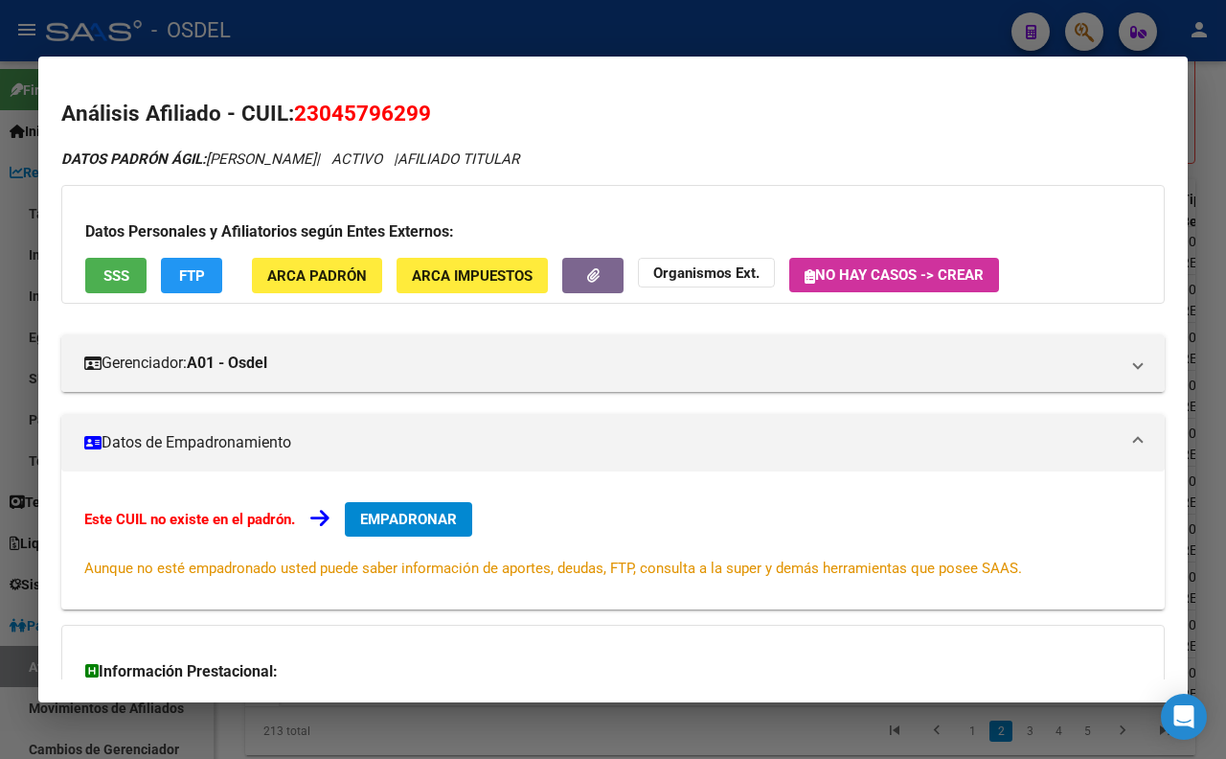
scroll to position [233, 0]
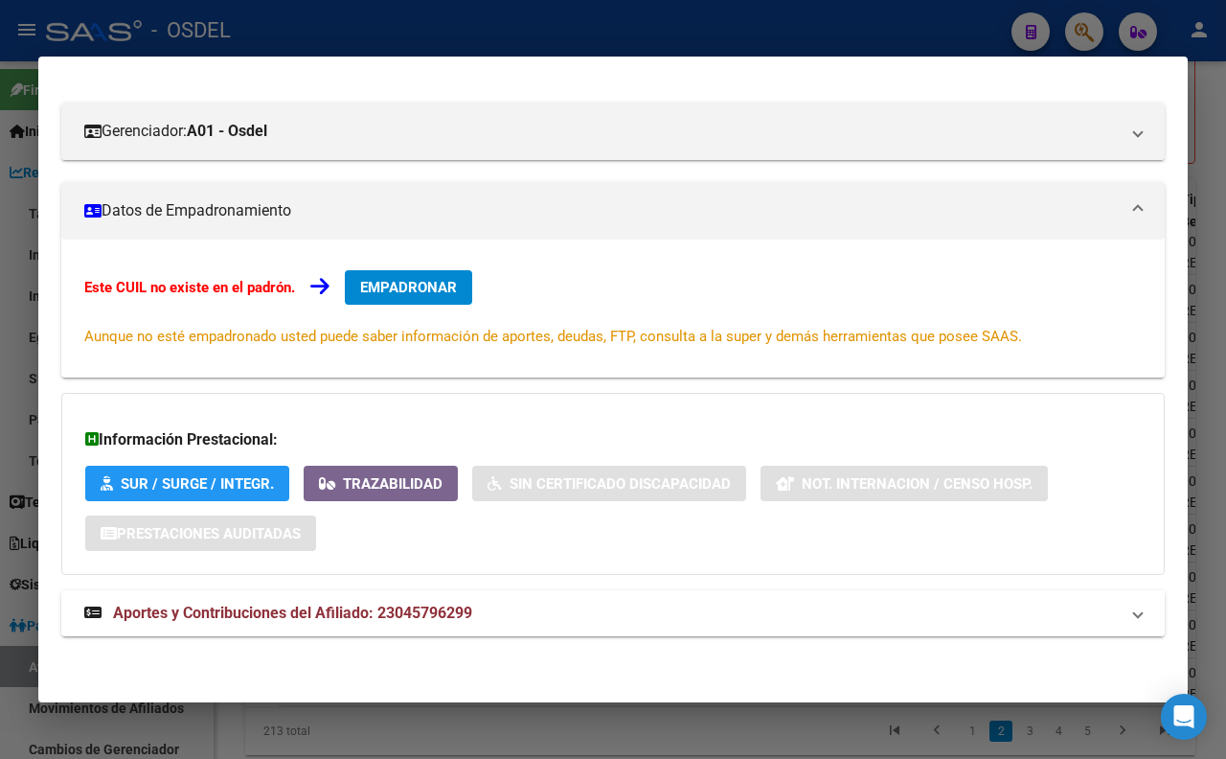
click at [420, 617] on span "Aportes y Contribuciones del Afiliado: 23045796299" at bounding box center [292, 613] width 359 height 18
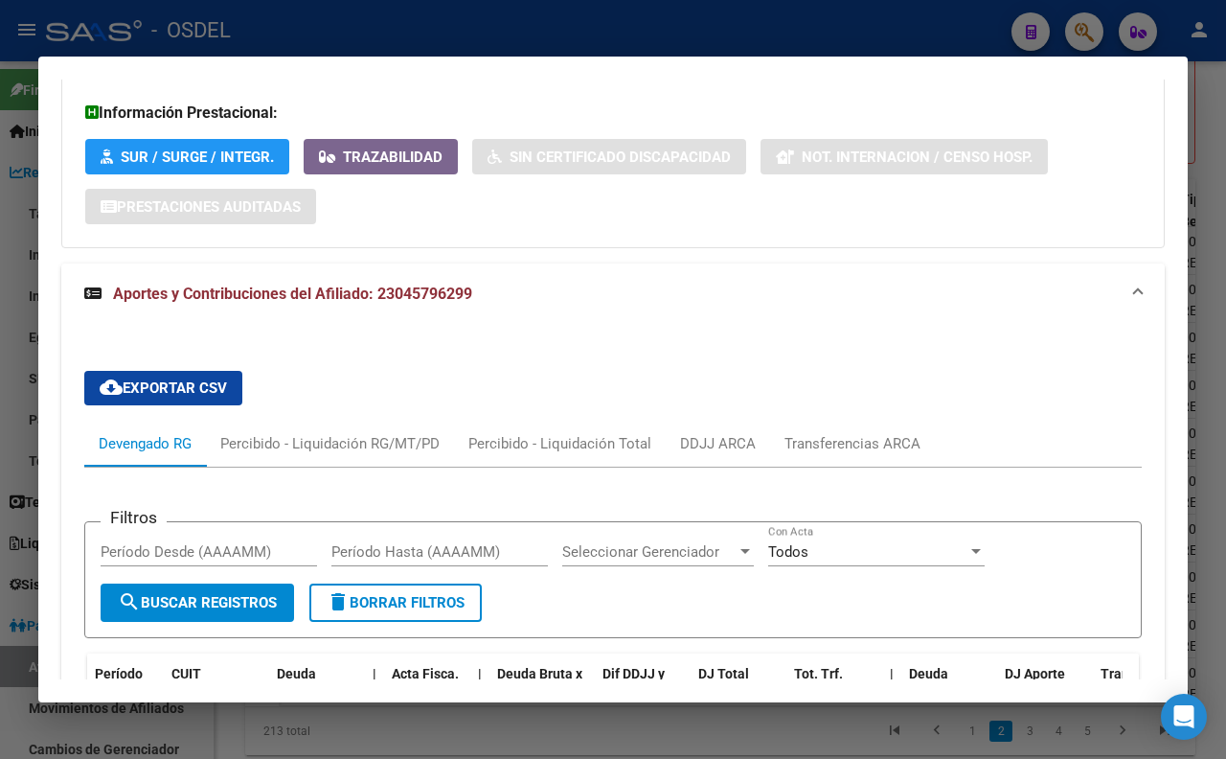
scroll to position [499, 0]
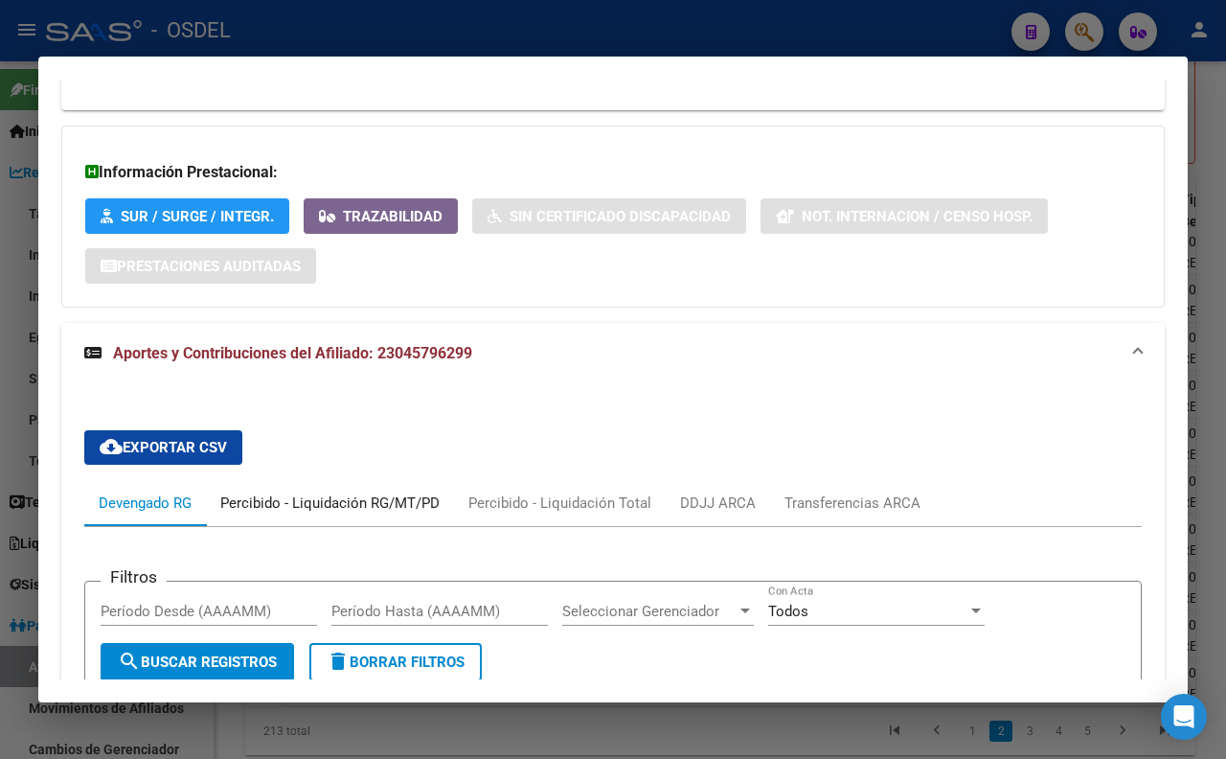
click at [398, 494] on div "Percibido - Liquidación RG/MT/PD" at bounding box center [329, 502] width 219 height 21
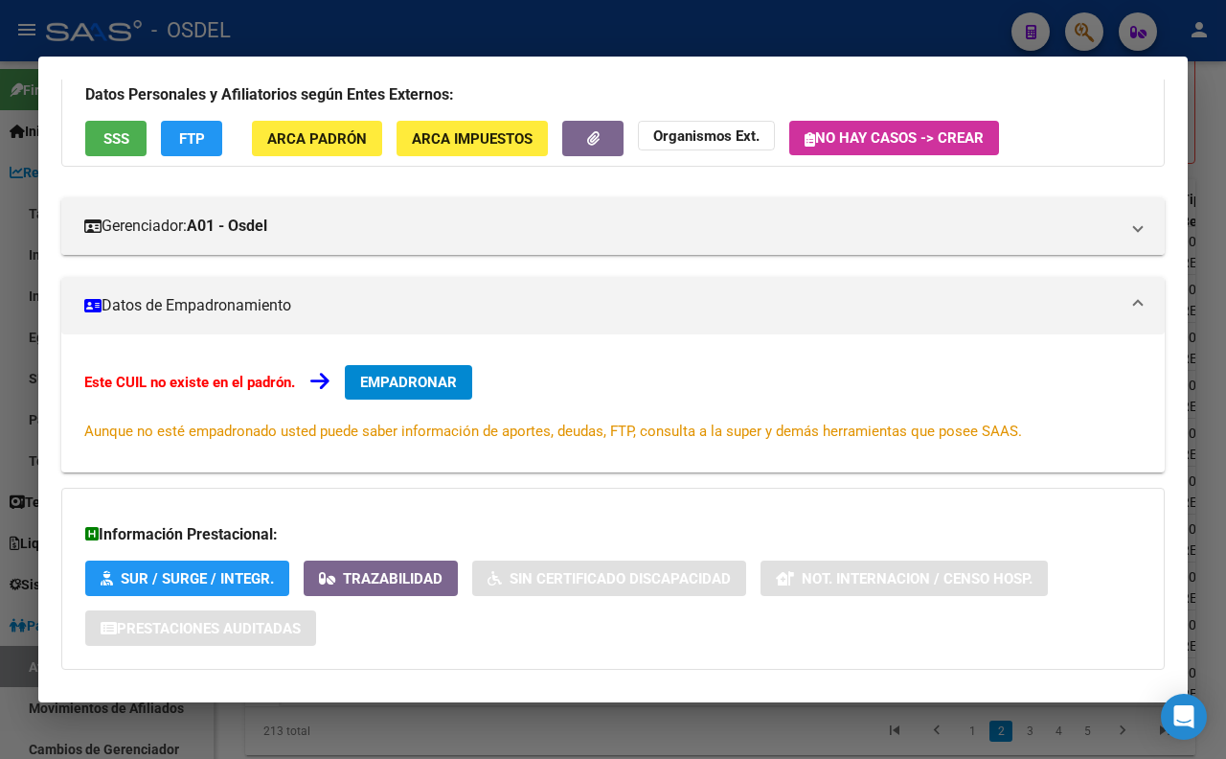
scroll to position [0, 0]
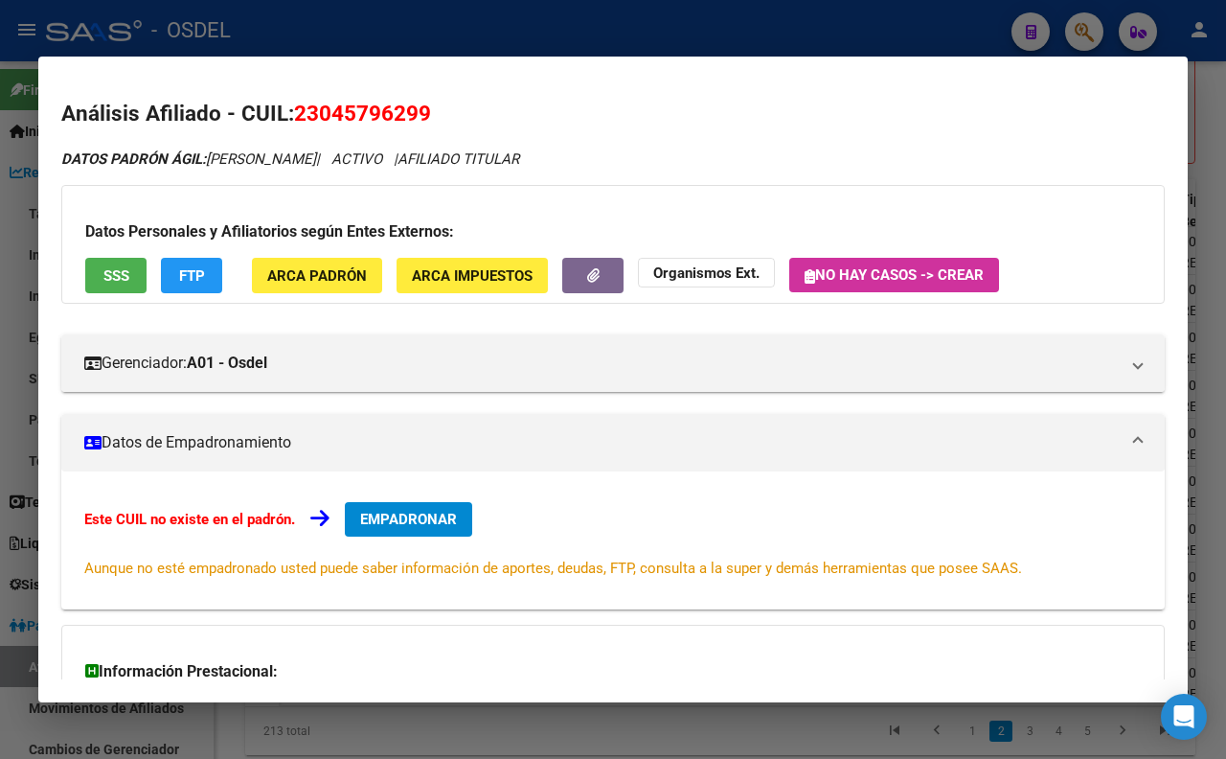
click at [127, 284] on span "SSS" at bounding box center [116, 275] width 26 height 17
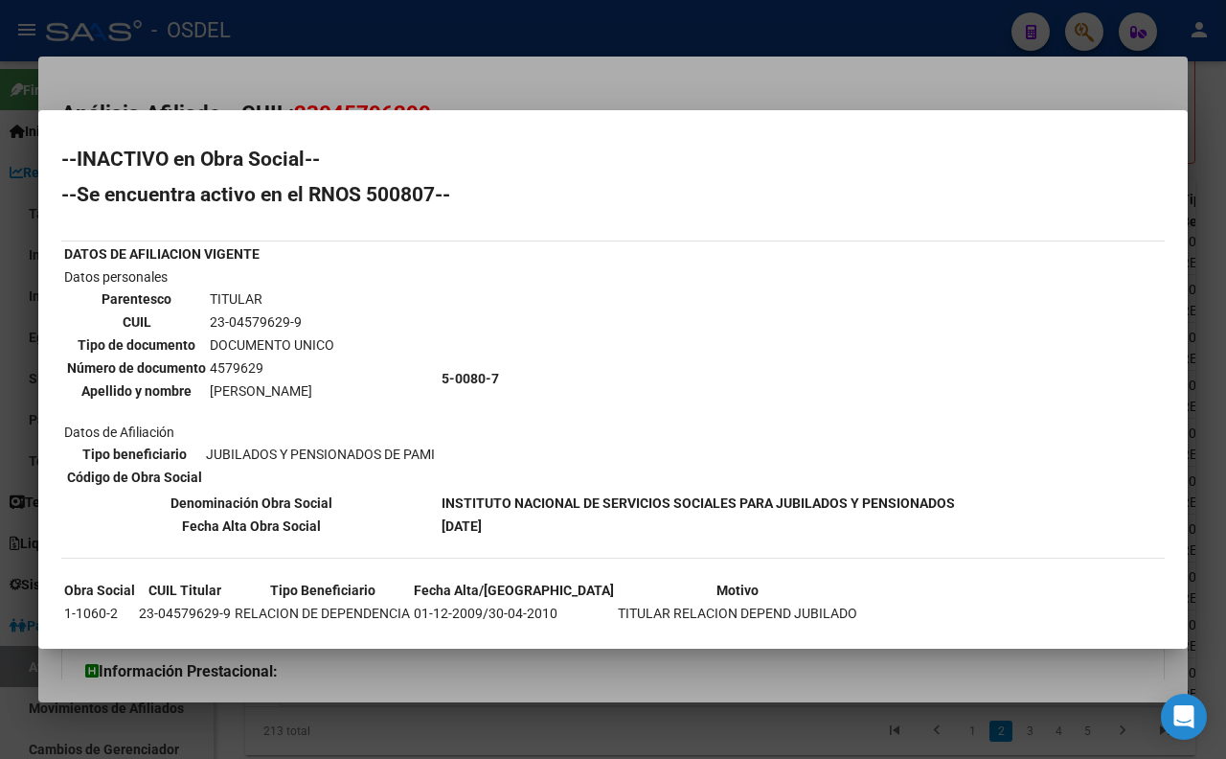
click at [771, 65] on div at bounding box center [613, 379] width 1226 height 759
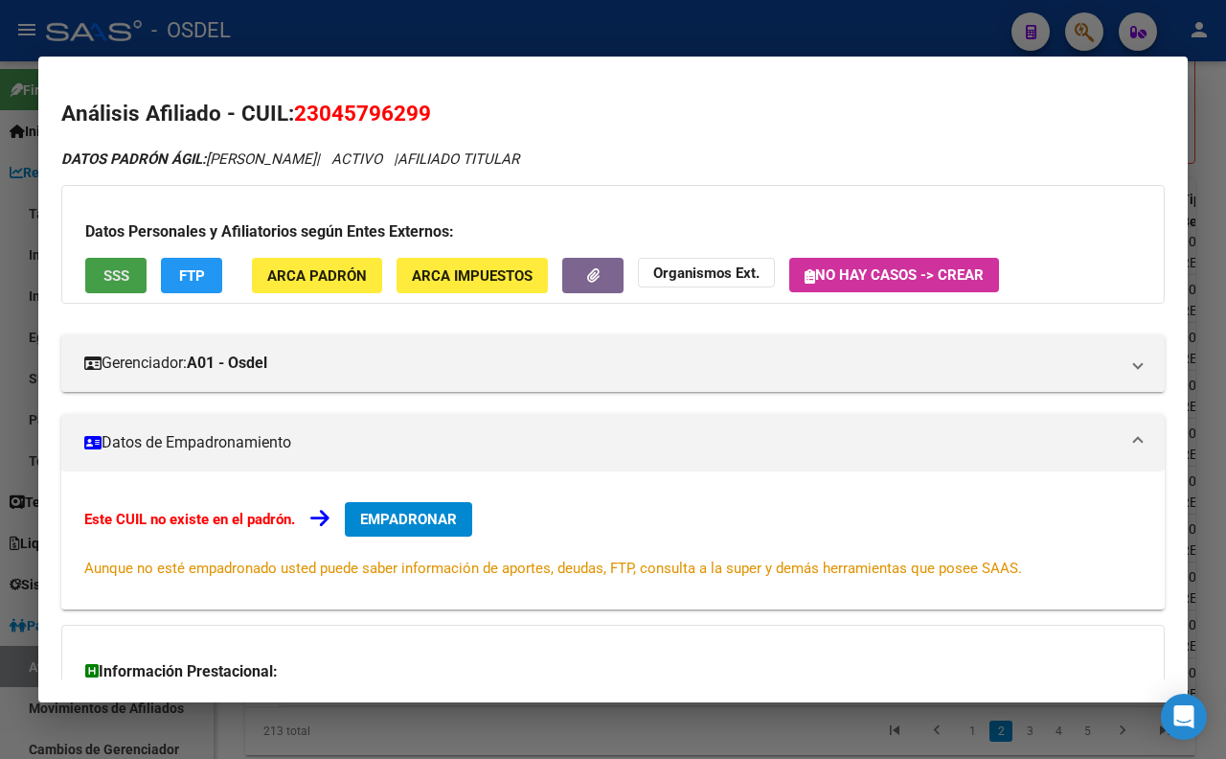
click at [125, 279] on span "SSS" at bounding box center [116, 275] width 26 height 17
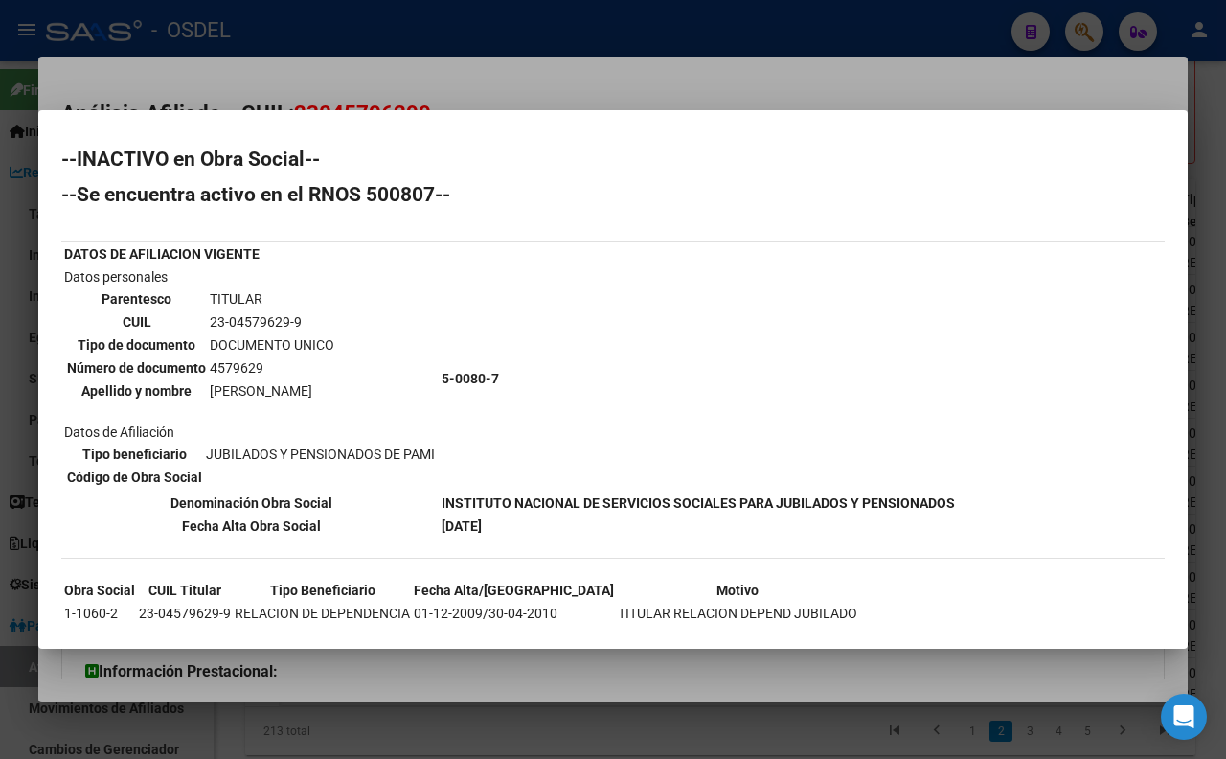
click at [485, 91] on div at bounding box center [613, 379] width 1226 height 759
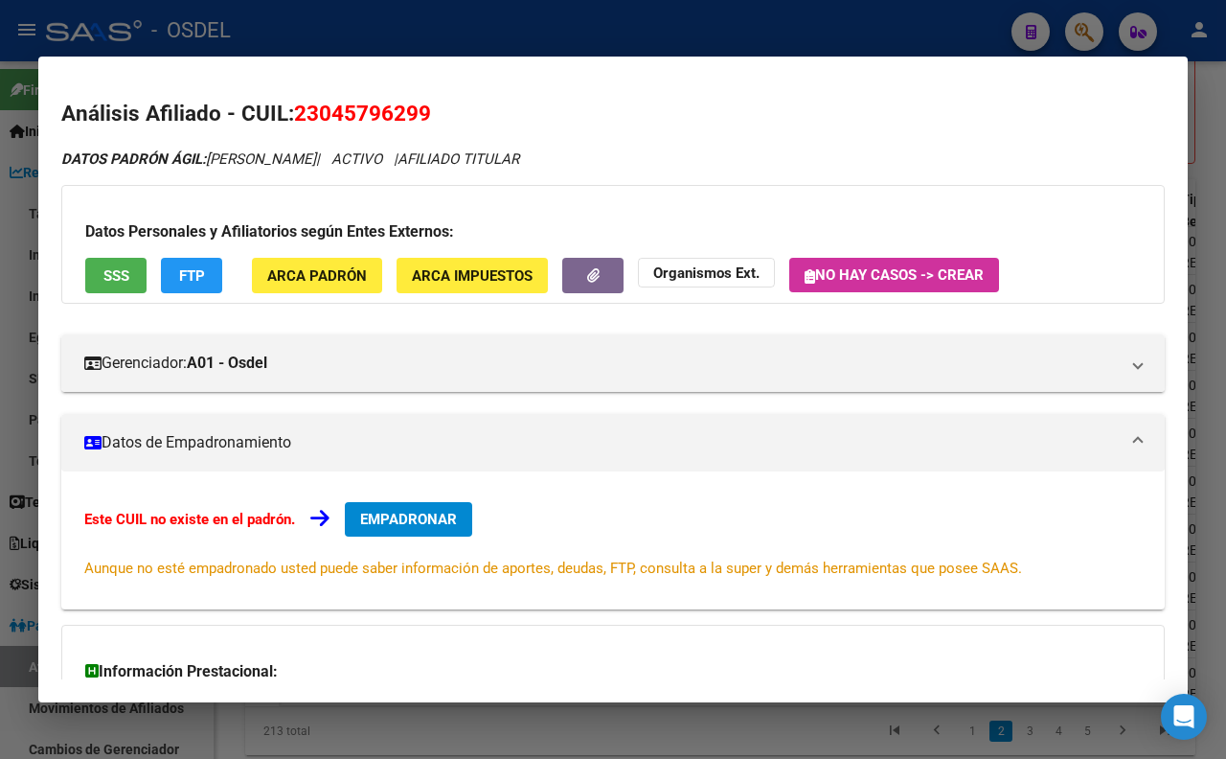
click at [208, 285] on button "FTP" at bounding box center [191, 275] width 61 height 35
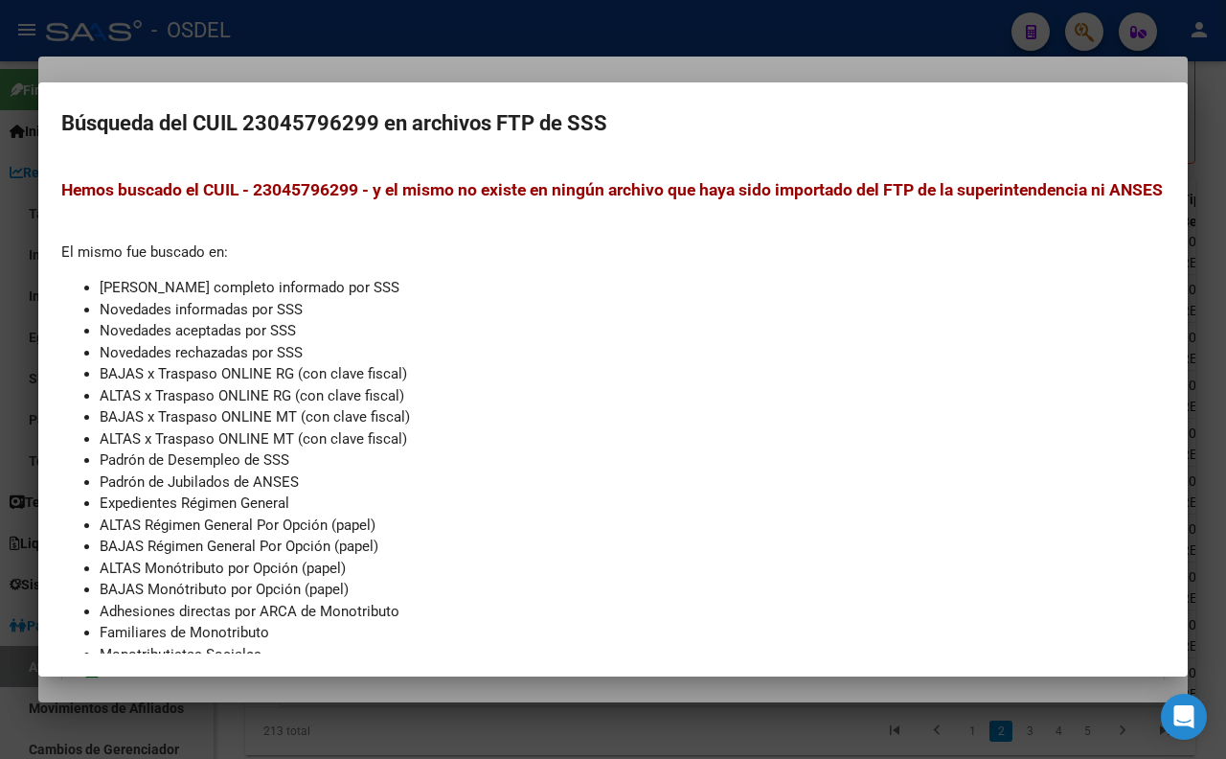
click at [724, 52] on div at bounding box center [613, 379] width 1226 height 759
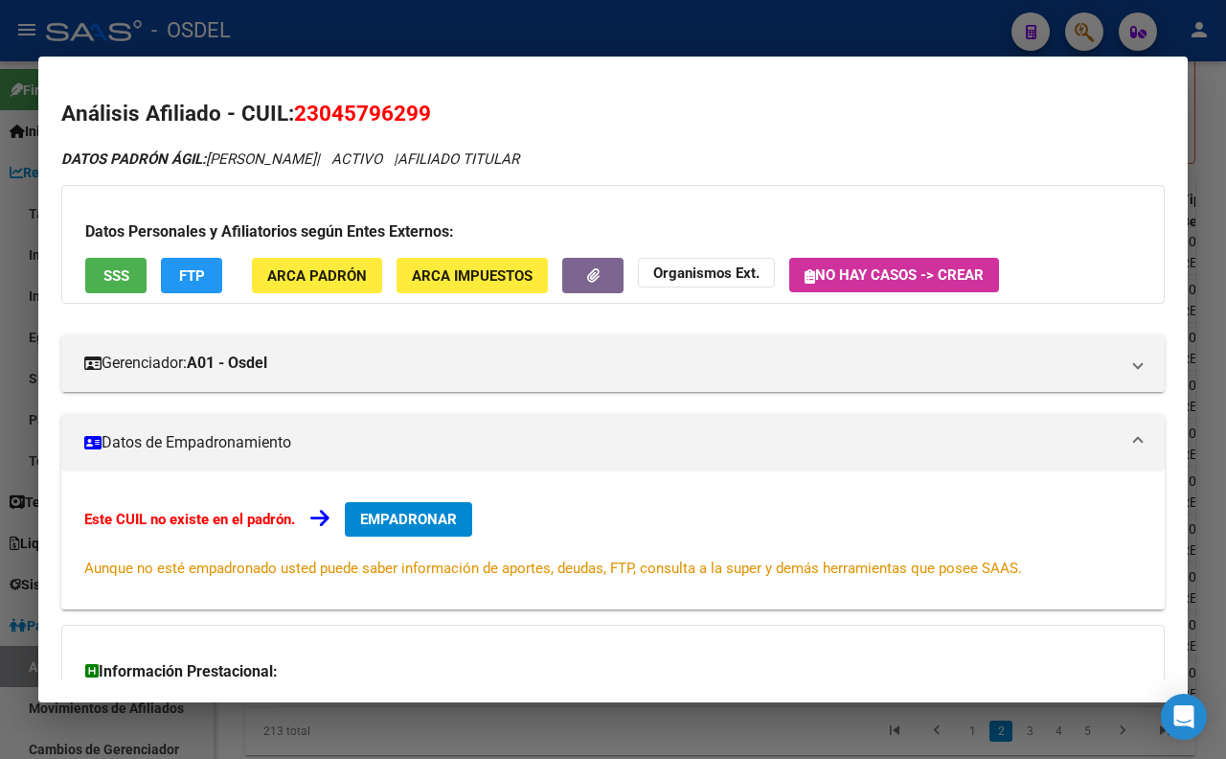
click at [744, 16] on div at bounding box center [613, 379] width 1226 height 759
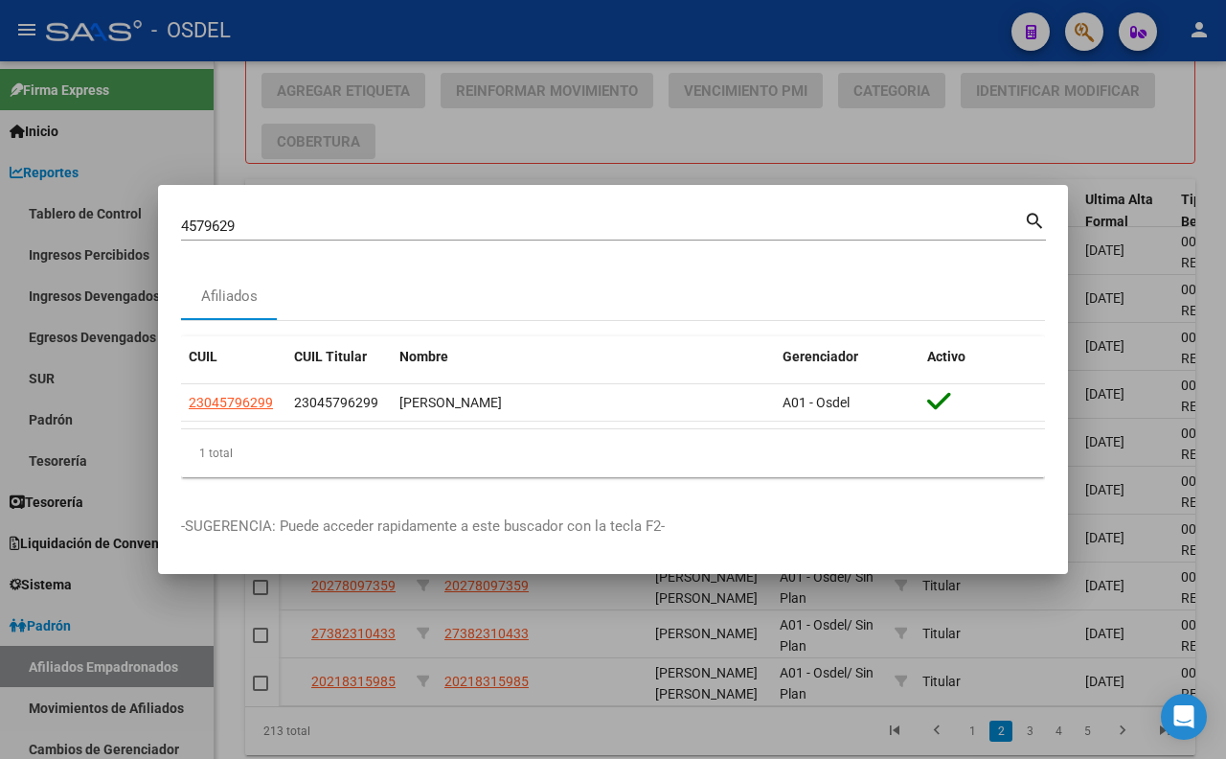
click at [818, 141] on div at bounding box center [613, 379] width 1226 height 759
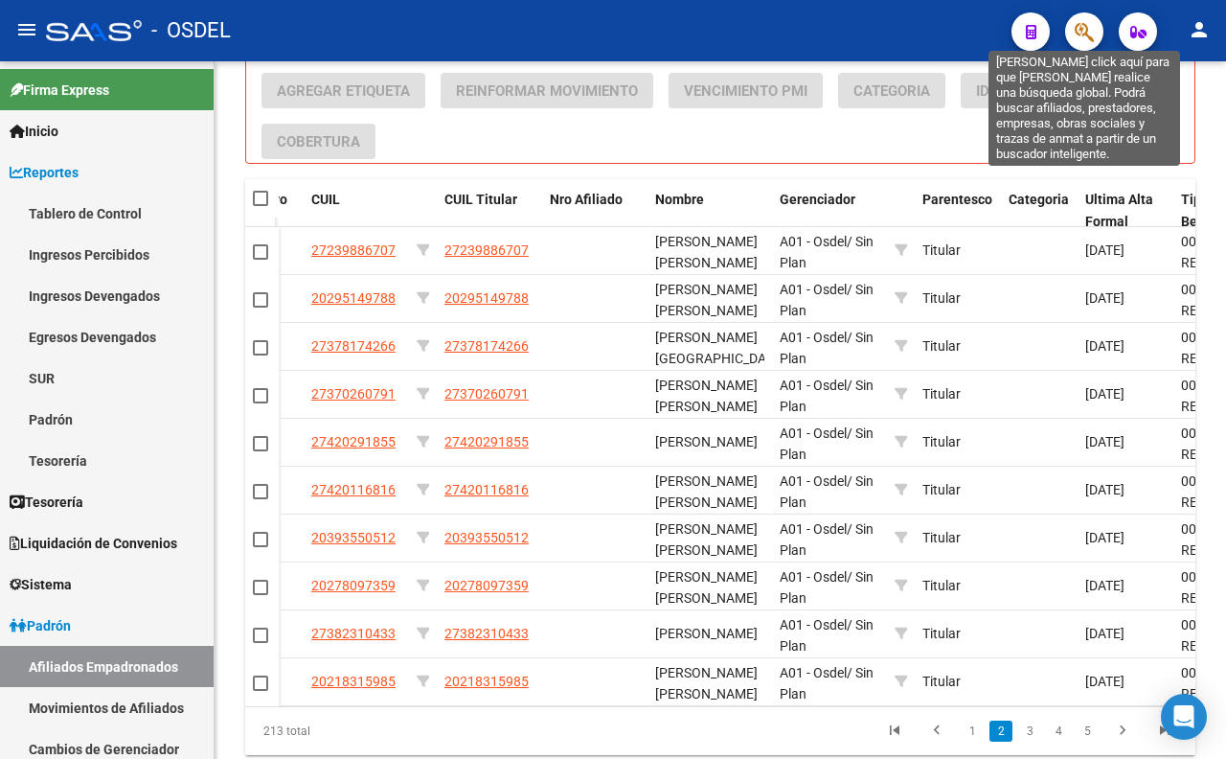
click at [1081, 35] on icon "button" at bounding box center [1084, 32] width 19 height 22
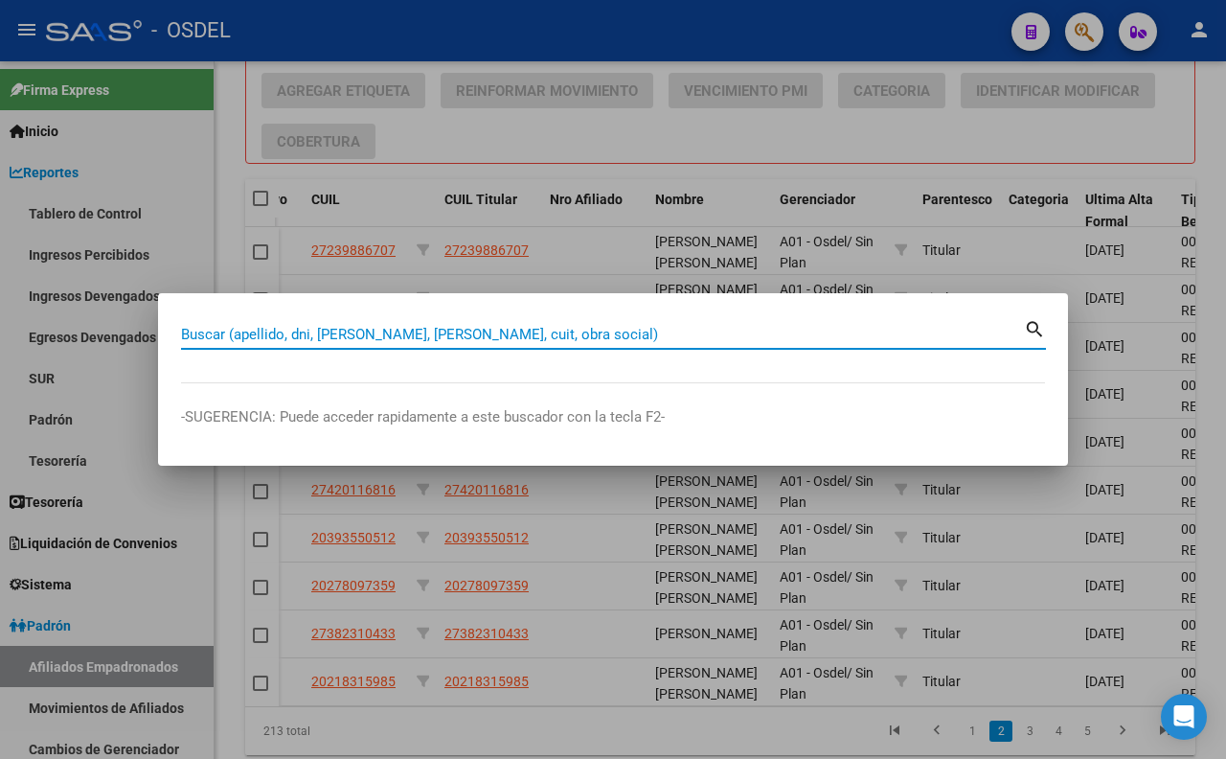
click at [662, 340] on input "Buscar (apellido, dni, [PERSON_NAME], [PERSON_NAME], cuit, obra social)" at bounding box center [602, 334] width 843 height 17
paste input "35336523"
type input "35336523"
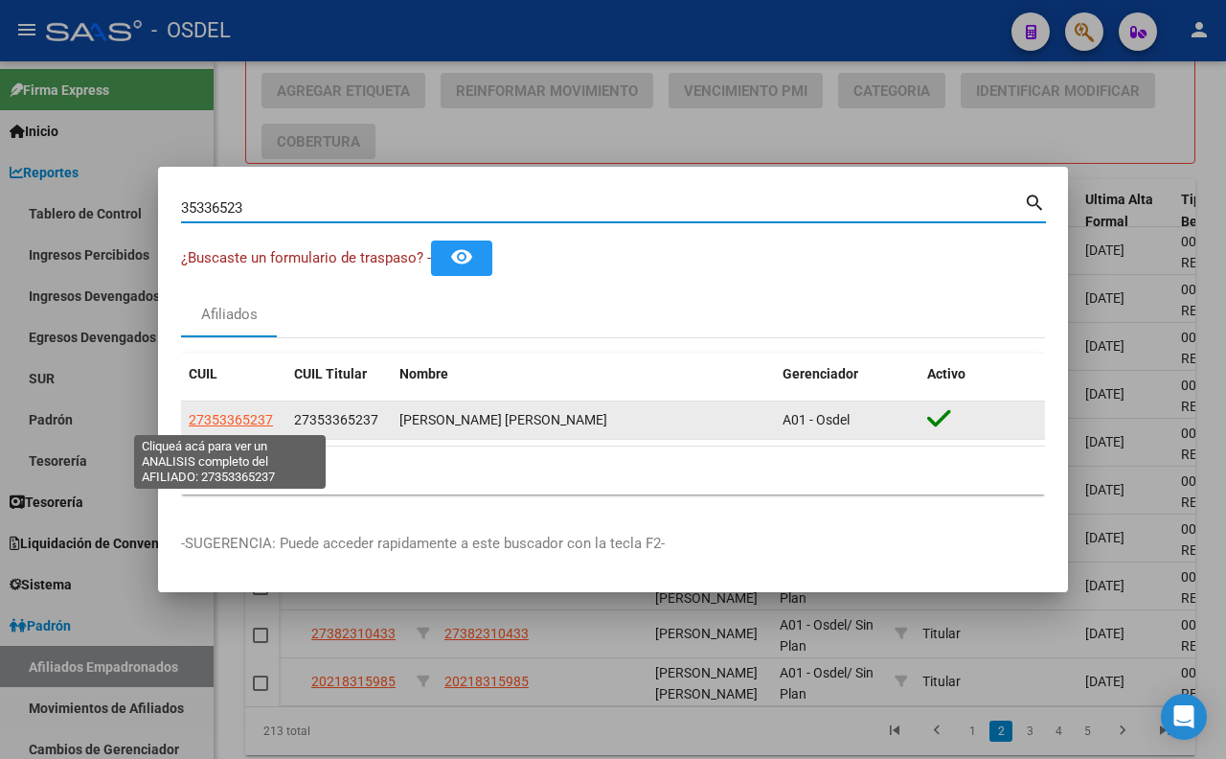
click at [260, 417] on span "27353365237" at bounding box center [231, 419] width 84 height 15
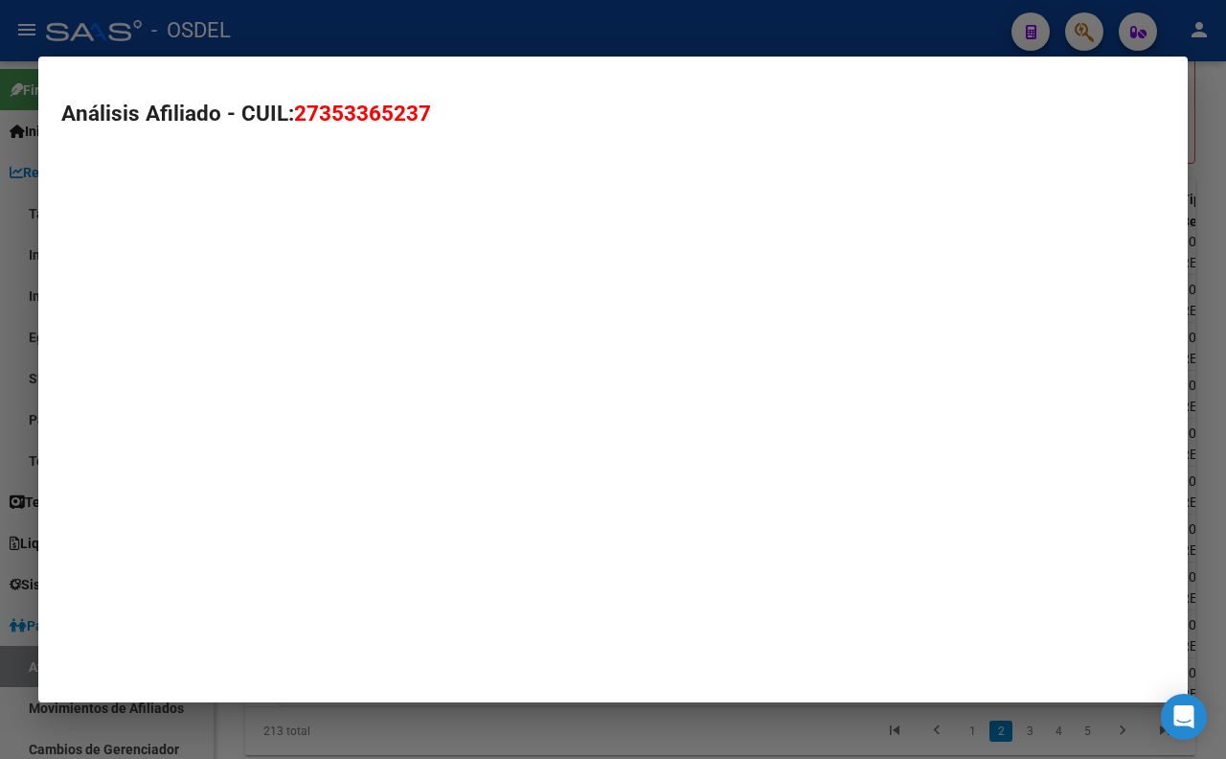
type textarea "27353365237"
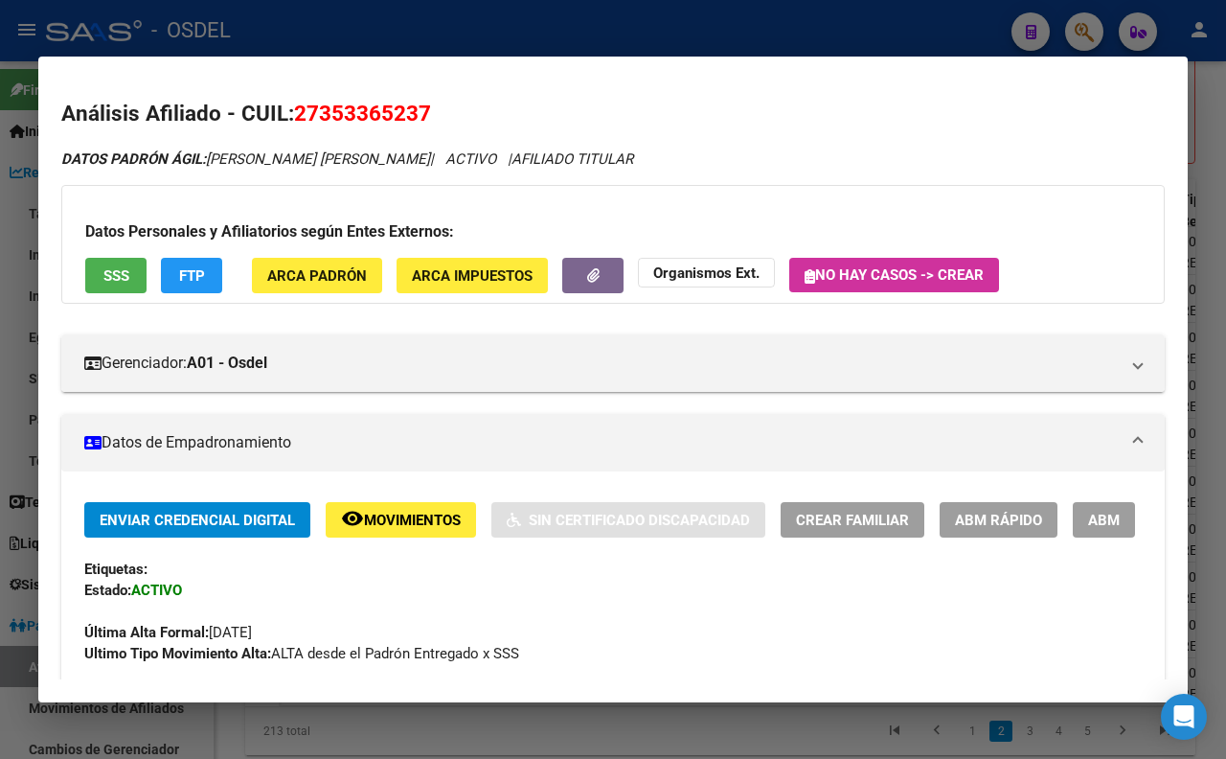
click at [99, 264] on button "SSS" at bounding box center [115, 275] width 61 height 35
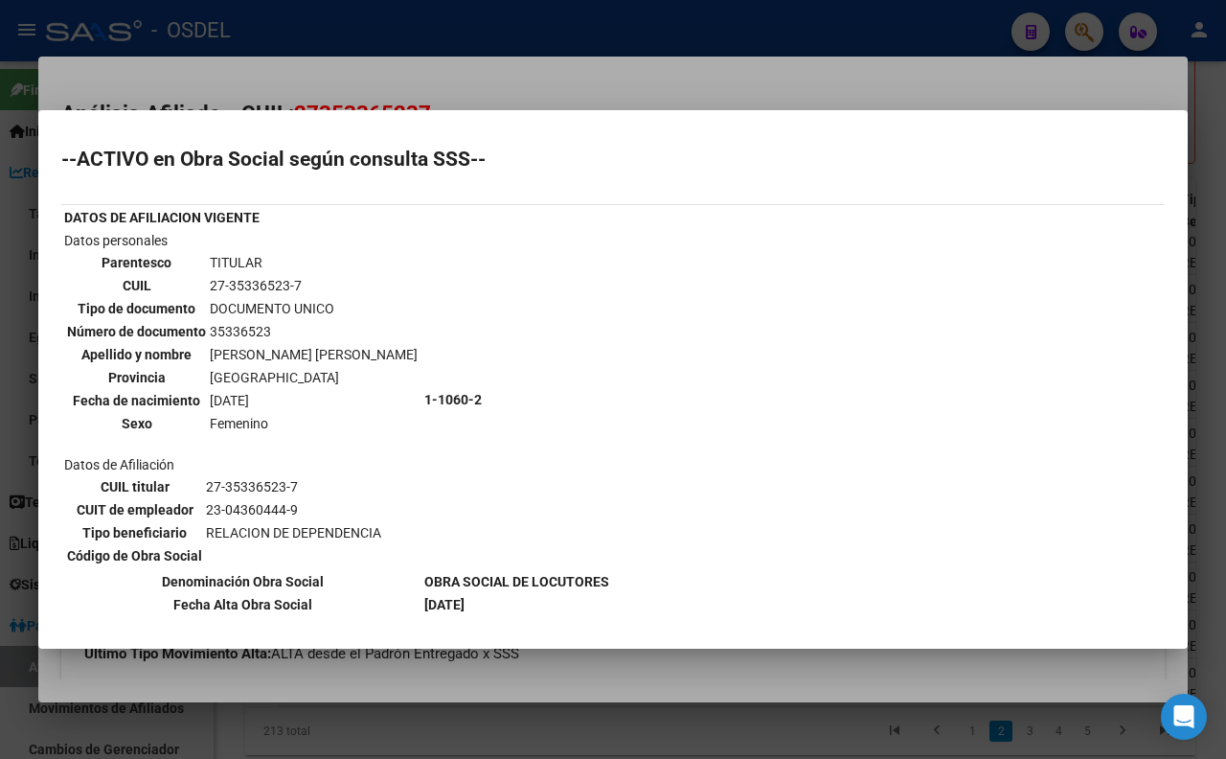
click at [575, 82] on div at bounding box center [613, 379] width 1226 height 759
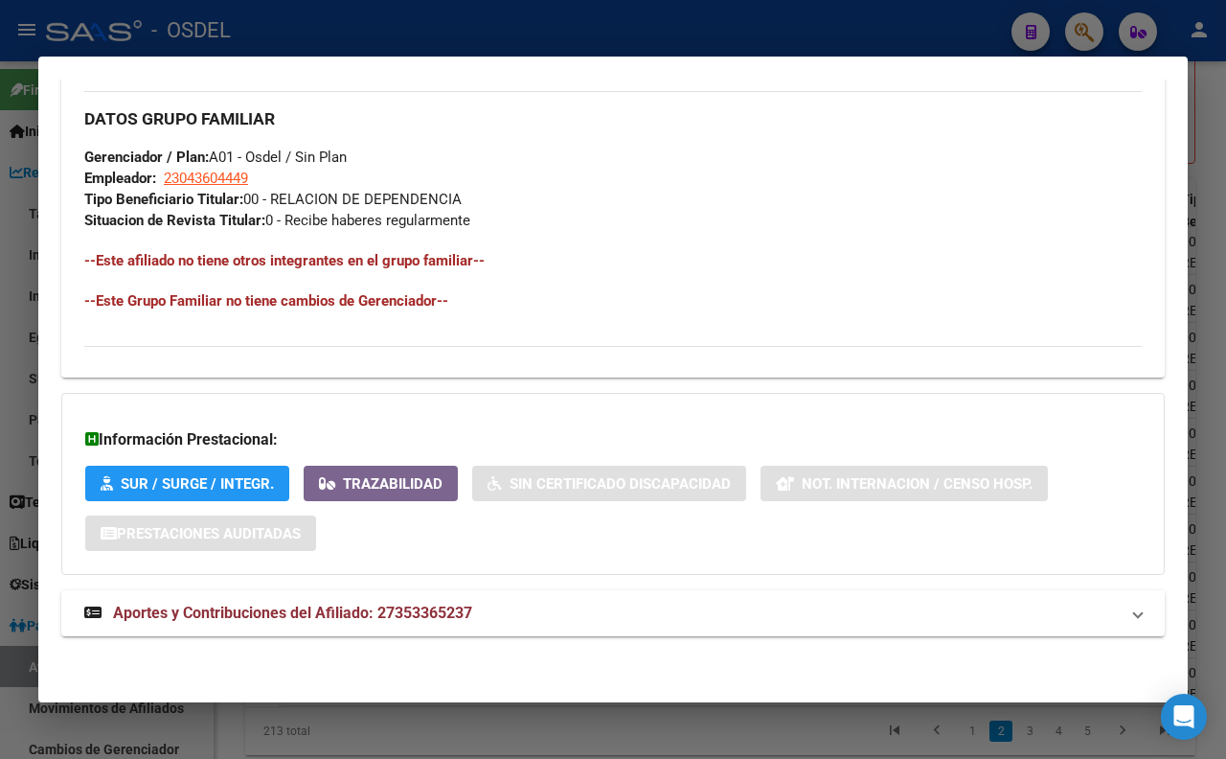
scroll to position [959, 0]
click at [649, 27] on div at bounding box center [613, 379] width 1226 height 759
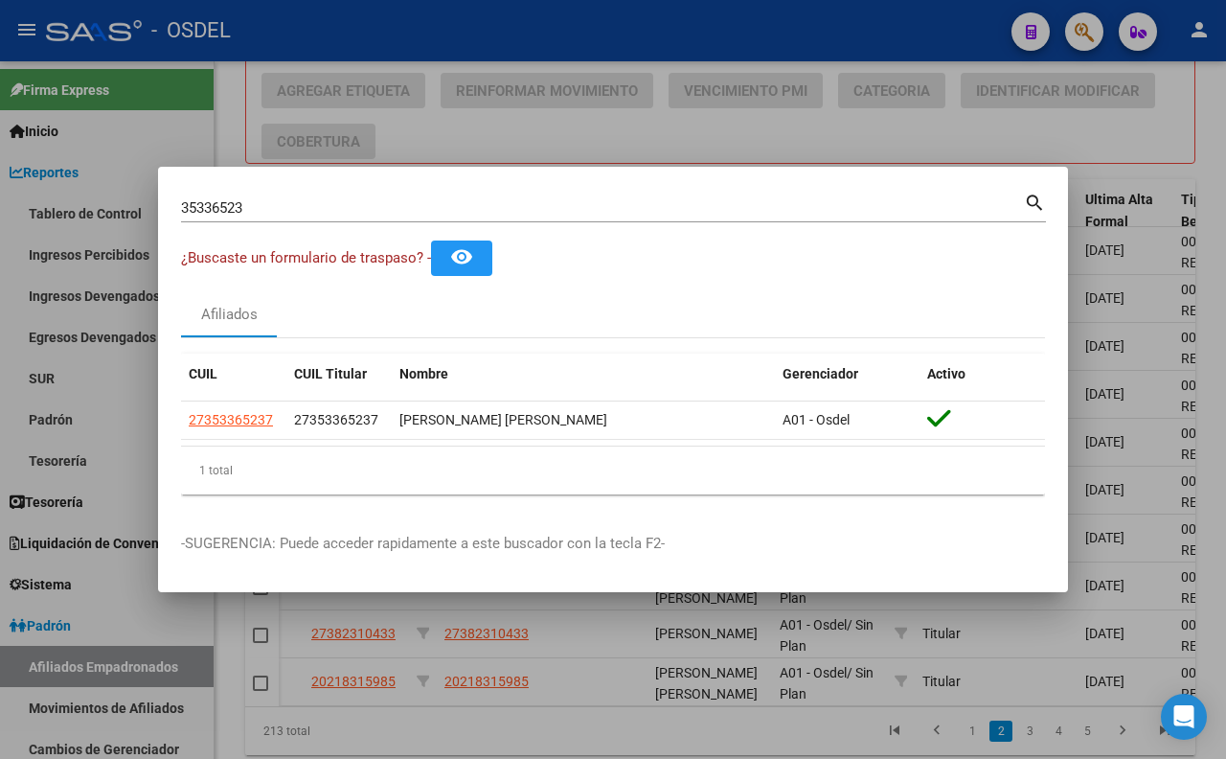
click at [650, 26] on div at bounding box center [613, 379] width 1226 height 759
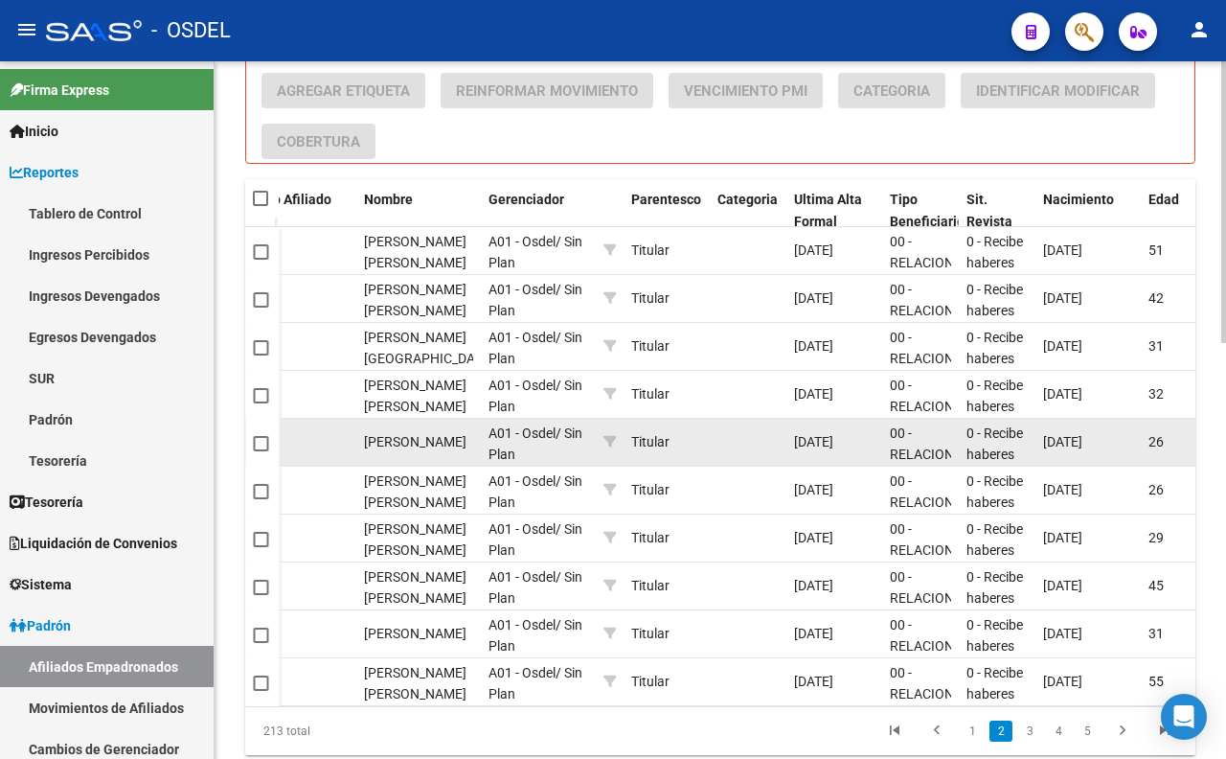
scroll to position [1031, 0]
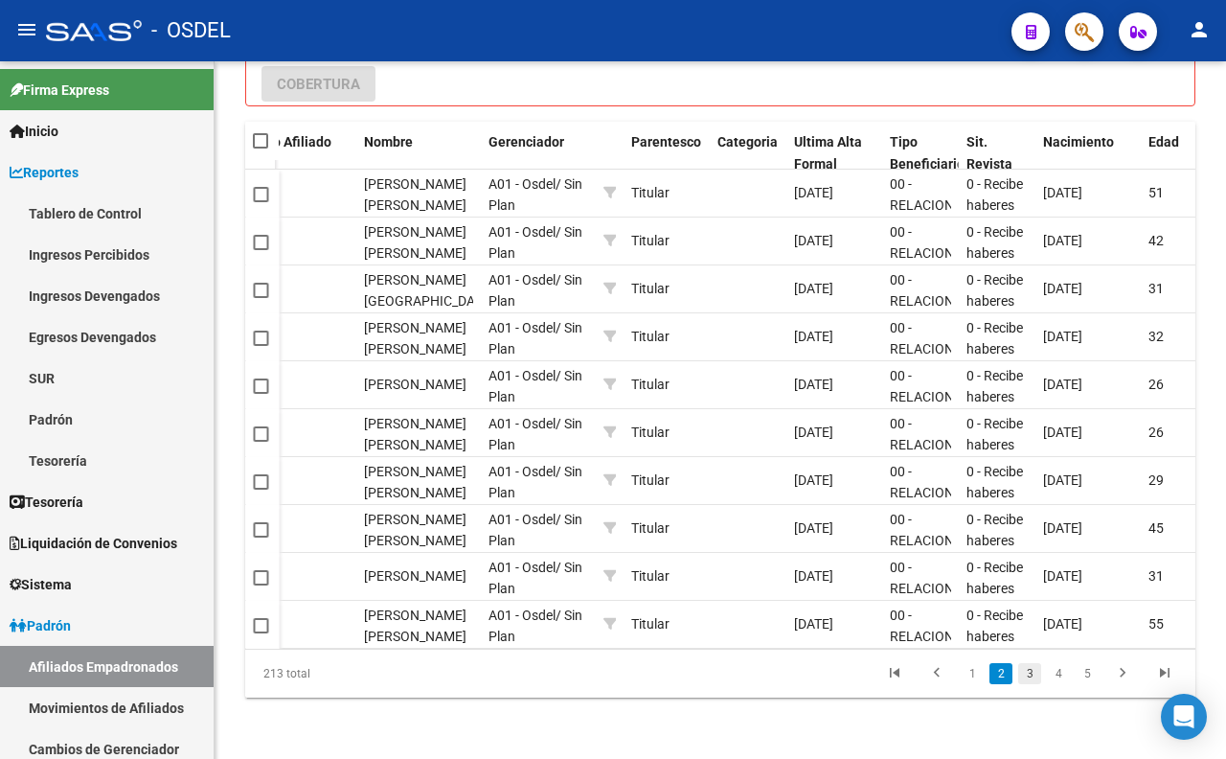
click at [1023, 675] on link "3" at bounding box center [1029, 673] width 23 height 21
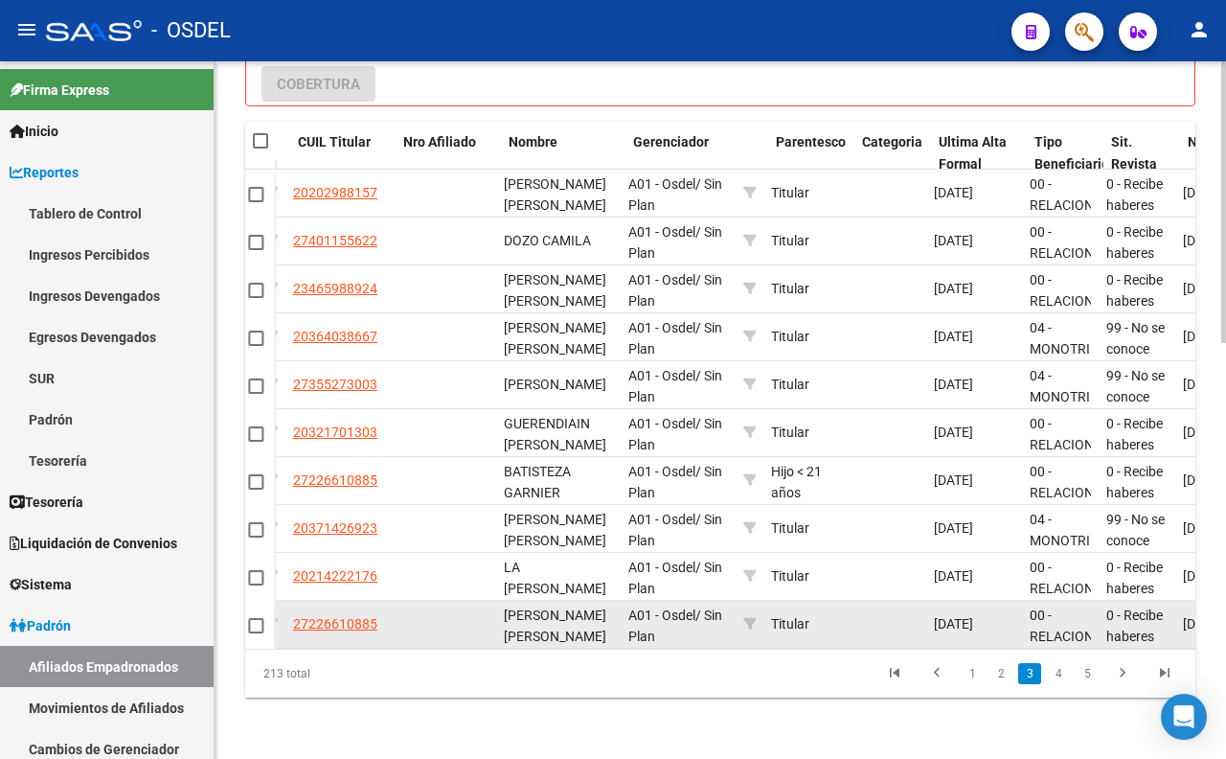
scroll to position [0, 511]
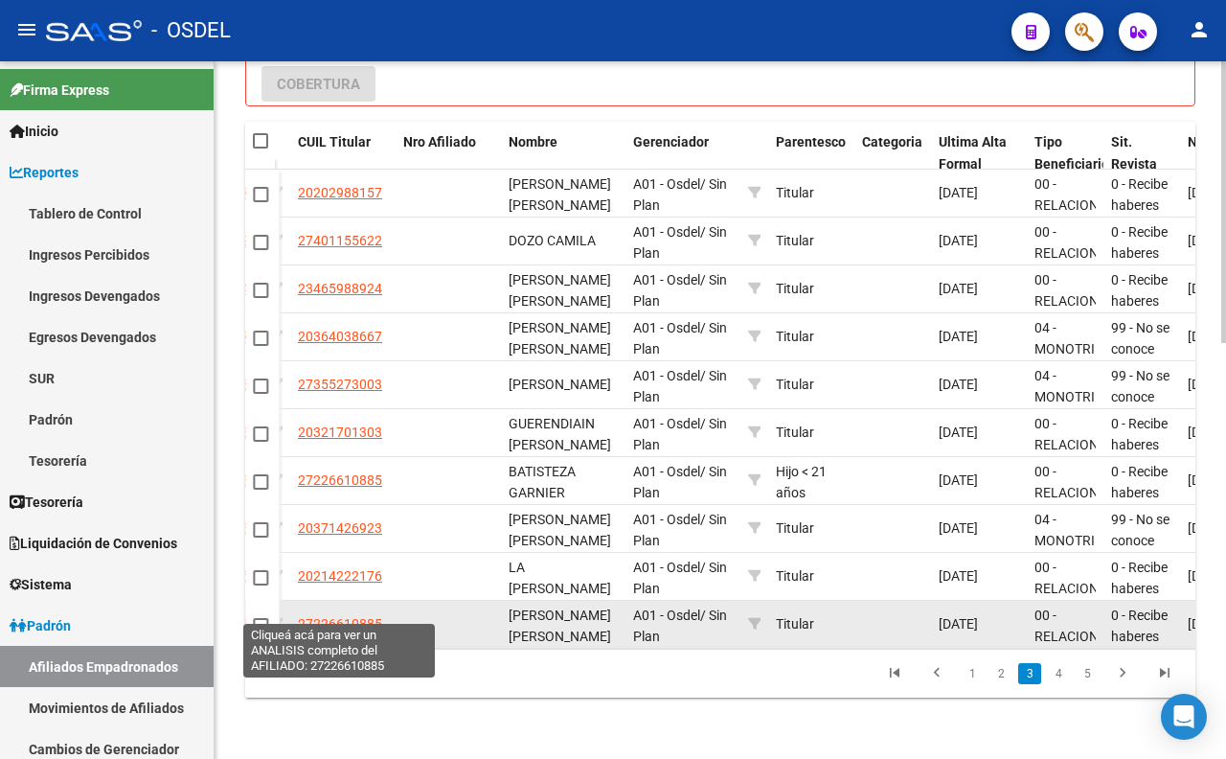
click at [357, 616] on span "27226610885" at bounding box center [340, 623] width 84 height 15
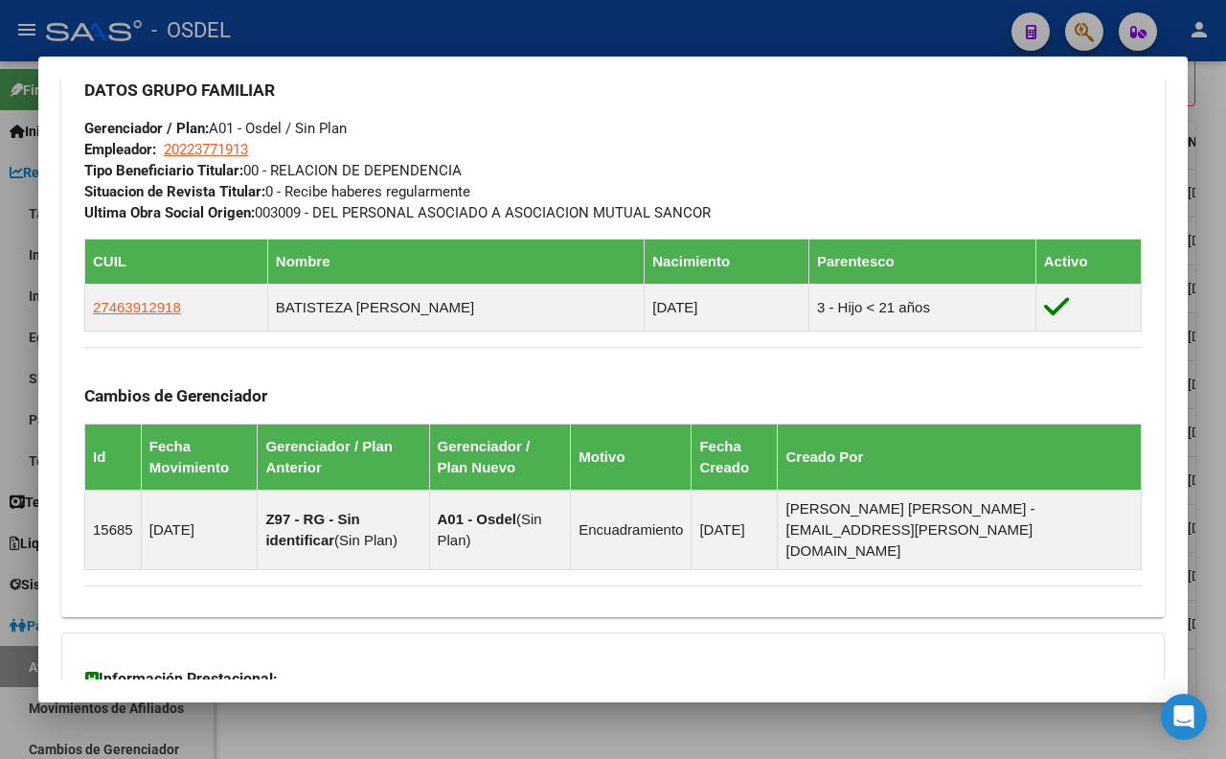
scroll to position [958, 0]
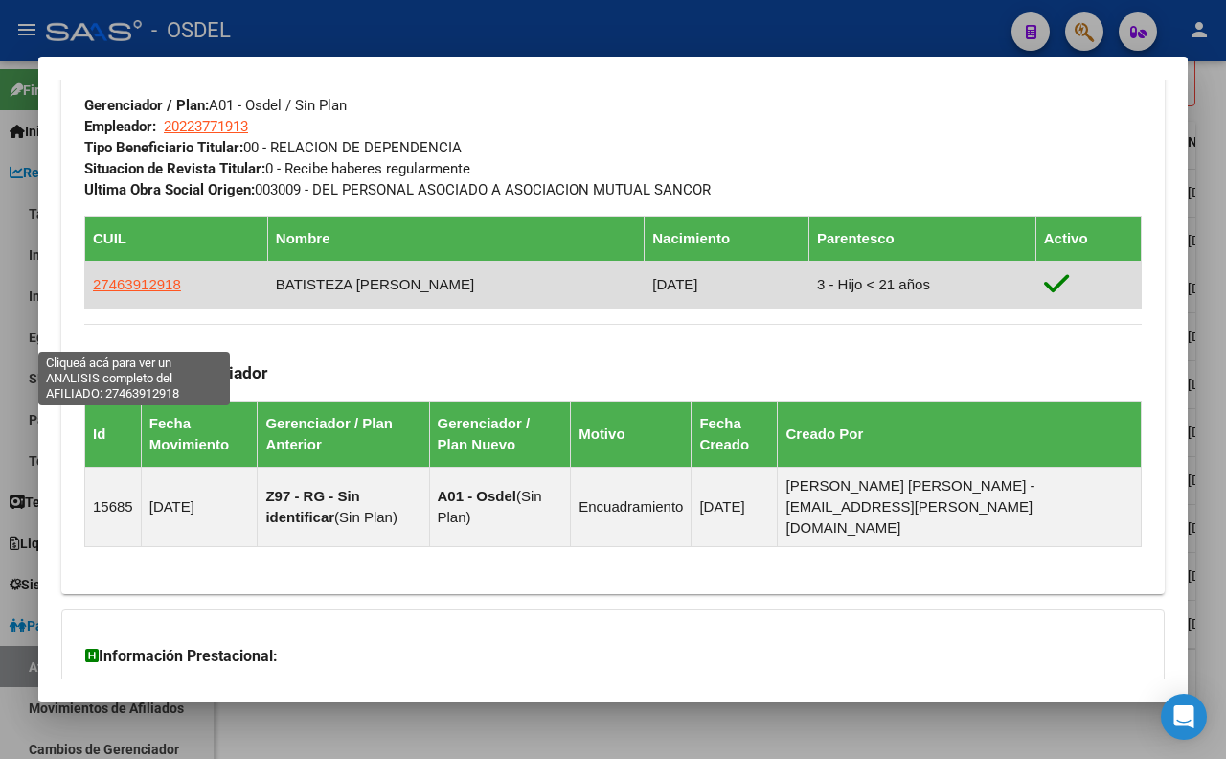
click at [155, 292] on span "27463912918" at bounding box center [137, 284] width 88 height 16
type textarea "27463912918"
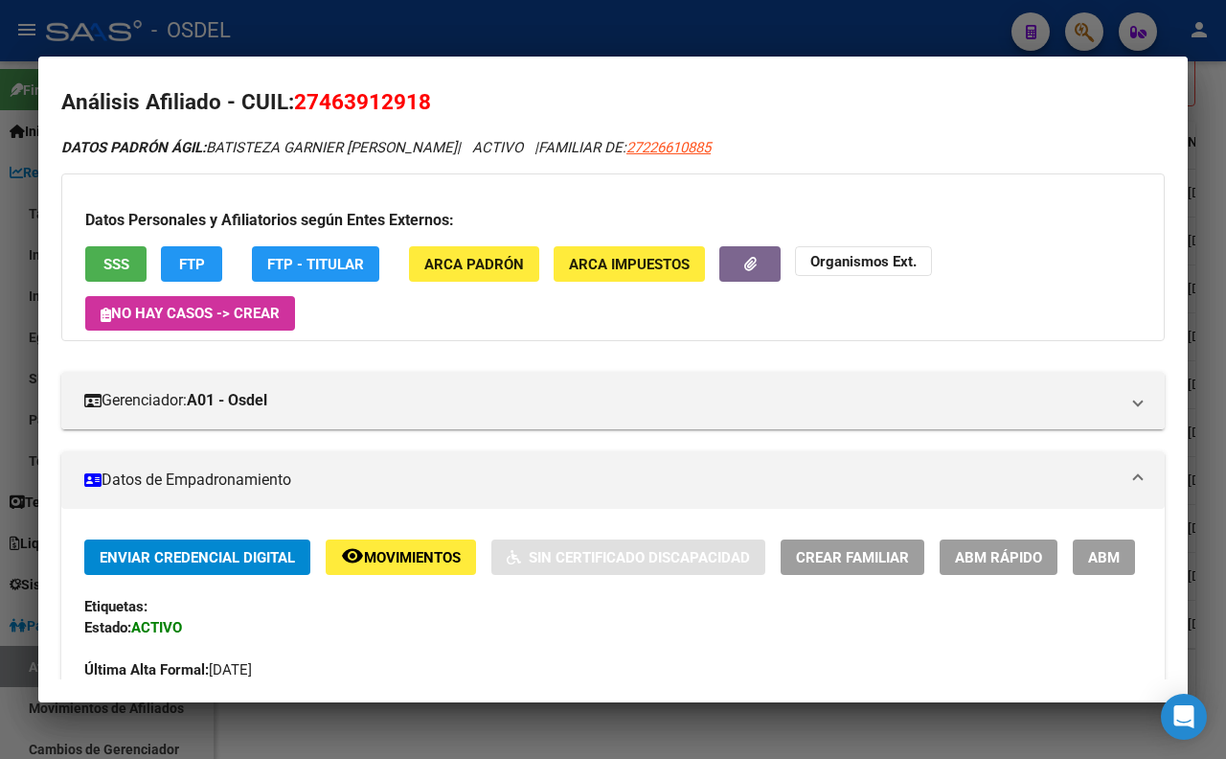
scroll to position [0, 0]
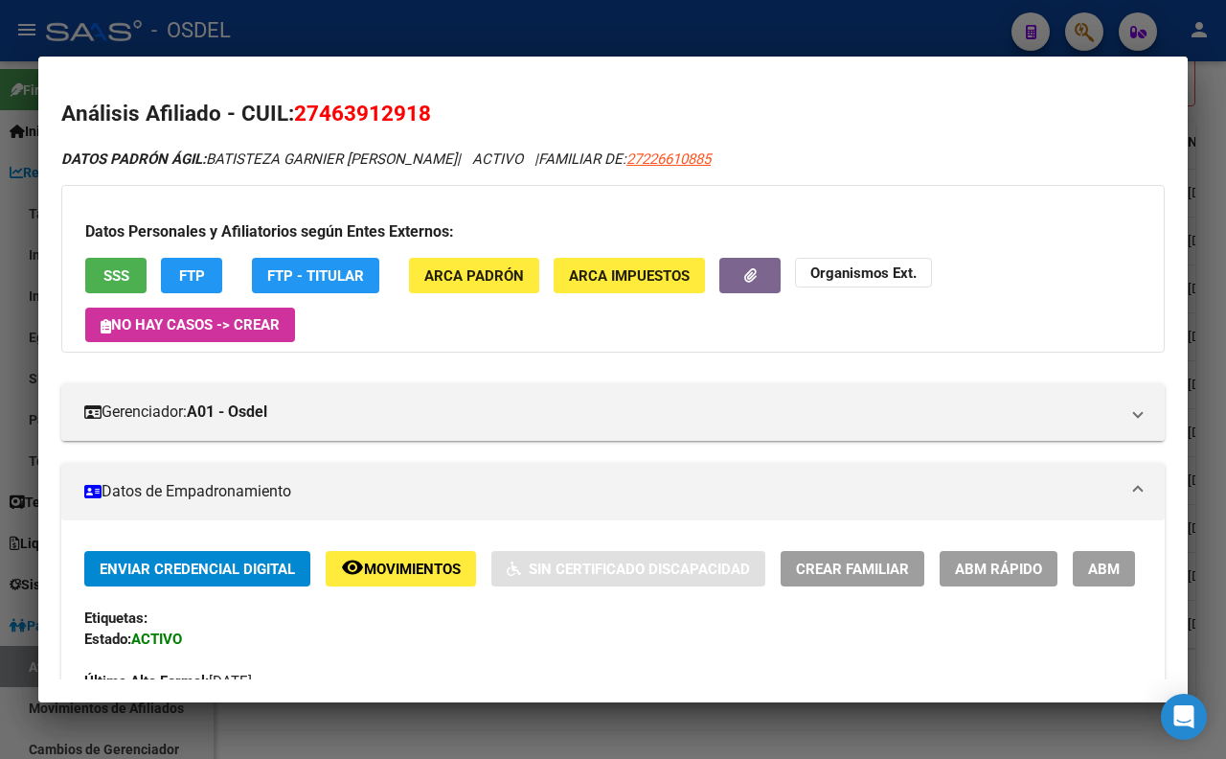
click at [470, 39] on div at bounding box center [613, 379] width 1226 height 759
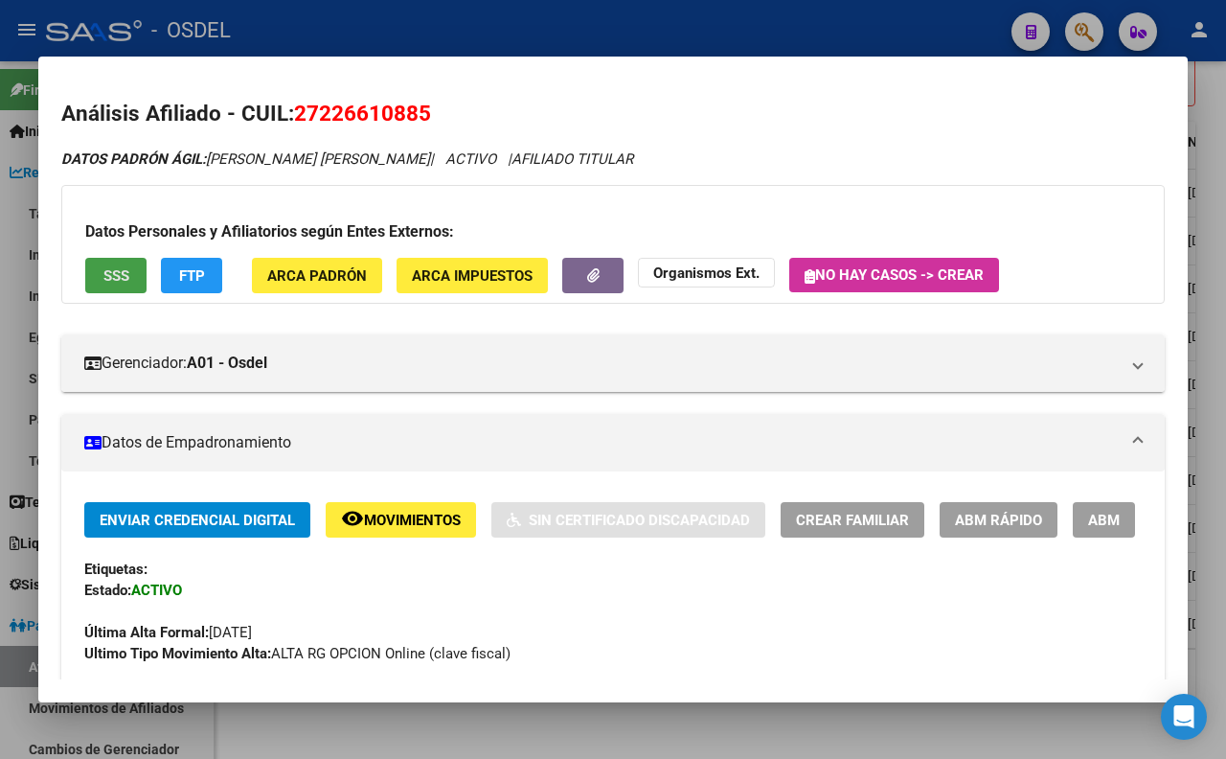
click at [106, 281] on span "SSS" at bounding box center [116, 275] width 26 height 17
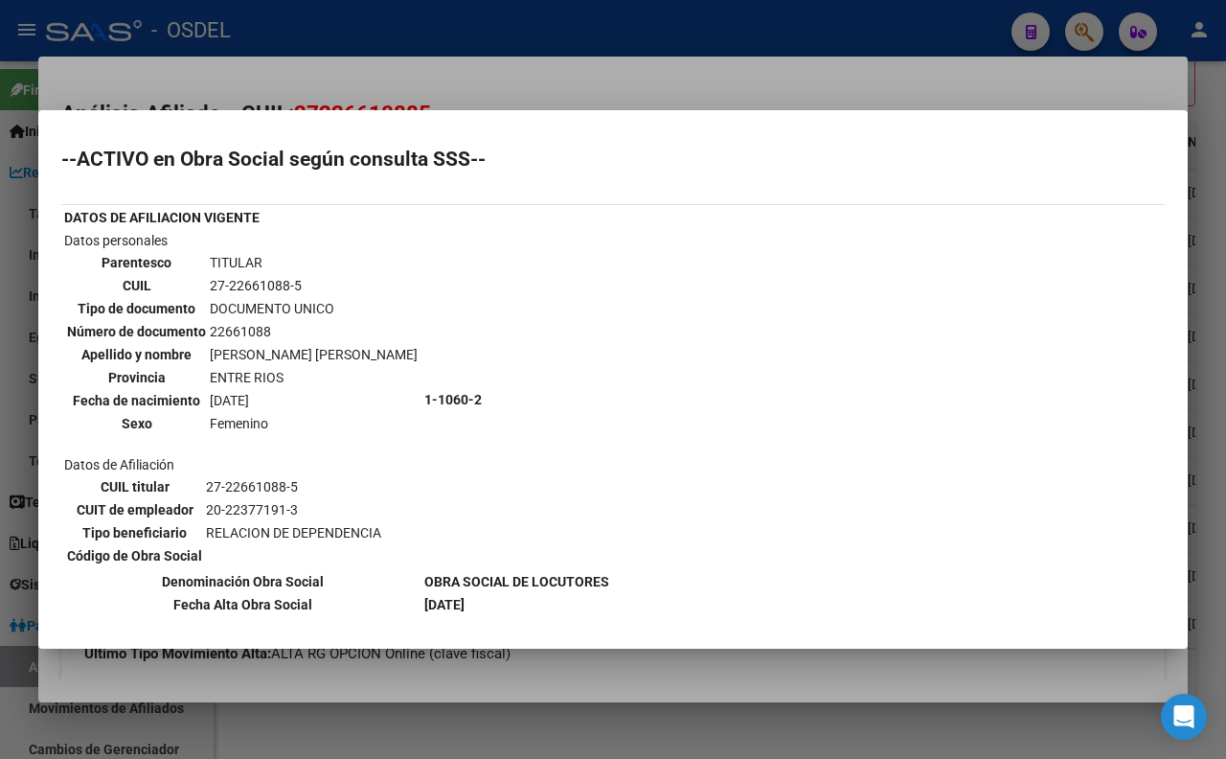
click at [524, 83] on div at bounding box center [613, 379] width 1226 height 759
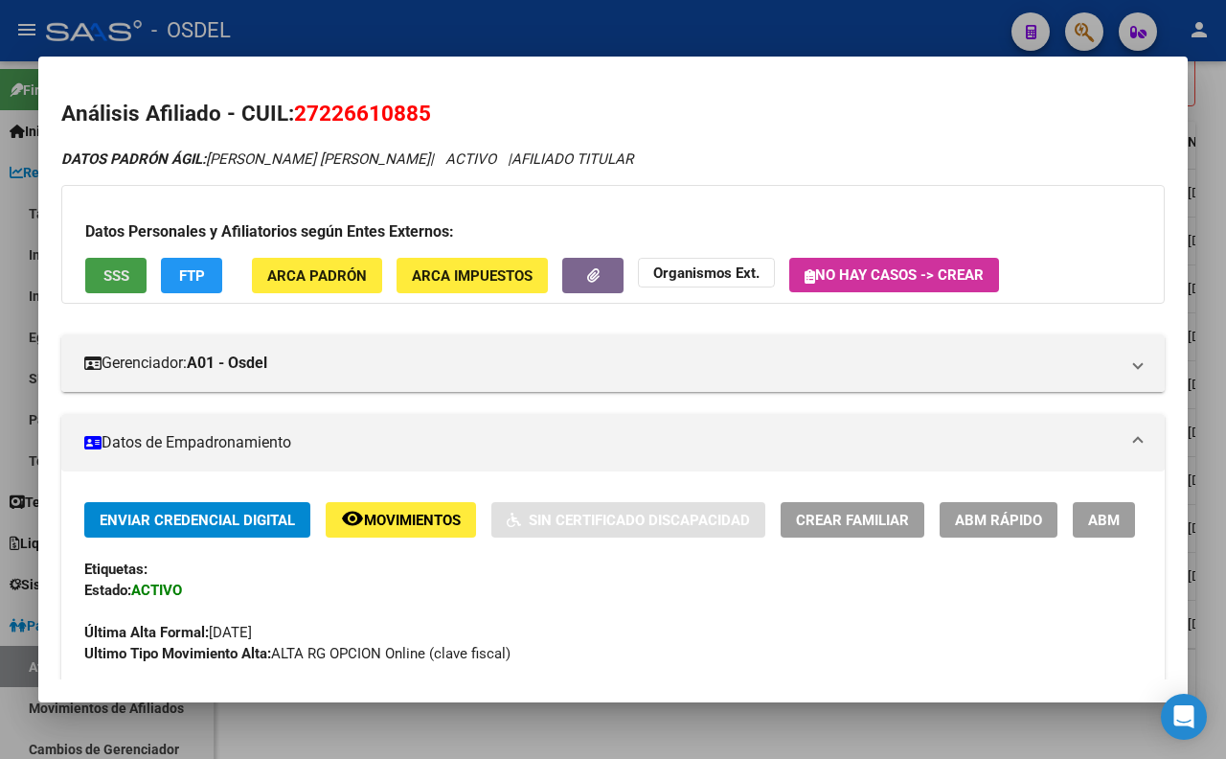
click at [106, 283] on span "SSS" at bounding box center [116, 275] width 26 height 17
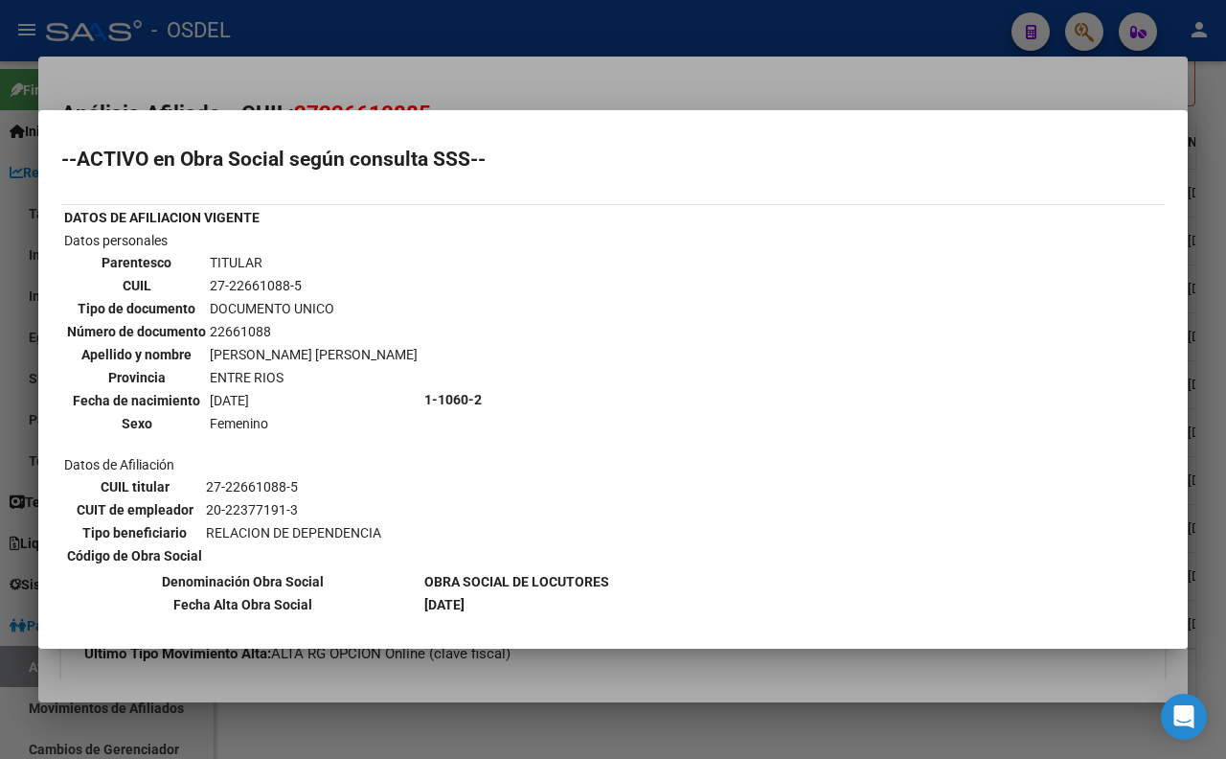
click at [682, 93] on div at bounding box center [613, 379] width 1226 height 759
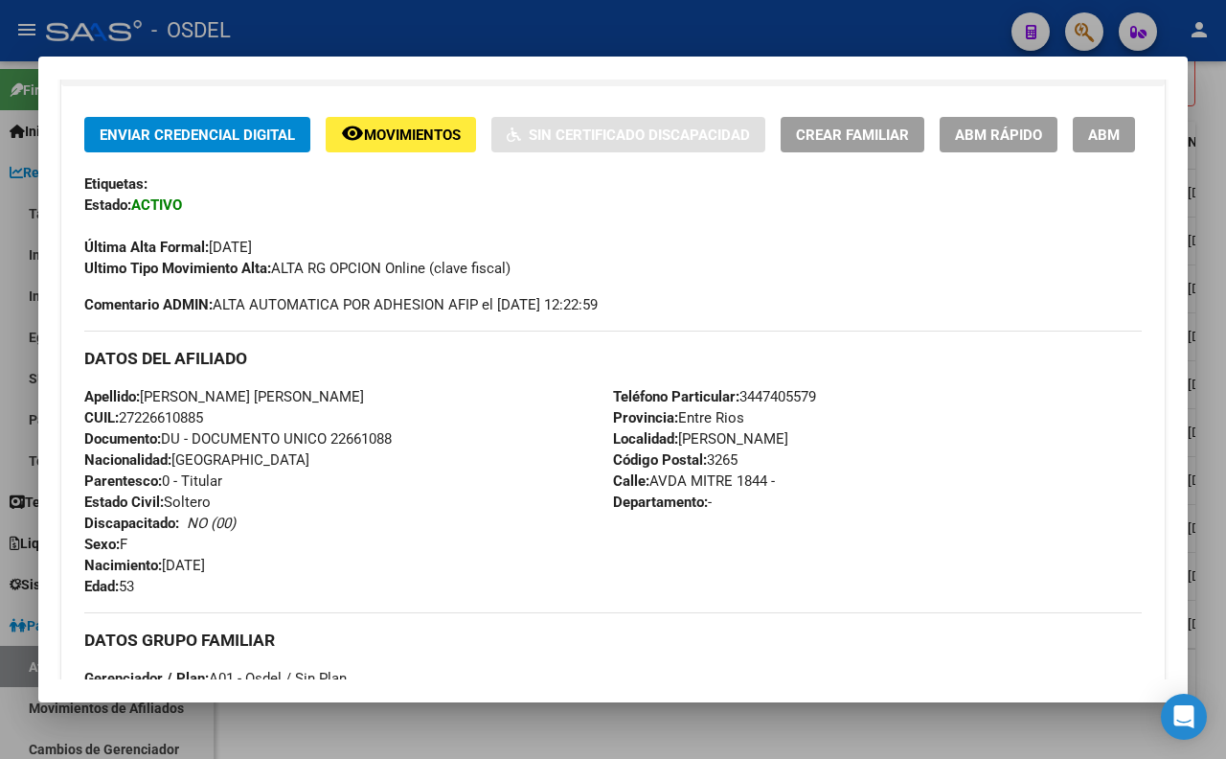
scroll to position [425, 0]
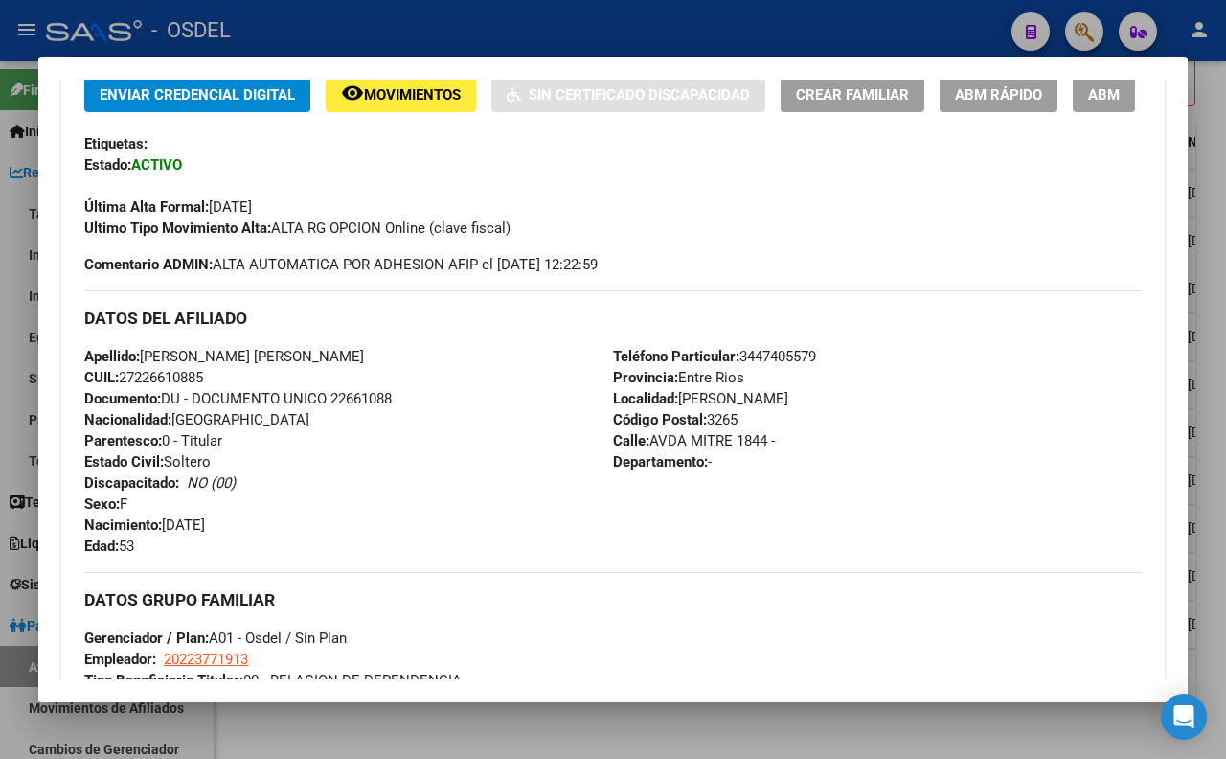
drag, startPoint x: 331, startPoint y: 447, endPoint x: 428, endPoint y: 444, distance: 96.8
click at [428, 444] on div "Apellido: [PERSON_NAME] [PERSON_NAME] CUIL: 27226610885 Documento: DU - DOCUMEN…" at bounding box center [348, 451] width 529 height 211
copy span "22661088"
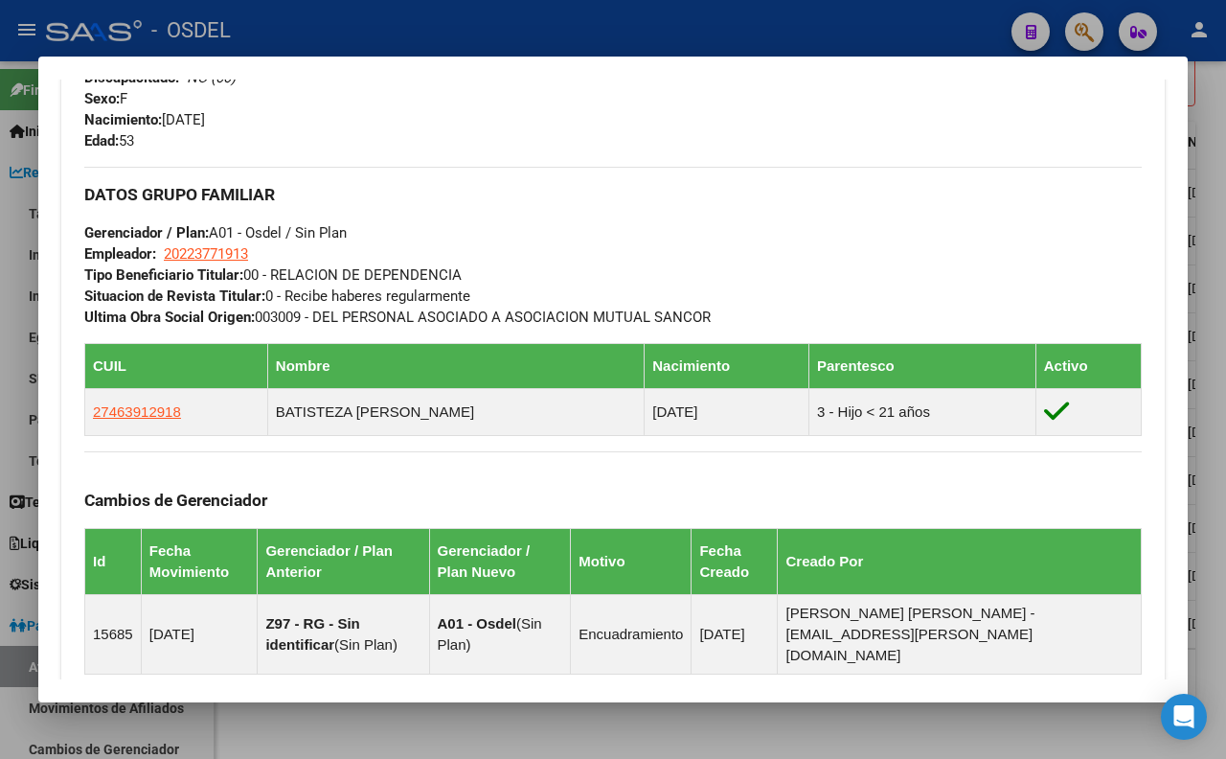
scroll to position [851, 0]
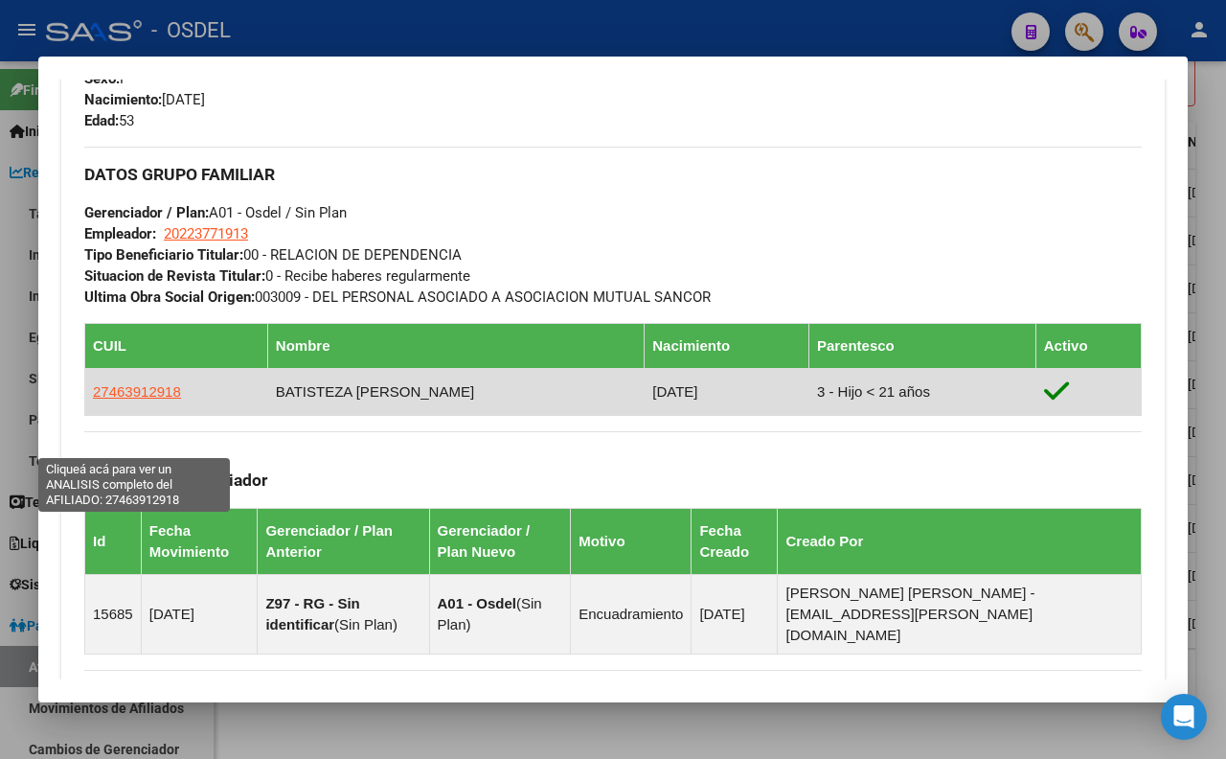
click at [140, 399] on span "27463912918" at bounding box center [137, 391] width 88 height 16
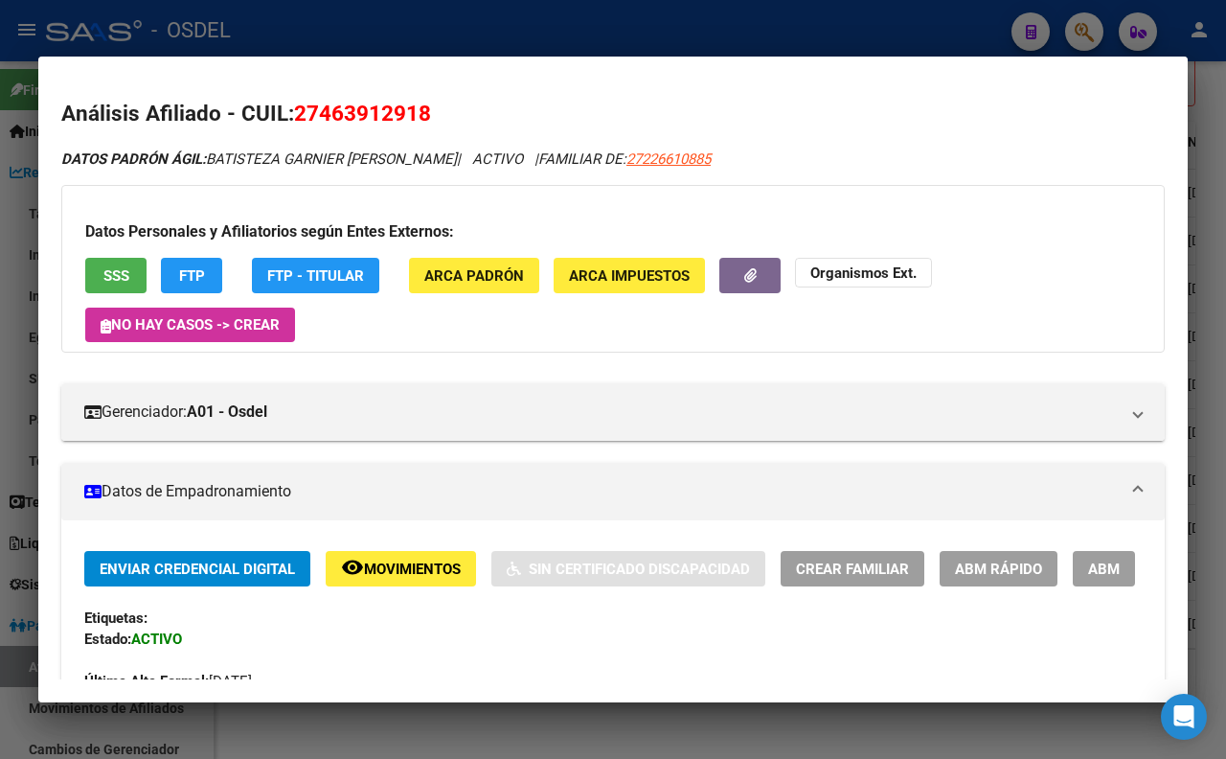
click at [126, 273] on span "SSS" at bounding box center [116, 275] width 26 height 17
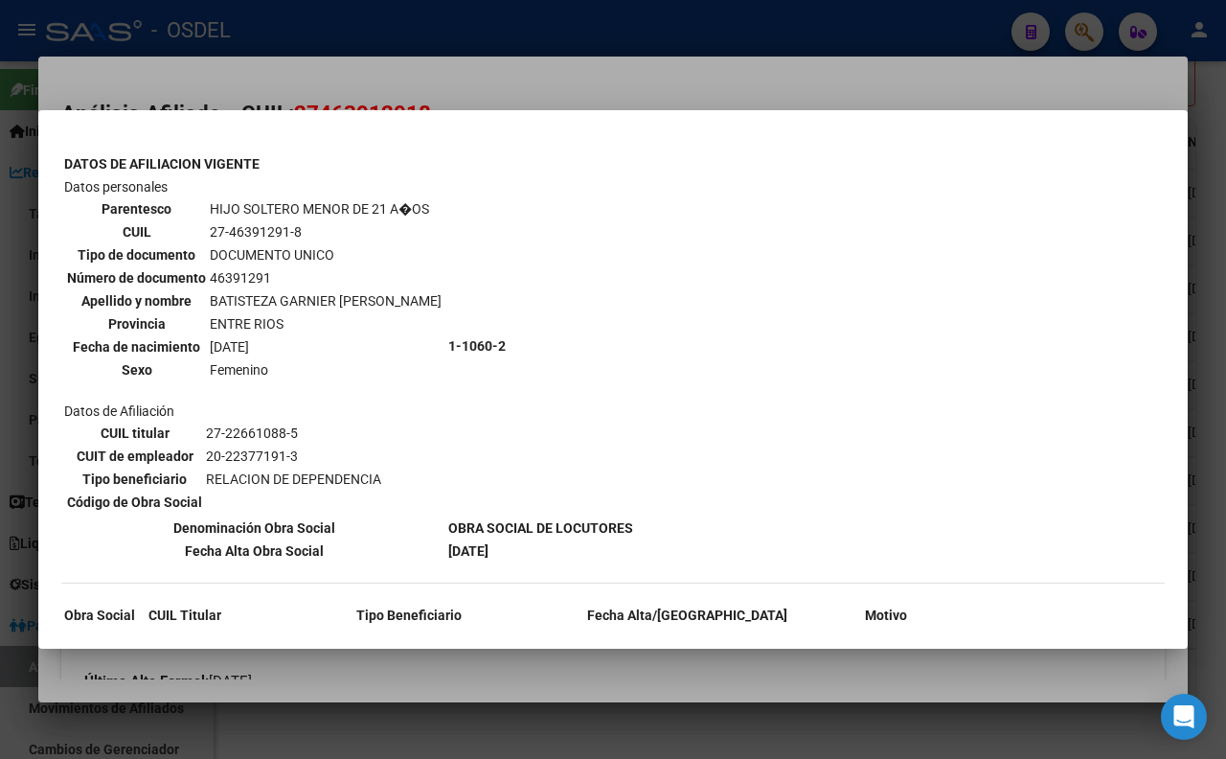
scroll to position [706, 0]
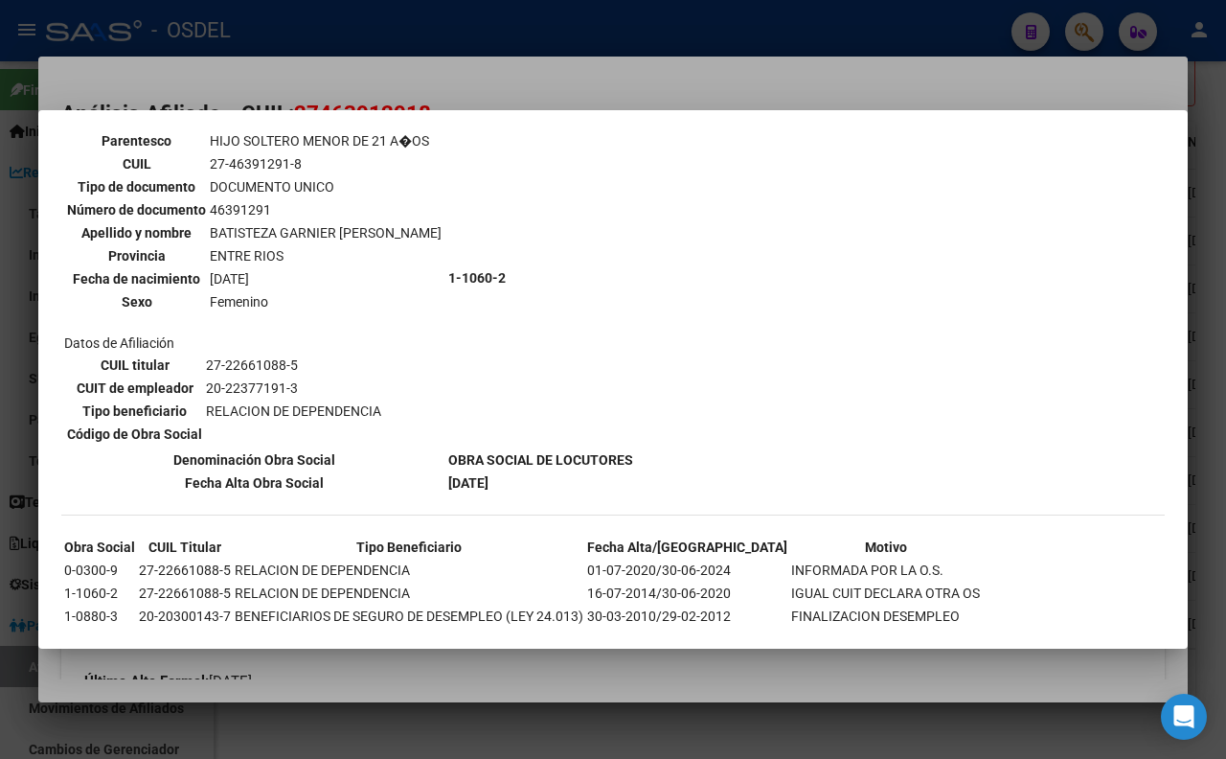
click at [563, 88] on div at bounding box center [613, 379] width 1226 height 759
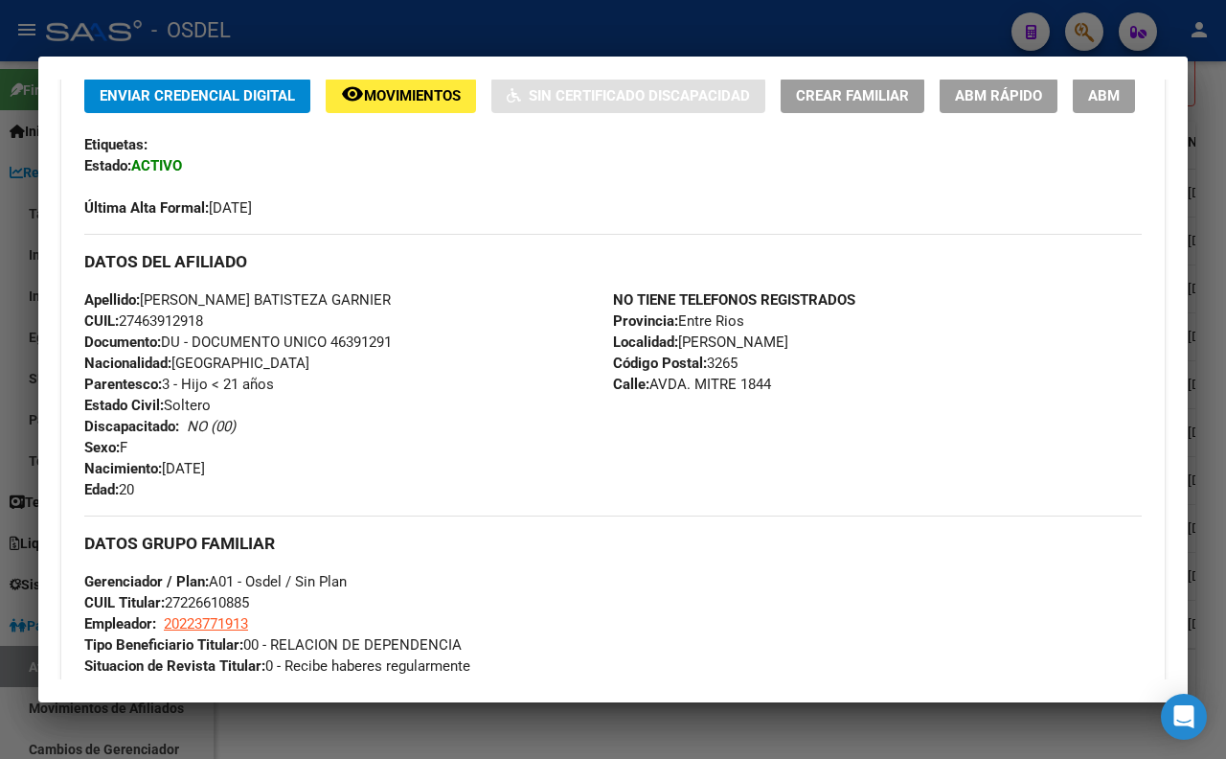
scroll to position [532, 0]
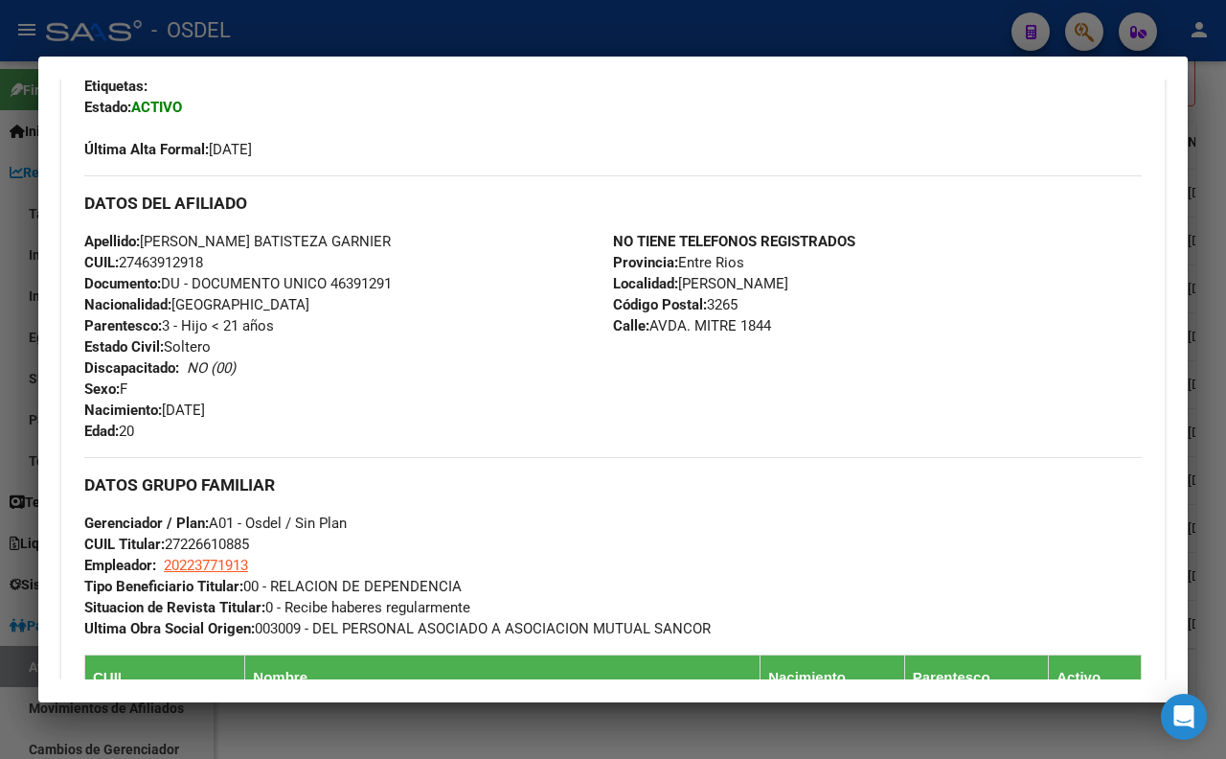
drag, startPoint x: 332, startPoint y: 335, endPoint x: 402, endPoint y: 327, distance: 70.5
click at [402, 327] on div "Apellido: [PERSON_NAME] BATISTEZA GARNIER CUIL: 27463912918 Documento: DU - DOC…" at bounding box center [348, 336] width 529 height 211
copy span "46391291"
click at [847, 17] on div at bounding box center [613, 379] width 1226 height 759
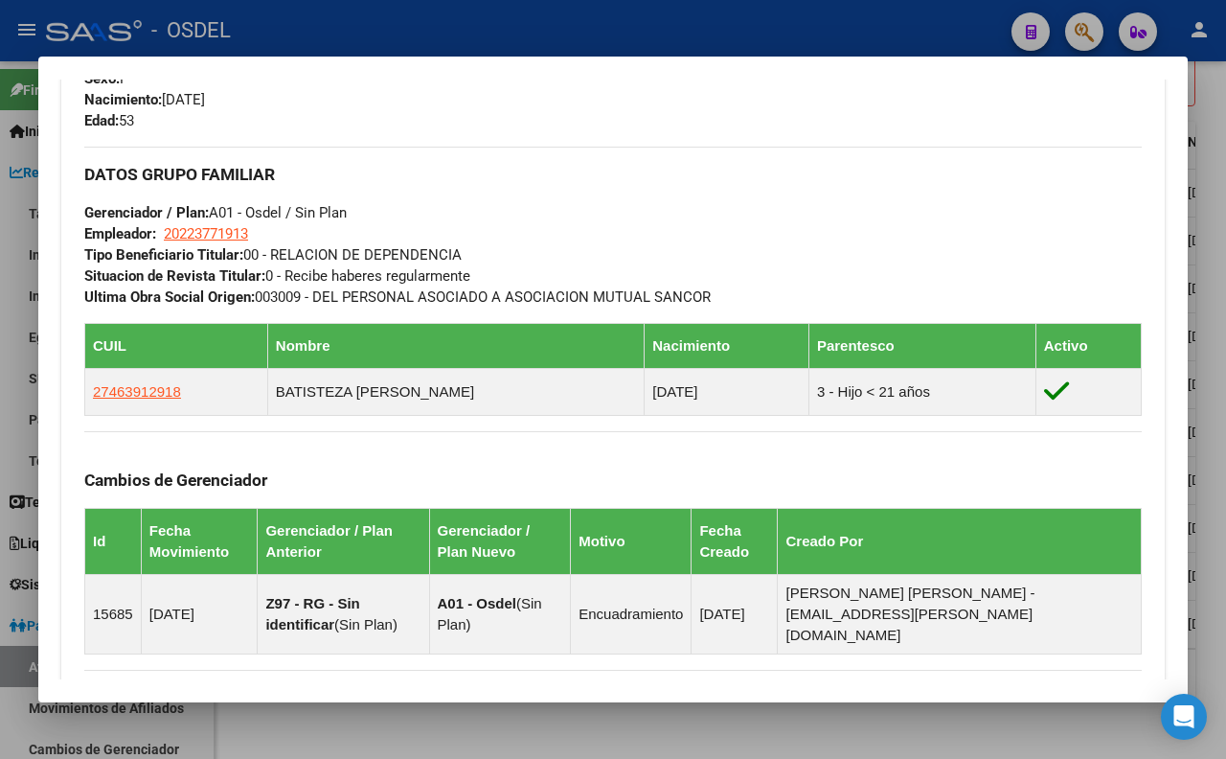
click at [492, 38] on div at bounding box center [613, 379] width 1226 height 759
